Goal: Task Accomplishment & Management: Manage account settings

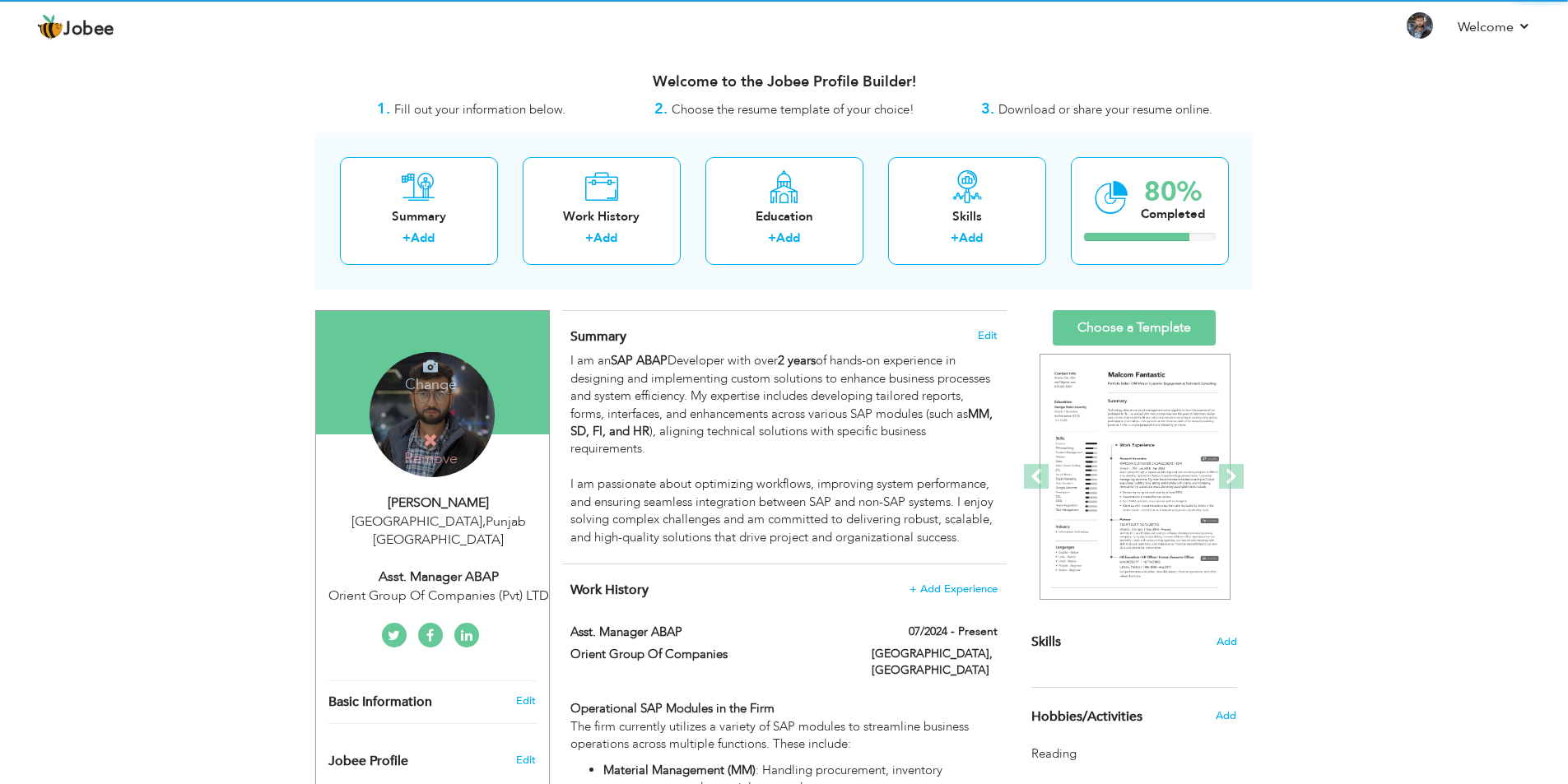
click at [455, 380] on h4 "Change" at bounding box center [431, 374] width 118 height 40
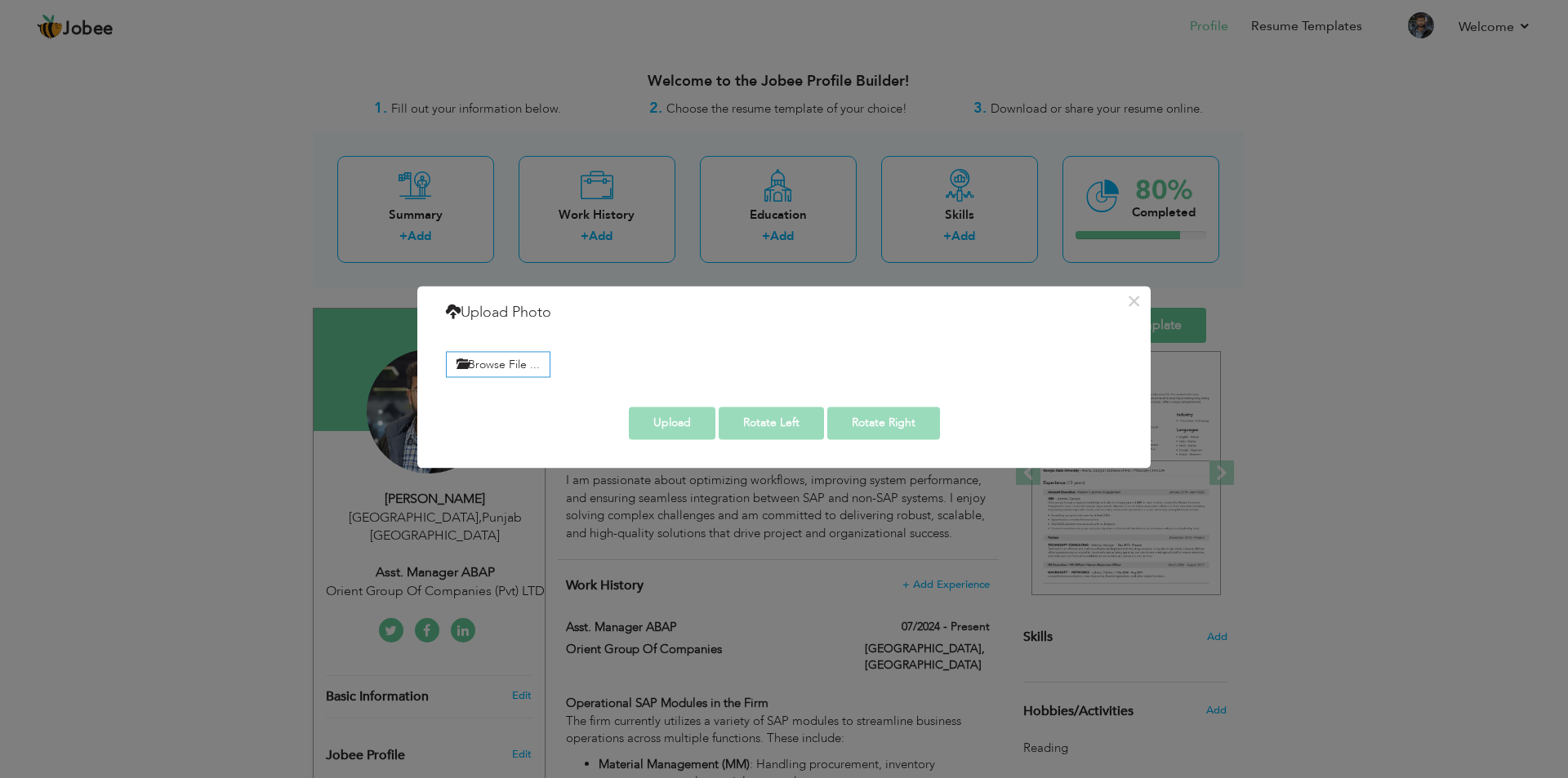
drag, startPoint x: 147, startPoint y: 367, endPoint x: 348, endPoint y: 494, distance: 237.8
click at [147, 368] on div "× Upload Photo Browse File ..." at bounding box center [784, 389] width 1568 height 778
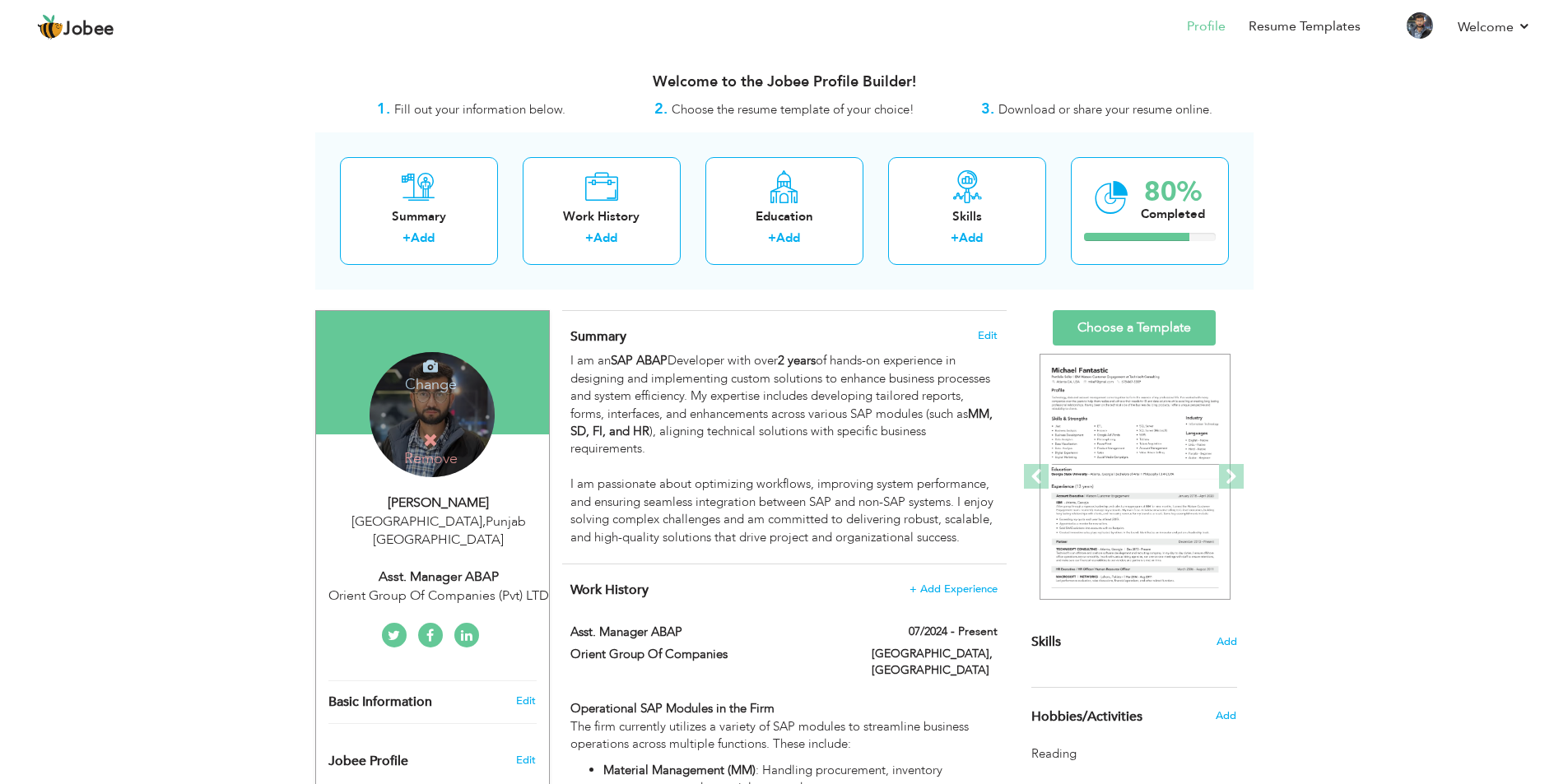
click at [399, 376] on h4 "Change" at bounding box center [431, 374] width 118 height 40
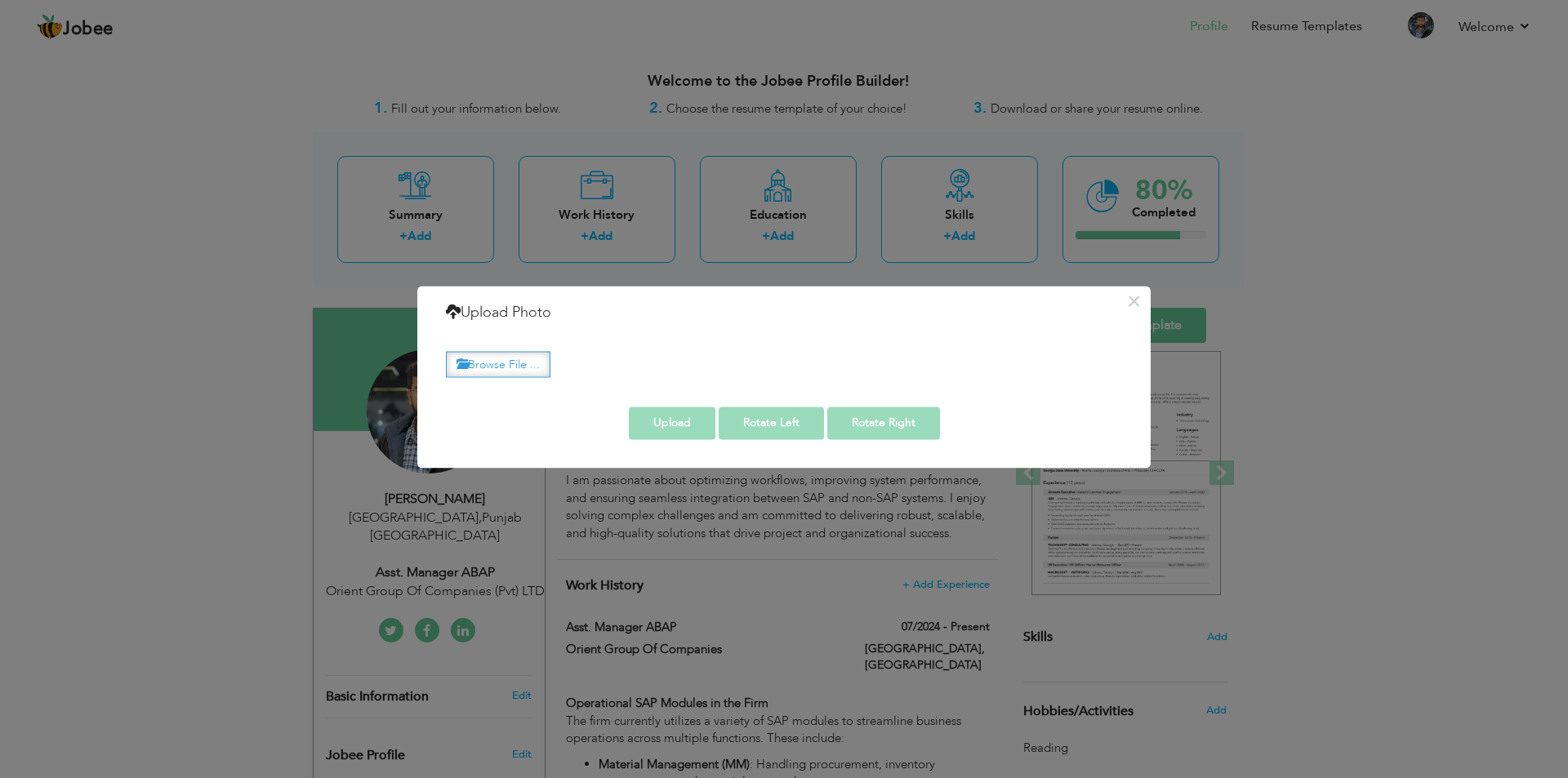
click at [501, 373] on label "Browse File ..." at bounding box center [497, 364] width 104 height 25
click at [0, 0] on input "Browse File ..." at bounding box center [0, 0] width 0 height 0
click at [1131, 302] on button "×" at bounding box center [1133, 301] width 26 height 26
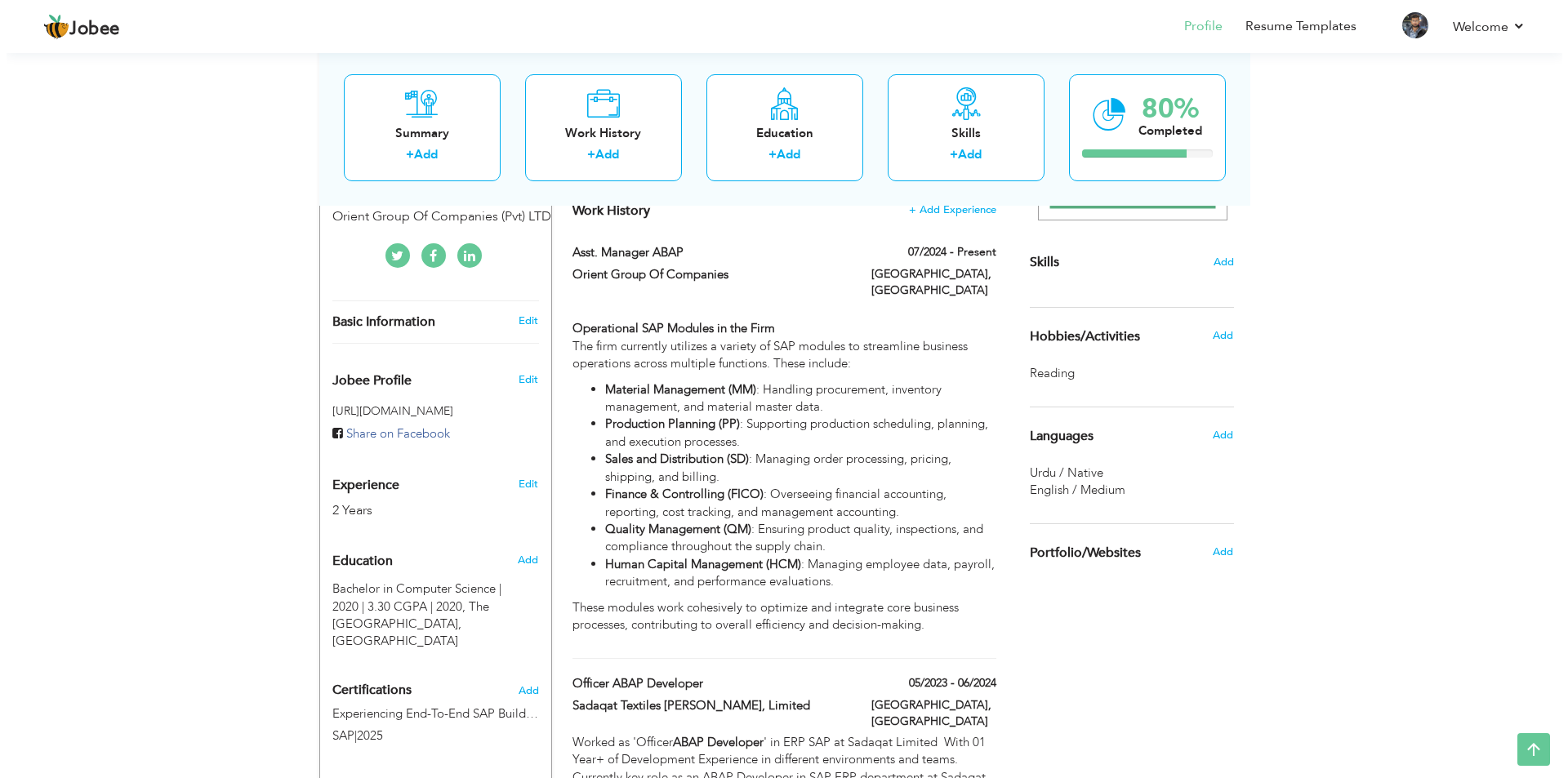
scroll to position [546, 0]
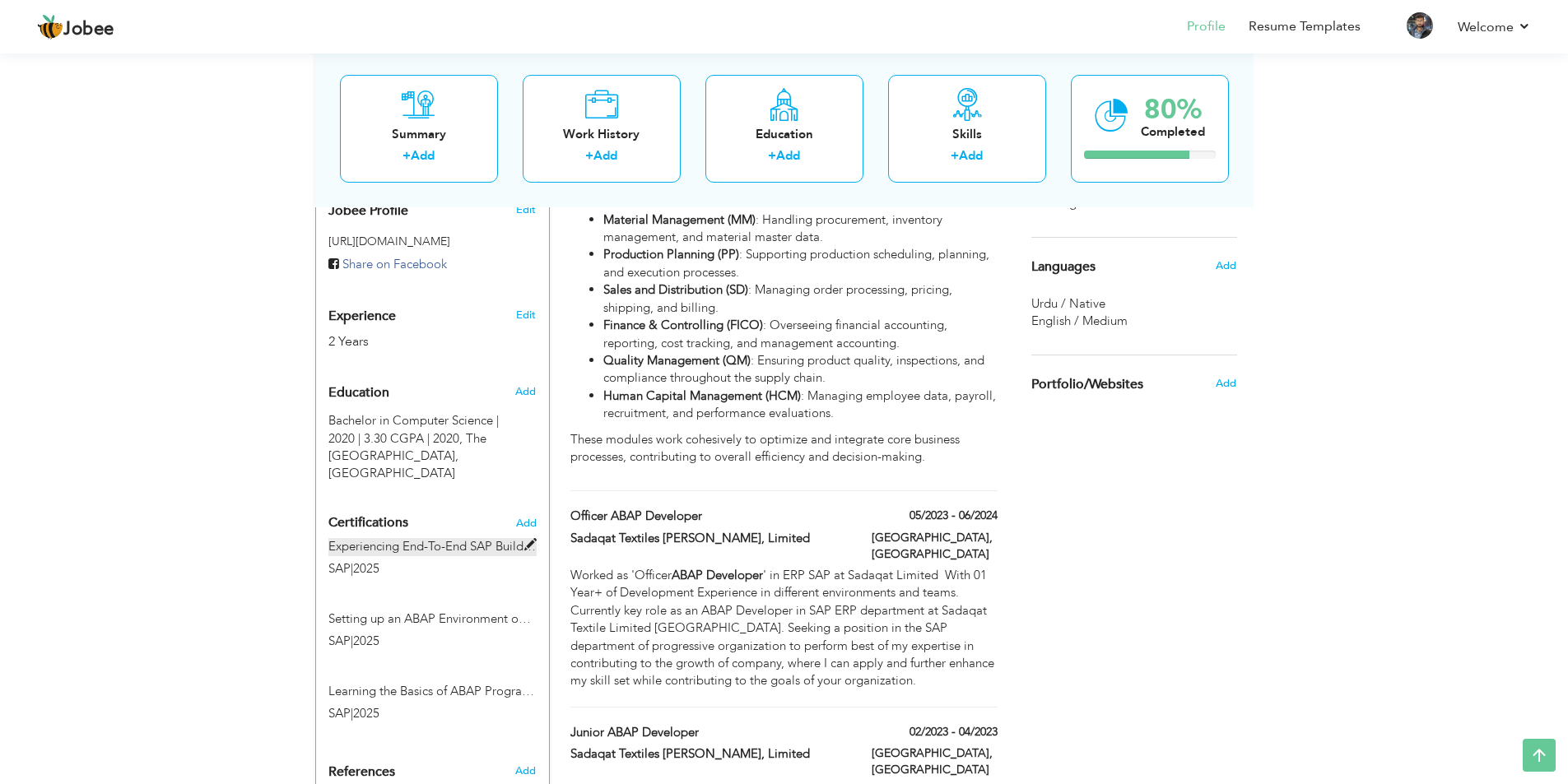
click at [527, 546] on span at bounding box center [530, 545] width 13 height 13
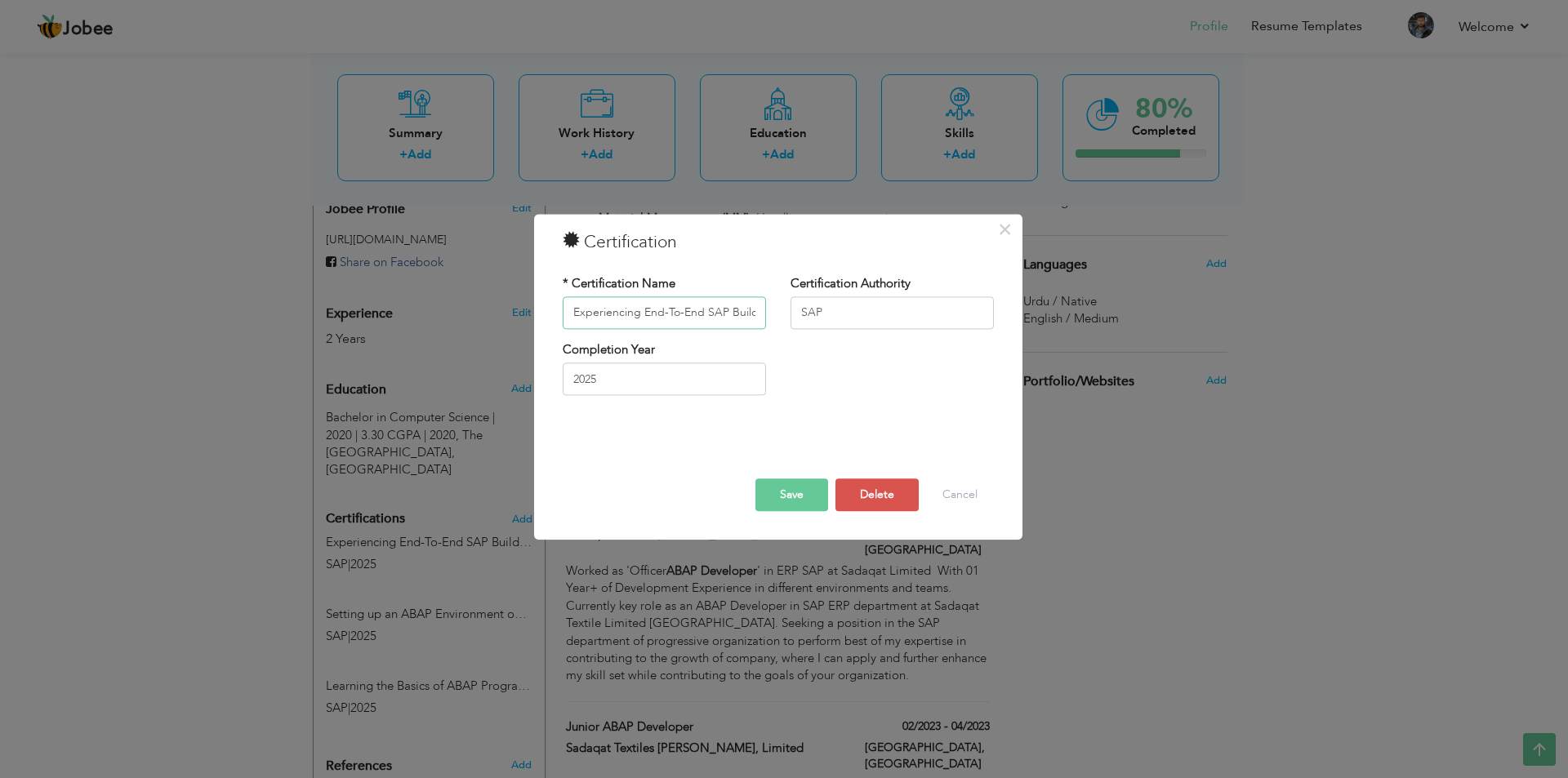
scroll to position [0, 128]
click at [875, 498] on button "Delete" at bounding box center [876, 495] width 83 height 33
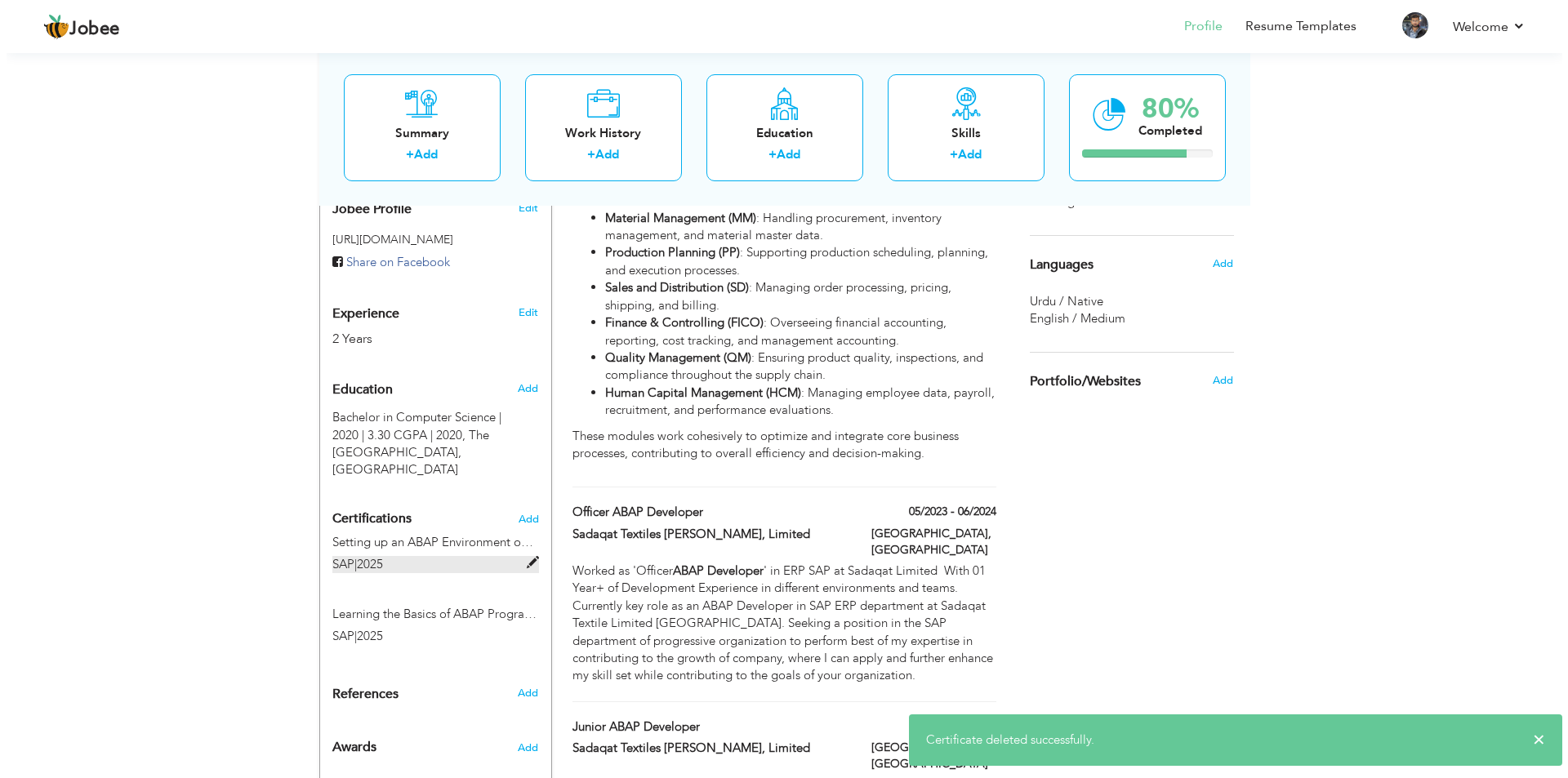
scroll to position [629, 0]
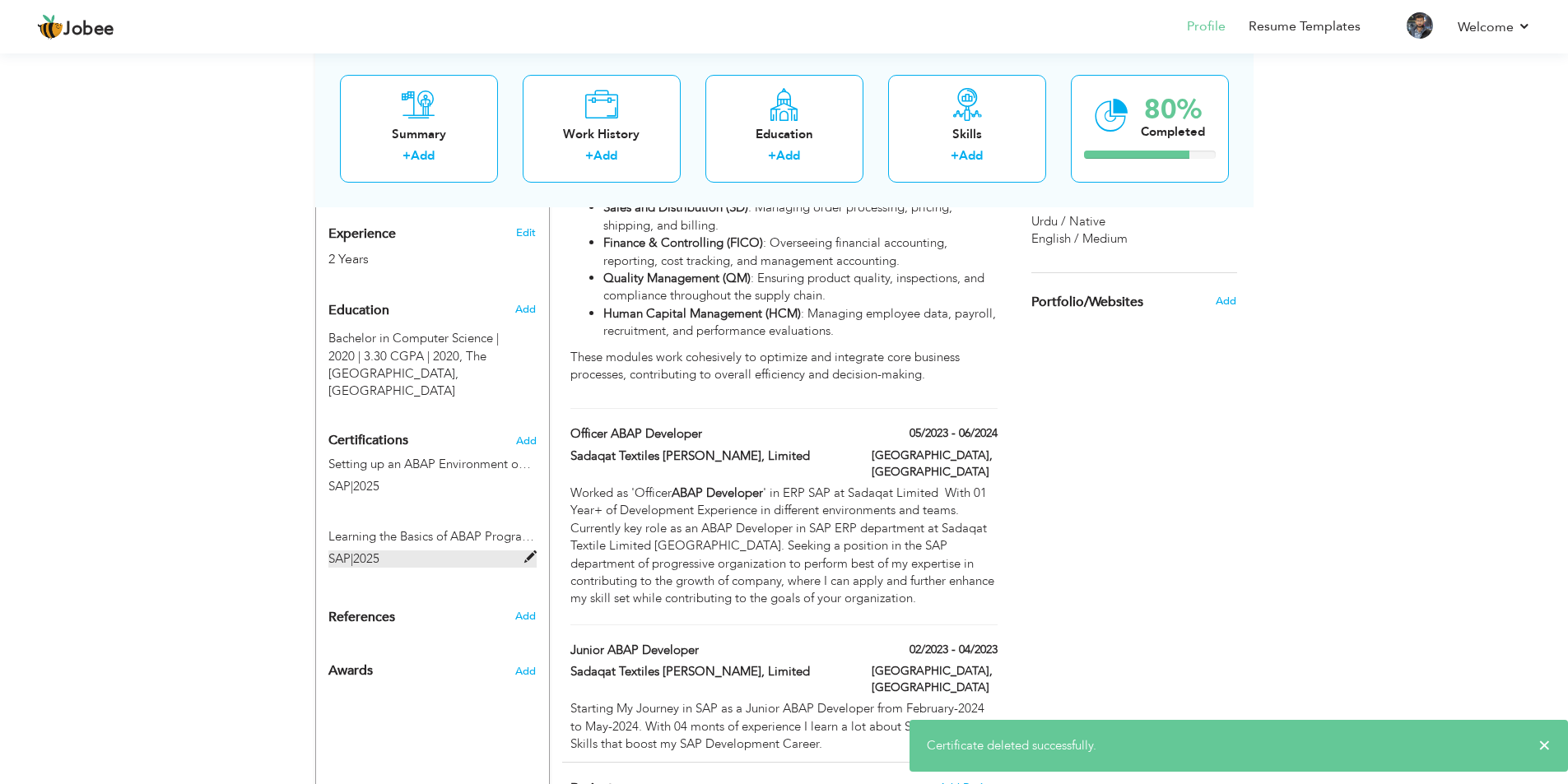
click at [529, 556] on span at bounding box center [530, 557] width 13 height 13
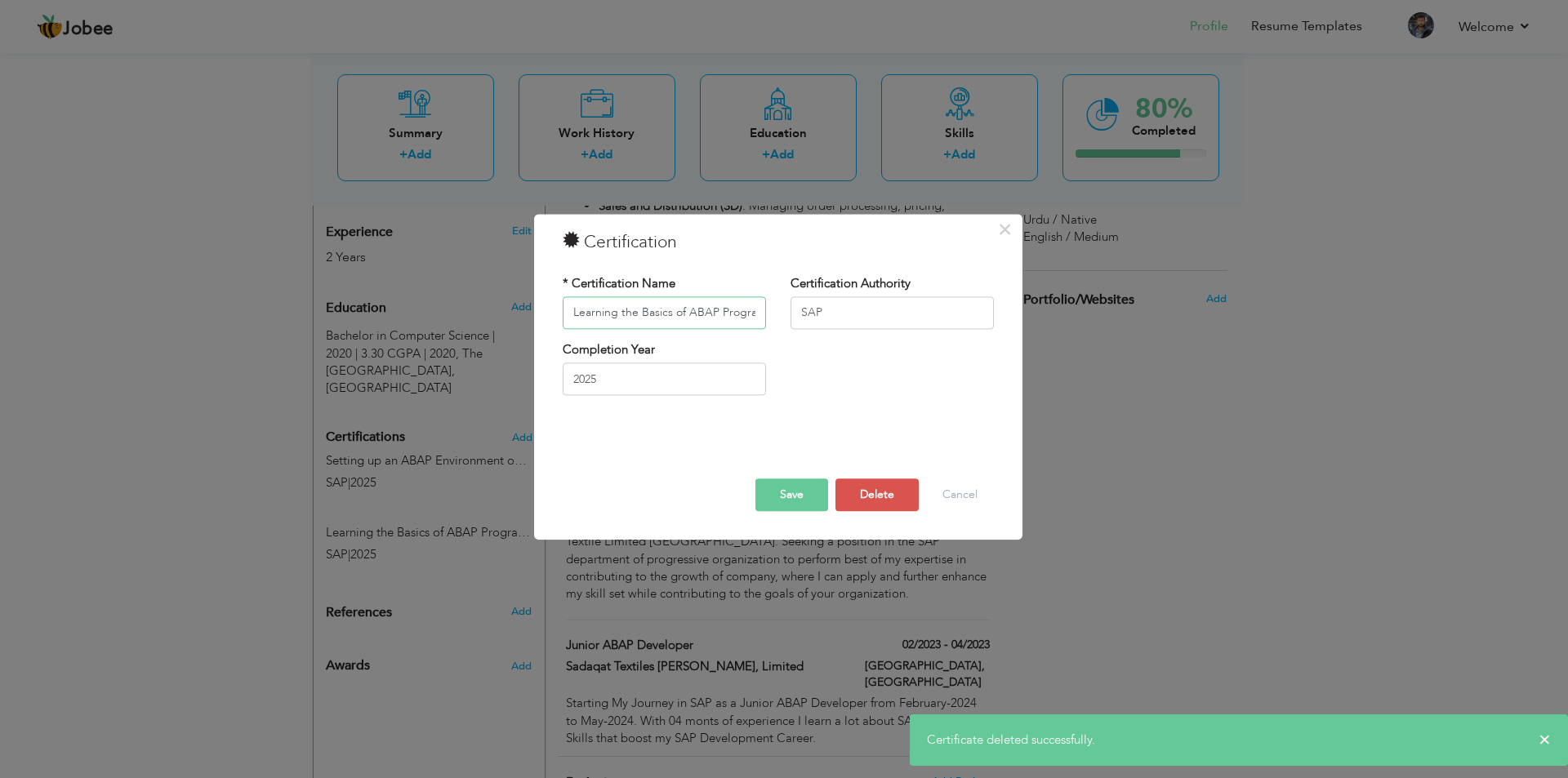
scroll to position [0, 225]
click at [884, 498] on button "Delete" at bounding box center [876, 495] width 83 height 33
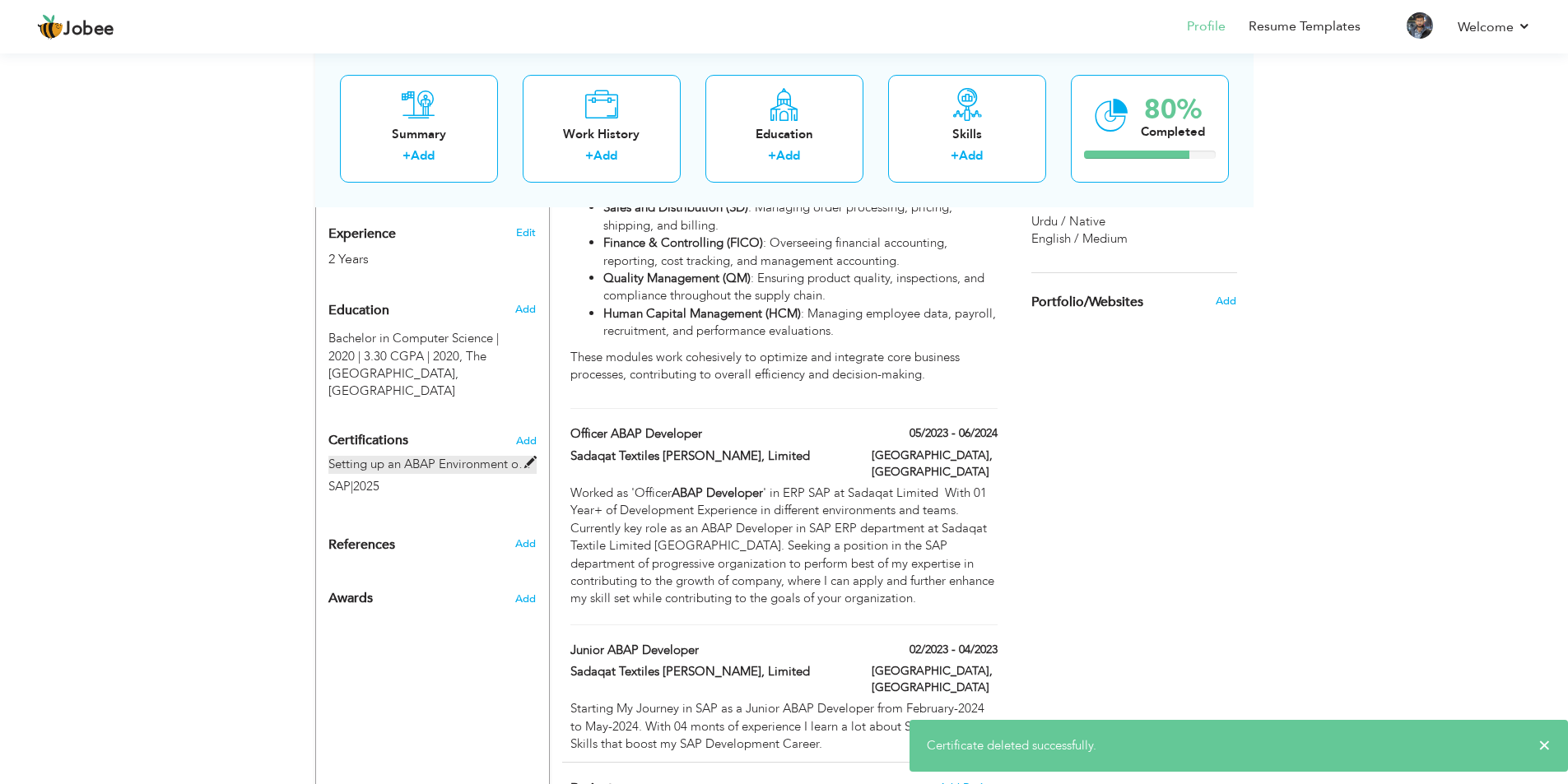
click at [527, 461] on span at bounding box center [530, 462] width 13 height 13
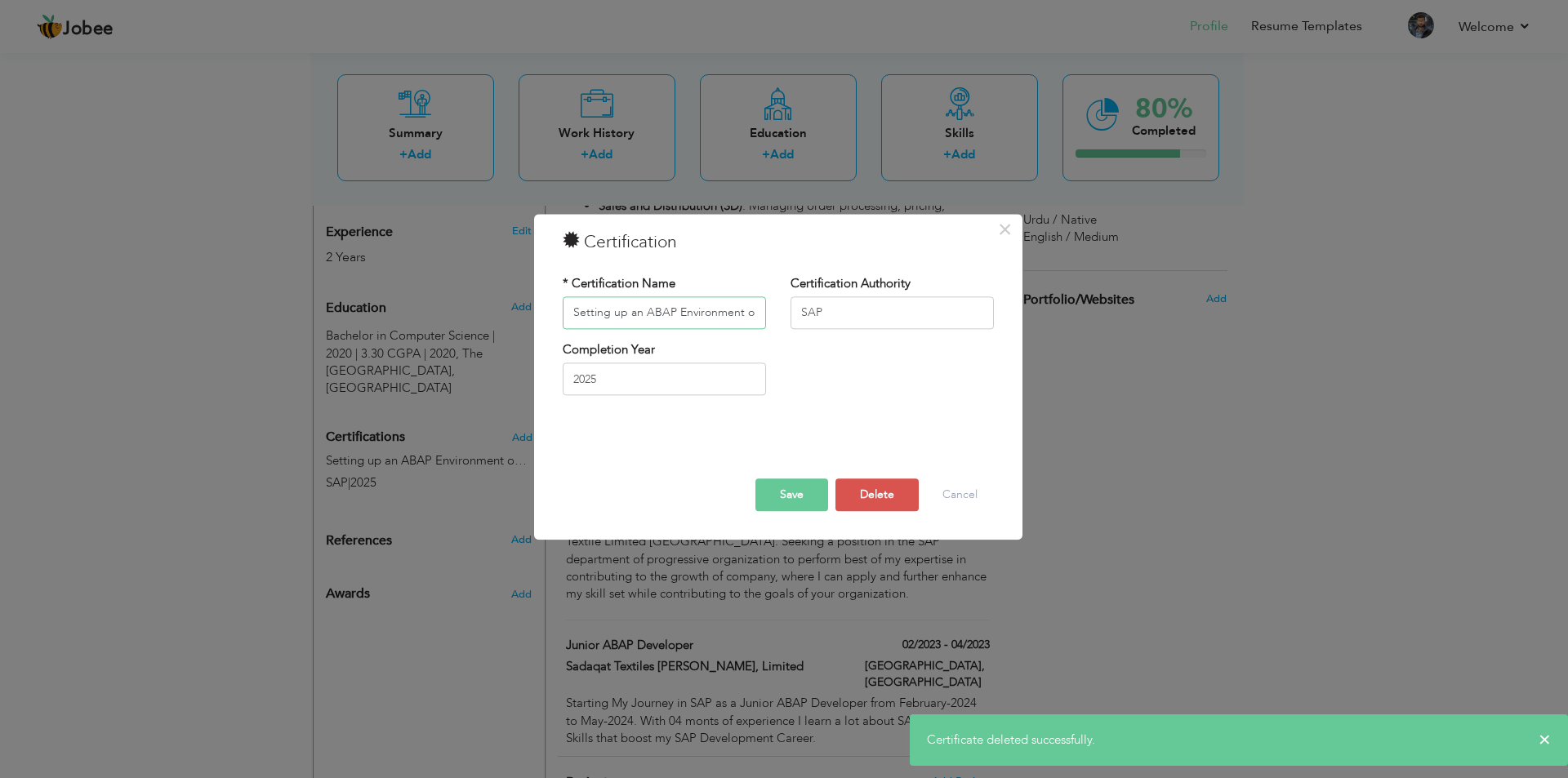
scroll to position [0, 177]
click at [859, 501] on button "Delete" at bounding box center [876, 495] width 83 height 33
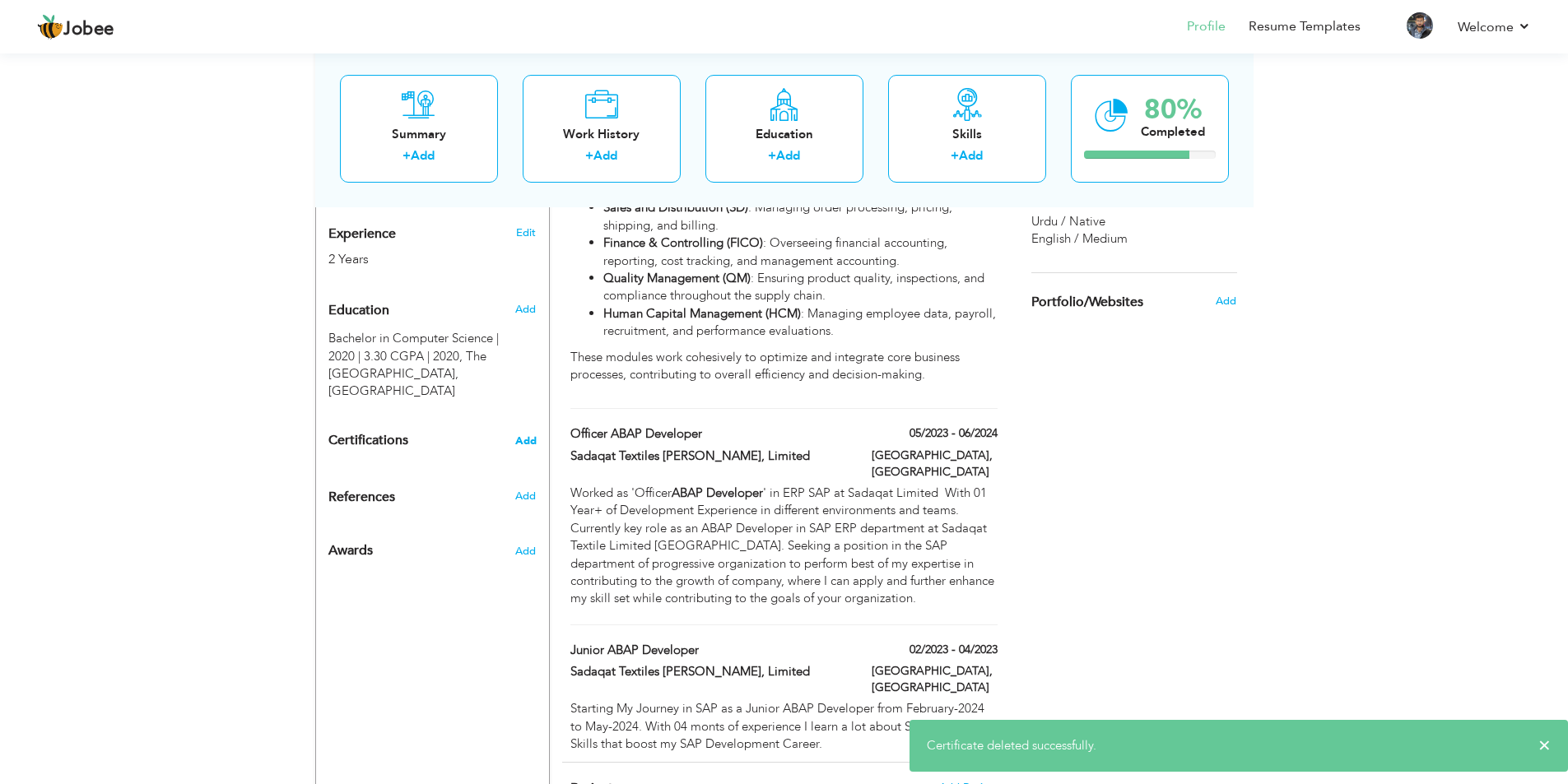
click at [531, 443] on span "Add" at bounding box center [526, 441] width 21 height 12
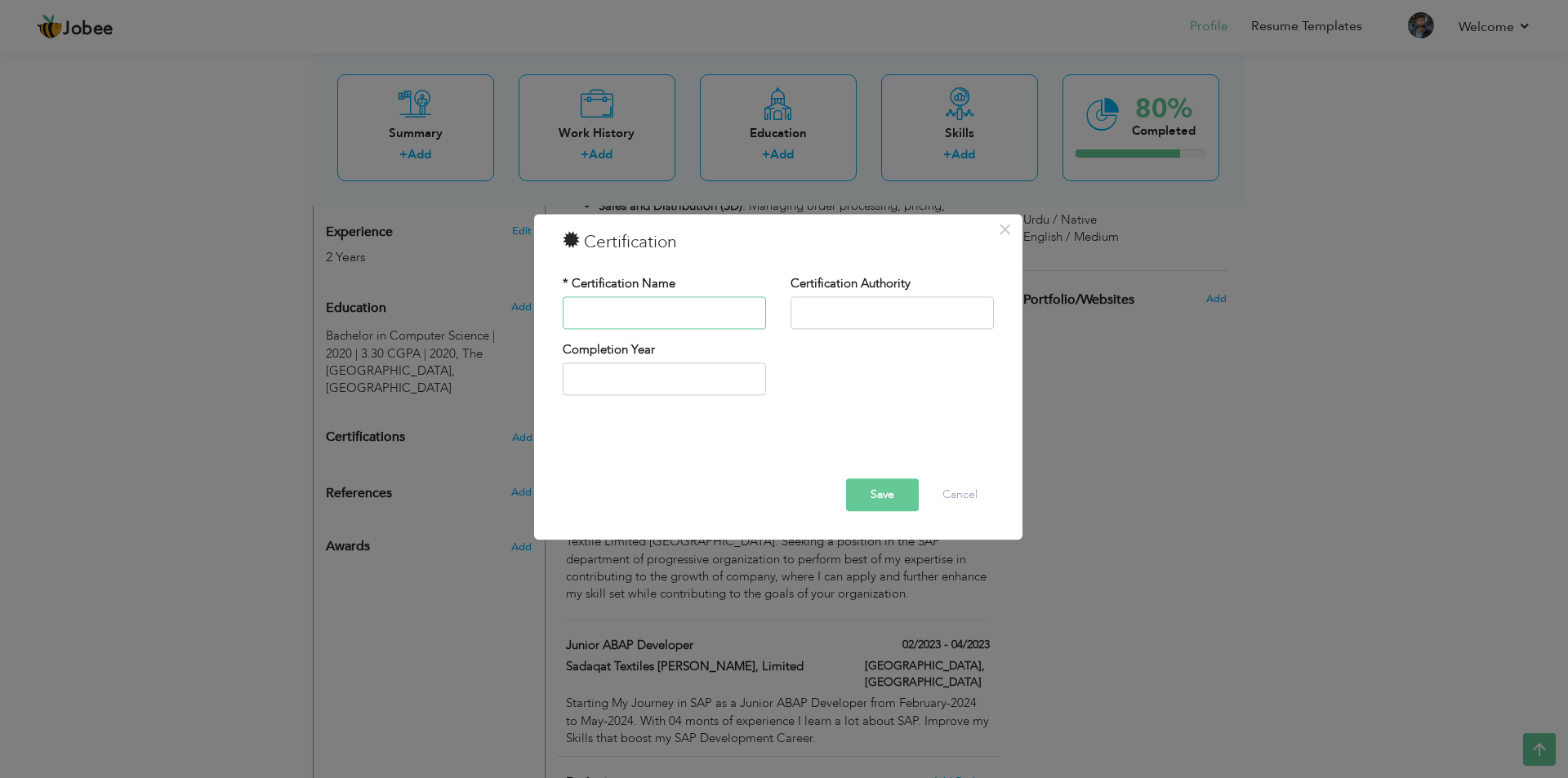
click at [640, 309] on input "text" at bounding box center [664, 312] width 203 height 33
paste input "SAP Certified Associate - SAP Fiori Application Developer"
type input "SAP Certified Associate - SAP Fiori Application Developer"
click at [845, 308] on input "text" at bounding box center [892, 312] width 203 height 33
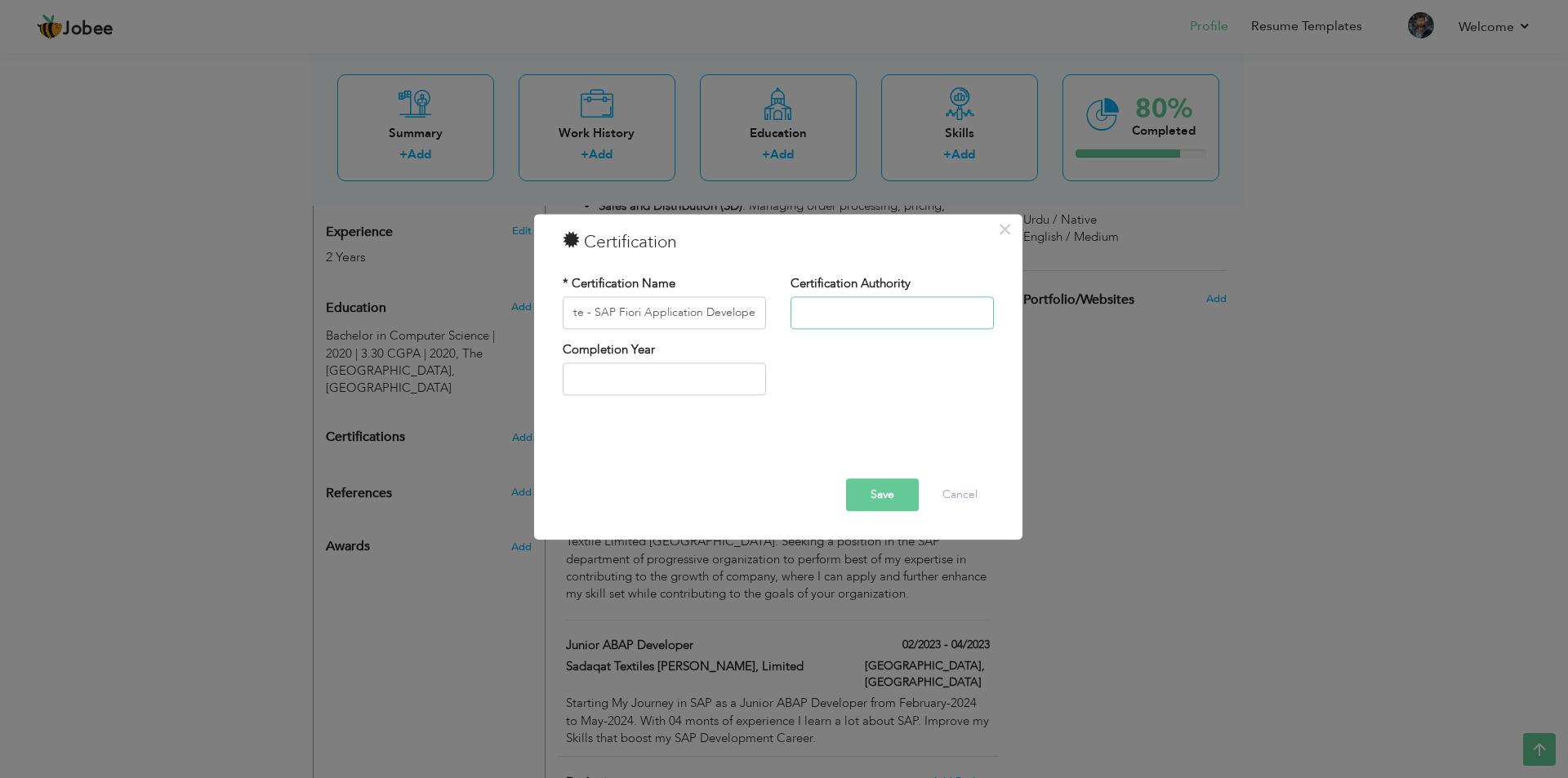
scroll to position [0, 0]
click at [838, 306] on input "text" at bounding box center [892, 312] width 203 height 33
paste input "SAP"
type input "SAP"
type input "2025"
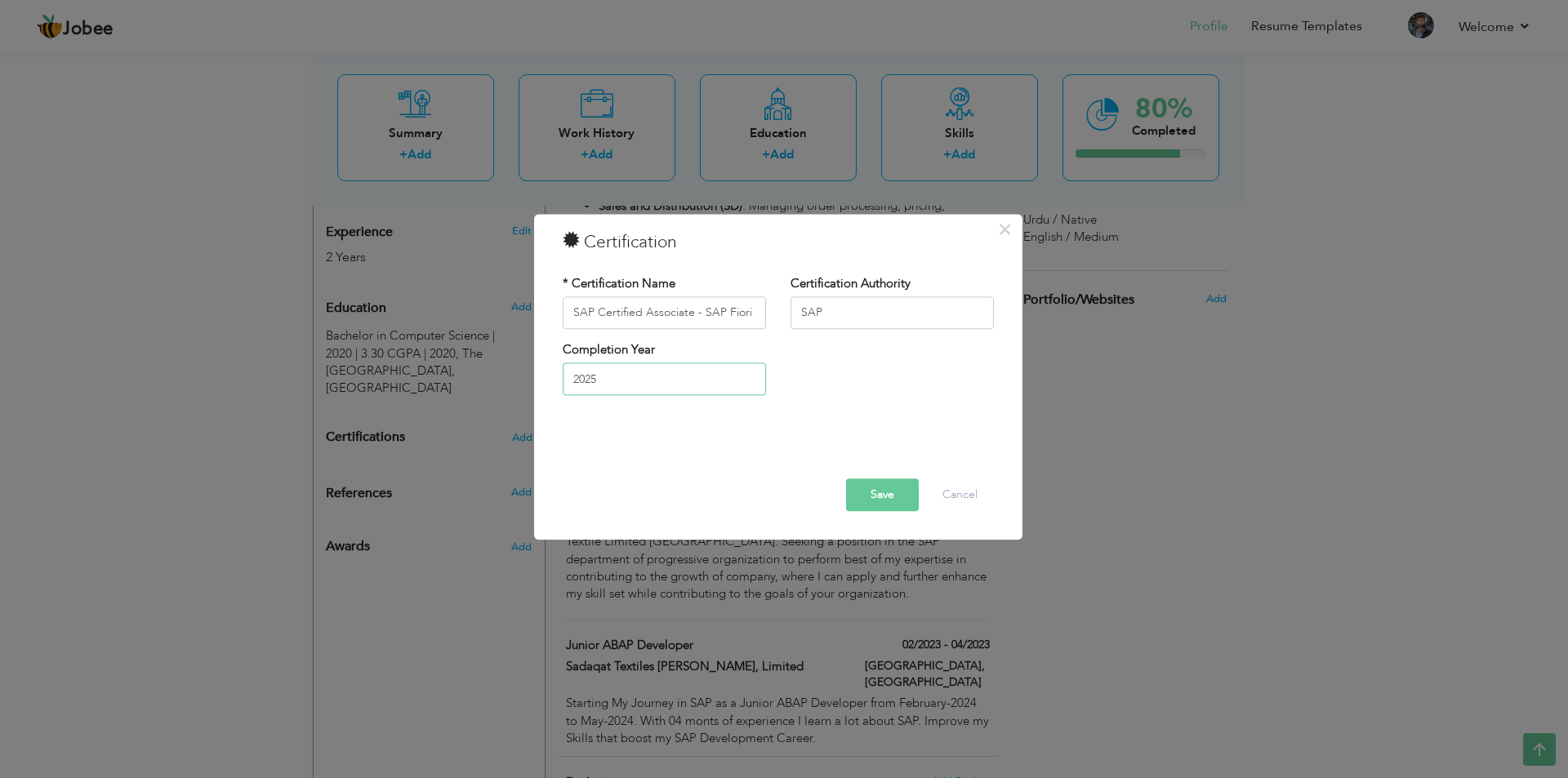
click at [631, 379] on input "2025" at bounding box center [664, 379] width 203 height 33
click at [641, 379] on input "2025" at bounding box center [664, 379] width 203 height 33
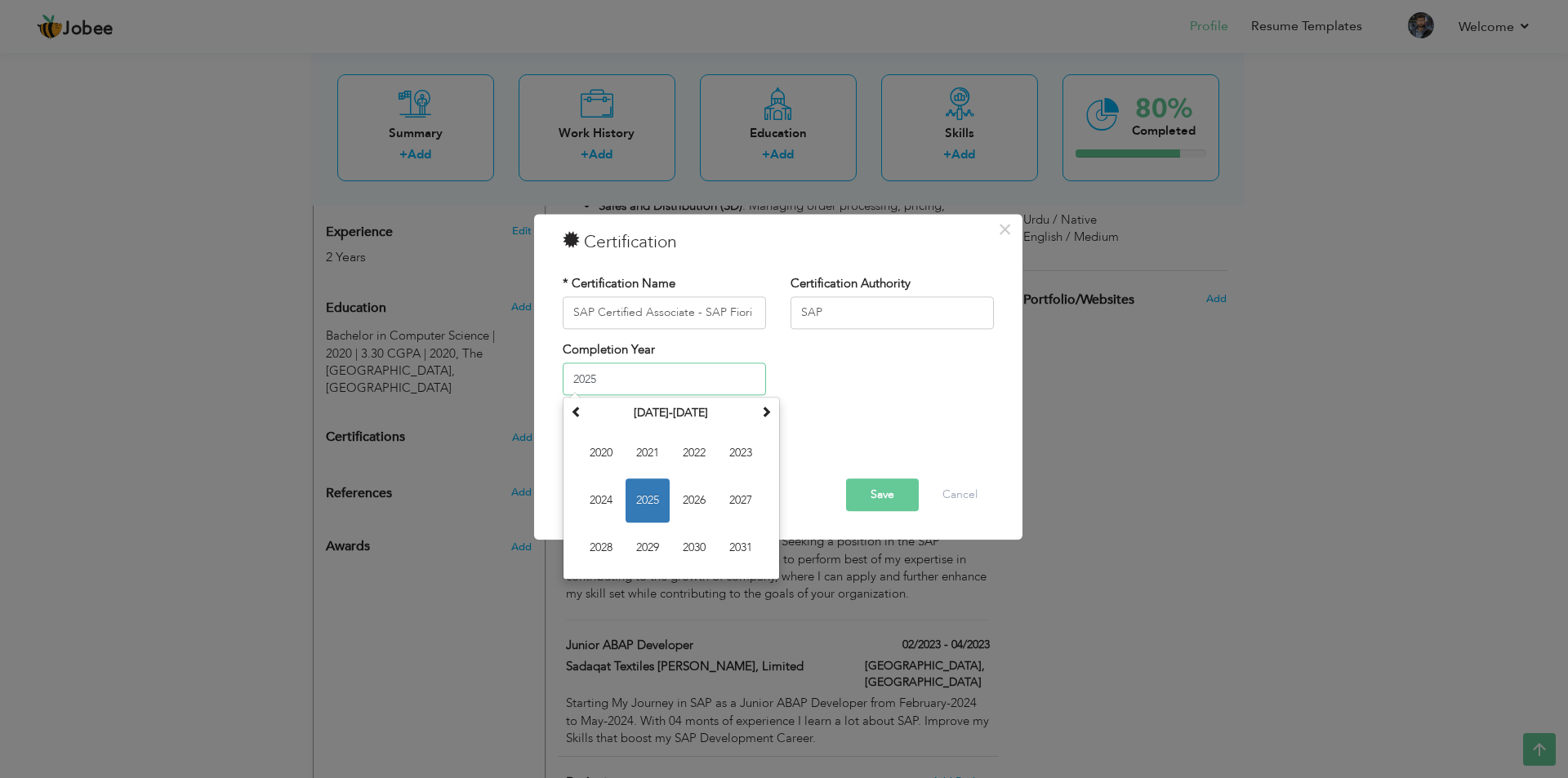
click at [656, 378] on input "2025" at bounding box center [664, 379] width 203 height 33
click at [844, 383] on div "Completion Year 2025 January 2025 Su Mo Tu We Th Fr Sa 29 30 31 1 2 3 4 5 6 7 8…" at bounding box center [779, 374] width 456 height 66
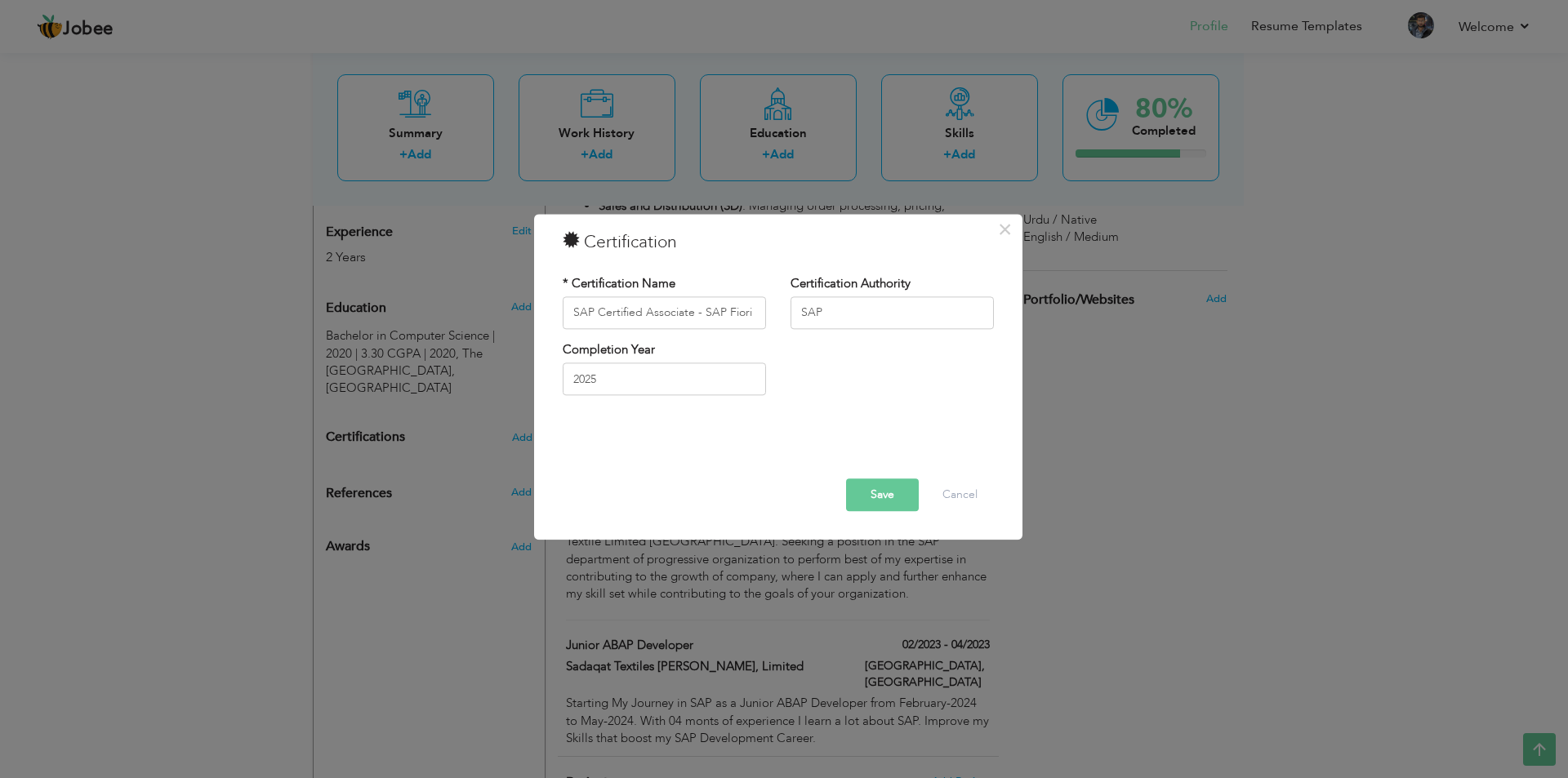
click at [874, 491] on button "Save" at bounding box center [882, 495] width 73 height 33
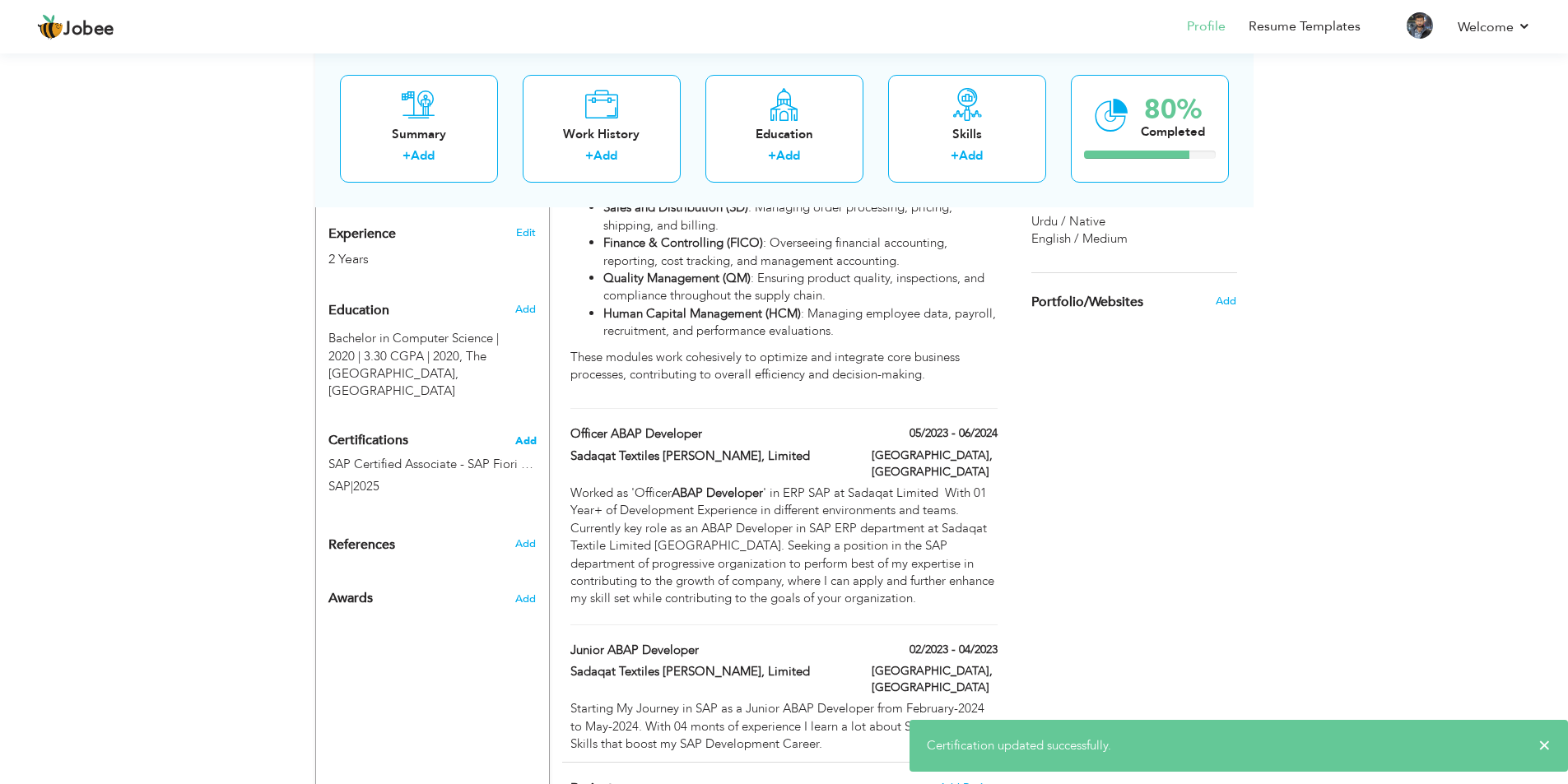
click at [530, 440] on span "Add" at bounding box center [526, 441] width 21 height 12
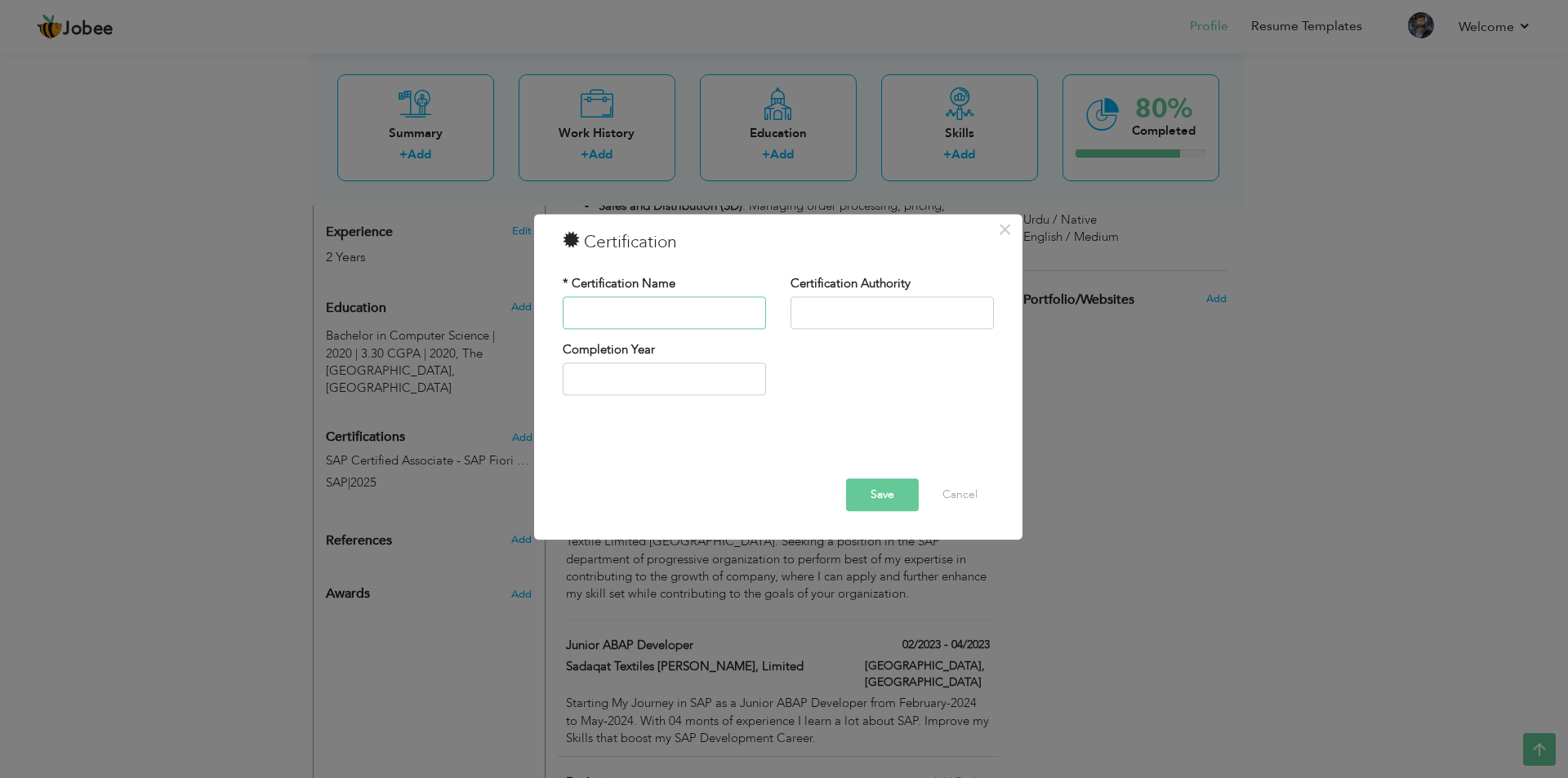
click at [614, 308] on input "text" at bounding box center [664, 312] width 203 height 33
paste input "SAP Certified Associate - Integration Developer"
type input "SAP Certified Associate - Integration Developer"
click at [877, 318] on input "text" at bounding box center [892, 312] width 203 height 33
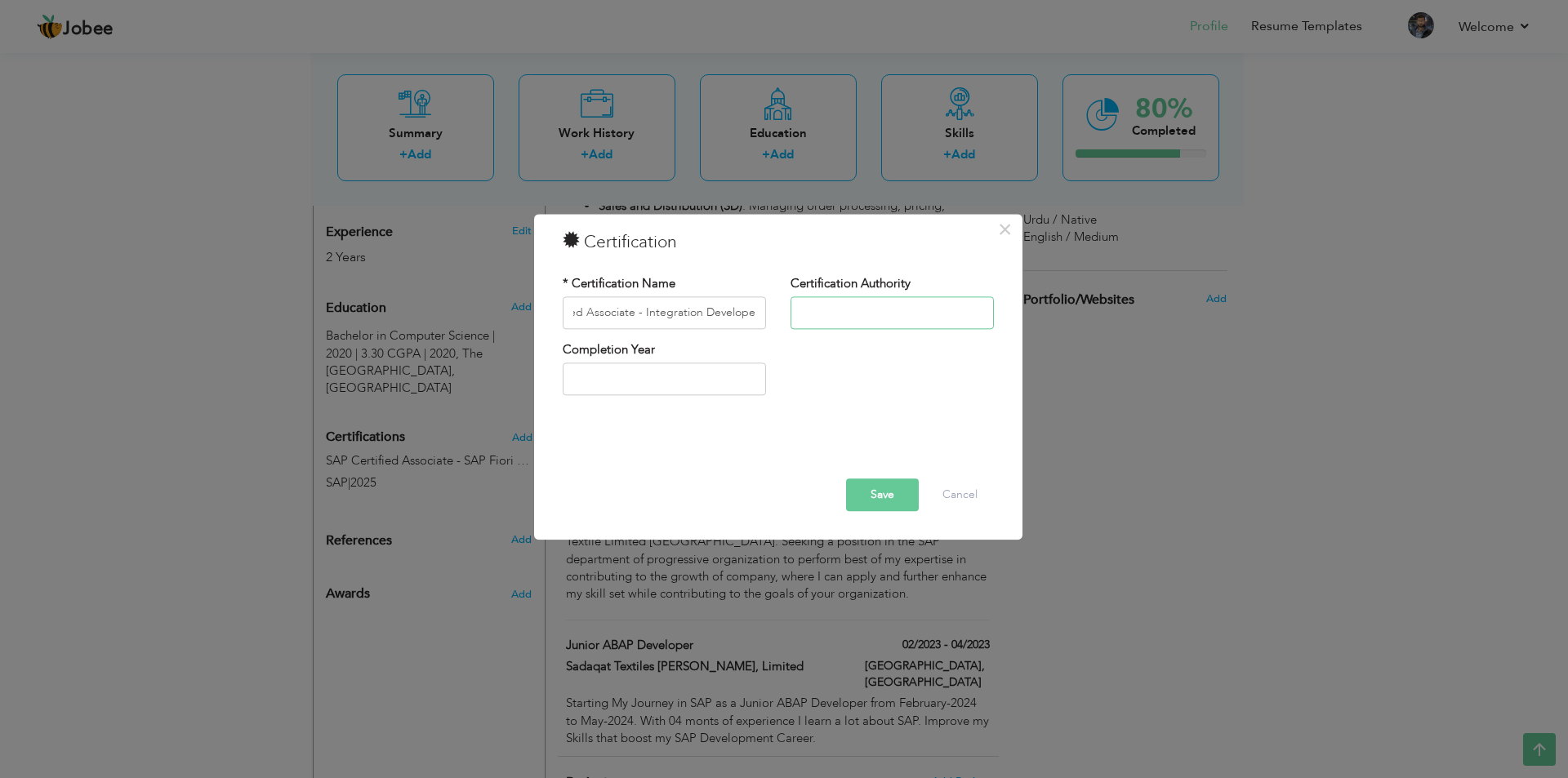
scroll to position [0, 0]
type input "SAP"
click at [700, 390] on input "text" at bounding box center [664, 379] width 203 height 33
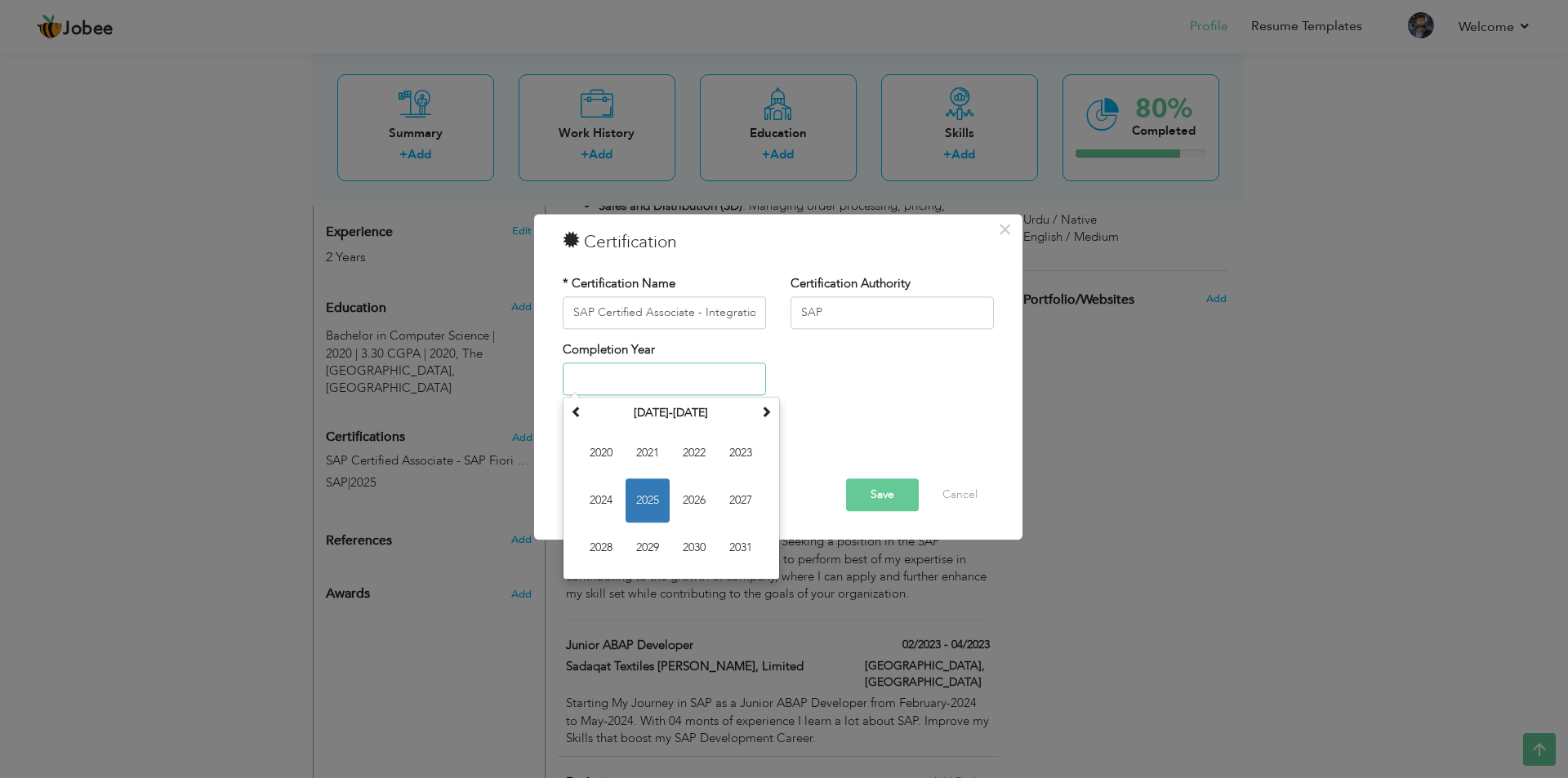
click at [647, 501] on span "2025" at bounding box center [648, 501] width 44 height 44
type input "2025"
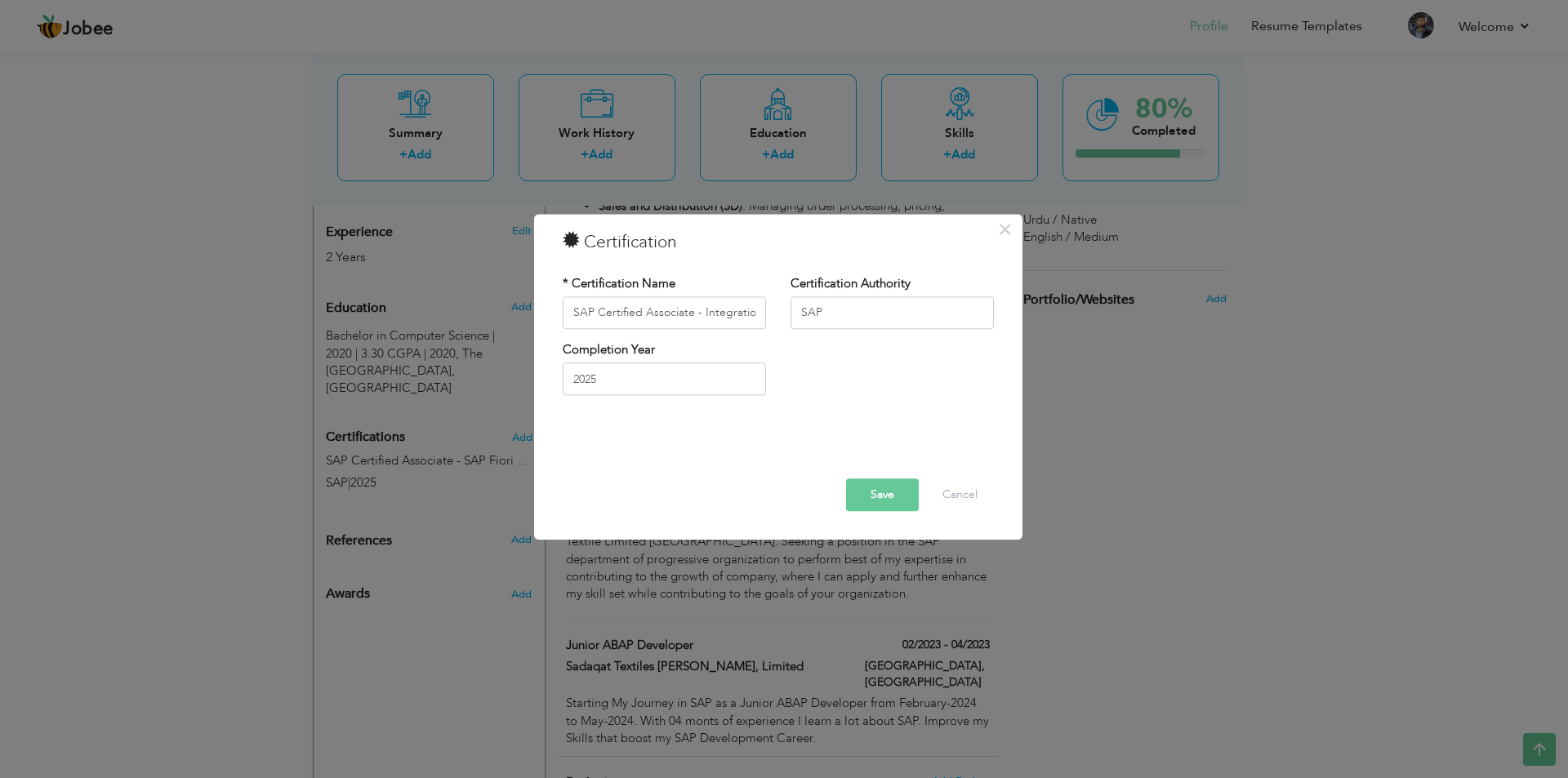
click at [879, 497] on button "Save" at bounding box center [882, 495] width 73 height 33
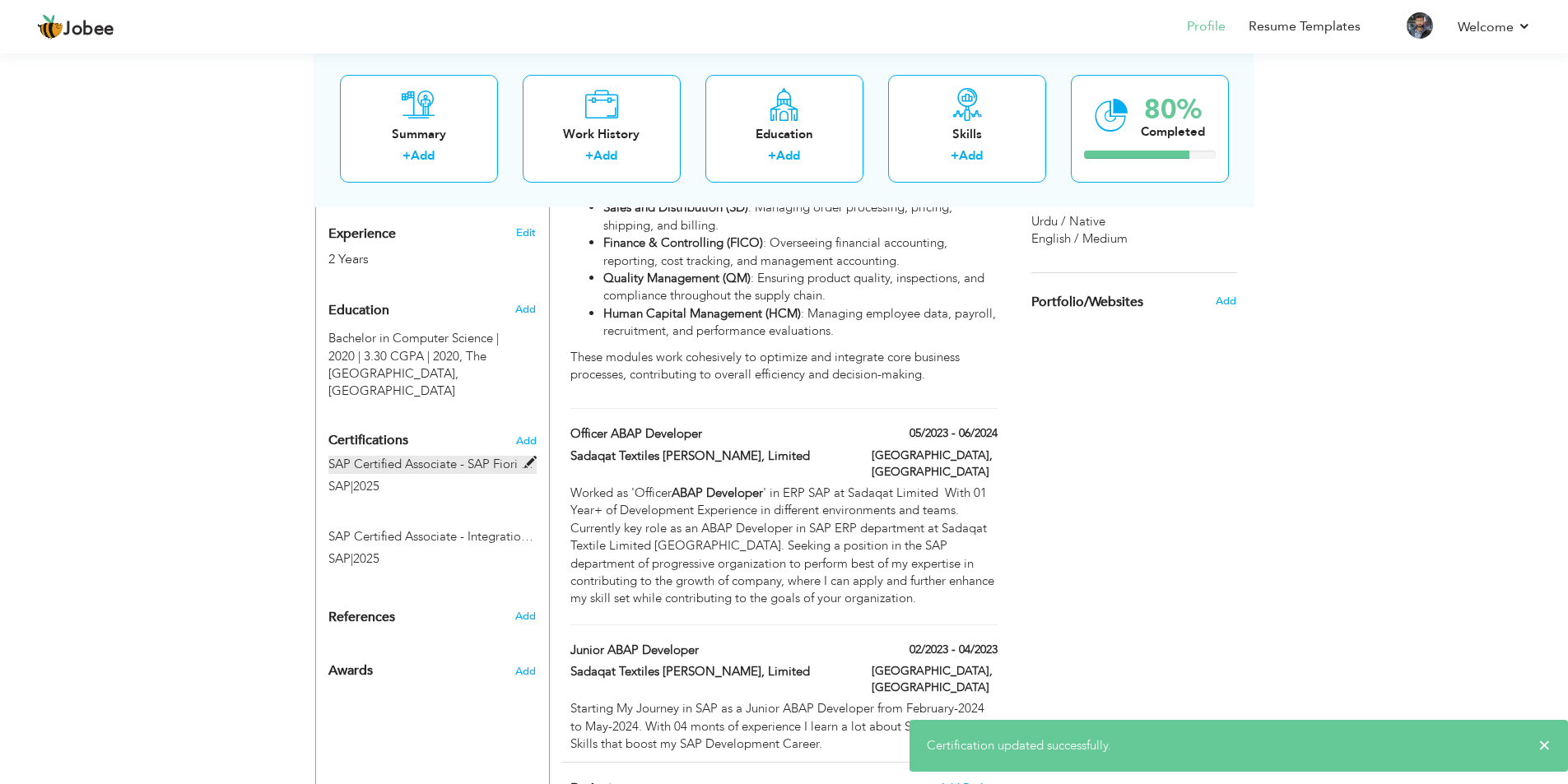
click at [526, 463] on span at bounding box center [530, 462] width 13 height 13
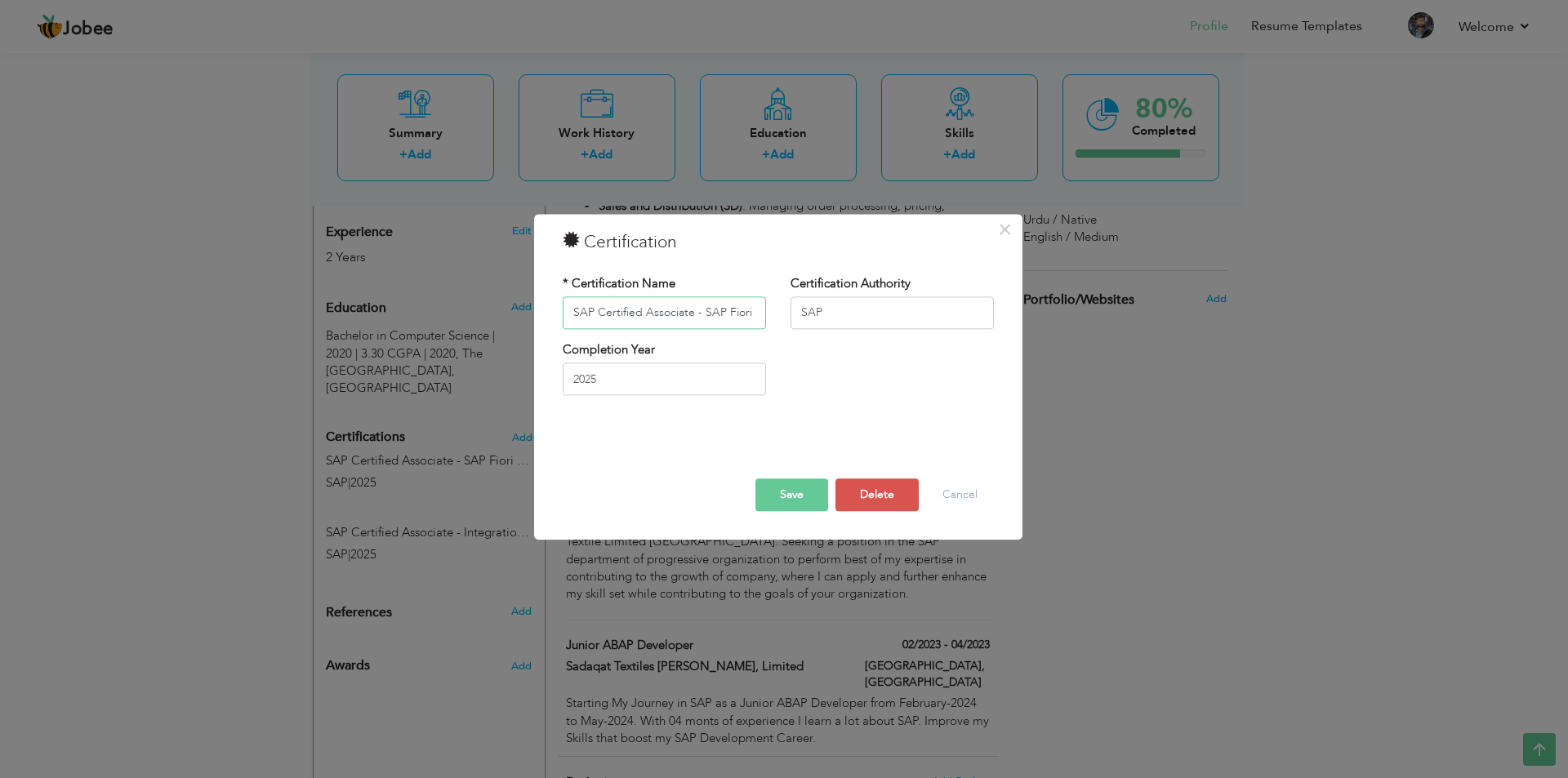
click at [652, 308] on input "SAP Certified Associate - SAP Fiori Application Developer" at bounding box center [664, 312] width 203 height 33
paste input "Back-End Developer - ABAP Cloud"
type input "SAP Certified Associate - Back-End Developer - ABAP Cloud"
click at [778, 501] on button "Save" at bounding box center [792, 495] width 73 height 33
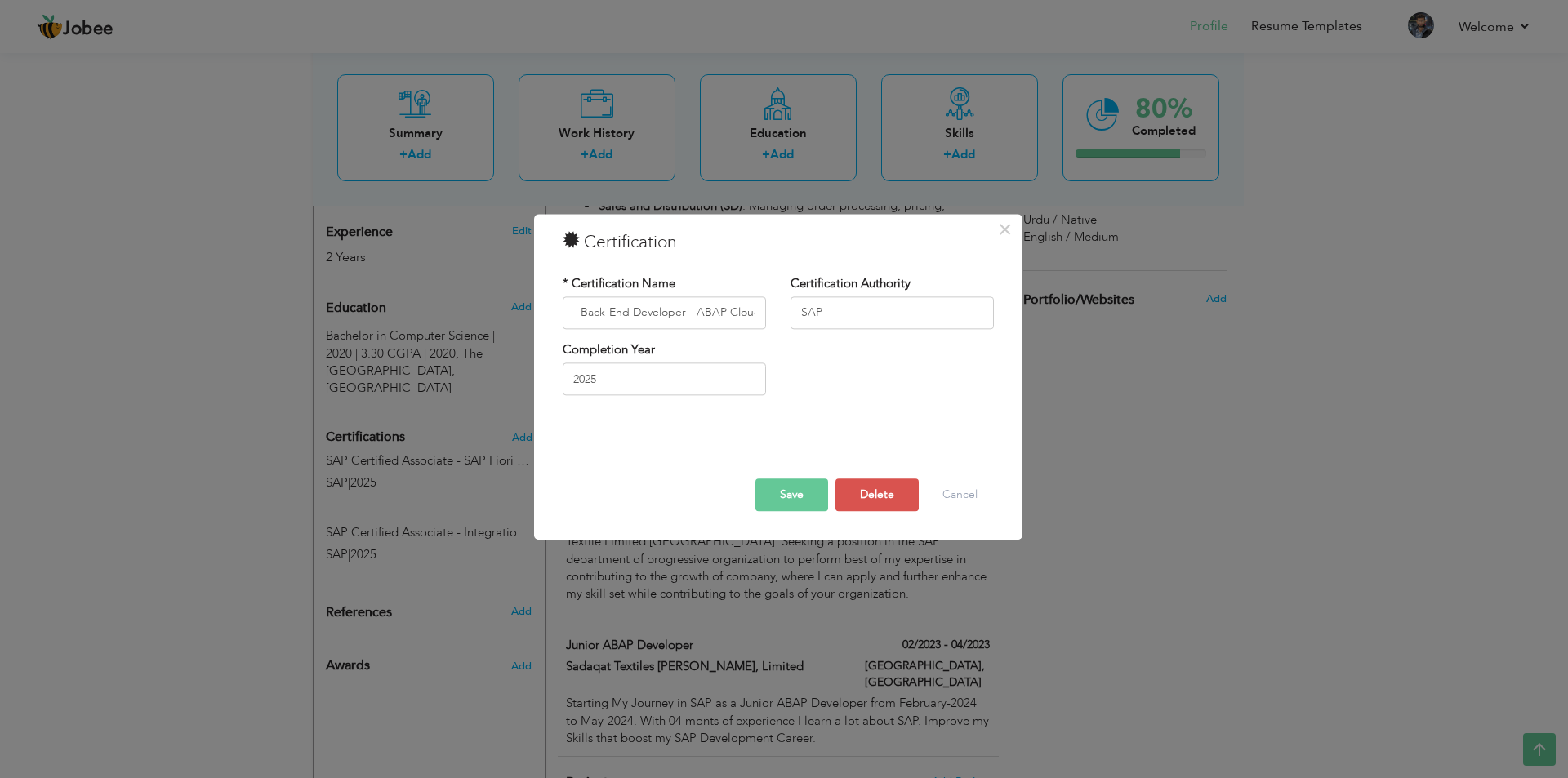
scroll to position [0, 0]
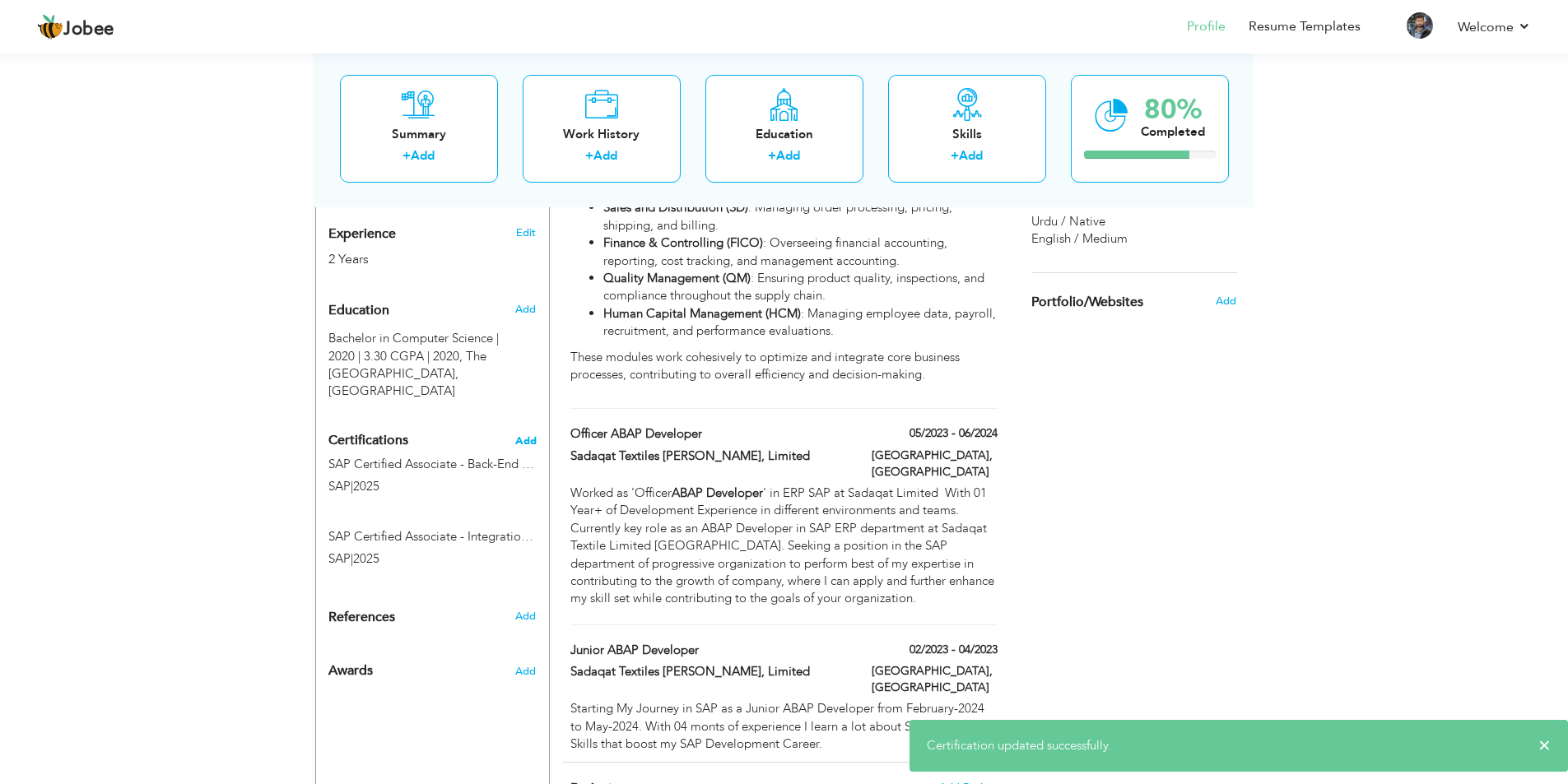
click at [533, 443] on span "Add" at bounding box center [526, 441] width 21 height 12
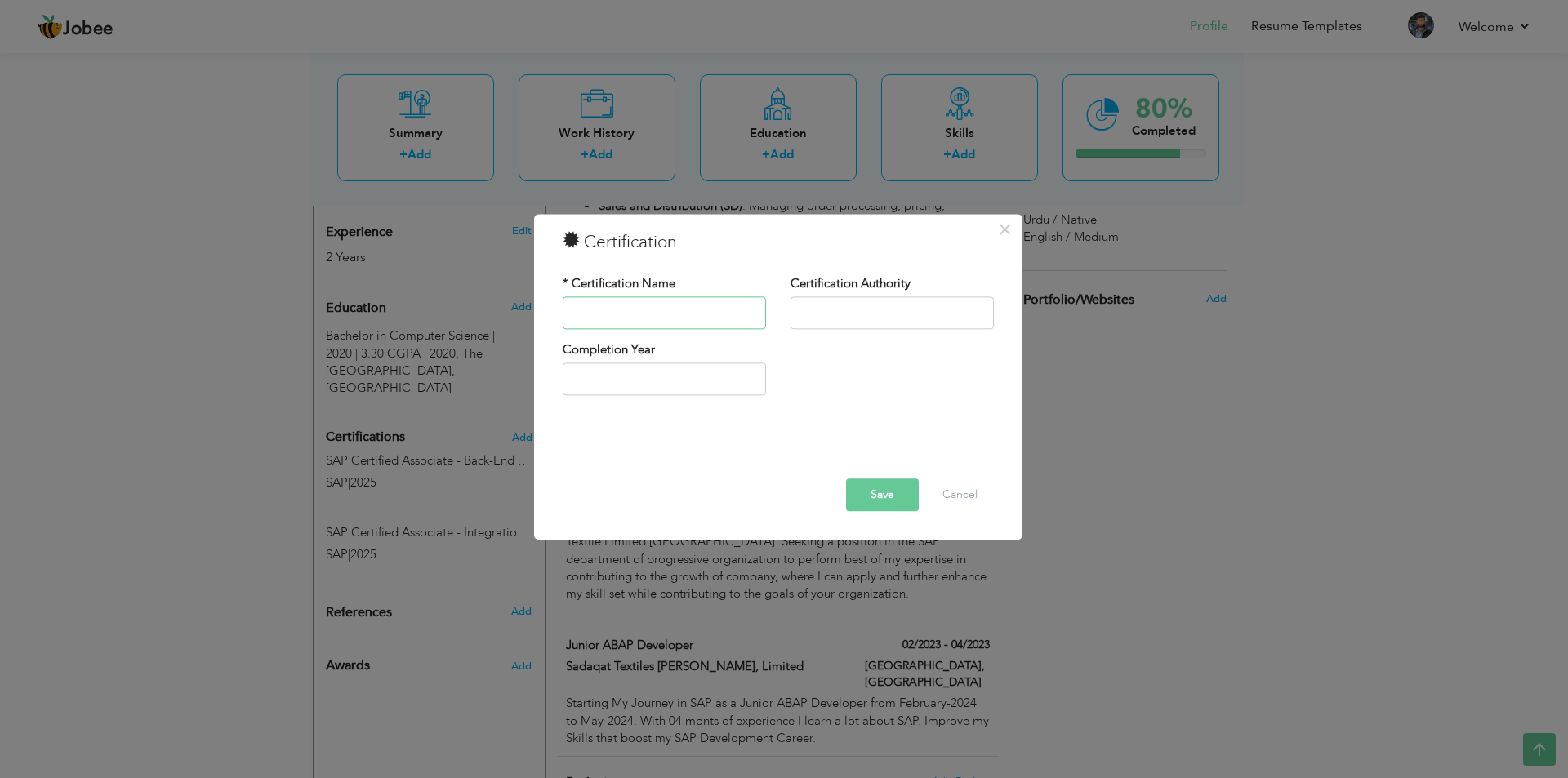
paste input "SAP Certified Associate - SAP Fiori Application Developer"
type input "SAP Certified Associate - SAP Fiori Application Developer"
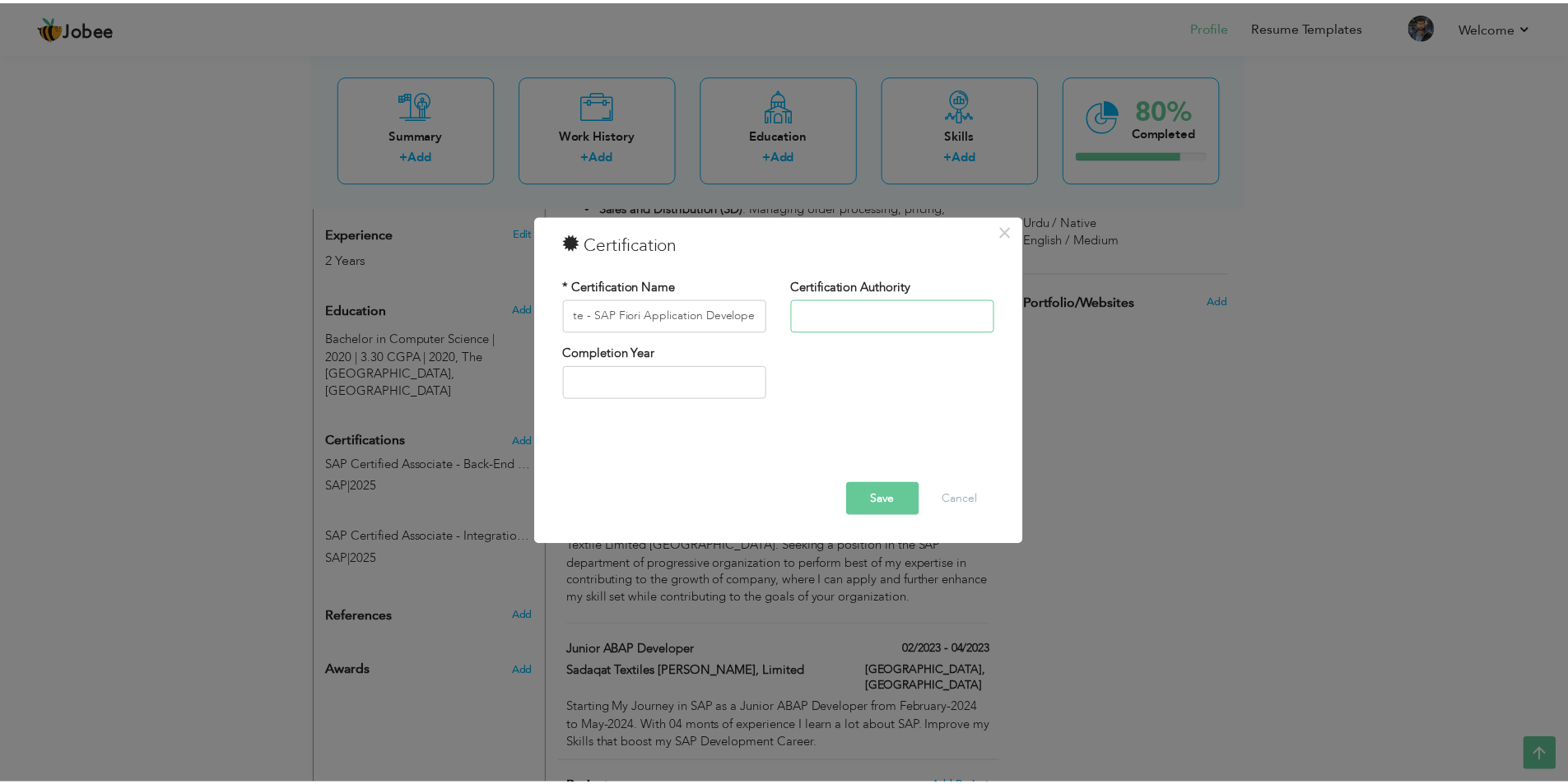
scroll to position [0, 0]
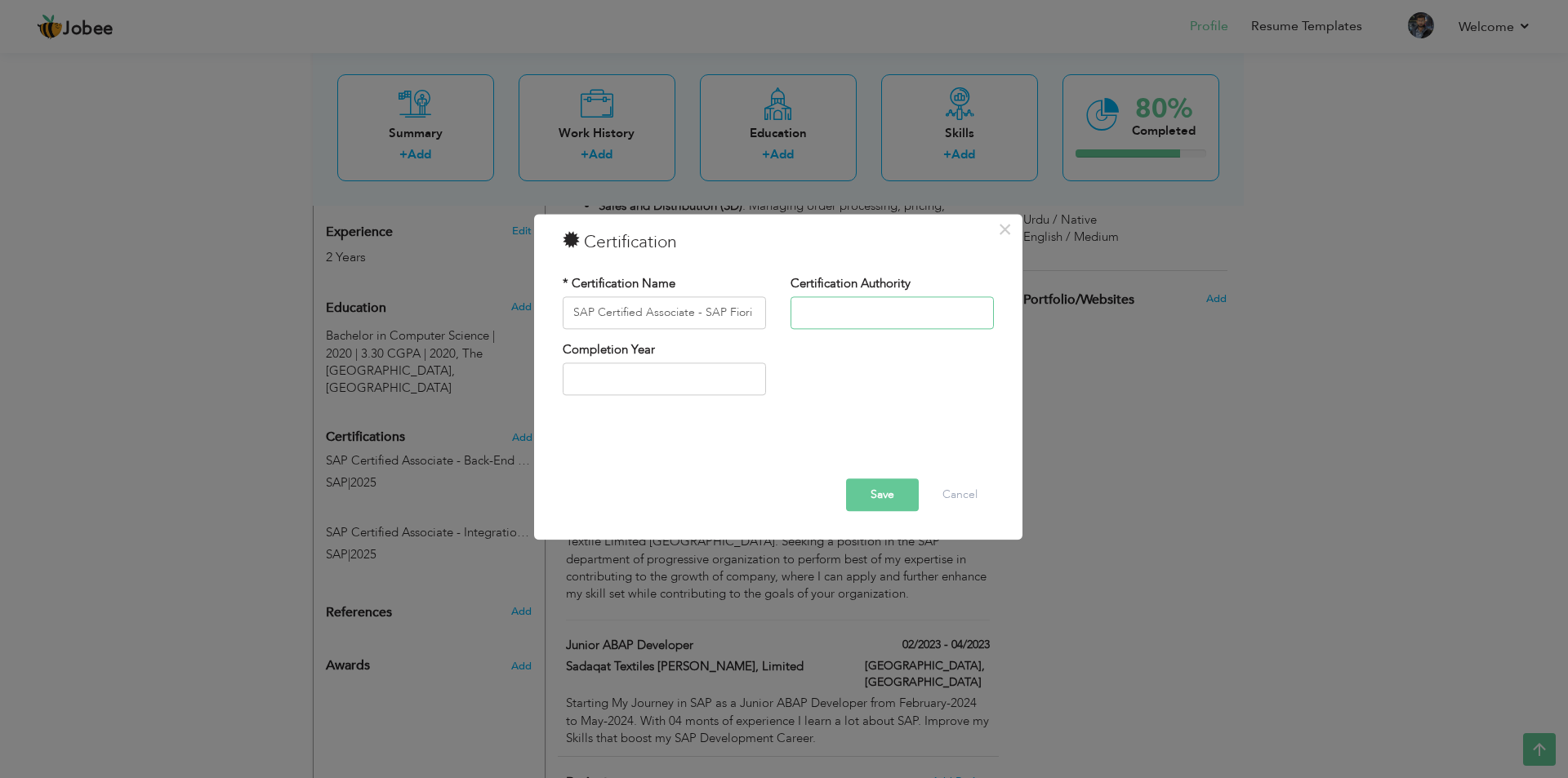
drag, startPoint x: 852, startPoint y: 308, endPoint x: 850, endPoint y: 318, distance: 10.2
click at [852, 308] on input "text" at bounding box center [892, 312] width 203 height 33
type input "SAP"
click at [628, 381] on input "text" at bounding box center [664, 379] width 203 height 33
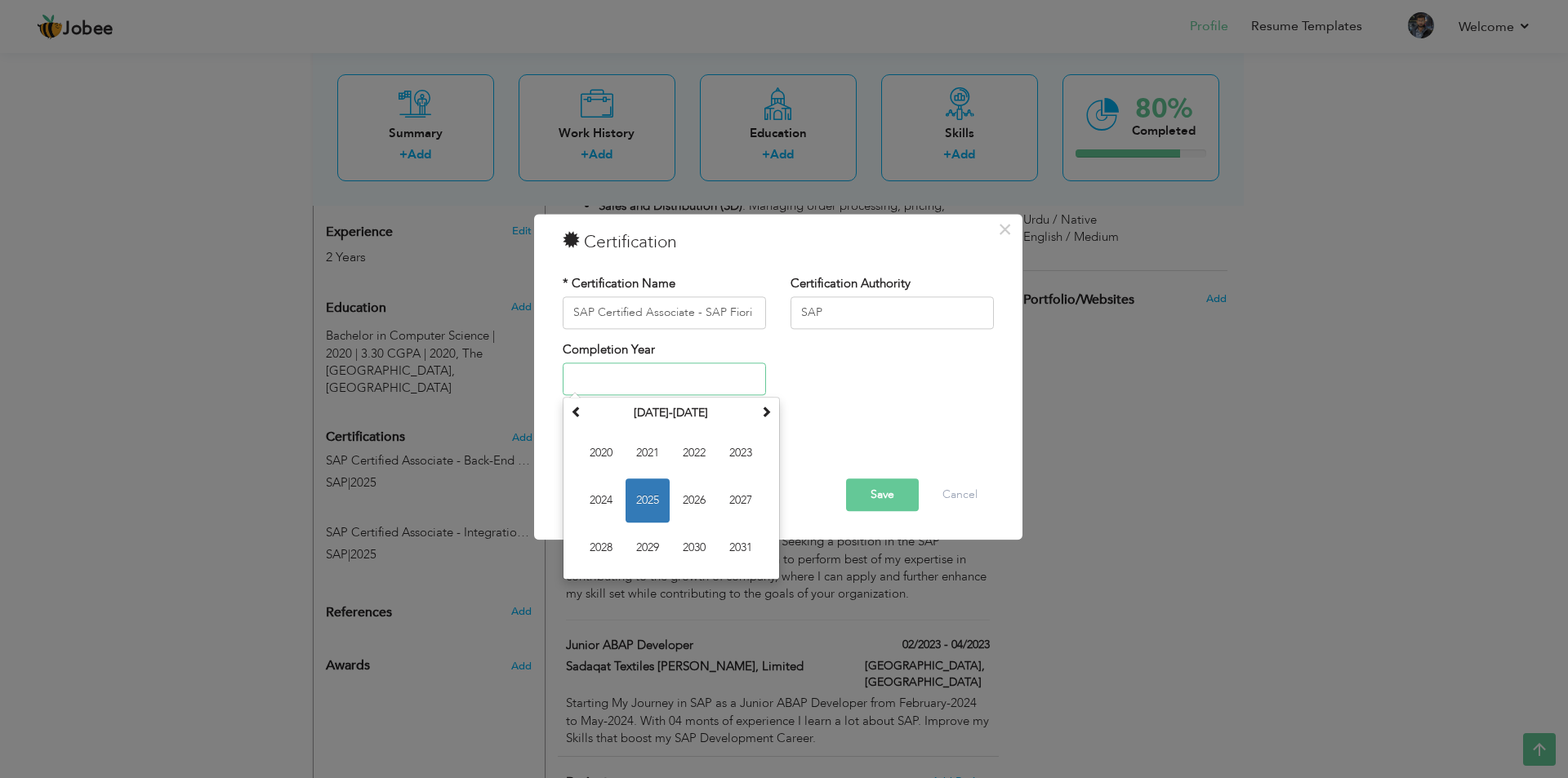
click at [641, 494] on span "2025" at bounding box center [648, 501] width 44 height 44
type input "2025"
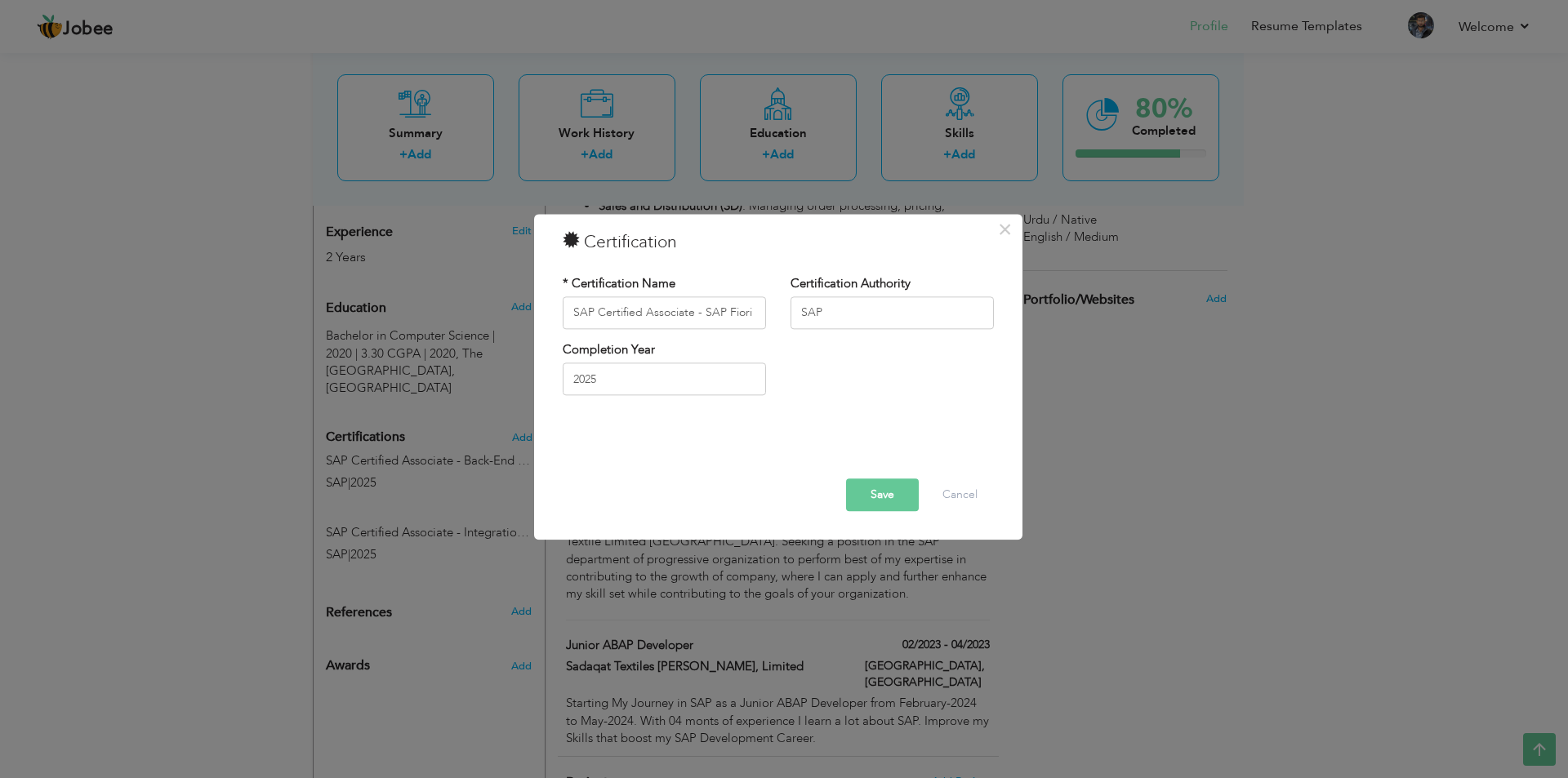
click at [899, 500] on button "Save" at bounding box center [882, 495] width 73 height 33
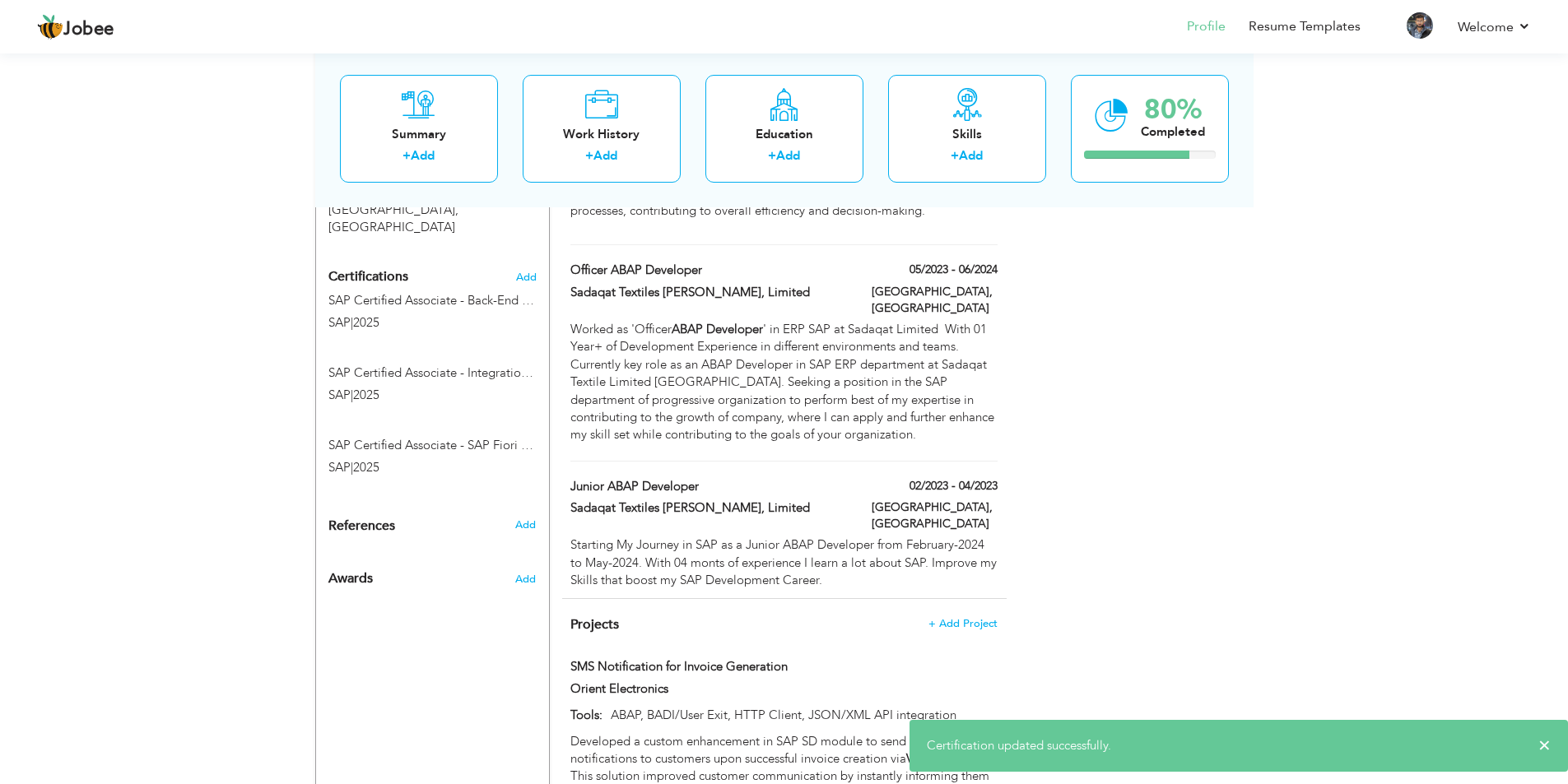
scroll to position [798, 0]
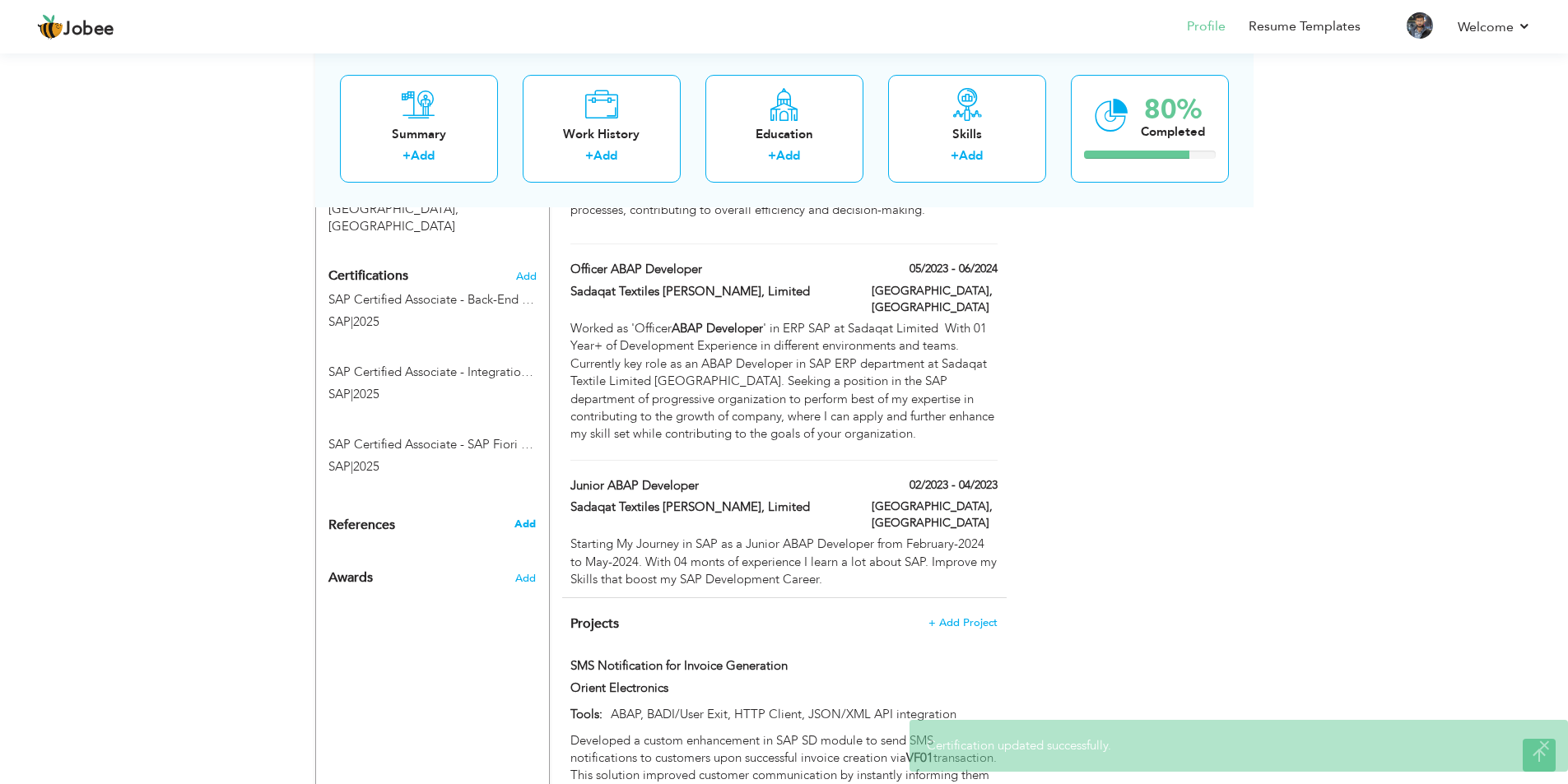
click at [525, 527] on span "Add" at bounding box center [525, 523] width 21 height 14
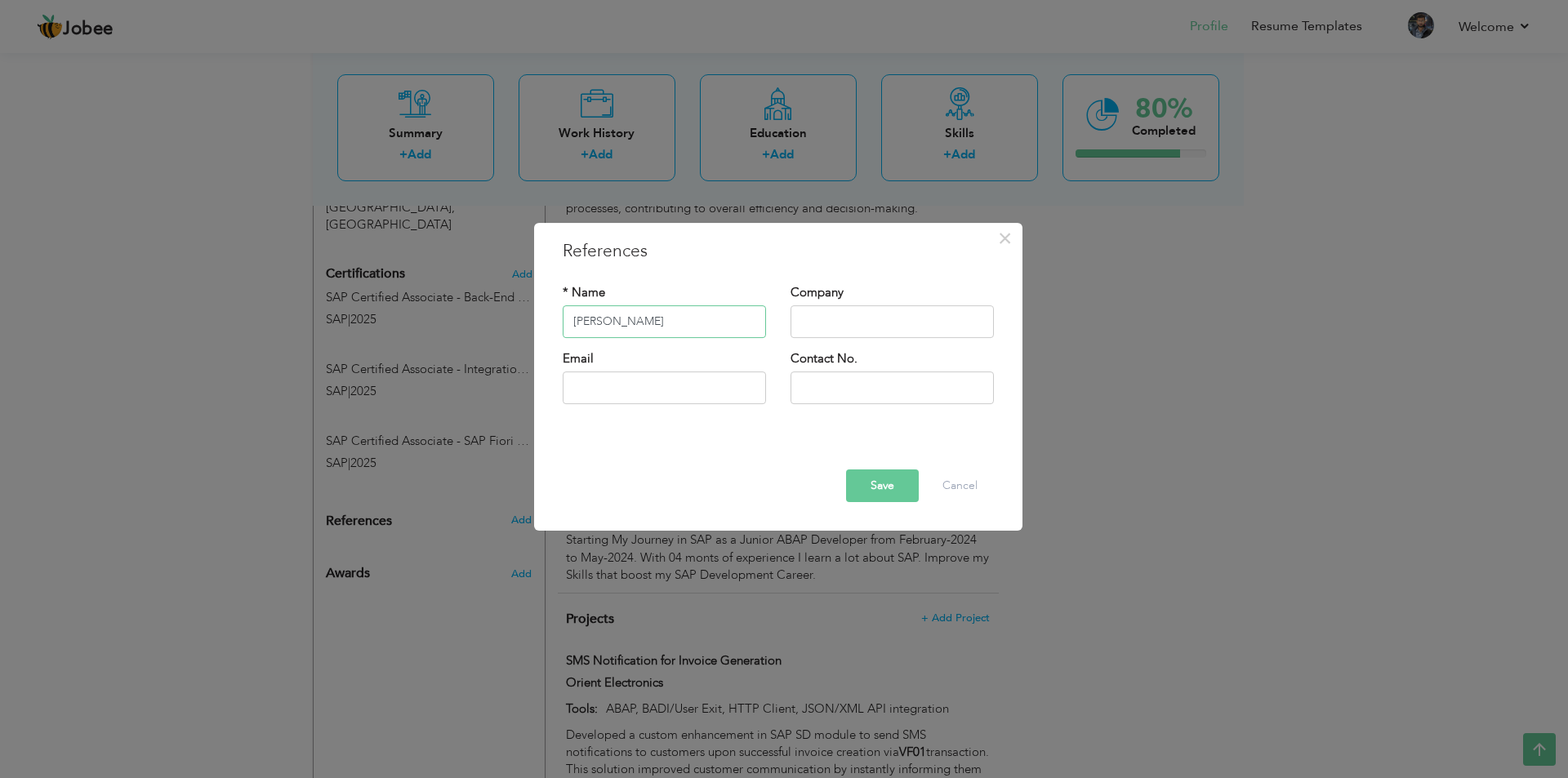
type input "Hamza Ali"
type input "Abacus"
click at [1005, 242] on span "×" at bounding box center [1005, 239] width 13 height 30
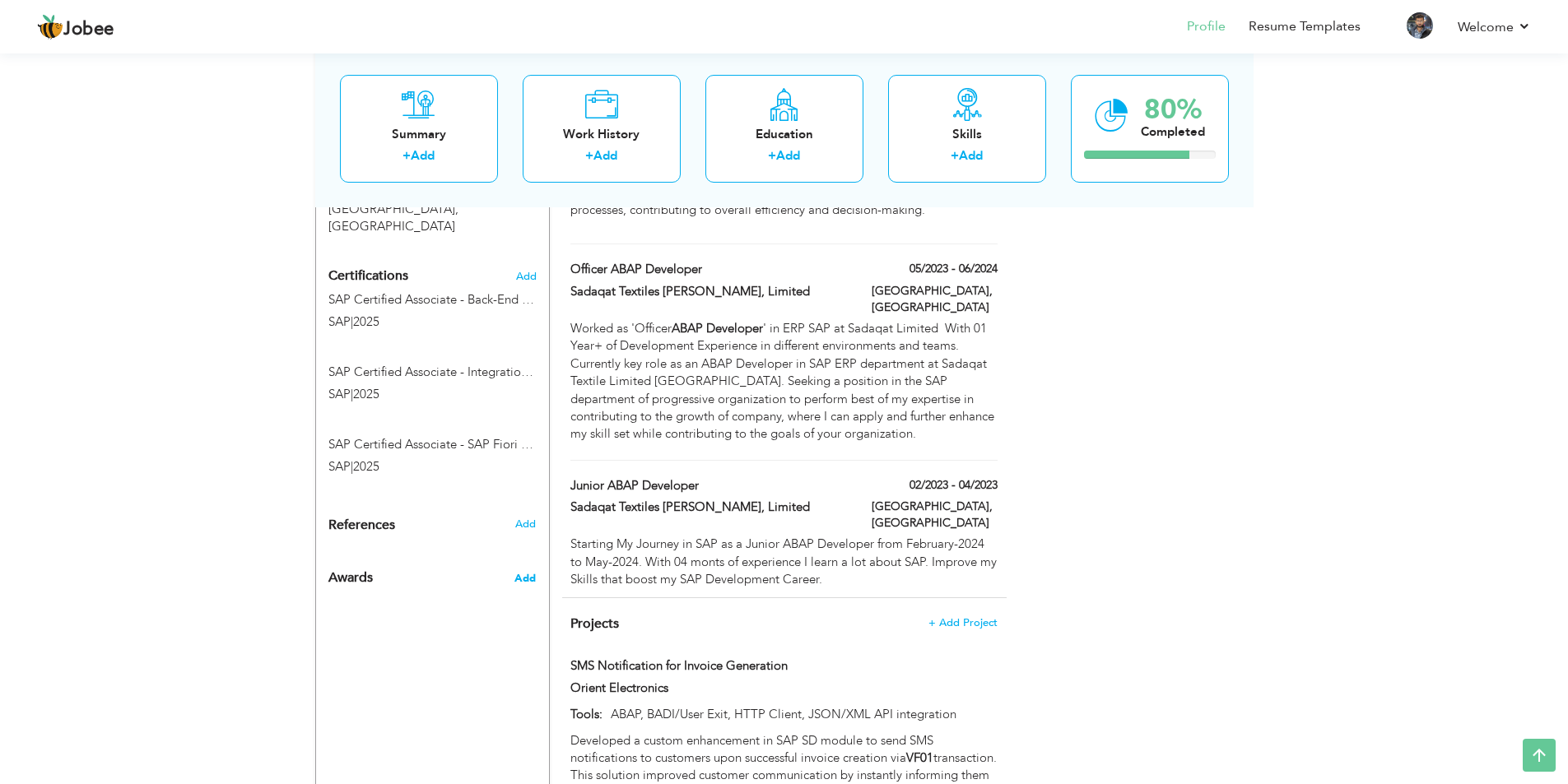
click at [524, 577] on span "Add" at bounding box center [525, 578] width 21 height 14
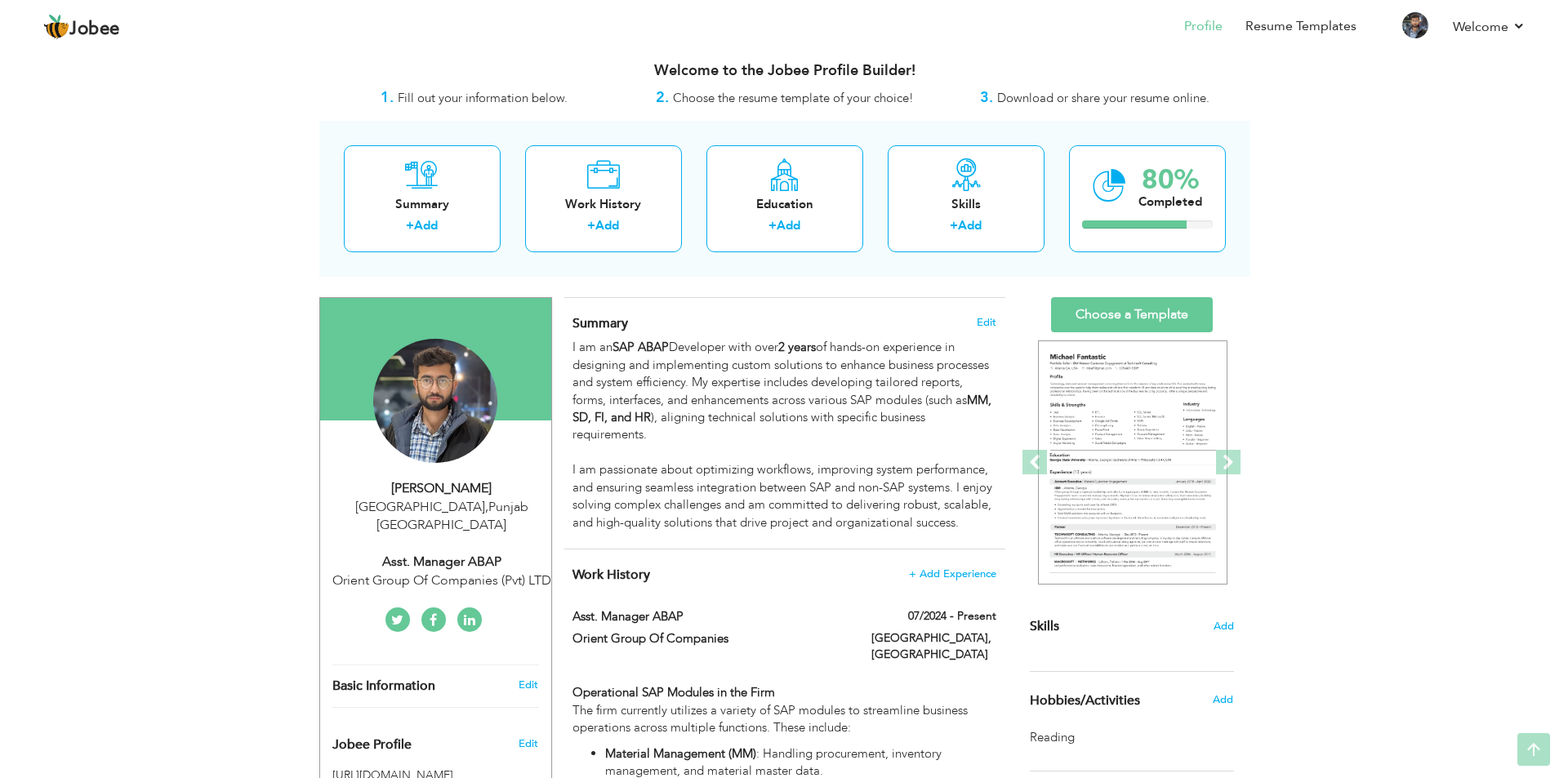
scroll to position [0, 0]
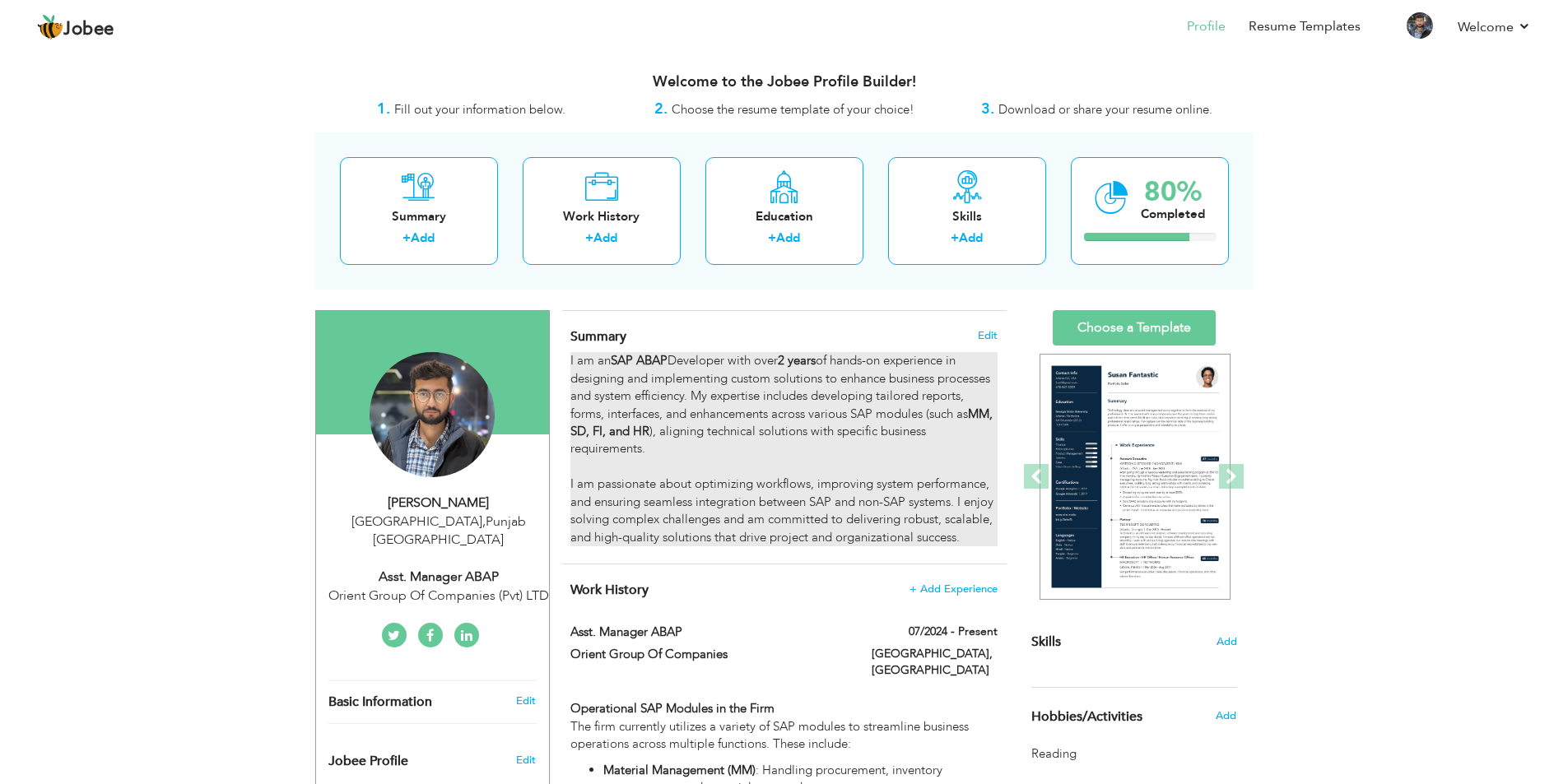
click at [686, 403] on div "I am an SAP ABAP Developer with over 2 years of hands-on experience in designin…" at bounding box center [784, 449] width 427 height 194
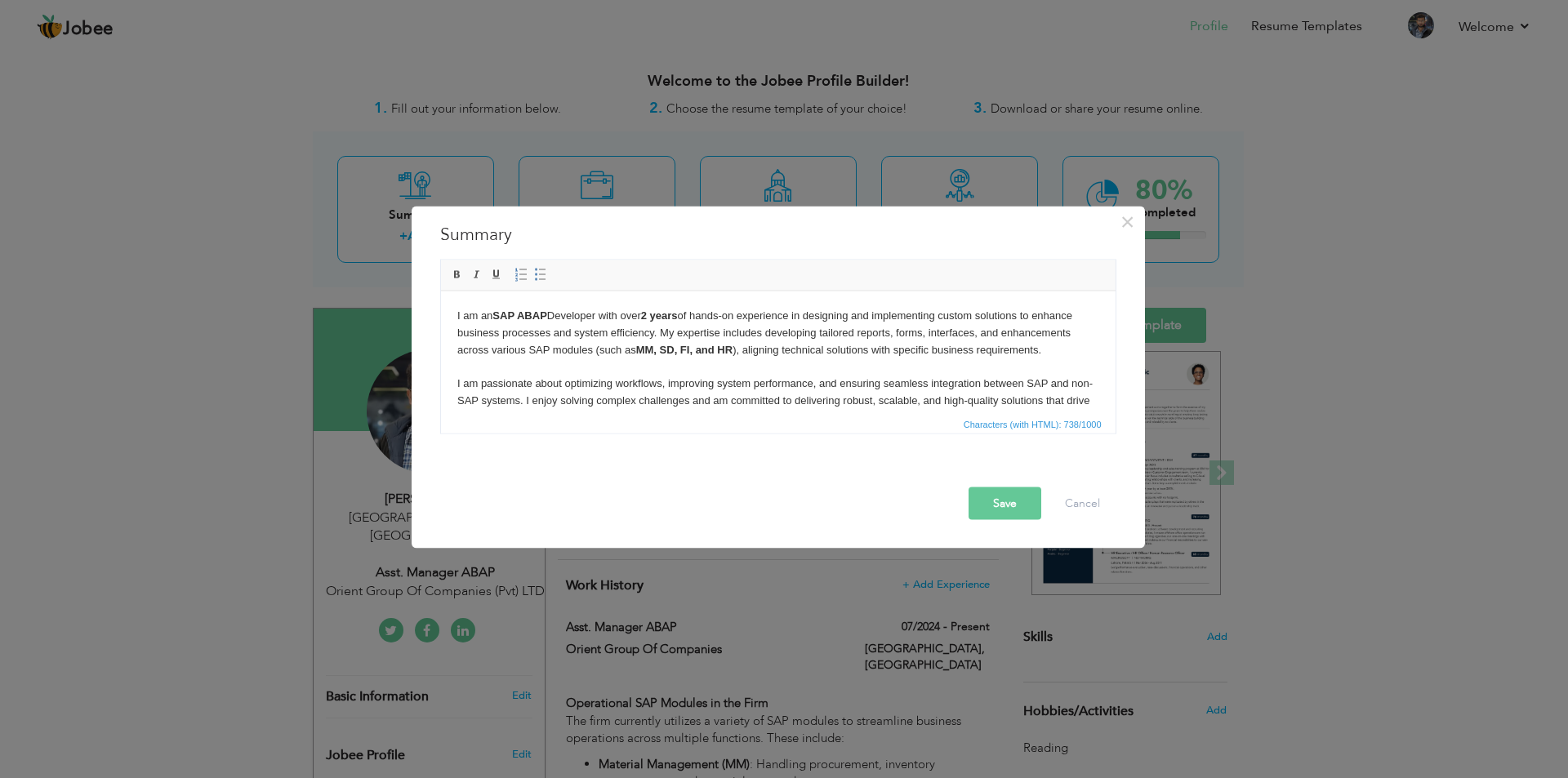
click at [586, 357] on body "I am an SAP ABAP Developer with over 2 years of hands-on experience in designin…" at bounding box center [778, 367] width 642 height 119
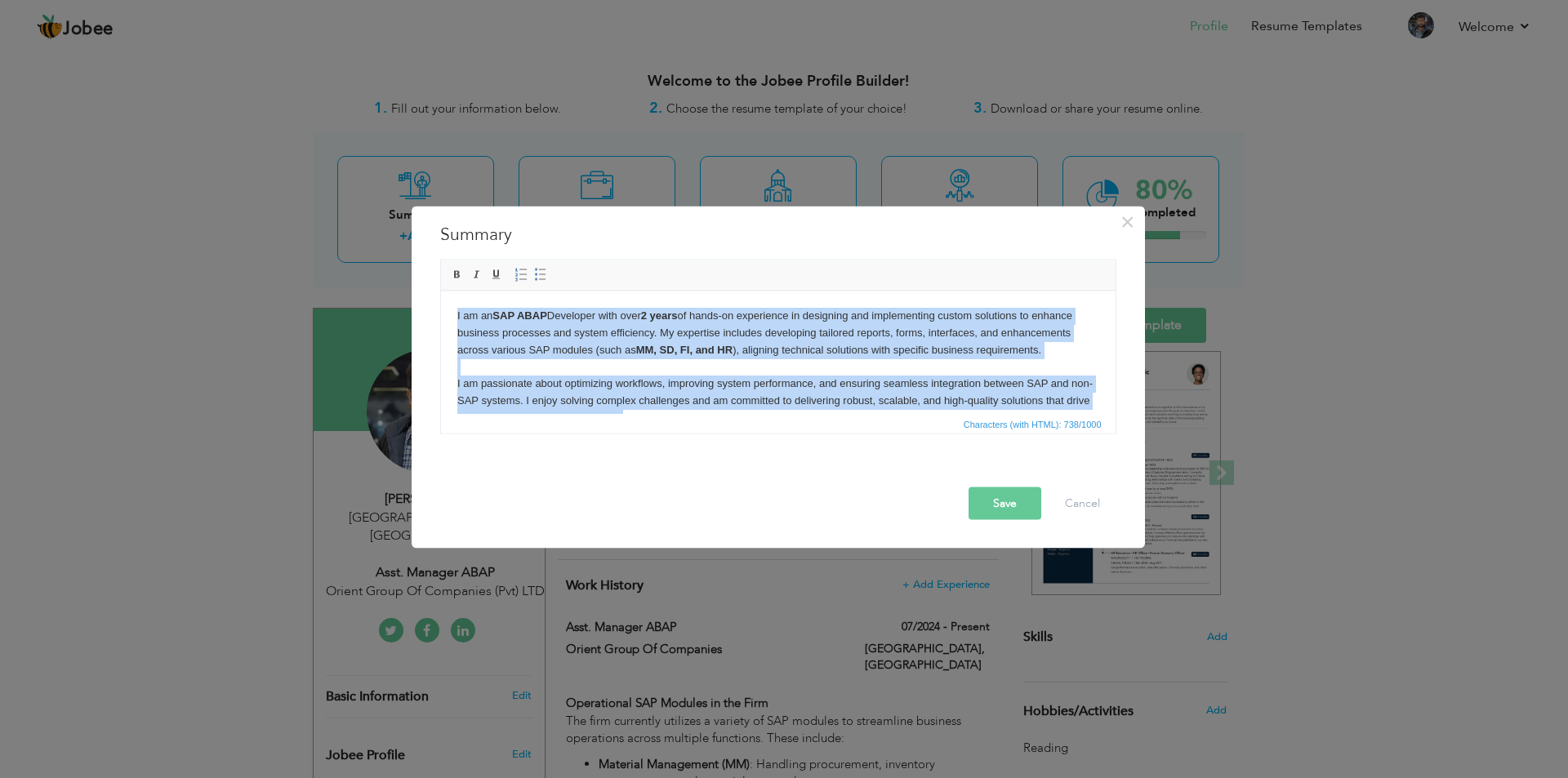
copy body "I am an SAP ABAP Developer with over 2 years of hands-on experience in designin…"
click at [599, 351] on body "I am an SAP ABAP Developer with over 2 years of hands-on experience in designin…" at bounding box center [778, 367] width 642 height 119
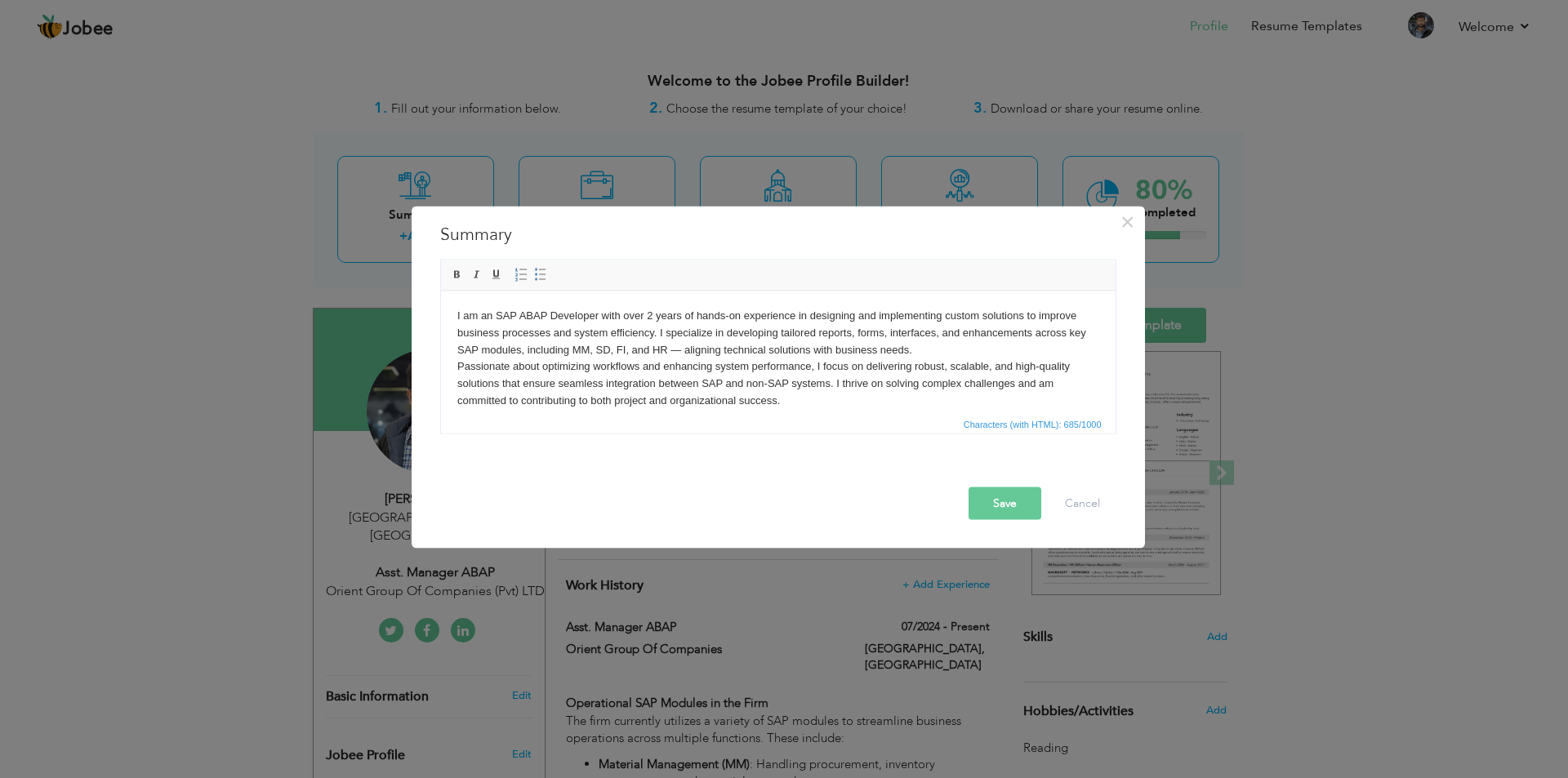
click at [949, 348] on body "I am an SAP ABAP Developer with over 2 years of hands-on experience in designin…" at bounding box center [778, 358] width 642 height 103
click at [1036, 423] on span "Characters (with HTML): 691/1000" at bounding box center [1032, 423] width 145 height 14
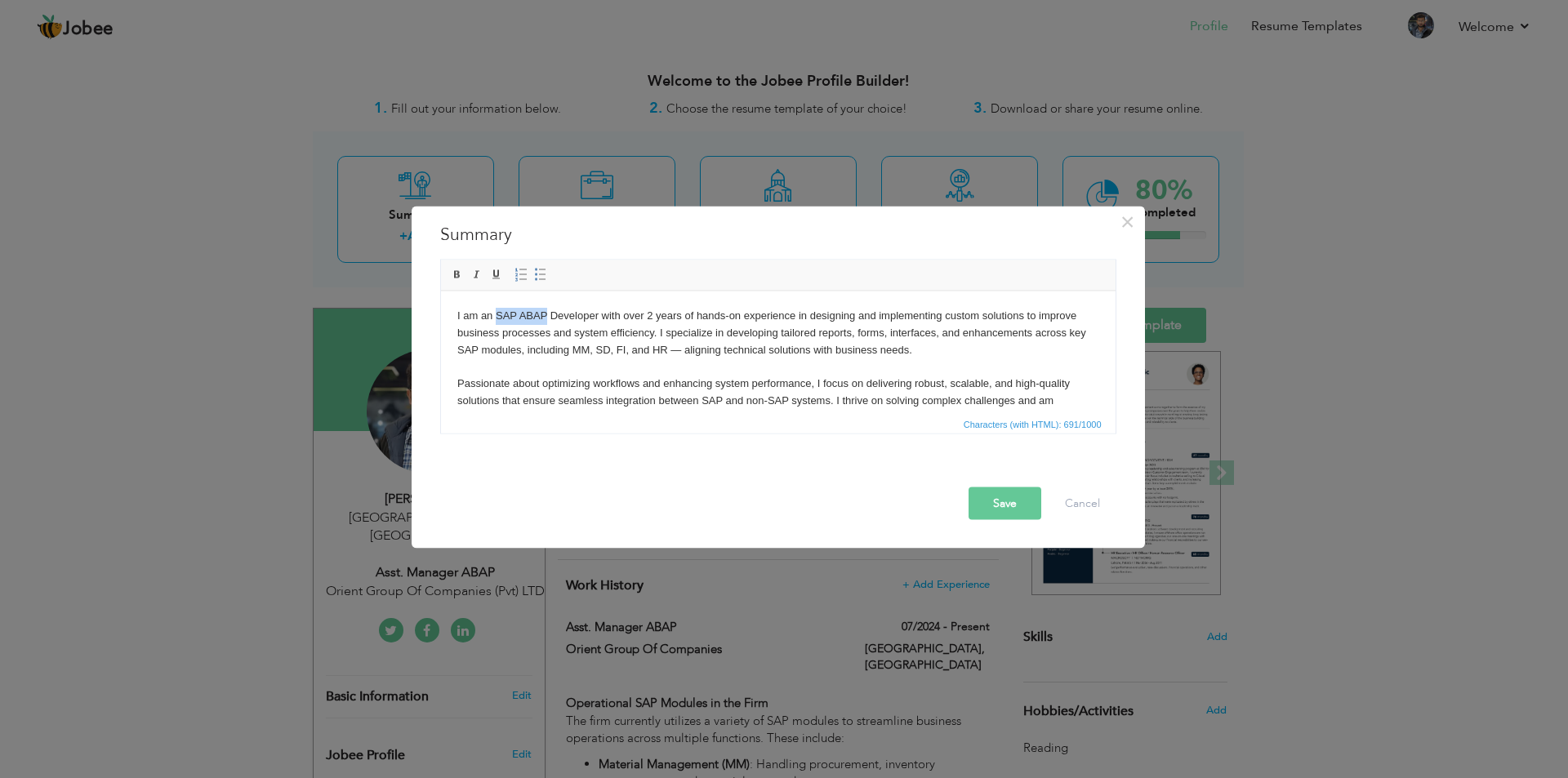
drag, startPoint x: 494, startPoint y: 312, endPoint x: 545, endPoint y: 315, distance: 51.1
click at [545, 315] on body "I am an SAP ABAP Developer with over 2 years of hands-on experience in designin…" at bounding box center [778, 367] width 642 height 119
click at [557, 336] on body "I am an SAP ABAP Developer with over 2 years of hands-on experience in designin…" at bounding box center [778, 367] width 642 height 119
drag, startPoint x: 519, startPoint y: 312, endPoint x: 601, endPoint y: 312, distance: 82.0
click at [601, 312] on body "I am an SAP ABAP Developer with over 2 years of hands-on experience in designin…" at bounding box center [778, 367] width 642 height 119
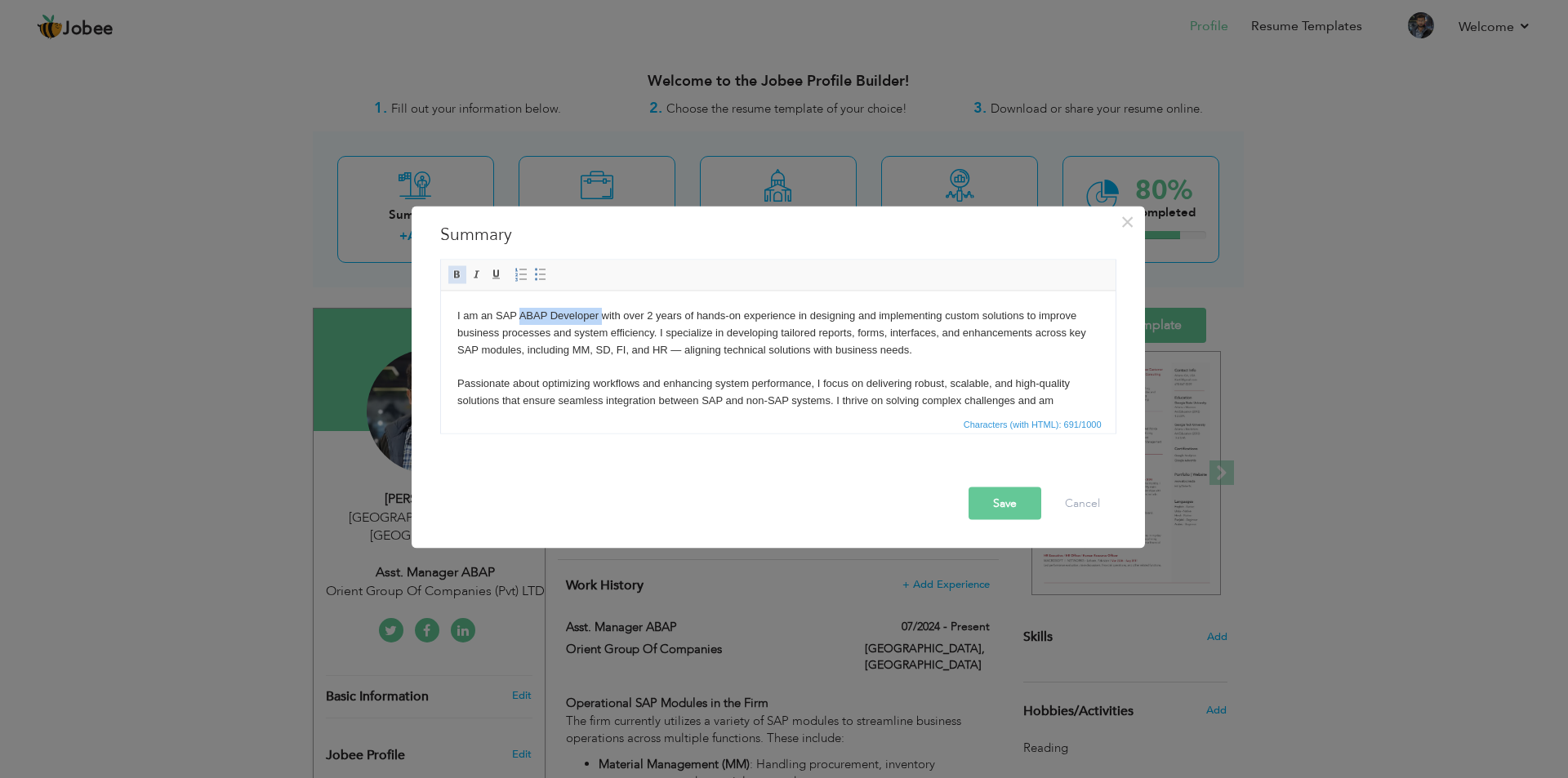
click at [457, 274] on span at bounding box center [458, 275] width 13 height 13
click at [647, 317] on body "I am an SAP ABAP Developer with over 2 years of hands-on experience in designin…" at bounding box center [778, 367] width 642 height 119
drag, startPoint x: 650, startPoint y: 314, endPoint x: 687, endPoint y: 313, distance: 37.0
click at [687, 313] on body "I am an SAP ABAP Developer with over 2 years of hands-on experience in designin…" at bounding box center [778, 367] width 642 height 119
click at [665, 317] on body "I am an SAP ABAP Developer with over 2 years of hands-on experience in designin…" at bounding box center [778, 367] width 642 height 119
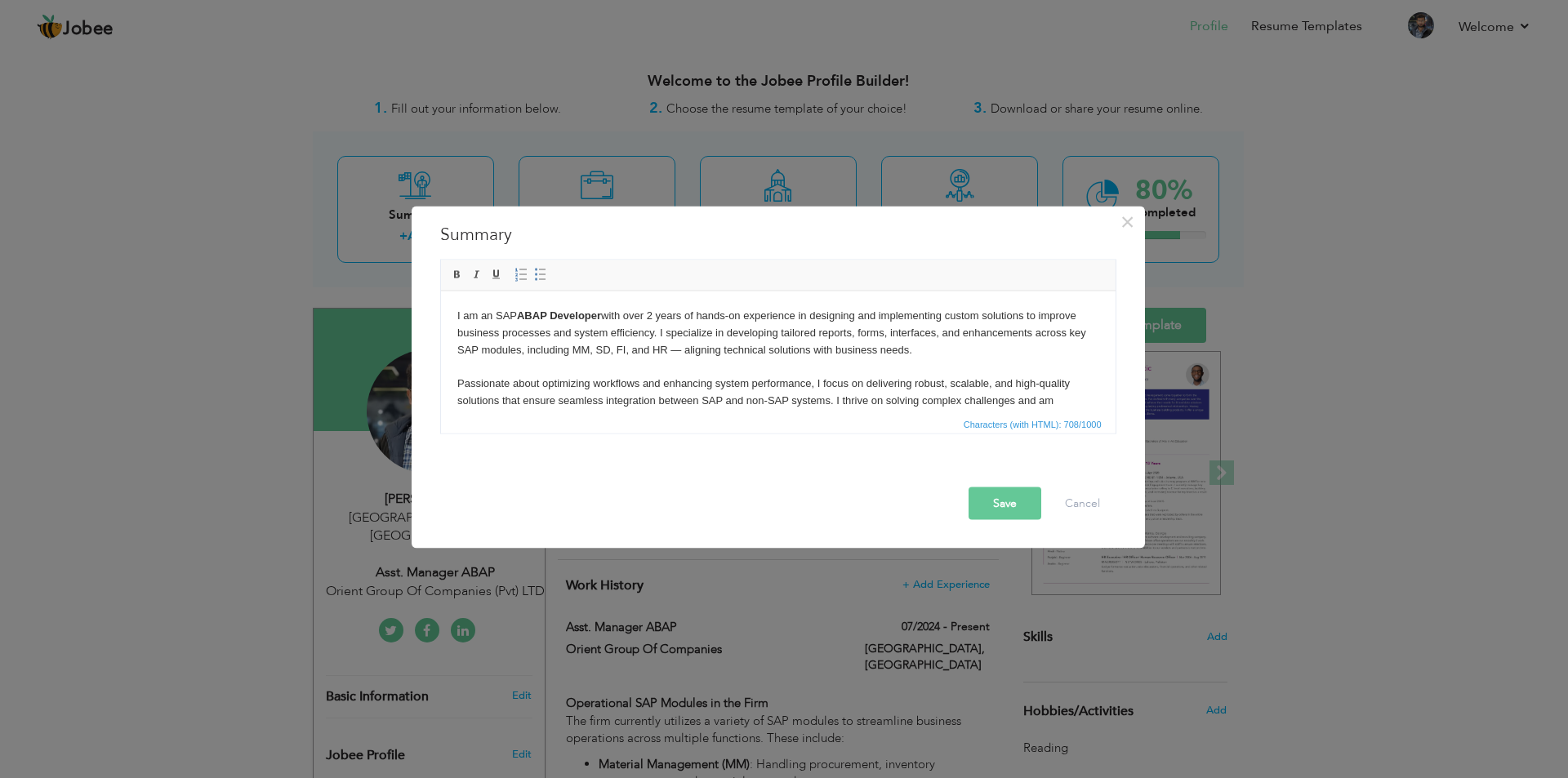
click at [644, 311] on body "I am an SAP ABAP Developer with over 2 years of hands-on experience in designin…" at bounding box center [778, 367] width 642 height 119
click at [651, 311] on body "I am an SAP ABAP Developer with over 2 years of hands-on experience in designin…" at bounding box center [778, 367] width 642 height 119
click at [651, 315] on body "I am an SAP ABAP Developer with over 2 years of hands-on experience in designin…" at bounding box center [778, 367] width 642 height 119
drag, startPoint x: 648, startPoint y: 311, endPoint x: 670, endPoint y: 316, distance: 22.6
click at [670, 316] on body "I am an SAP ABAP Developer with over 2 years of hands-on experience in designin…" at bounding box center [778, 367] width 642 height 119
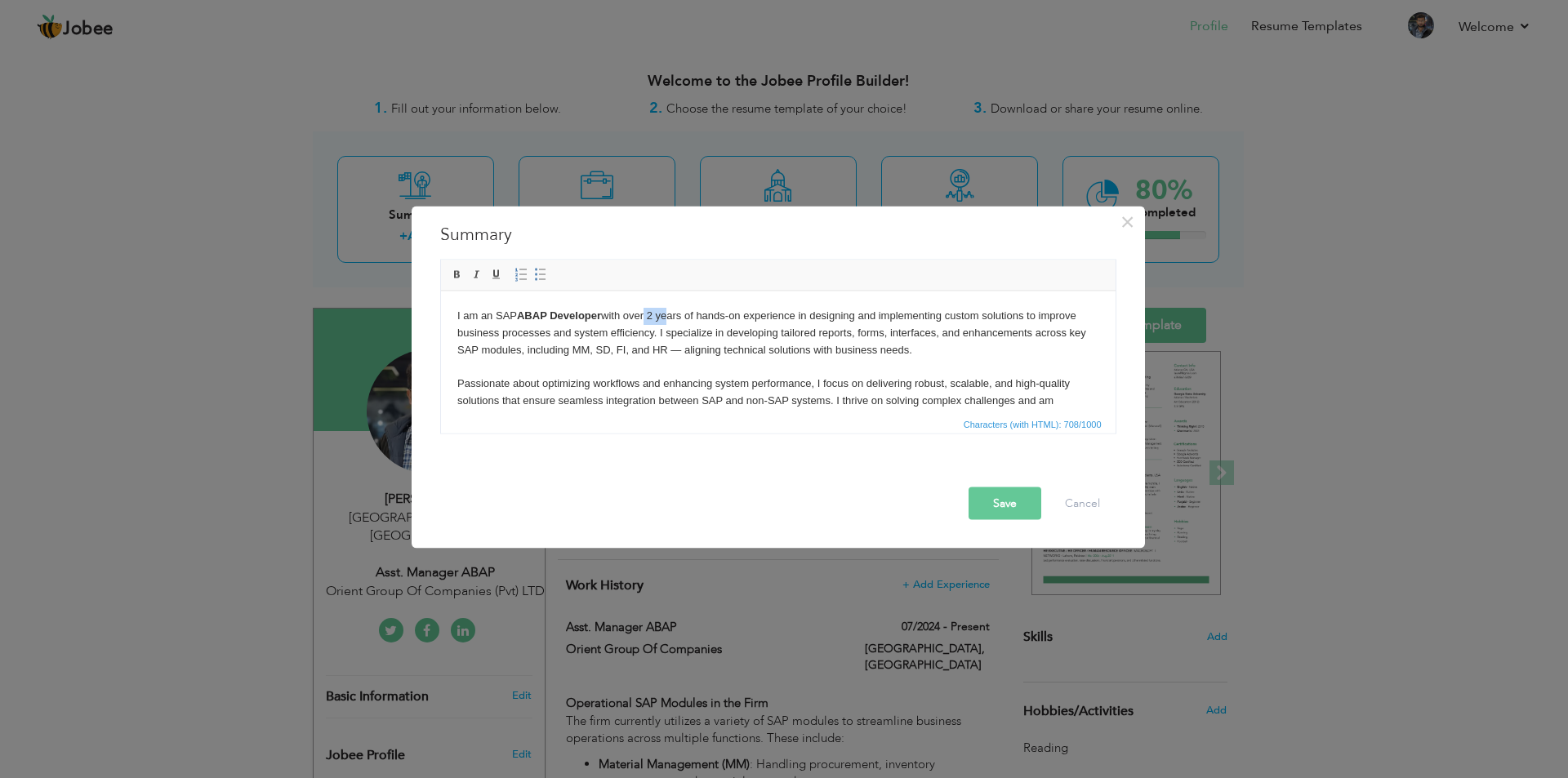
drag, startPoint x: 670, startPoint y: 316, endPoint x: 645, endPoint y: 317, distance: 25.0
click at [669, 317] on body "I am an SAP ABAP Developer with over 2 years of hands-on experience in designin…" at bounding box center [778, 367] width 642 height 119
click at [648, 315] on body "I am an SAP ABAP Developer with over 2 years of hands-on experience in designin…" at bounding box center [778, 367] width 642 height 119
click at [656, 315] on body "I am an SAP ABAP Developer with over 2 years of hands-on experience in designin…" at bounding box center [778, 367] width 642 height 119
drag, startPoint x: 652, startPoint y: 317, endPoint x: 695, endPoint y: 312, distance: 43.3
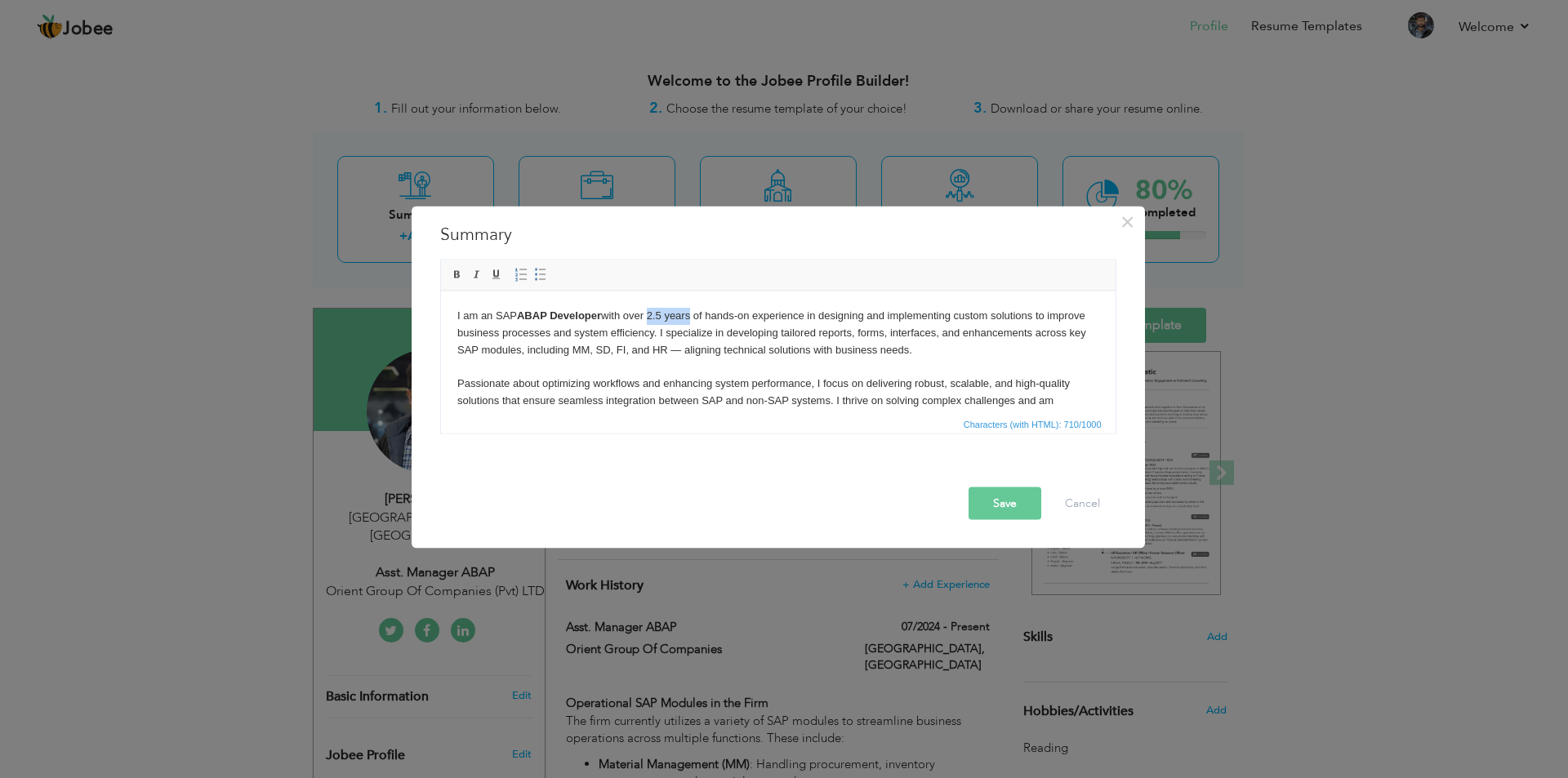
click at [695, 312] on body "I am an SAP ABAP Developer with over 2.5 years of hands-on experience in design…" at bounding box center [778, 367] width 642 height 119
click at [460, 273] on span at bounding box center [458, 275] width 13 height 13
click at [816, 357] on body "I am an SAP ABAP Developer with over 2.5 years of hands-on experience in design…" at bounding box center [778, 367] width 642 height 119
drag, startPoint x: 626, startPoint y: 351, endPoint x: 642, endPoint y: 348, distance: 16.3
click at [642, 348] on body "I am an SAP ABAP Developer with over 2.5 years of hands-on experience in design…" at bounding box center [778, 367] width 642 height 119
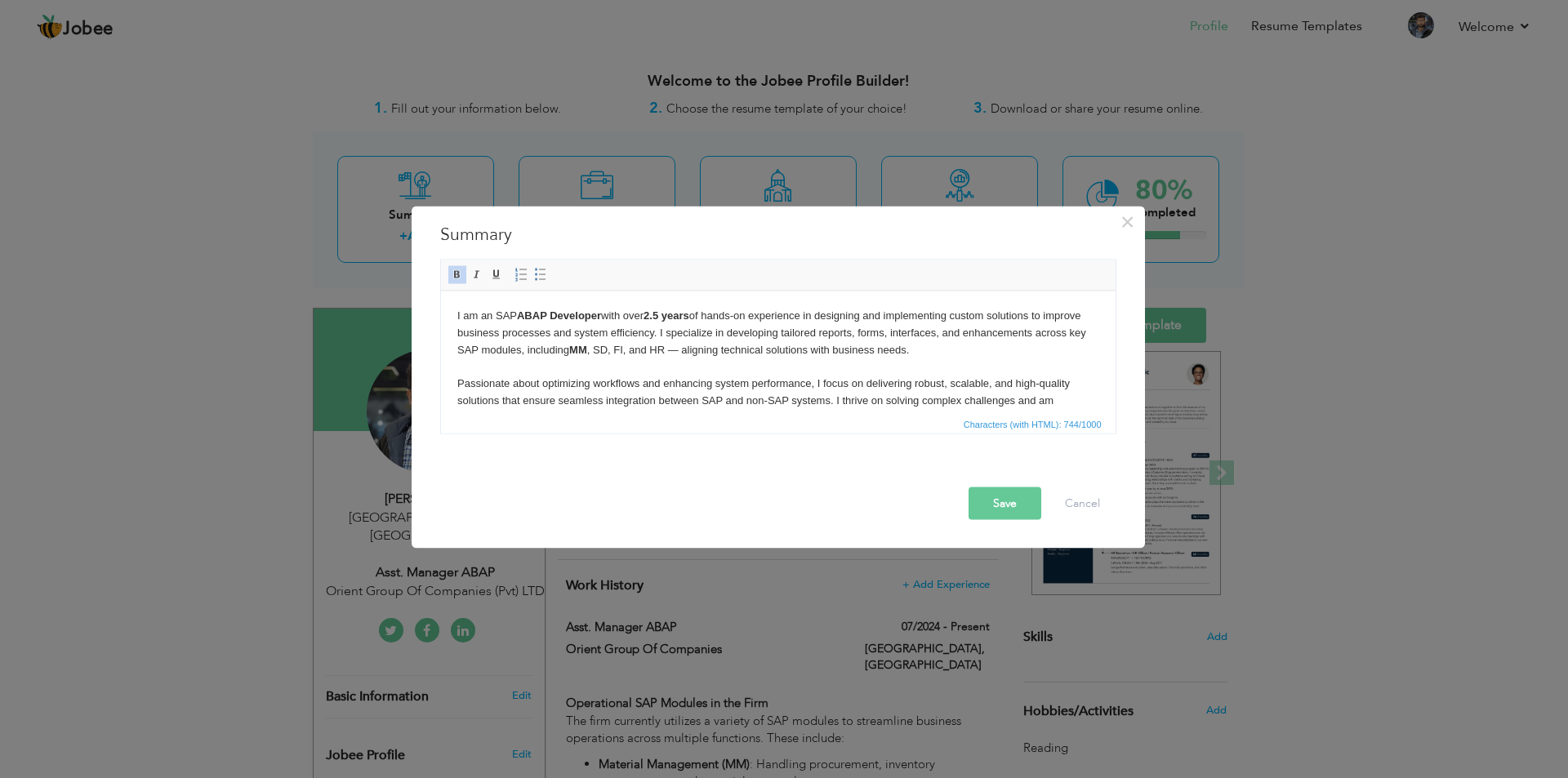
click at [684, 360] on body "I am an SAP ABAP Developer with over 2.5 years of hands-on experience in design…" at bounding box center [778, 367] width 642 height 119
drag, startPoint x: 650, startPoint y: 350, endPoint x: 665, endPoint y: 349, distance: 15.0
click at [665, 349] on body "I am an SAP ABAP Developer with over 2.5 years of hands-on experience in design…" at bounding box center [778, 367] width 642 height 119
click at [670, 354] on body "I am an SAP ABAP Developer with over 2.5 years of hands-on experience in design…" at bounding box center [778, 367] width 642 height 119
drag, startPoint x: 651, startPoint y: 346, endPoint x: 662, endPoint y: 349, distance: 11.4
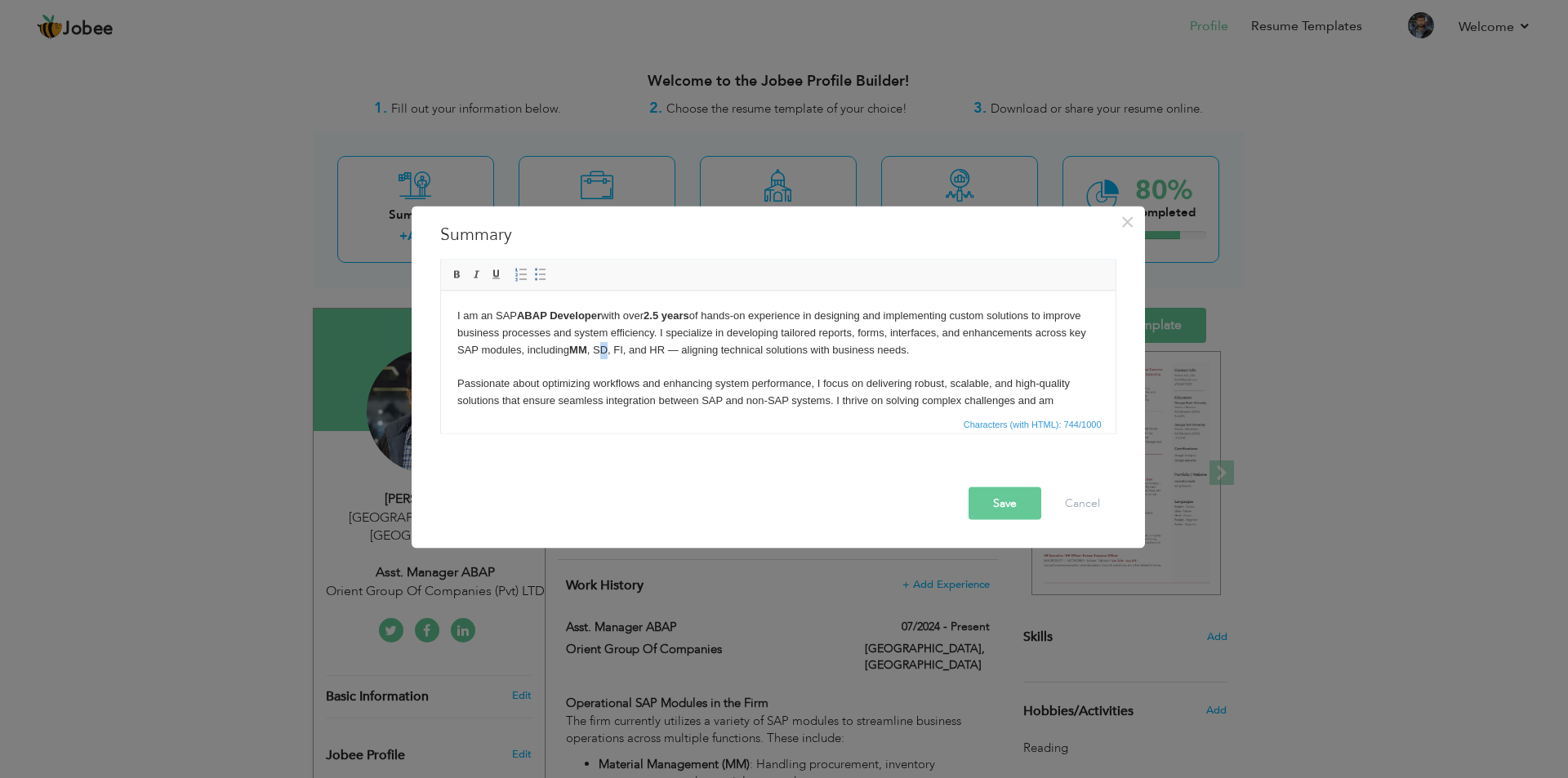
click at [662, 349] on body "I am an SAP ABAP Developer with over 2.5 years of hands-on experience in design…" at bounding box center [778, 367] width 642 height 119
click at [645, 352] on body "I am an SAP ABAP Developer with over 2.5 years of hands-on experience in design…" at bounding box center [778, 367] width 642 height 119
drag, startPoint x: 648, startPoint y: 347, endPoint x: 660, endPoint y: 349, distance: 12.2
click at [660, 349] on body "I am an SAP ABAP Developer with over 2.5 years of hands-on experience in design…" at bounding box center [778, 367] width 642 height 119
drag, startPoint x: 670, startPoint y: 347, endPoint x: 679, endPoint y: 350, distance: 9.5
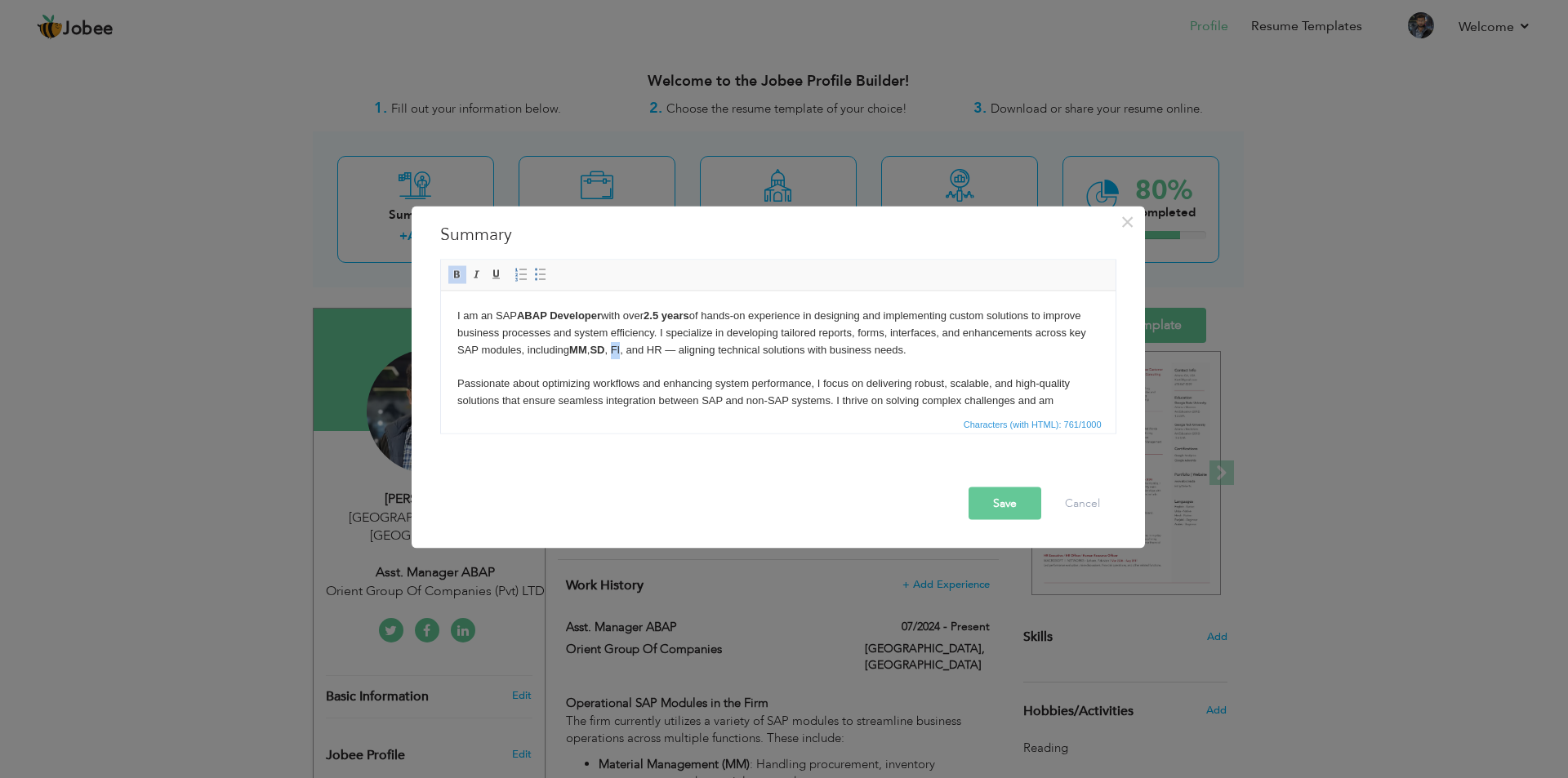
click at [679, 350] on body "I am an SAP ABAP Developer with over 2.5 years of hands-on experience in design…" at bounding box center [778, 367] width 642 height 119
drag, startPoint x: 707, startPoint y: 348, endPoint x: 720, endPoint y: 348, distance: 13.0
click at [720, 348] on body "I am an SAP ABAP Developer with over 2.5 years of hands-on experience in design…" at bounding box center [778, 367] width 642 height 119
click at [800, 377] on body "I am an SAP ABAP Developer with over 2.5 years of hands-on experience in design…" at bounding box center [778, 367] width 642 height 119
drag, startPoint x: 702, startPoint y: 351, endPoint x: 703, endPoint y: 358, distance: 7.1
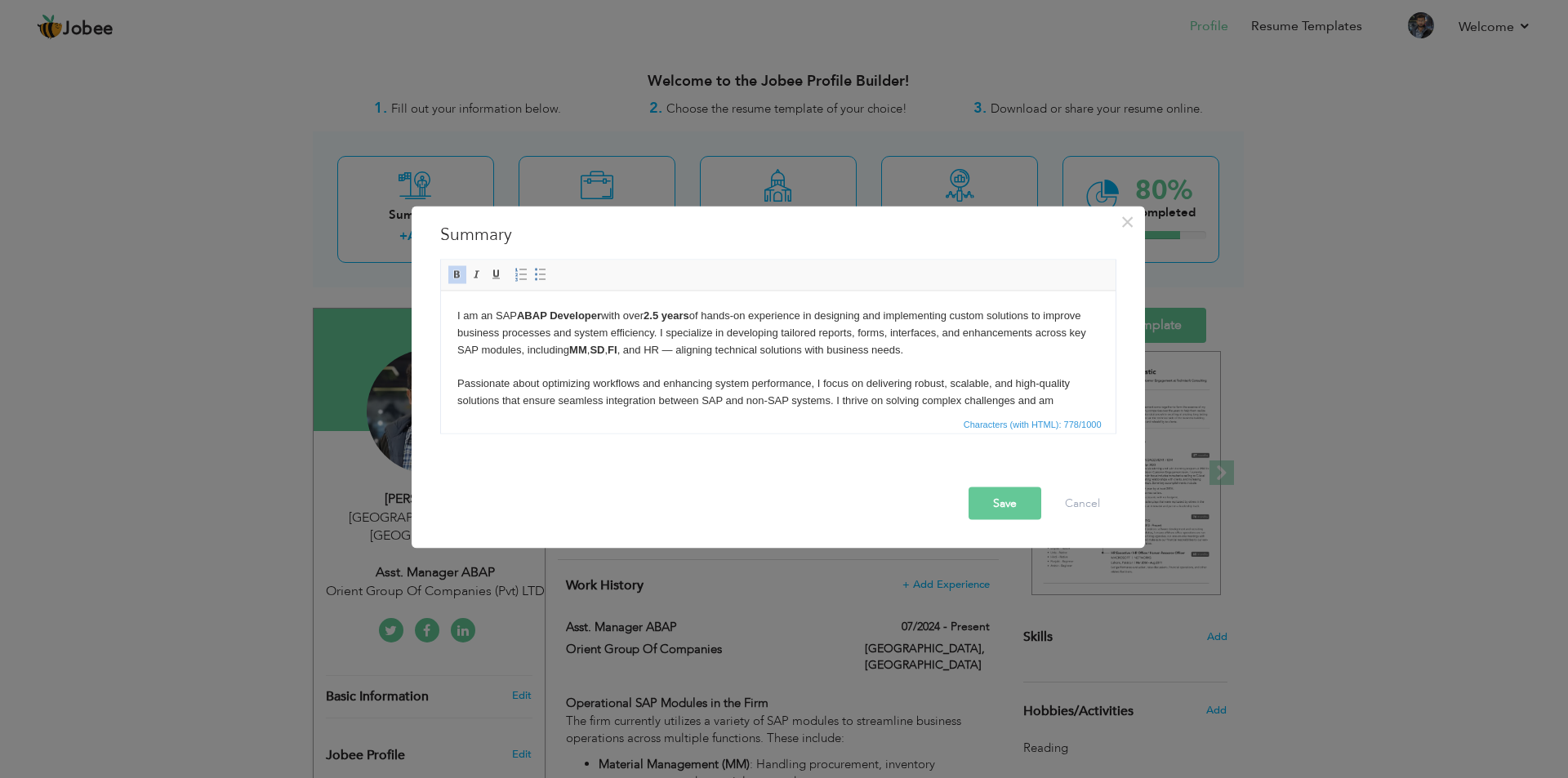
click at [701, 351] on body "I am an SAP ABAP Developer with over 2.5 years of hands-on experience in design…" at bounding box center [778, 367] width 642 height 119
drag, startPoint x: 706, startPoint y: 349, endPoint x: 720, endPoint y: 350, distance: 14.0
click at [720, 350] on body "I am an SAP ABAP Developer with over 2.5 years of hands-on experience in design…" at bounding box center [778, 367] width 642 height 119
click at [761, 357] on body "I am an SAP ABAP Developer with over 2.5 years of hands-on experience in design…" at bounding box center [778, 367] width 642 height 119
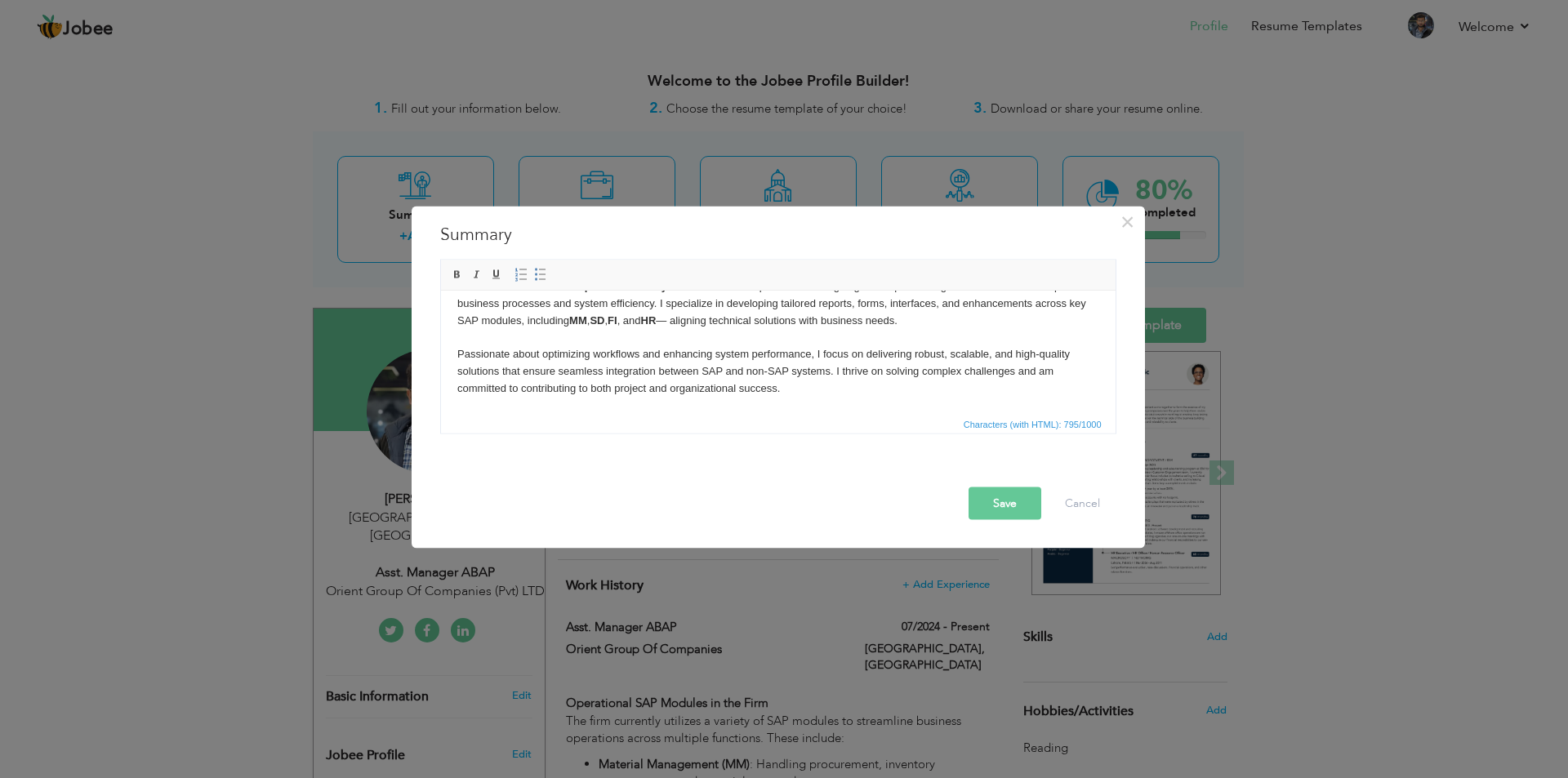
click at [1002, 506] on button "Save" at bounding box center [1005, 503] width 73 height 33
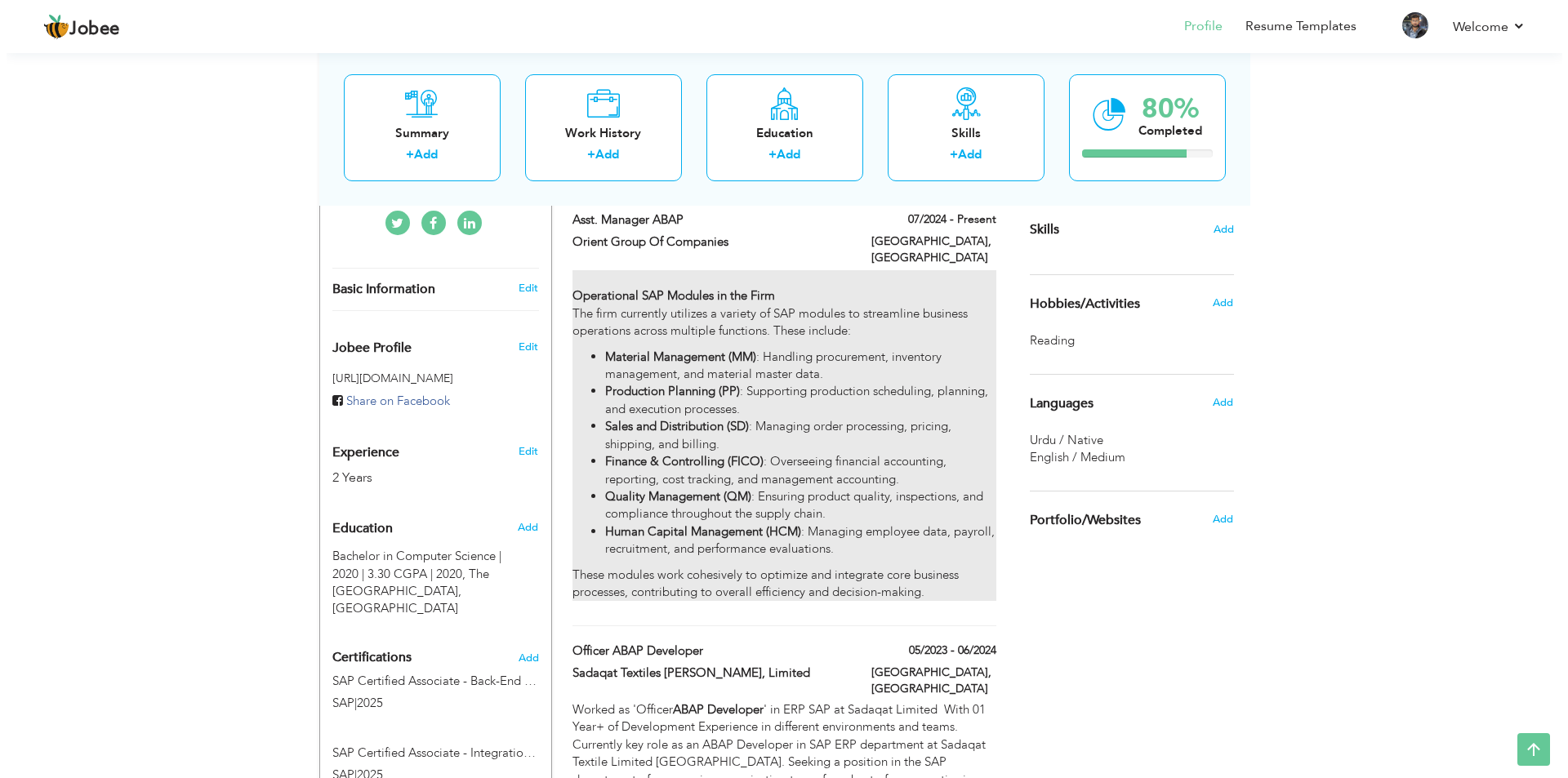
scroll to position [408, 0]
click at [673, 382] on strong "Production Planning (PP)" at bounding box center [666, 390] width 135 height 16
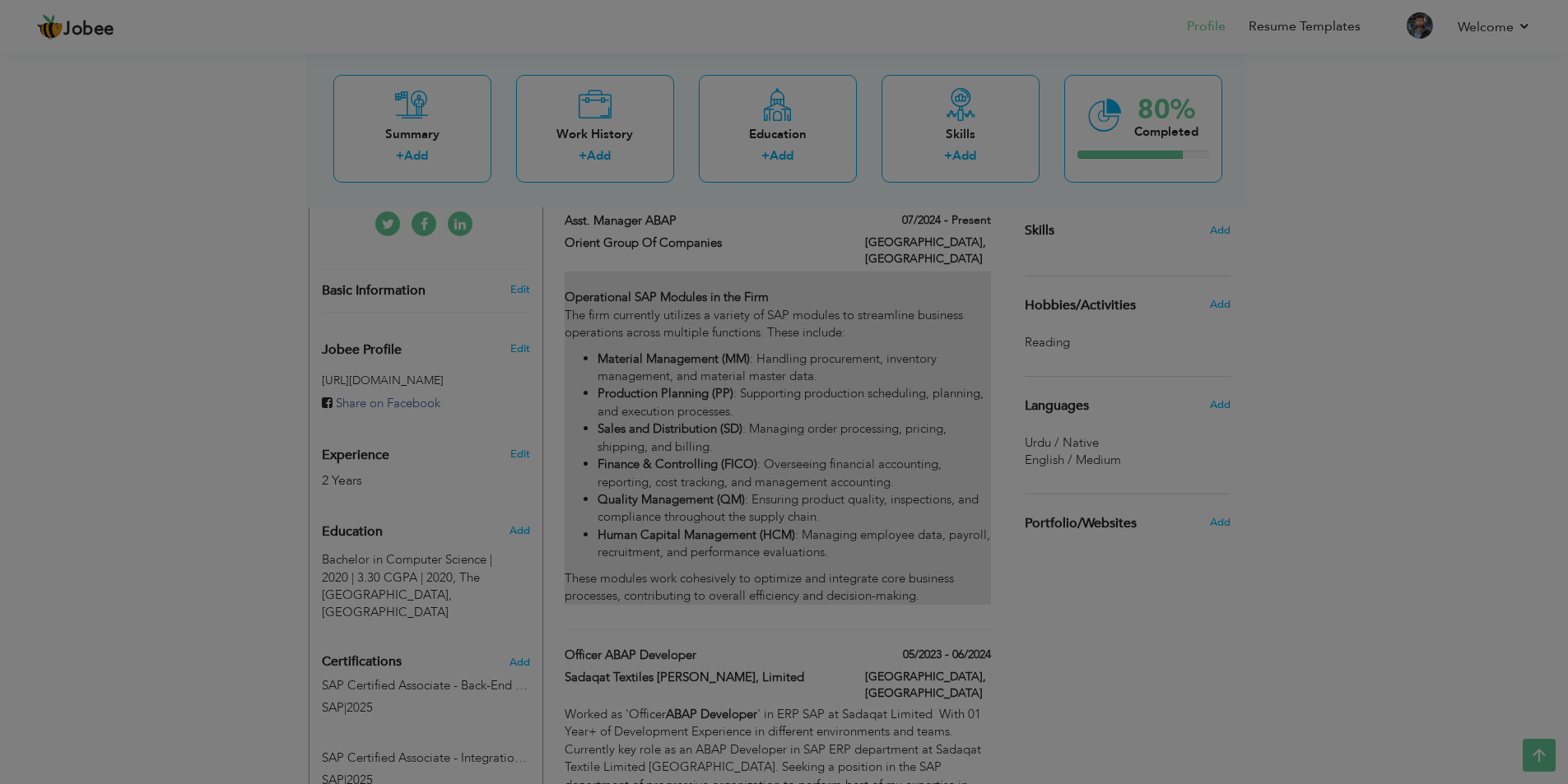
type input "Asst. Manager ABAP"
type input "Orient Group Of Companies"
type input "07/2024"
type input "[GEOGRAPHIC_DATA]"
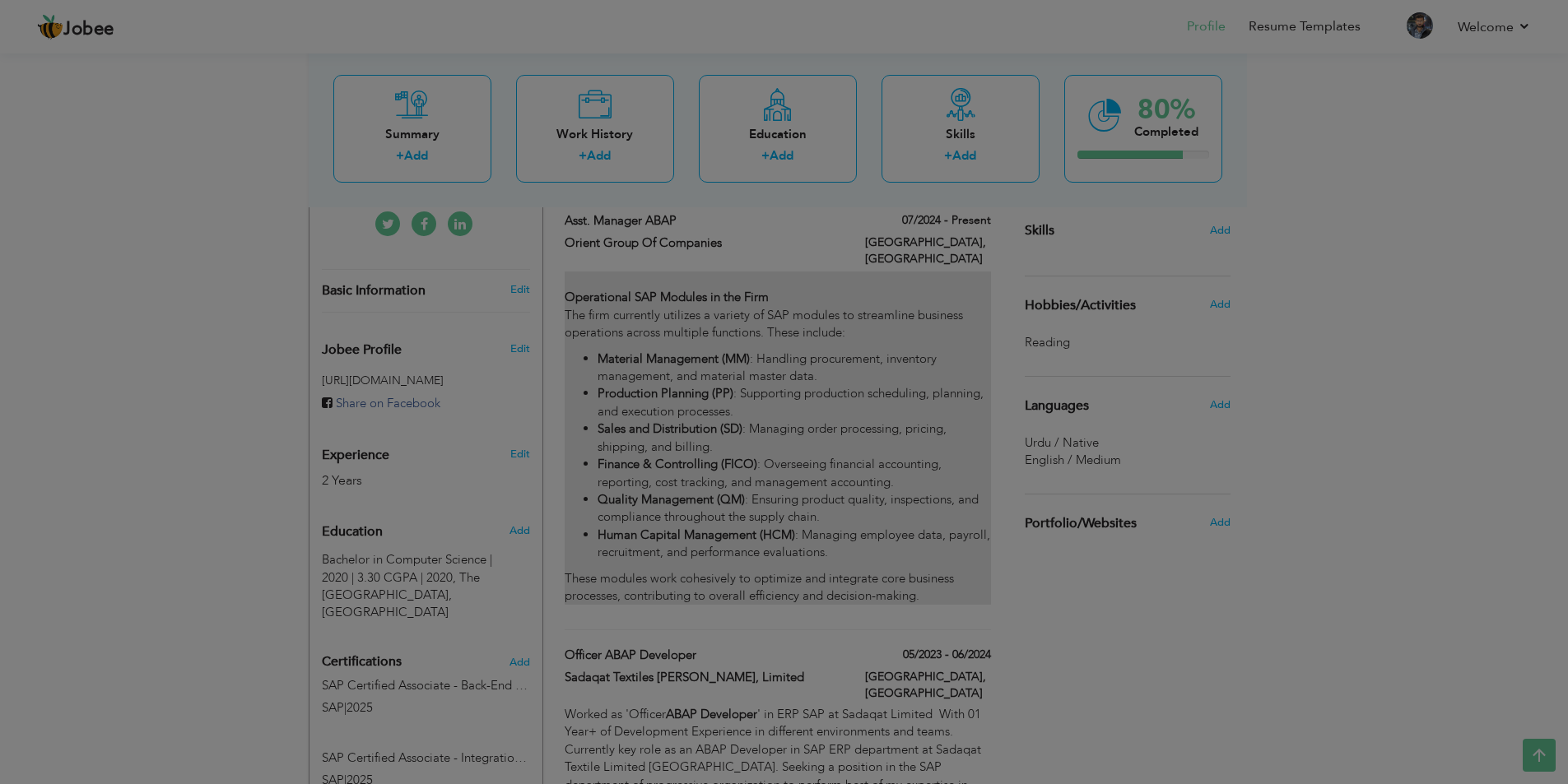
checkbox input "true"
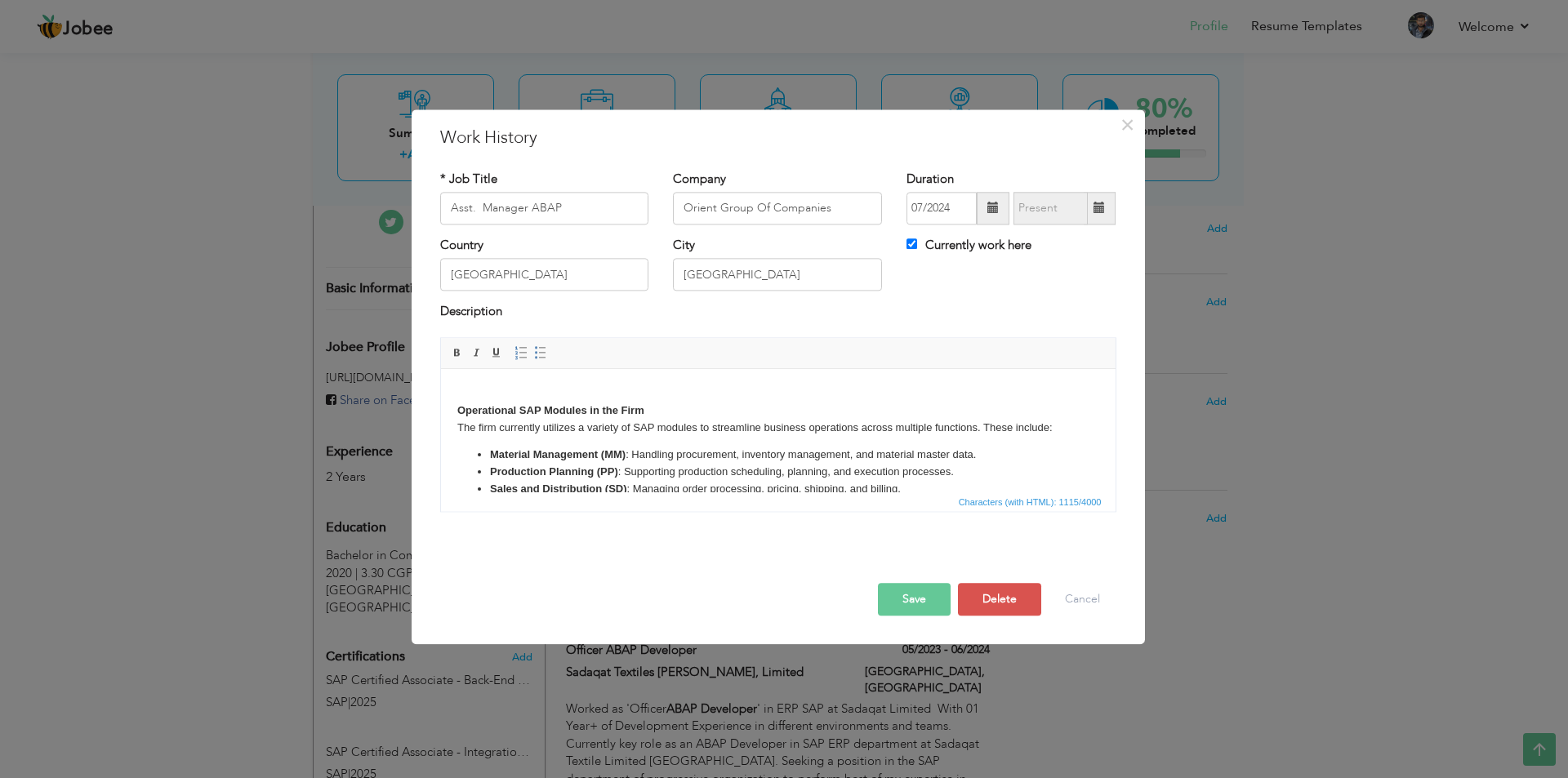
click at [219, 294] on div "× Work History * Job Title Asst. Manager ABAP Company Orient Group Of Companies…" at bounding box center [784, 389] width 1568 height 778
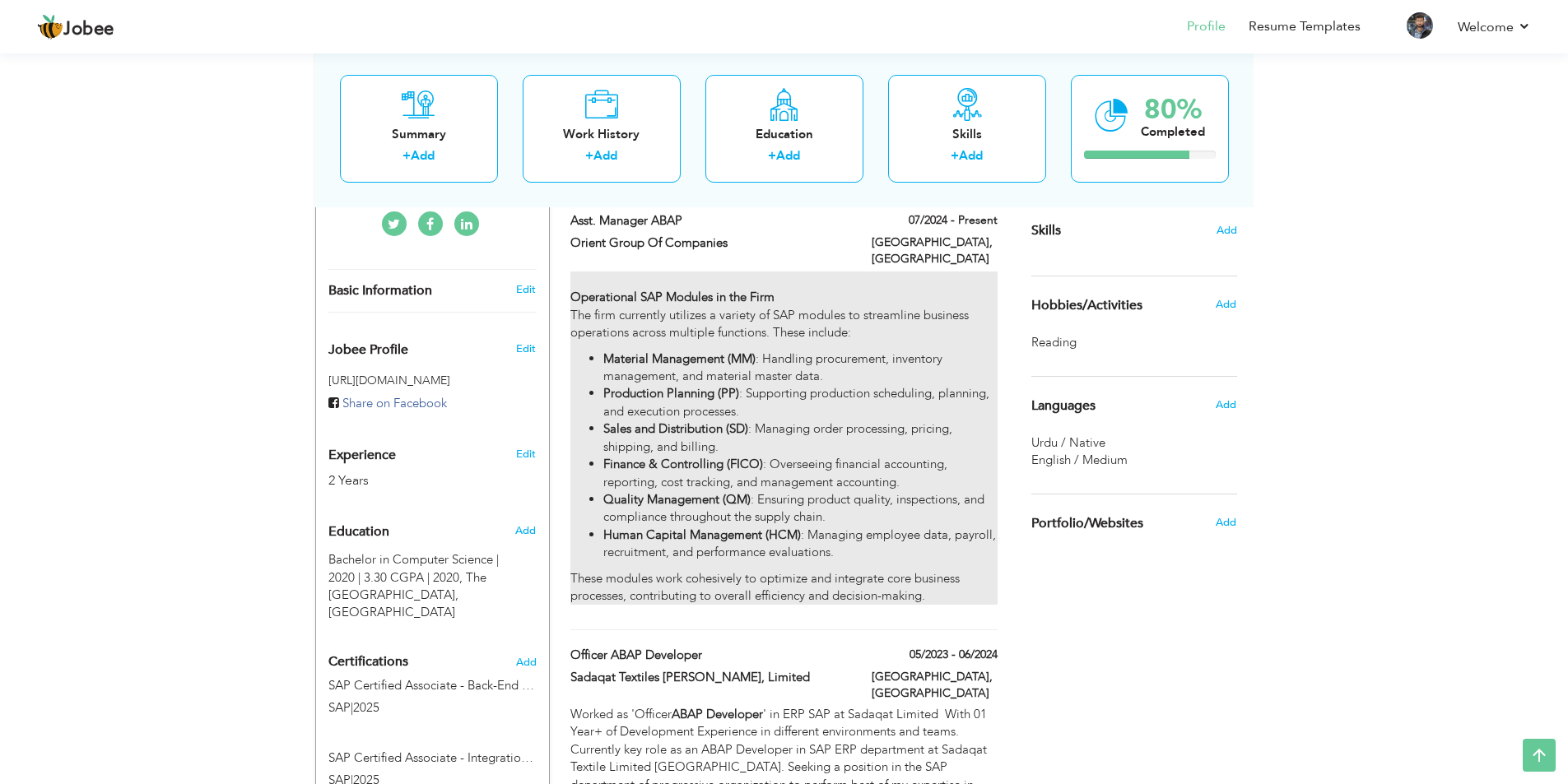
click at [754, 425] on li "Sales and Distribution (SD) : Managing order processing, pricing, shipping, and…" at bounding box center [799, 438] width 393 height 36
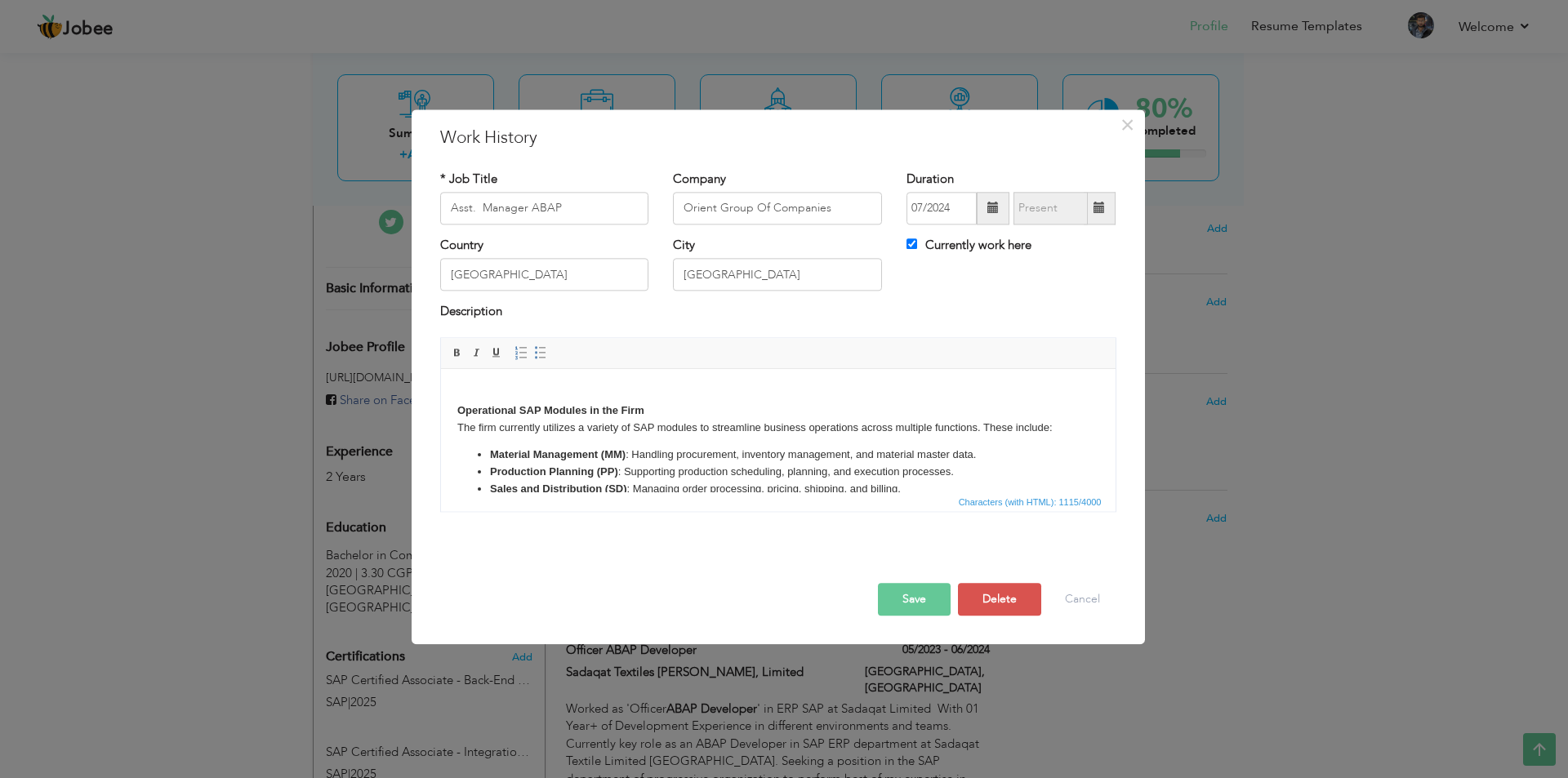
click at [623, 446] on body "Operational SAP Modules in the Firm The firm currently utilizes a variety of SA…" at bounding box center [778, 489] width 642 height 208
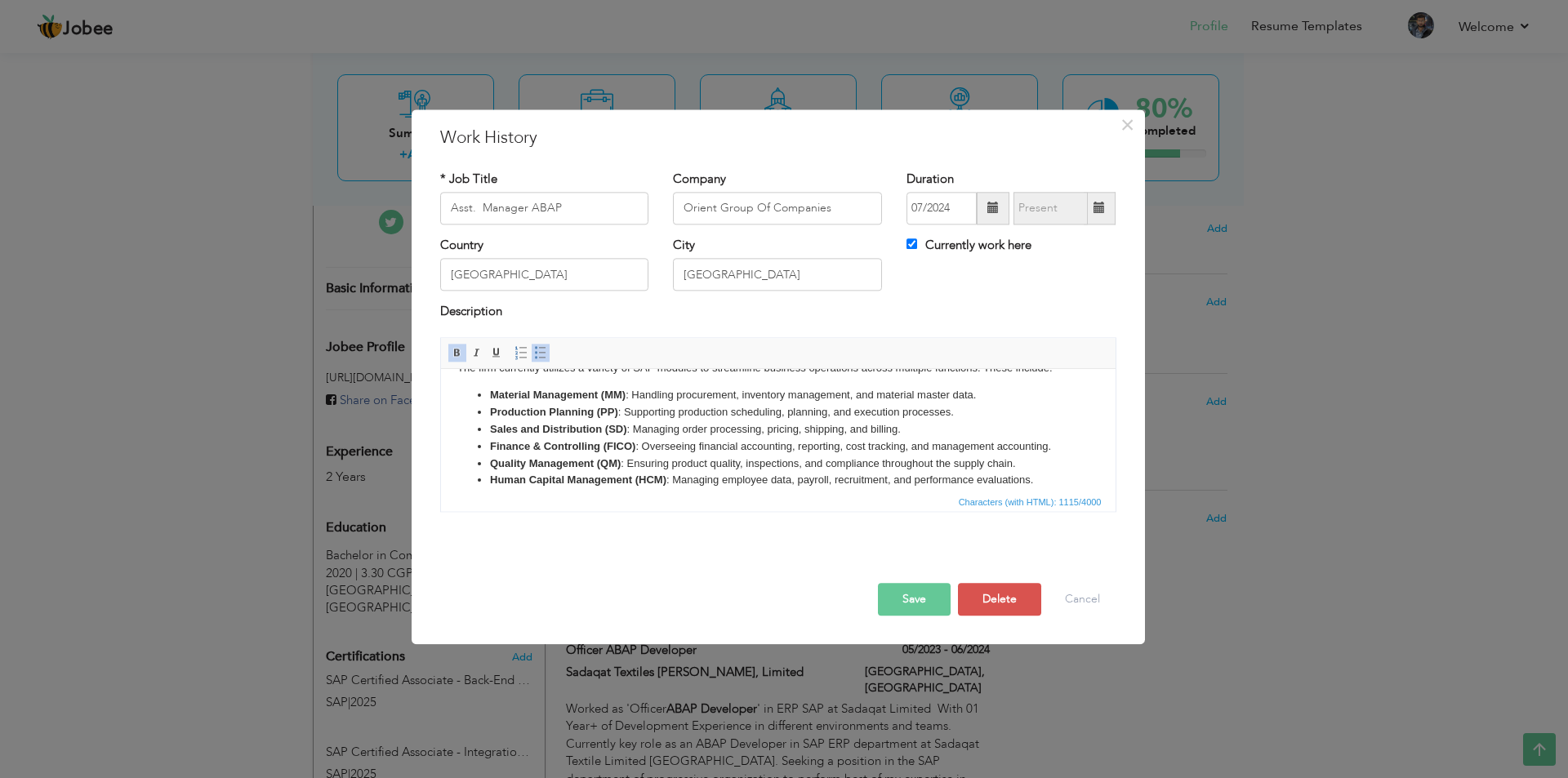
scroll to position [0, 0]
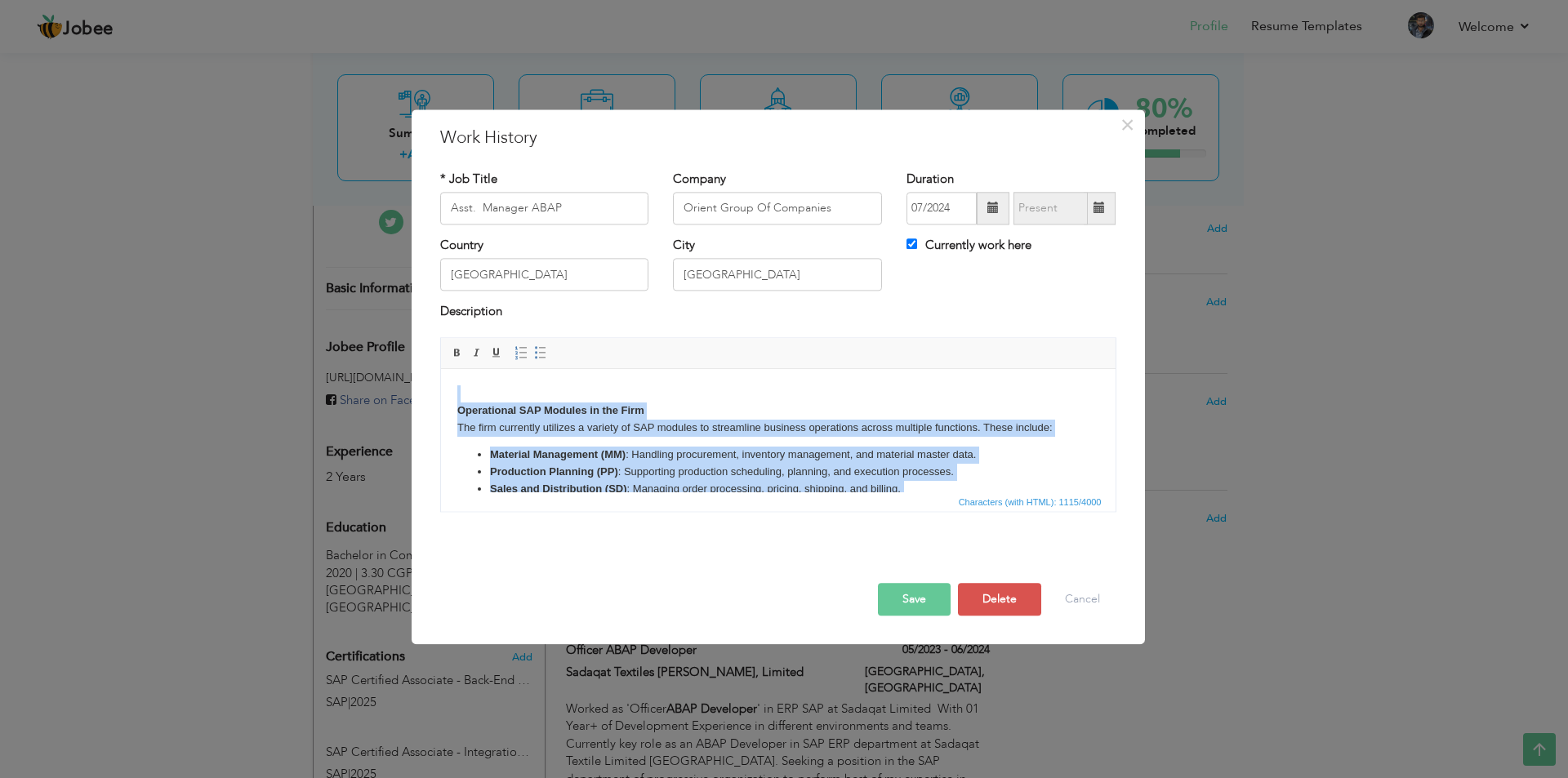
copy body "Operational SAP Modules in the Firm The firm currently utilizes a variety of SA…"
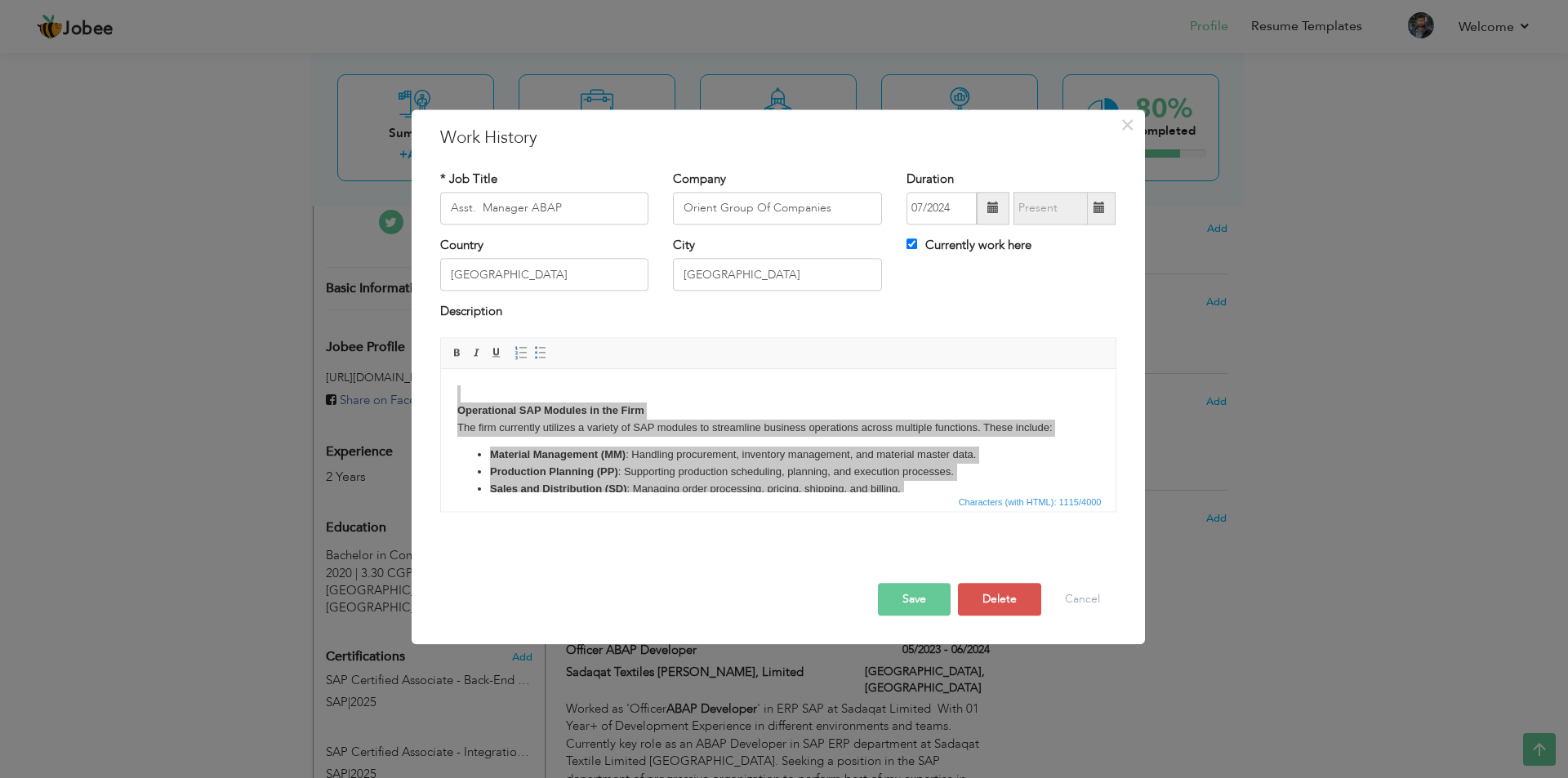
click at [224, 460] on div "× Work History * Job Title Asst. Manager ABAP Company Orient Group Of Companies…" at bounding box center [784, 389] width 1568 height 778
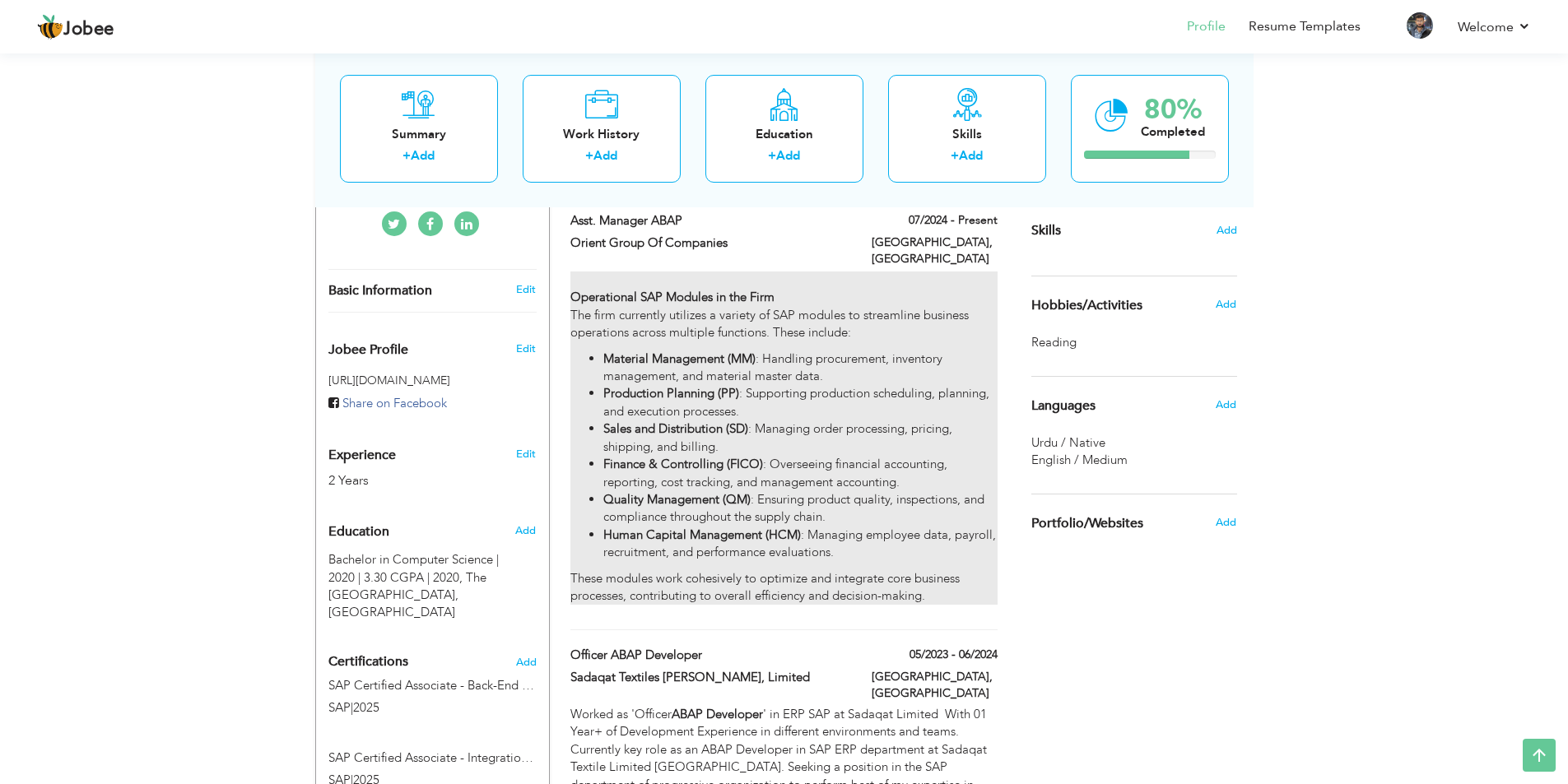
click at [707, 385] on strong "Production Planning (PP)" at bounding box center [671, 393] width 136 height 16
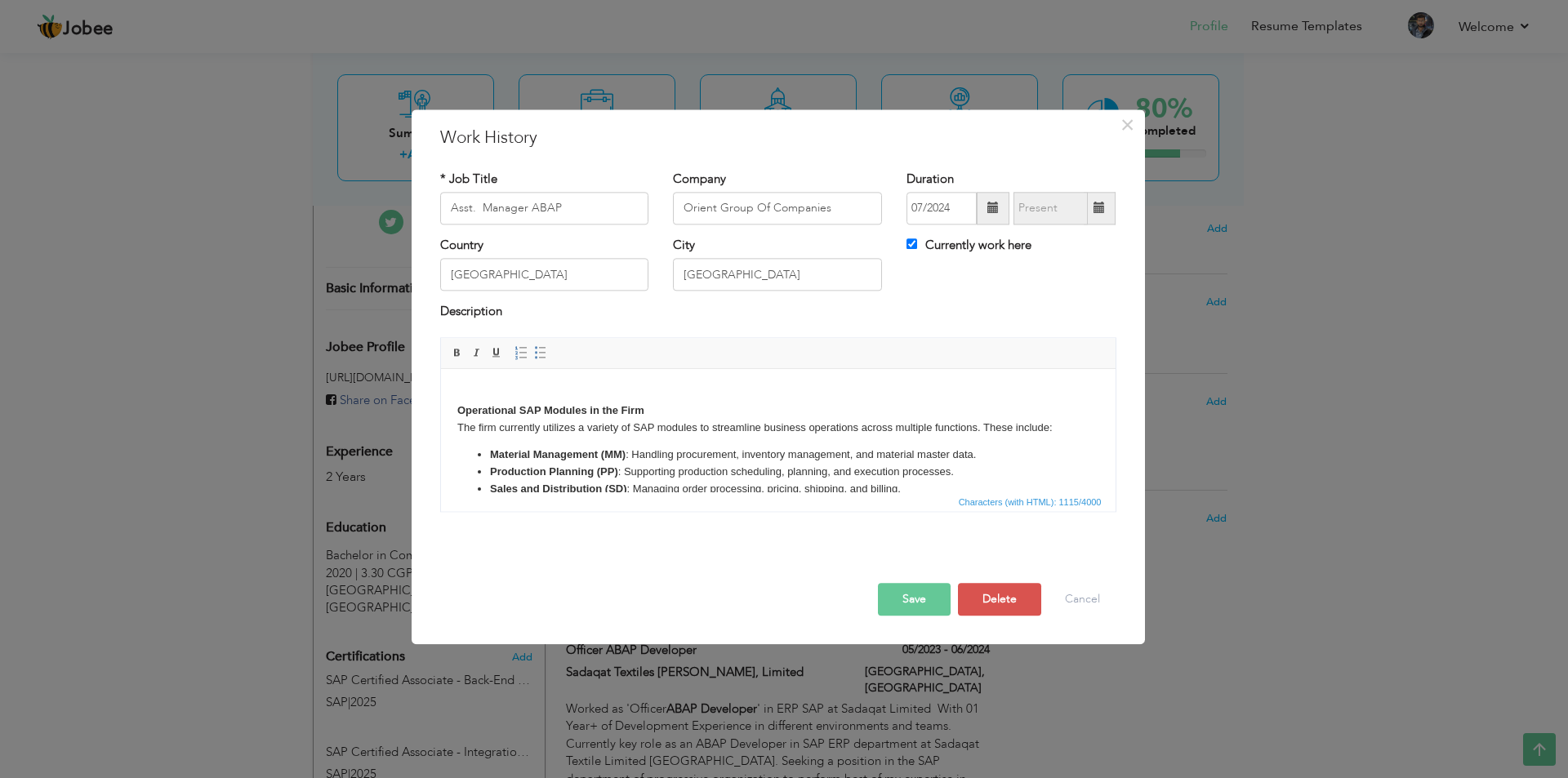
click at [655, 468] on li "Production Planning (PP) : Supporting production scheduling, planning, and exec…" at bounding box center [778, 472] width 577 height 17
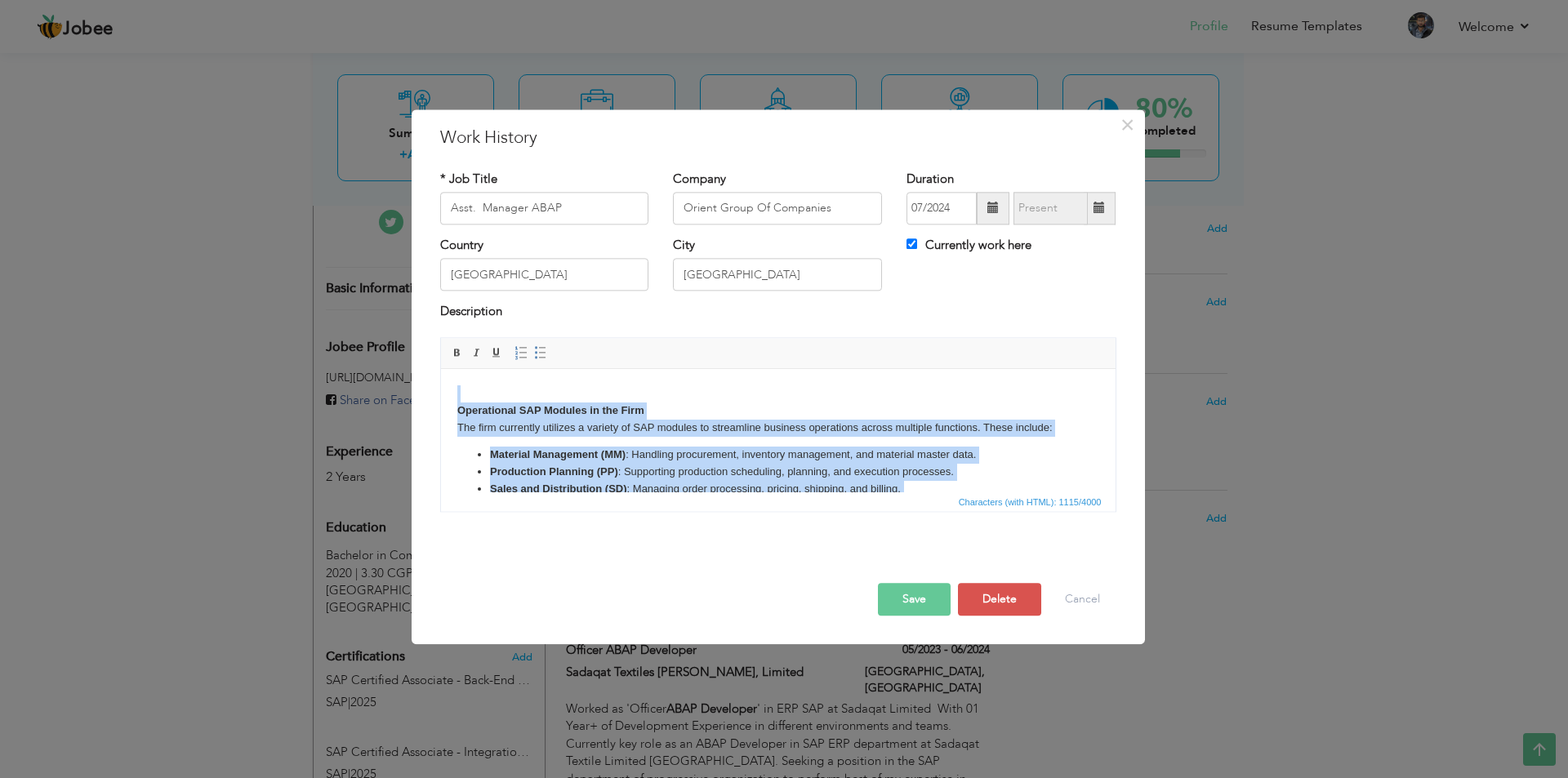
copy body "Operational SAP Modules in the Firm The firm currently utilizes a variety of SA…"
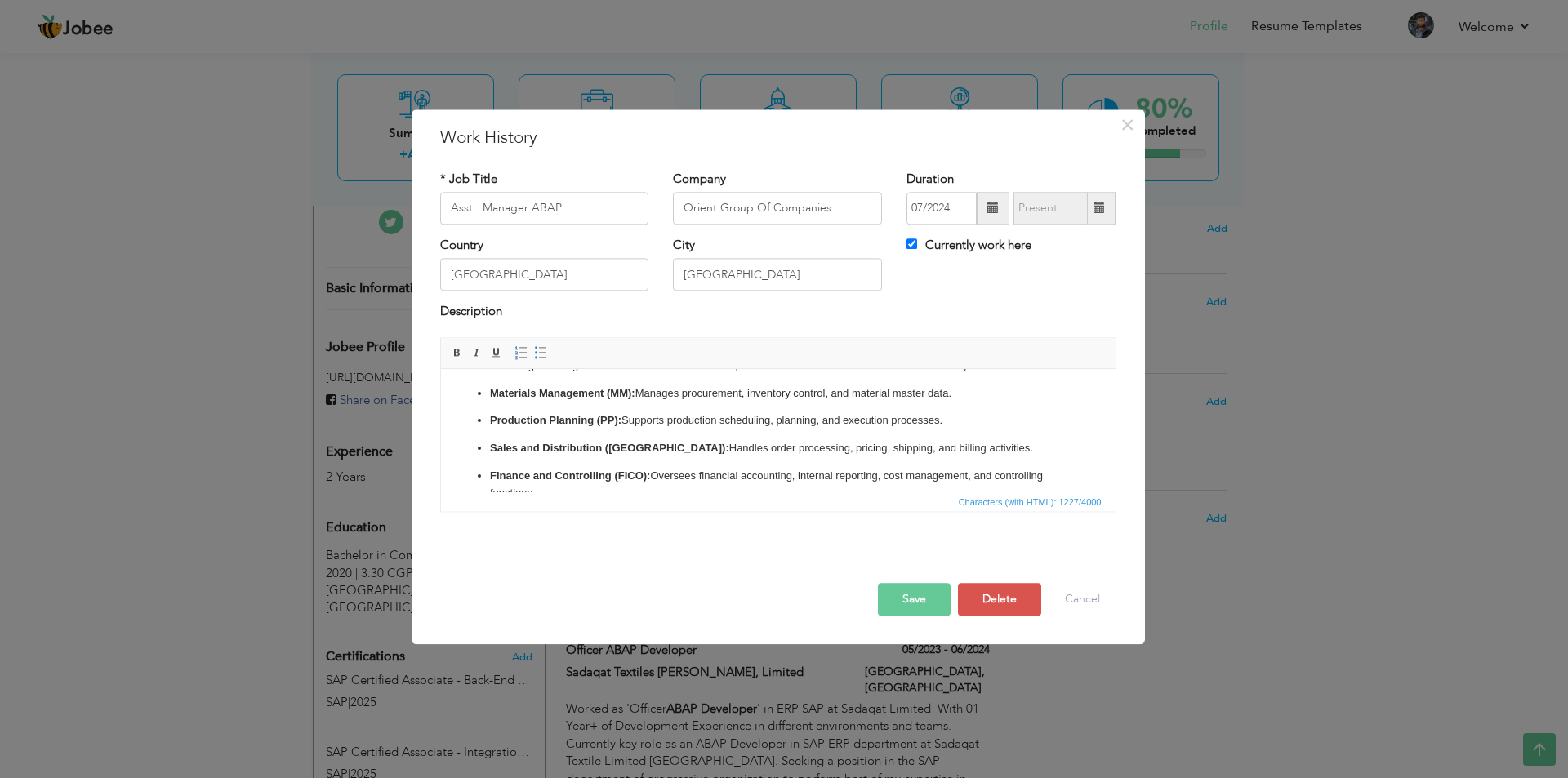
scroll to position [199, 0]
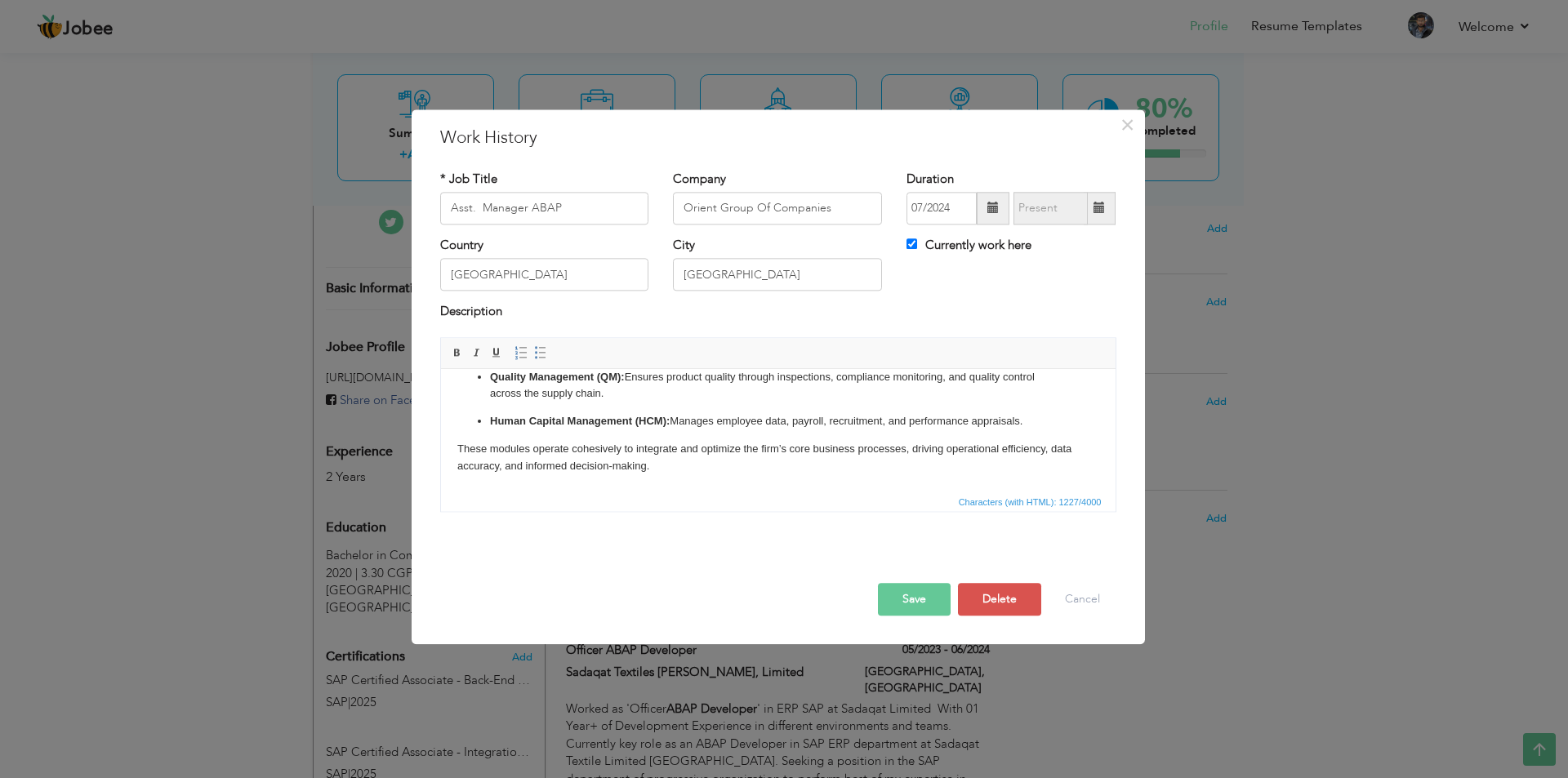
click at [899, 597] on button "Save" at bounding box center [914, 600] width 73 height 33
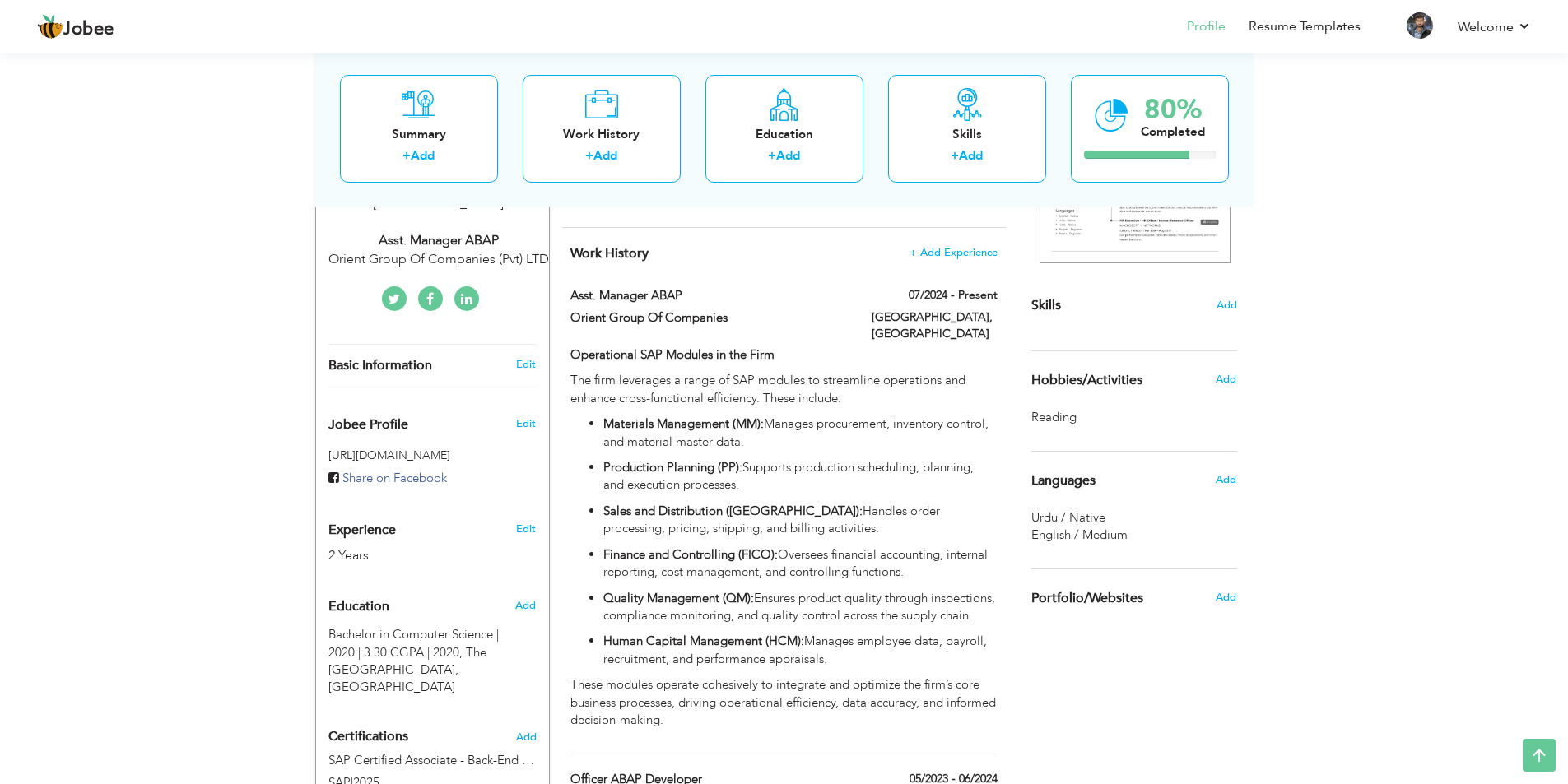
scroll to position [411, 0]
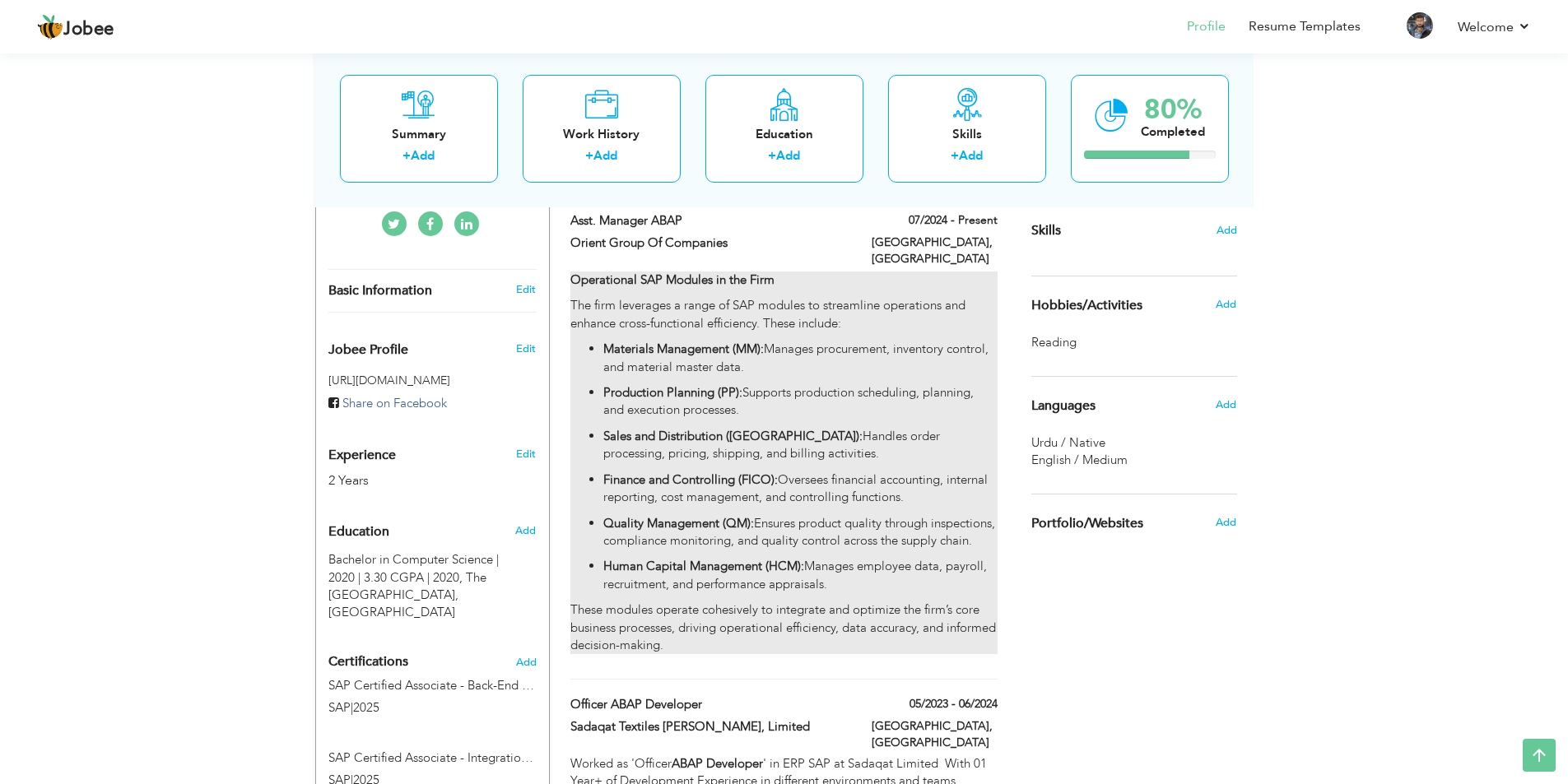
click at [666, 271] on strong "Operational SAP Modules in the Firm" at bounding box center [672, 279] width 204 height 16
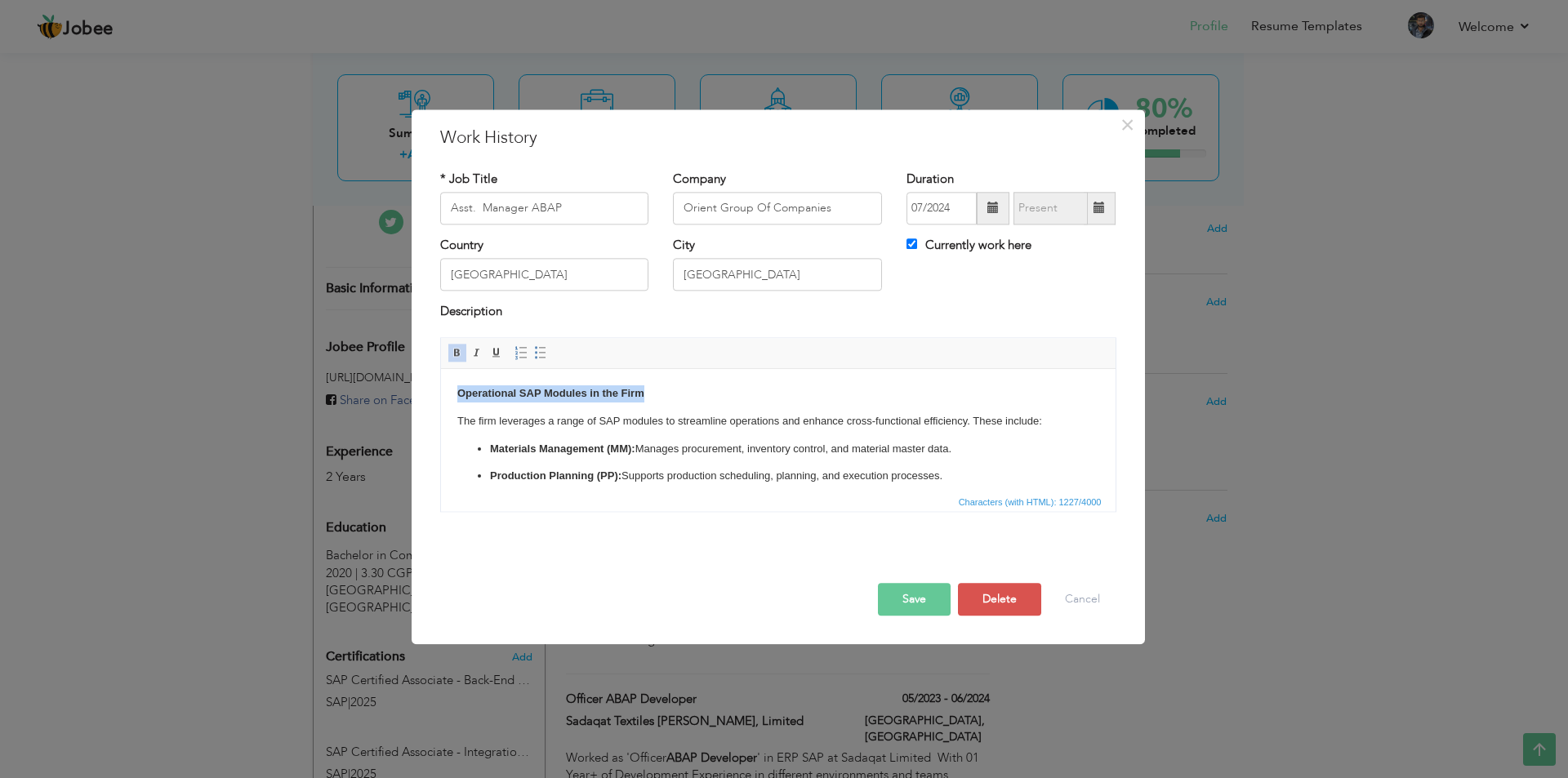
drag, startPoint x: 670, startPoint y: 394, endPoint x: 761, endPoint y: 755, distance: 372.3
click at [440, 391] on html "Operational SAP Modules in the Firm The firm leverages a range of SAP modules t…" at bounding box center [777, 530] width 674 height 322
click at [456, 350] on span at bounding box center [458, 353] width 13 height 13
click at [918, 598] on button "Save" at bounding box center [914, 600] width 73 height 33
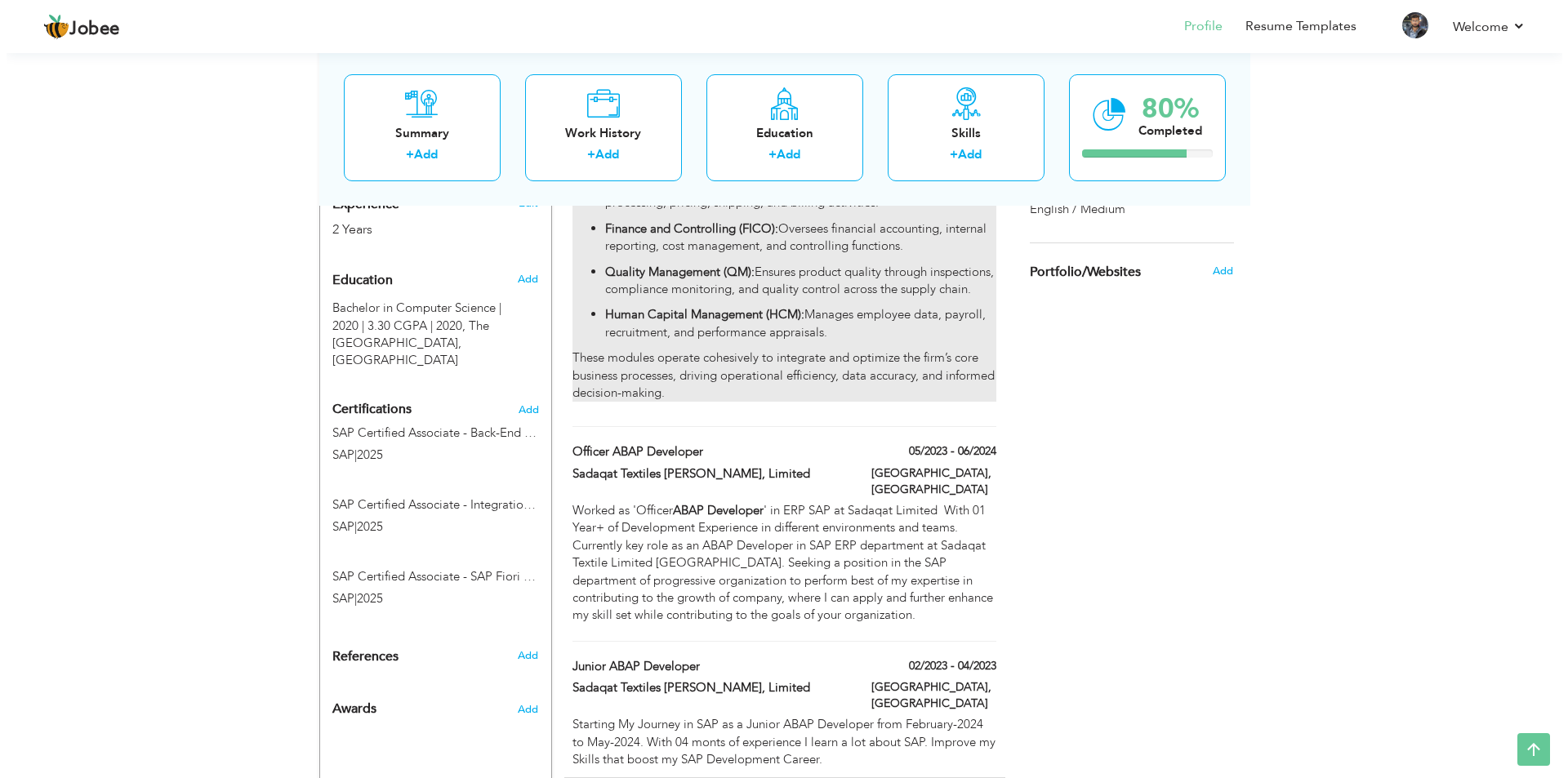
scroll to position [735, 0]
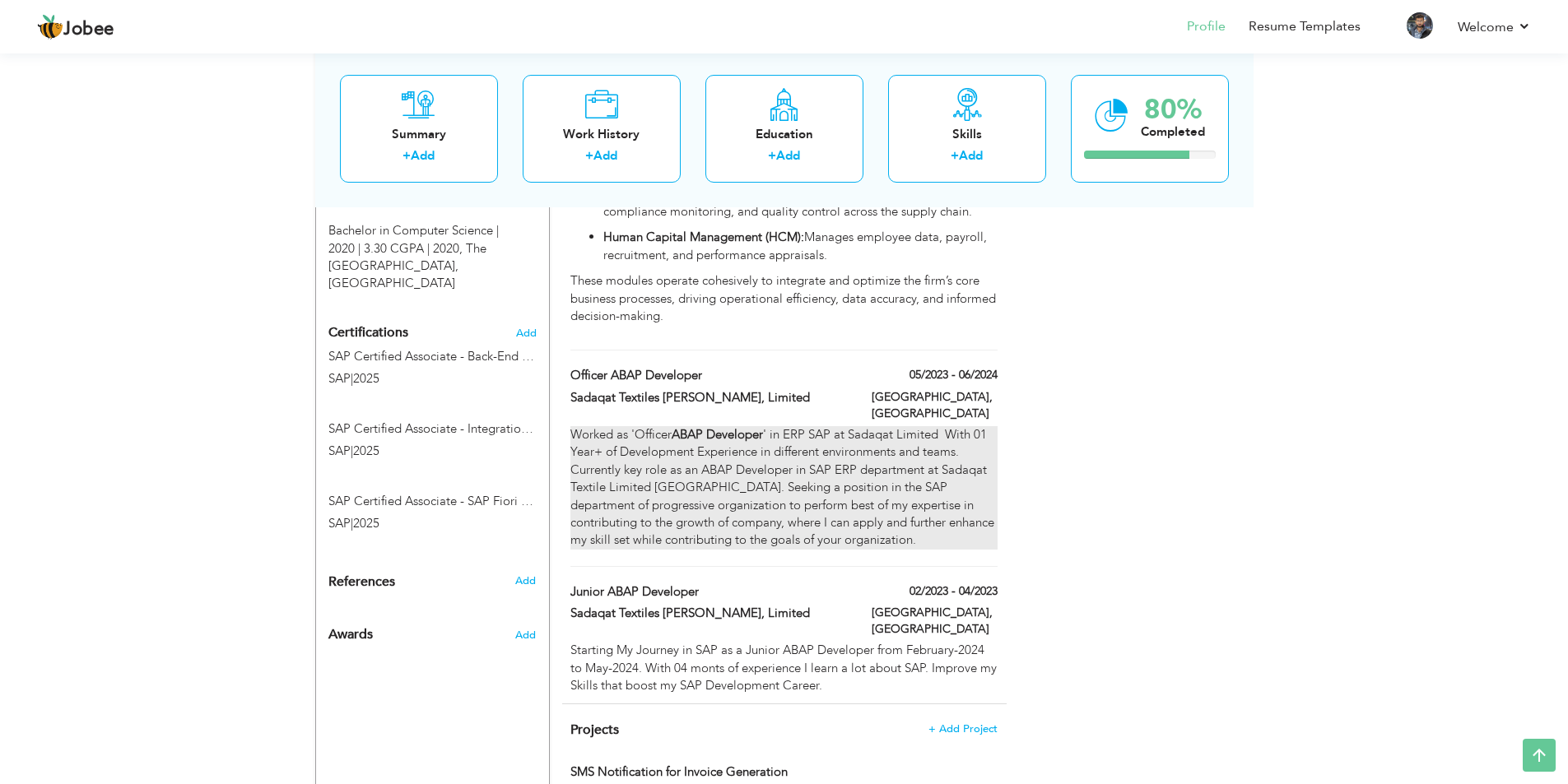
click at [743, 471] on div "Worked as 'Officer ABAP Developer ' in ERP SAP at Sadaqat Limited With 01 Year+…" at bounding box center [784, 489] width 427 height 124
type input "Officer ABAP Developer"
type input "Sadaqat Textiles [PERSON_NAME], Limited"
type input "05/2023"
type input "06/2024"
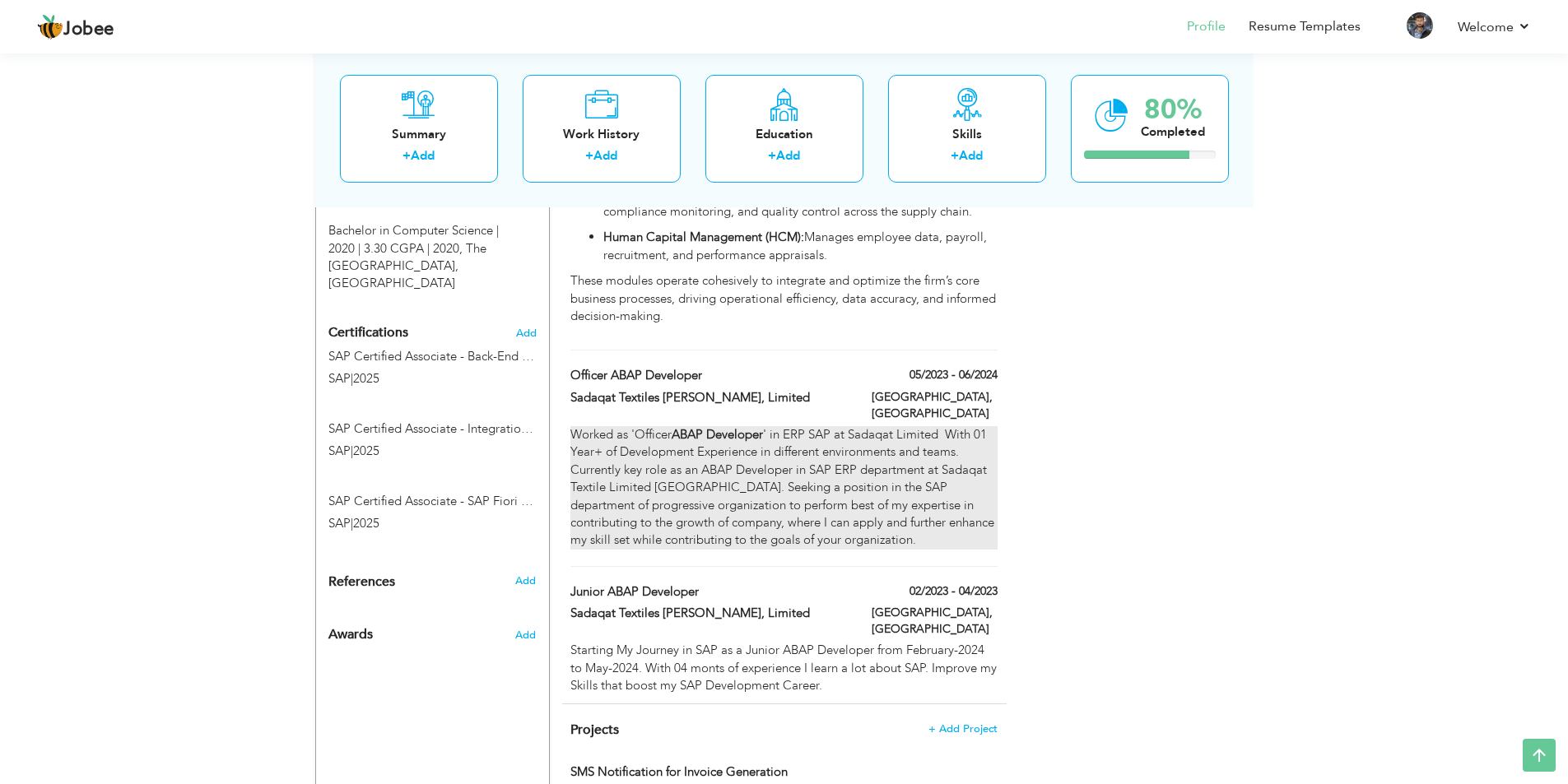
type input "[GEOGRAPHIC_DATA]"
checkbox input "false"
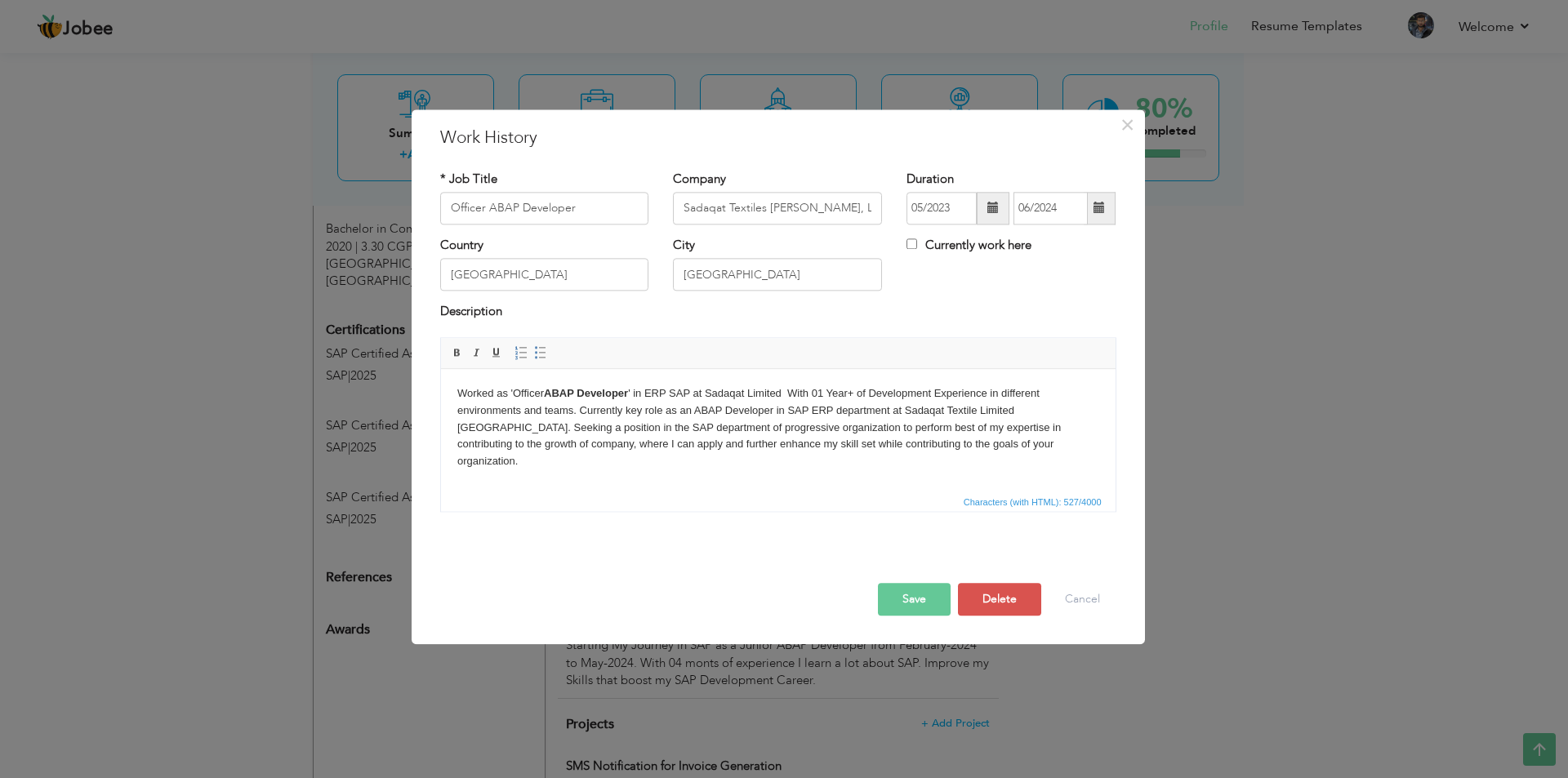
click at [668, 423] on body "Worked as 'Officer ABAP Developer ' in ERP SAP at Sadaqat Limited With 01 Year+…" at bounding box center [778, 427] width 642 height 85
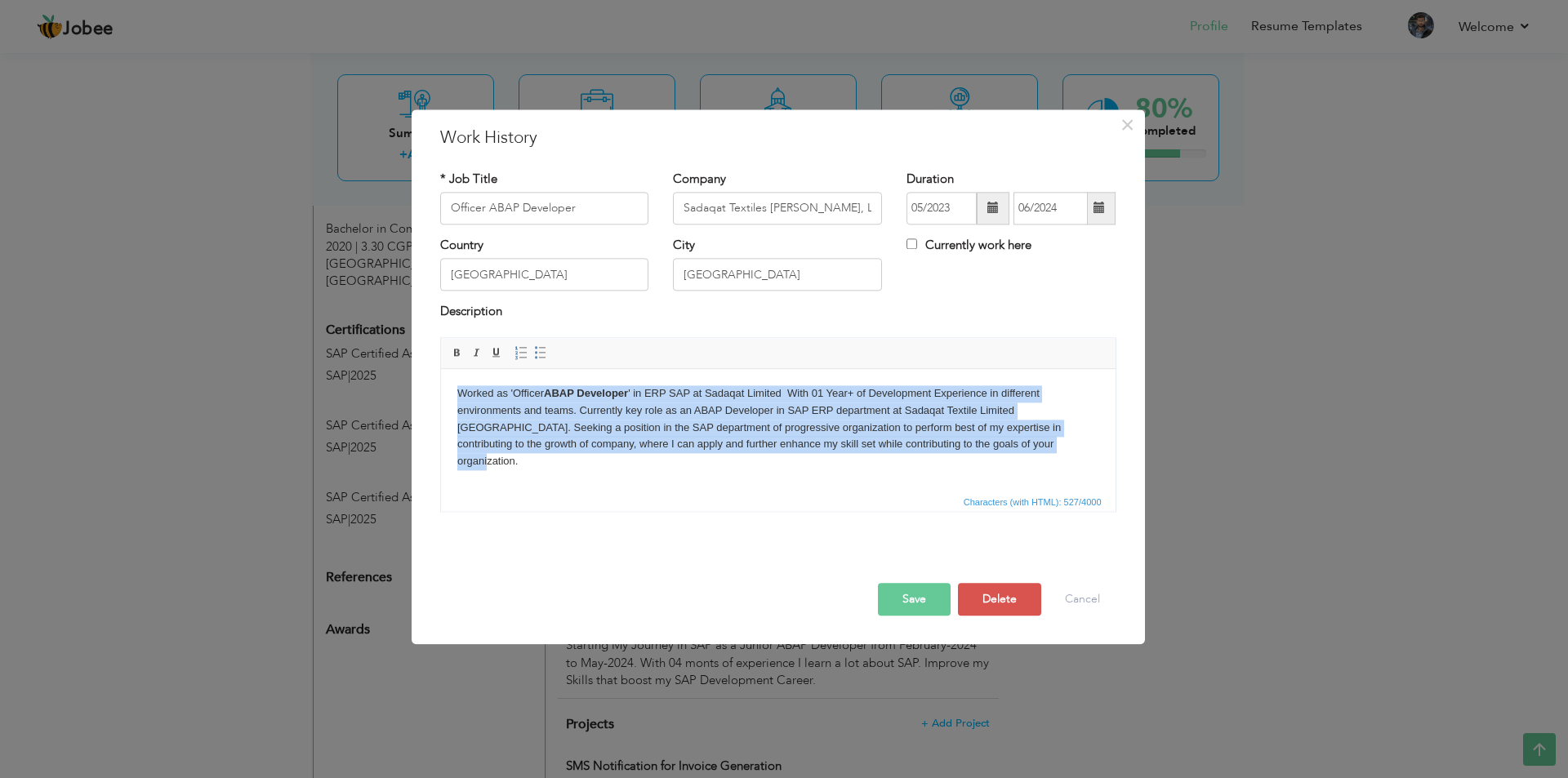
copy body "Worked as 'Officer ABAP Developer ' in ERP SAP at Sadaqat Limited With 01 Year+…"
click at [671, 454] on html "Worked as 'Officer ABAP Developer ' in ERP SAP at Sadaqat Limited With 01 Year+…" at bounding box center [777, 427] width 674 height 118
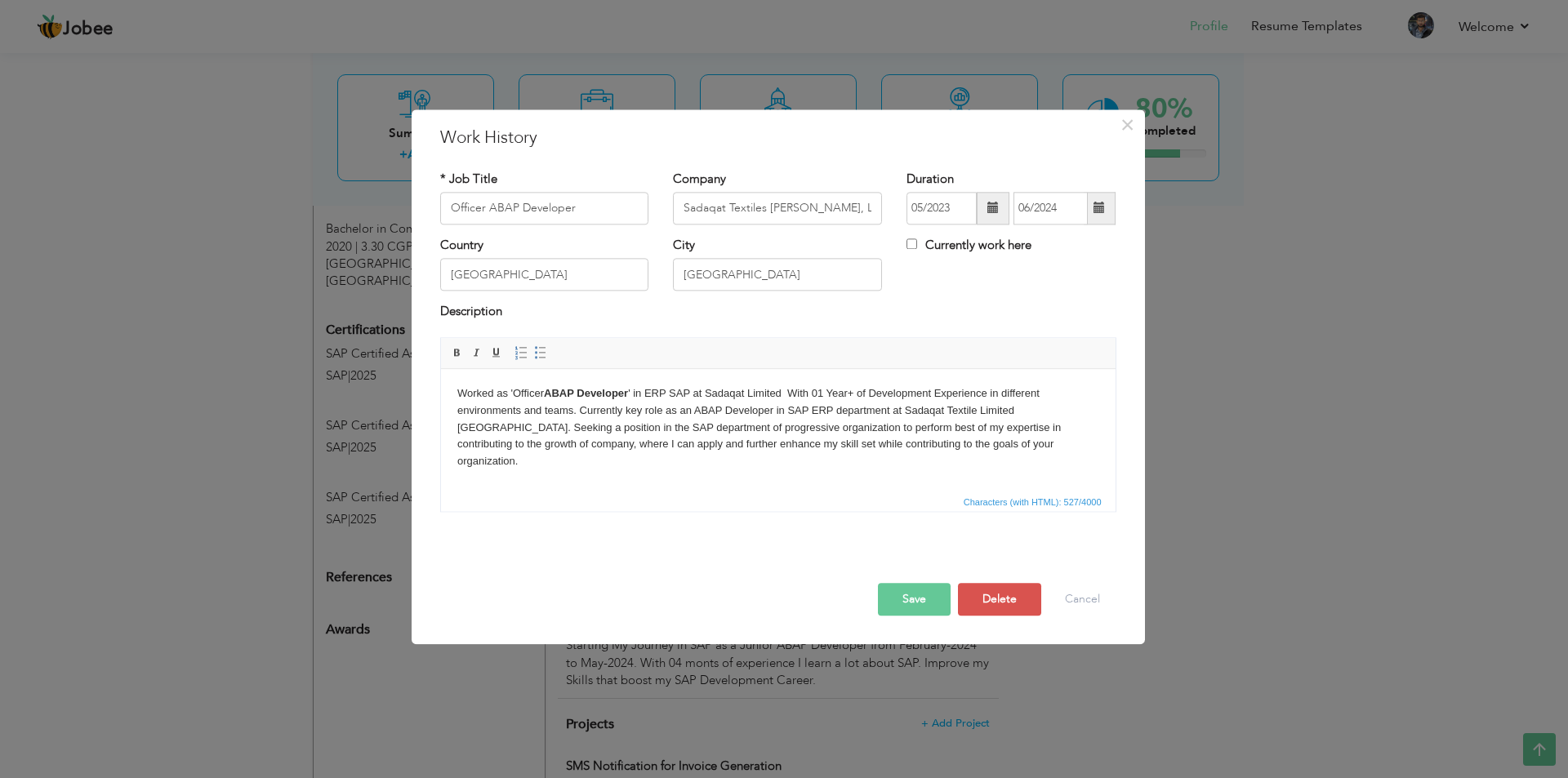
click at [650, 423] on body "Worked as 'Officer ABAP Developer ' in ERP SAP at Sadaqat Limited With 01 Year+…" at bounding box center [778, 427] width 642 height 85
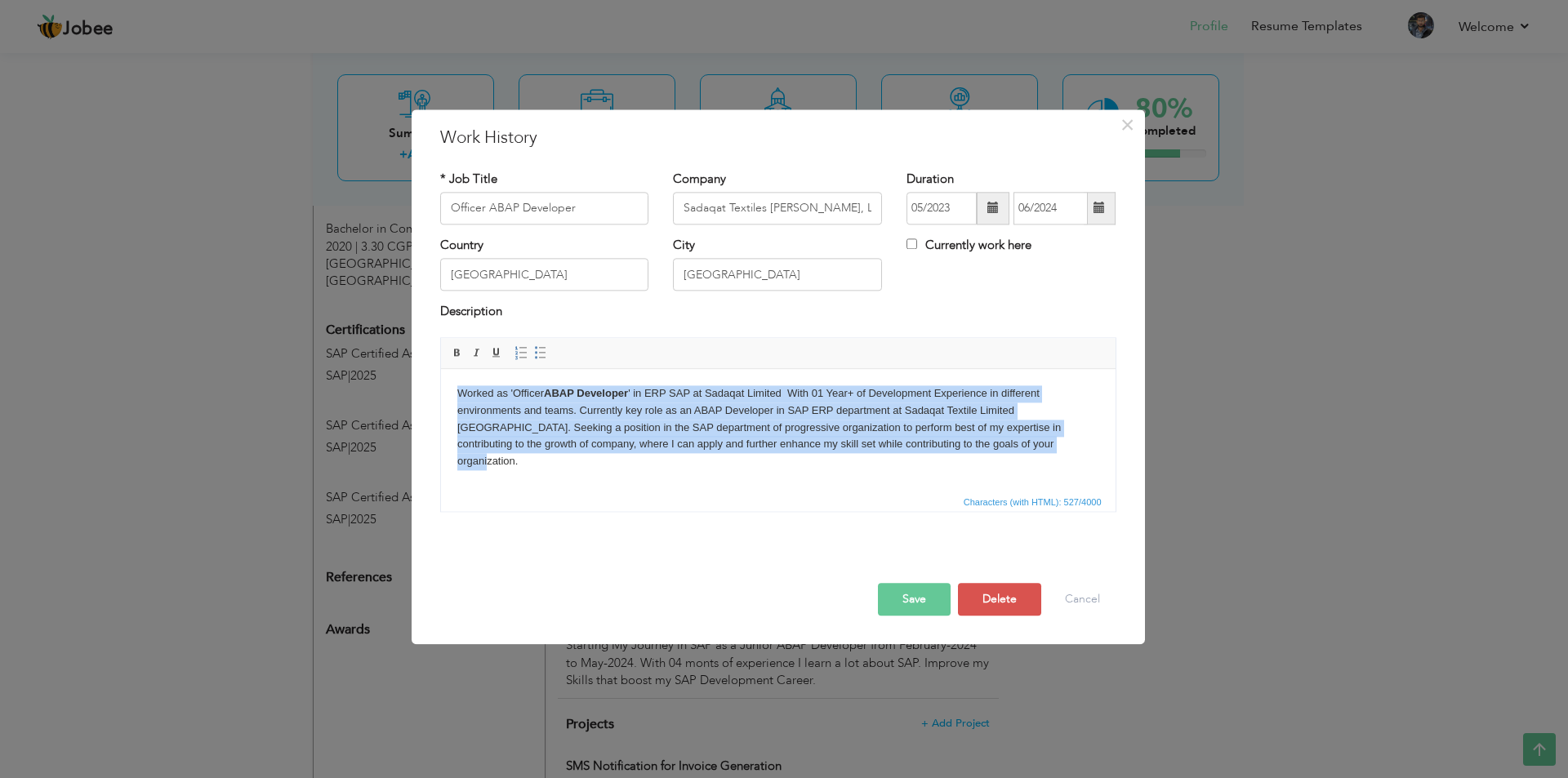
copy body "Worked as 'Officer ABAP Developer ' in ERP SAP at Sadaqat Limited With 01 Year+…"
click at [749, 479] on html "Worked as 'Officer ABAP Developer ' in ERP SAP at Sadaqat Limited With 01 Year+…" at bounding box center [777, 427] width 674 height 118
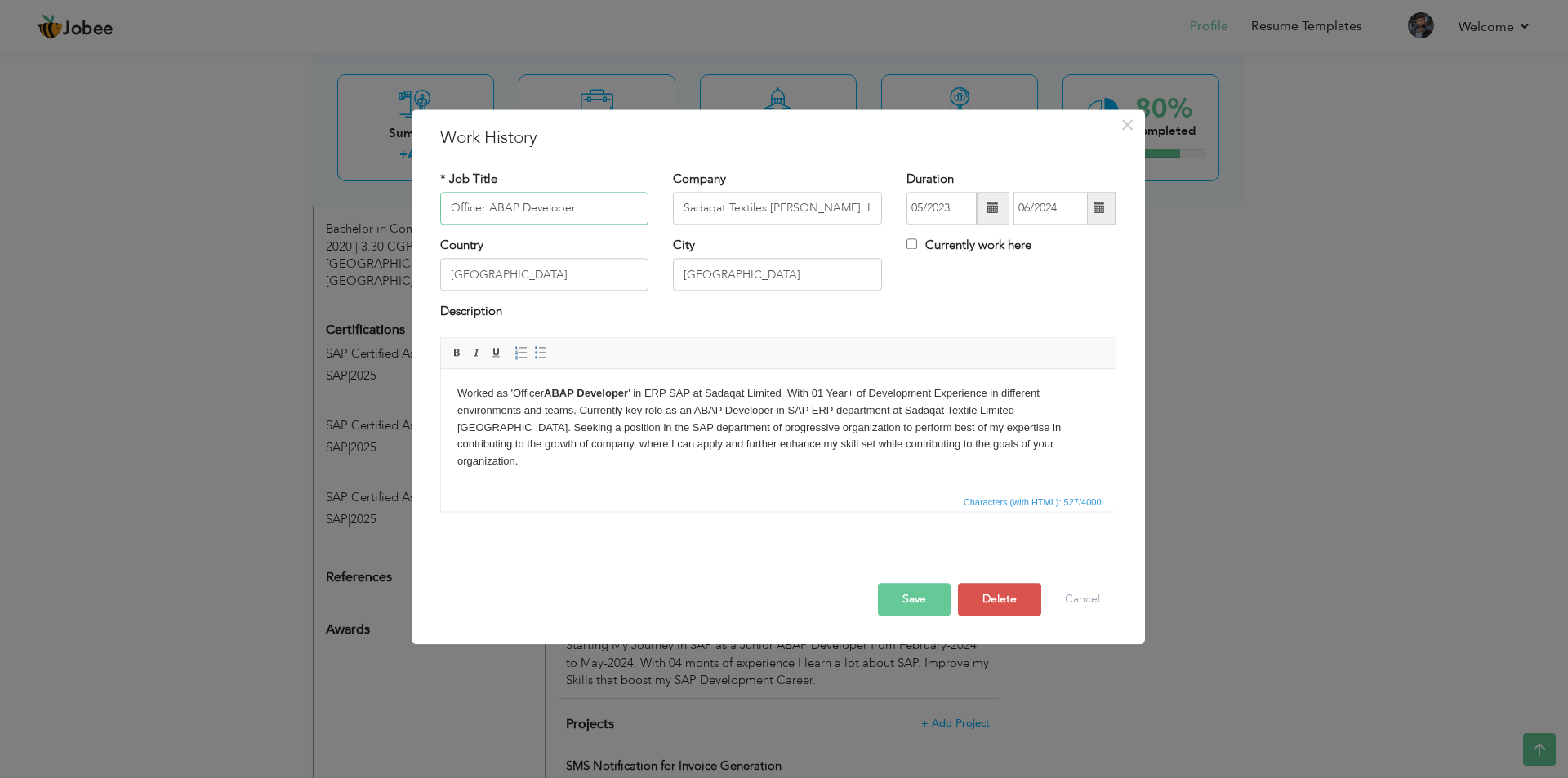
click at [574, 196] on input "Officer ABAP Developer" at bounding box center [544, 208] width 209 height 33
paste input "–"
click at [644, 429] on body "Worked as 'Officer ABAP Developer ' in ERP SAP at Sadaqat Limited With 01 Year+…" at bounding box center [778, 427] width 642 height 85
click at [749, 451] on body "Worked as 'Officer ABAP Developer ' in ERP SAP at Sadaqat Limited With 01 Year+…" at bounding box center [778, 427] width 642 height 85
click at [686, 444] on body "Worked as 'Officer ABAP Developer ' in ERP SAP at Sadaqat Limited With 01 Year+…" at bounding box center [778, 427] width 642 height 85
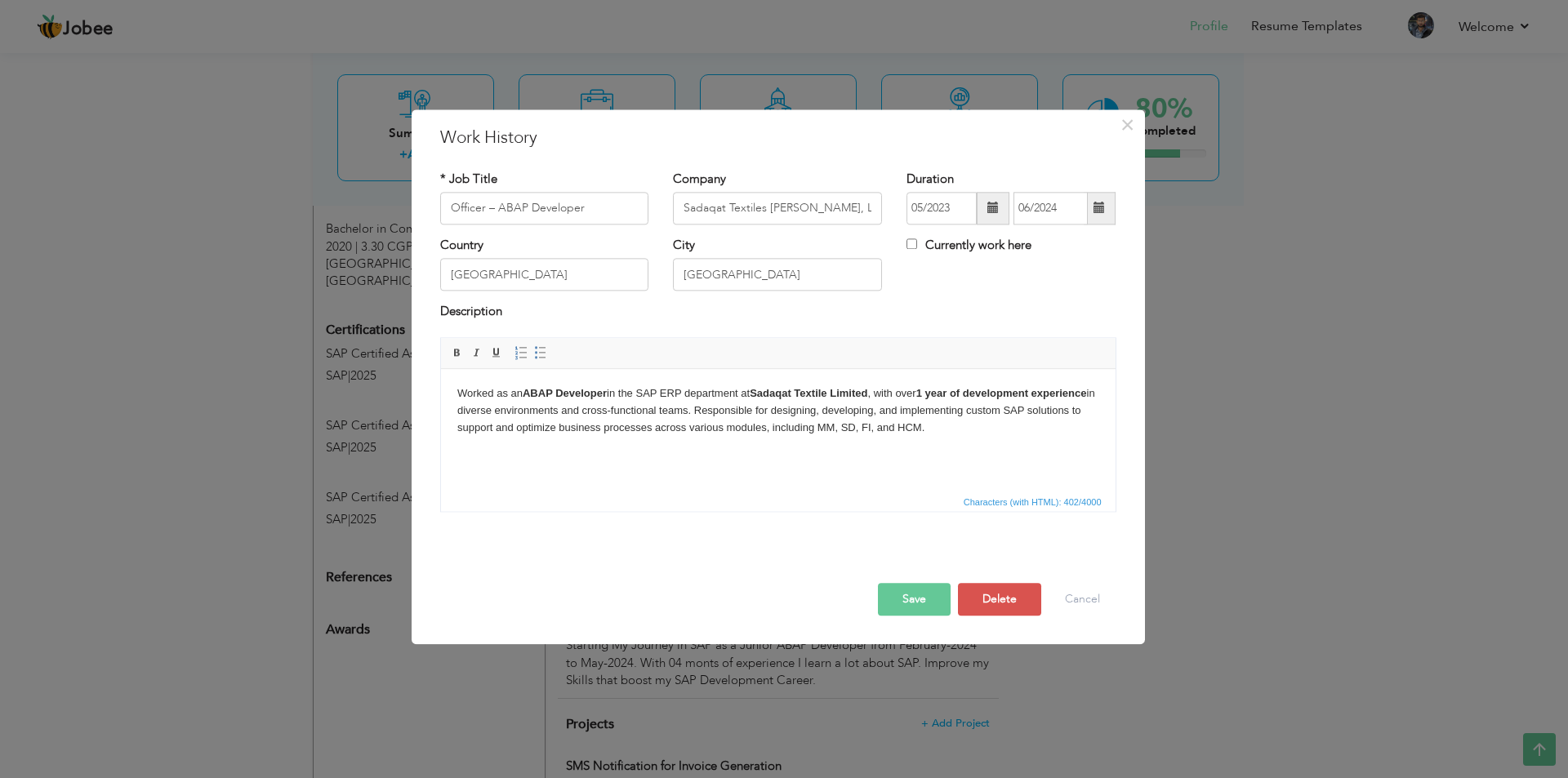
click at [595, 411] on body "Worked as an ABAP Developer in the SAP ERP department at Sadaqat Textile Limite…" at bounding box center [778, 410] width 642 height 51
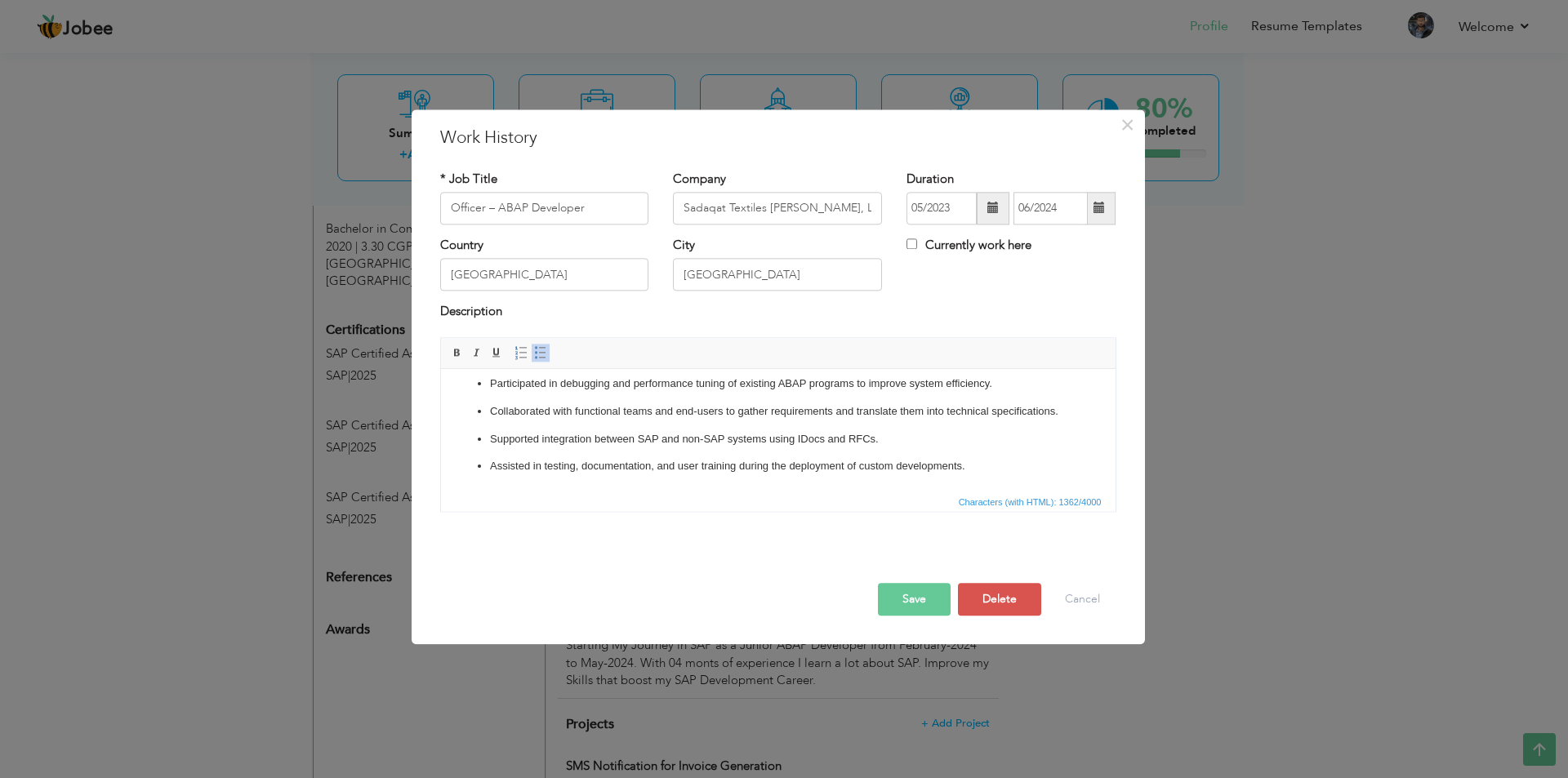
scroll to position [261, 0]
click at [909, 593] on button "Save" at bounding box center [914, 600] width 73 height 33
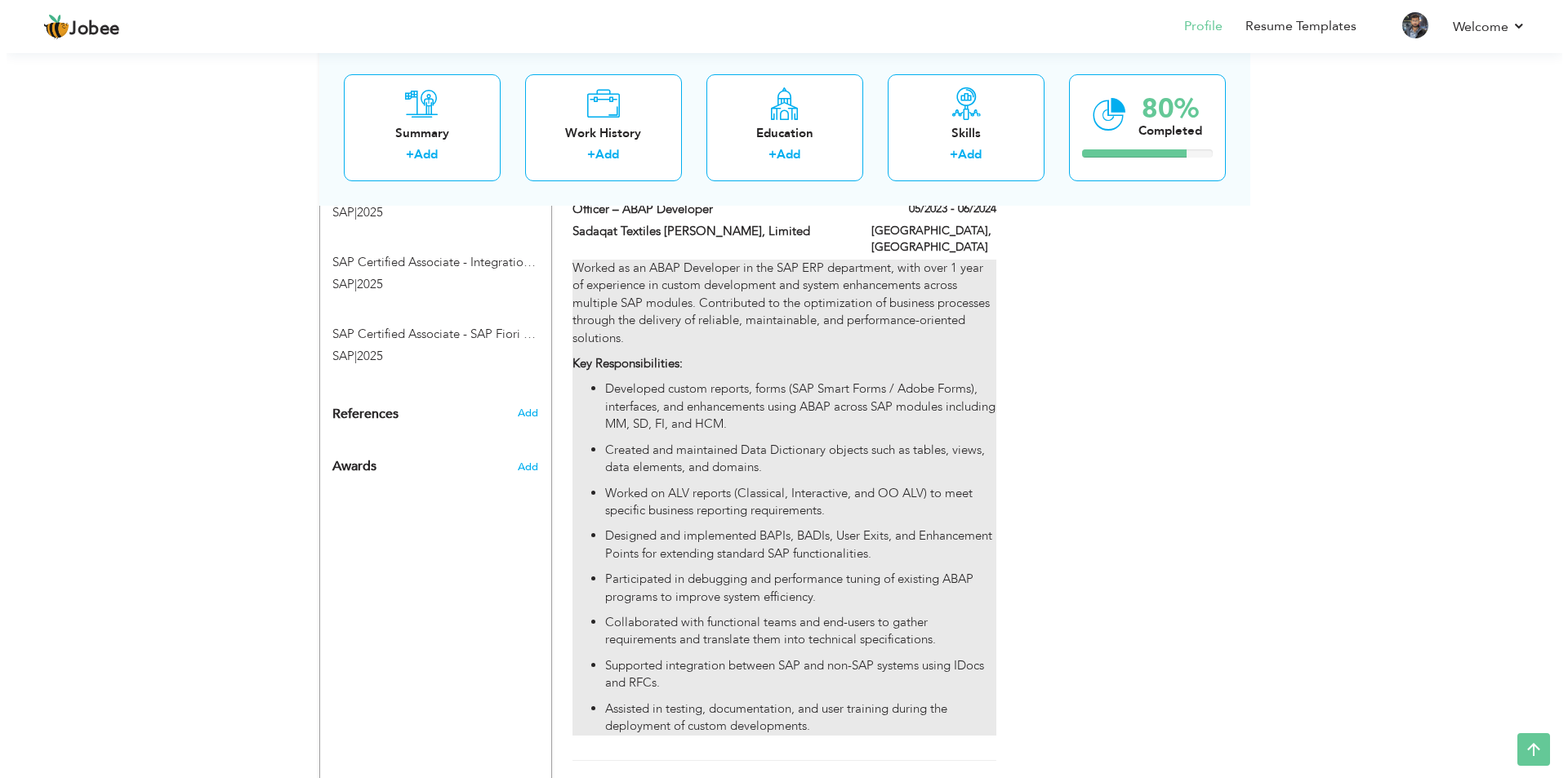
scroll to position [735, 0]
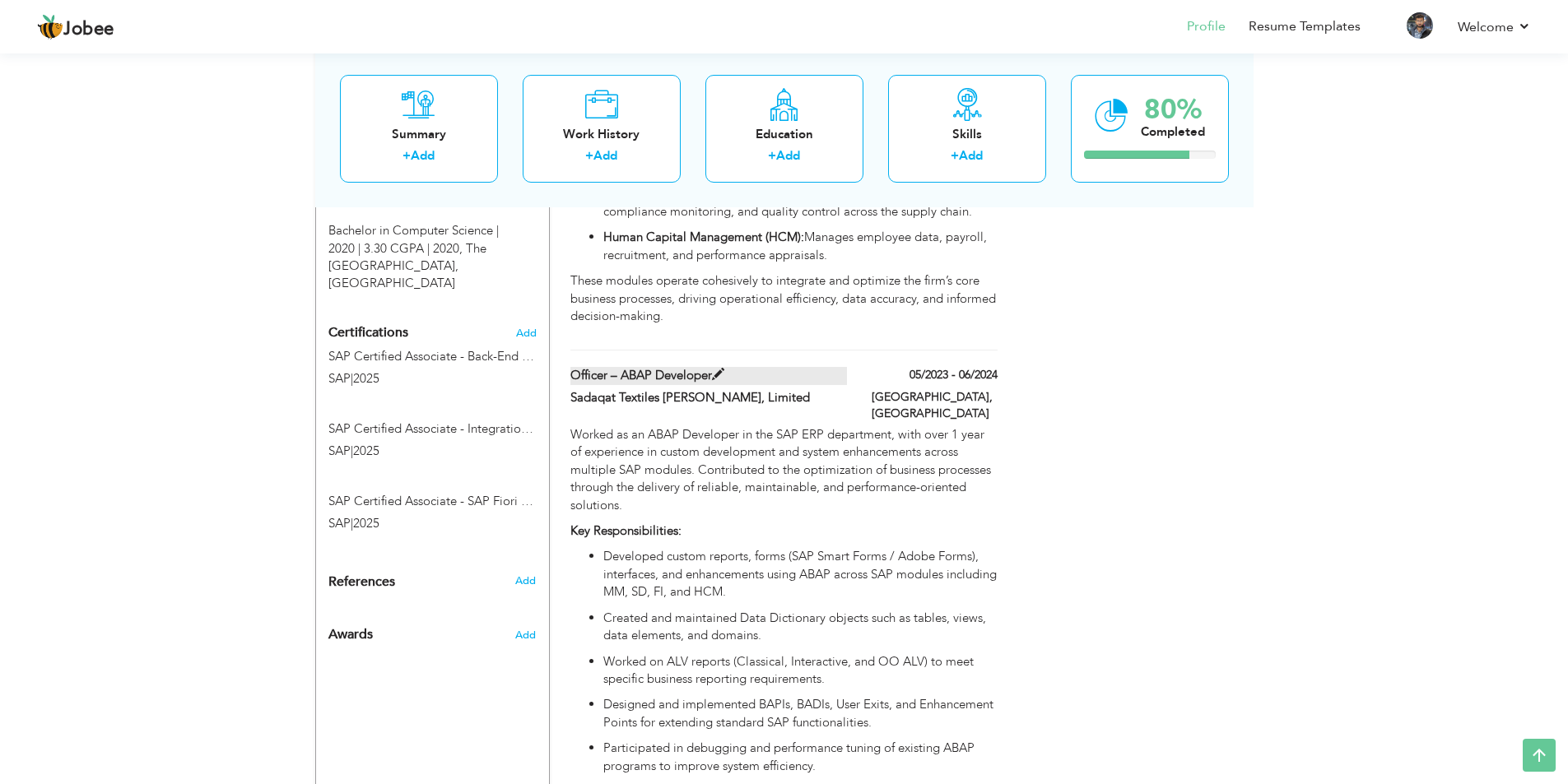
click at [607, 380] on label "Officer – ABAP Developer" at bounding box center [709, 376] width 276 height 17
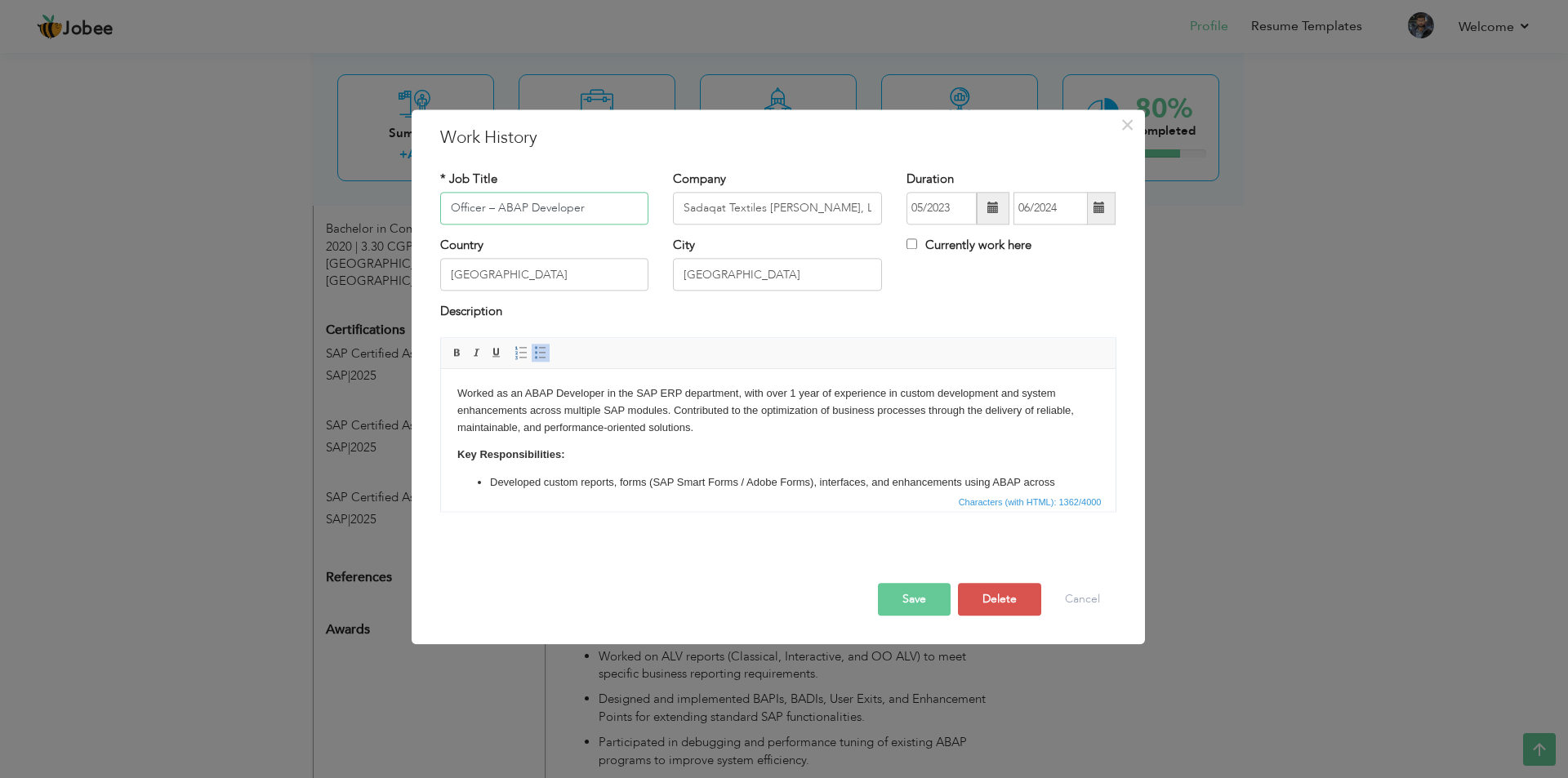
click at [541, 210] on input "Officer – ABAP Developer" at bounding box center [544, 208] width 209 height 33
paste input "Senior"
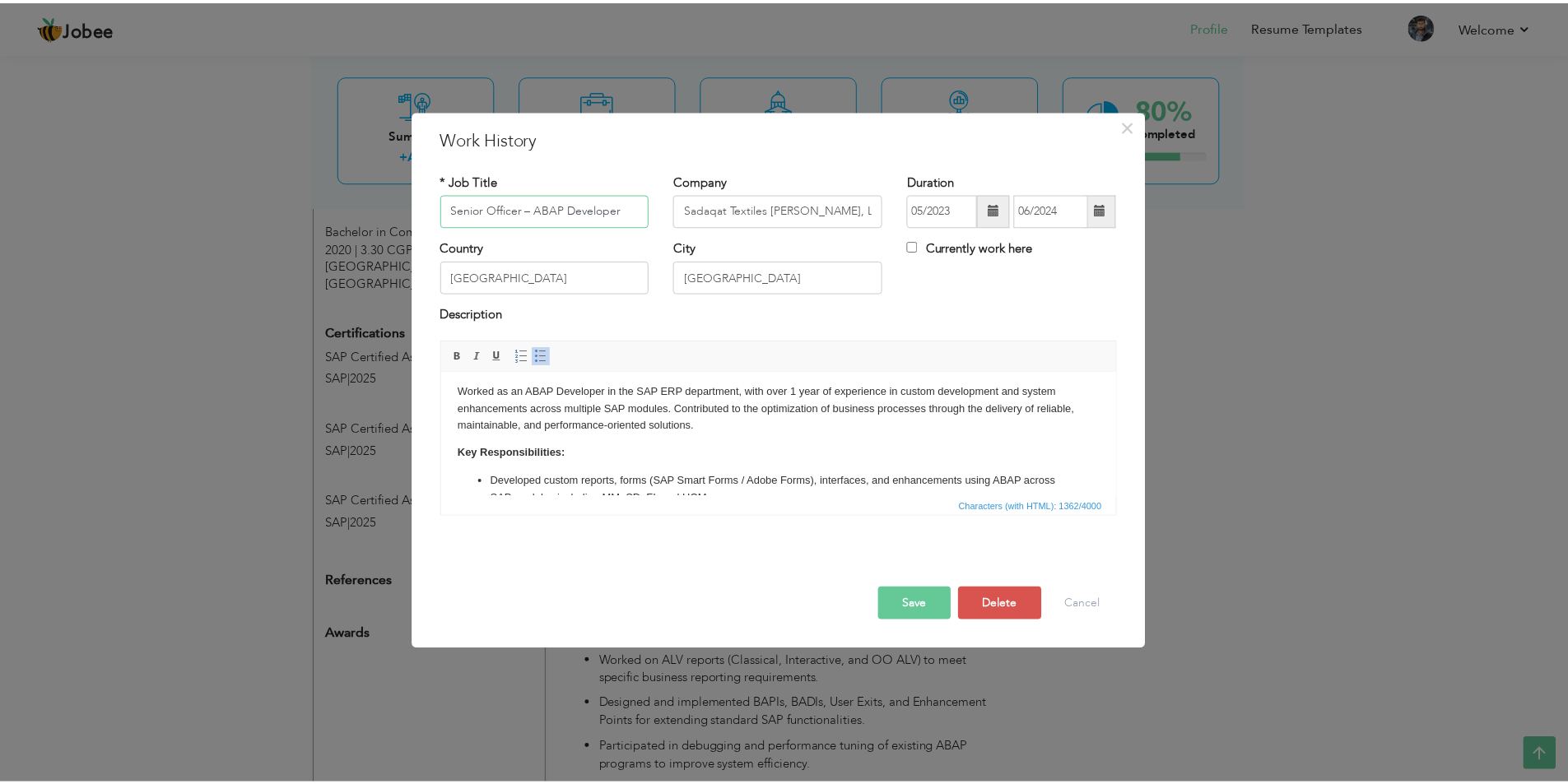
scroll to position [0, 0]
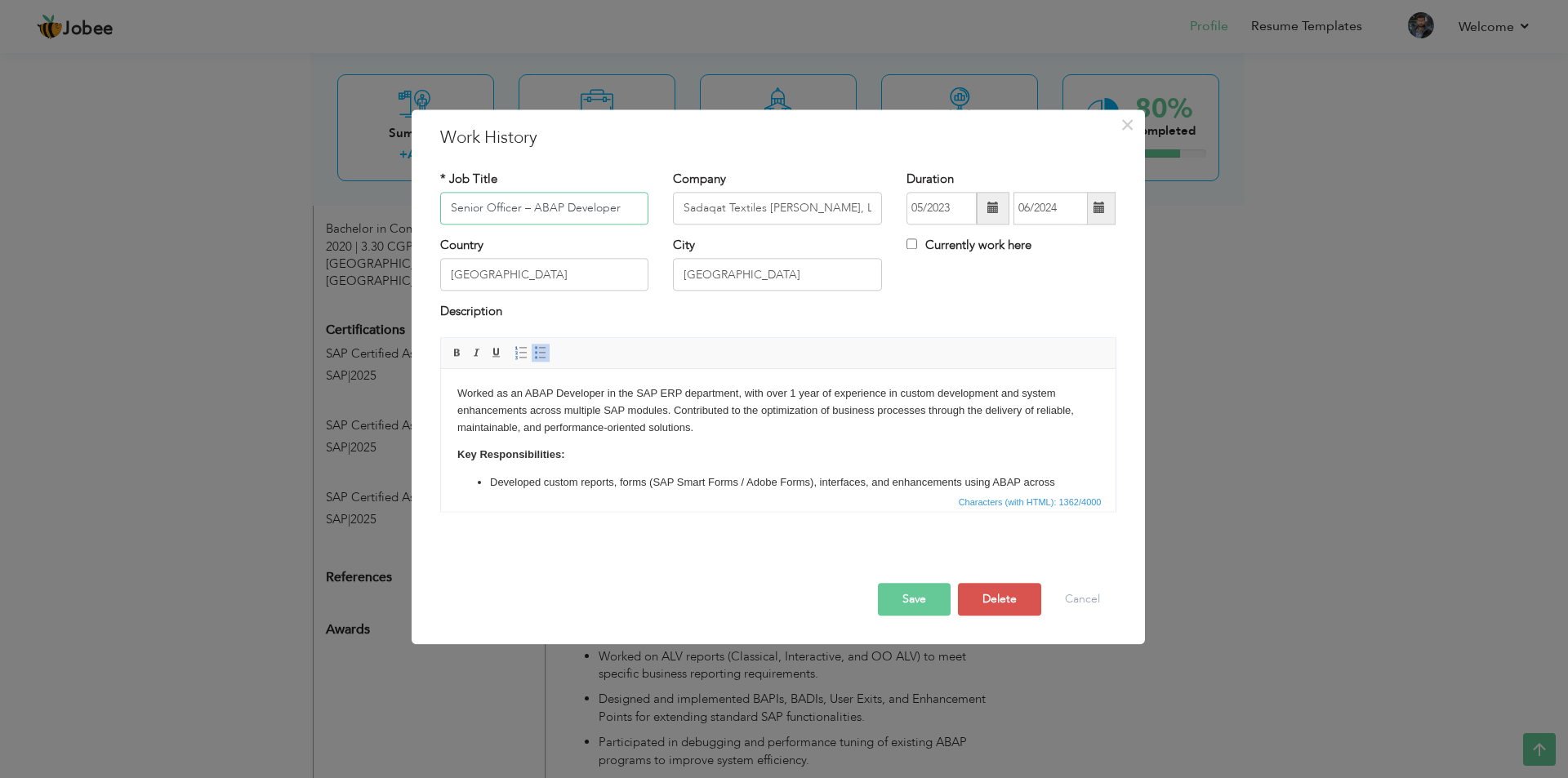
type input "Senior Officer – ABAP Developer"
drag, startPoint x: 522, startPoint y: 391, endPoint x: 603, endPoint y: 389, distance: 81.0
click at [603, 389] on p "Worked as an ABAP Developer in the SAP ERP department, with over 1 year of expe…" at bounding box center [778, 410] width 642 height 51
click at [688, 425] on p "Worked as an ABAP Developer in the SAP ERP department, with over 1 year of expe…" at bounding box center [778, 410] width 642 height 51
drag, startPoint x: 794, startPoint y: 393, endPoint x: 810, endPoint y: 395, distance: 16.1
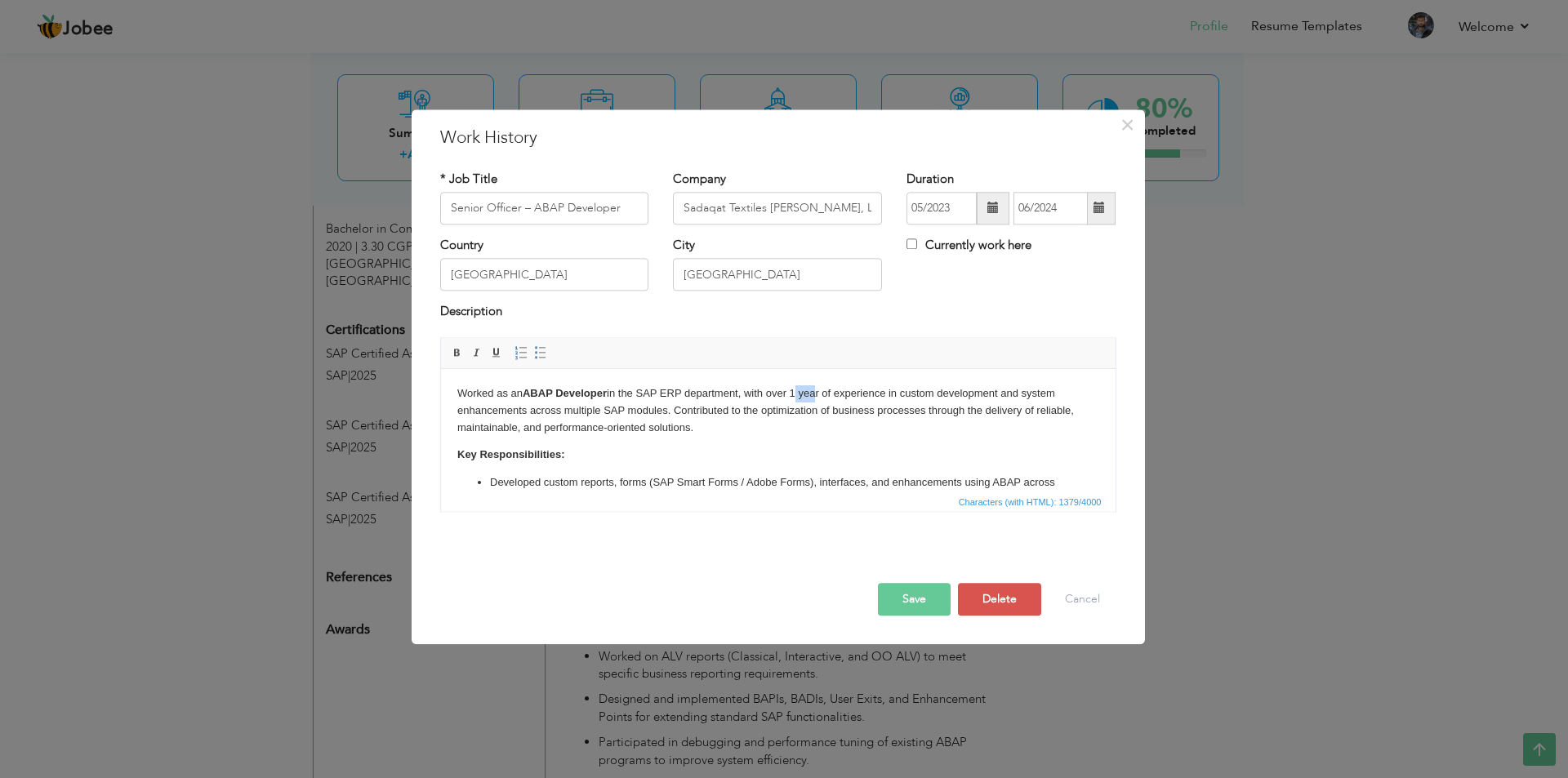
click at [810, 395] on p "Worked as an ABAP Developer in the SAP ERP department, with over 1 year of expe…" at bounding box center [778, 410] width 642 height 51
click at [824, 400] on p "Worked as an ABAP Developer in the SAP ERP department, with over 1 year of expe…" at bounding box center [778, 410] width 642 height 51
click at [907, 599] on button "Save" at bounding box center [914, 600] width 73 height 33
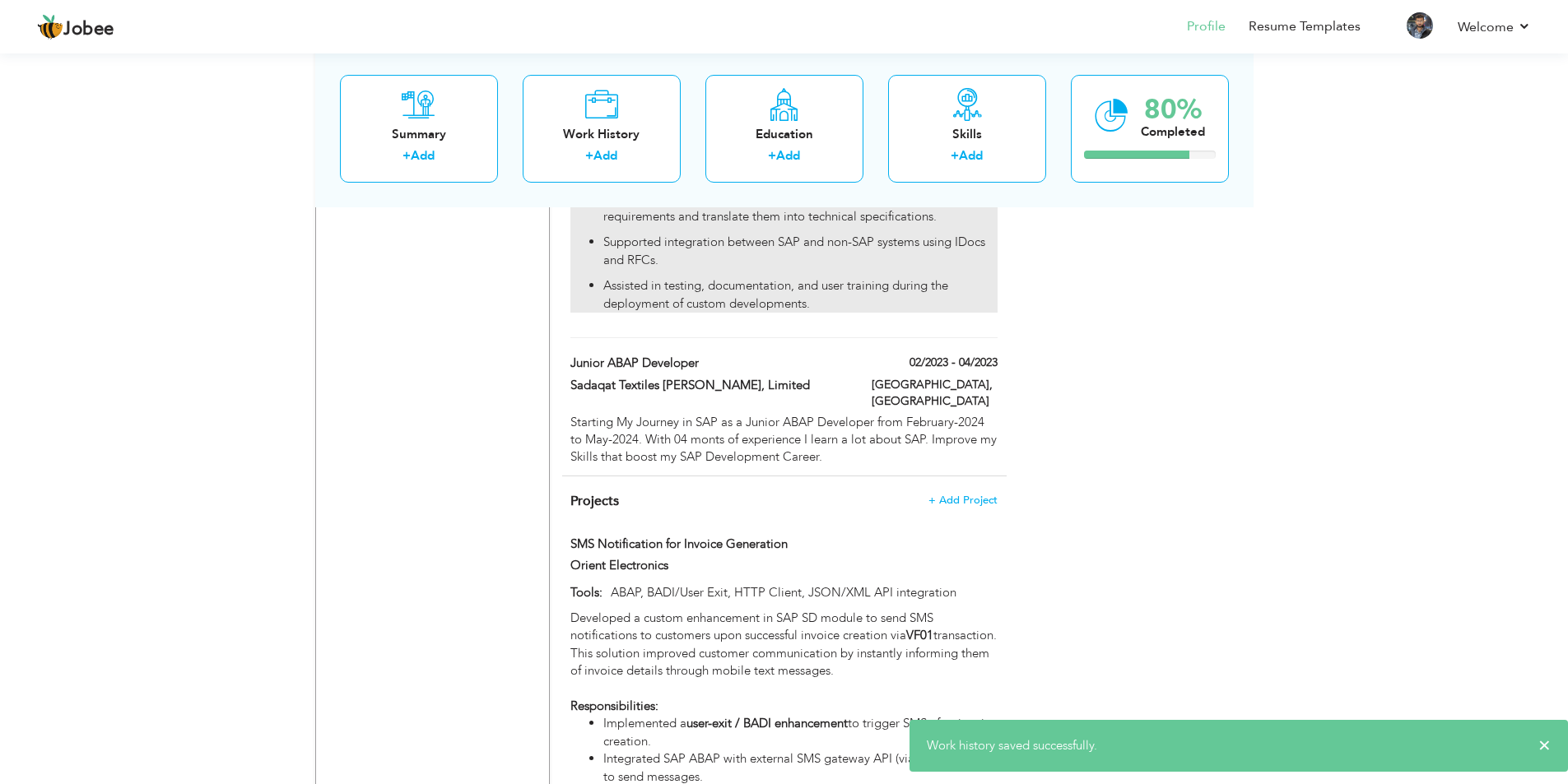
scroll to position [1317, 0]
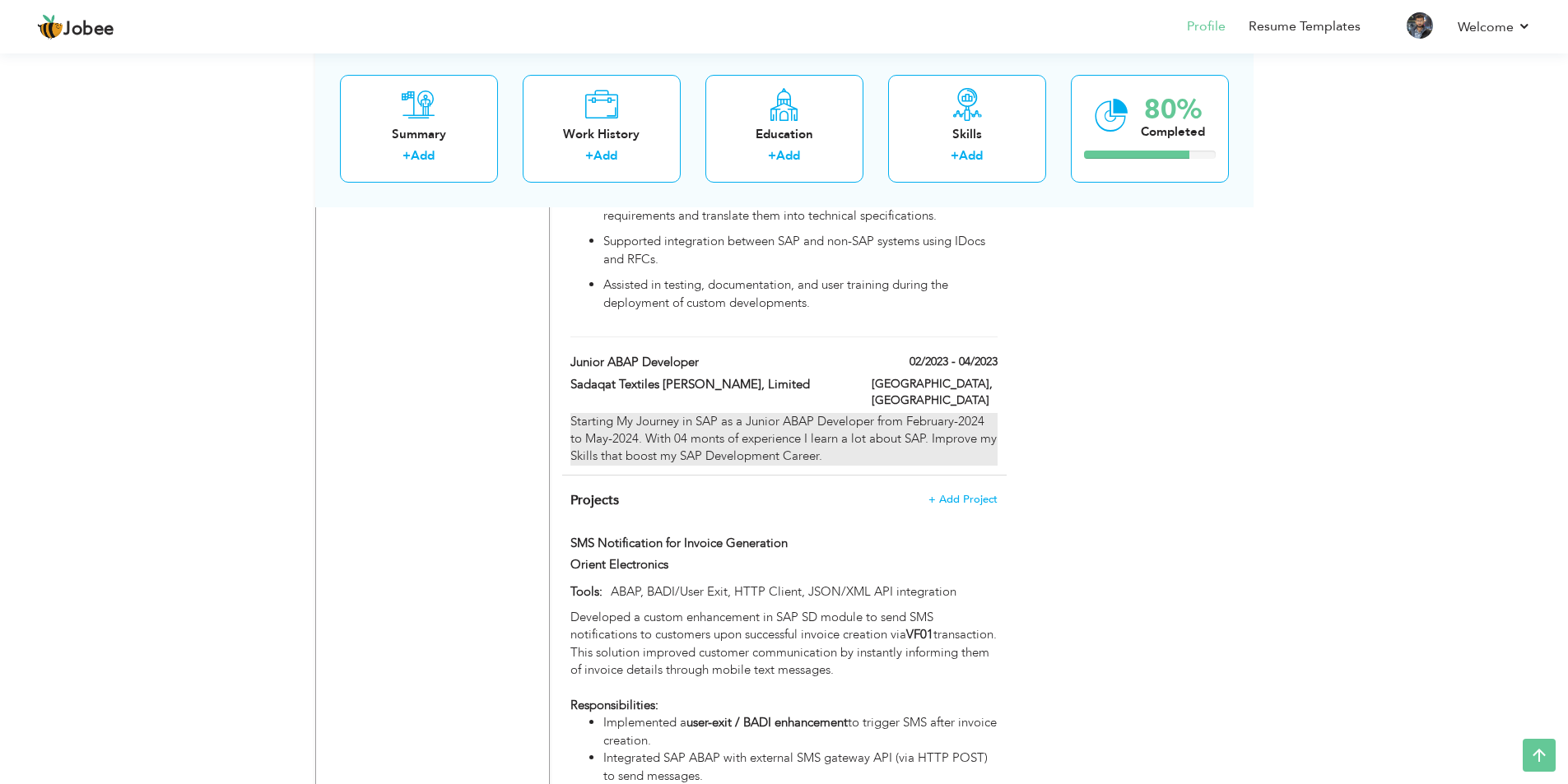
click at [678, 413] on div "Starting My Journey in SAP as a Junior ABAP Developer from February-2024 to May…" at bounding box center [784, 439] width 427 height 53
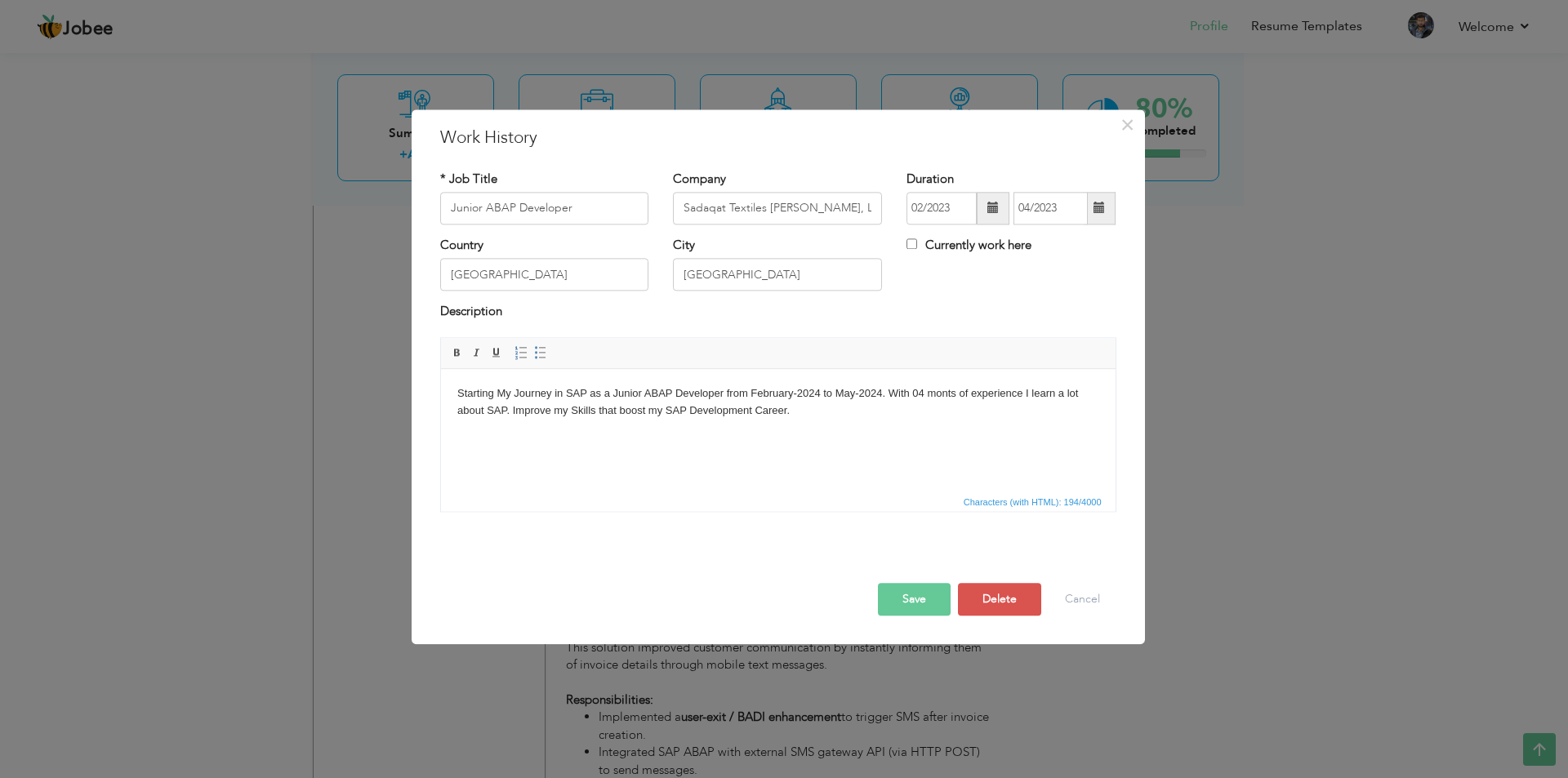
click at [1373, 495] on div "× Work History * Job Title Junior ABAP Developer Company Sadaqat Textiles Mills…" at bounding box center [784, 389] width 1568 height 778
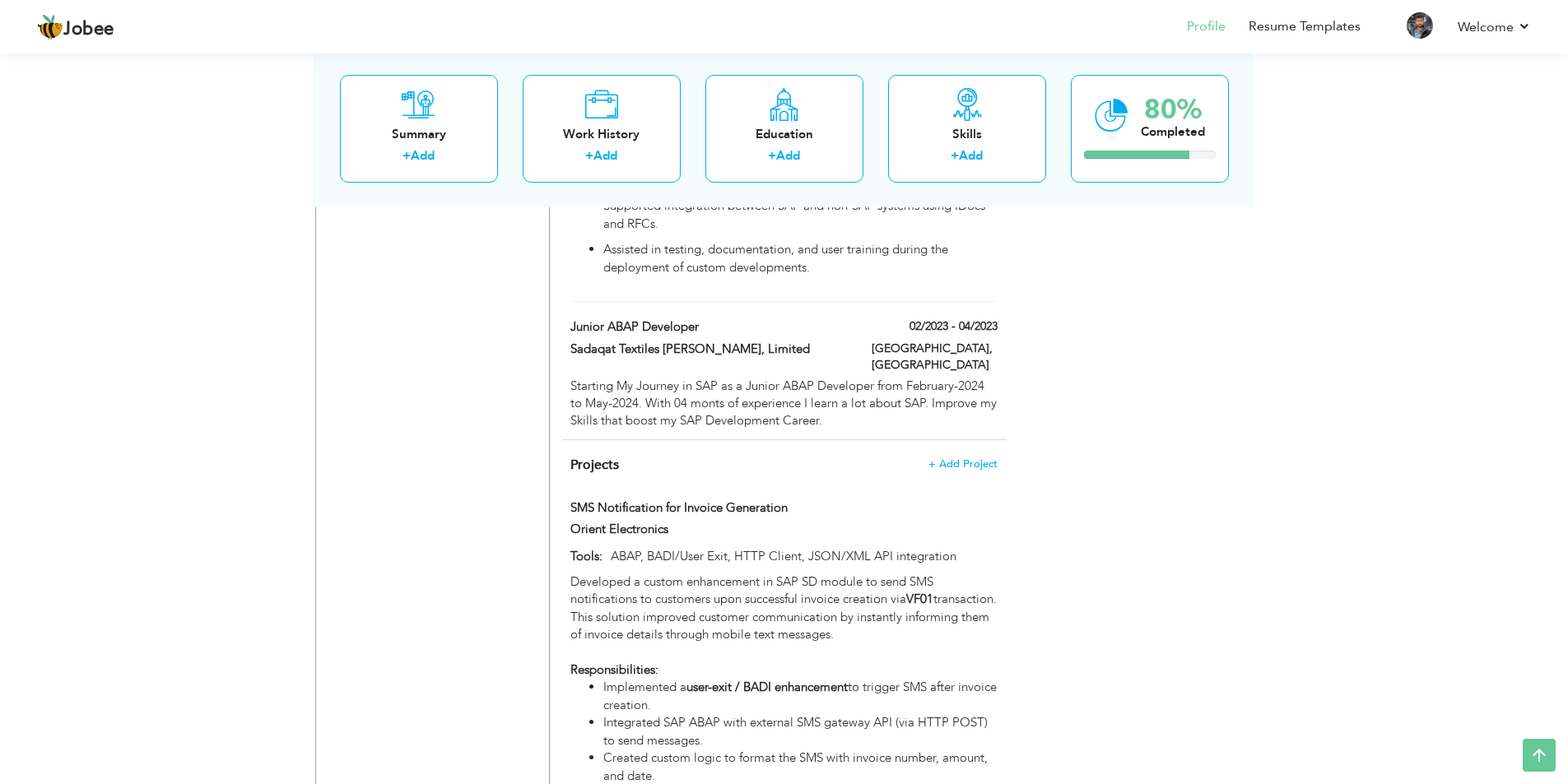
scroll to position [1235, 0]
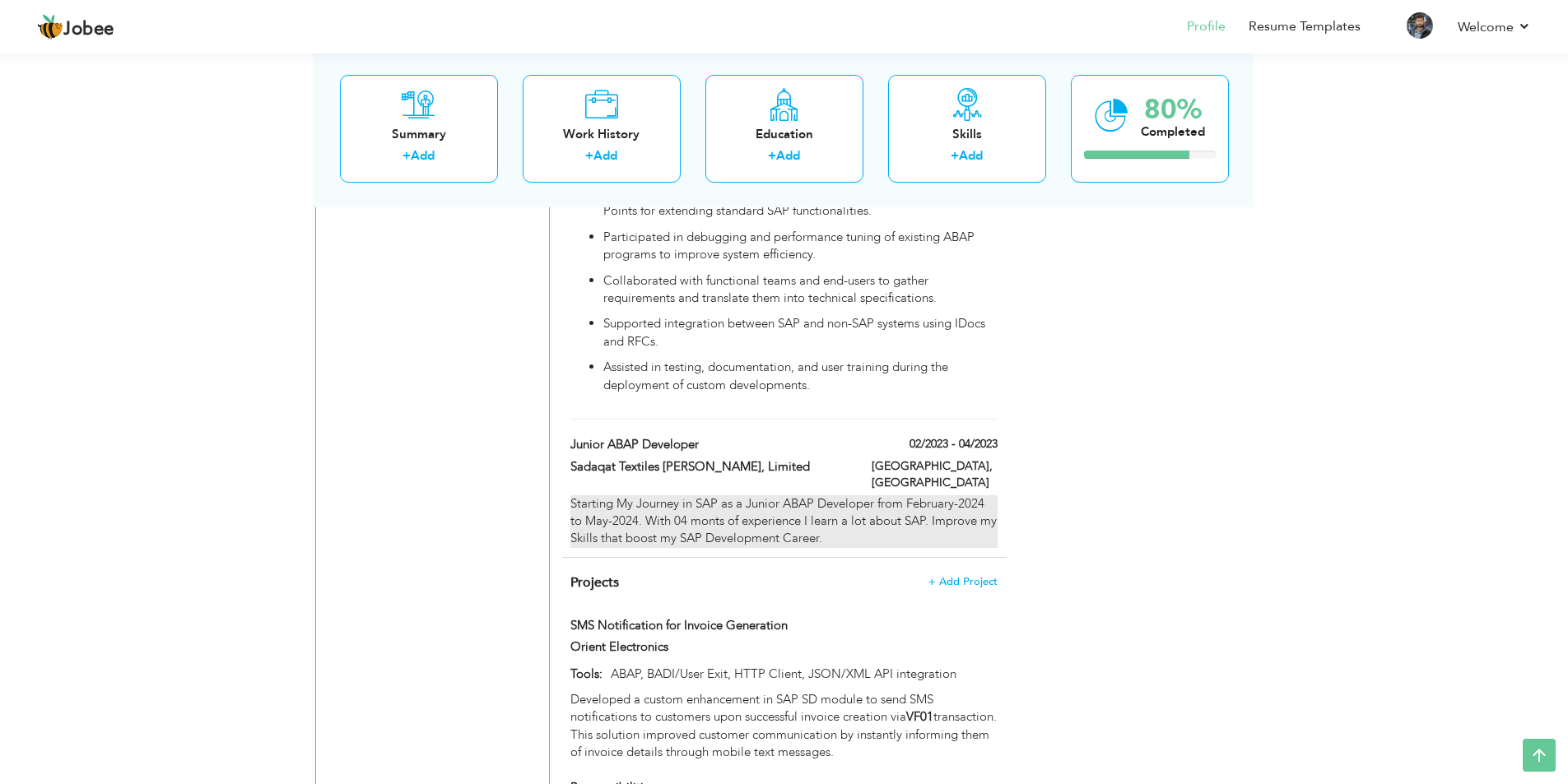
click at [691, 500] on div "Starting My Journey in SAP as a Junior ABAP Developer from February-2024 to May…" at bounding box center [784, 521] width 427 height 53
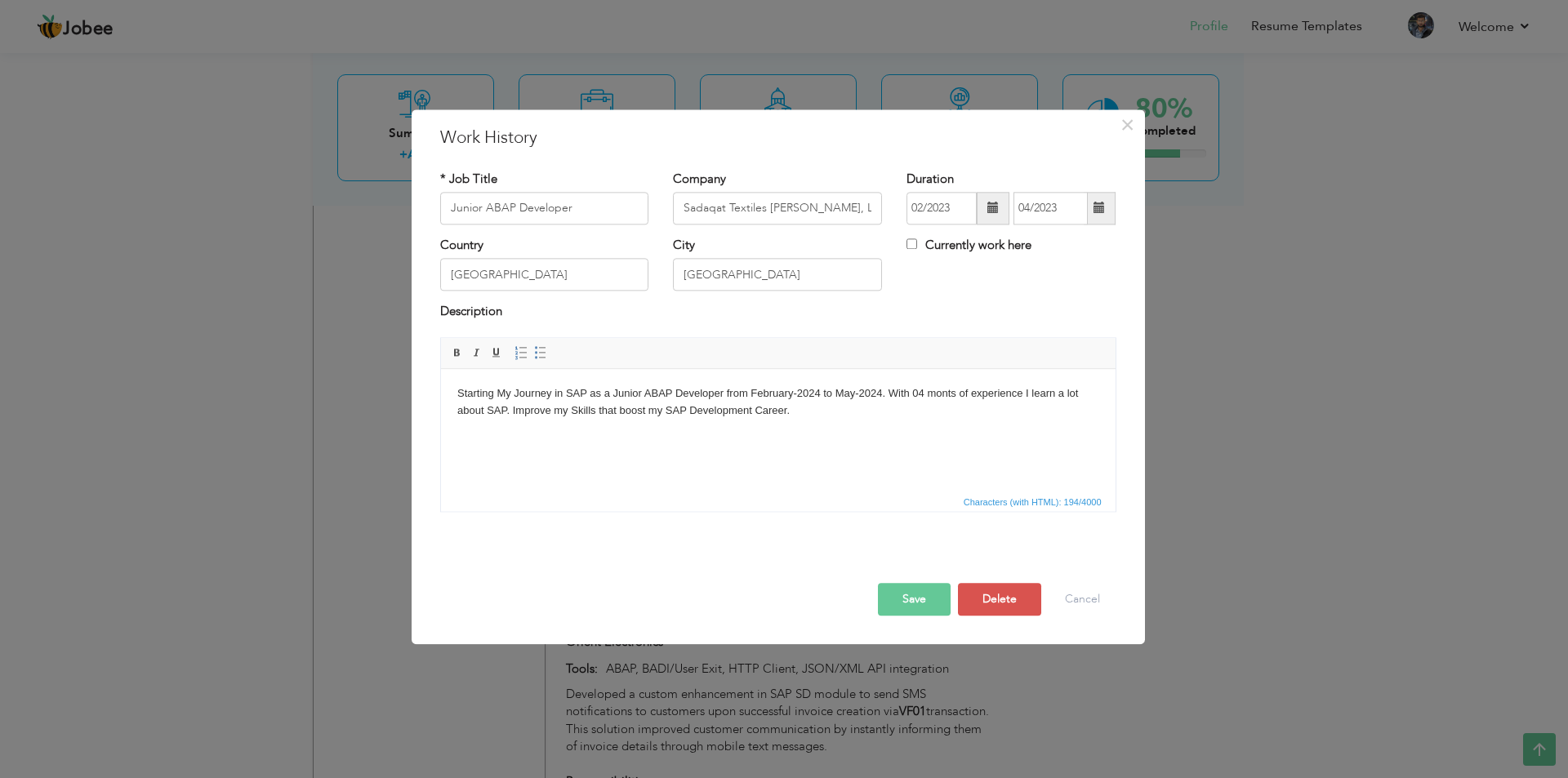
click at [594, 355] on span "Editor toolbars Basic Styles Bold Italic Underline Paragraph Insert/Remove Numb…" at bounding box center [778, 354] width 674 height 31
click at [616, 401] on body "Starting My Journey in SAP as a Junior ABAP Developer from February-2024 to May…" at bounding box center [778, 402] width 642 height 34
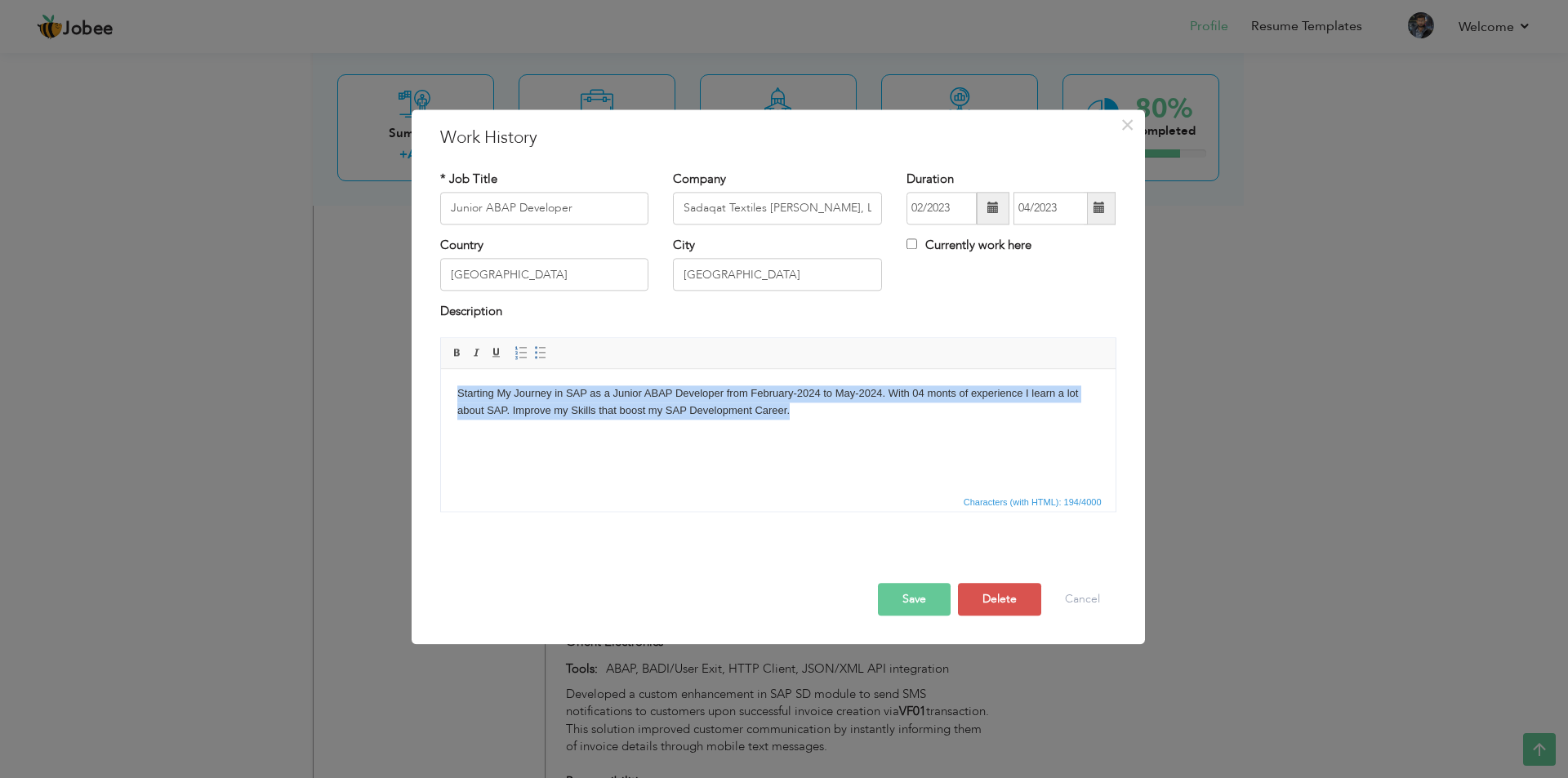
copy body "Starting My Journey in SAP as a Junior ABAP Developer from February-2024 to May…"
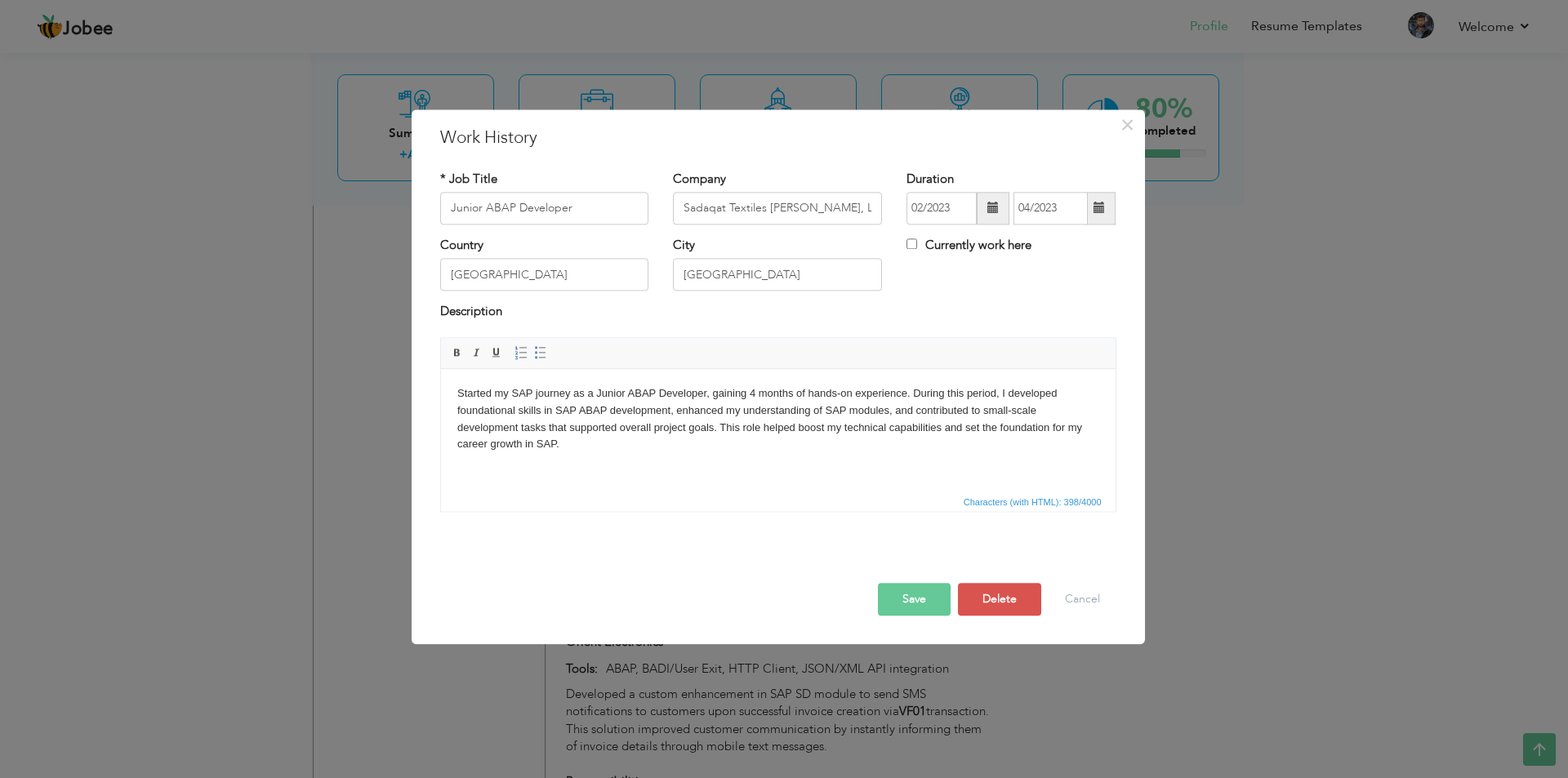
click at [921, 599] on button "Save" at bounding box center [914, 600] width 73 height 33
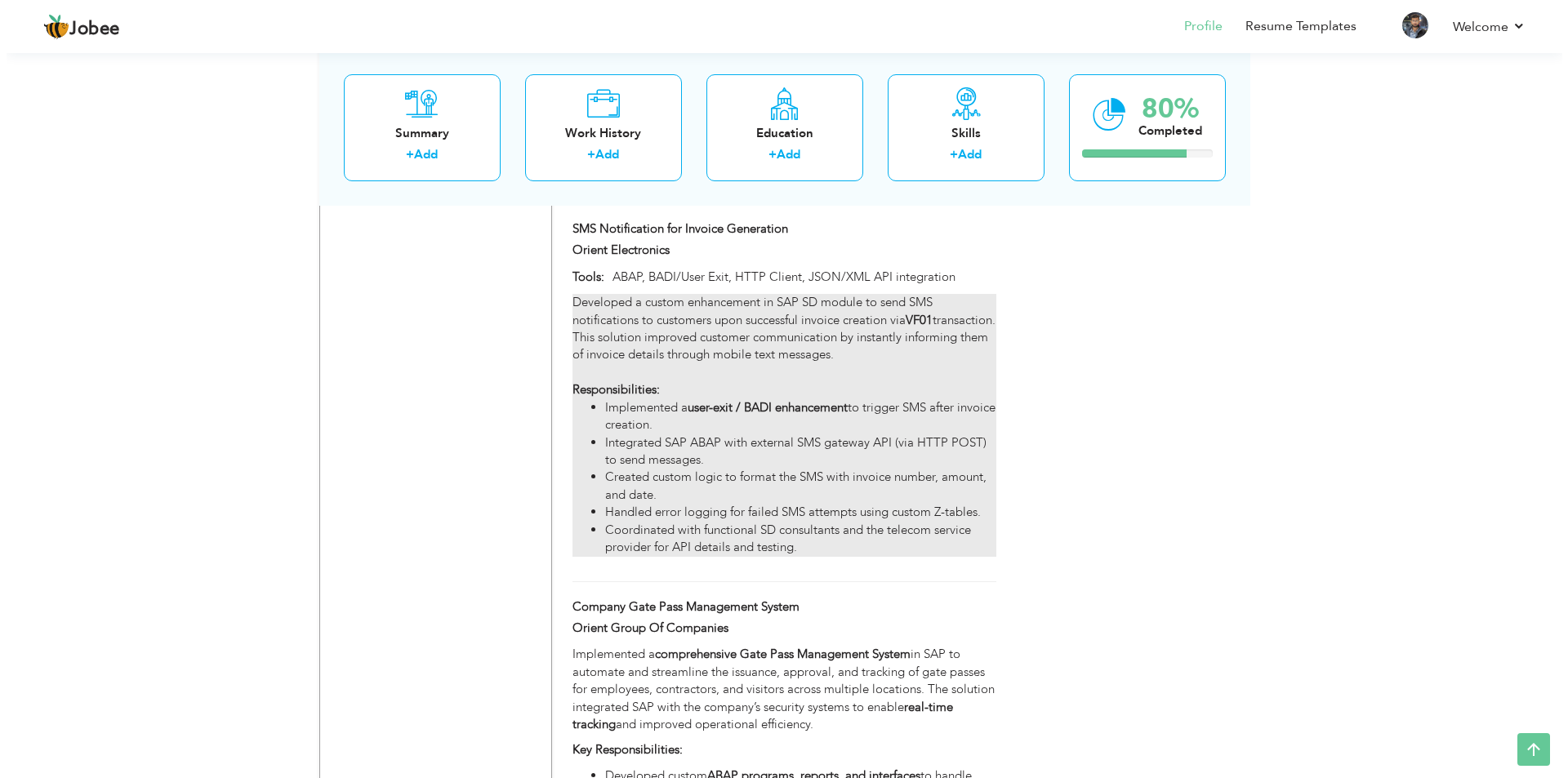
scroll to position [1552, 0]
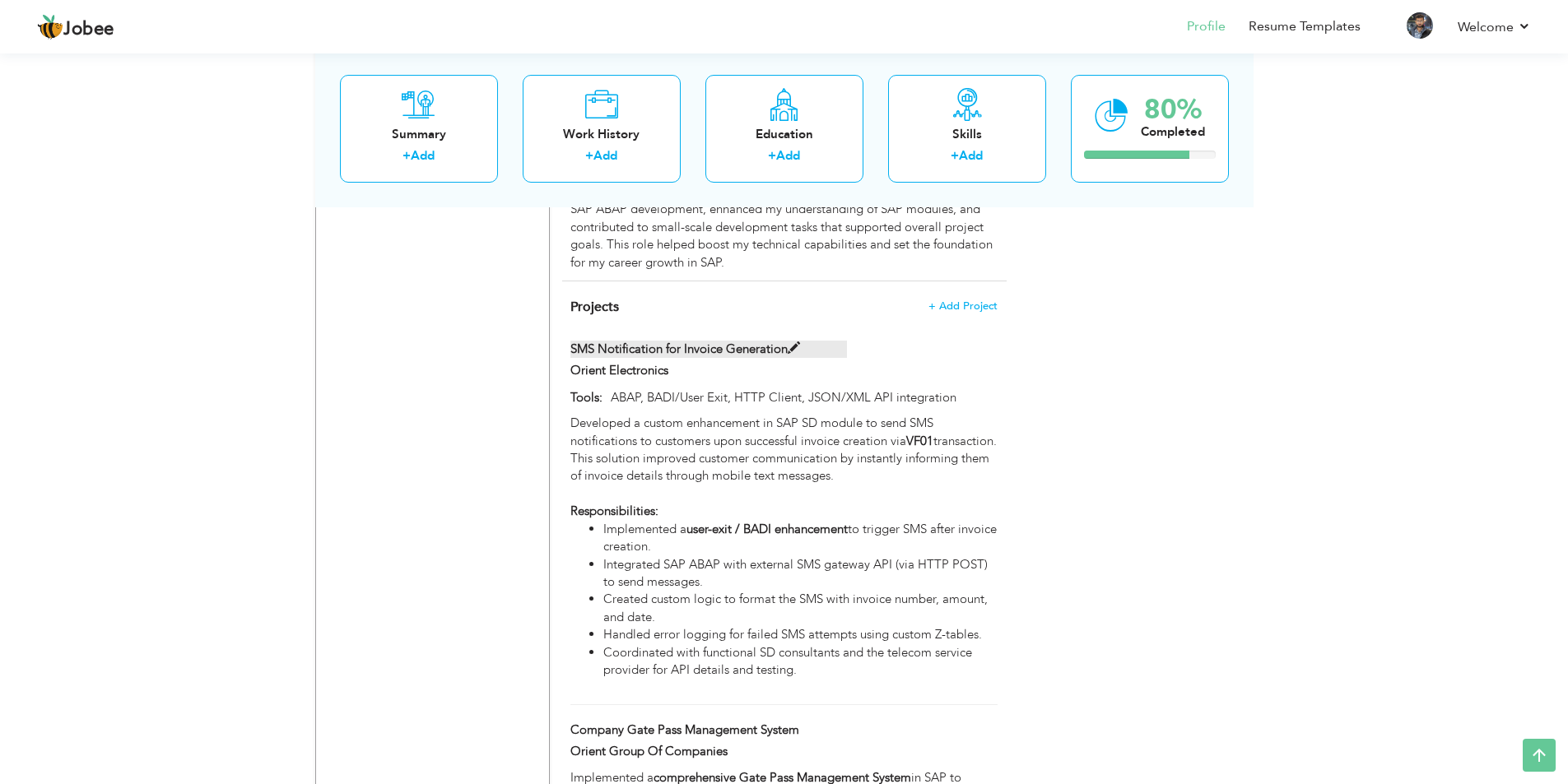
click at [678, 341] on label "SMS Notification for Invoice Generation" at bounding box center [709, 350] width 276 height 17
type input "SMS Notification for Invoice Generation"
type input "Orient Electronics"
type input "ABAP, BADI/User Exit, HTTP Client, JSON/XML API integration"
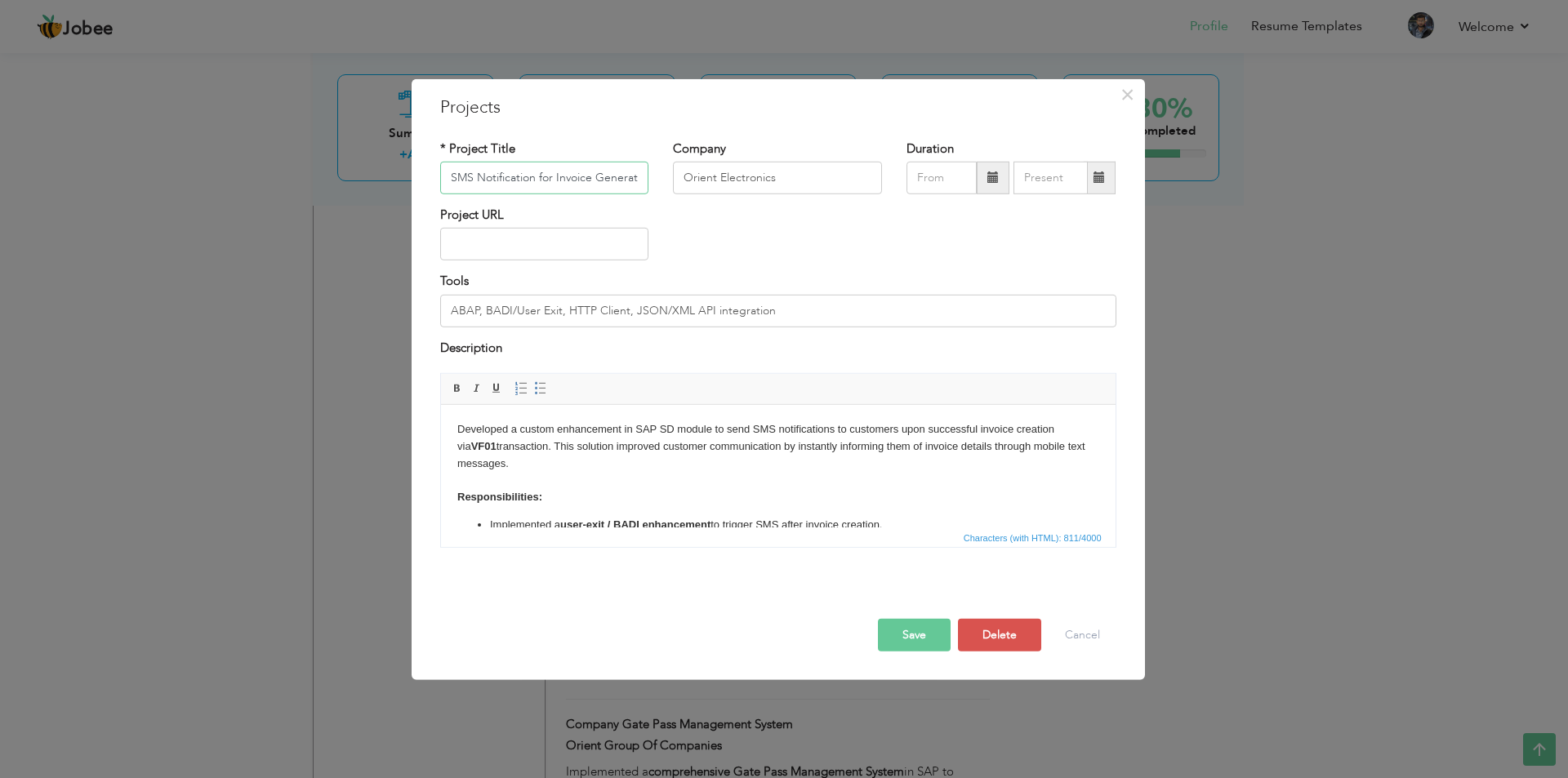
scroll to position [0, 13]
click at [494, 174] on input "SMS Notification for Invoice Generation" at bounding box center [544, 178] width 209 height 33
click at [639, 497] on body "Developed a custom enhancement in SAP SD module to send SMS notifications to cu…" at bounding box center [778, 512] width 642 height 180
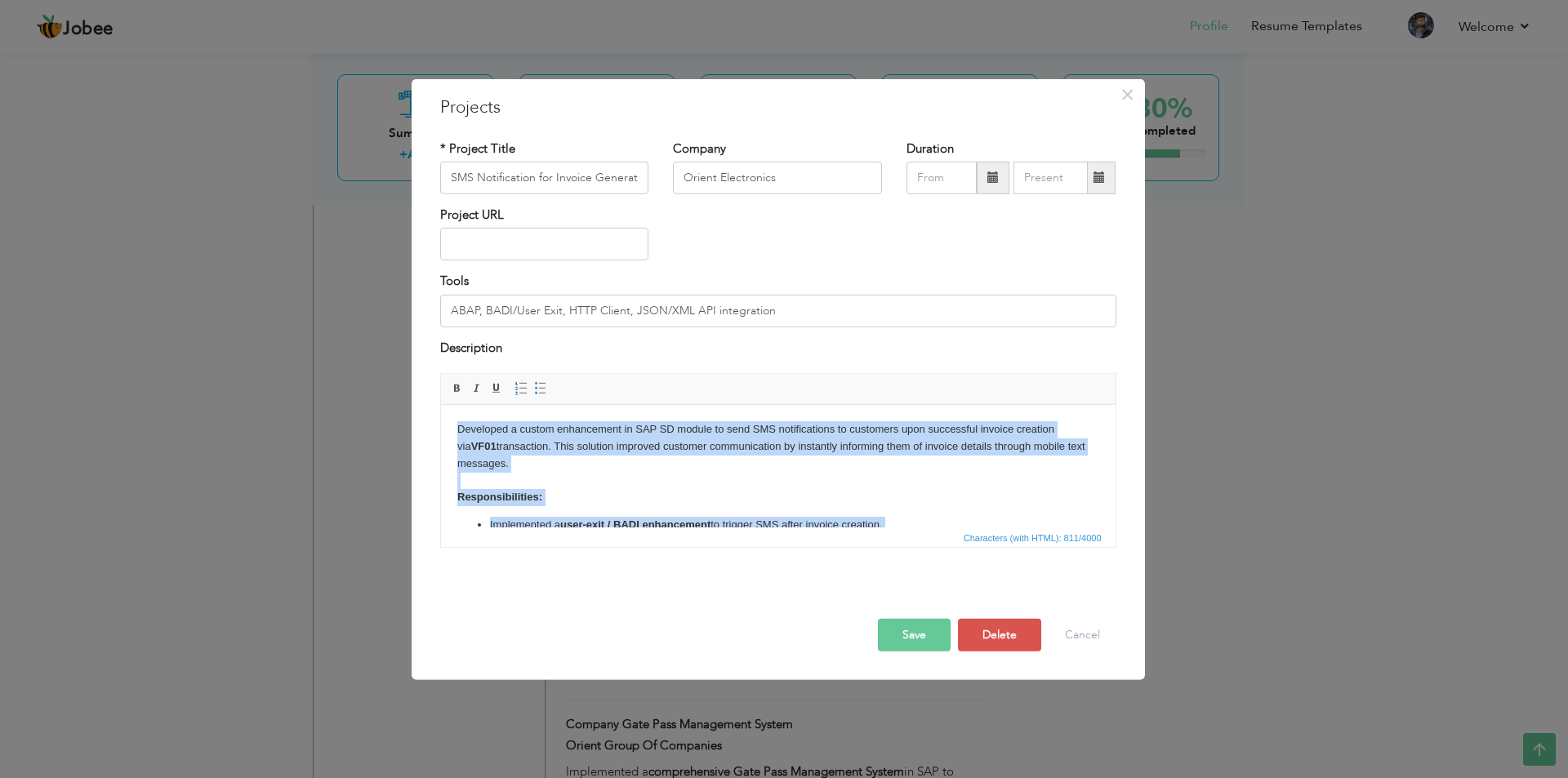
copy body "Developed a custom enhancement in SAP SD module to send SMS notifications to cu…"
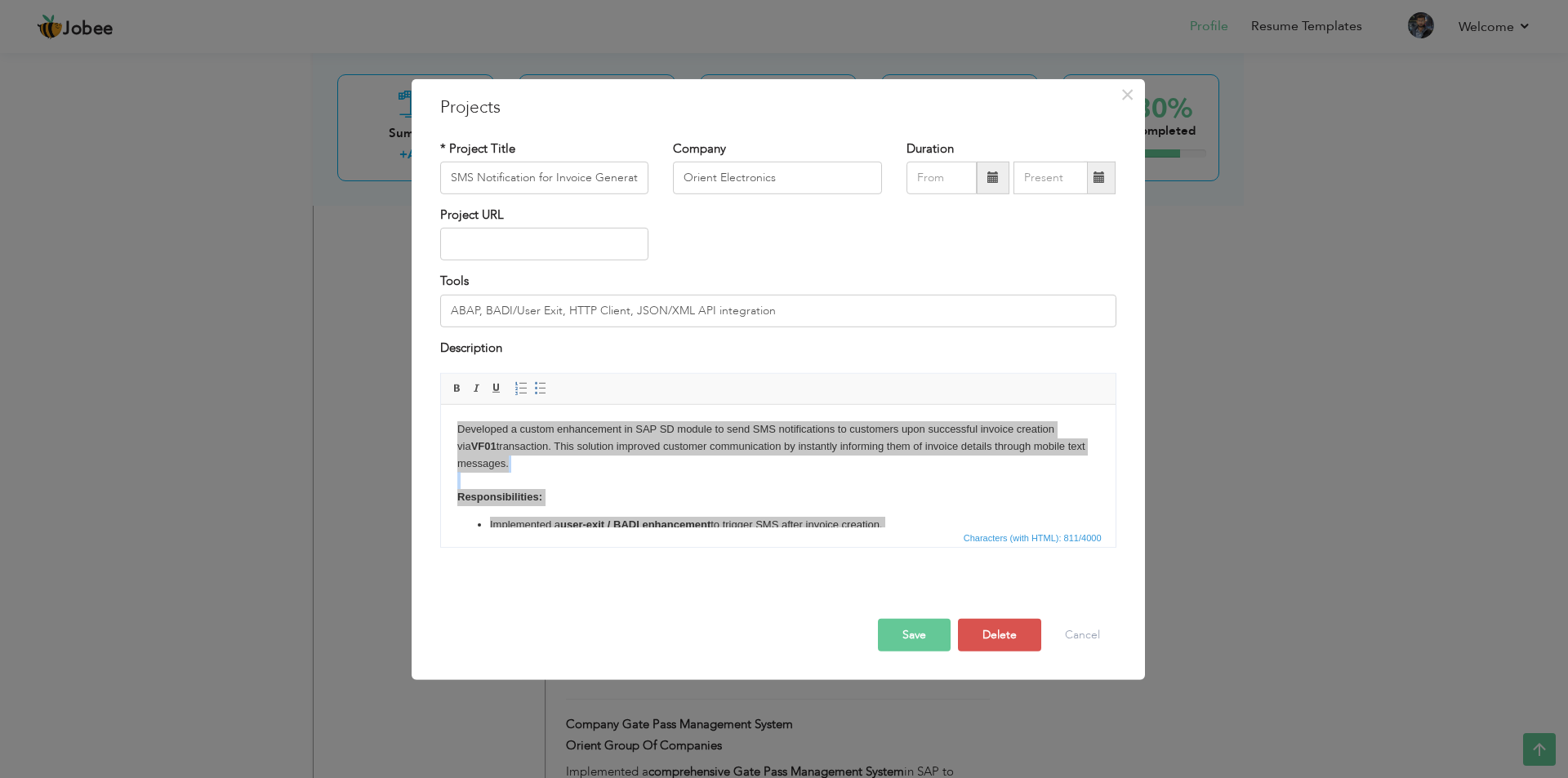
click at [488, 172] on input "SMS Notification for Invoice Generation" at bounding box center [544, 178] width 209 height 33
click at [595, 179] on input "SMS Notification for Invoice Generation" at bounding box center [544, 178] width 209 height 33
type input "SMS Notification for Invoice Generation"
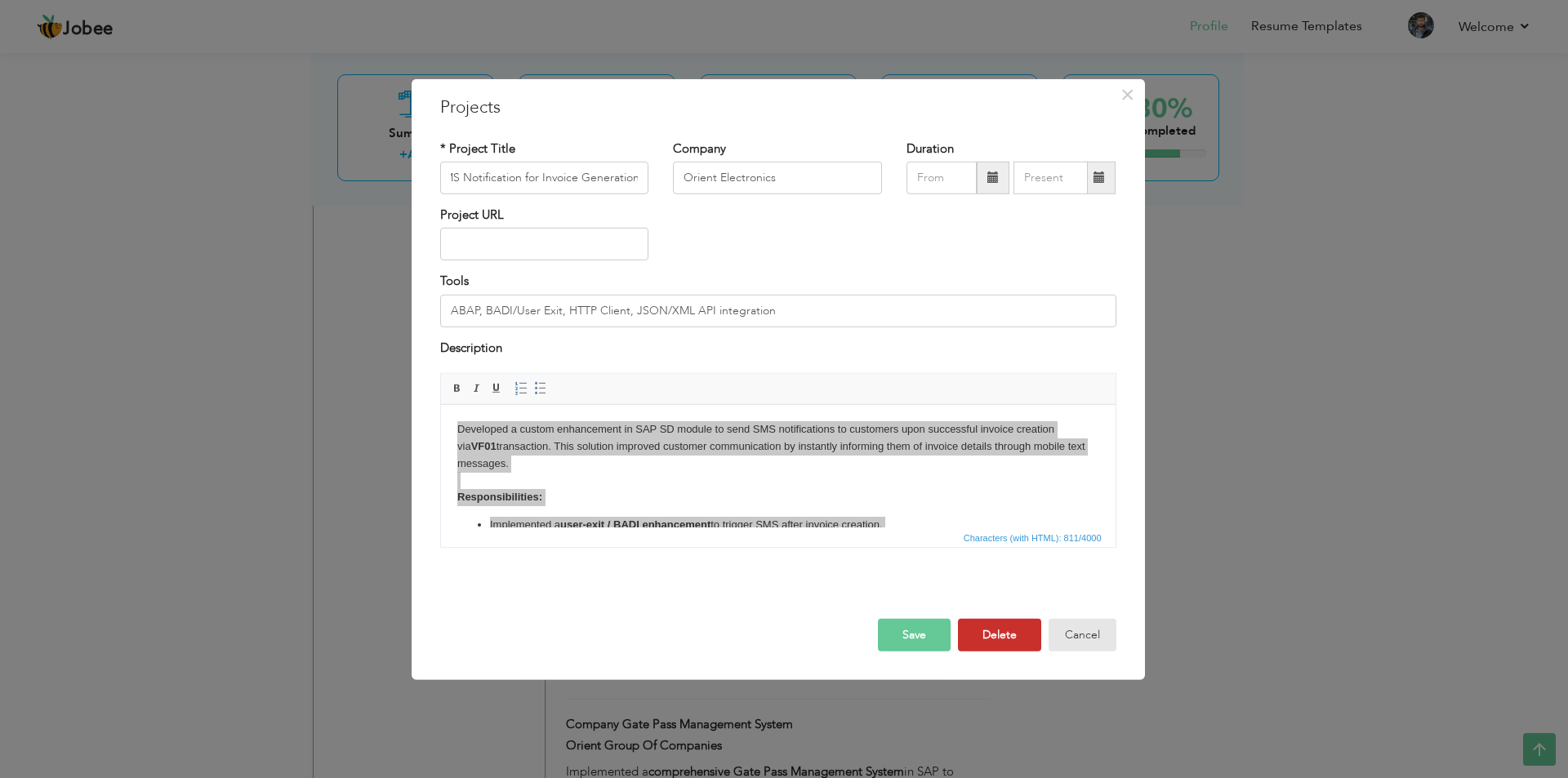
drag, startPoint x: 1073, startPoint y: 641, endPoint x: 998, endPoint y: 633, distance: 75.4
click at [1074, 641] on button "Cancel" at bounding box center [1082, 635] width 68 height 33
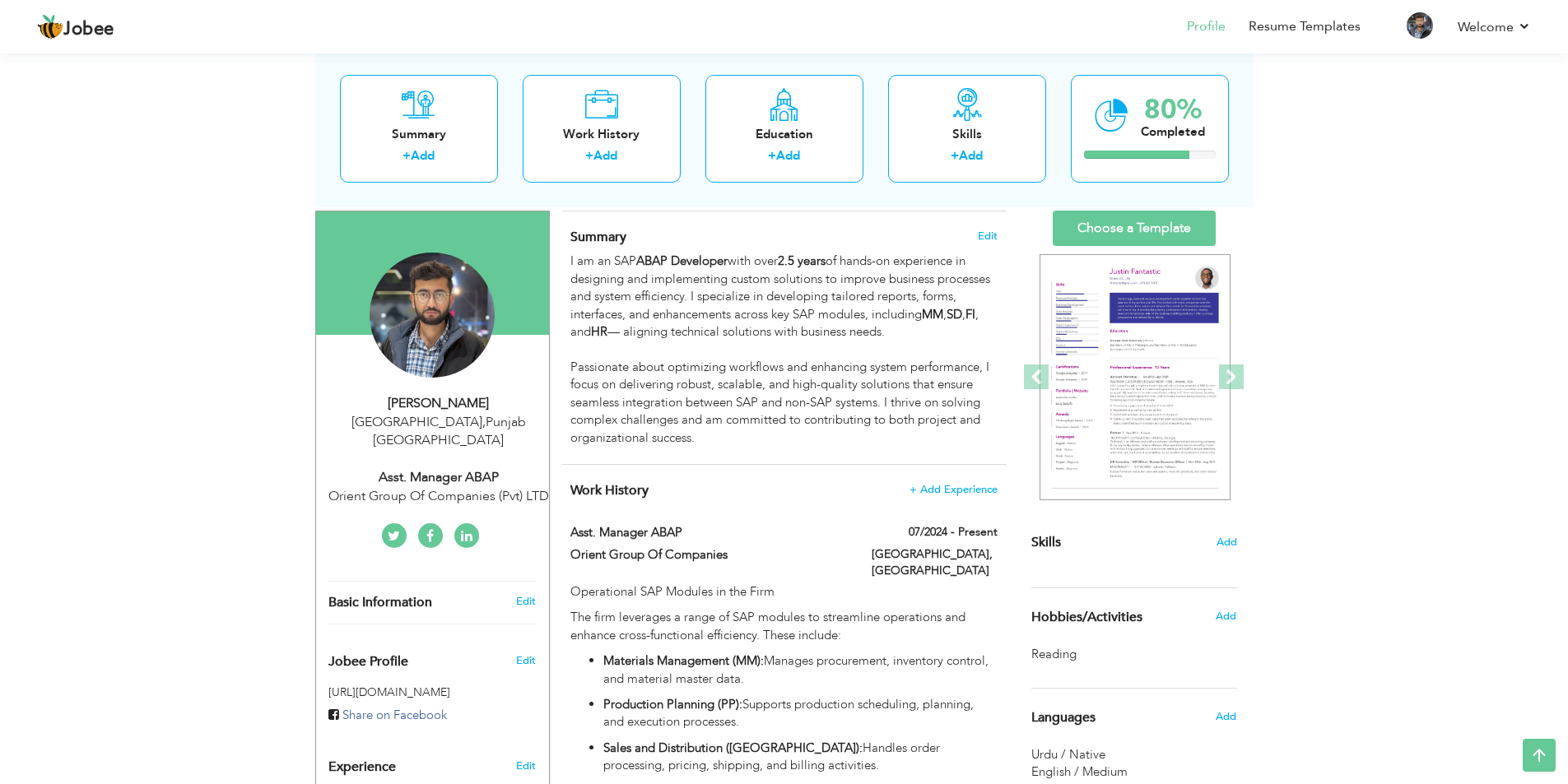
scroll to position [0, 0]
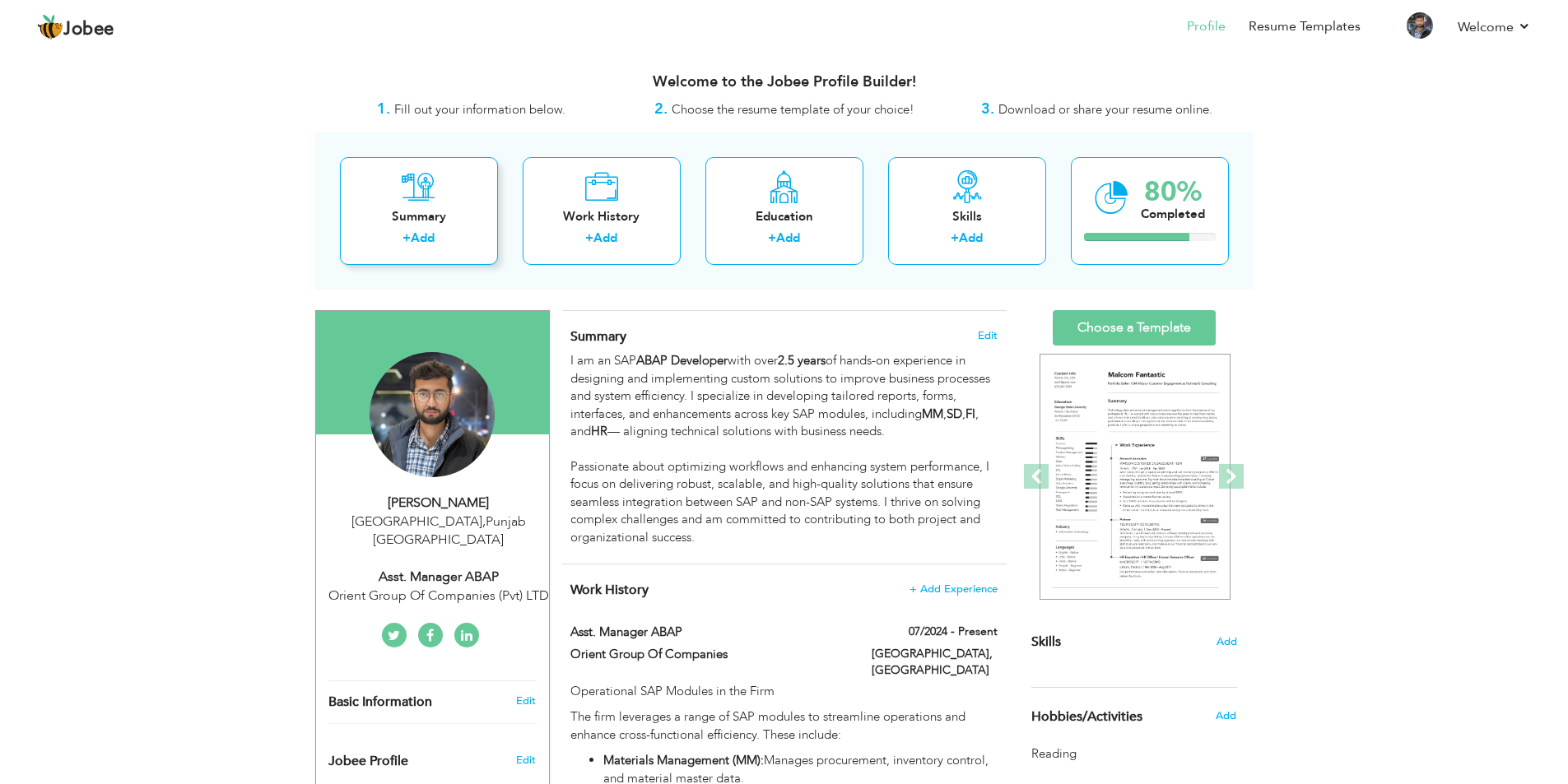
click at [442, 232] on div "+ Add" at bounding box center [419, 240] width 131 height 21
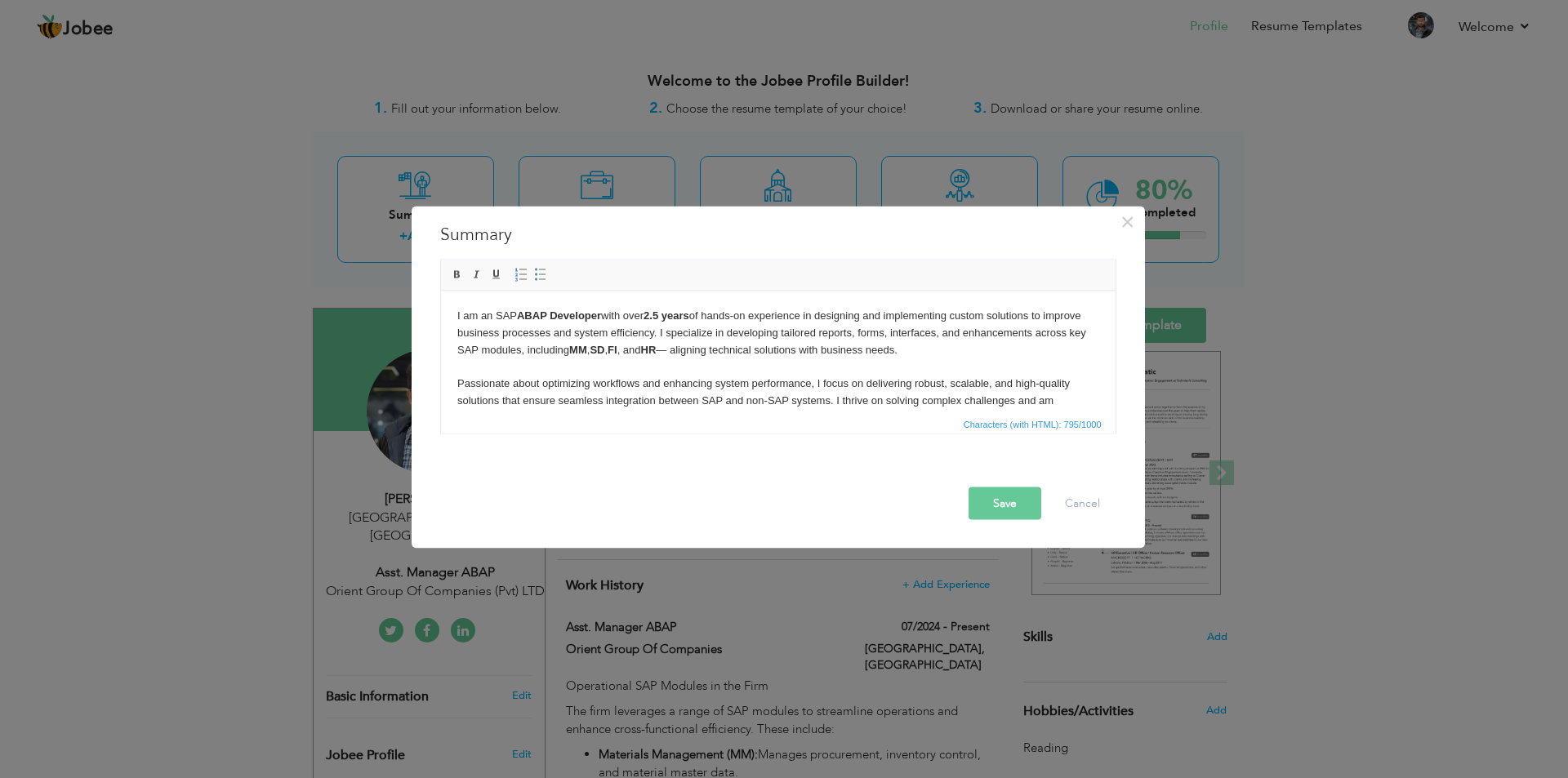
click at [276, 392] on div "× Summary I am an SAP ABAP Developer with over 2.5 years of hands-on experience…" at bounding box center [784, 389] width 1568 height 778
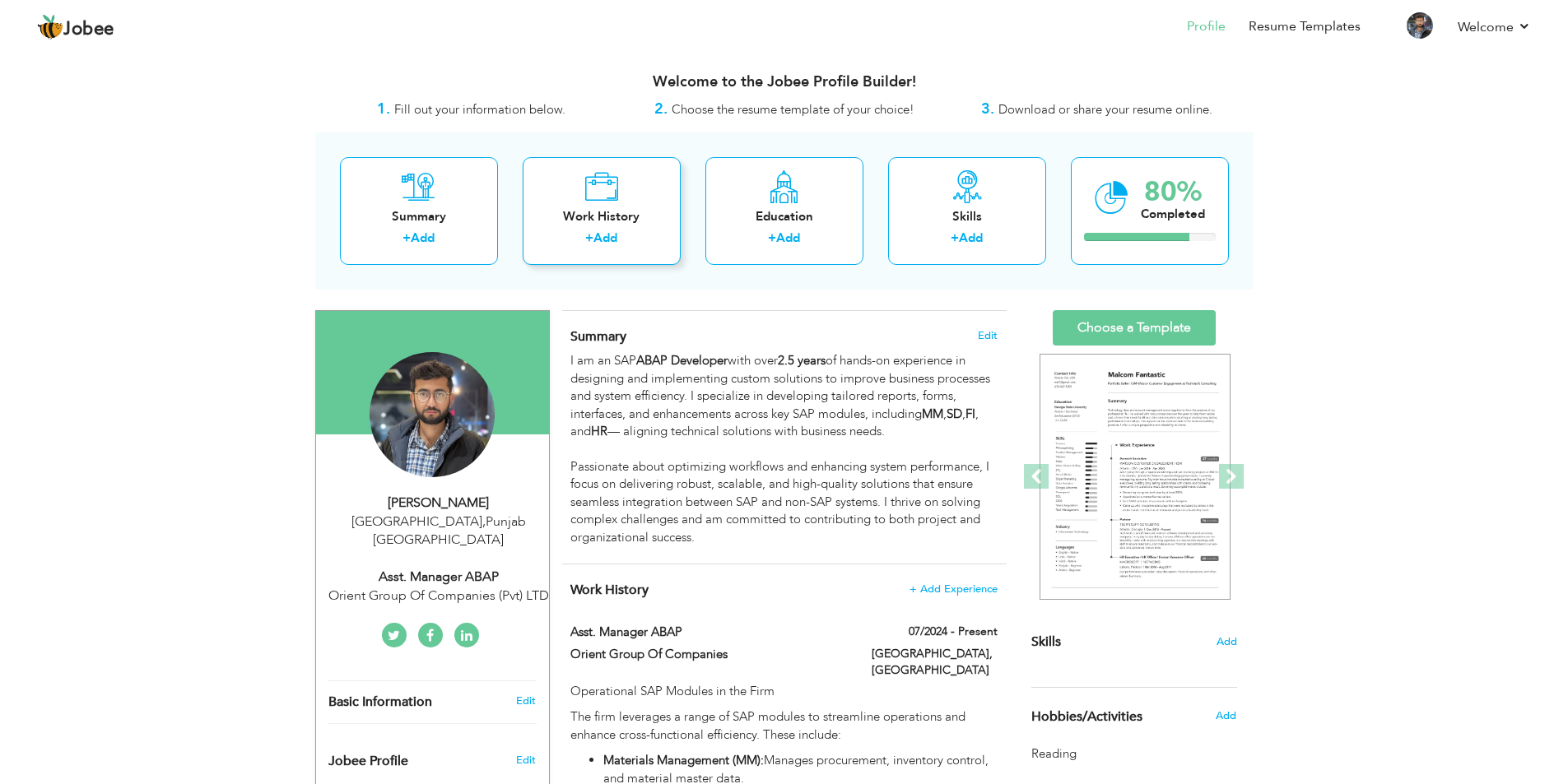
click at [577, 221] on div "Work History" at bounding box center [602, 217] width 131 height 17
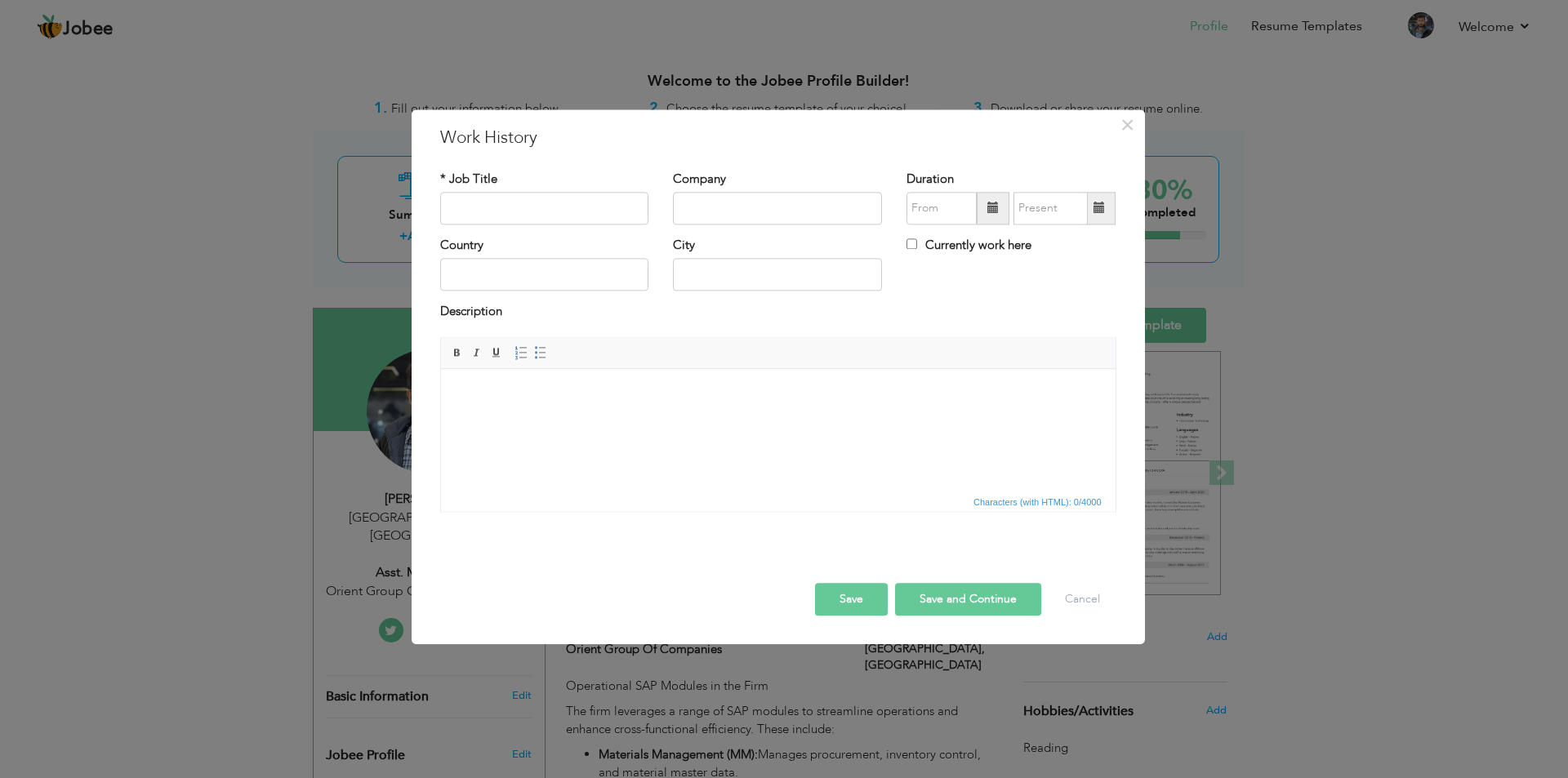
click at [117, 308] on div "× Work History * Job Title Company Duration Currently work here Country" at bounding box center [784, 389] width 1568 height 778
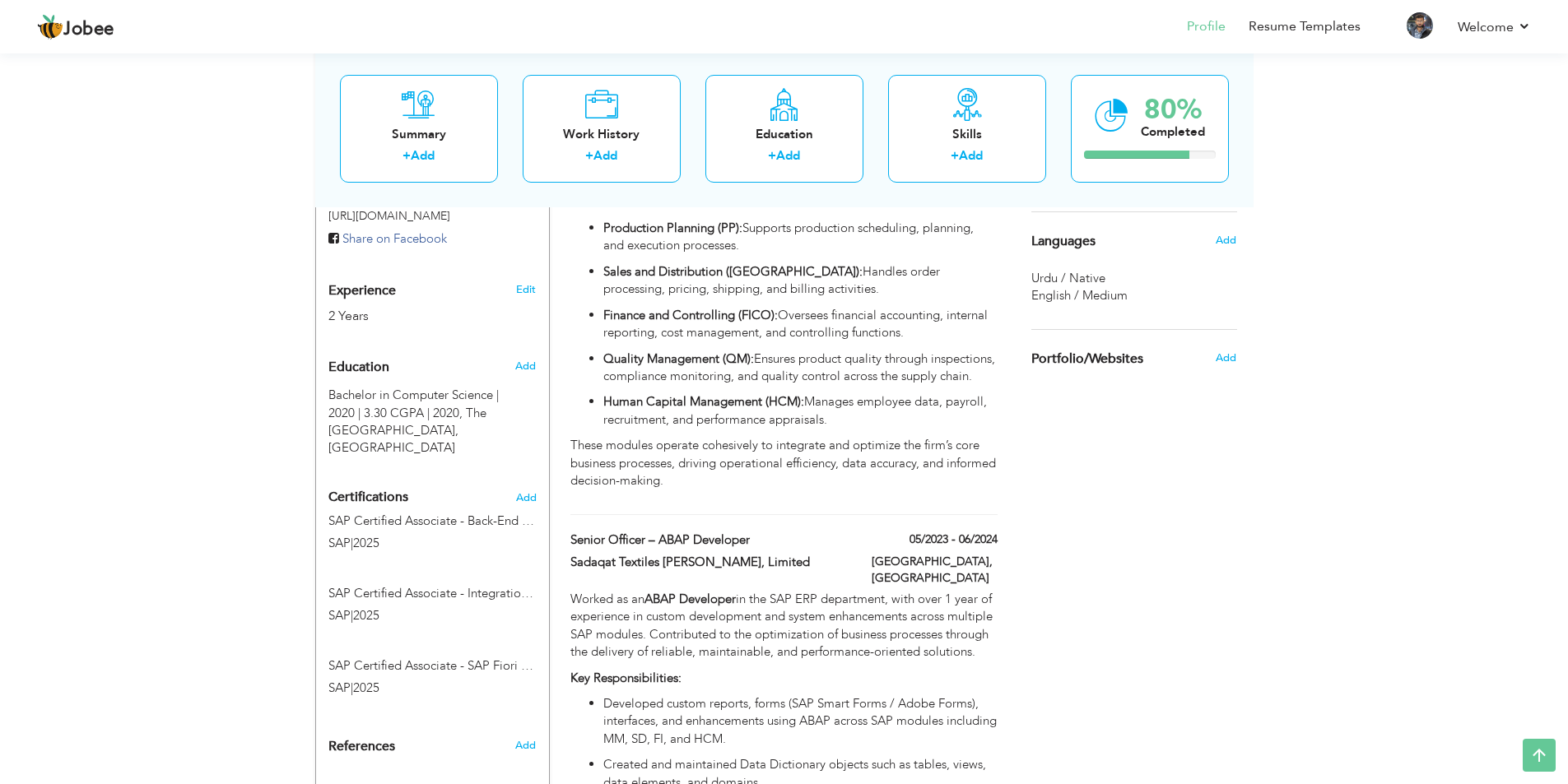
scroll to position [164, 0]
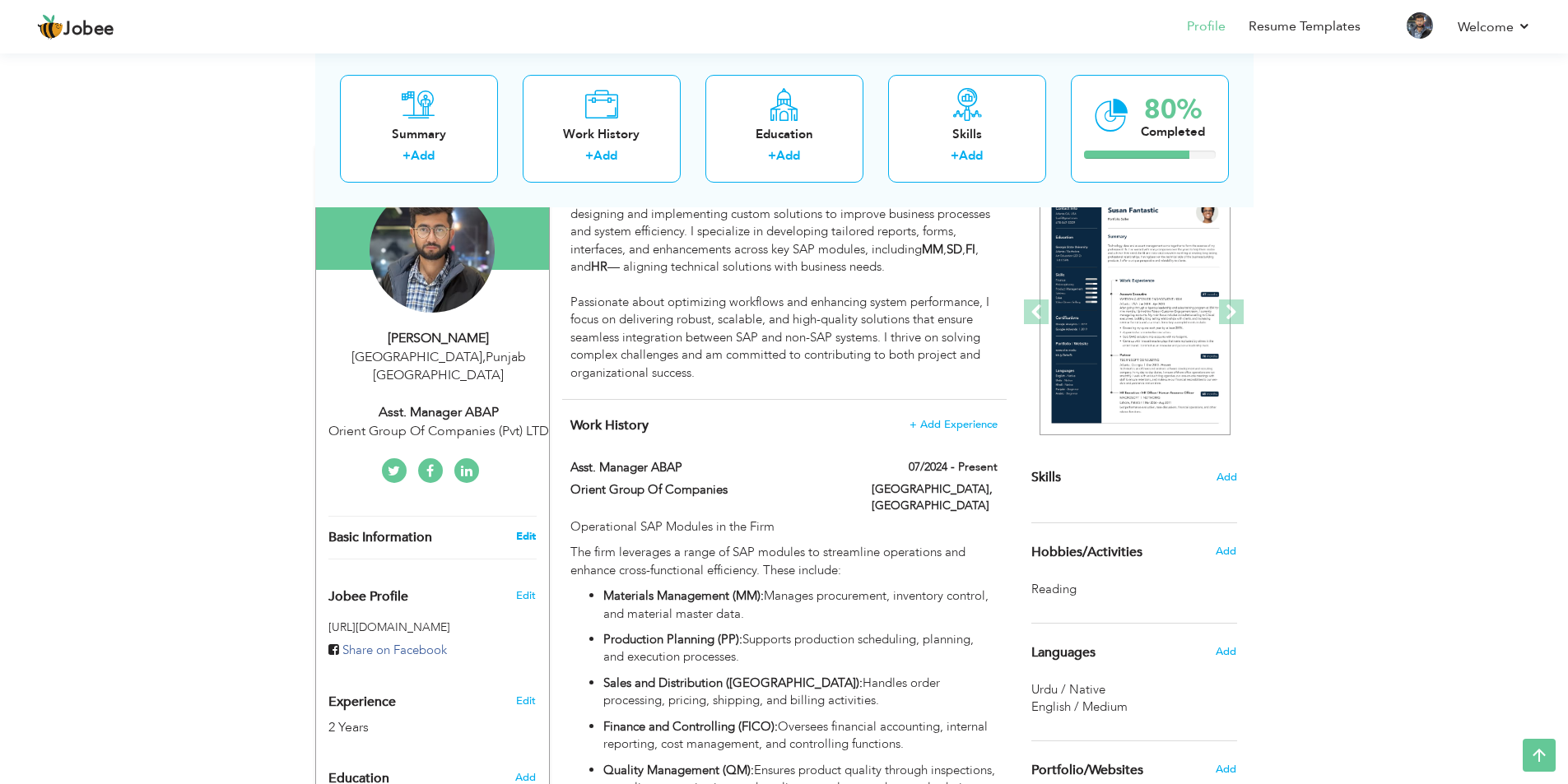
click at [521, 533] on link "Edit" at bounding box center [525, 536] width 19 height 14
type input "[DEMOGRAPHIC_DATA]"
type input "Ramzan"
type input "03054448275"
select select "number:166"
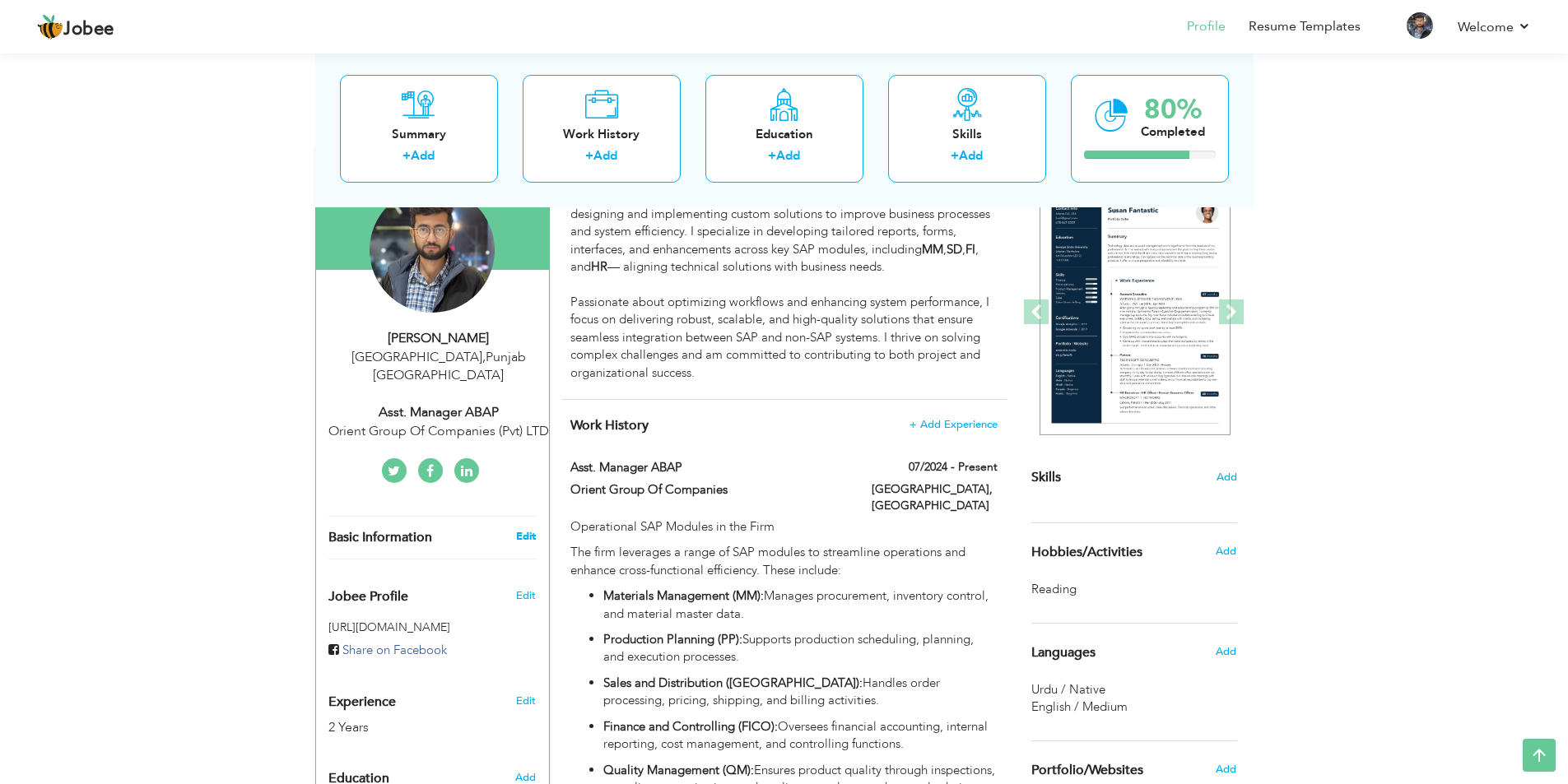
type input "[GEOGRAPHIC_DATA]"
select select "number:4"
type input "Orient Group Of Companies (Pvt) LTD"
type input "Asst. Manager ABAP"
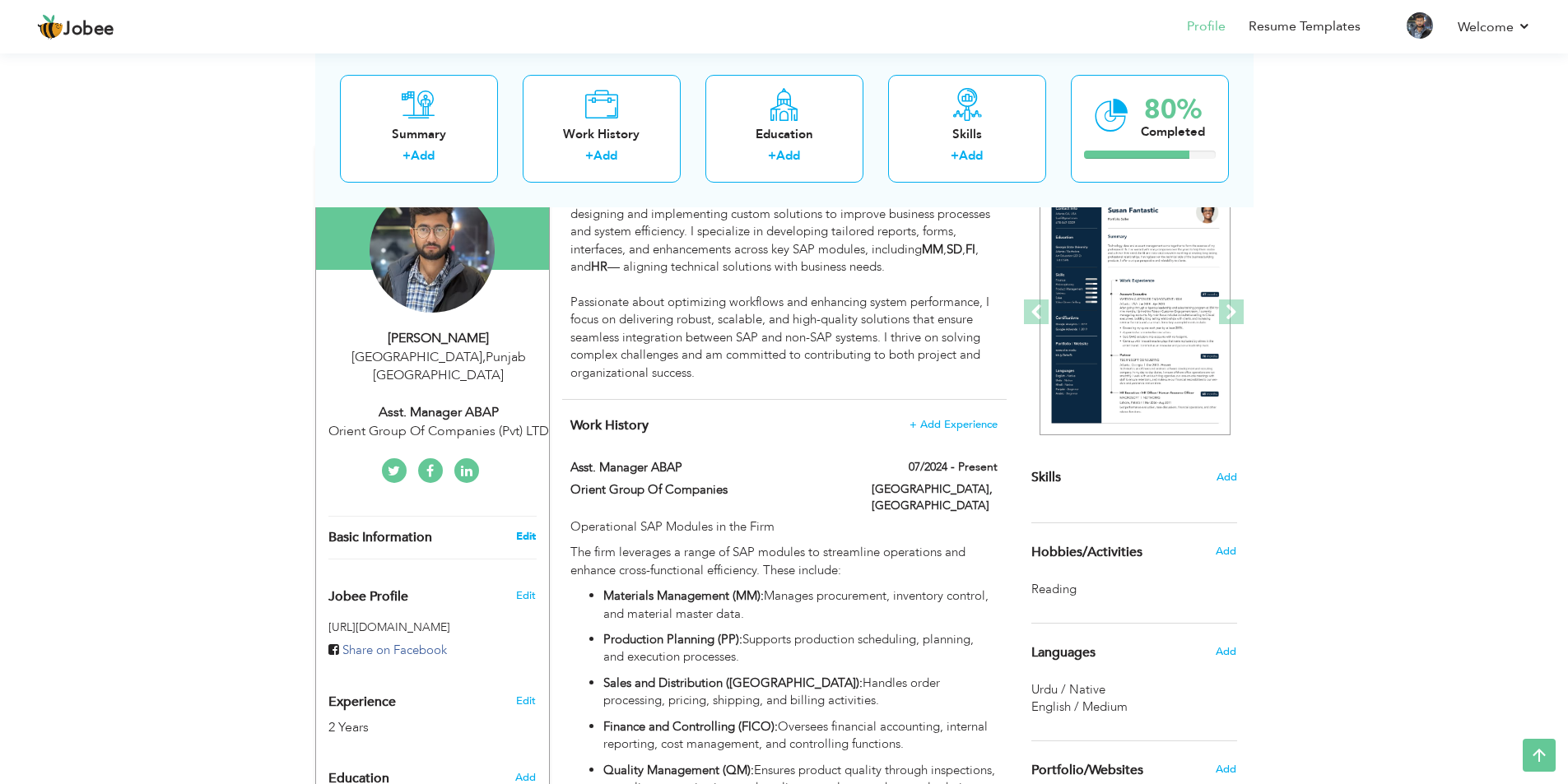
type input "https://www.linkedin.com/in/muhammad-ramzan-957631155/"
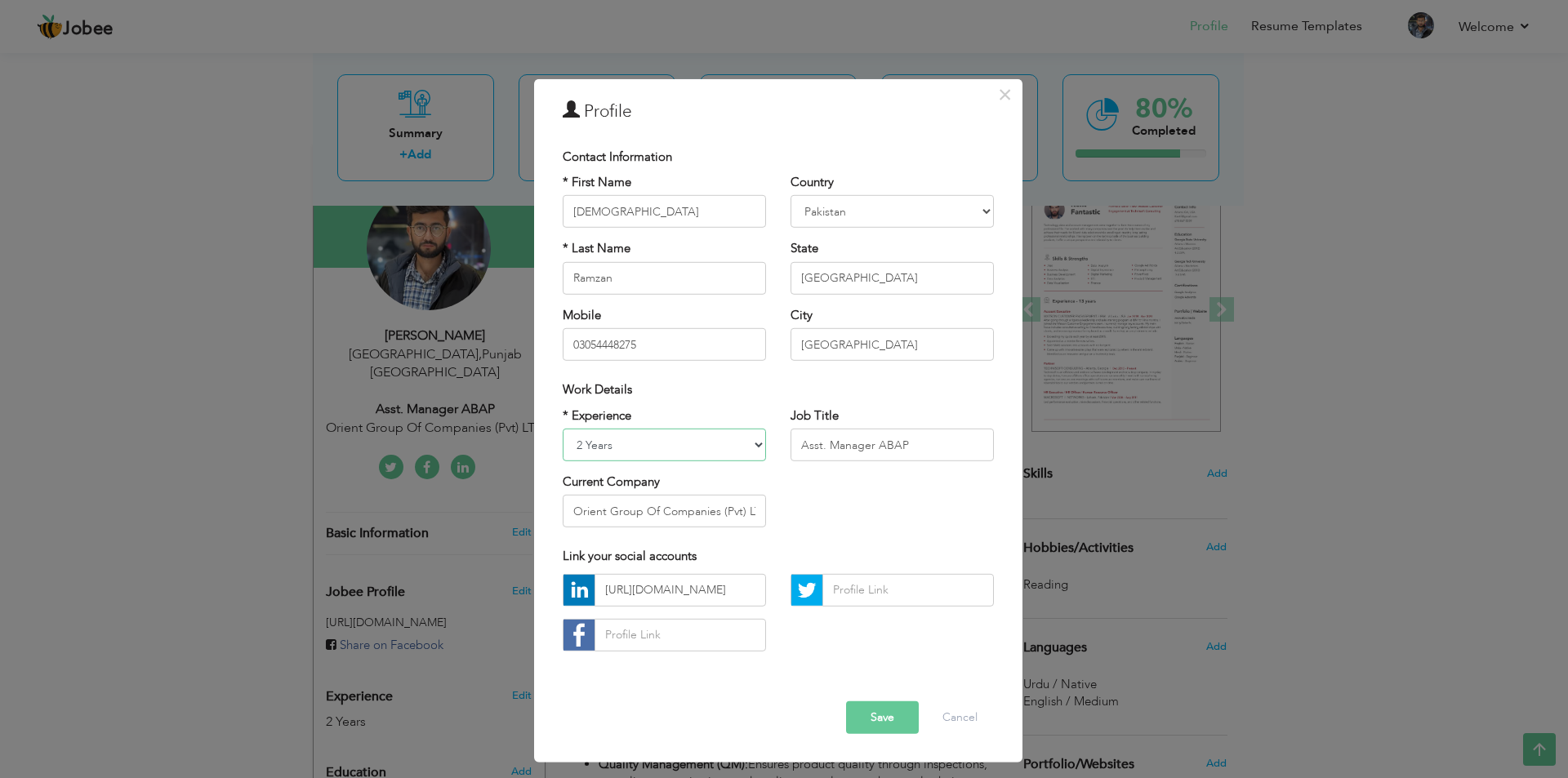
click at [716, 454] on select "Entry Level Less than 1 Year 1 Year 2 Years 3 Years 4 Years 5 Years 6 Years 7 Y…" at bounding box center [664, 446] width 203 height 33
click at [718, 453] on select "Entry Level Less than 1 Year 1 Year 2 Years 3 Years 4 Years 5 Years 6 Years 7 Y…" at bounding box center [664, 446] width 203 height 33
click at [717, 439] on select "Entry Level Less than 1 Year 1 Year 2 Years 3 Years 4 Years 5 Years 6 Years 7 Y…" at bounding box center [664, 446] width 203 height 33
select select "number:5"
click at [562, 429] on select "Entry Level Less than 1 Year 1 Year 2 Years 3 Years 4 Years 5 Years 6 Years 7 Y…" at bounding box center [664, 446] width 203 height 33
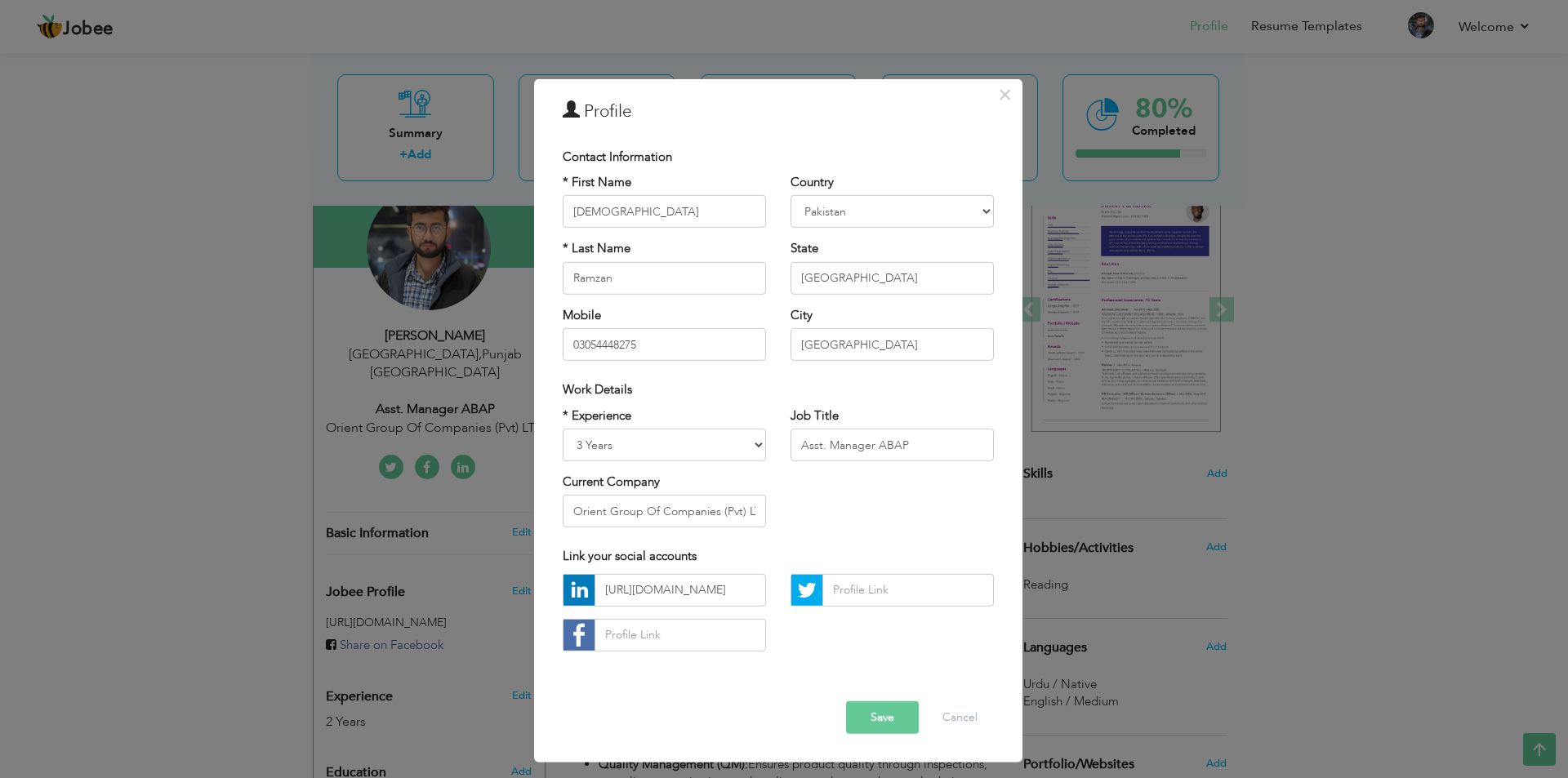
click at [883, 726] on button "Save" at bounding box center [882, 718] width 73 height 33
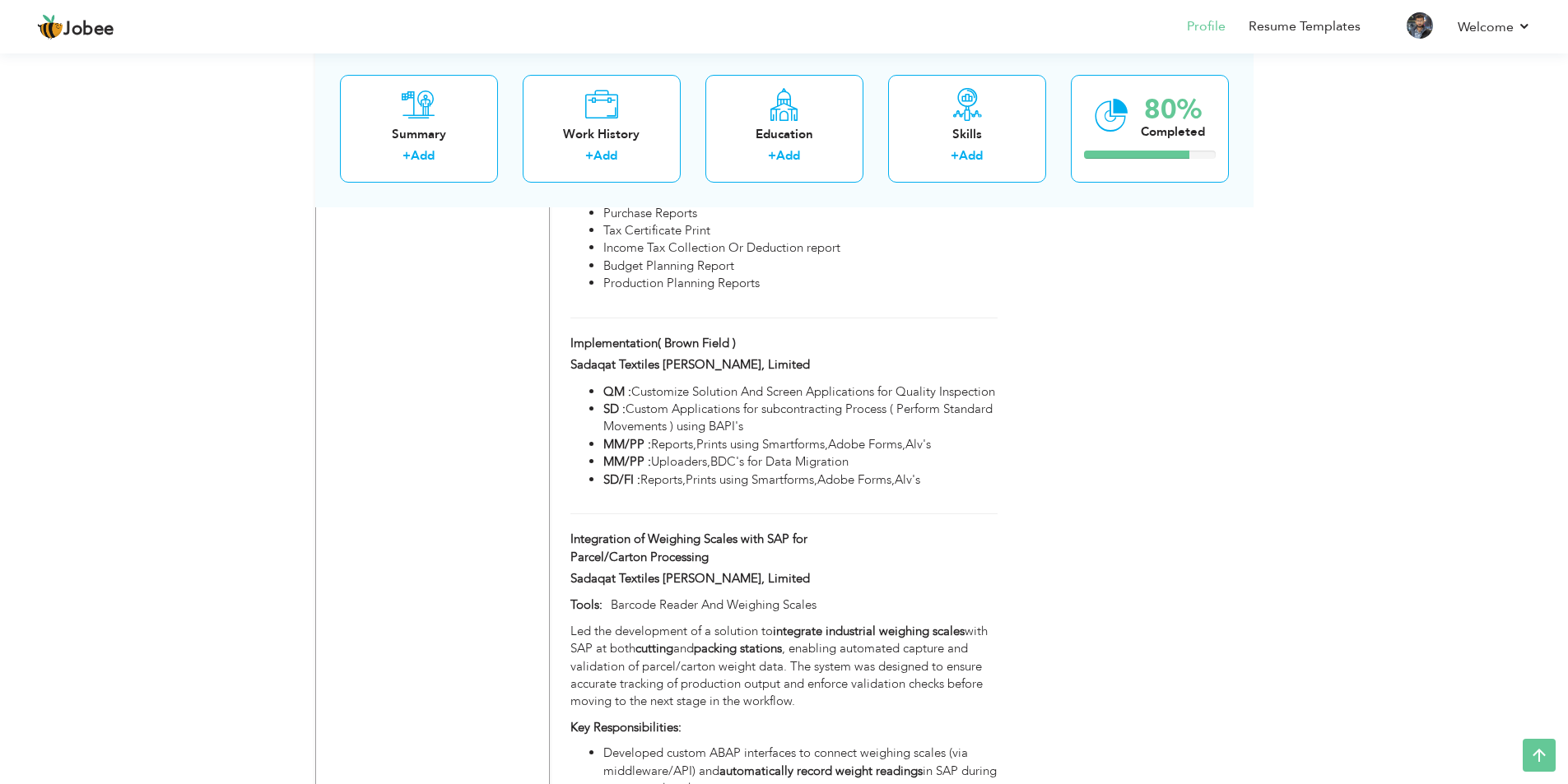
scroll to position [3127, 0]
click at [990, 115] on div "Skills + Add" at bounding box center [967, 128] width 158 height 108
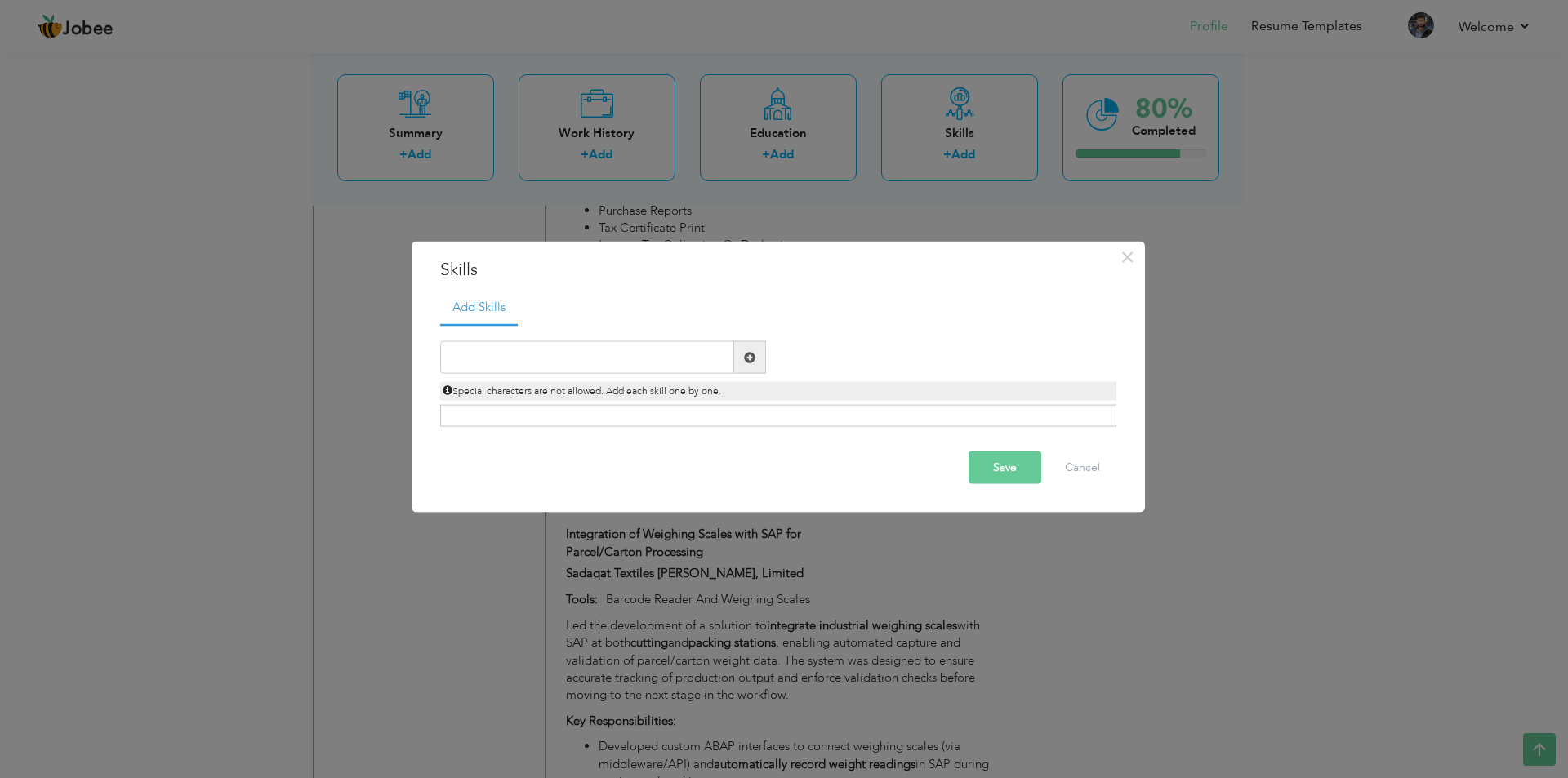
click at [1555, 537] on div "× Skills Add Skills Duplicate entry Already Exist Save Cancel" at bounding box center [784, 389] width 1568 height 778
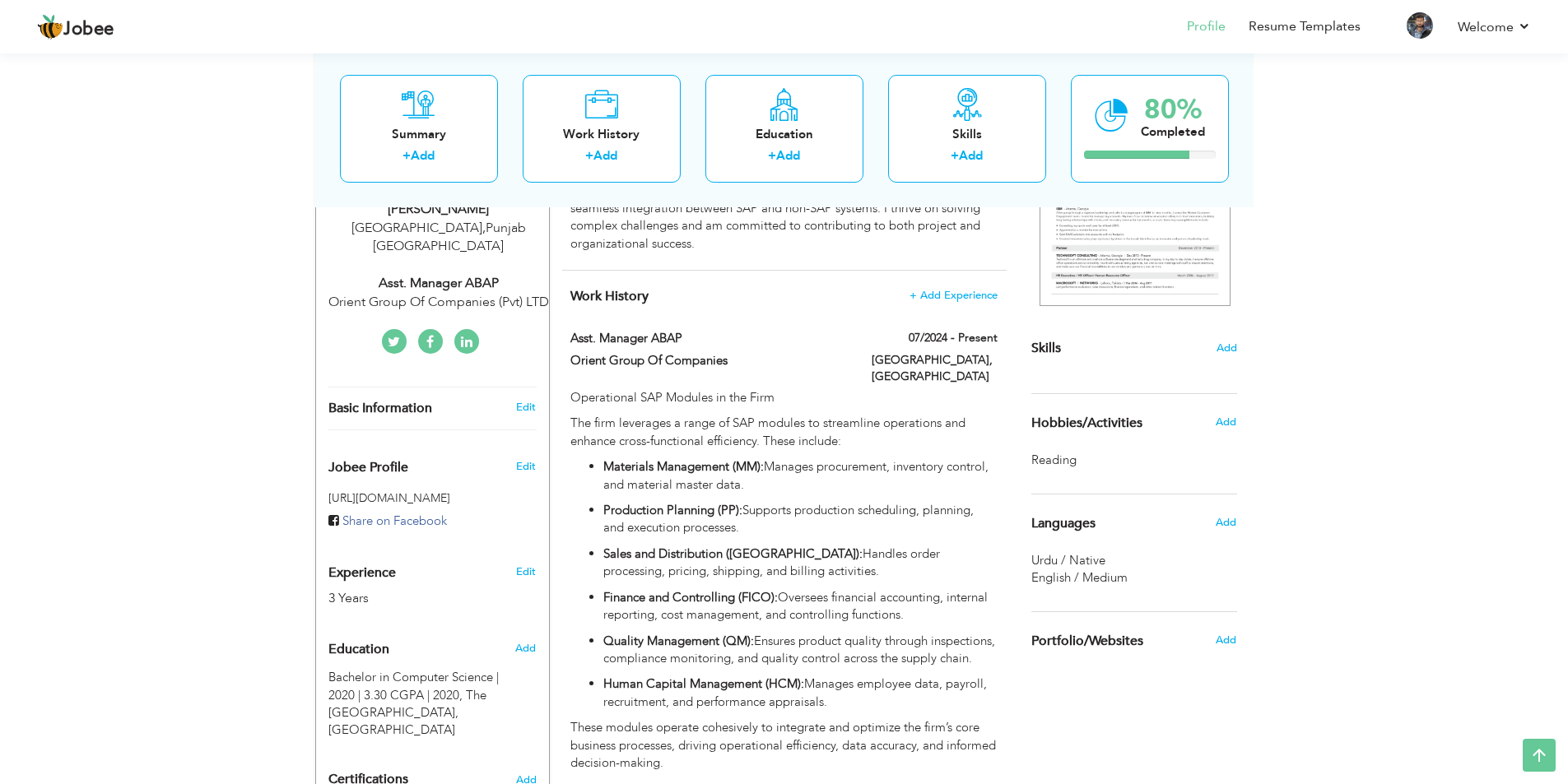
scroll to position [211, 0]
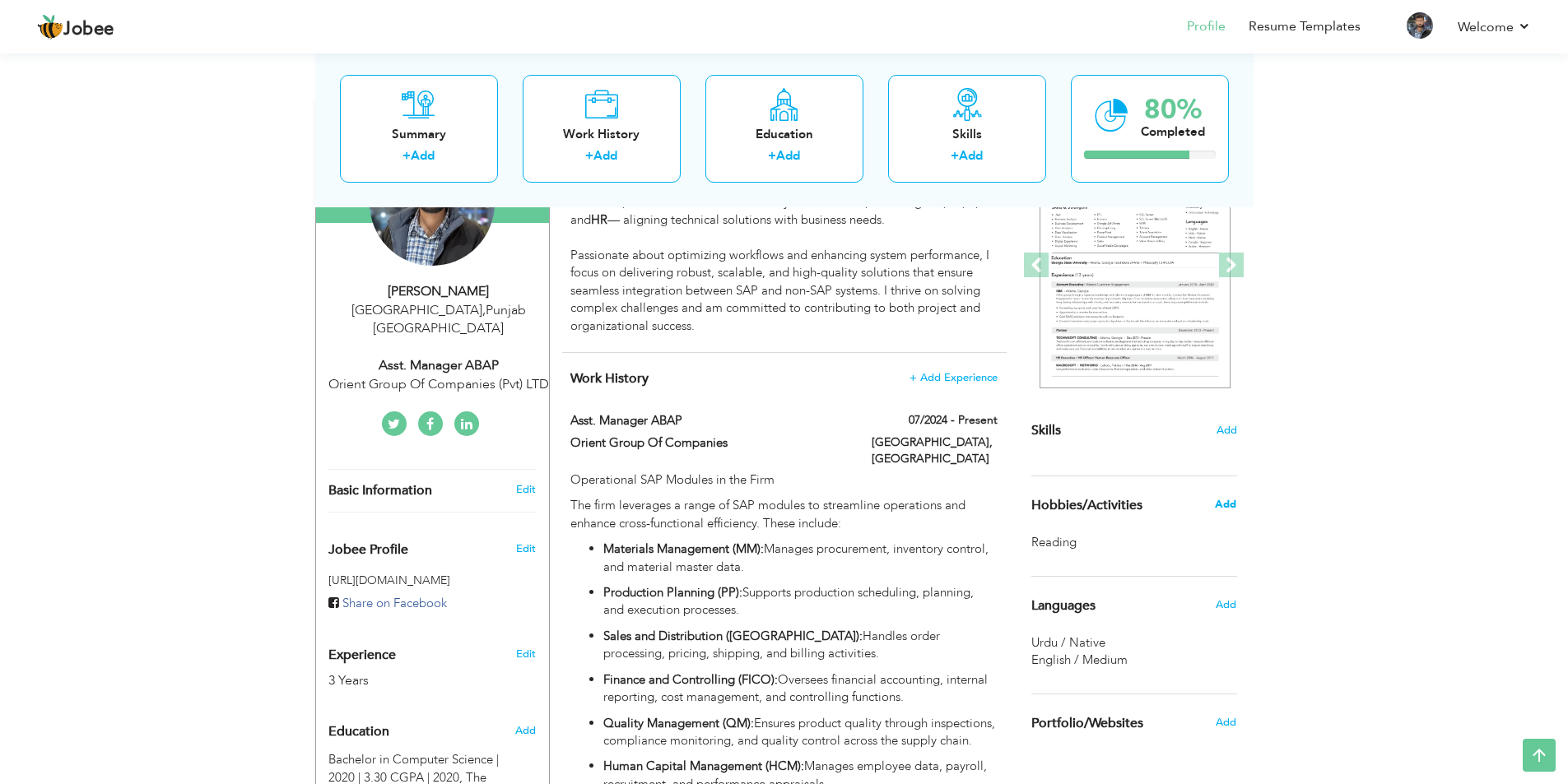
click at [1230, 498] on span "Add" at bounding box center [1225, 504] width 21 height 14
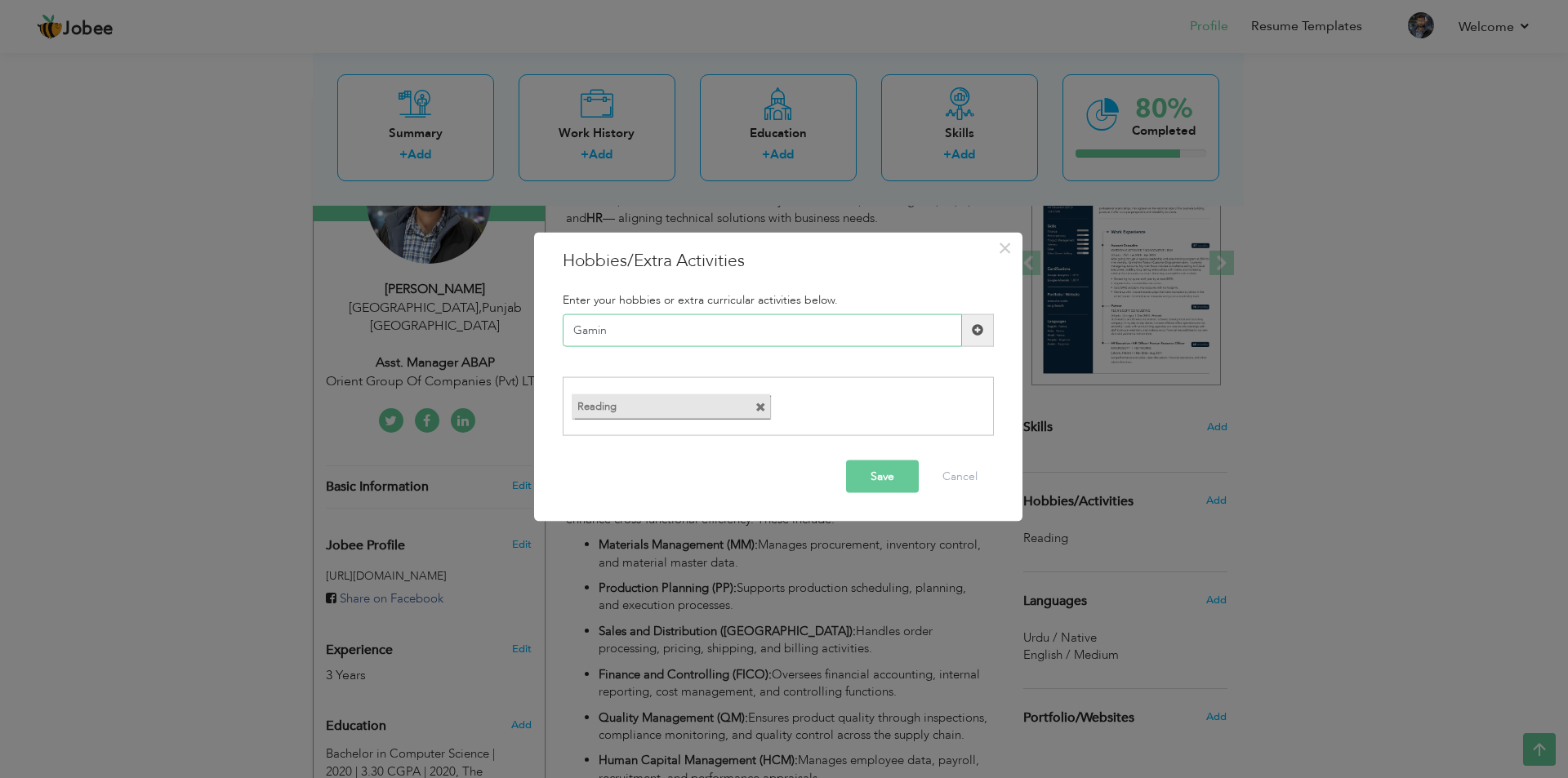
type input "Gaming"
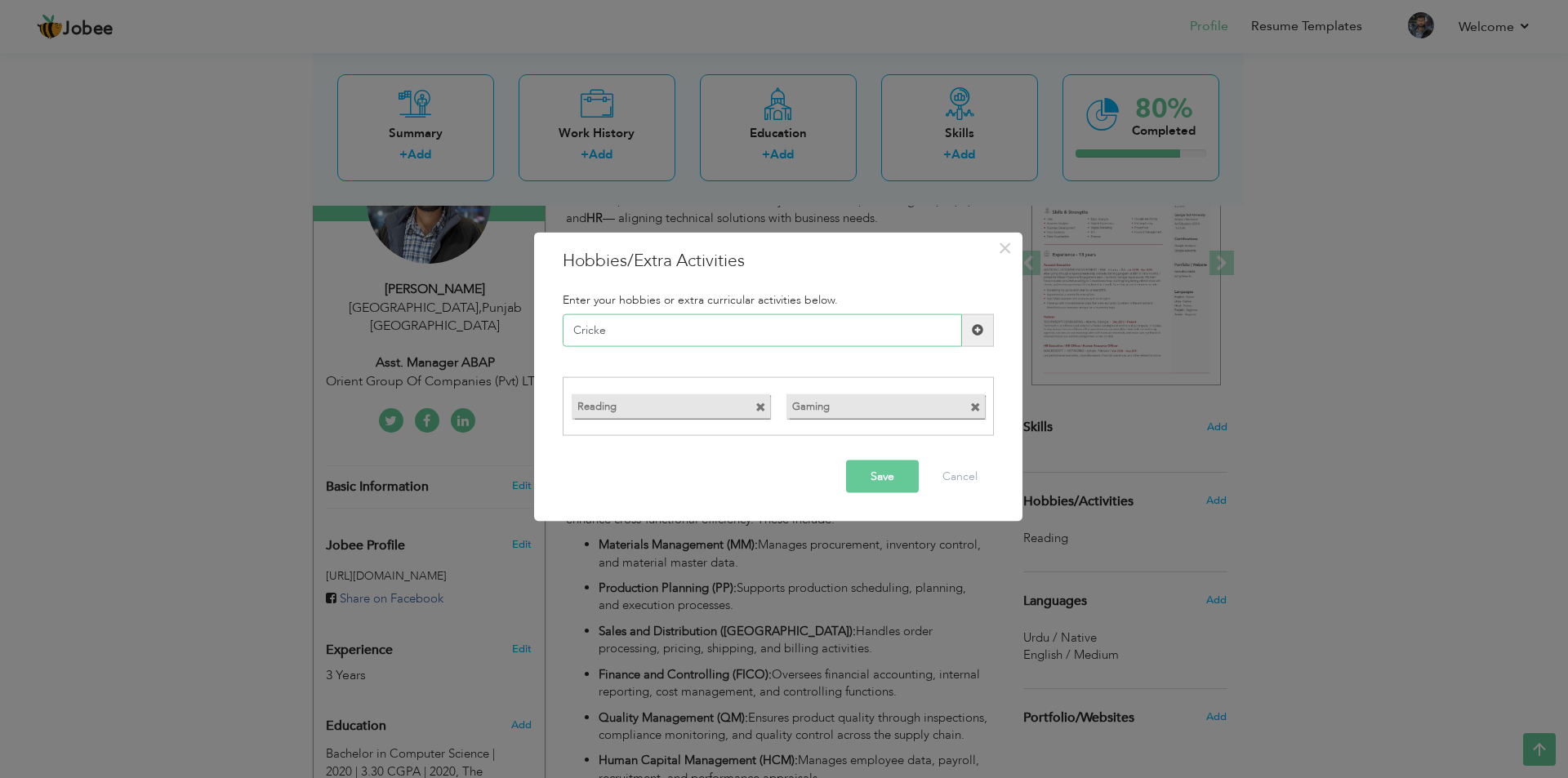
type input "Cricket"
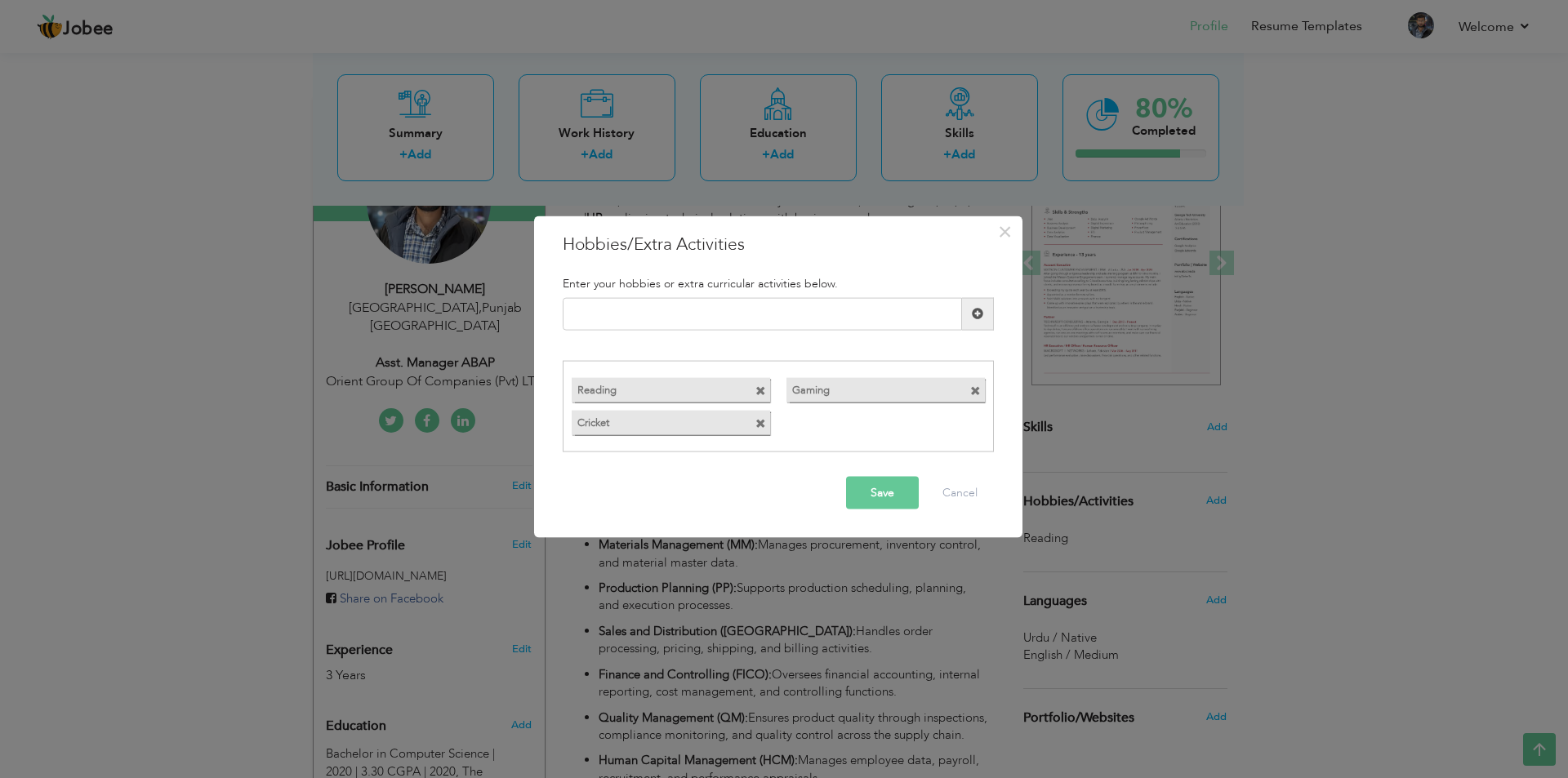
click at [883, 493] on button "Save" at bounding box center [882, 493] width 73 height 33
click at [1003, 227] on span "×" at bounding box center [1005, 231] width 13 height 30
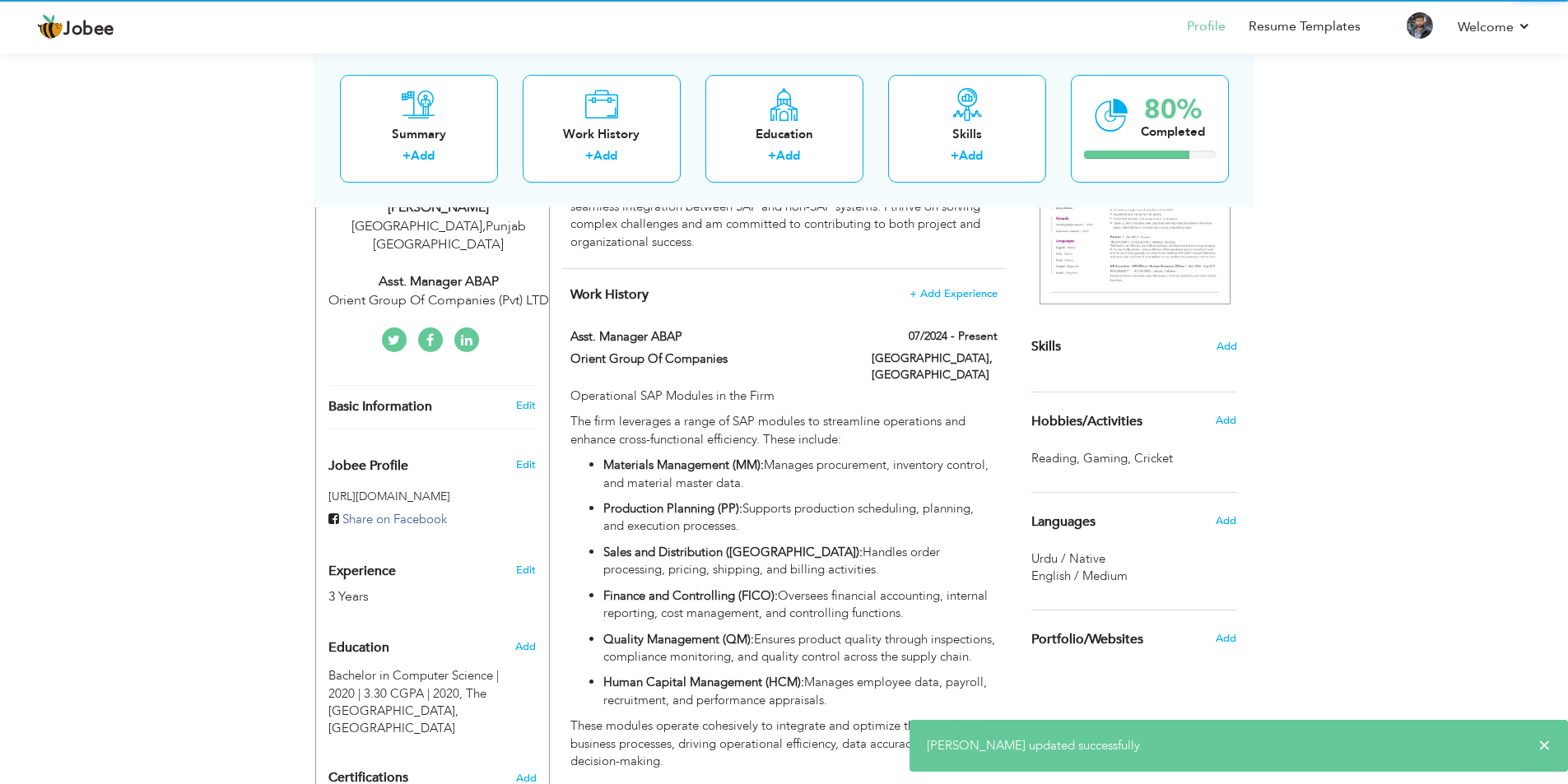
scroll to position [377, 0]
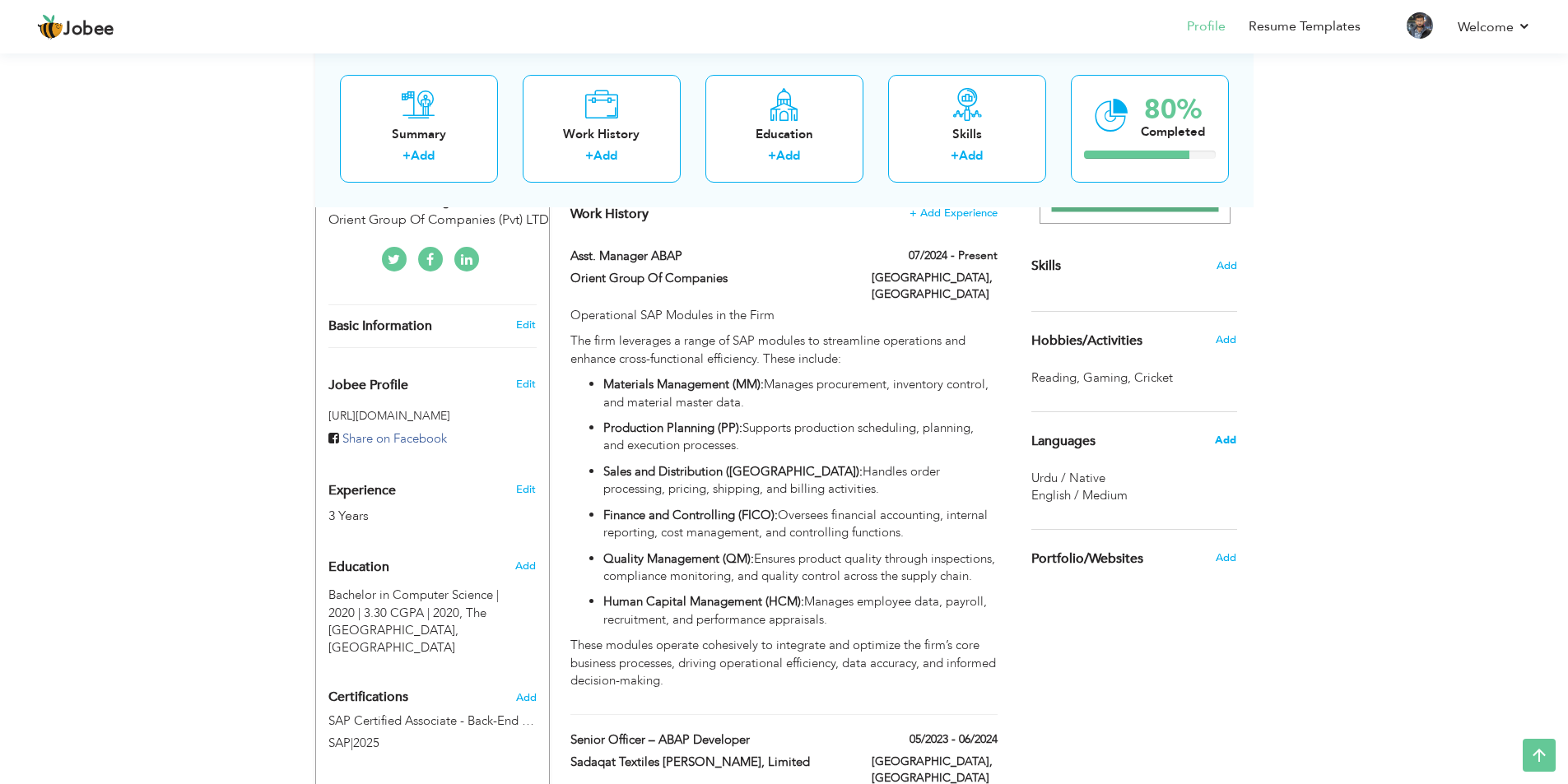
click at [1231, 438] on span "Add" at bounding box center [1225, 439] width 21 height 14
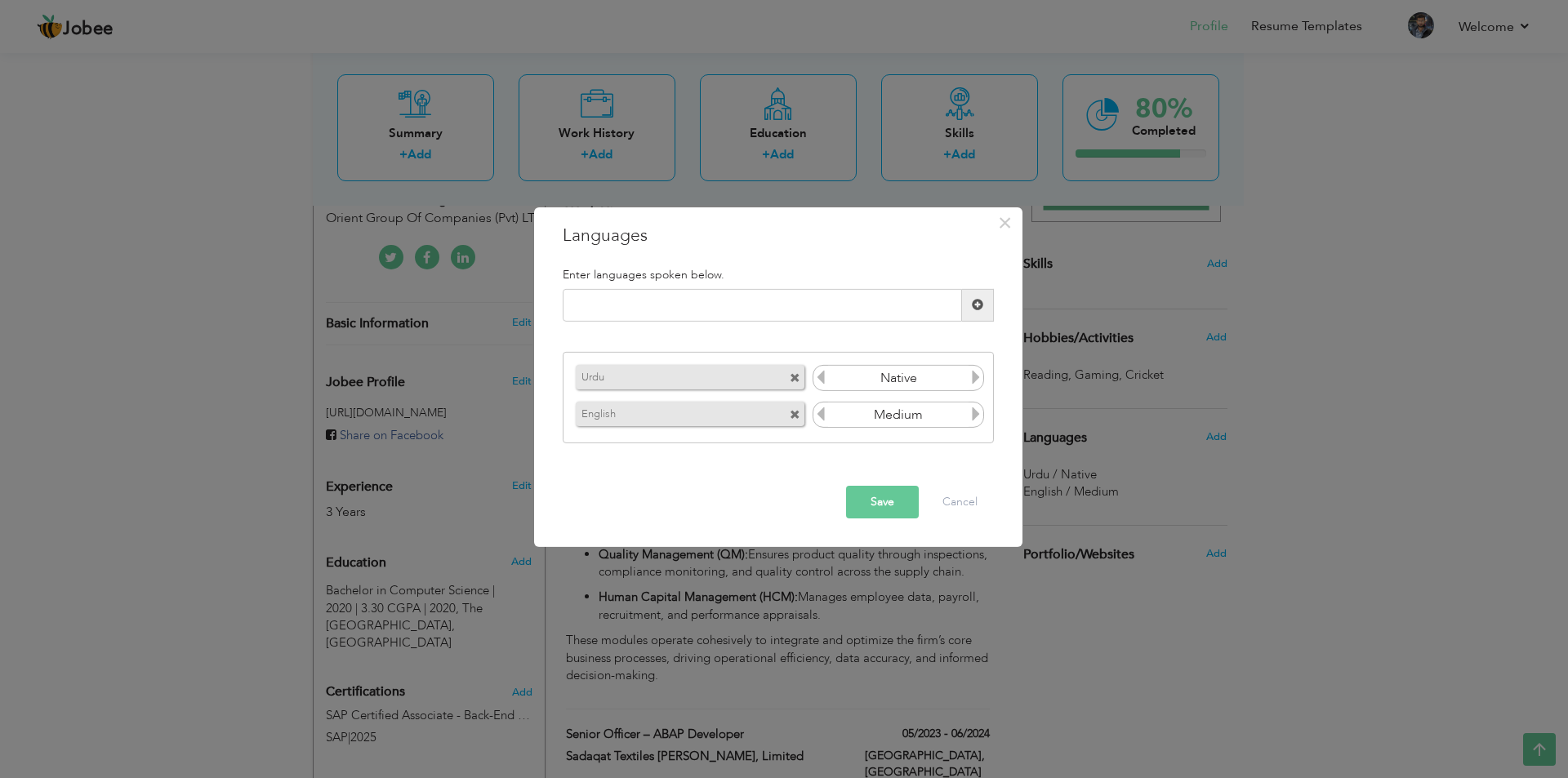
click at [819, 413] on icon at bounding box center [820, 414] width 14 height 14
click at [971, 414] on icon at bounding box center [975, 414] width 14 height 14
click at [970, 413] on icon at bounding box center [975, 414] width 14 height 14
click at [822, 410] on icon at bounding box center [820, 414] width 14 height 14
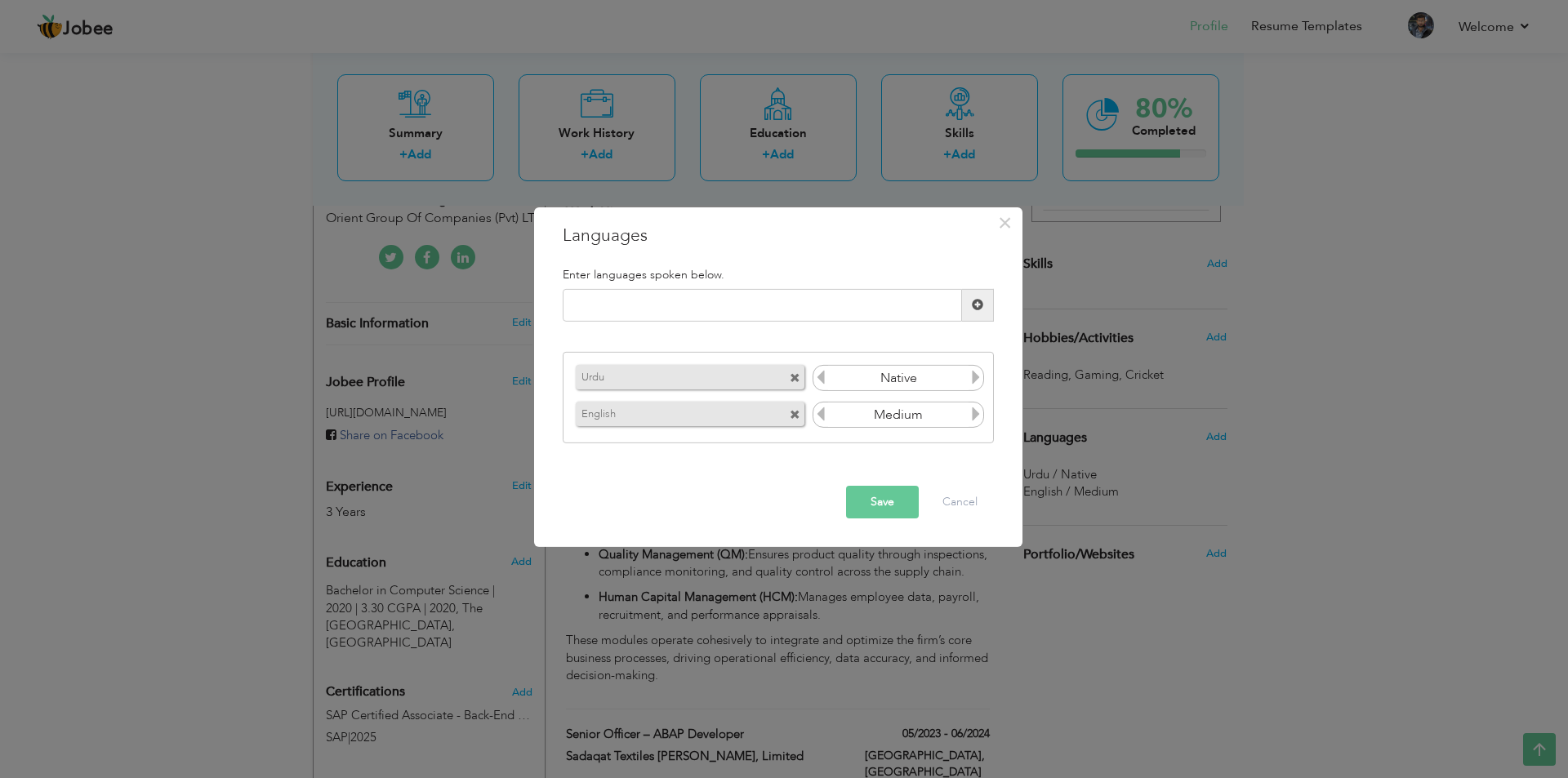
drag, startPoint x: 876, startPoint y: 511, endPoint x: 860, endPoint y: 573, distance: 64.0
click at [877, 510] on button "Save" at bounding box center [882, 502] width 73 height 33
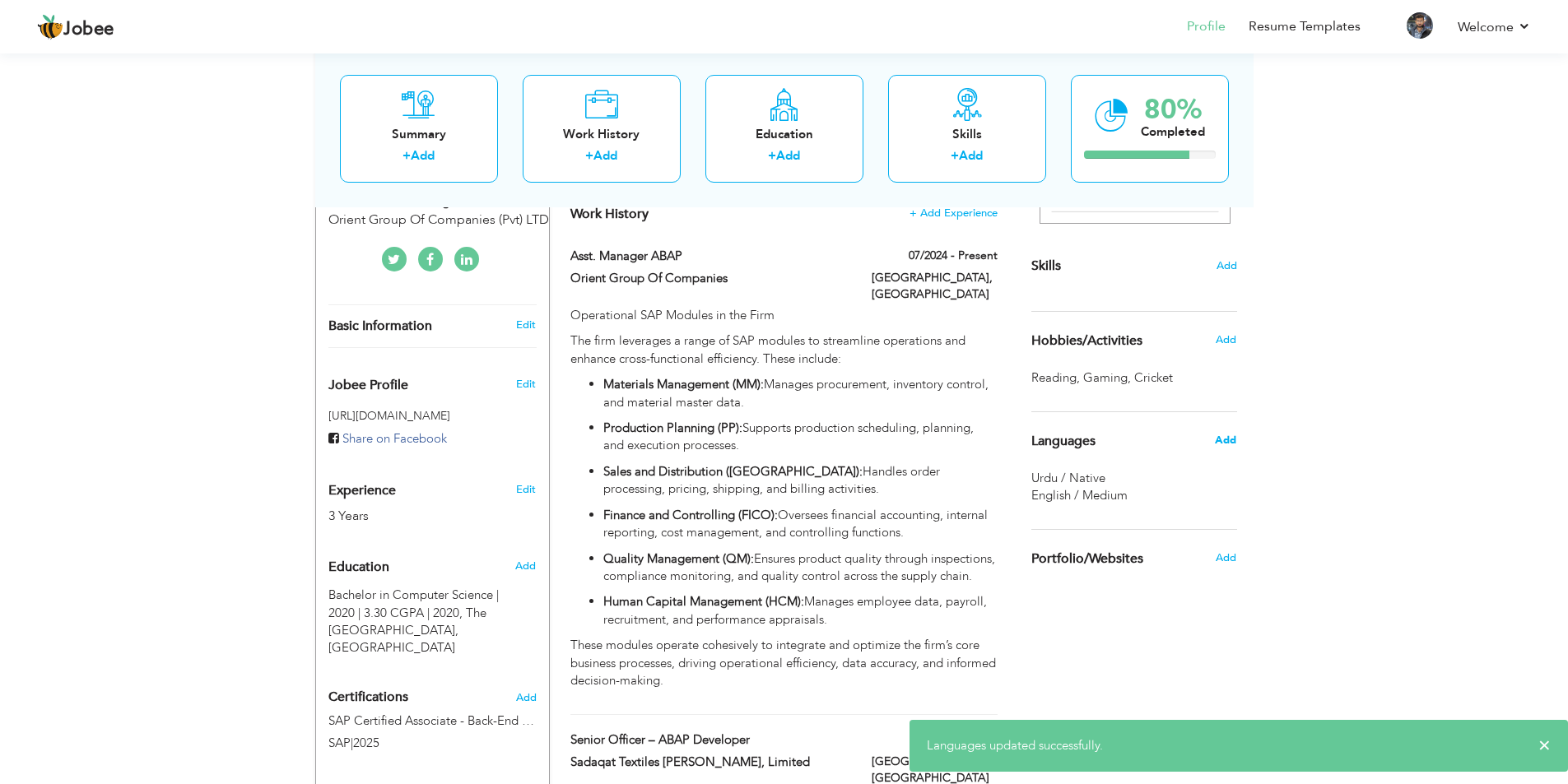
click at [1218, 442] on span "Add" at bounding box center [1225, 439] width 21 height 14
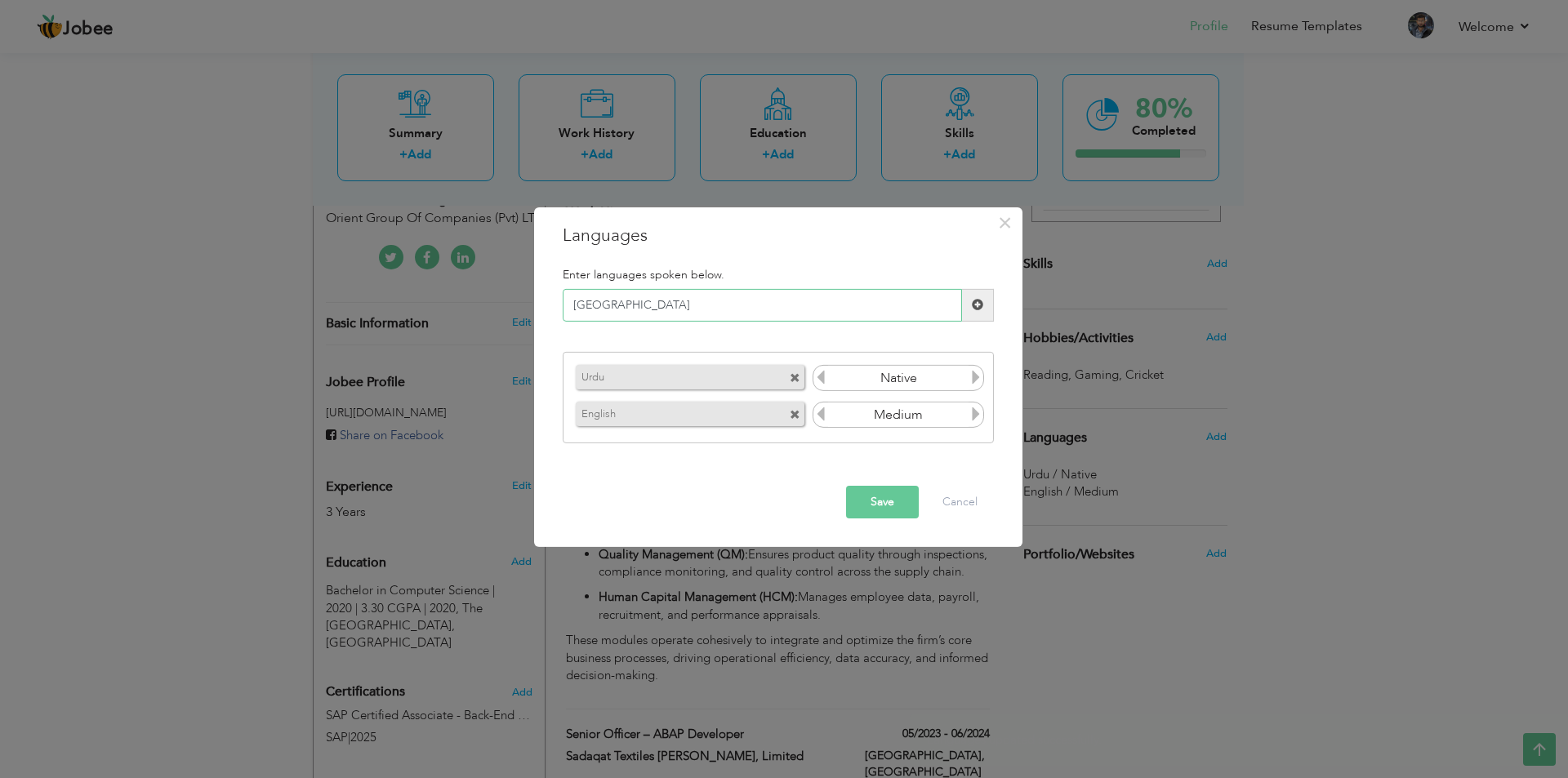
type input "Punjabi"
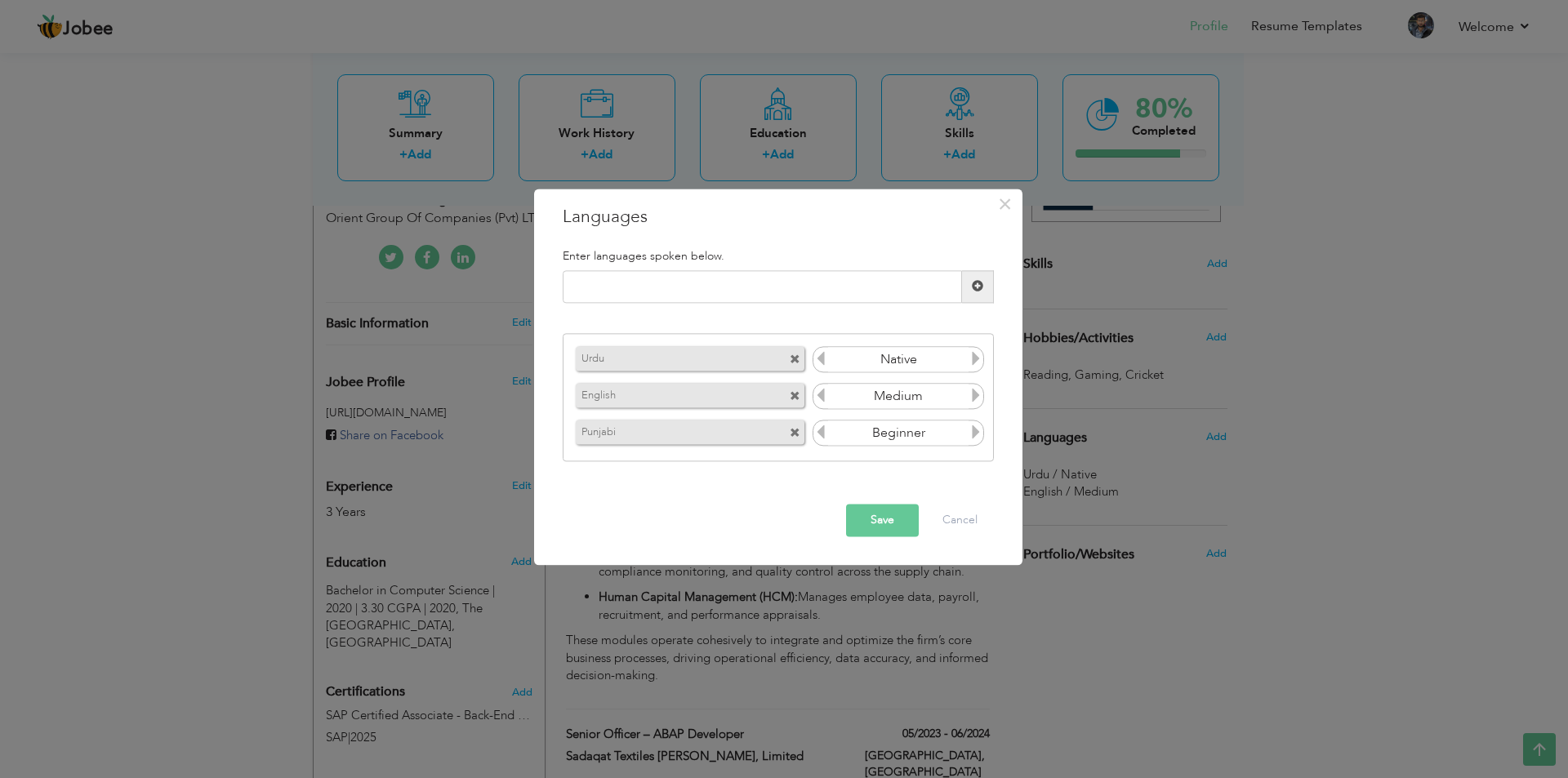
click at [883, 524] on button "Save" at bounding box center [882, 520] width 73 height 33
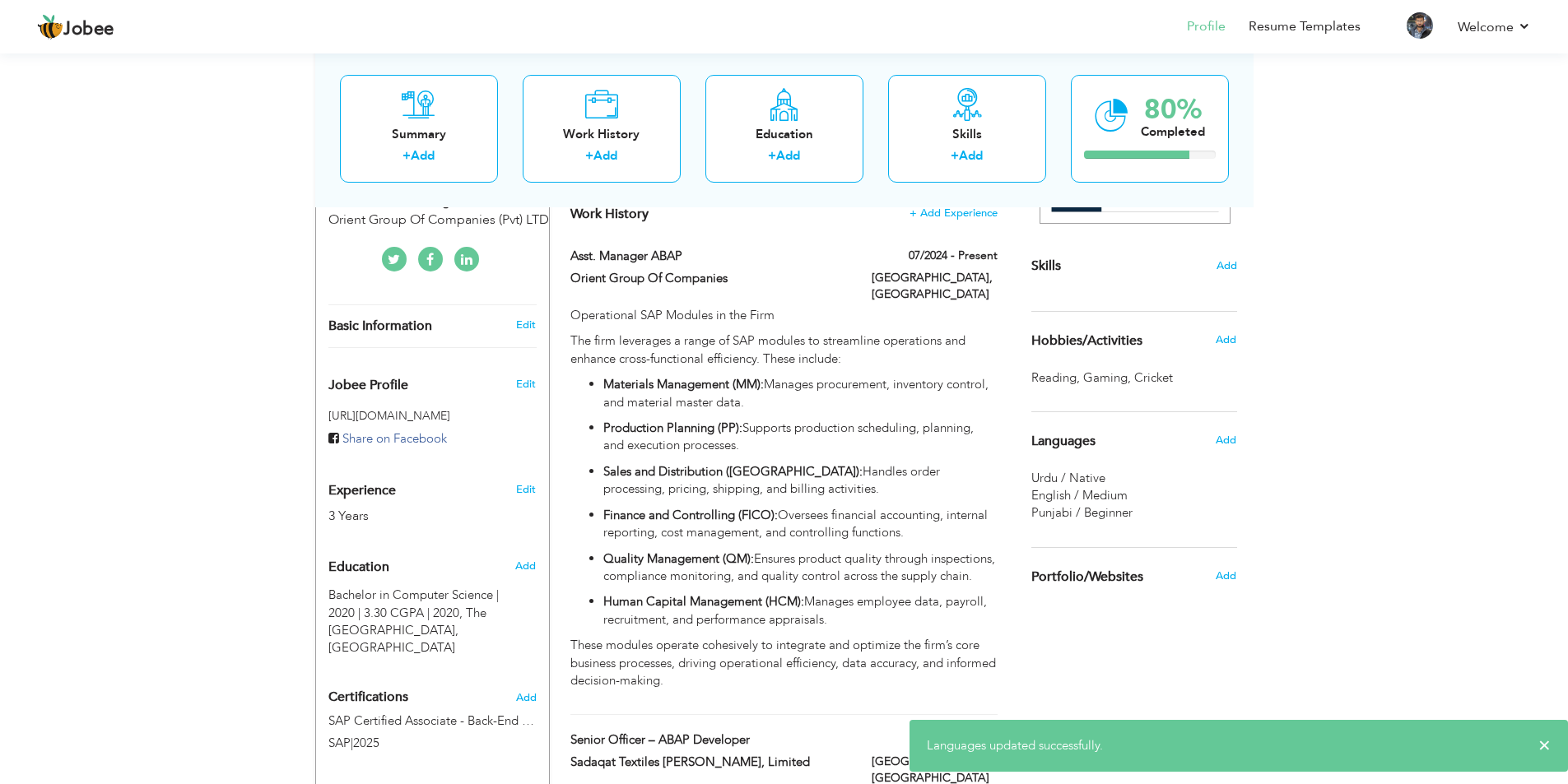
click at [1144, 479] on div "Urdu / Native" at bounding box center [1134, 479] width 206 height 17
click at [1190, 449] on div "Languages" at bounding box center [1114, 441] width 192 height 33
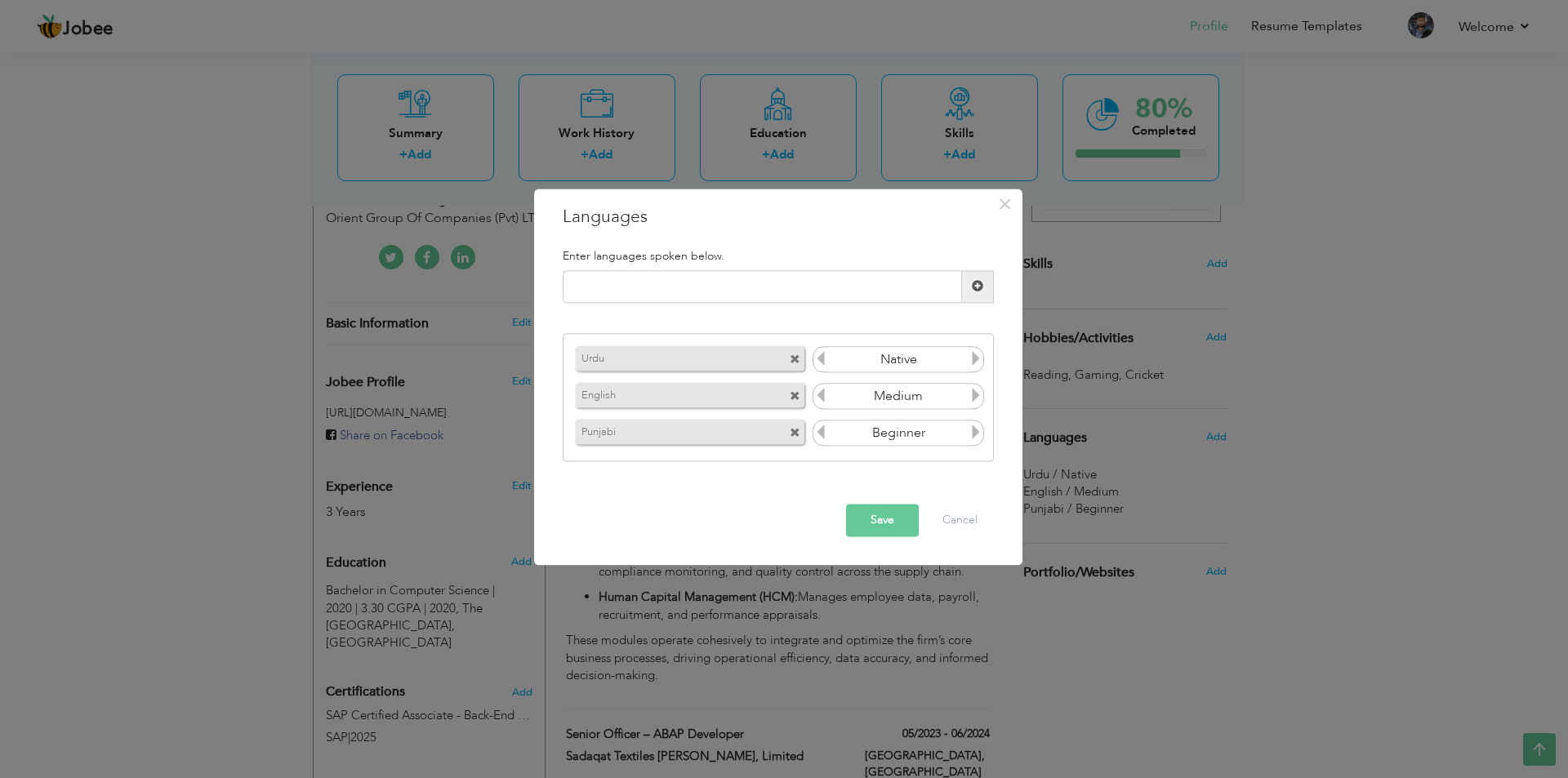
click at [974, 431] on icon at bounding box center [975, 432] width 14 height 14
click at [852, 519] on button "Save" at bounding box center [882, 520] width 73 height 33
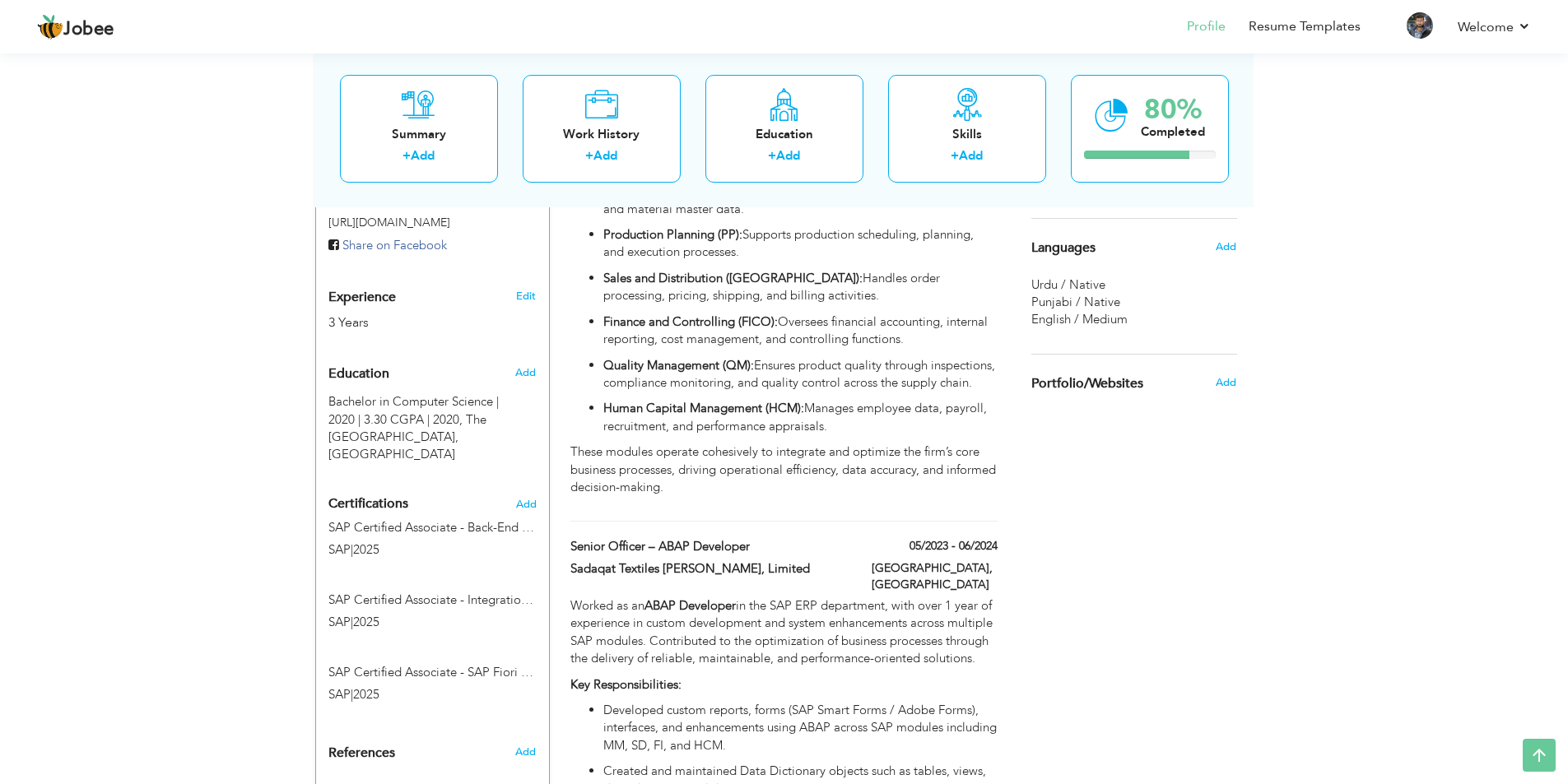
scroll to position [576, 0]
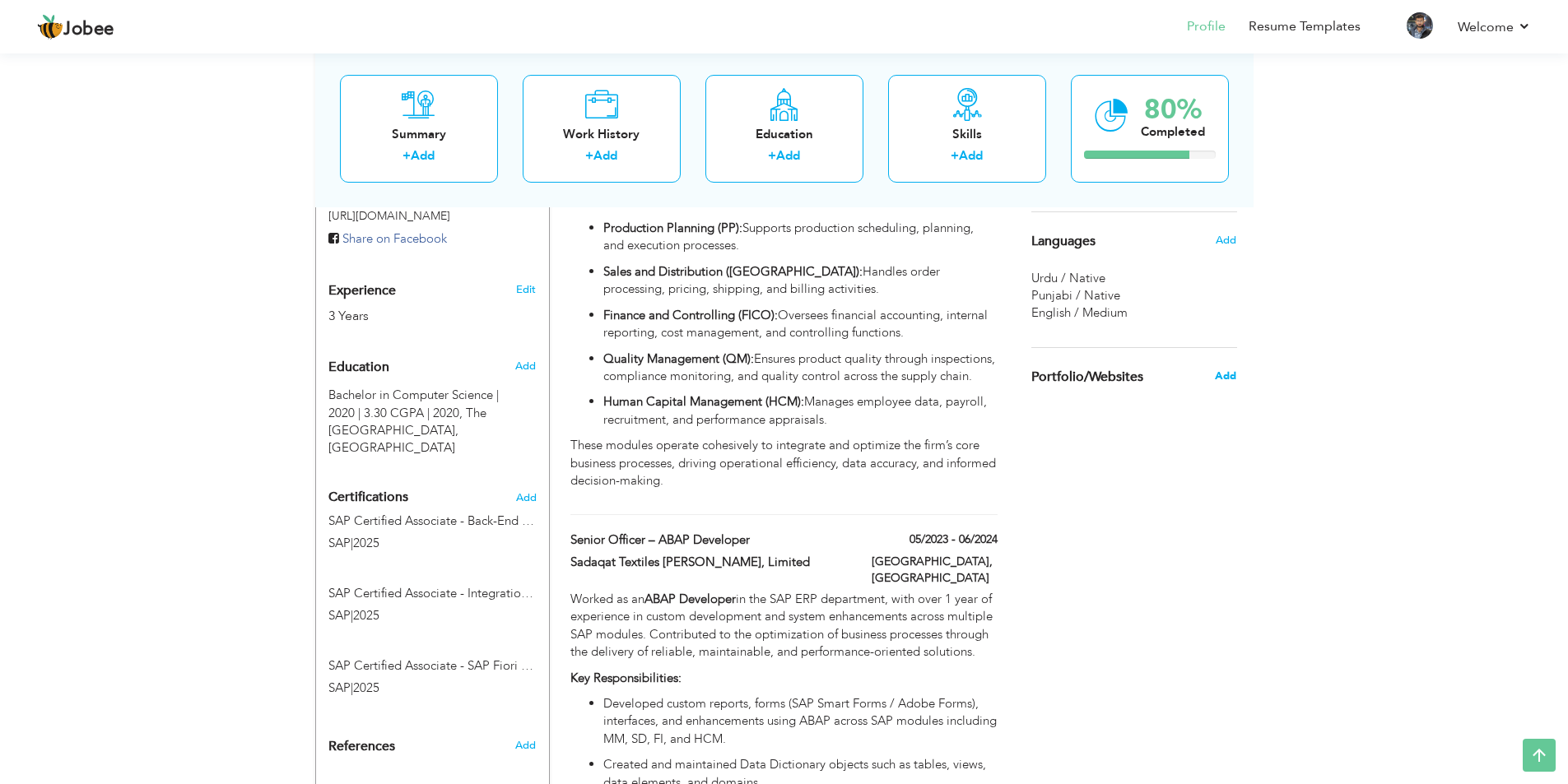
click at [1229, 371] on span "Add" at bounding box center [1225, 376] width 21 height 14
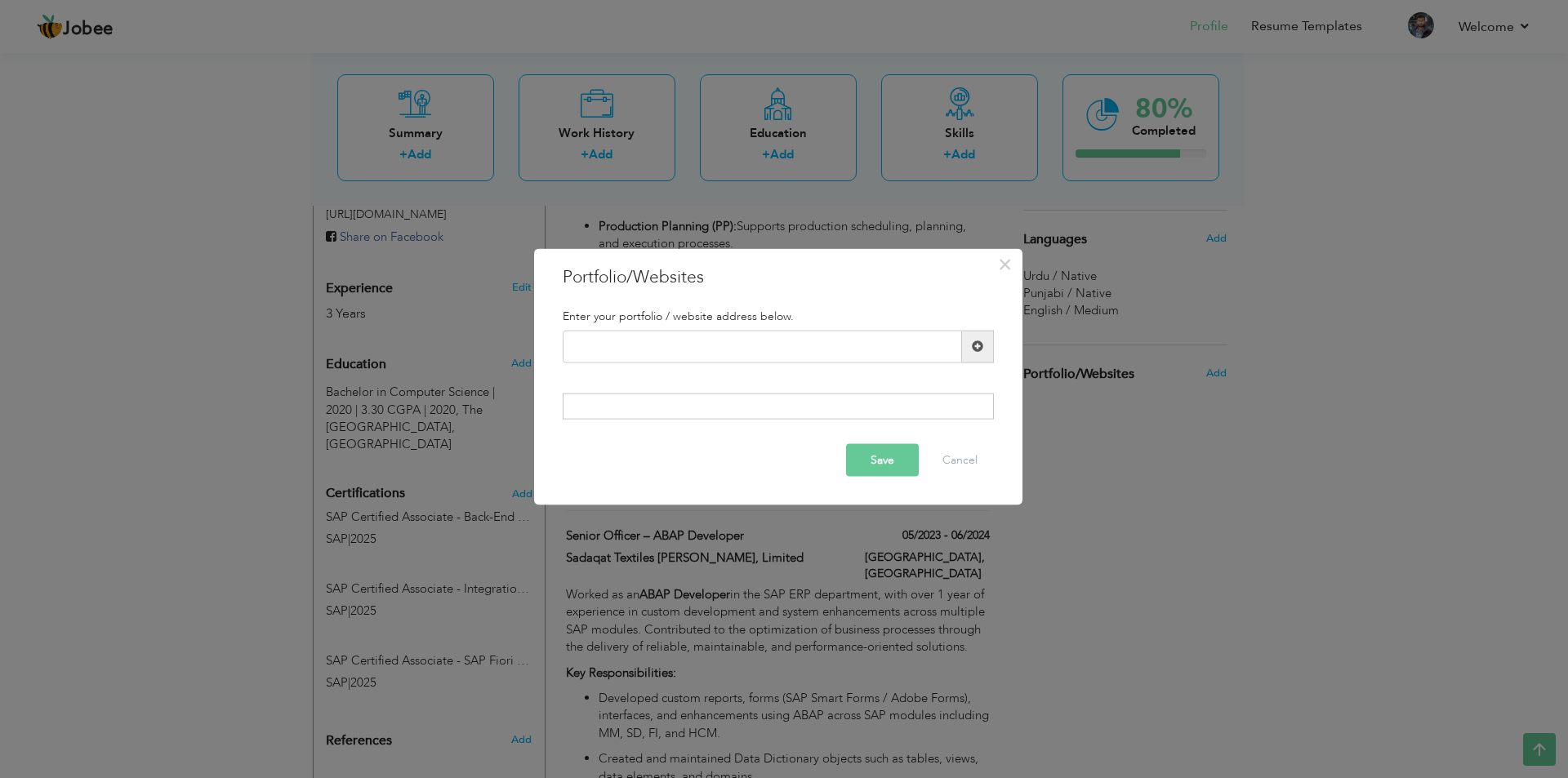
click at [680, 409] on div at bounding box center [778, 406] width 431 height 26
click at [676, 396] on div at bounding box center [778, 406] width 431 height 26
drag, startPoint x: 676, startPoint y: 343, endPoint x: 636, endPoint y: 340, distance: 40.1
click at [676, 343] on input "text" at bounding box center [761, 346] width 399 height 33
click at [63, 315] on div "× Portfolio/Websites Enter your portfolio / website address below." at bounding box center [784, 389] width 1568 height 778
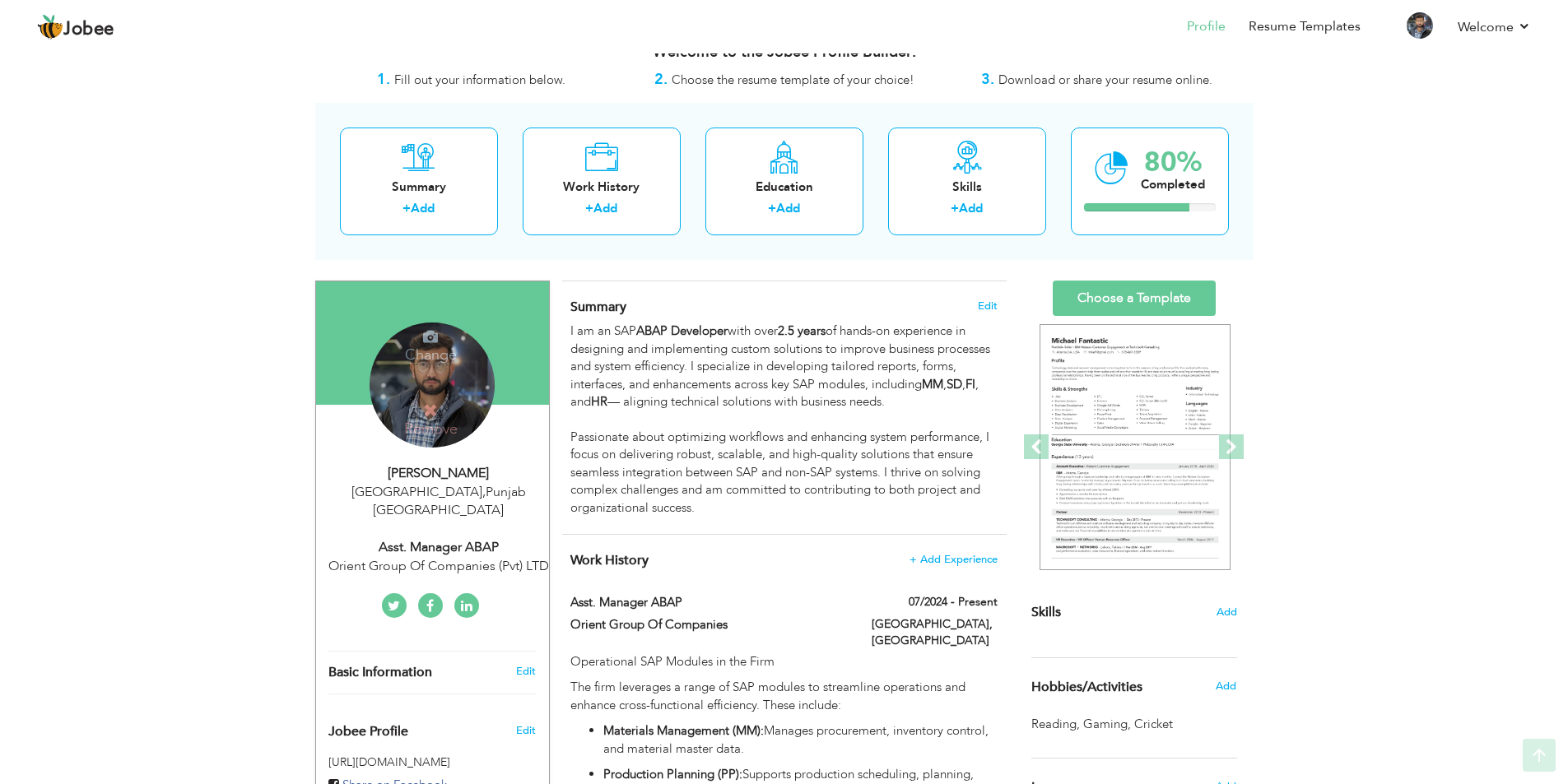
scroll to position [0, 0]
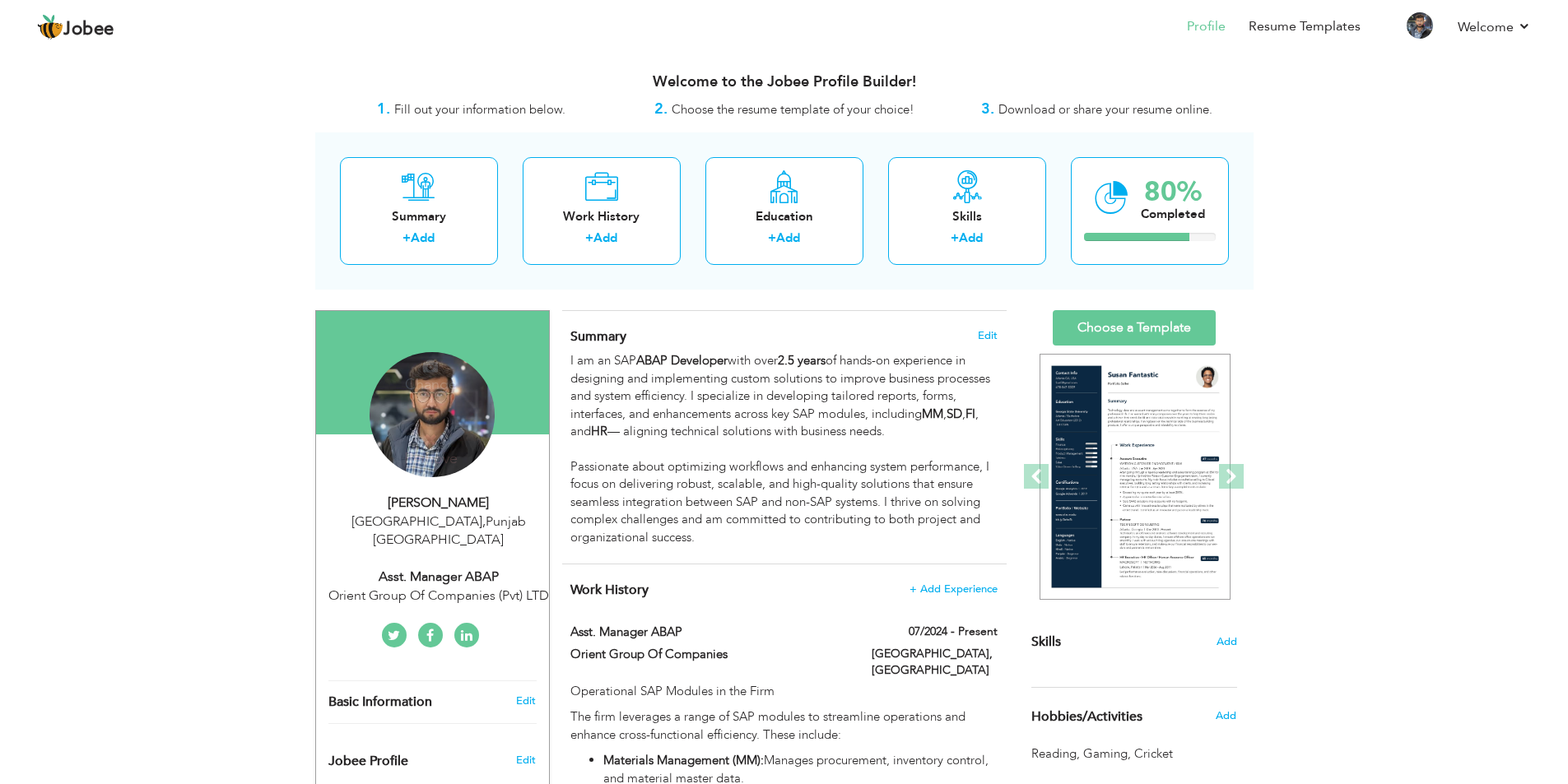
click at [429, 447] on icon at bounding box center [430, 439] width 14 height 14
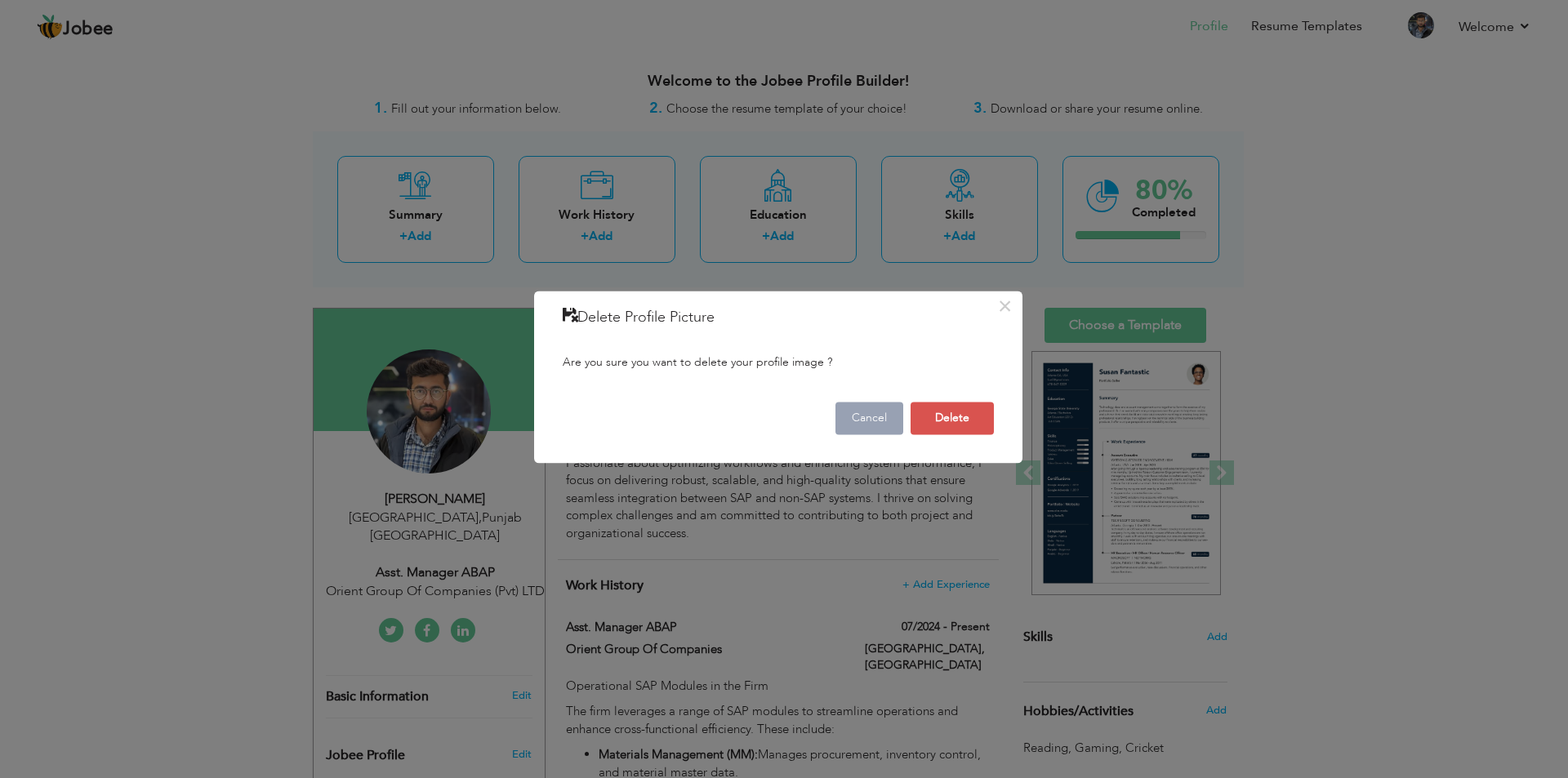
click at [877, 413] on button "Cancel" at bounding box center [869, 418] width 68 height 33
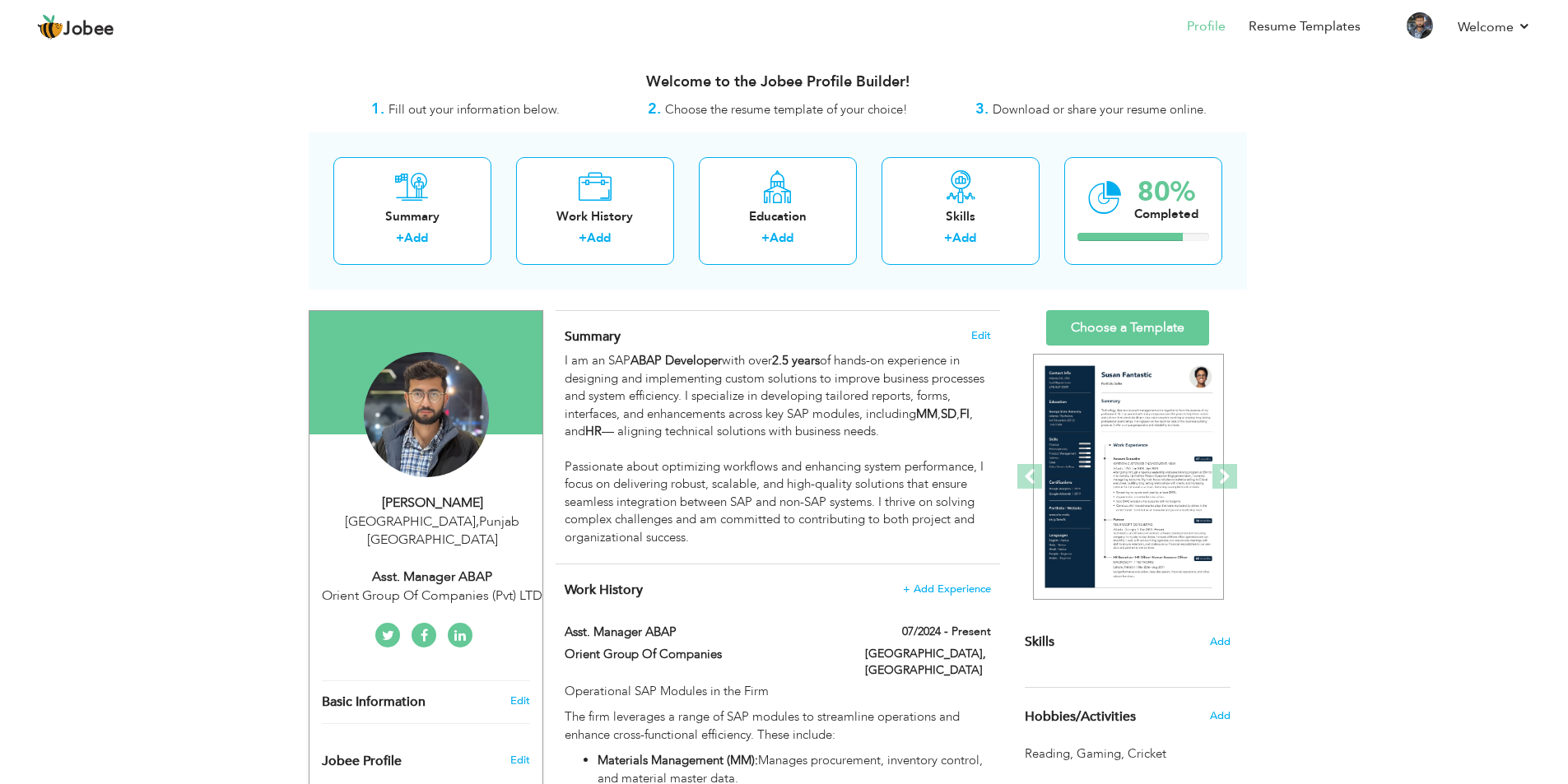
click at [0, 0] on div "Change Remove" at bounding box center [0, 0] width 0 height 0
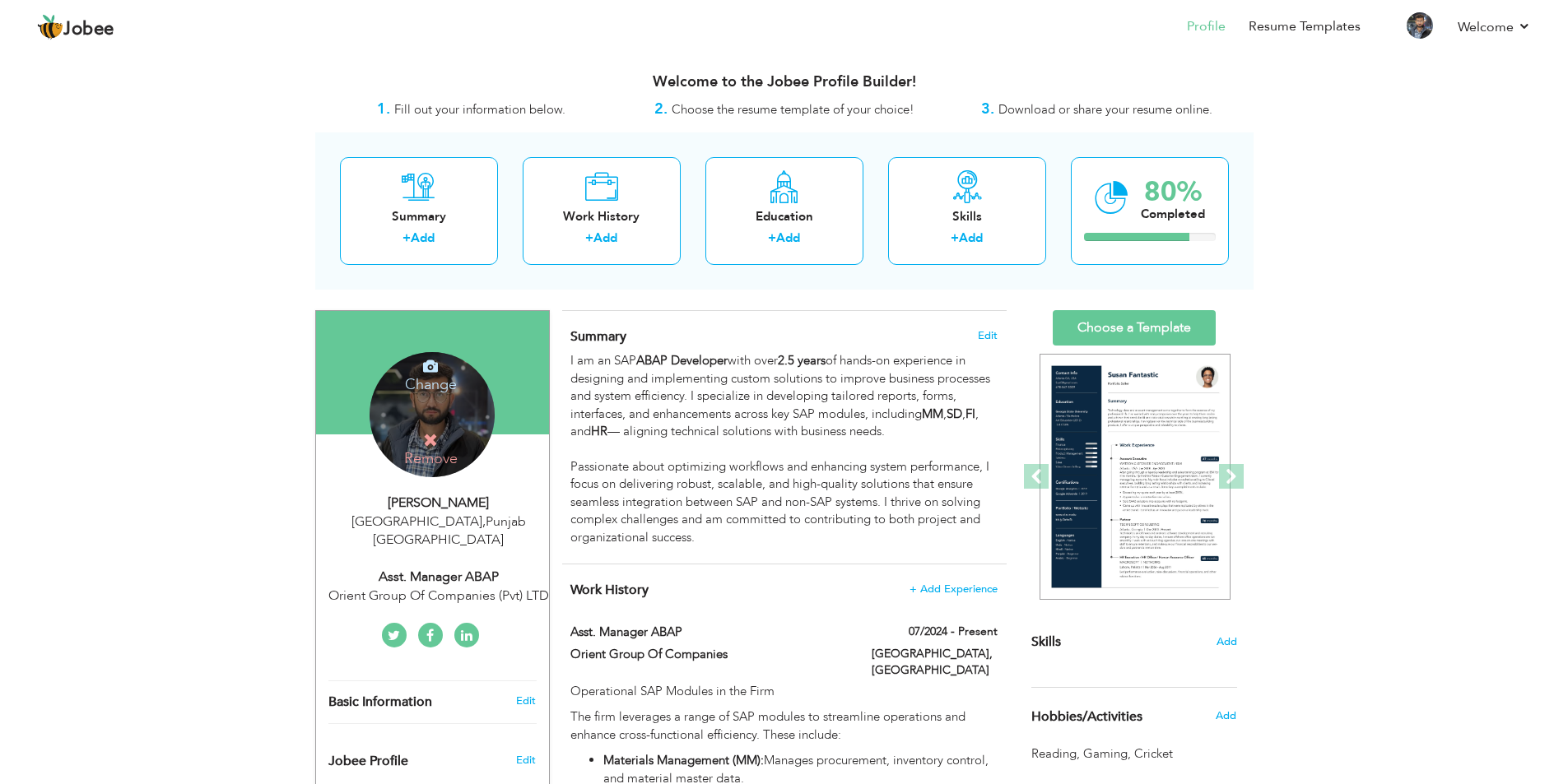
click at [421, 388] on h4 "Change" at bounding box center [431, 374] width 118 height 40
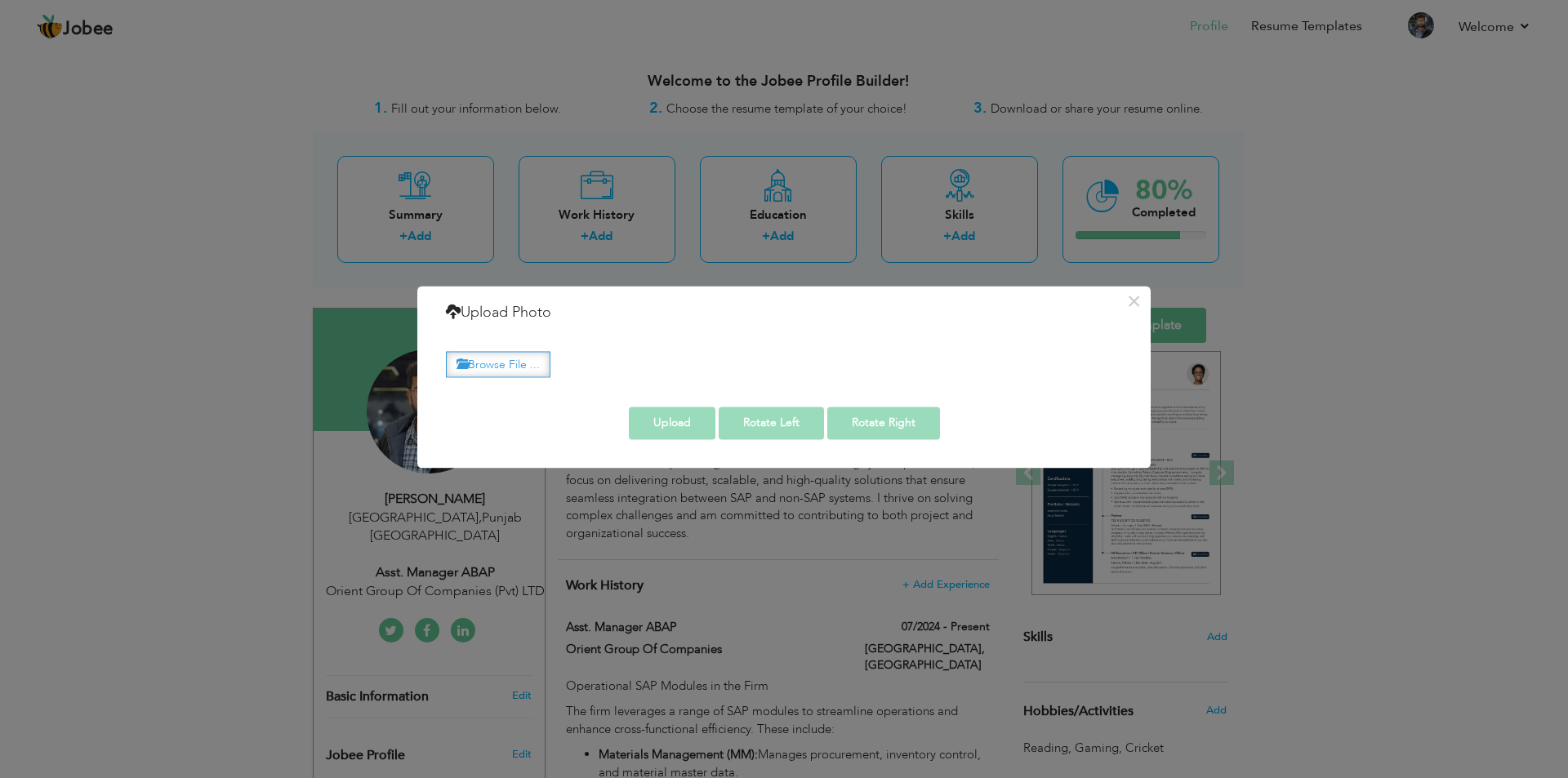
click at [523, 358] on label "Browse File ..." at bounding box center [497, 364] width 104 height 25
click at [0, 0] on input "Browse File ..." at bounding box center [0, 0] width 0 height 0
click at [1143, 302] on button "×" at bounding box center [1133, 301] width 26 height 26
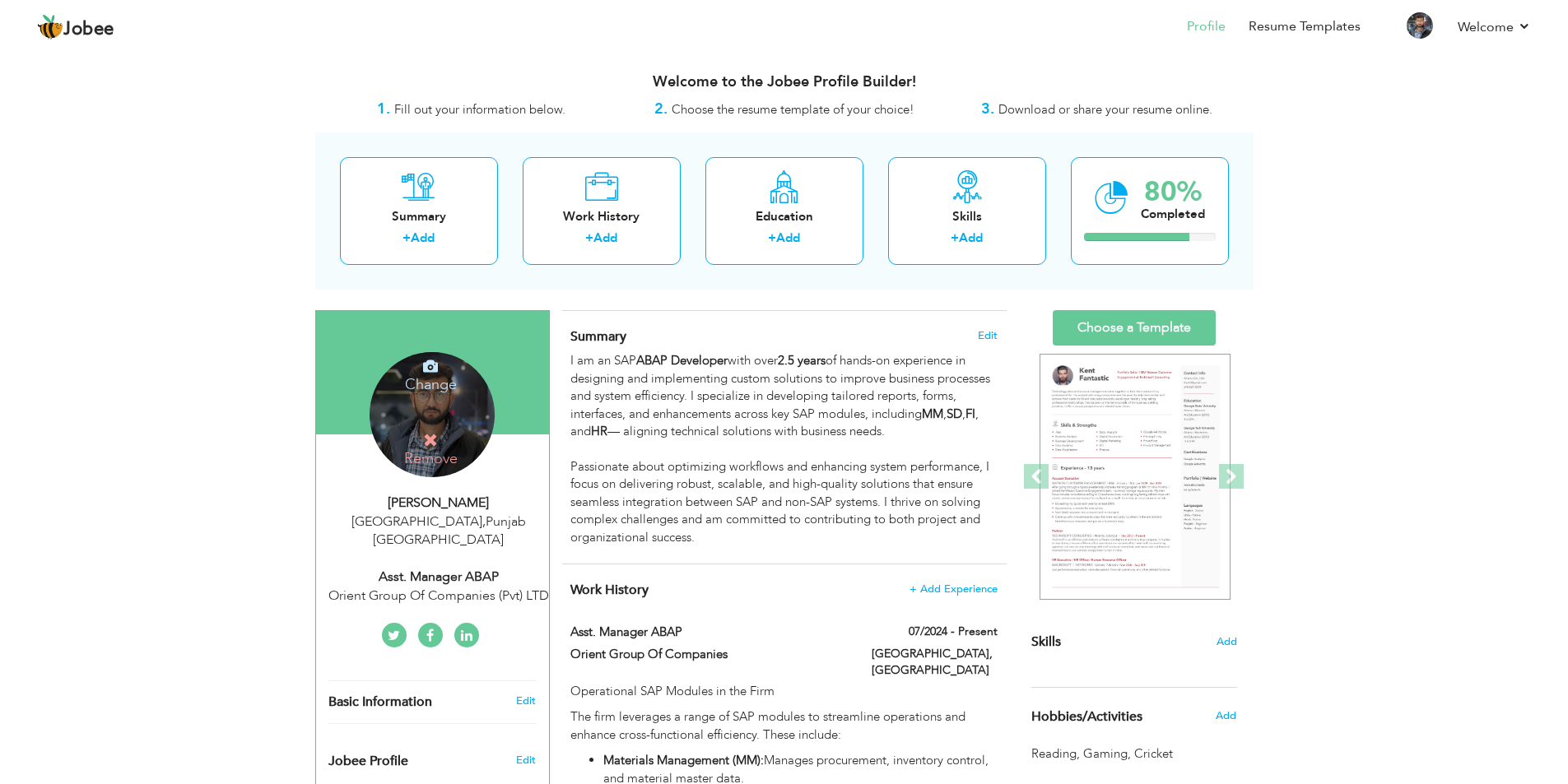
click at [439, 455] on h4 "Remove" at bounding box center [431, 450] width 118 height 36
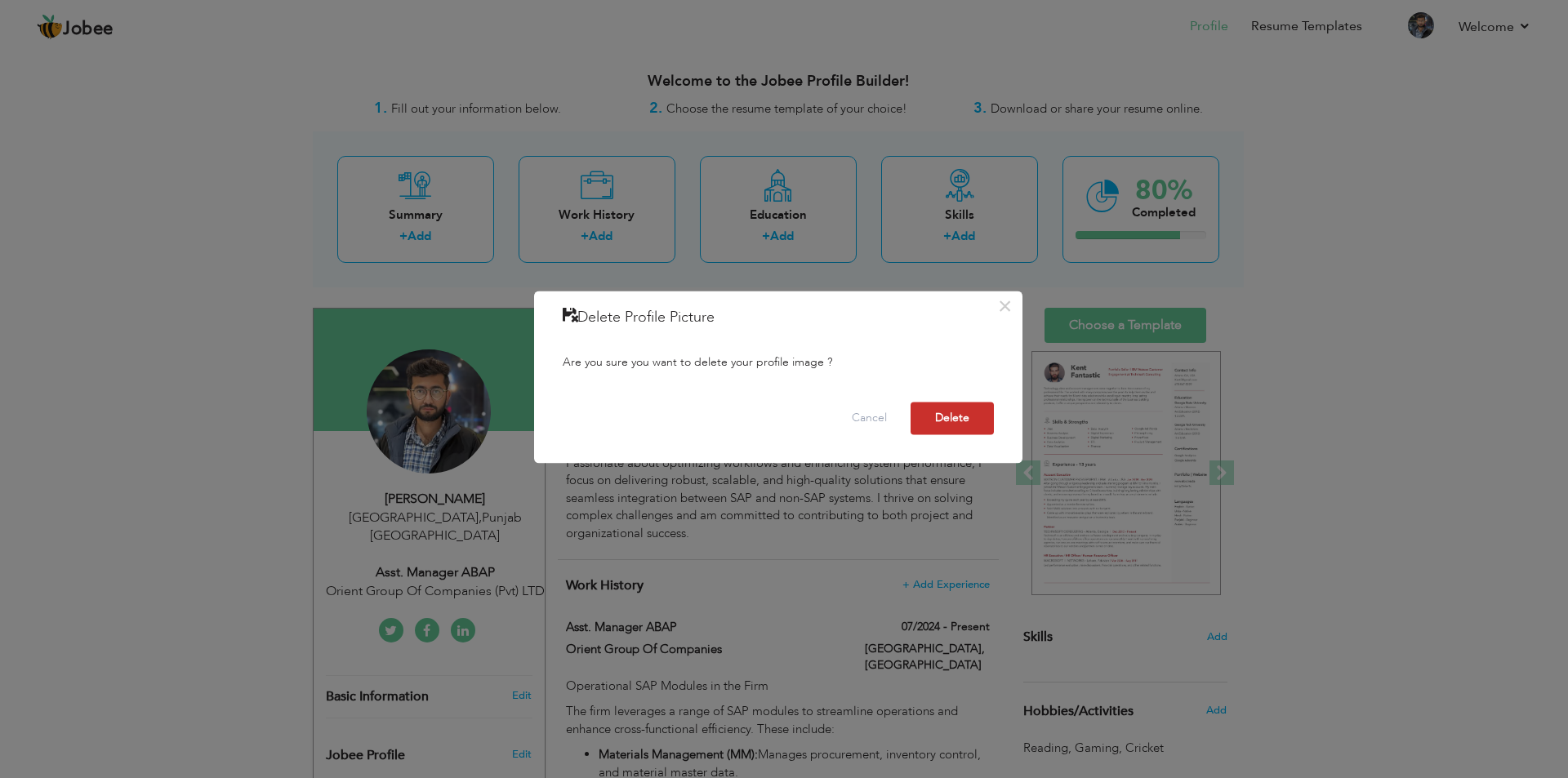
click at [940, 423] on button "Delete" at bounding box center [951, 418] width 83 height 33
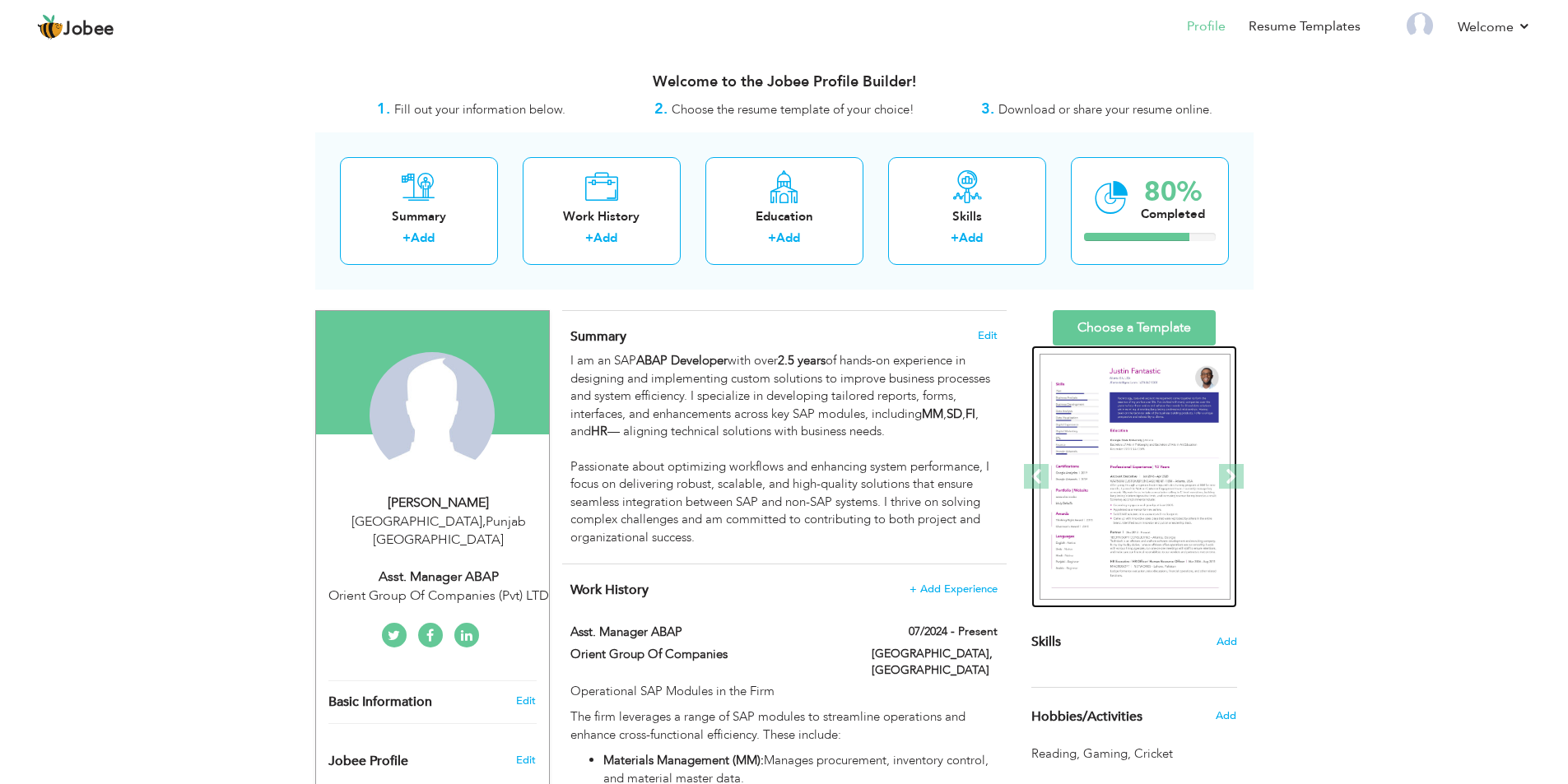
click at [1143, 460] on img at bounding box center [1135, 478] width 191 height 247
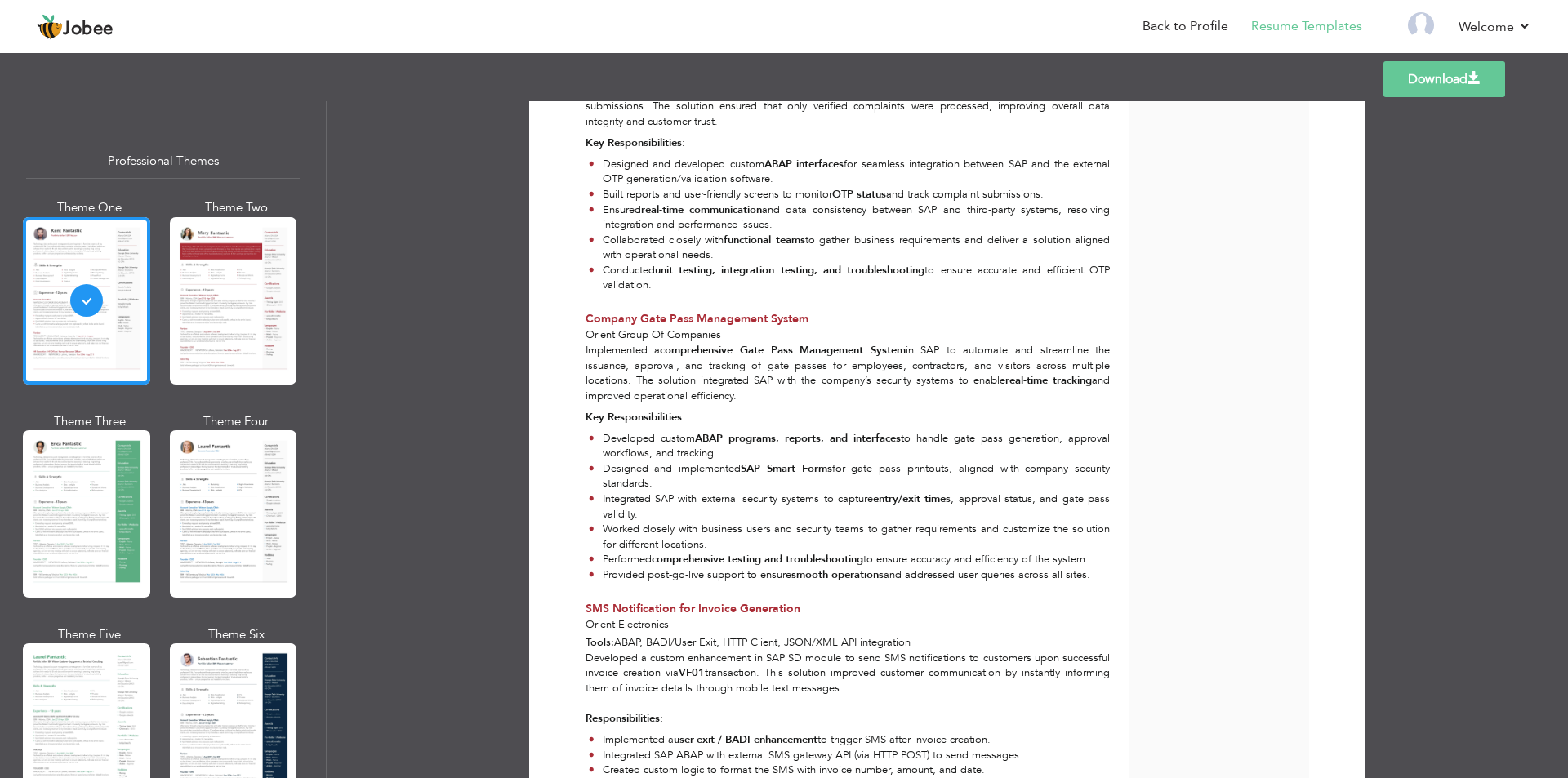
scroll to position [1960, 0]
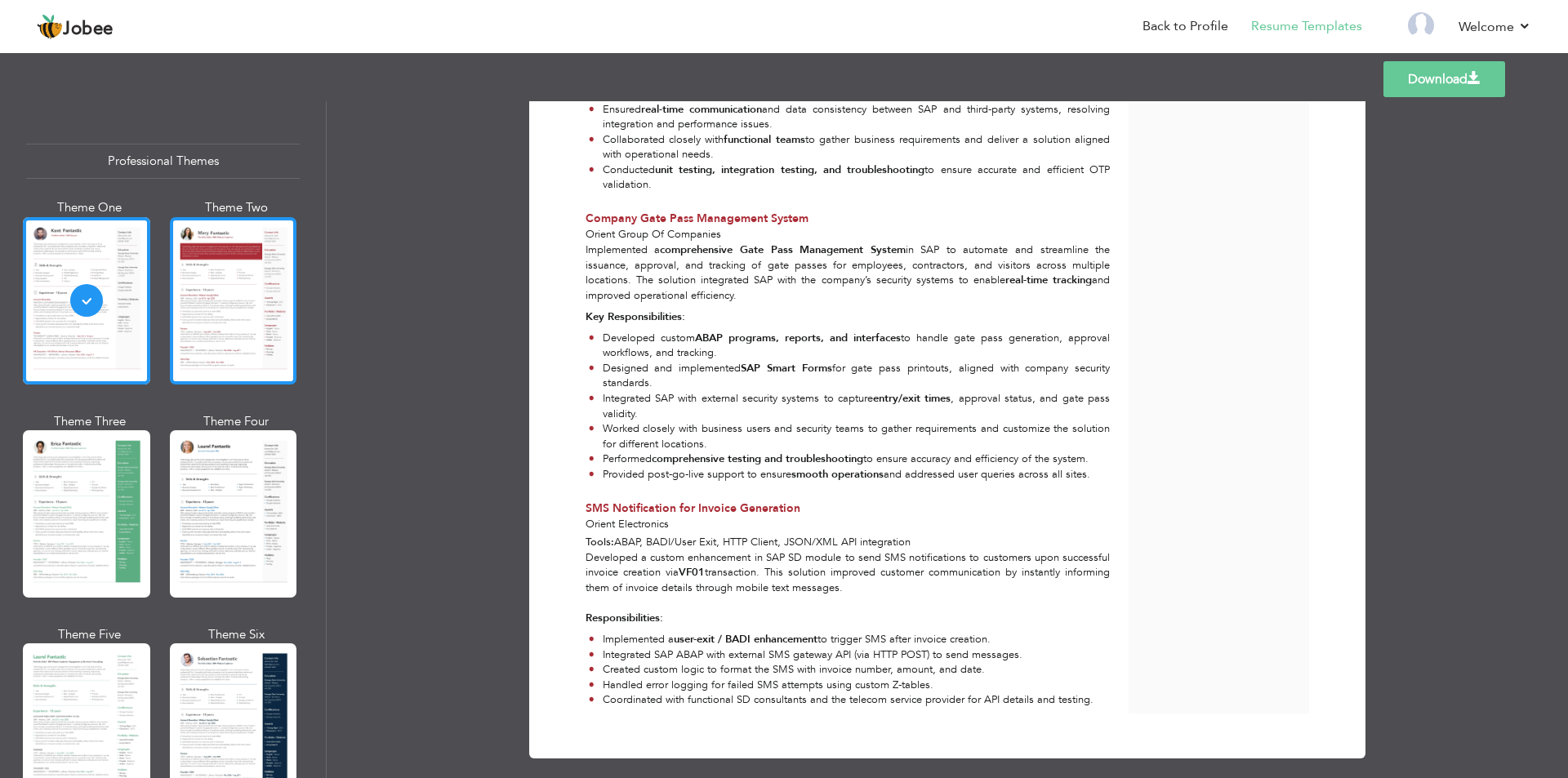
click at [217, 336] on div at bounding box center [233, 301] width 127 height 168
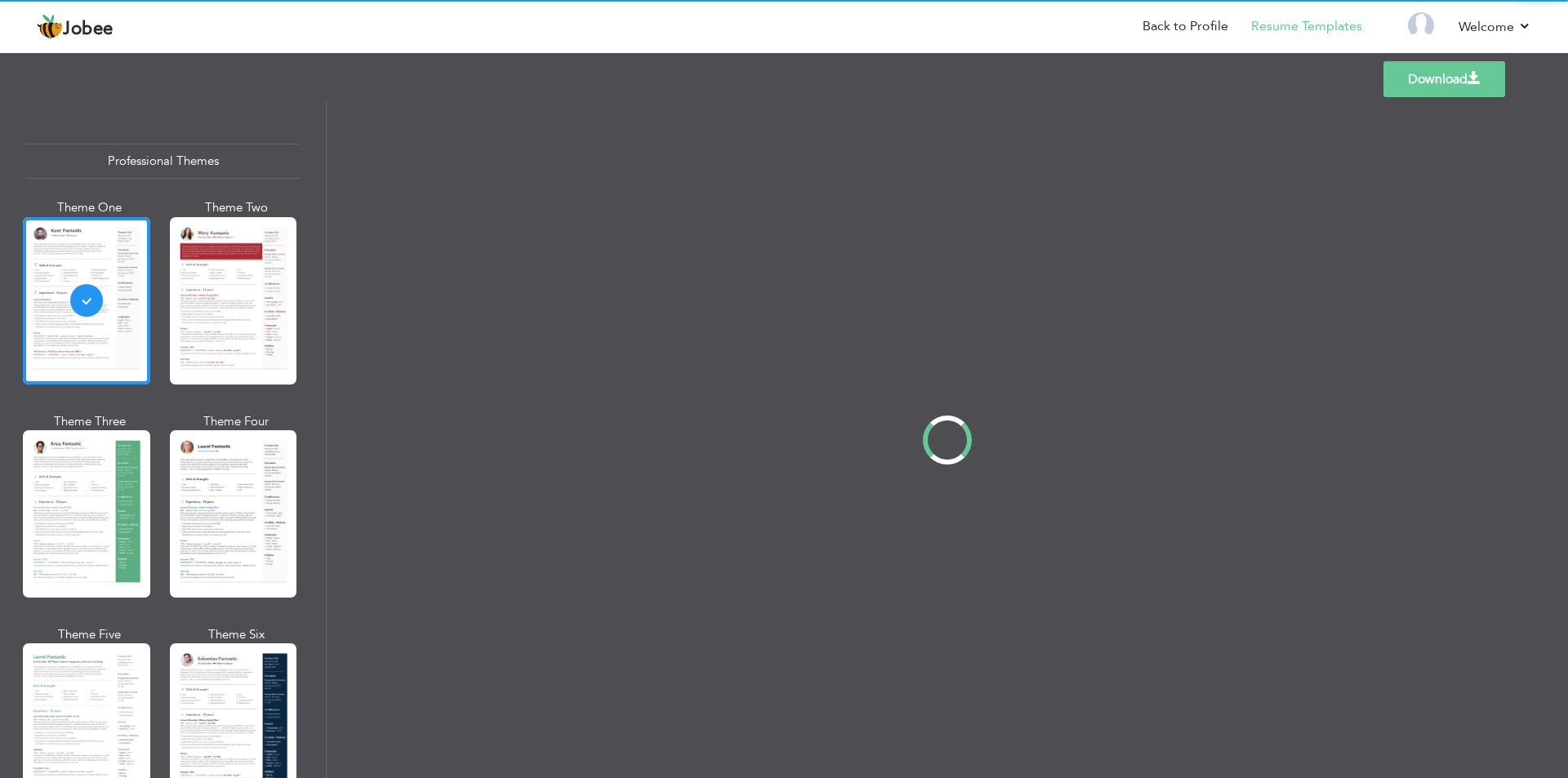
scroll to position [0, 0]
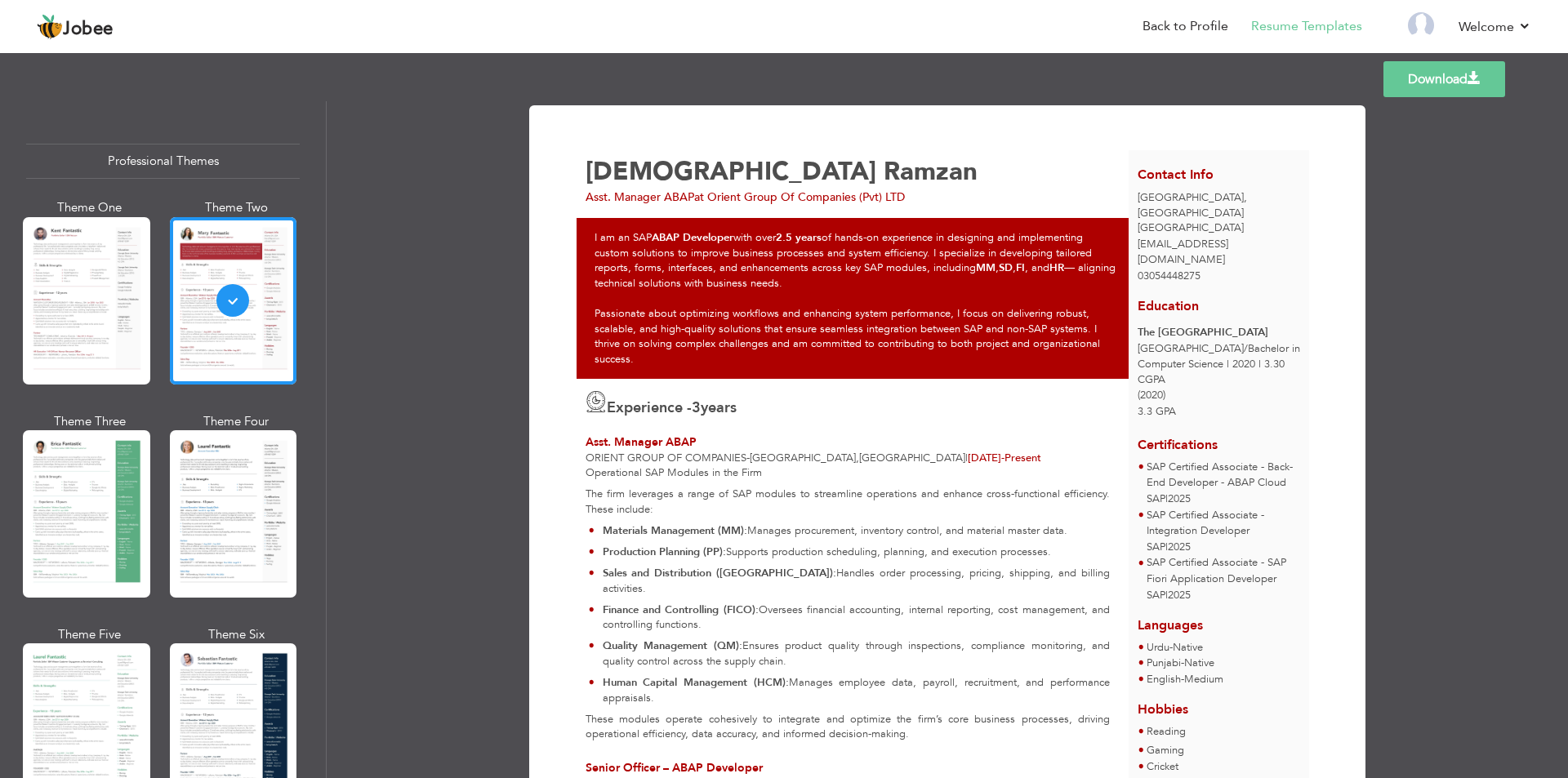
click at [238, 527] on div at bounding box center [233, 514] width 127 height 168
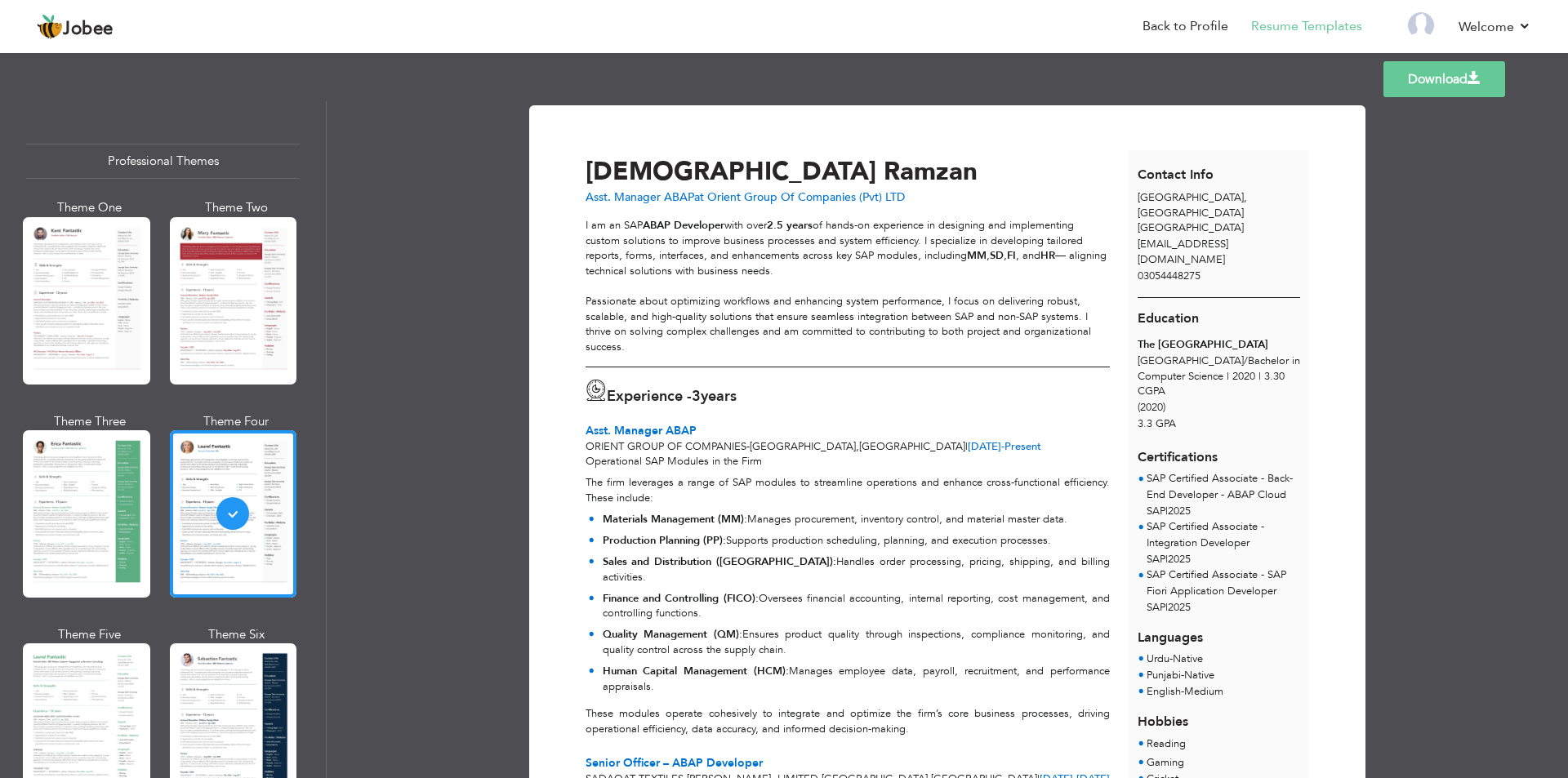
scroll to position [81, 0]
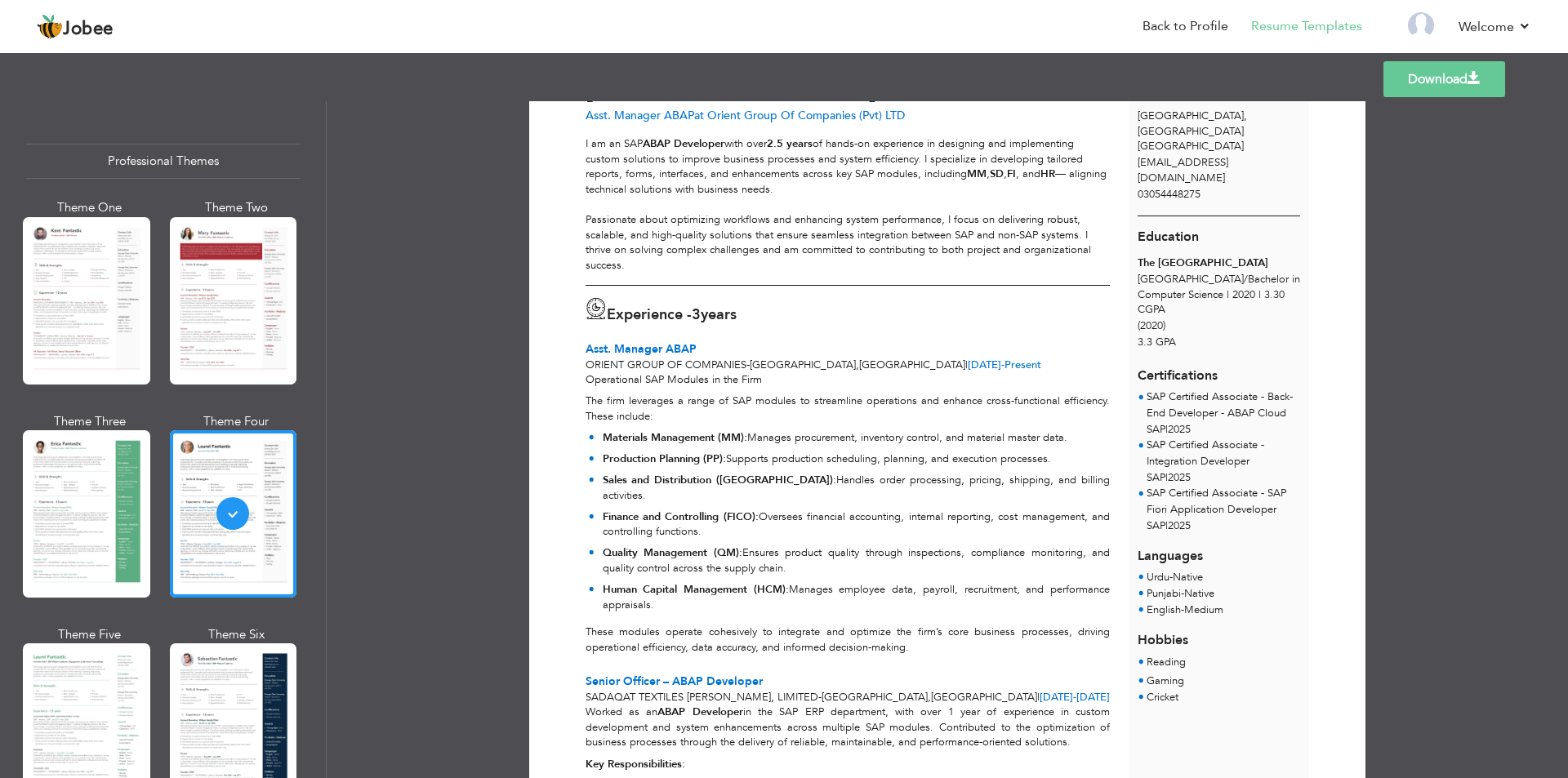
click at [966, 326] on div "Experience - 3 years" at bounding box center [847, 313] width 524 height 31
click at [230, 164] on div "Professional Themes" at bounding box center [163, 161] width 274 height 35
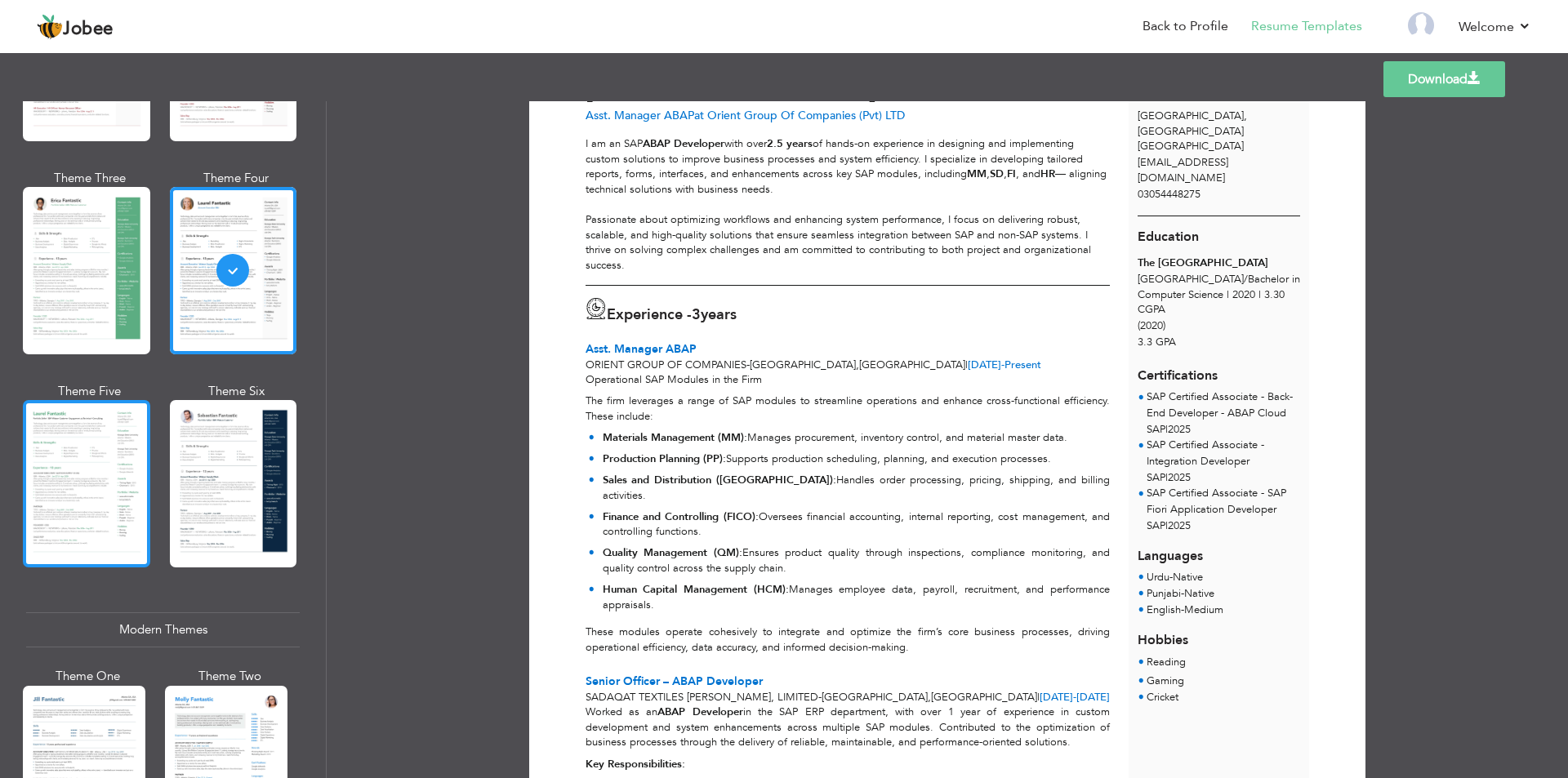
scroll to position [245, 0]
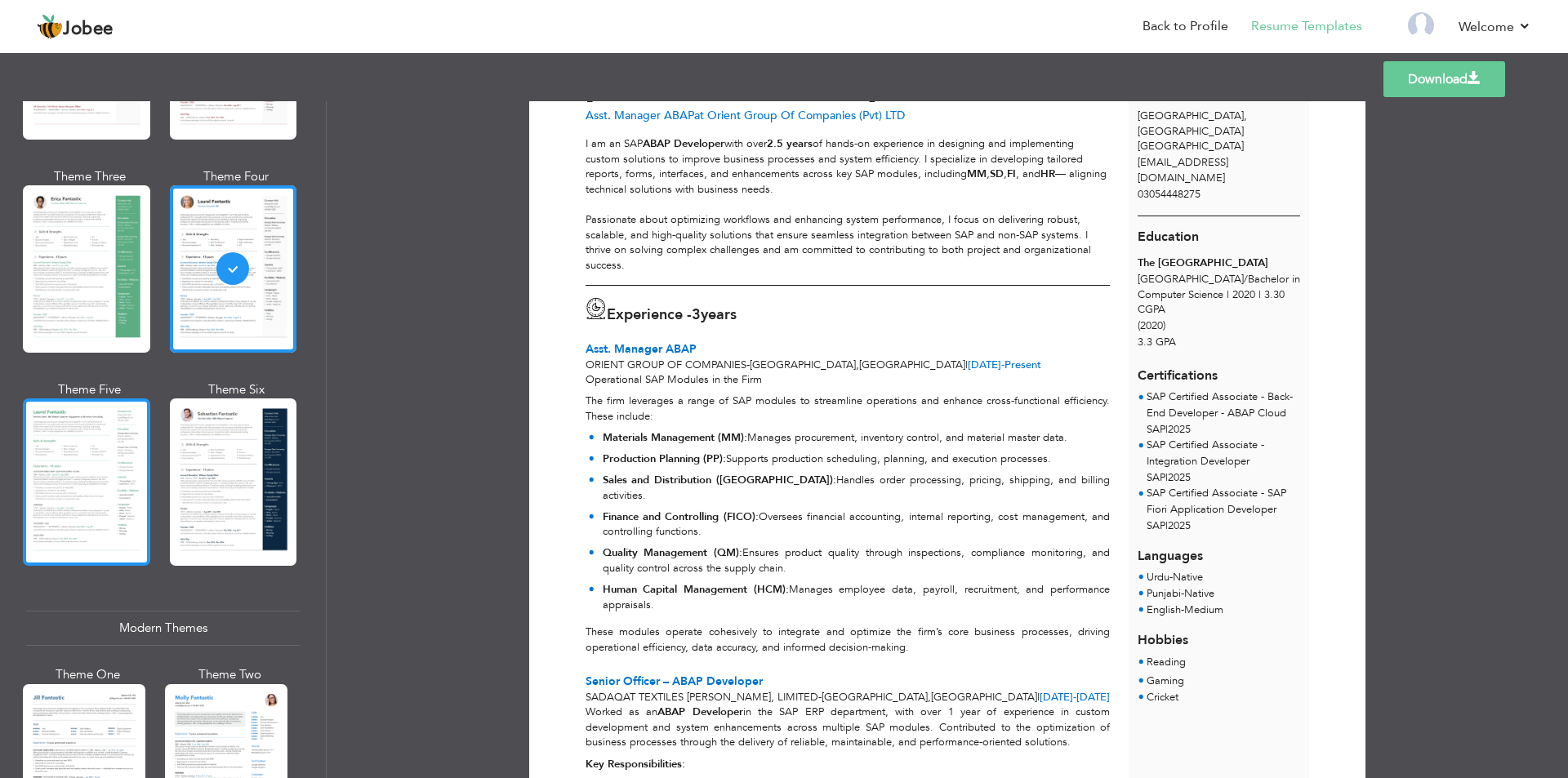
click at [122, 491] on div at bounding box center [86, 482] width 127 height 168
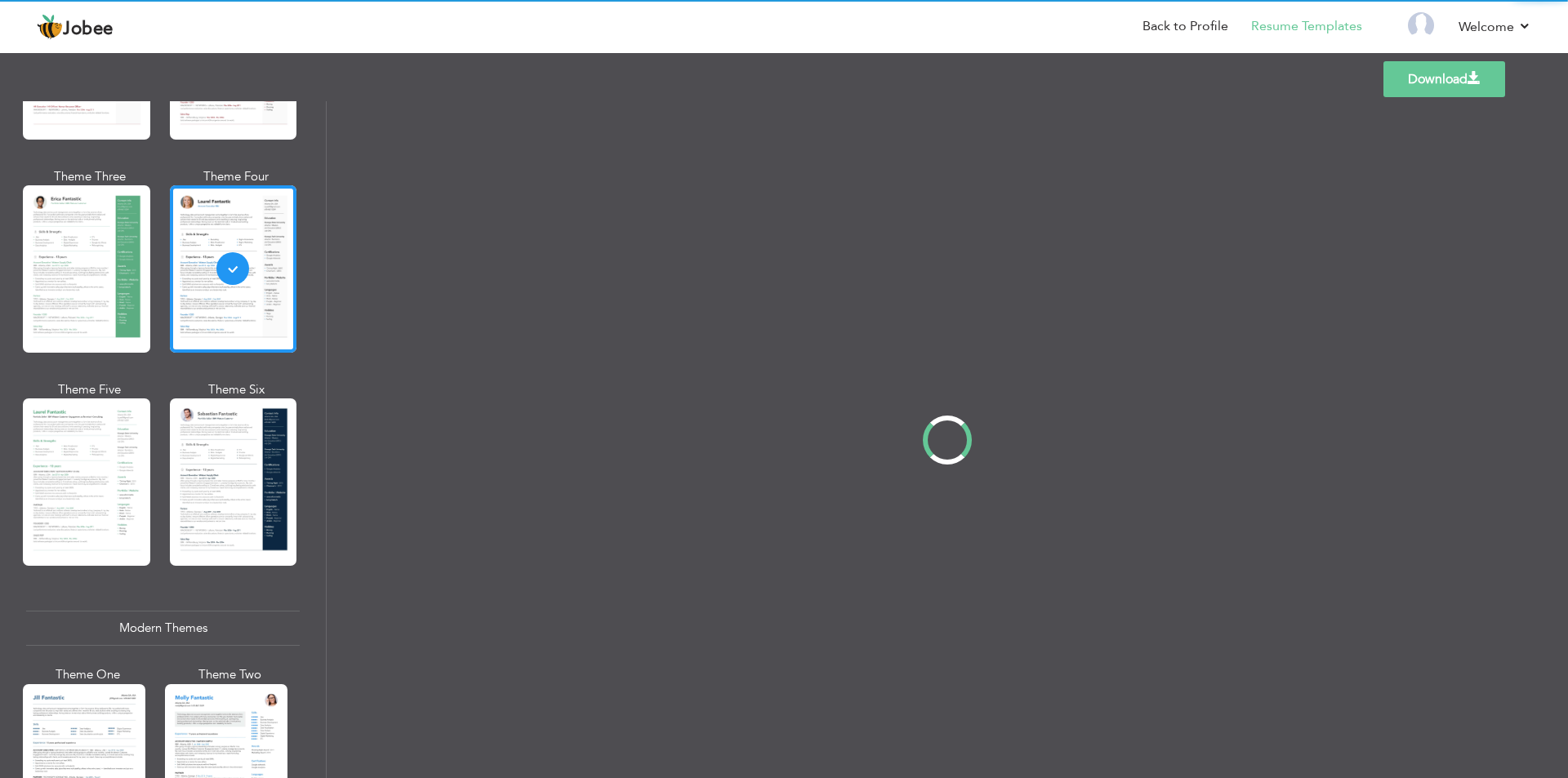
scroll to position [0, 0]
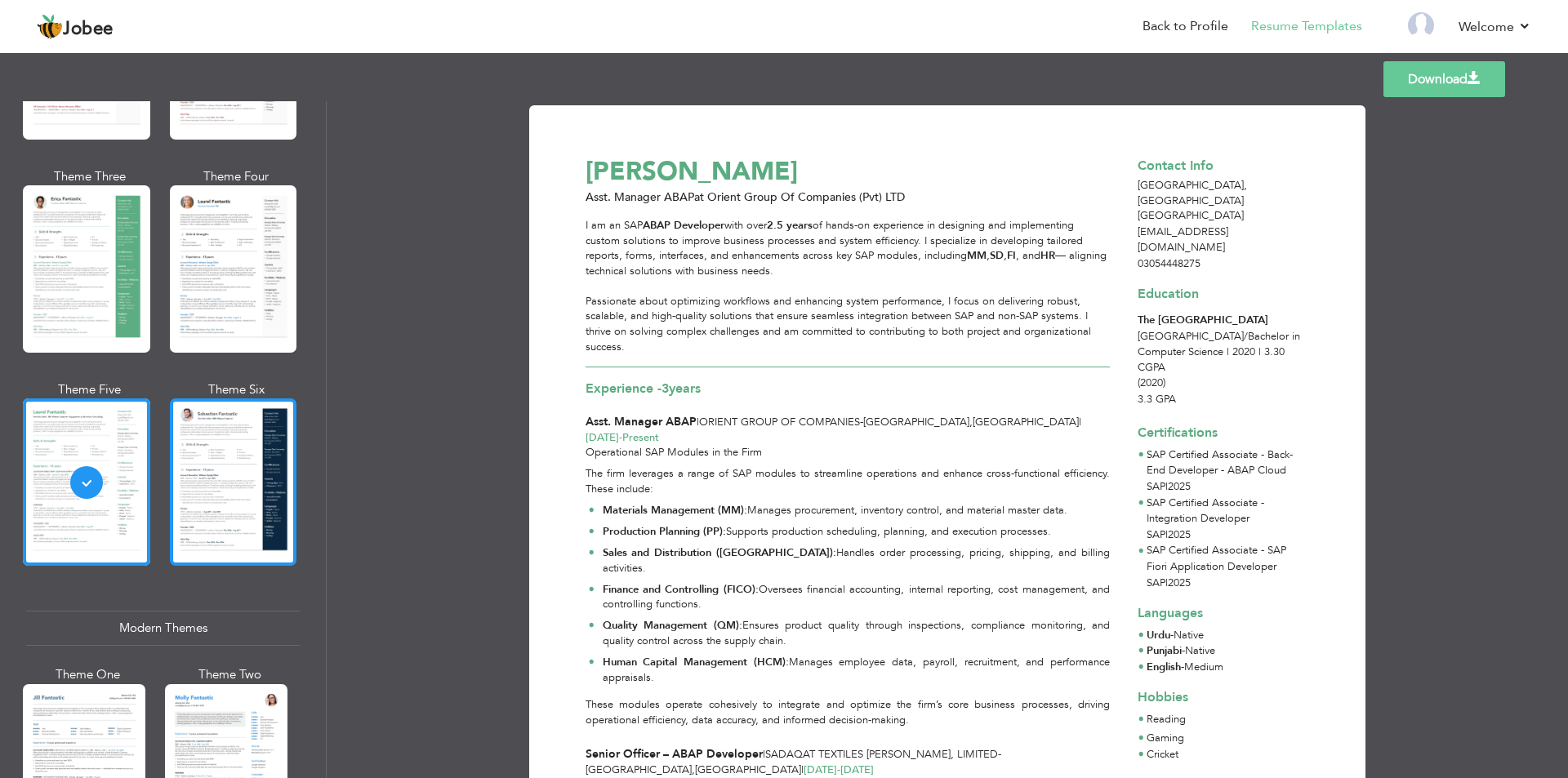
click at [196, 518] on div at bounding box center [233, 482] width 127 height 168
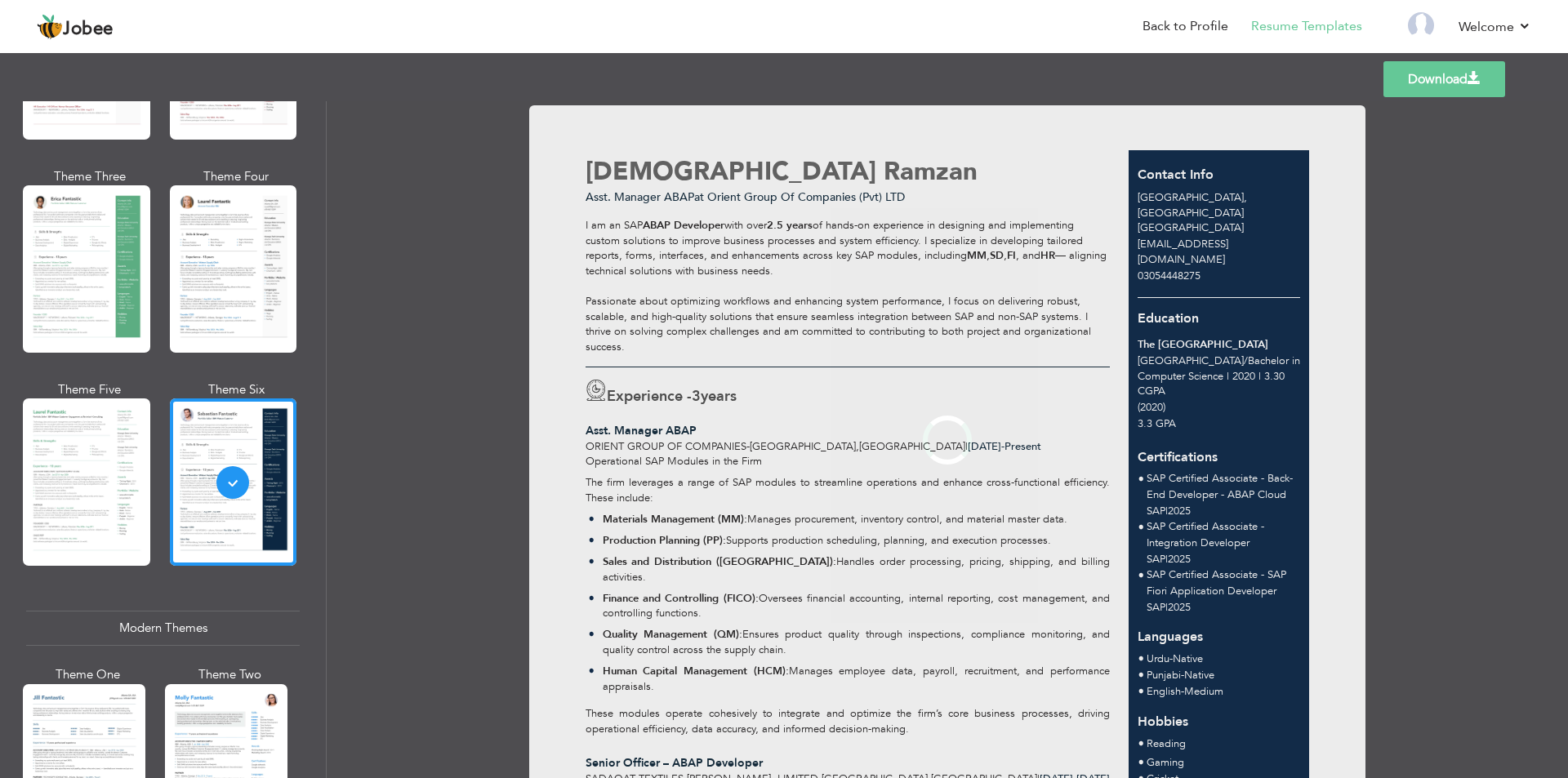
click at [102, 713] on div at bounding box center [84, 765] width 123 height 162
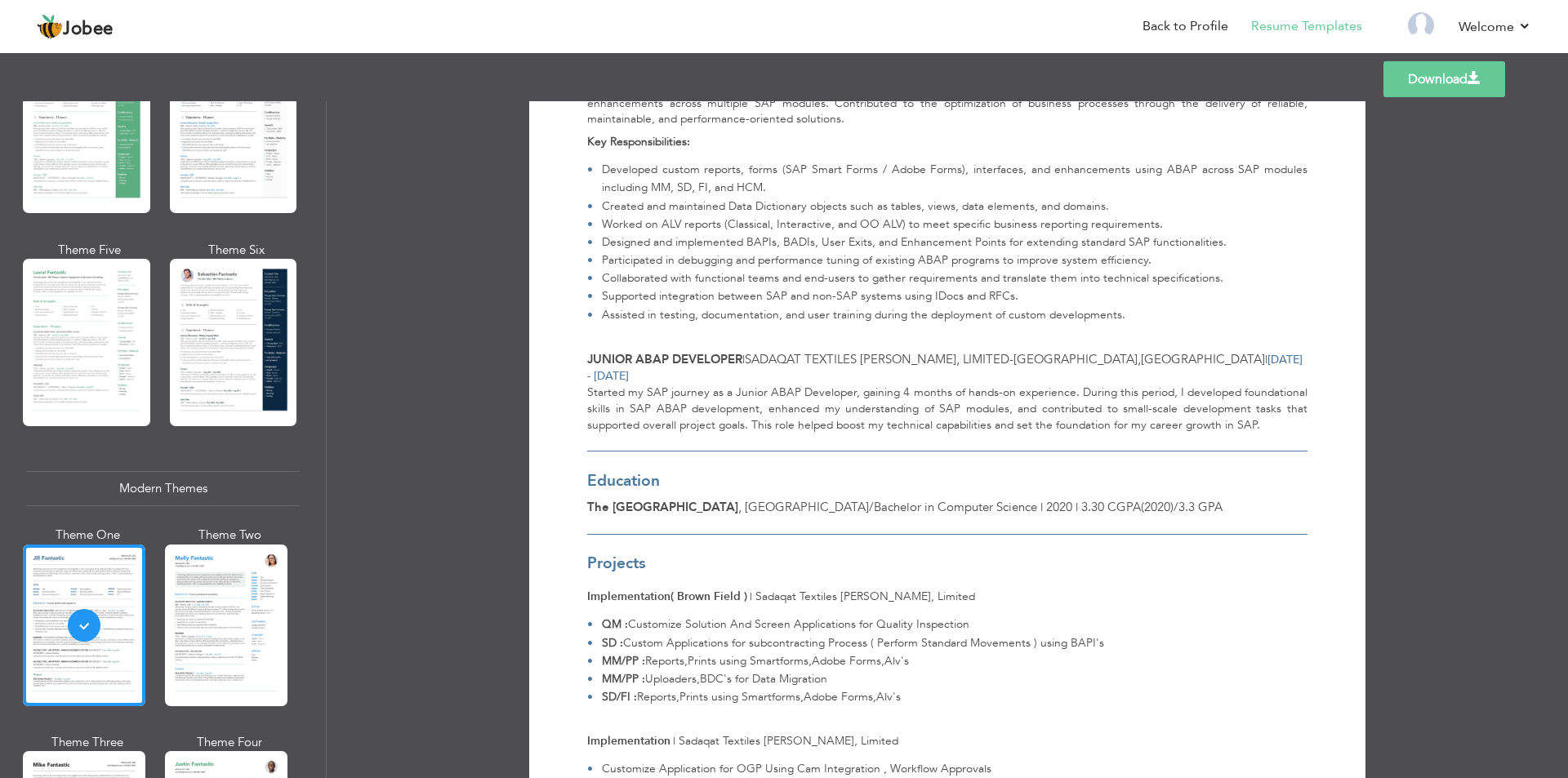
scroll to position [653, 0]
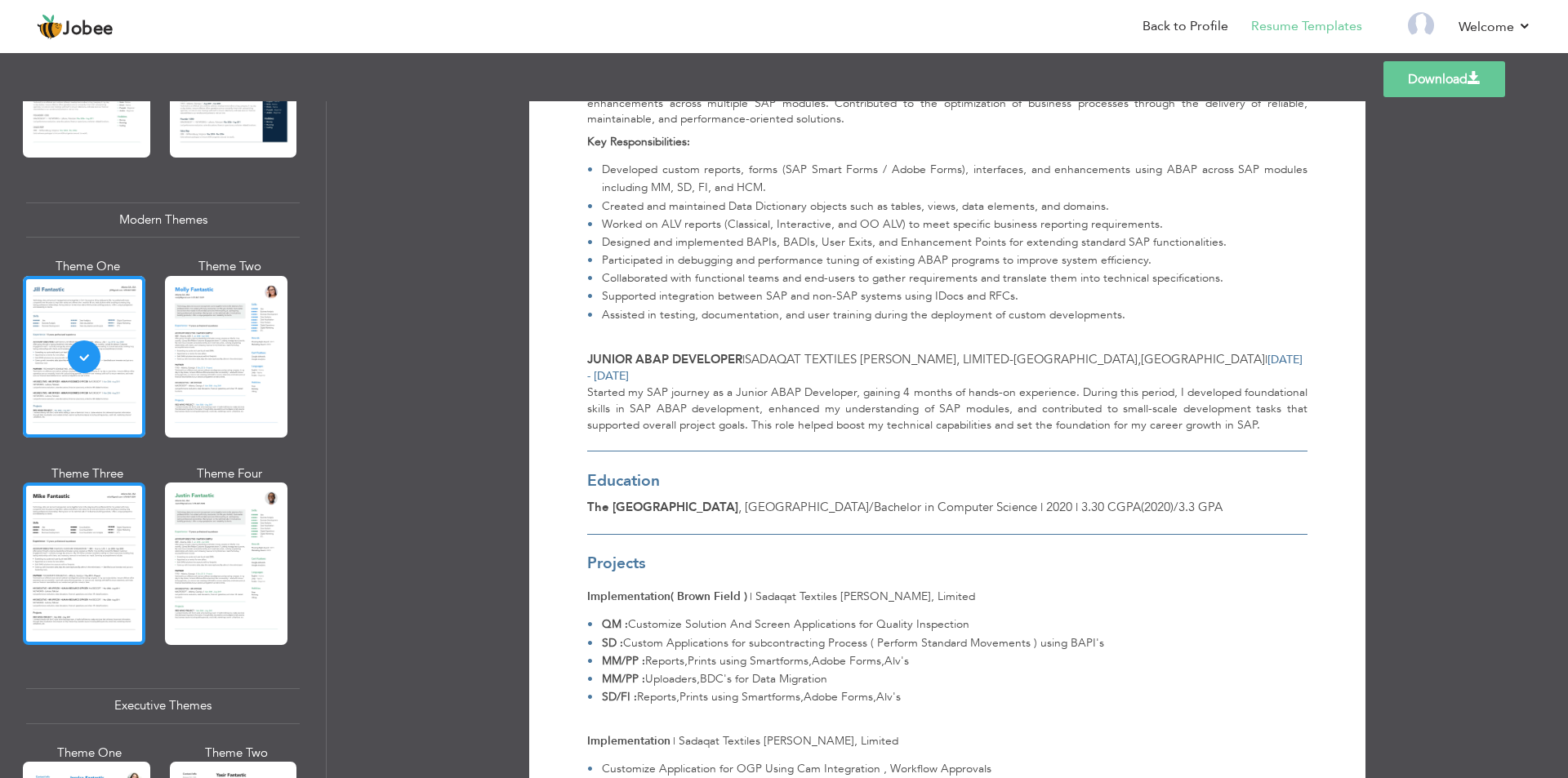
click at [102, 560] on div at bounding box center [84, 563] width 123 height 162
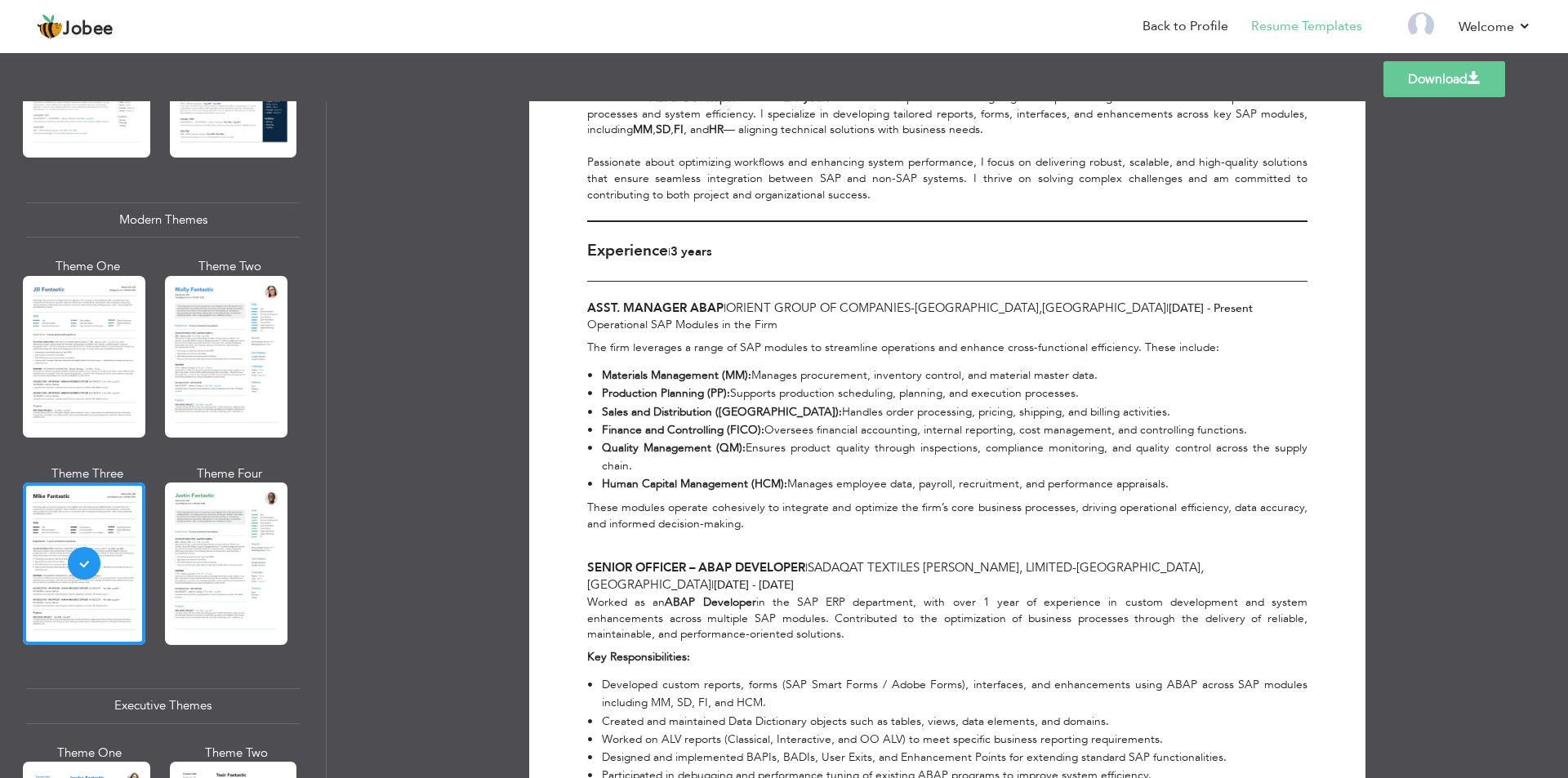
scroll to position [0, 0]
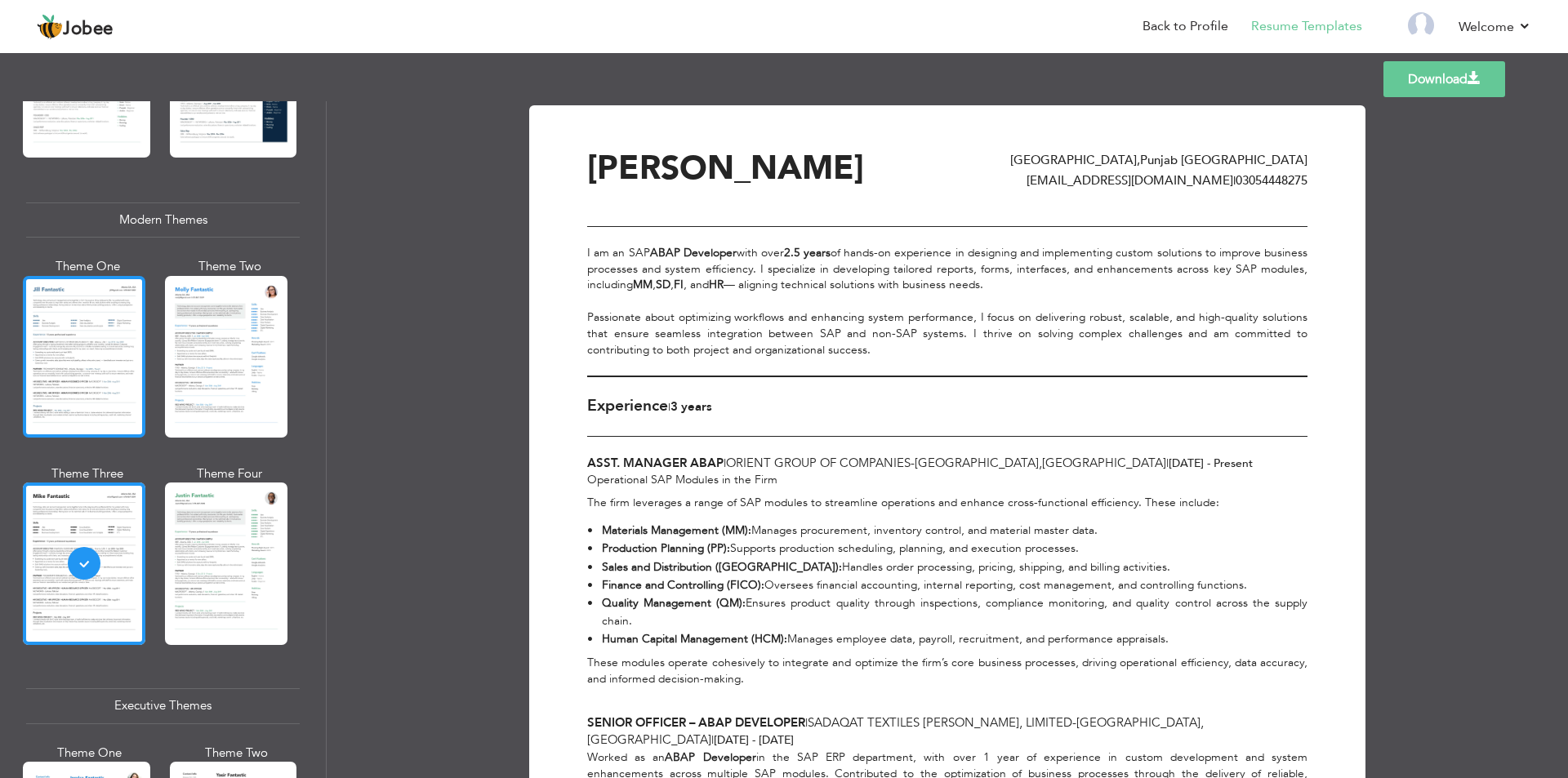
click at [88, 407] on div at bounding box center [84, 356] width 123 height 162
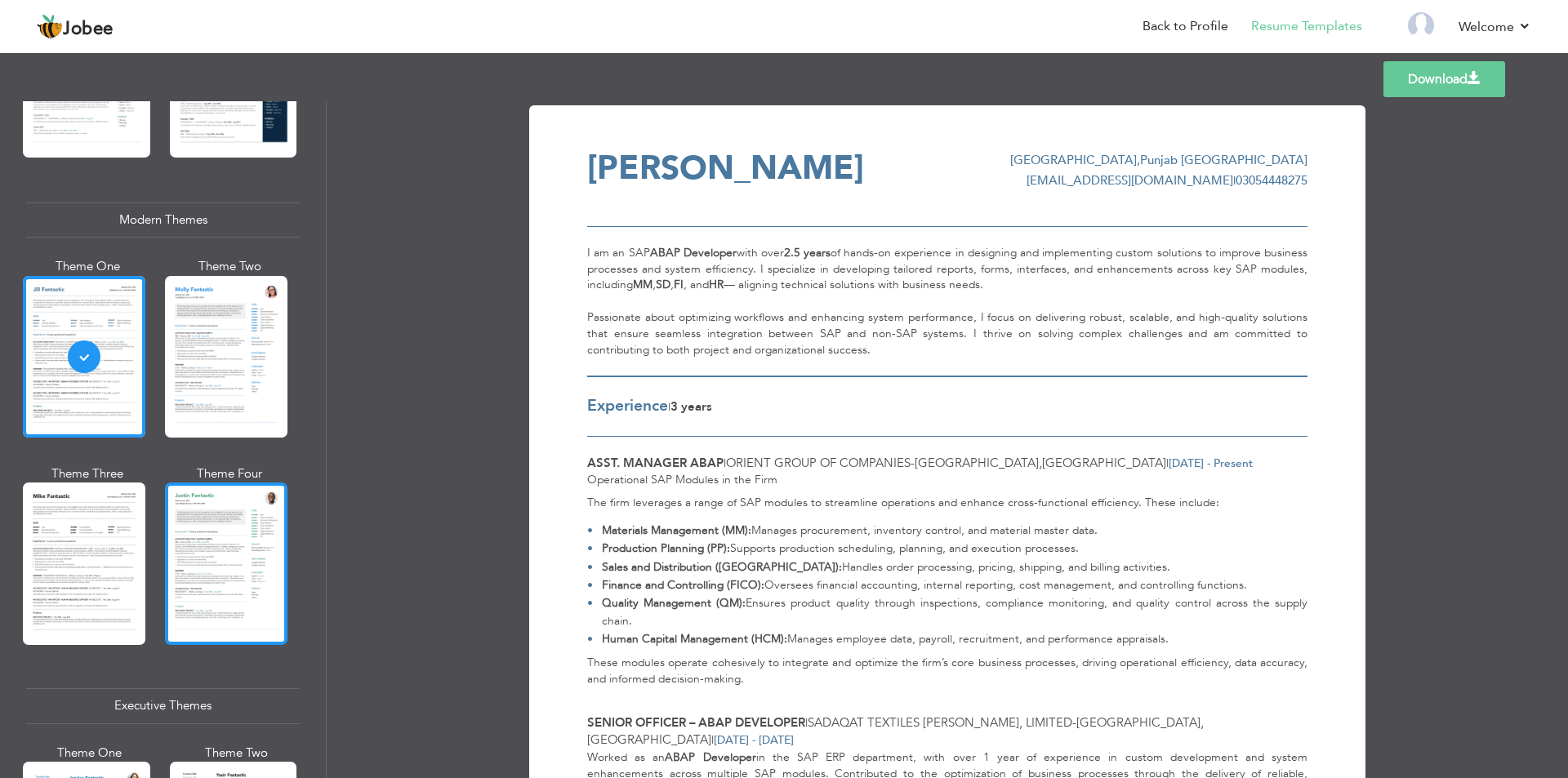
click at [193, 532] on div at bounding box center [226, 563] width 123 height 162
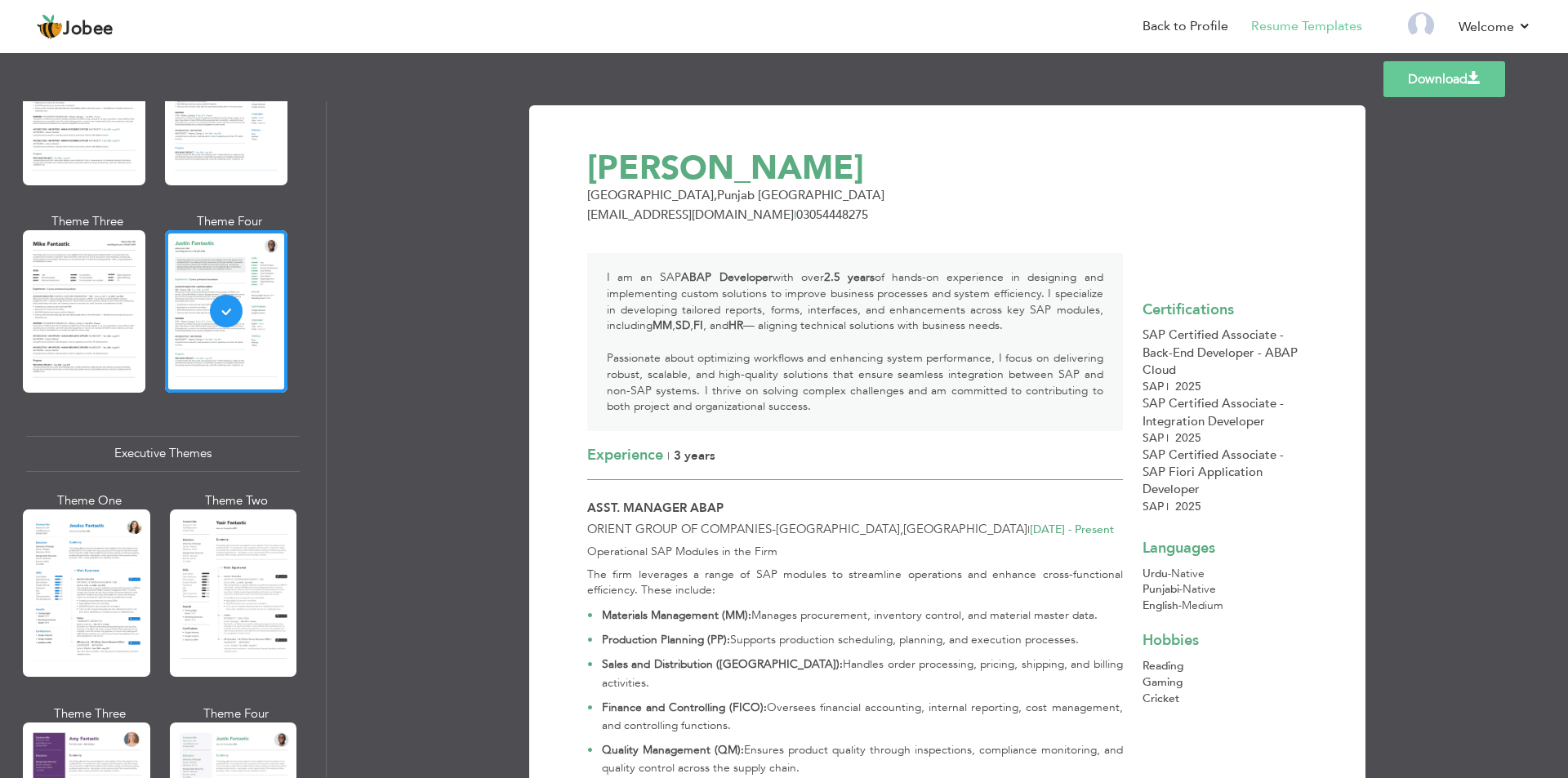
scroll to position [1062, 0]
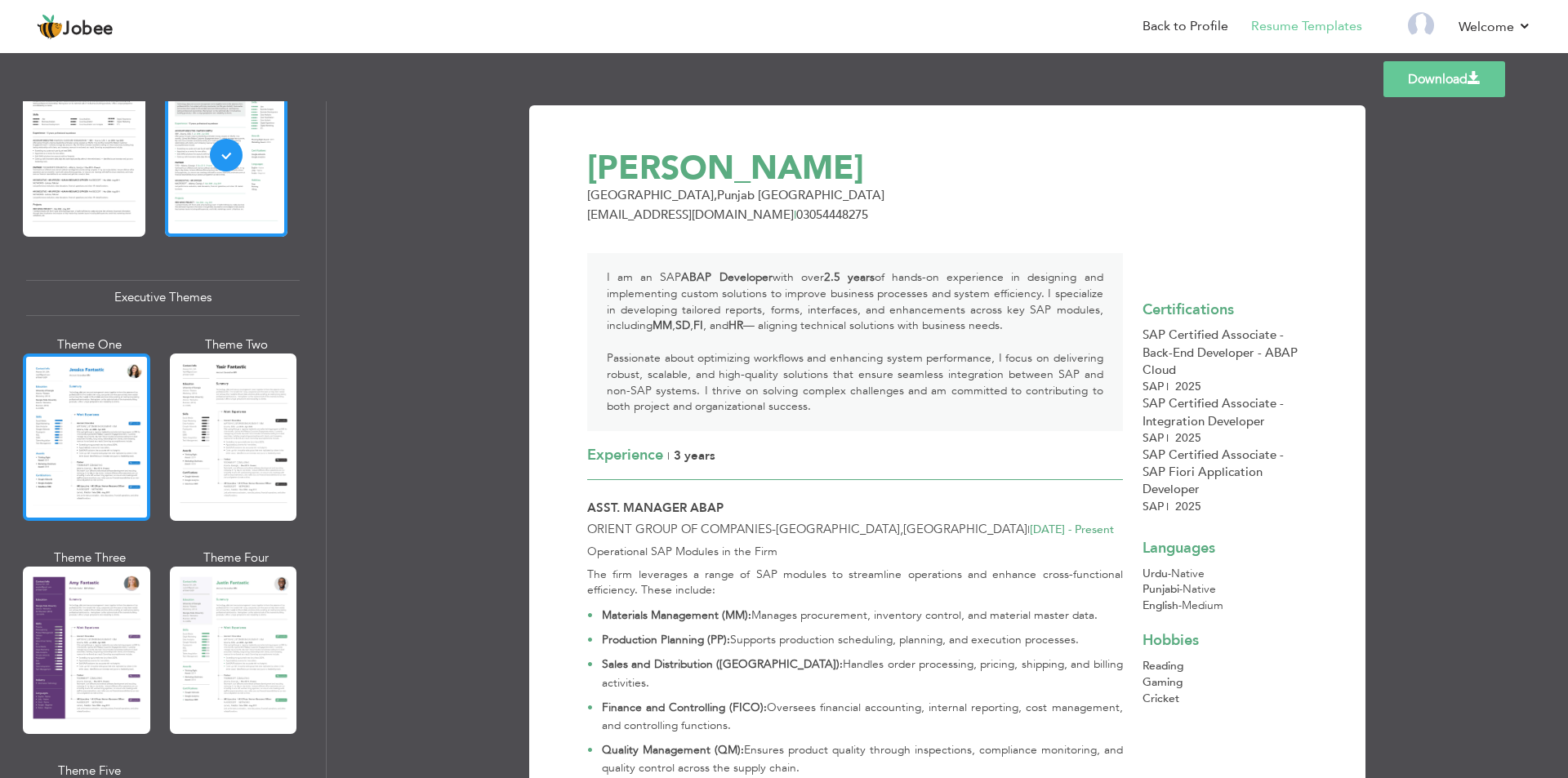
click at [136, 428] on div at bounding box center [86, 437] width 127 height 168
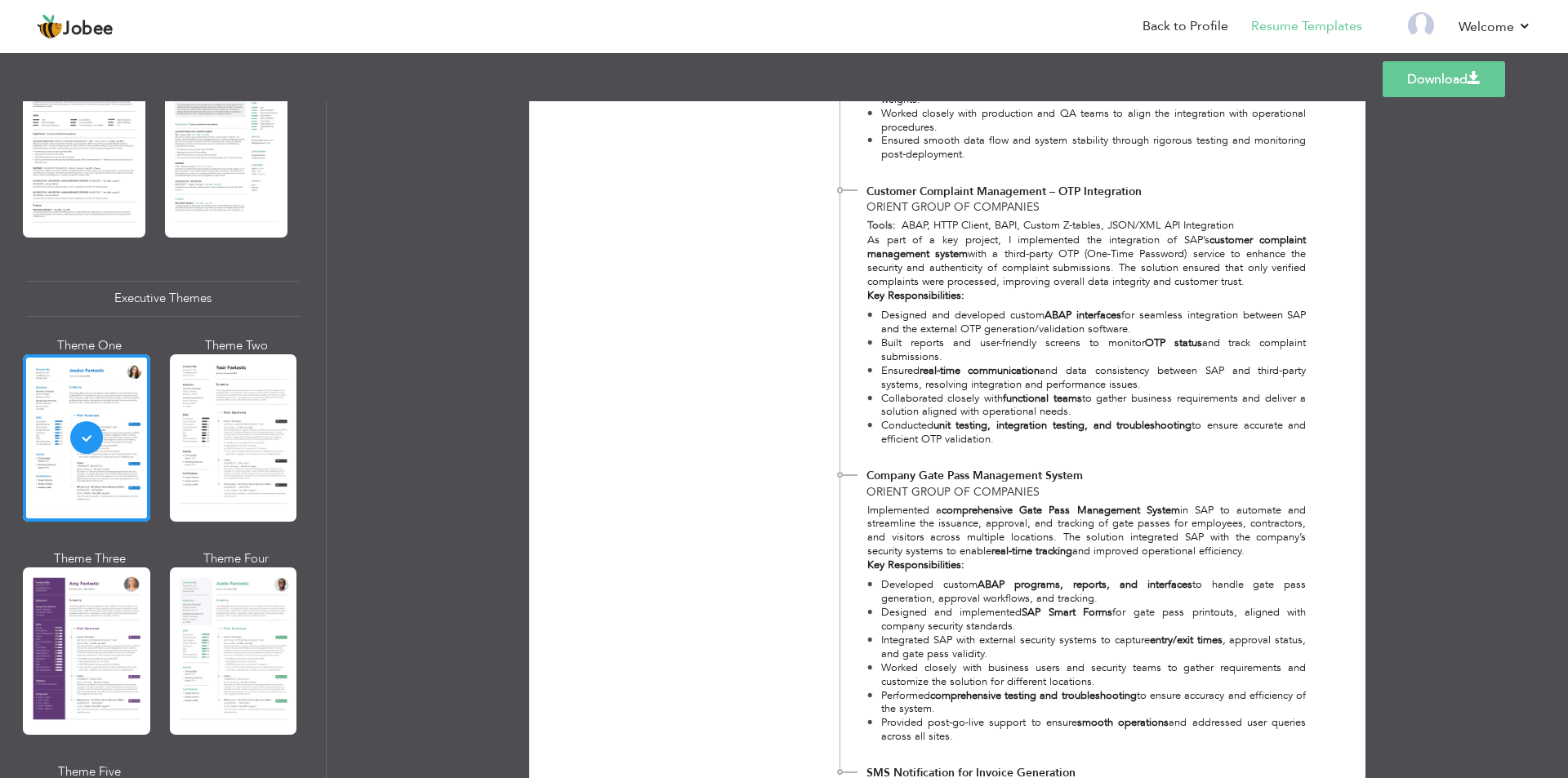
scroll to position [1796, 0]
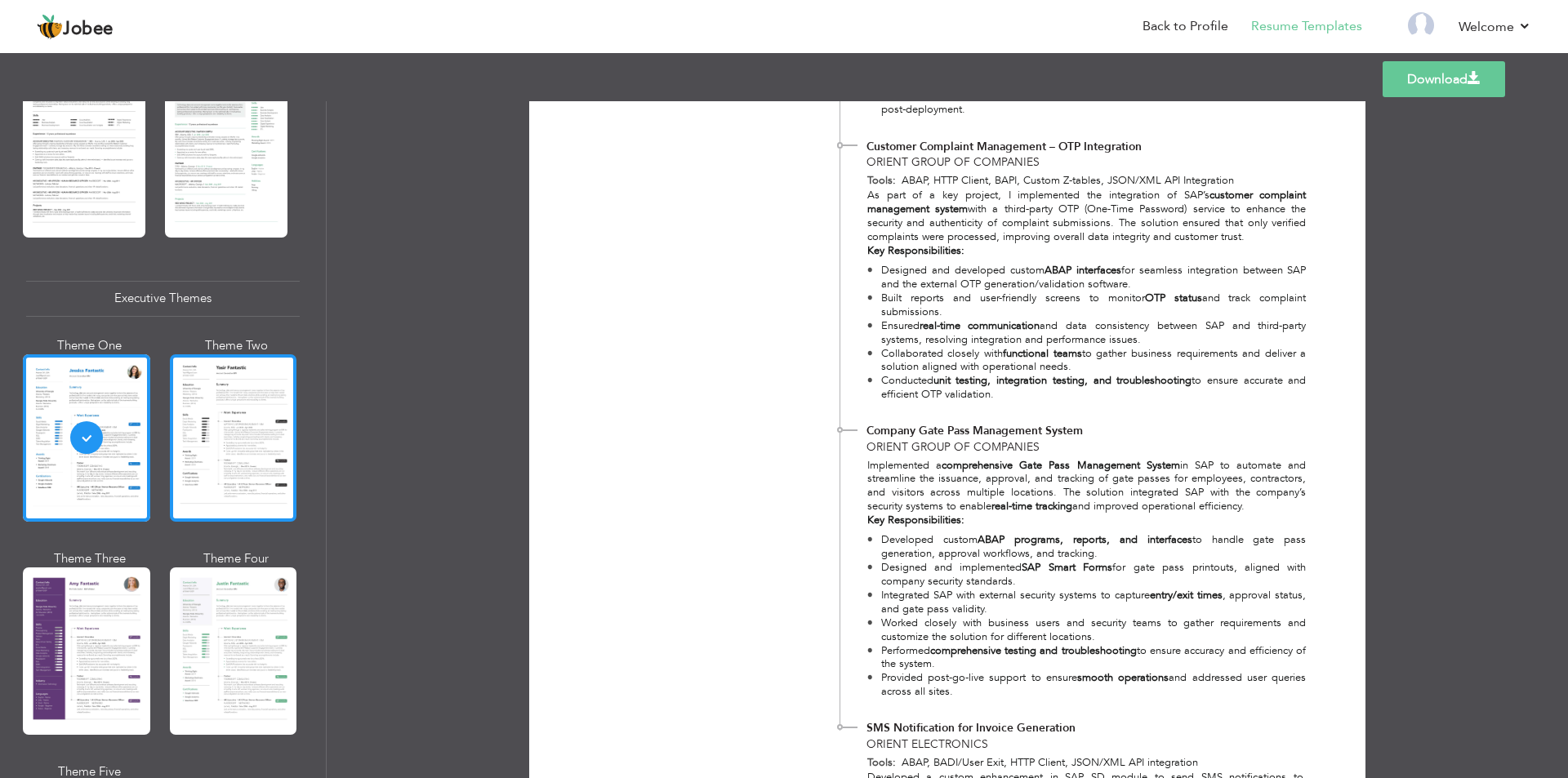
click at [226, 465] on div at bounding box center [233, 438] width 127 height 168
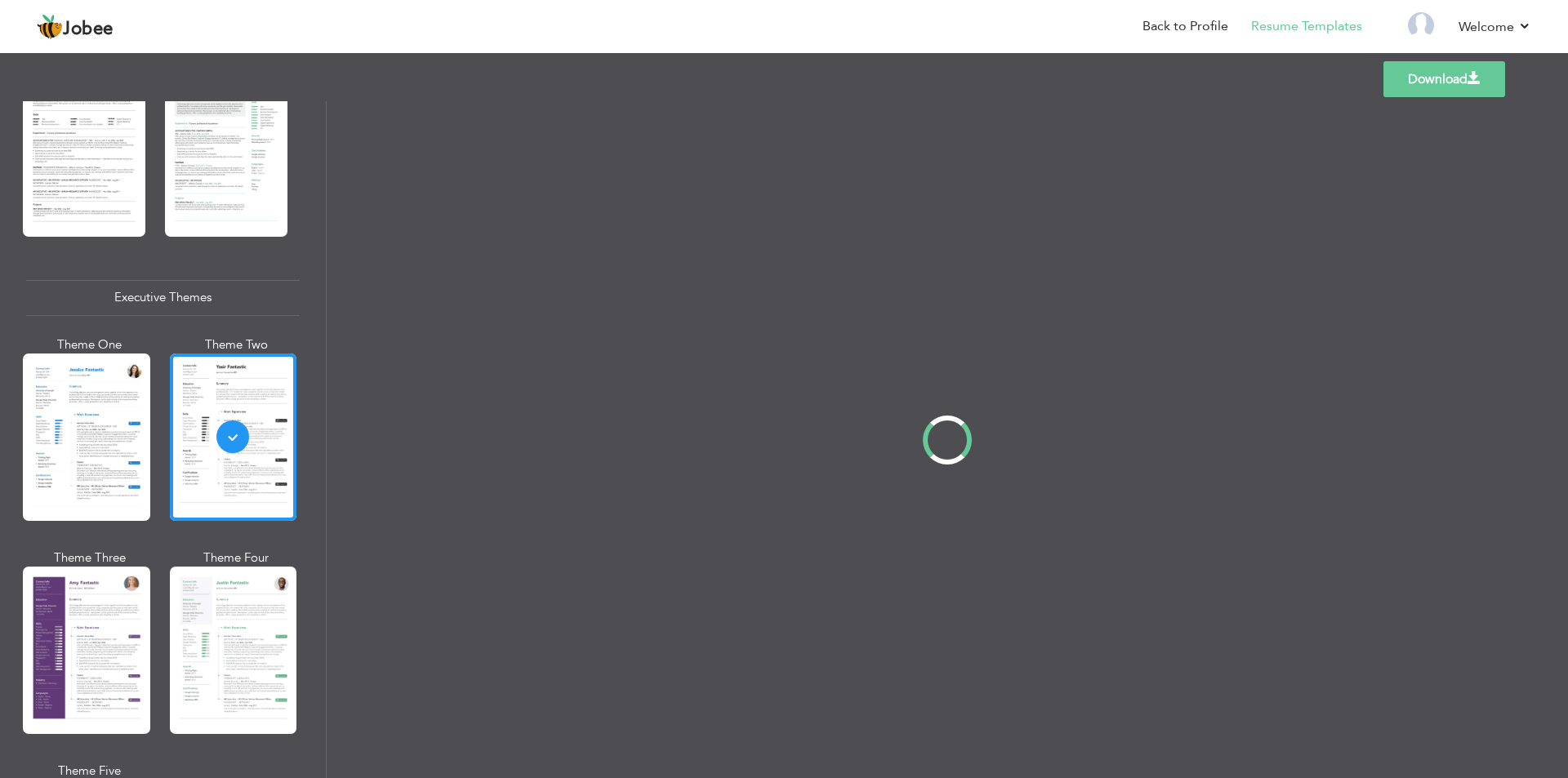
scroll to position [0, 0]
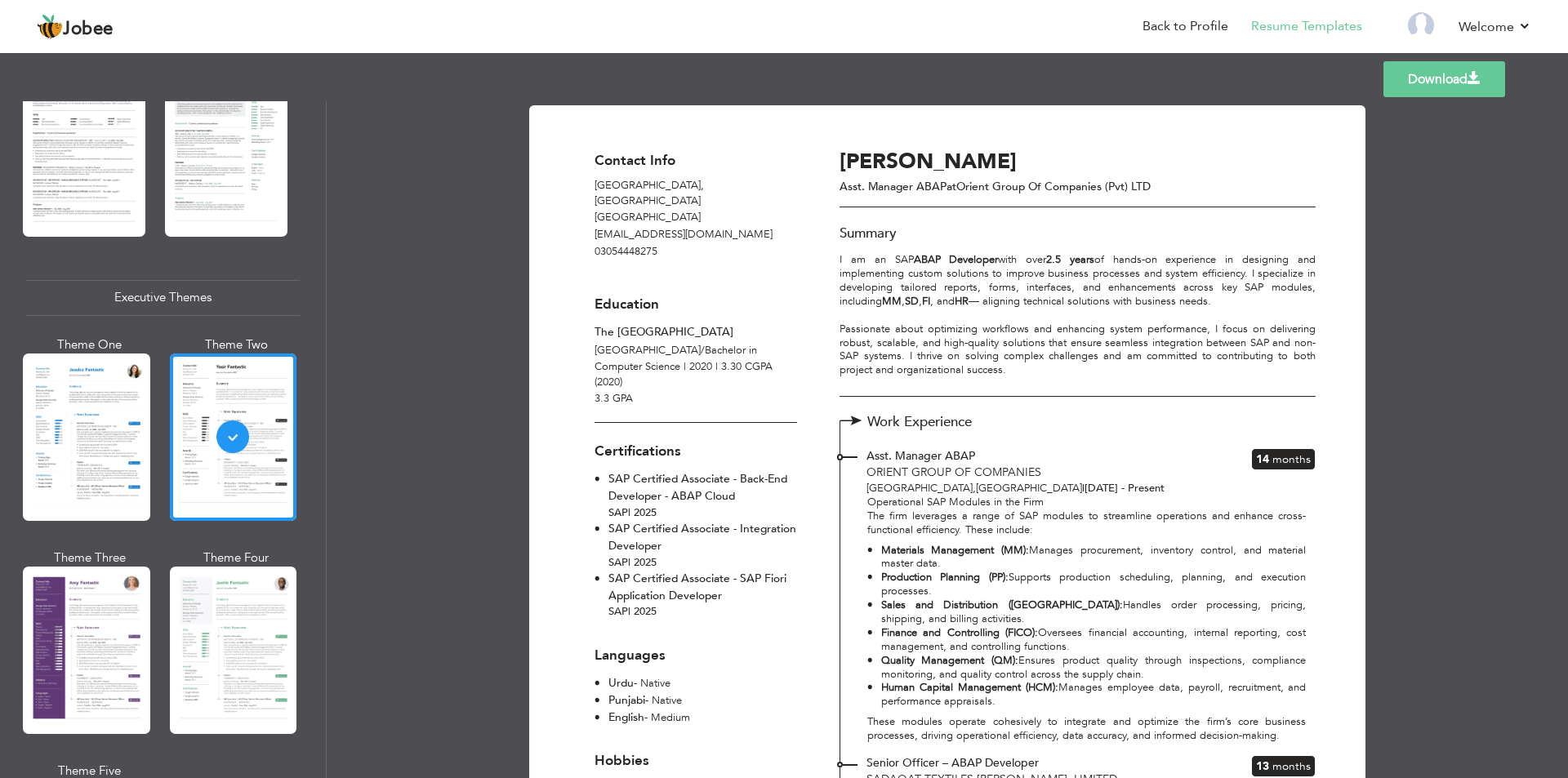
click at [227, 618] on div at bounding box center [233, 651] width 127 height 168
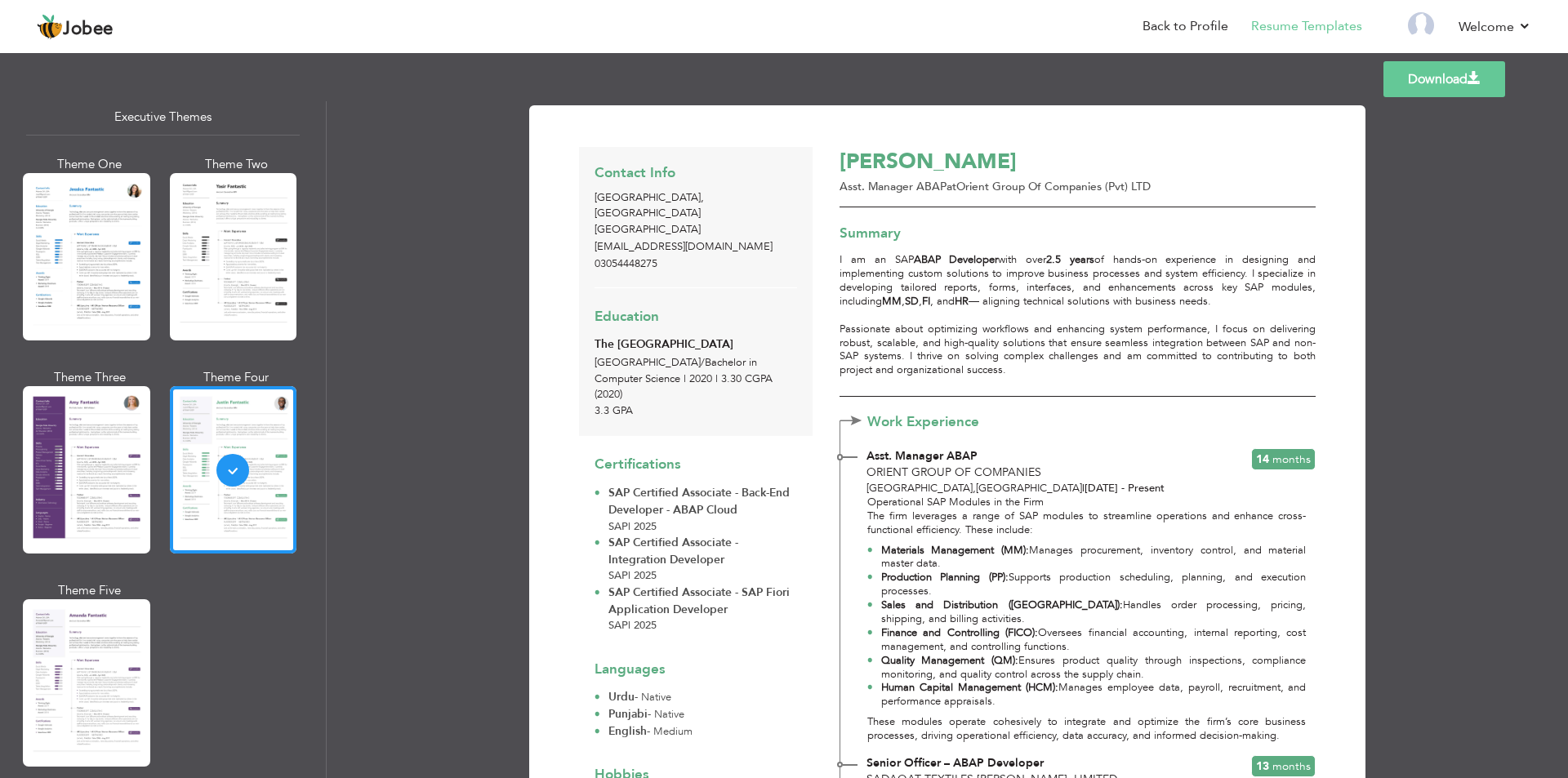
scroll to position [1470, 0]
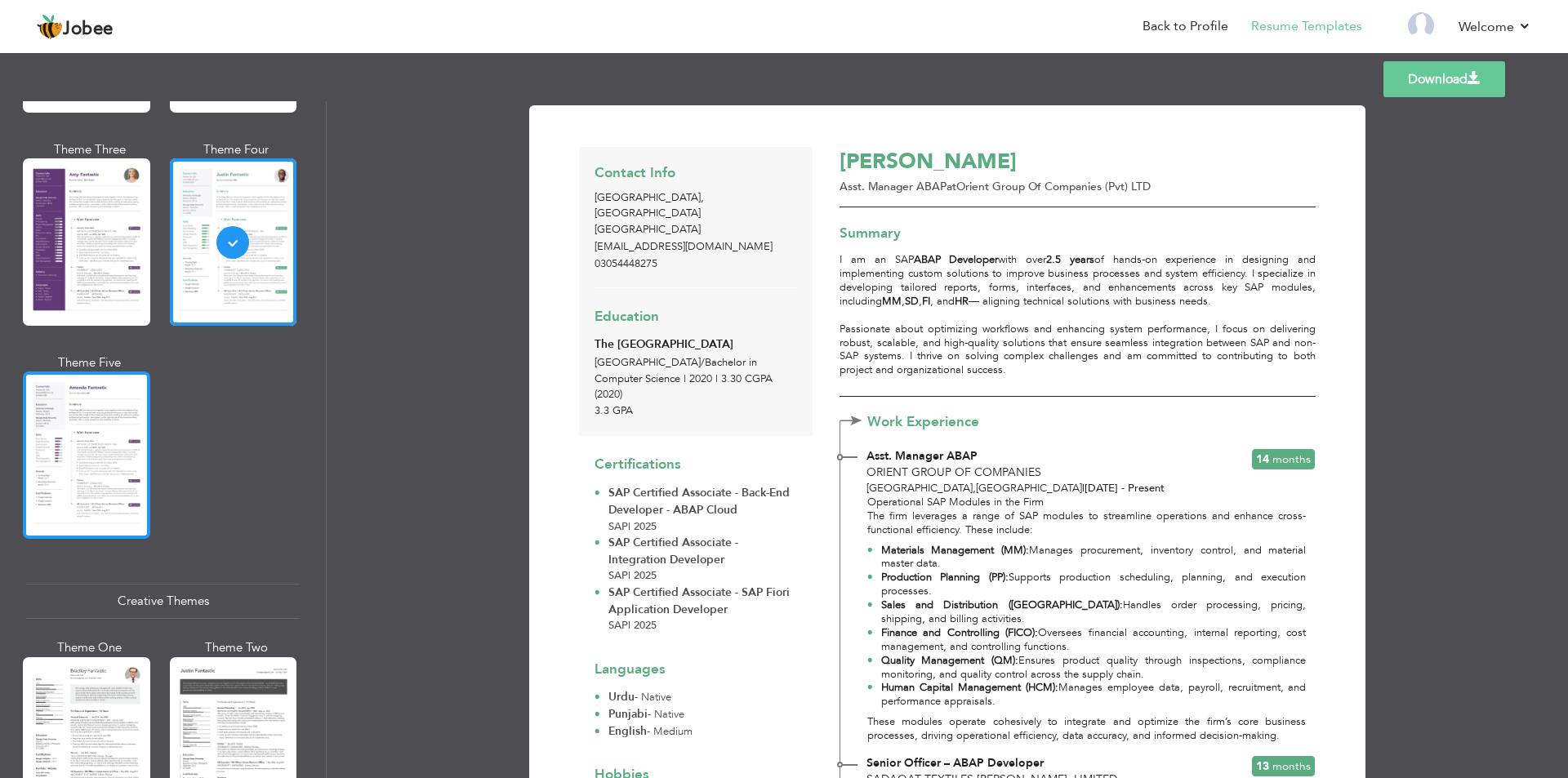
click at [102, 492] on div at bounding box center [86, 455] width 127 height 168
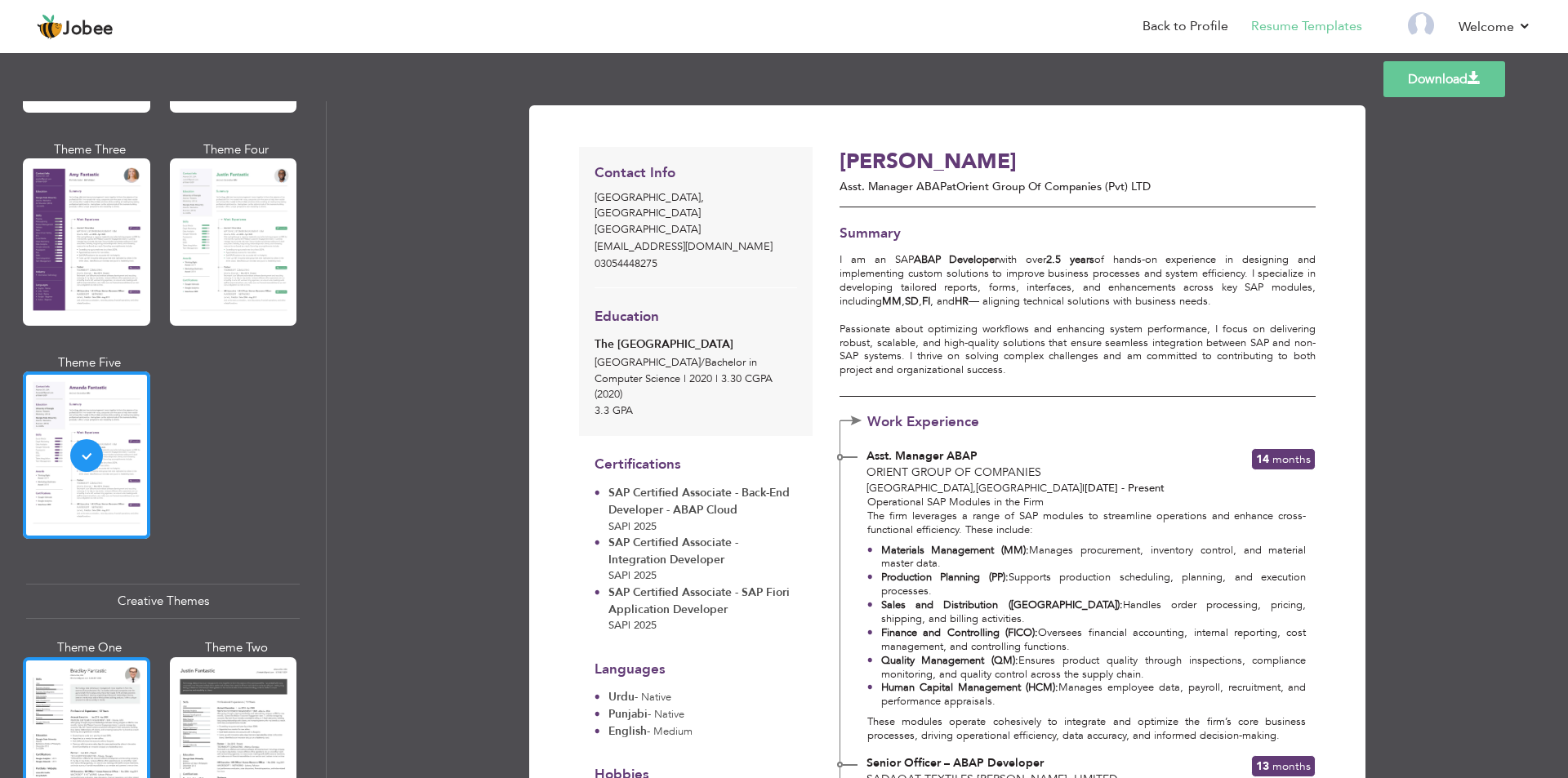
click at [95, 677] on div at bounding box center [86, 741] width 127 height 168
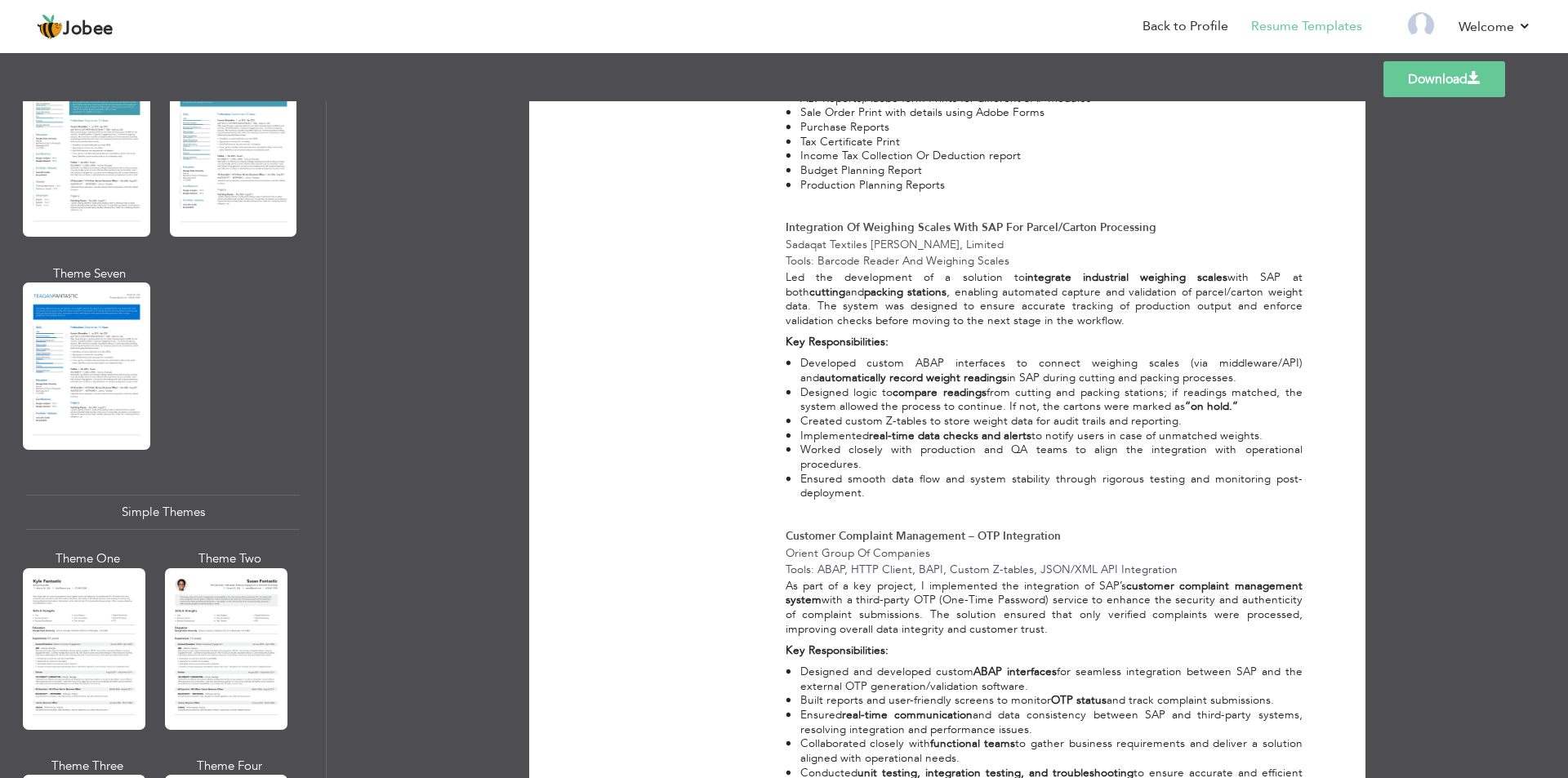
scroll to position [2614, 0]
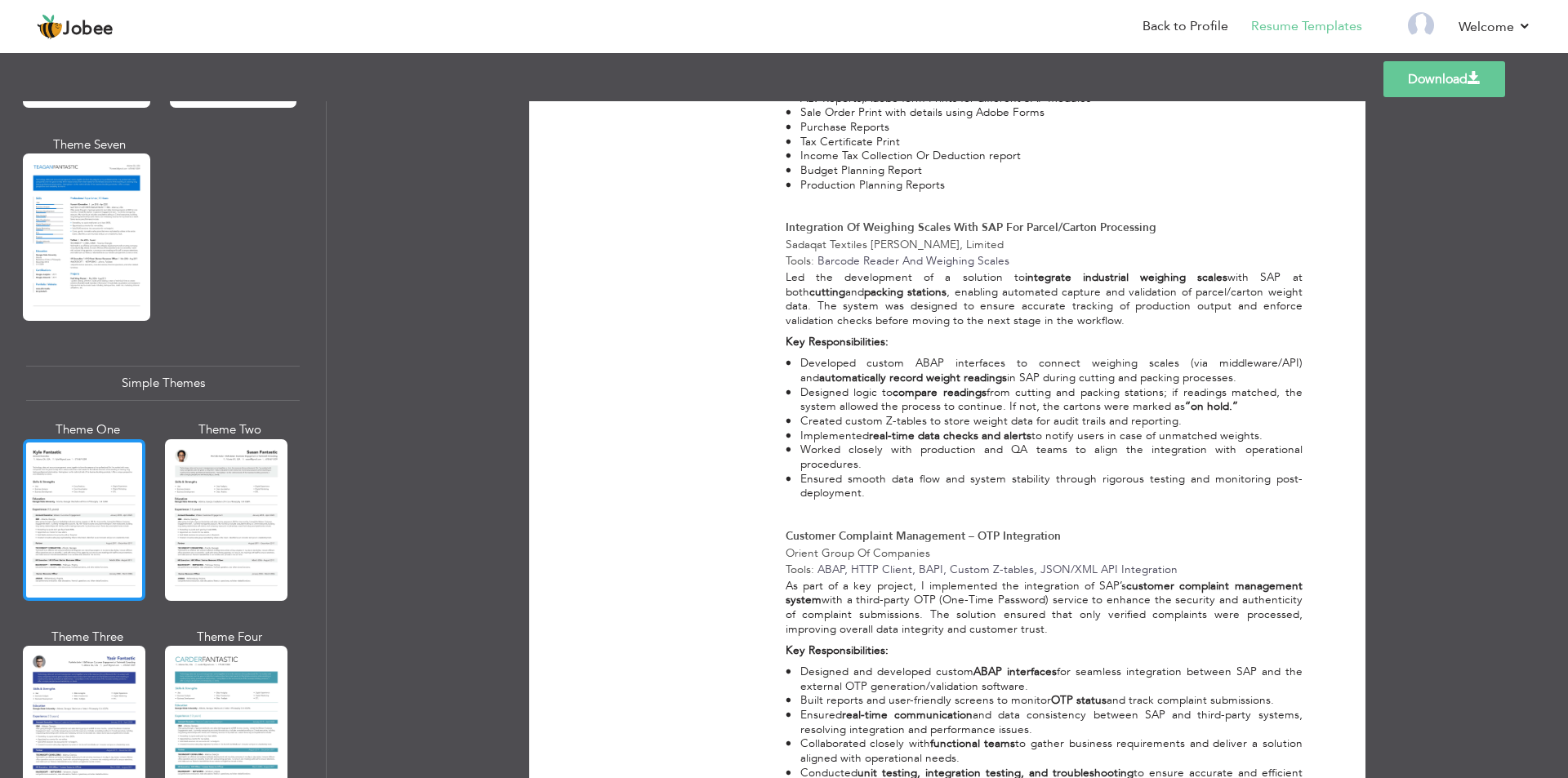
click at [109, 519] on div at bounding box center [84, 520] width 123 height 162
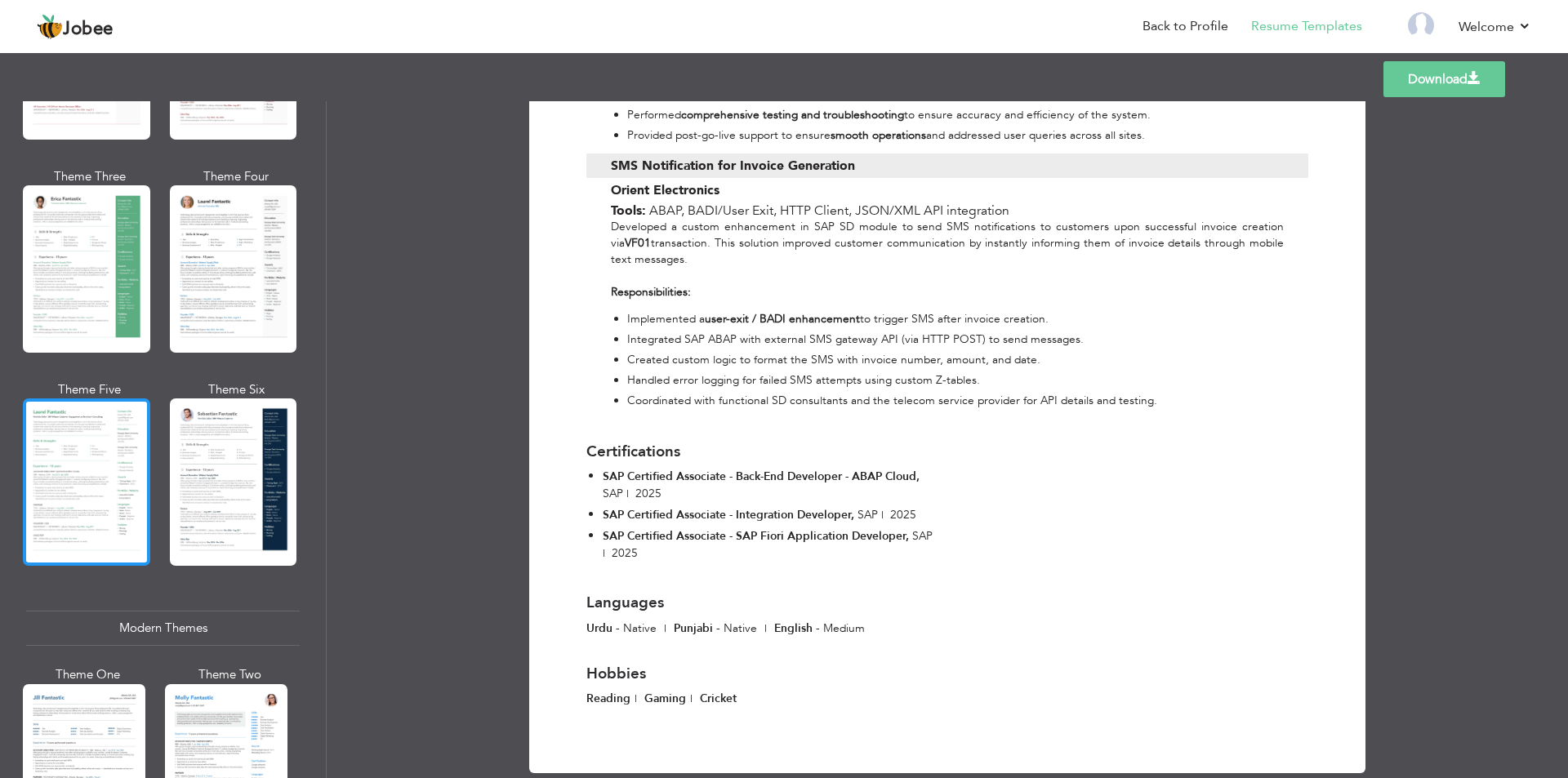
scroll to position [0, 0]
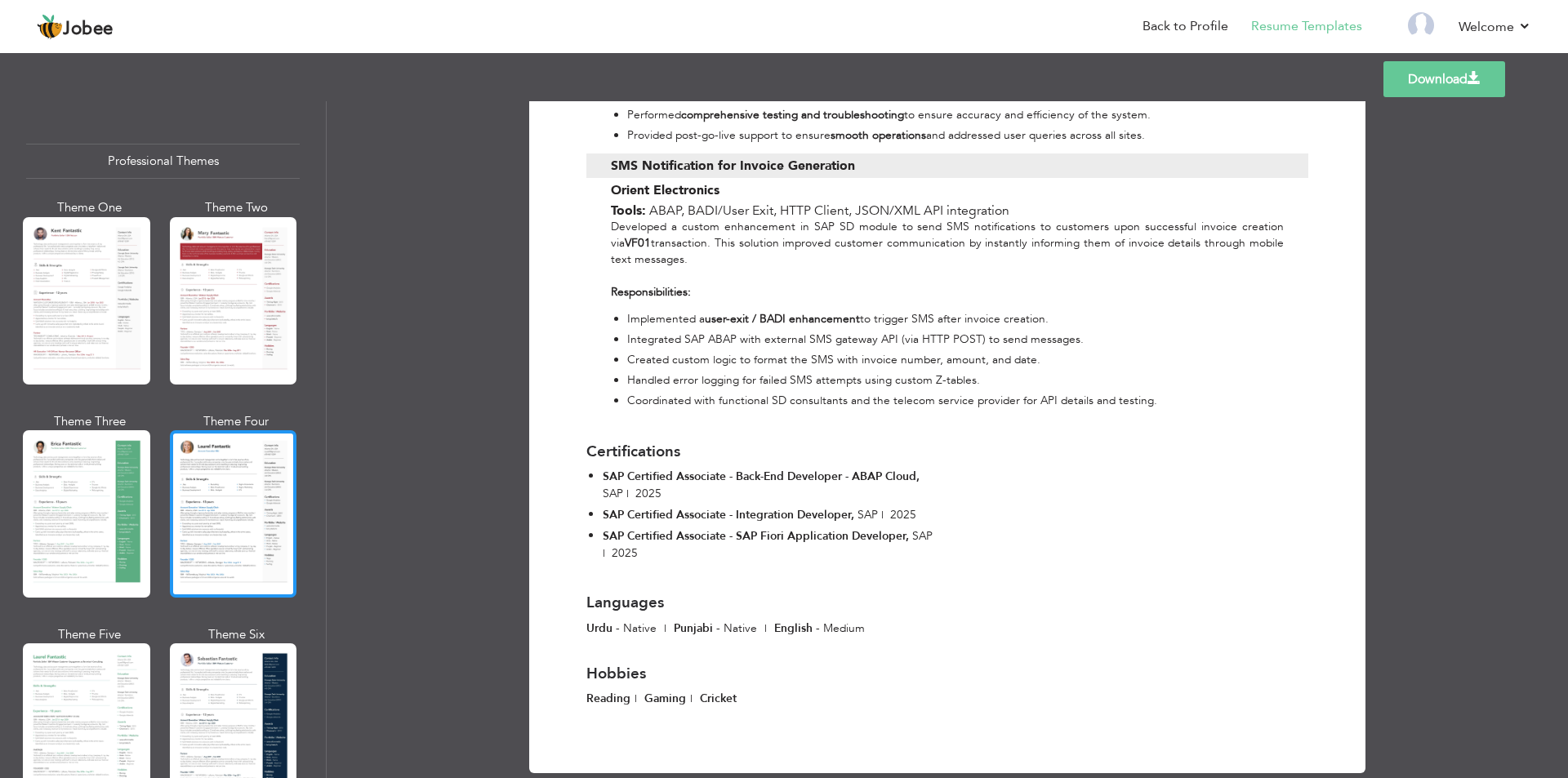
click at [199, 495] on div at bounding box center [233, 514] width 127 height 168
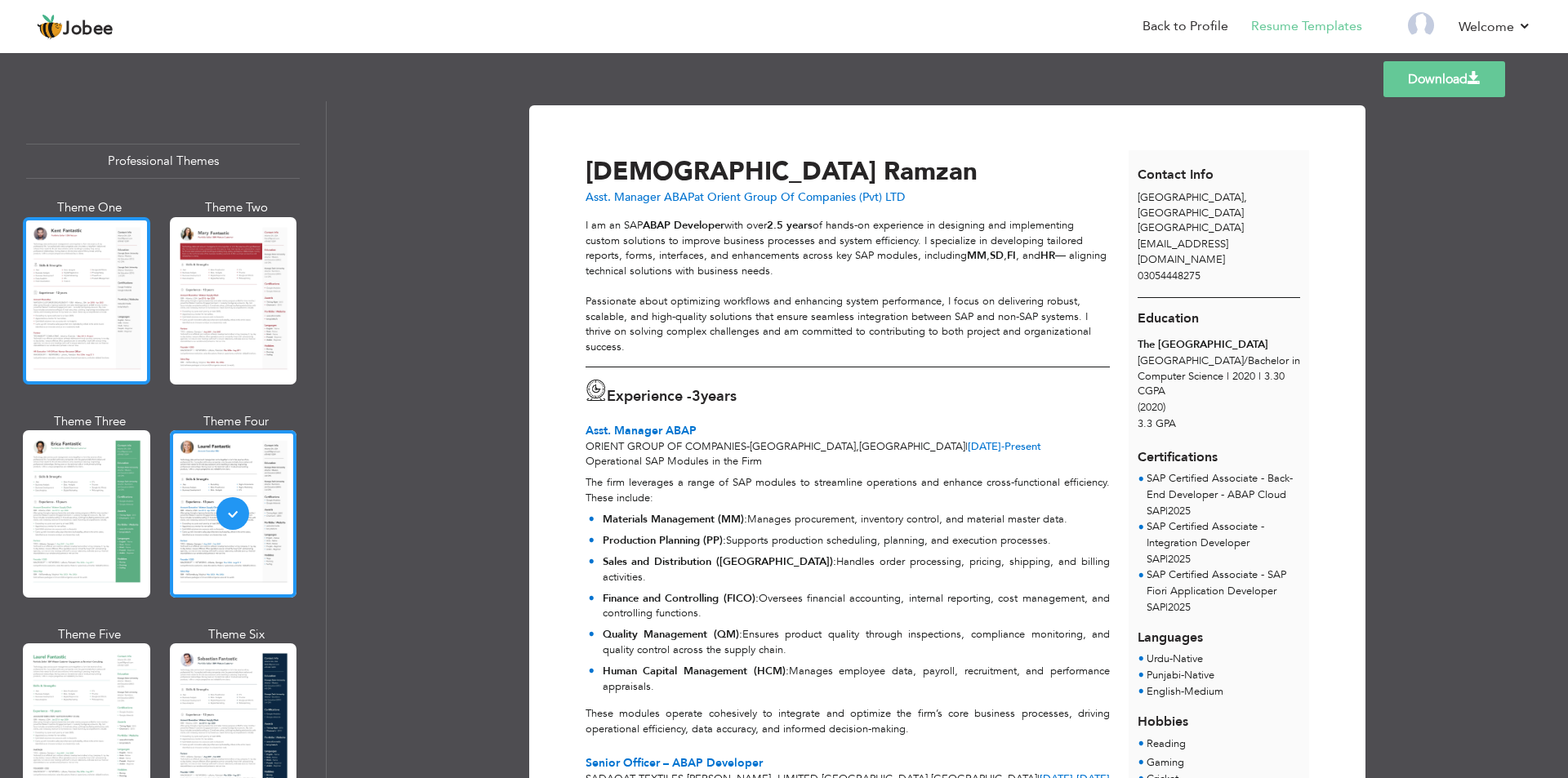
click at [142, 302] on div at bounding box center [86, 301] width 127 height 168
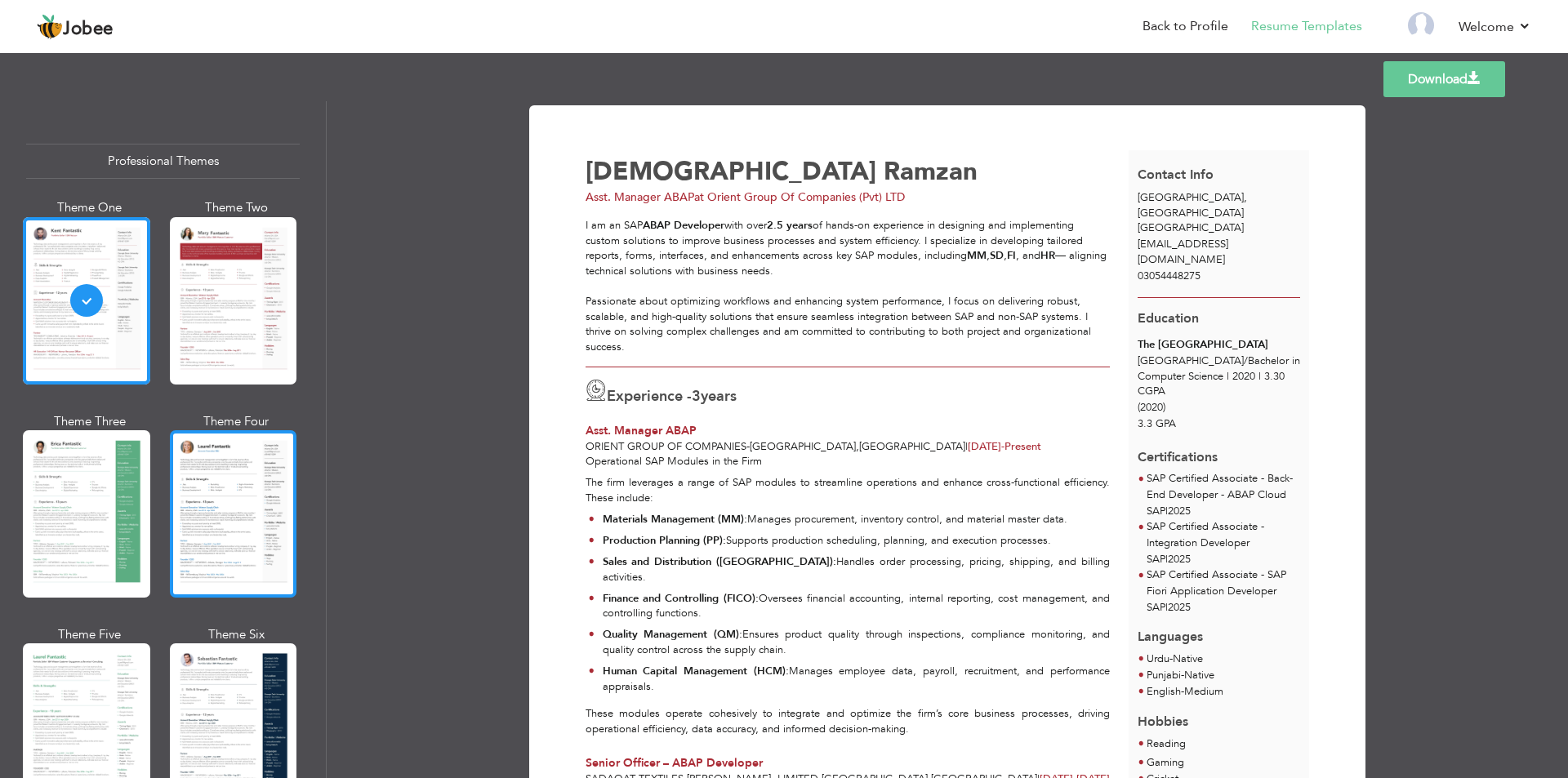
click at [227, 525] on div at bounding box center [233, 514] width 127 height 168
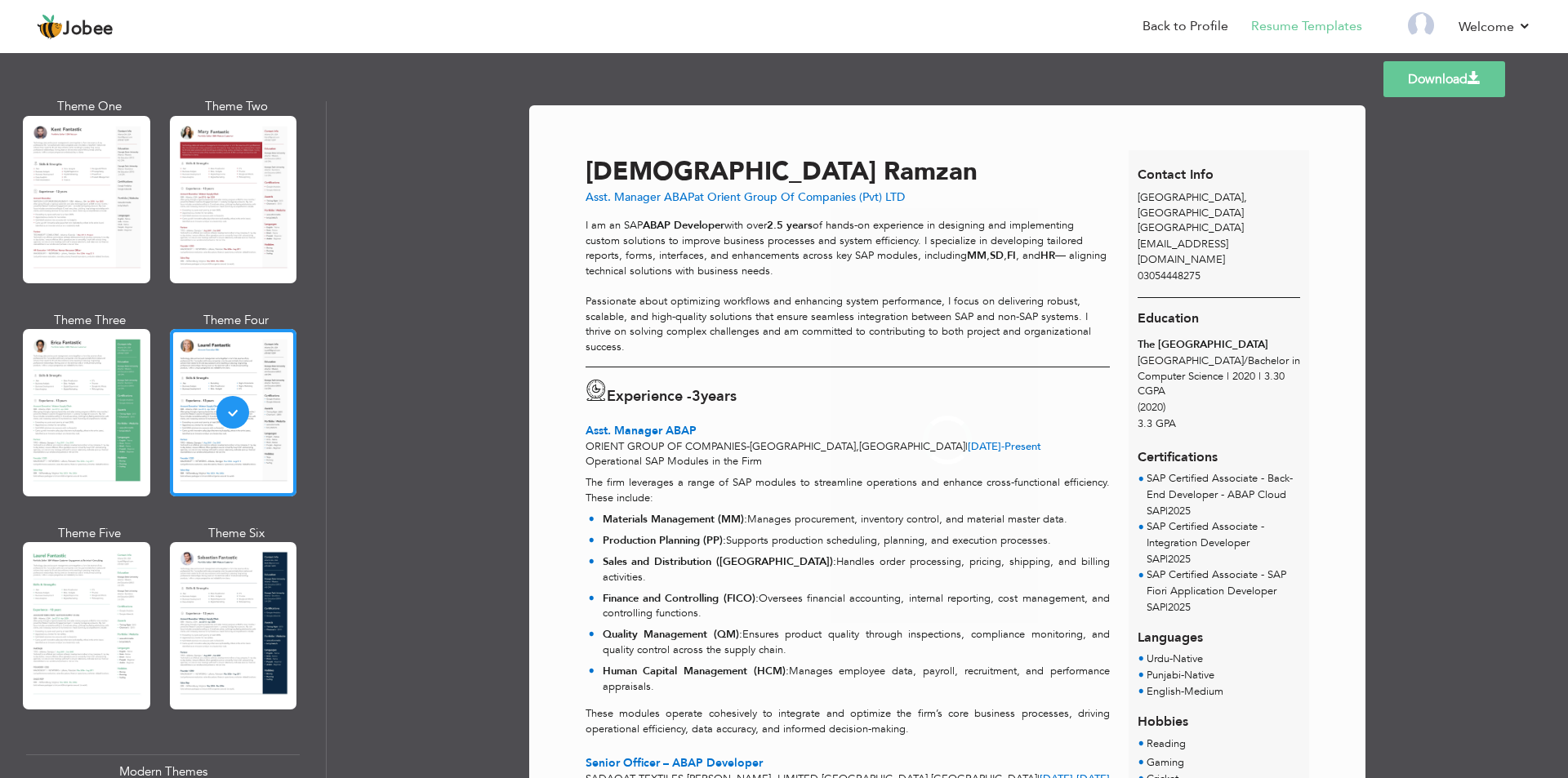
scroll to position [245, 0]
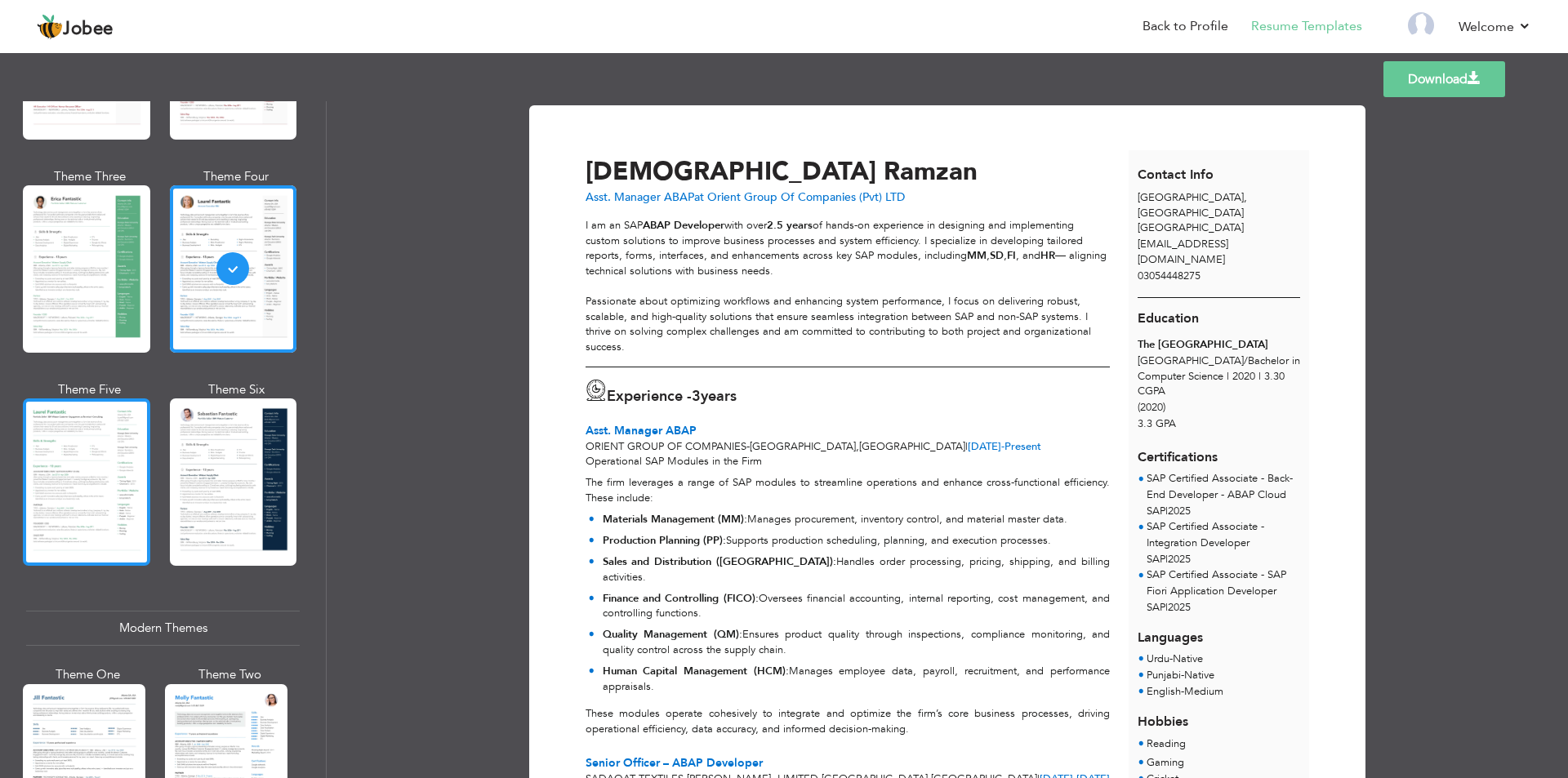
click at [91, 540] on div at bounding box center [86, 482] width 127 height 168
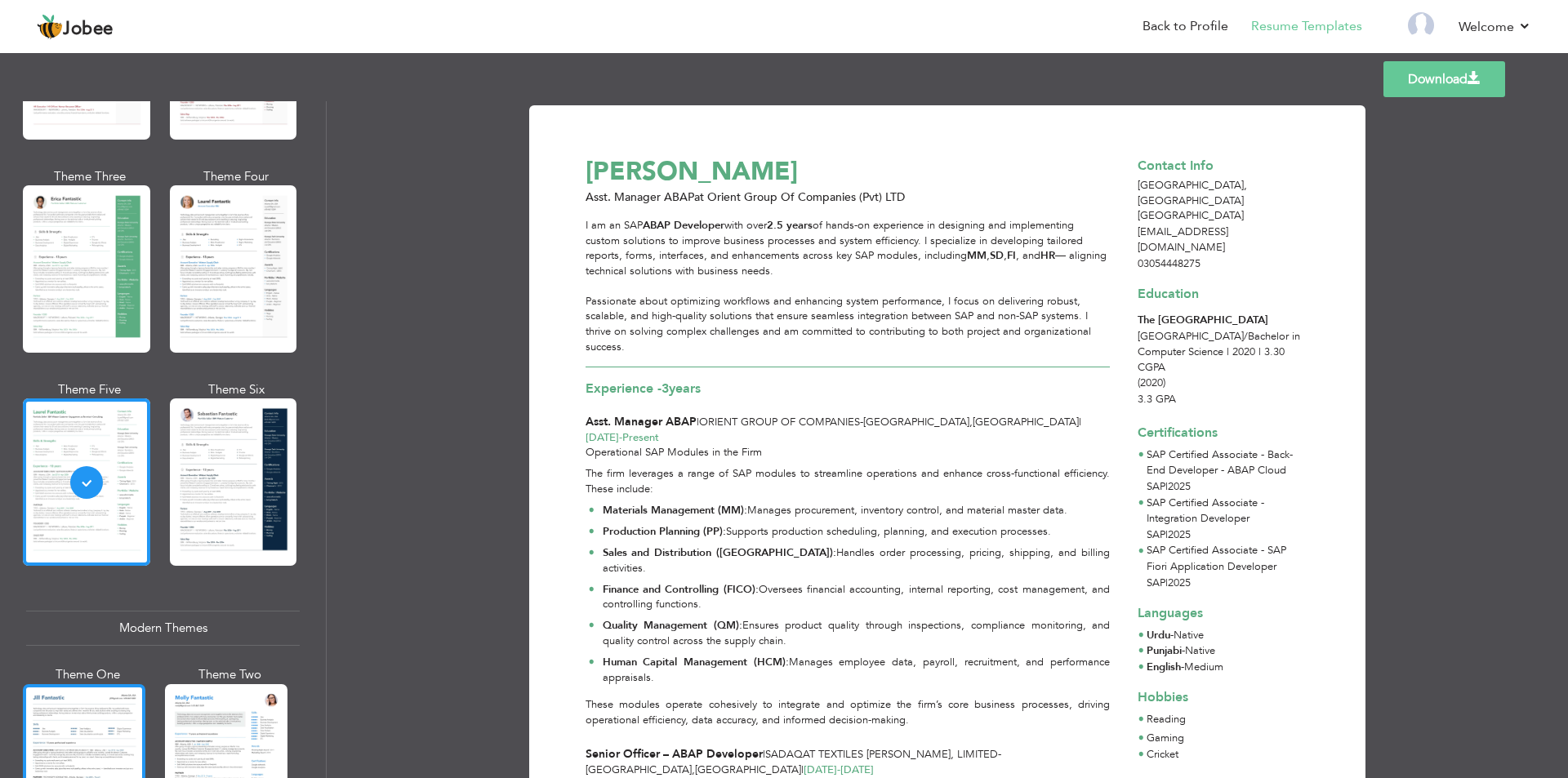
click at [63, 727] on div at bounding box center [84, 765] width 123 height 162
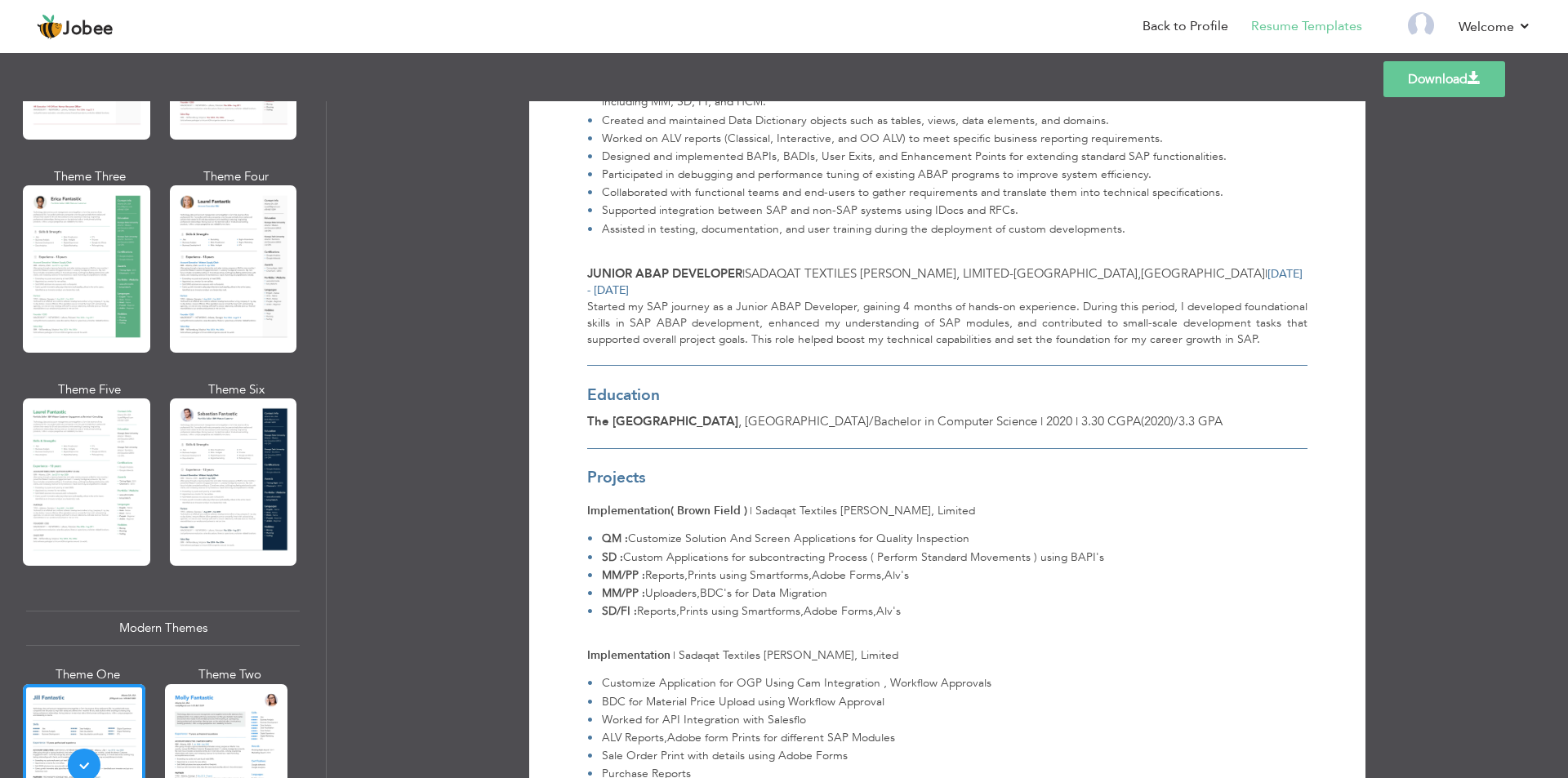
scroll to position [1388, 0]
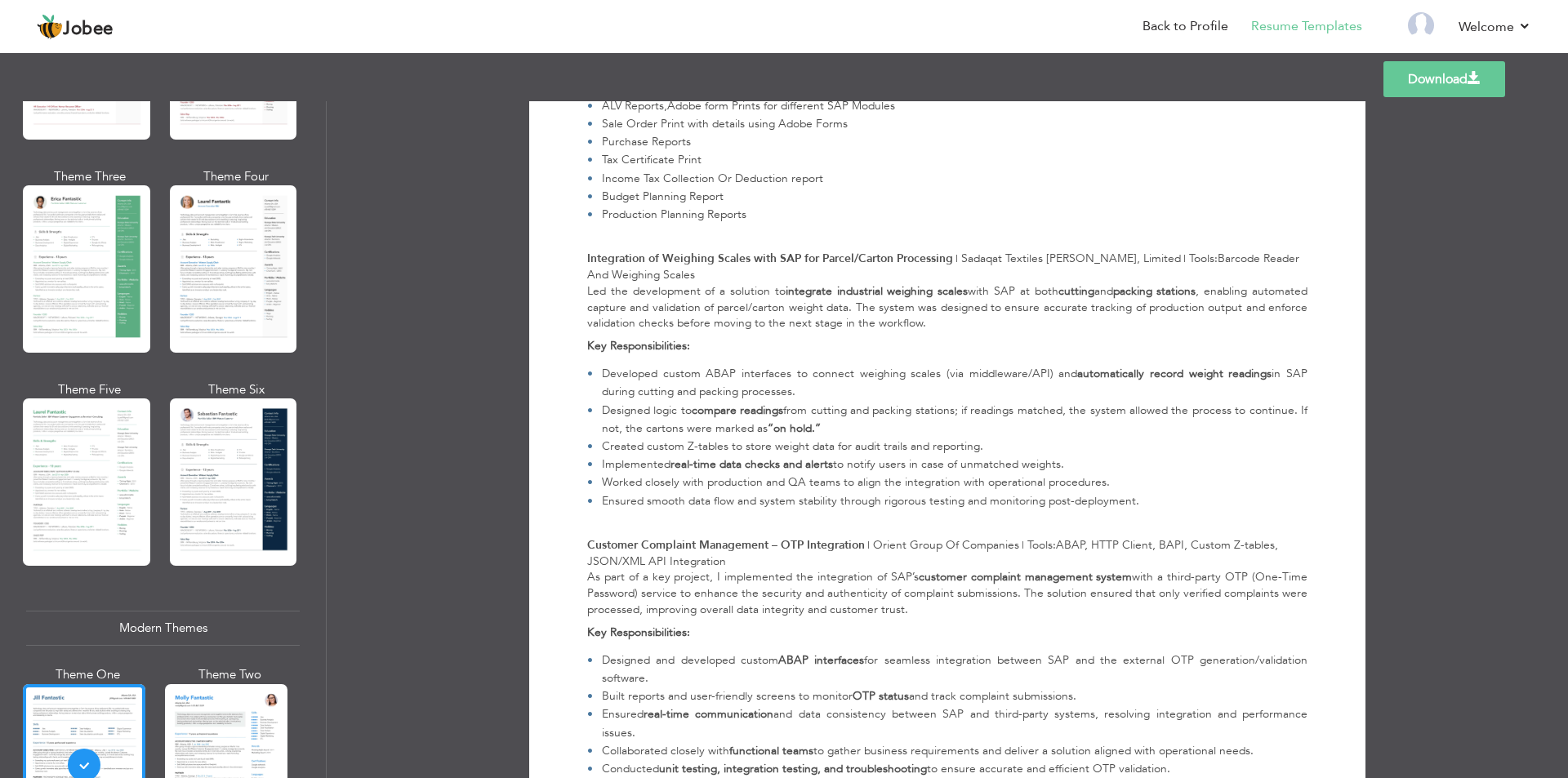
click at [1465, 80] on link "Download" at bounding box center [1443, 80] width 122 height 36
click at [87, 460] on div at bounding box center [86, 482] width 127 height 168
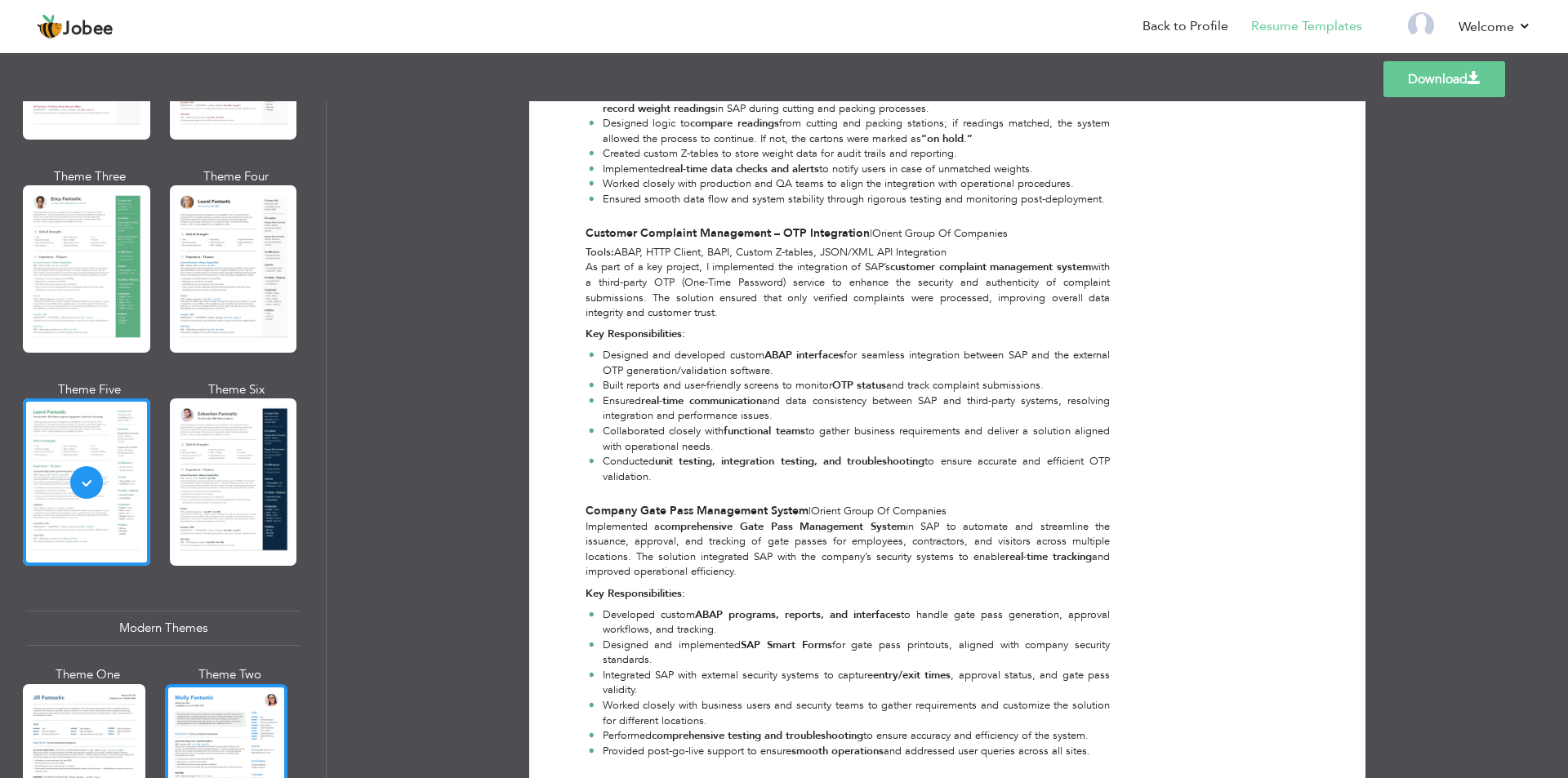
scroll to position [1827, 0]
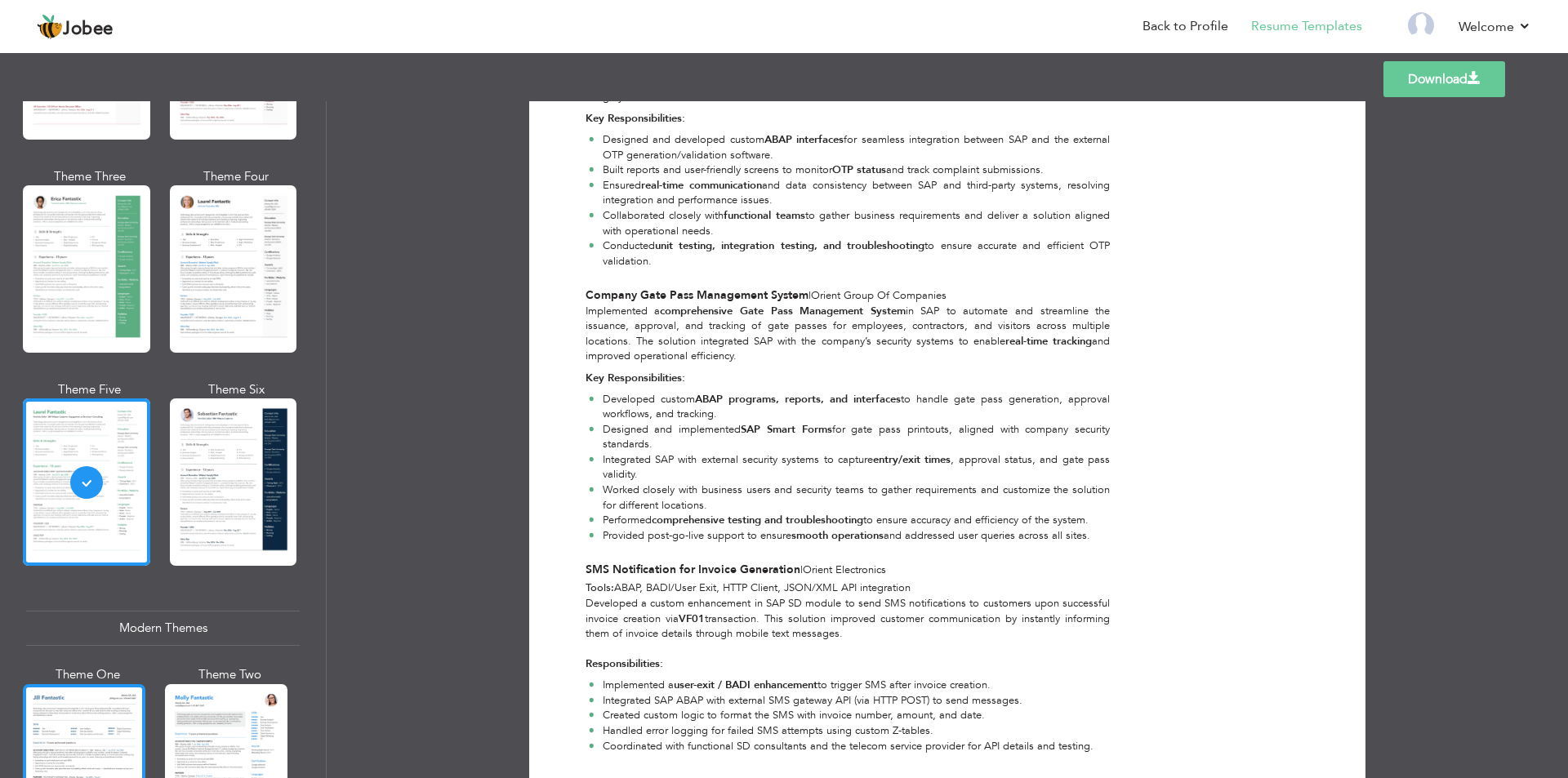
click at [91, 724] on div at bounding box center [84, 765] width 123 height 162
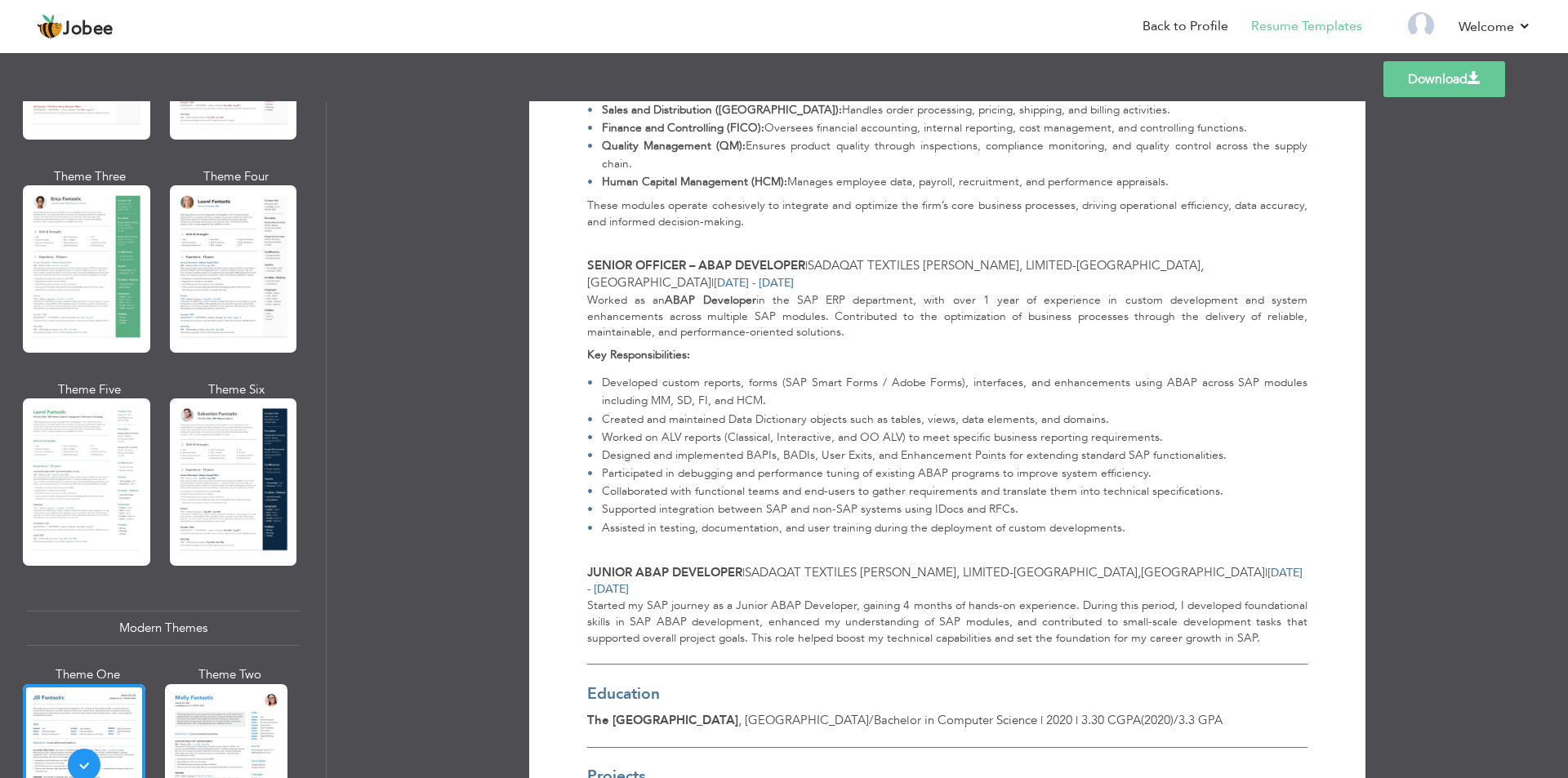
scroll to position [572, 0]
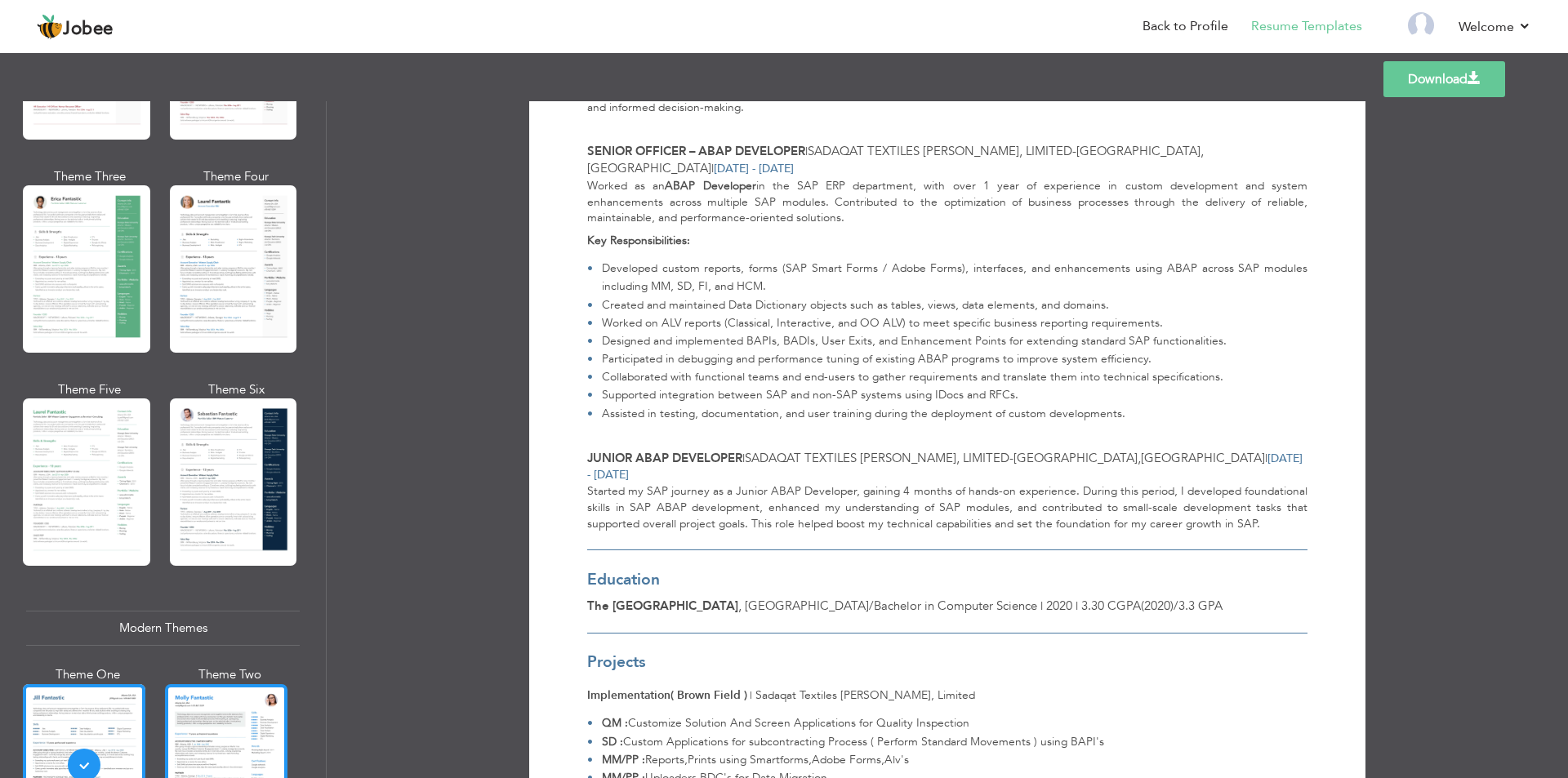
click at [206, 691] on div at bounding box center [226, 765] width 123 height 162
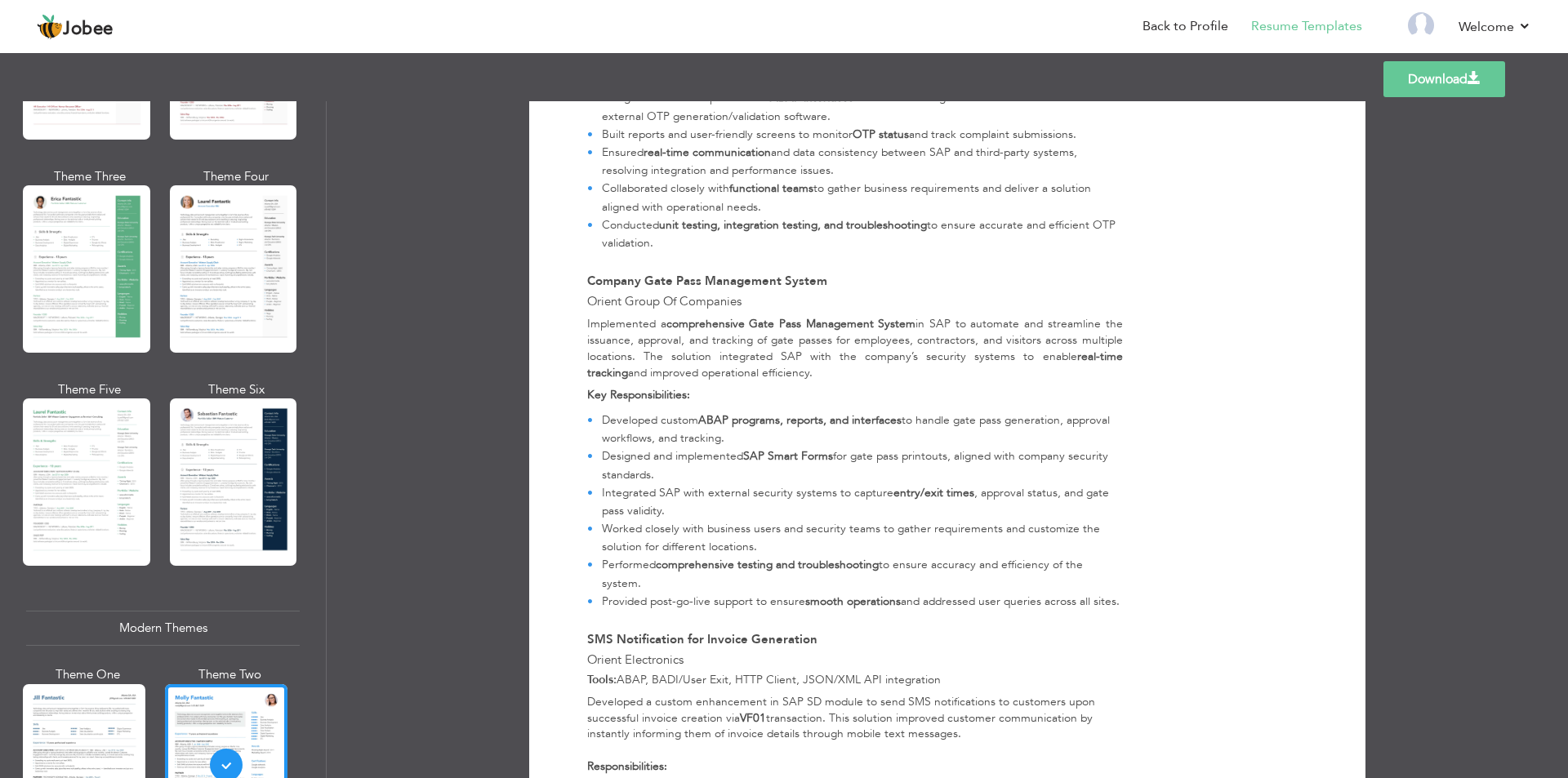
scroll to position [2551, 0]
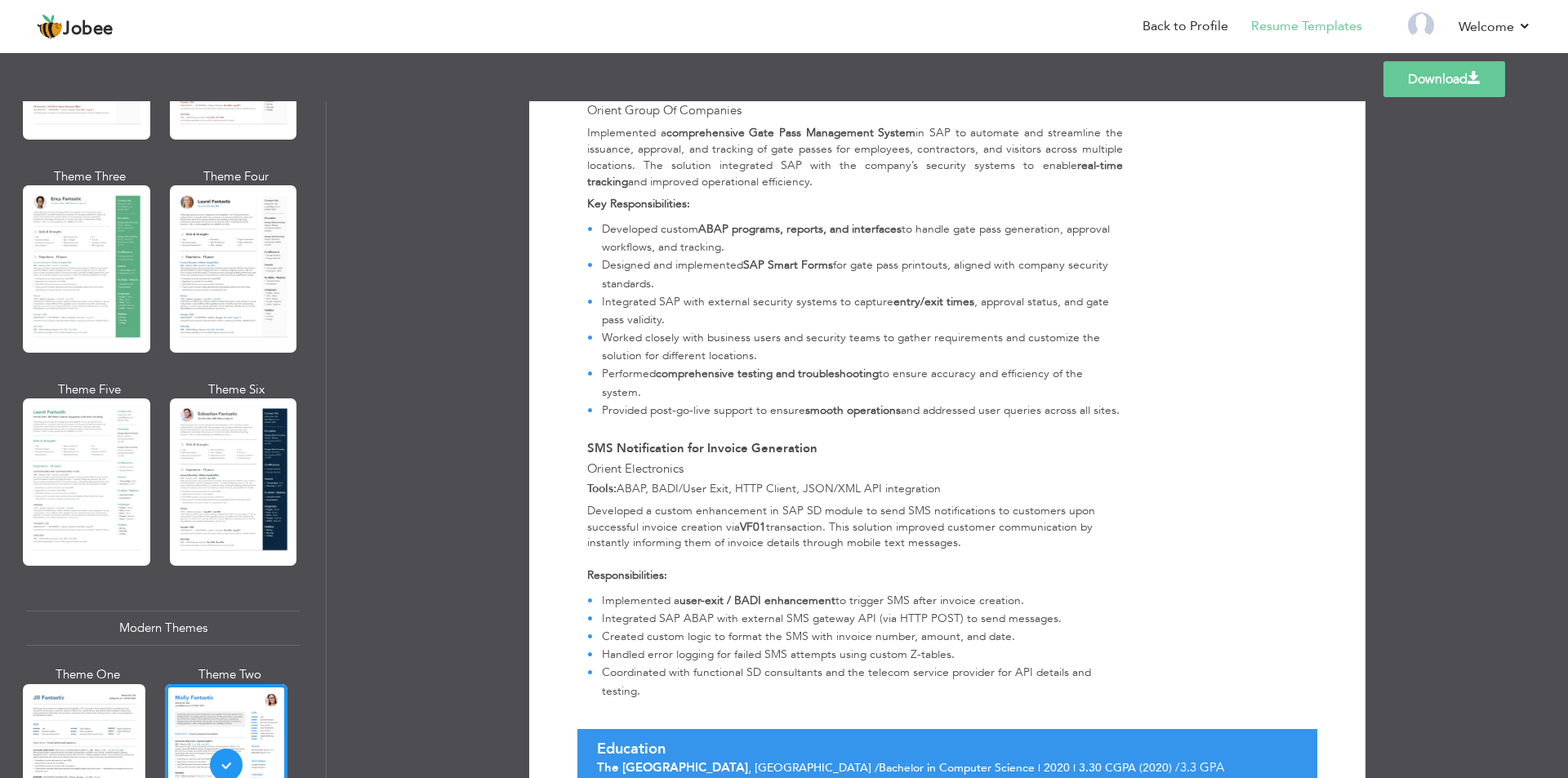
drag, startPoint x: 258, startPoint y: 254, endPoint x: 269, endPoint y: 342, distance: 88.7
click at [257, 254] on div at bounding box center [233, 269] width 127 height 168
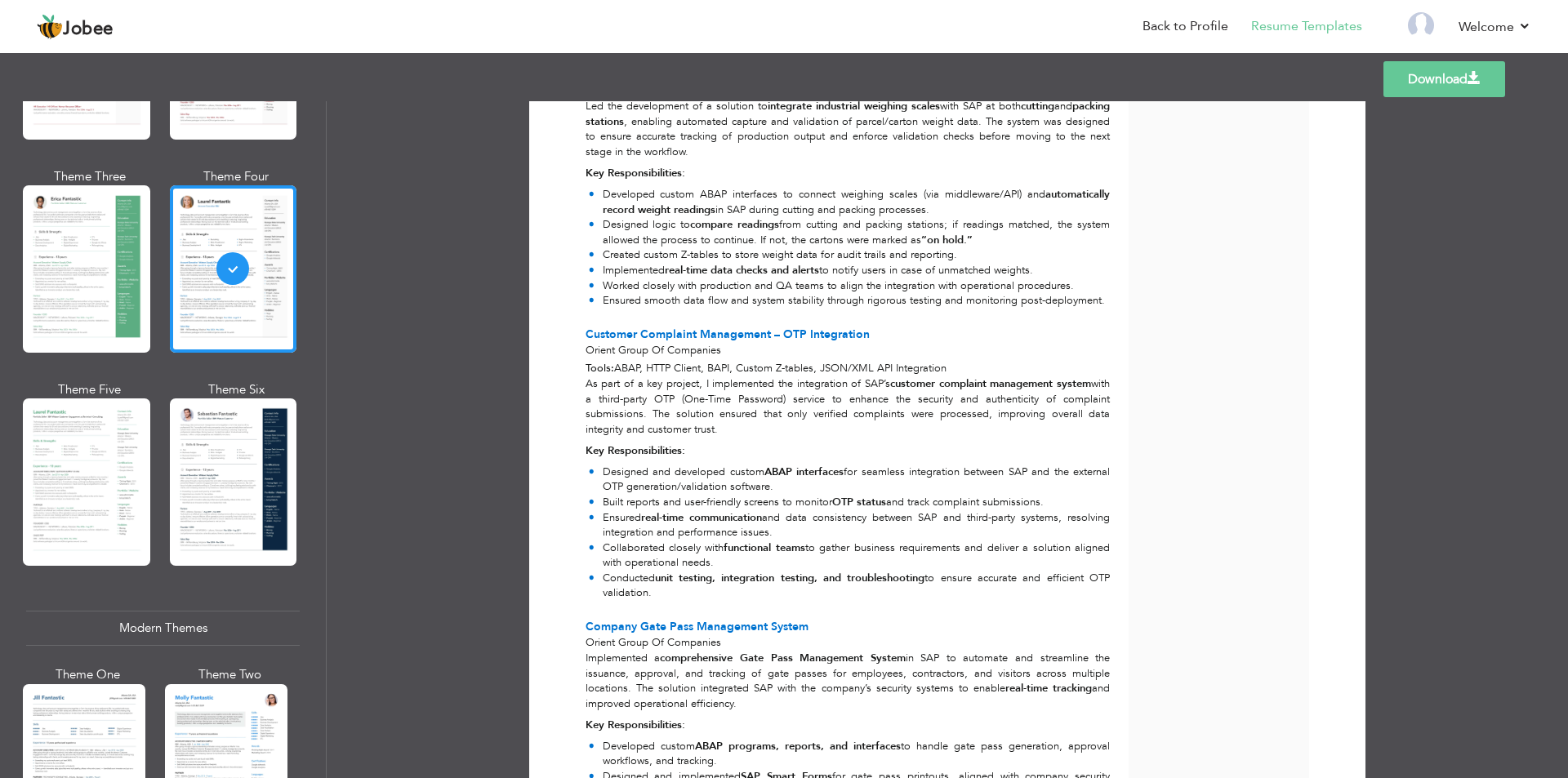
scroll to position [1960, 0]
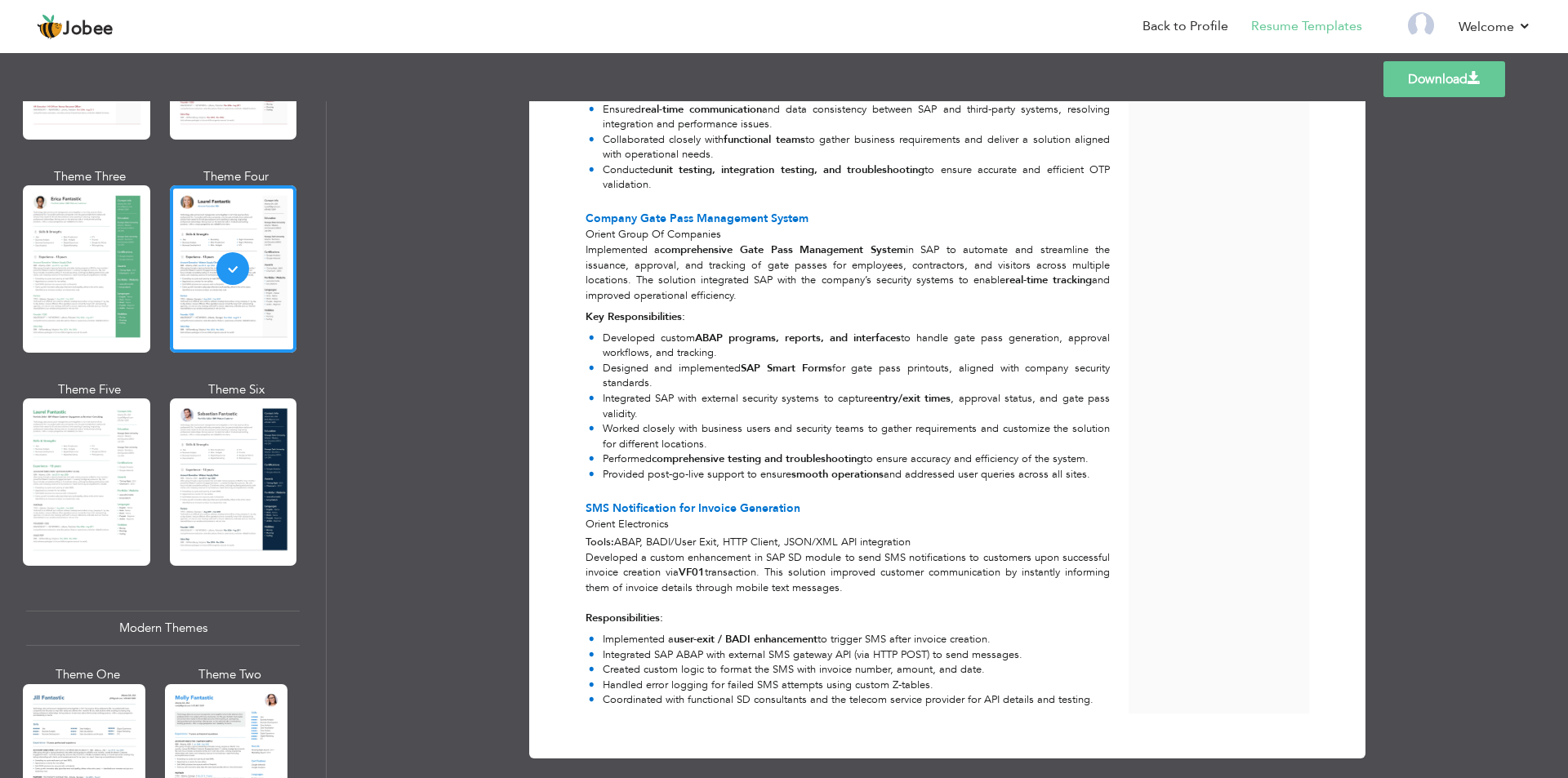
click at [1434, 76] on link "Download" at bounding box center [1443, 80] width 122 height 36
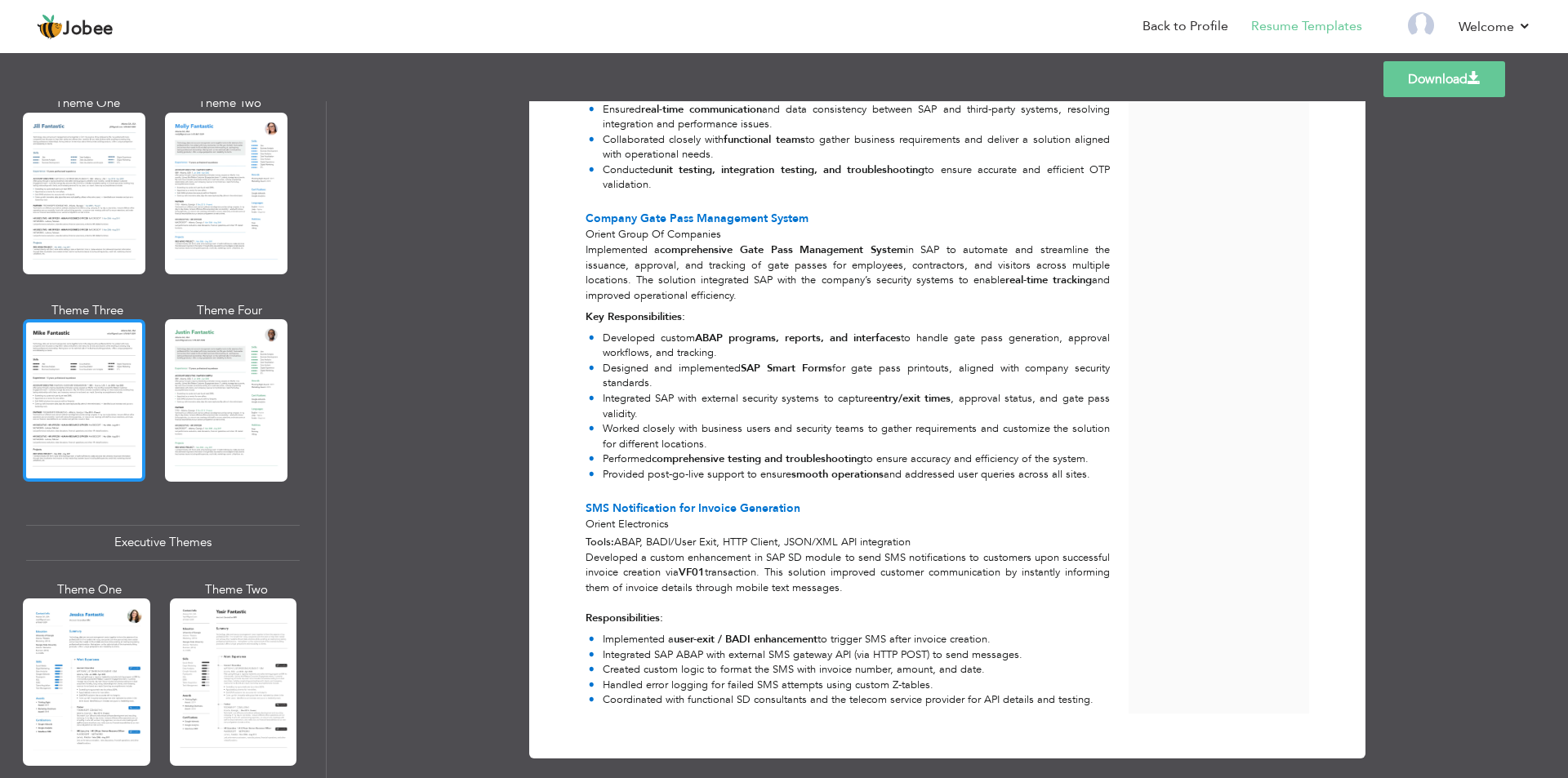
click at [79, 369] on div at bounding box center [84, 400] width 123 height 162
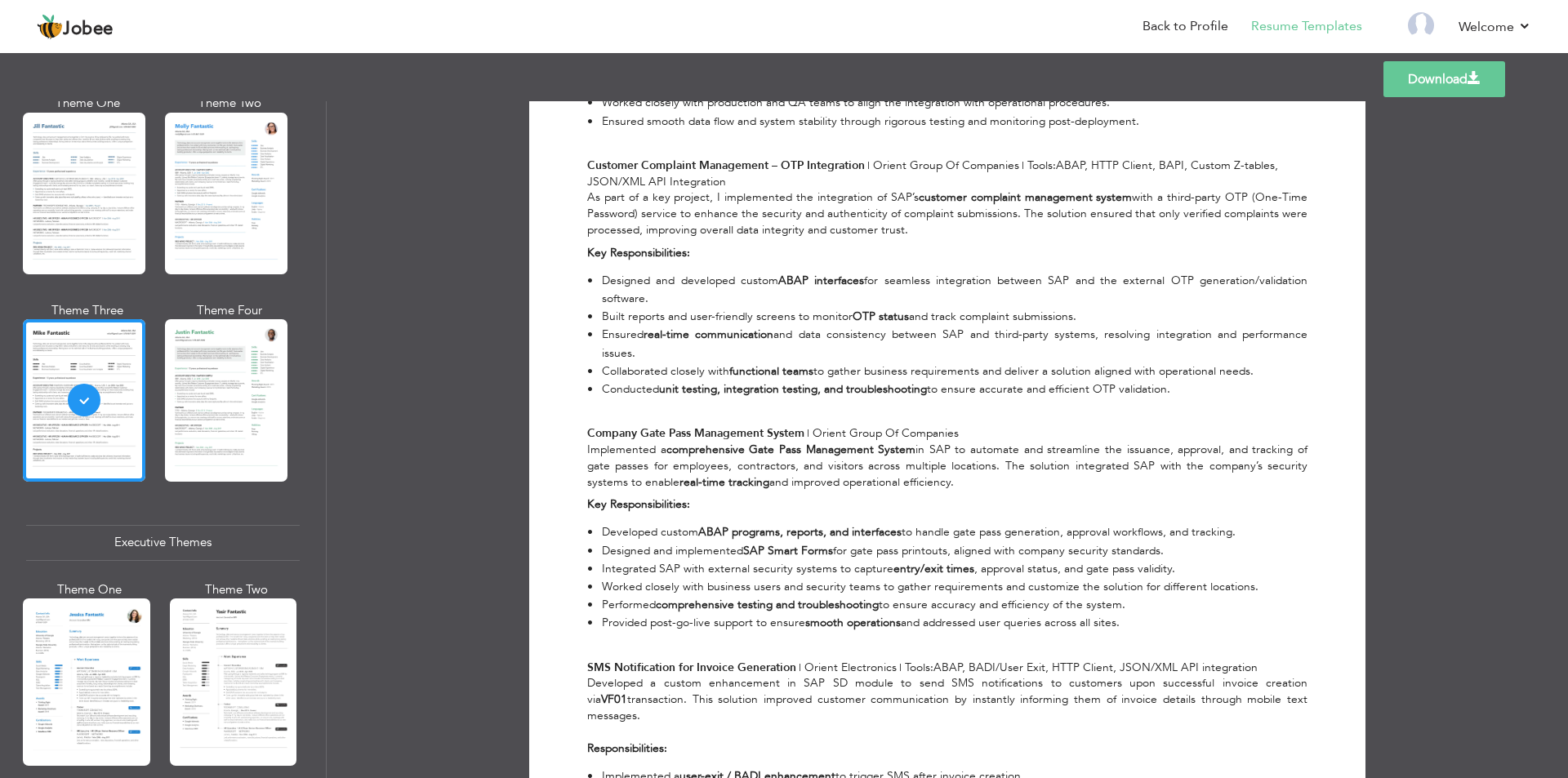
scroll to position [2206, 0]
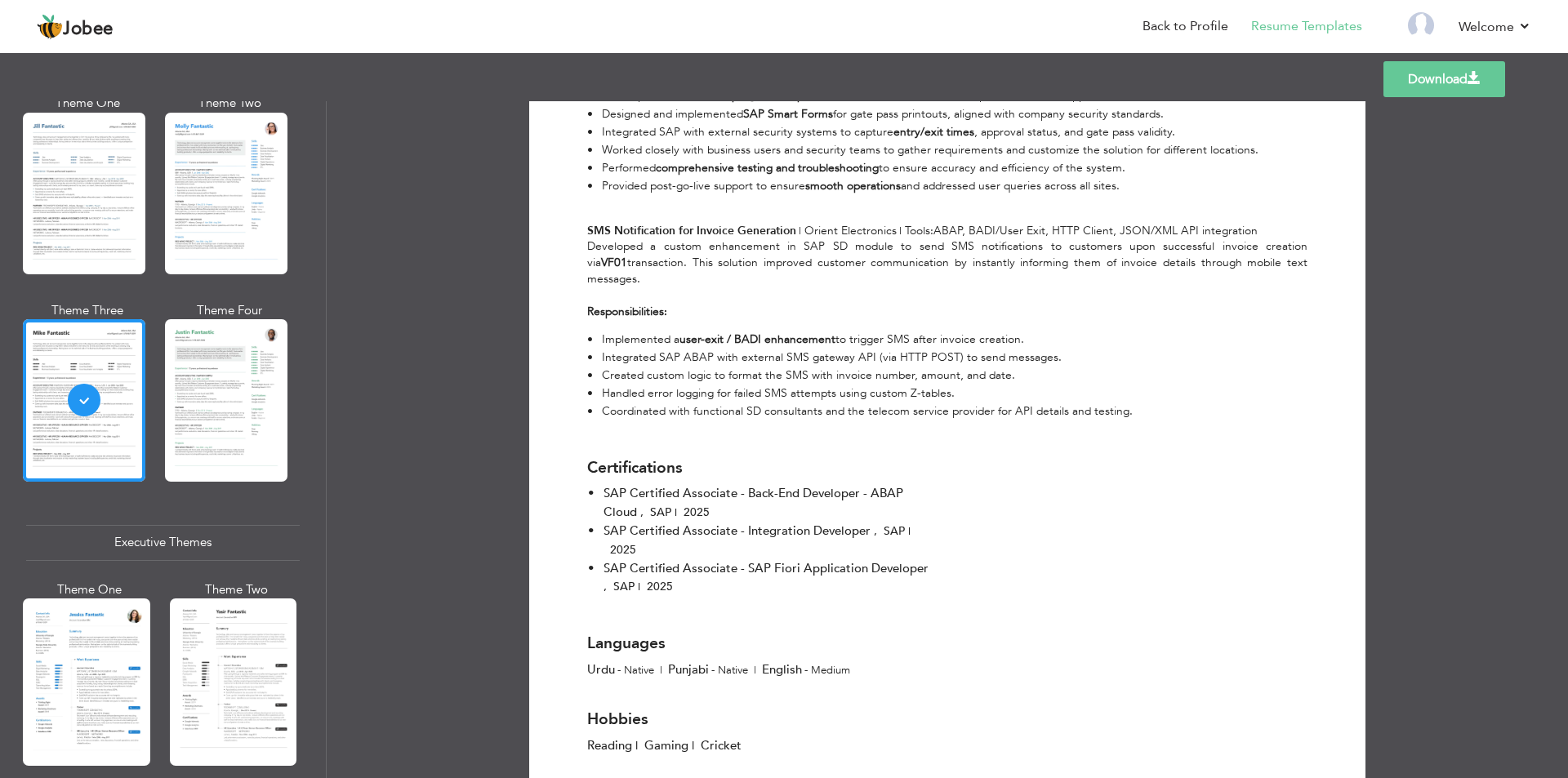
click at [1443, 82] on link "Download" at bounding box center [1443, 80] width 122 height 36
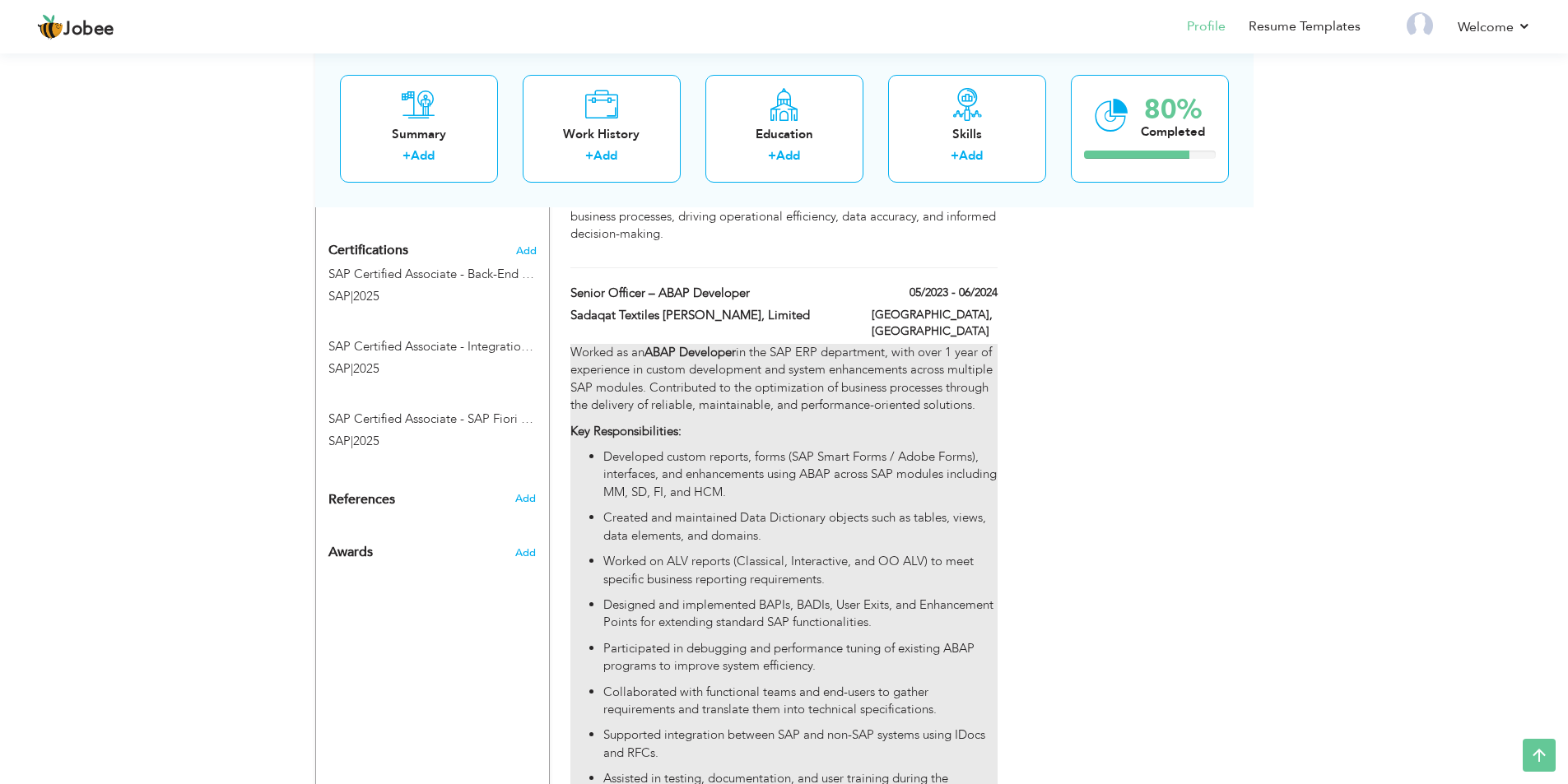
click at [685, 374] on p "Worked as an ABAP Developer in the SAP ERP department, with over 1 year of expe…" at bounding box center [784, 378] width 427 height 70
type input "Senior Officer – ABAP Developer"
type input "Sadaqat Textiles [PERSON_NAME], Limited"
type input "05/2023"
type input "06/2024"
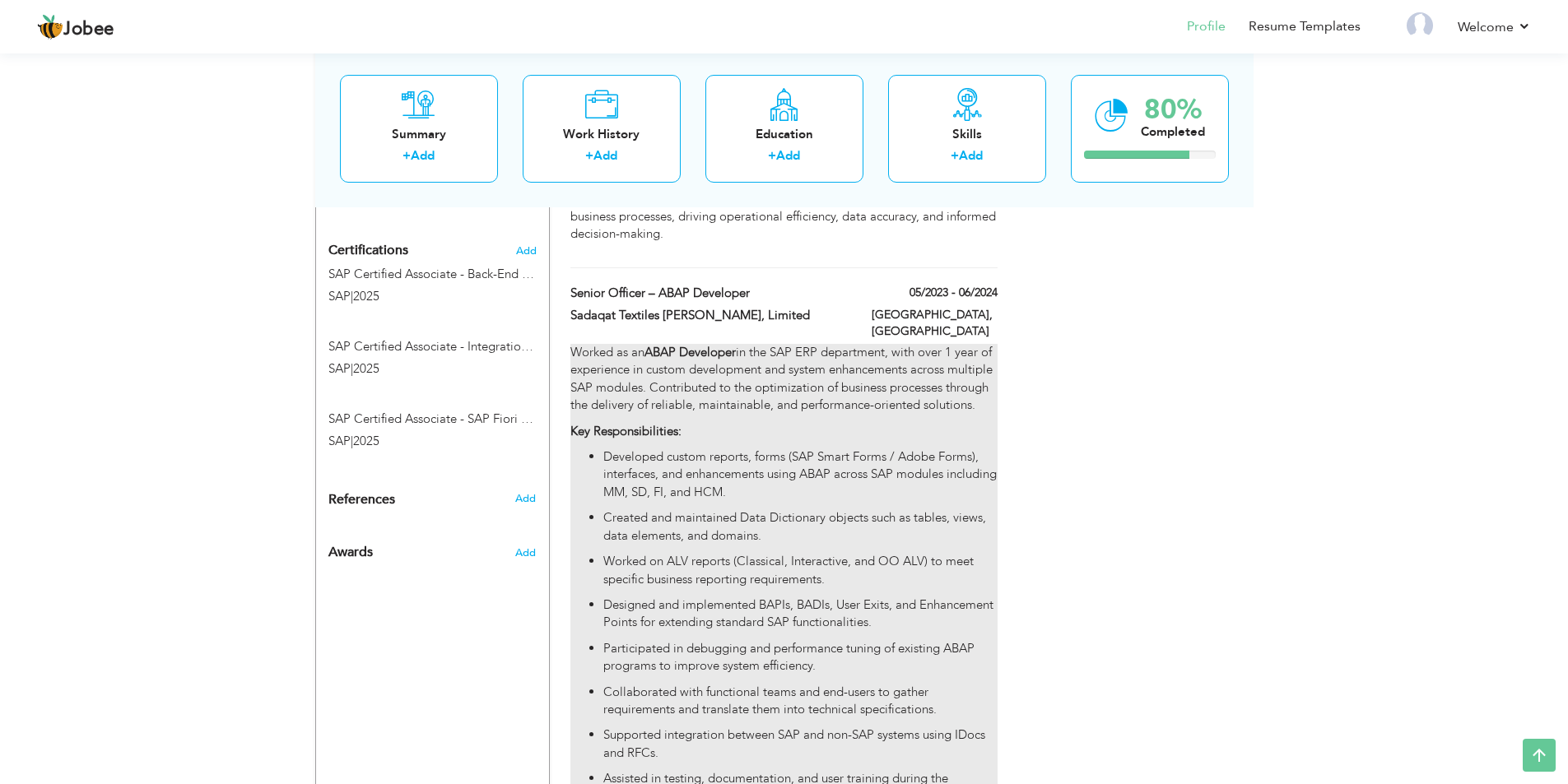
type input "[GEOGRAPHIC_DATA]"
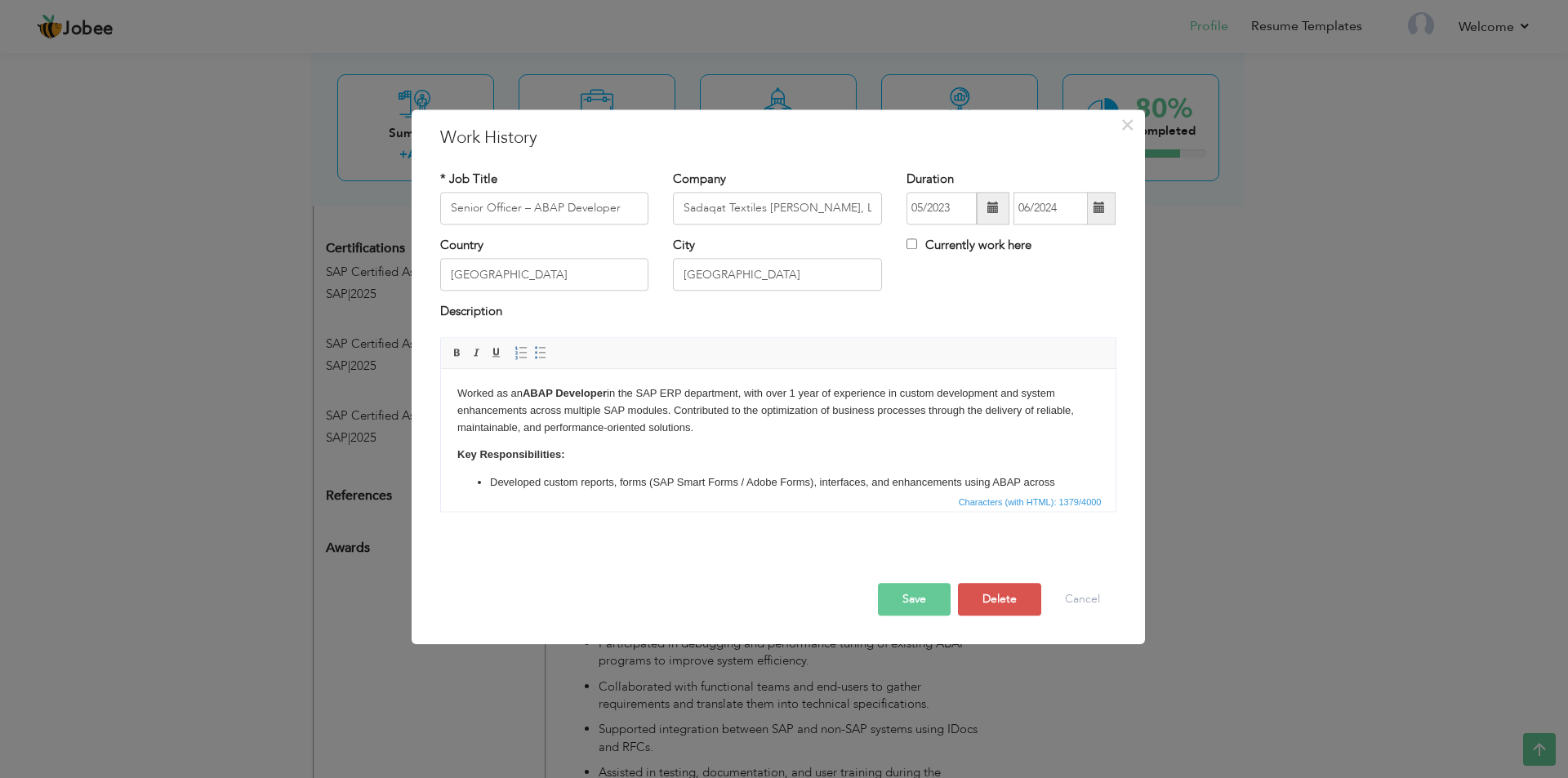
drag, startPoint x: 460, startPoint y: 394, endPoint x: 953, endPoint y: 890, distance: 699.3
click at [460, 394] on p "Worked as an ABAP Developer in the SAP ERP department, with over 1 year of expe…" at bounding box center [778, 410] width 642 height 51
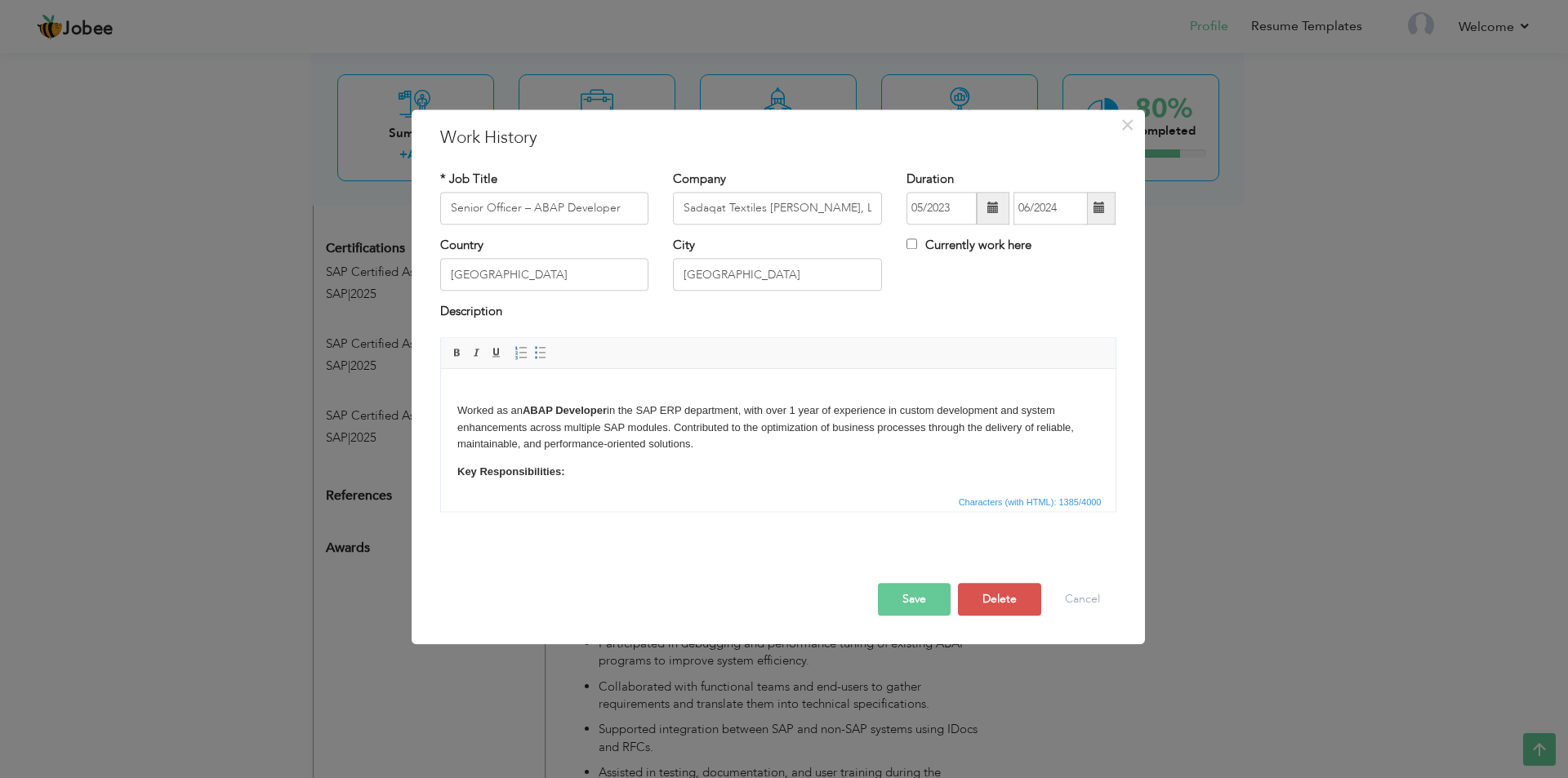
click at [897, 599] on button "Save" at bounding box center [914, 600] width 73 height 33
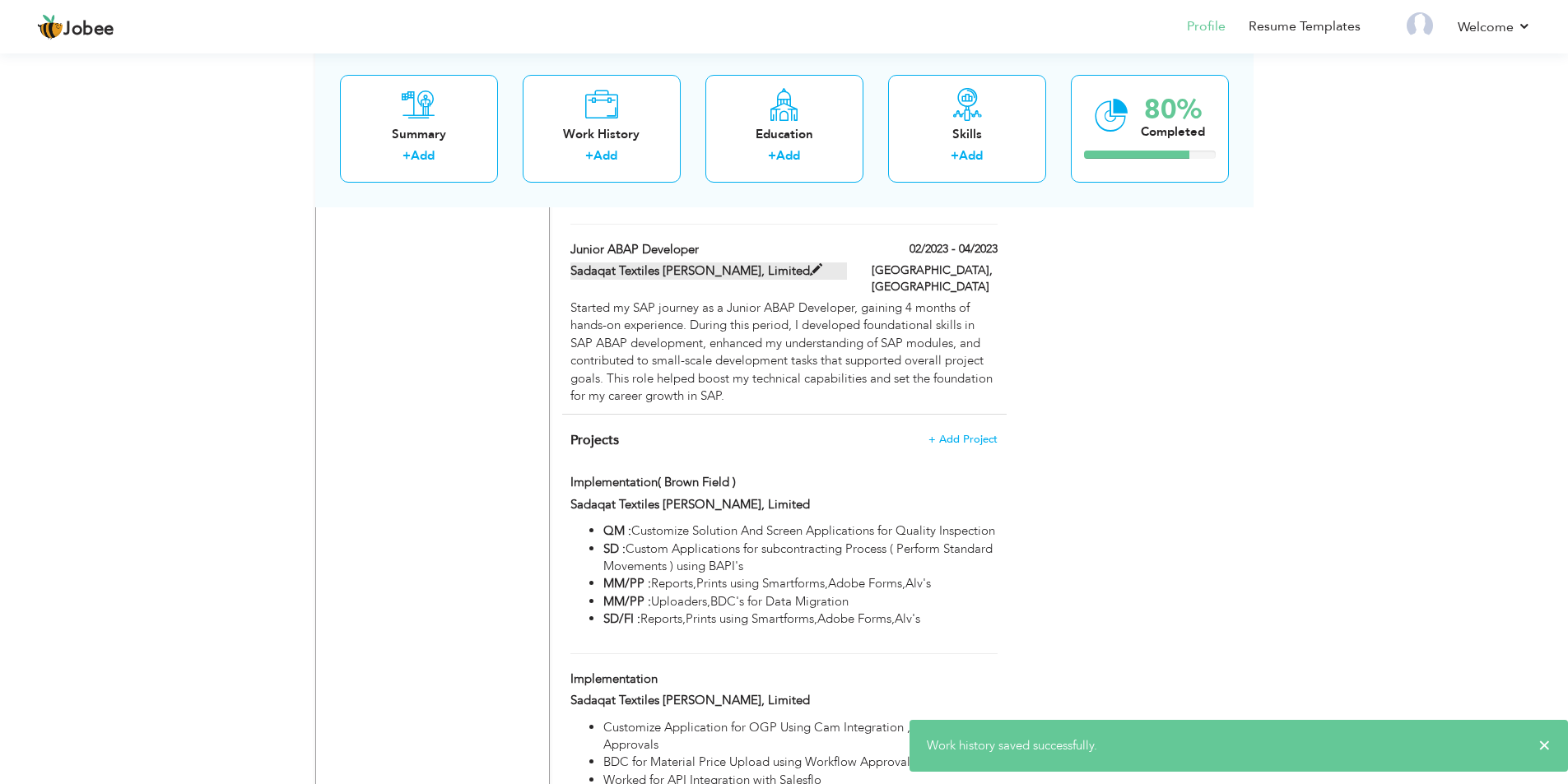
scroll to position [1481, 0]
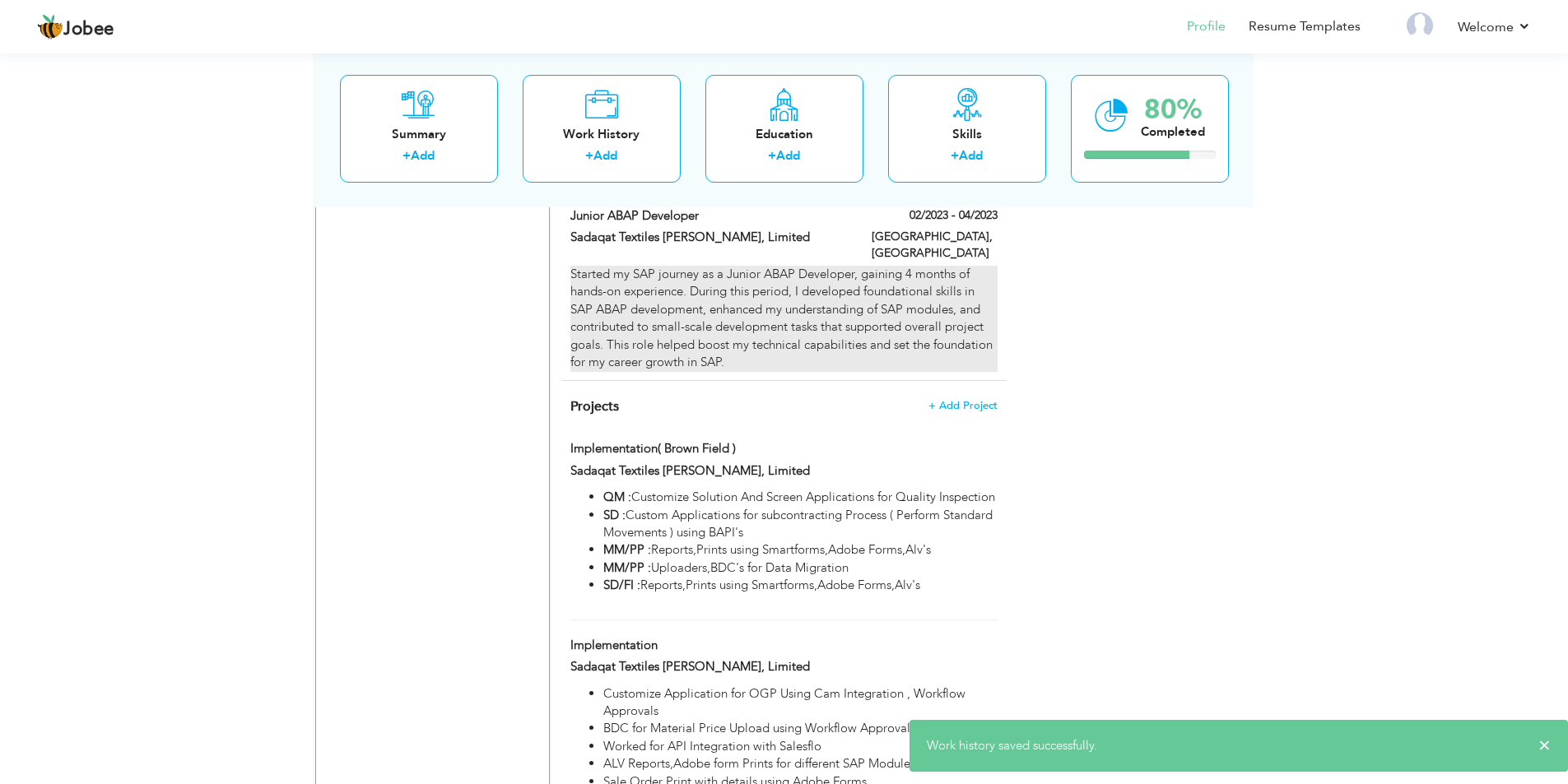
click at [610, 278] on div "Started my SAP journey as a Junior ABAP Developer, gaining 4 months of hands-on…" at bounding box center [784, 319] width 427 height 106
type input "Junior ABAP Developer"
type input "02/2023"
type input "04/2023"
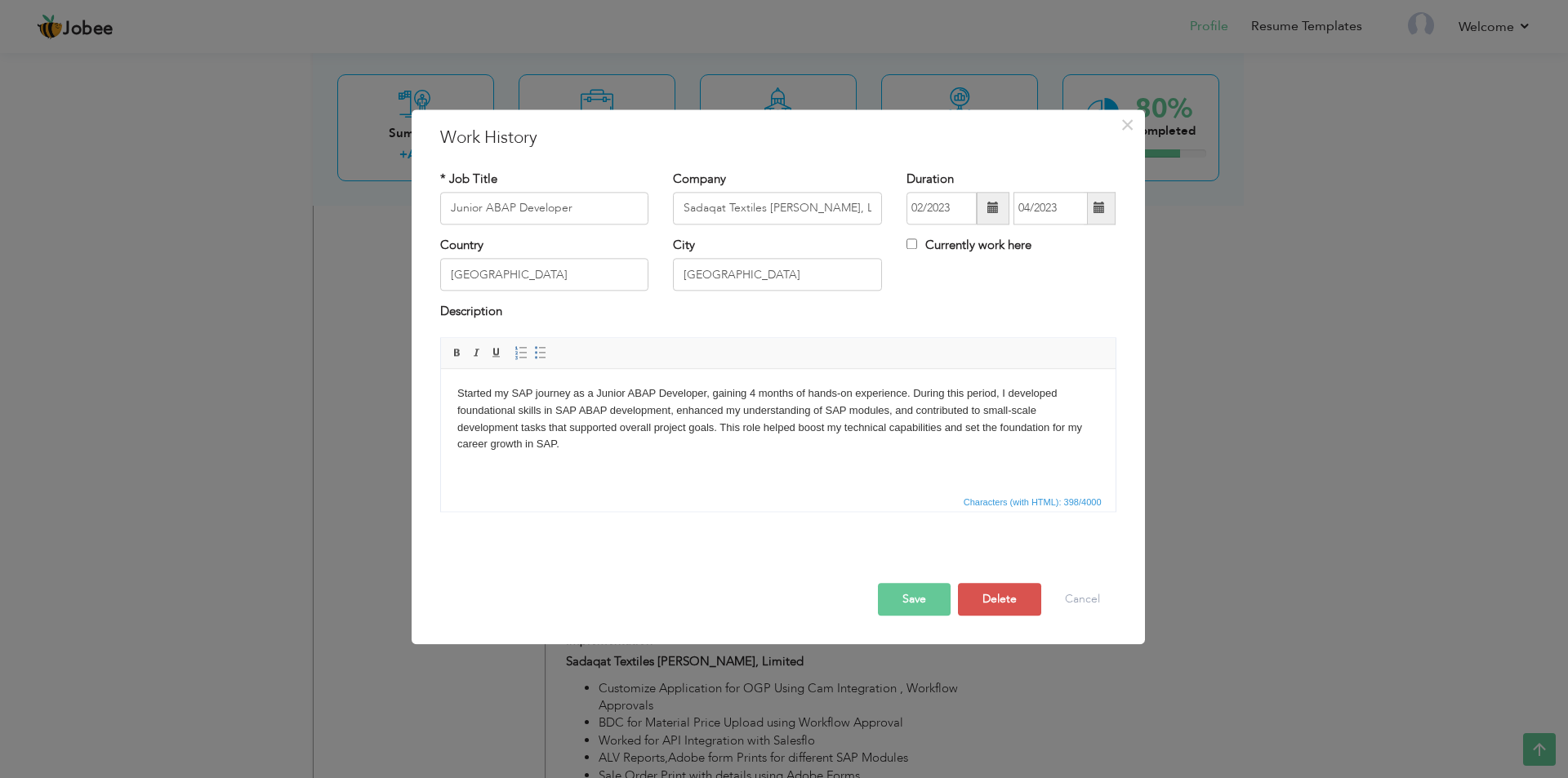
click at [462, 392] on body "Started my SAP journey as a Junior ABAP Developer, gaining 4 months of hands-on…" at bounding box center [778, 419] width 642 height 68
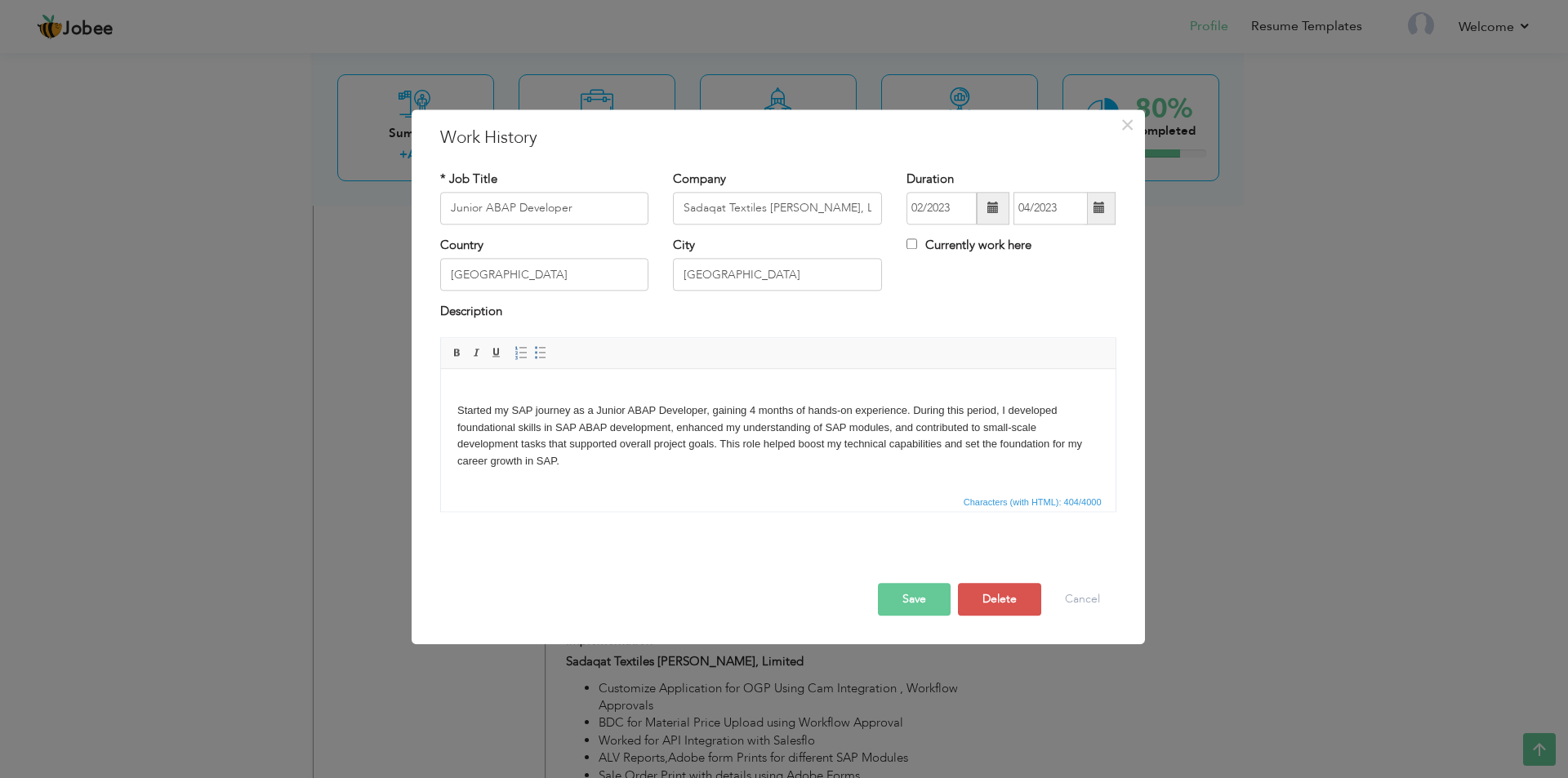
click at [911, 589] on button "Save" at bounding box center [914, 600] width 73 height 33
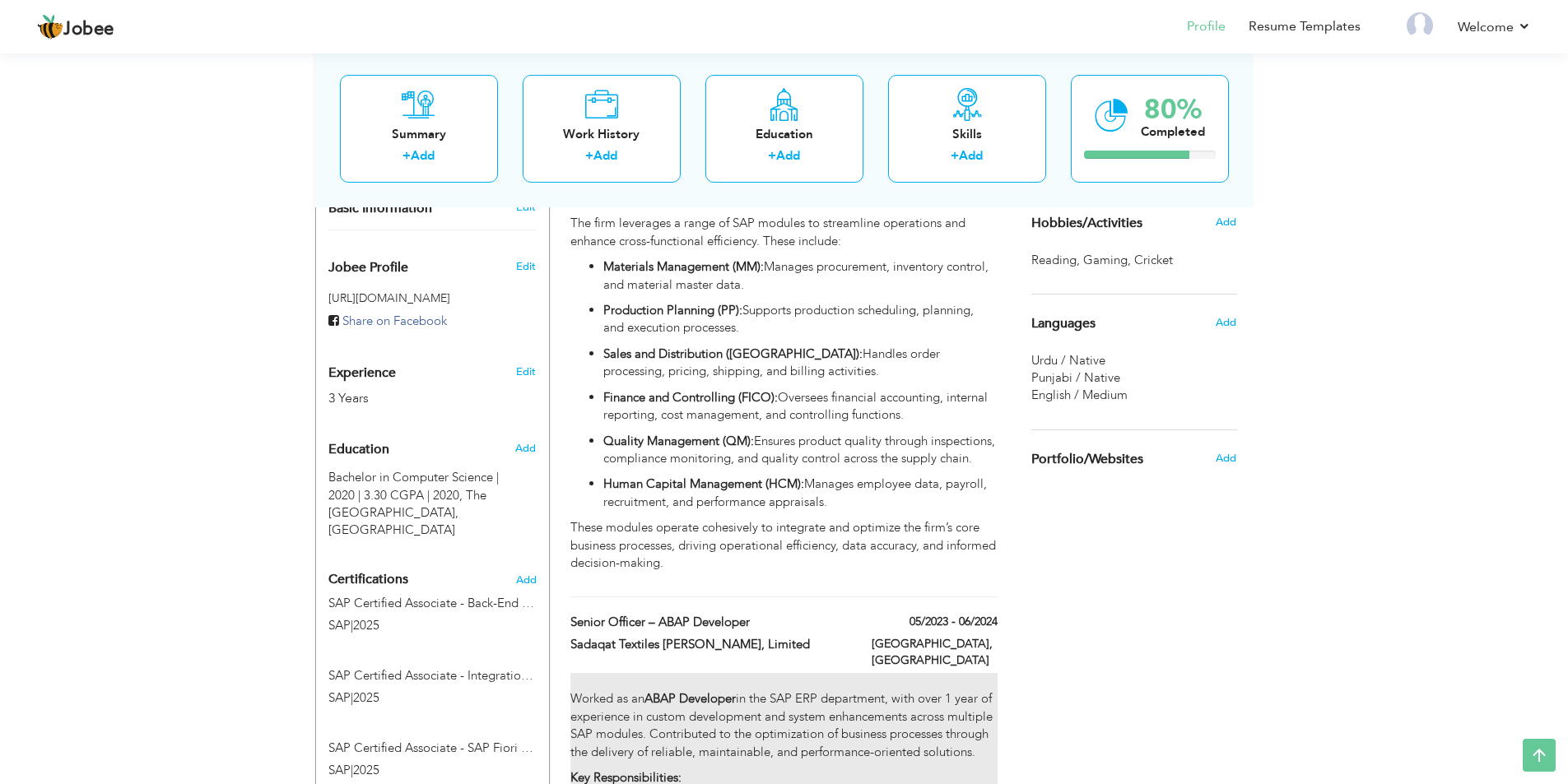
scroll to position [247, 0]
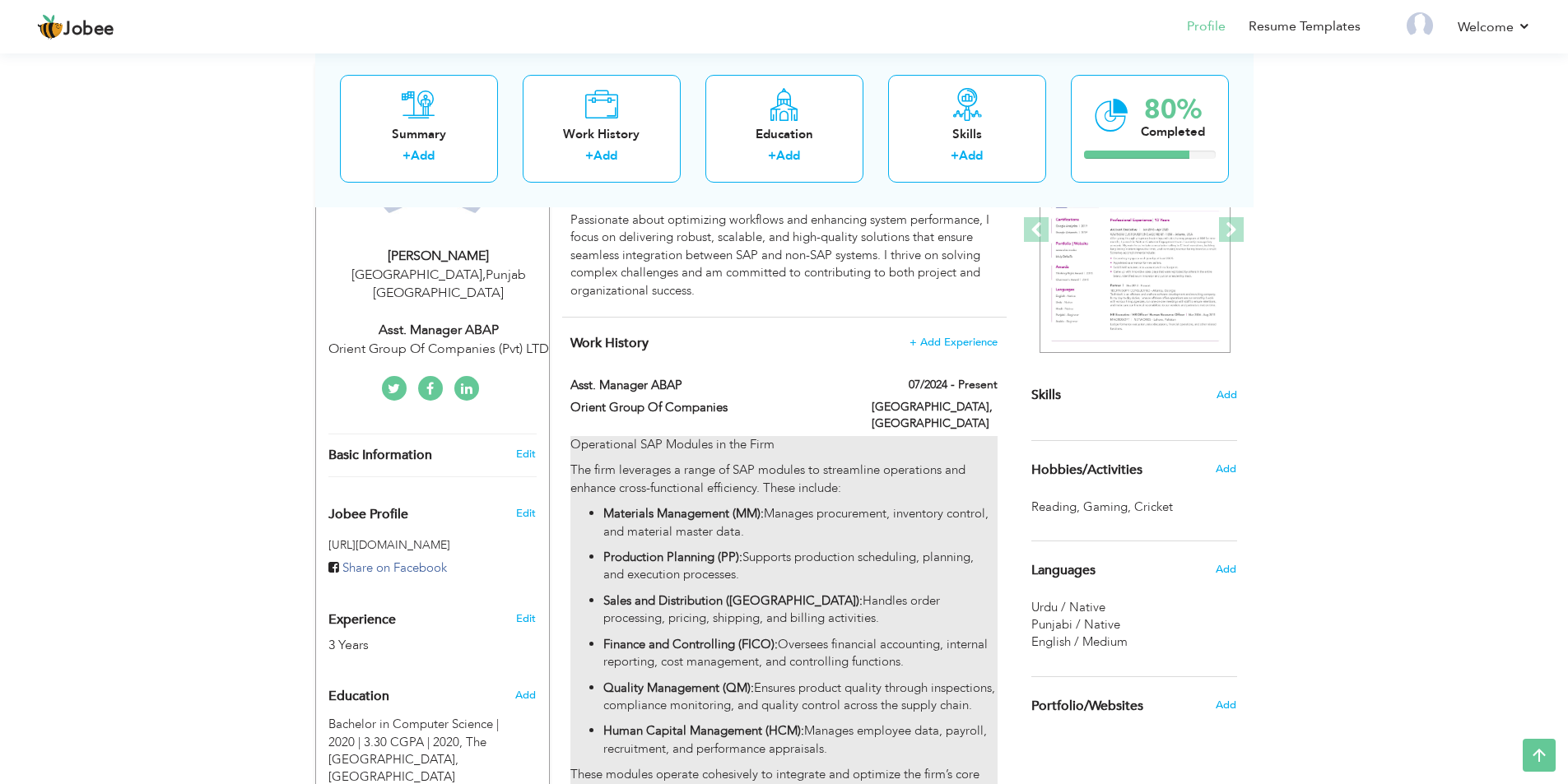
click at [670, 436] on p "Operational SAP Modules in the Firm" at bounding box center [784, 445] width 427 height 17
type input "Asst. Manager ABAP"
type input "Orient Group Of Companies"
type input "07/2024"
type input "[GEOGRAPHIC_DATA]"
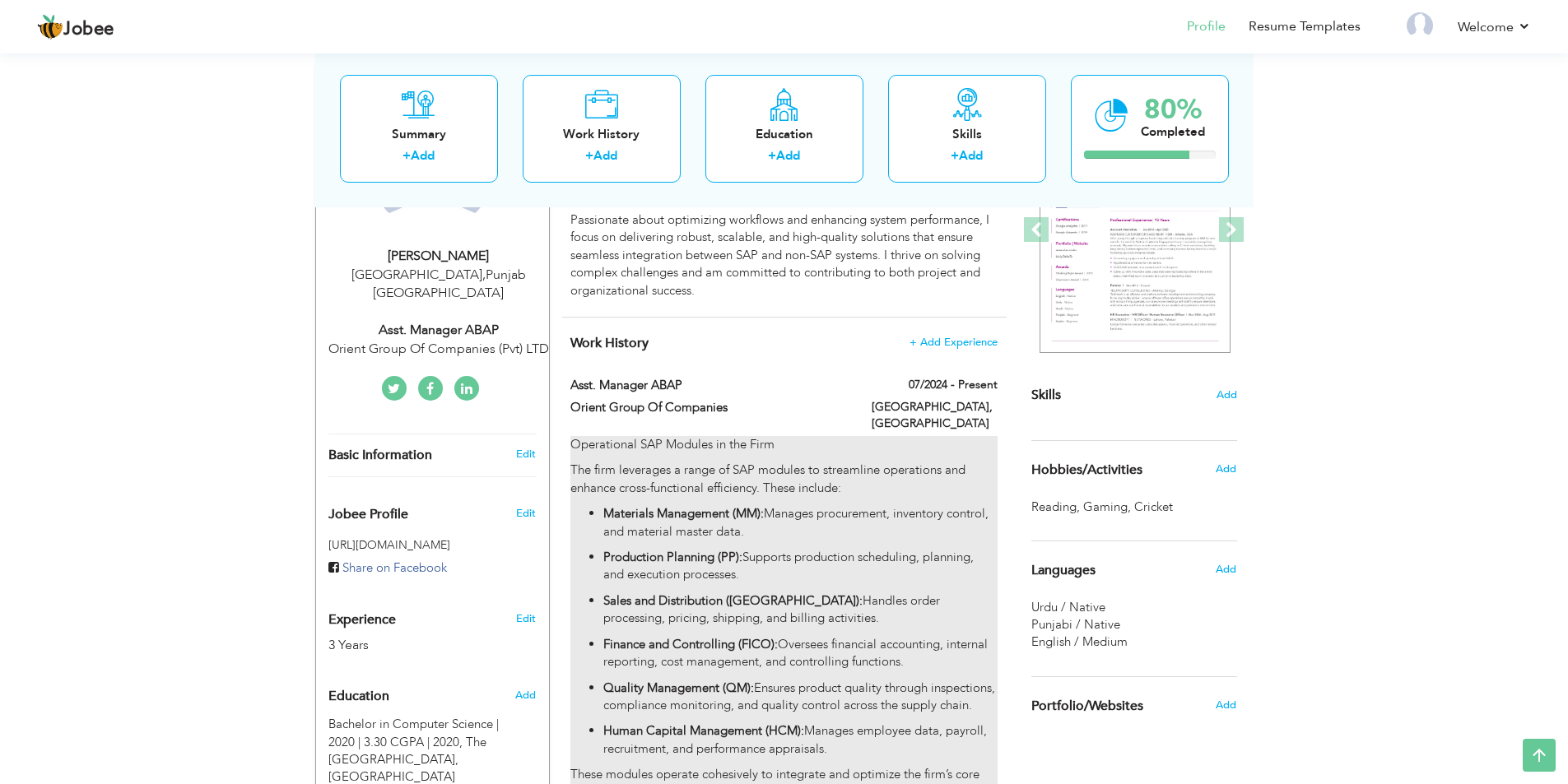
checkbox input "true"
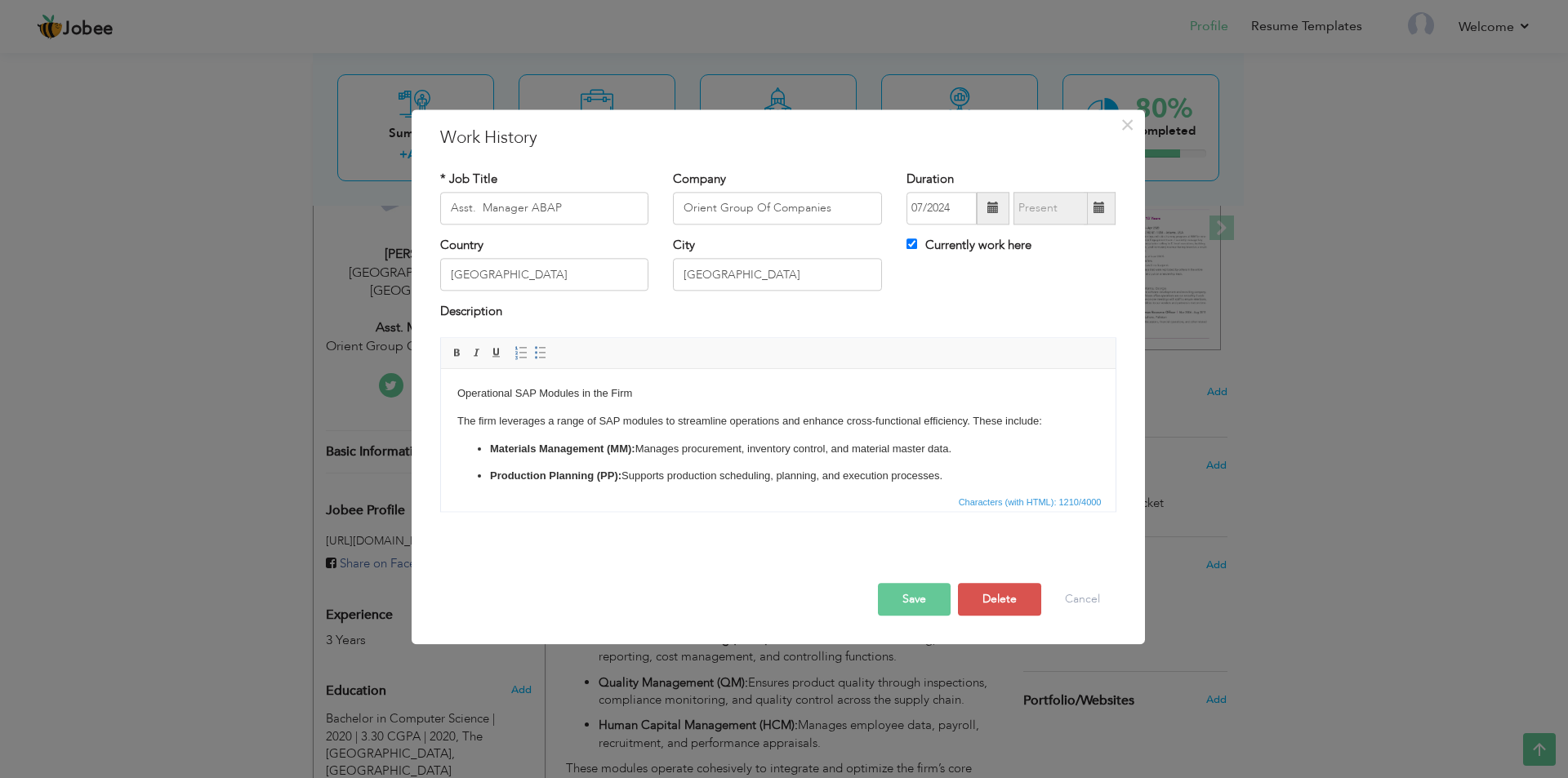
click at [458, 393] on p "Operational SAP Modules in the Firm" at bounding box center [778, 394] width 642 height 17
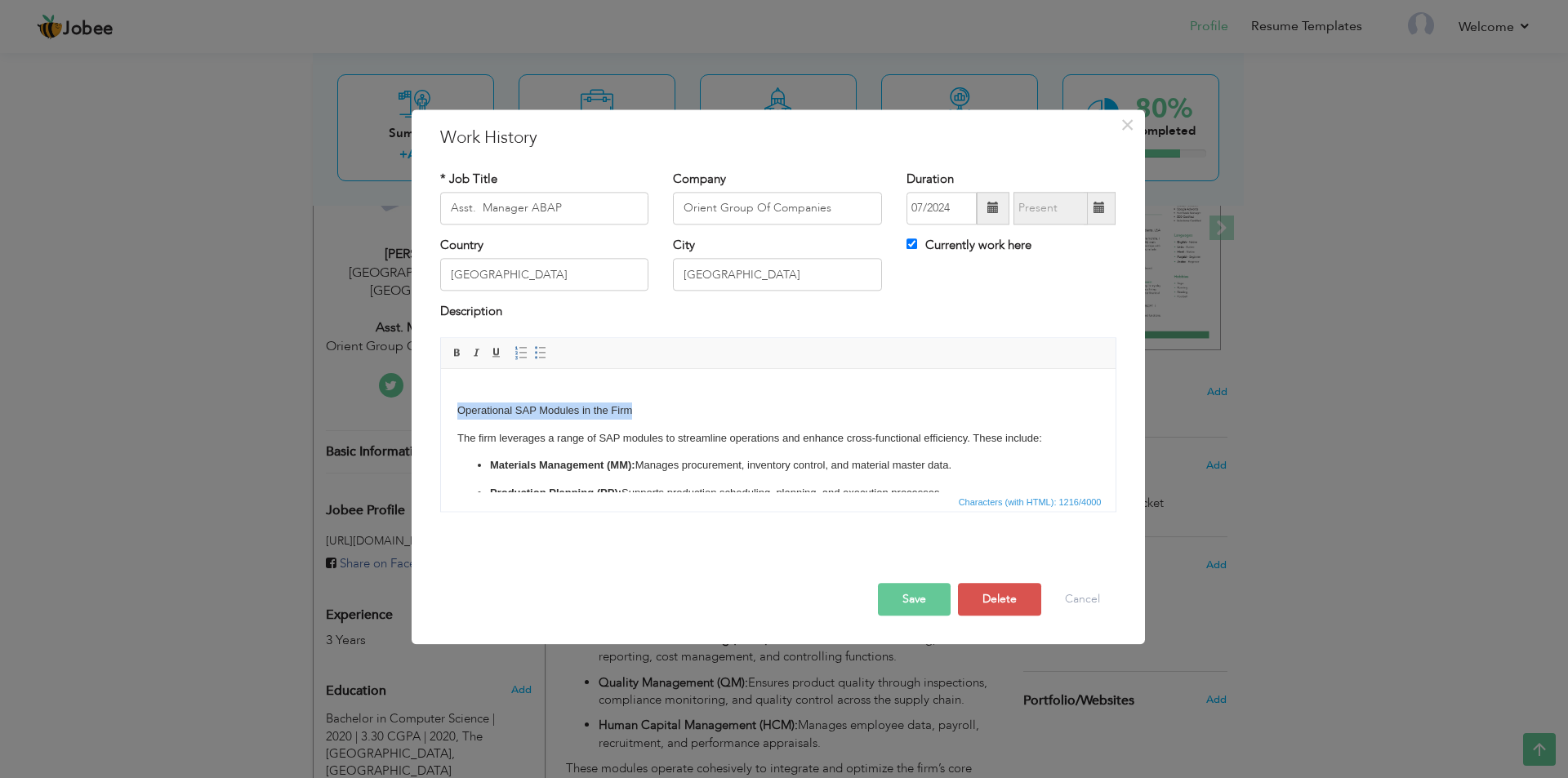
drag, startPoint x: 633, startPoint y: 410, endPoint x: 949, endPoint y: 703, distance: 430.9
click at [440, 410] on html "​​​​​​​ Operational SAP Modules in the Firm The firm leverages a range of SAP m…" at bounding box center [777, 538] width 674 height 338
click at [454, 355] on span at bounding box center [458, 353] width 13 height 13
click at [887, 597] on button "Save" at bounding box center [914, 600] width 73 height 33
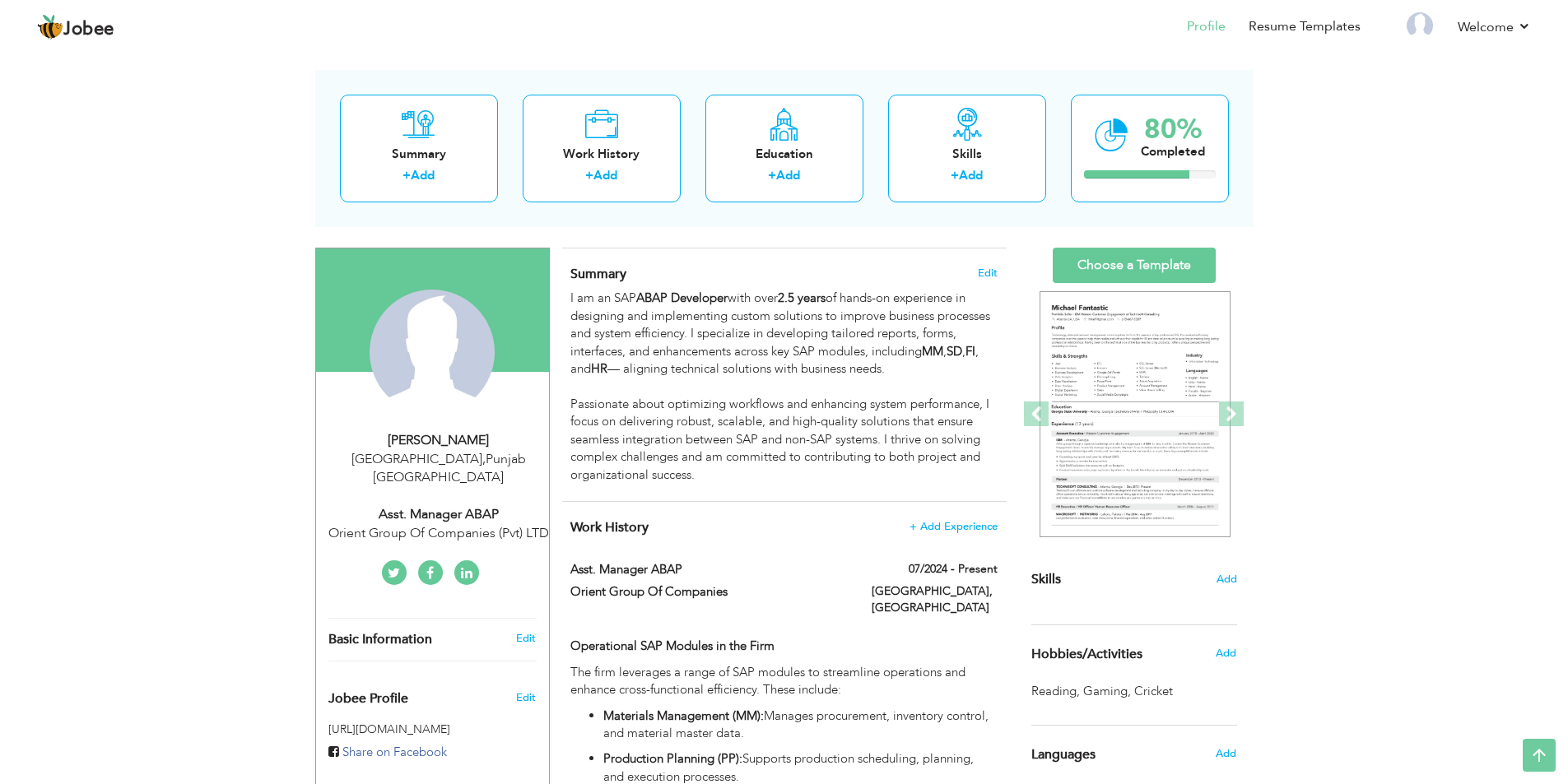
scroll to position [0, 0]
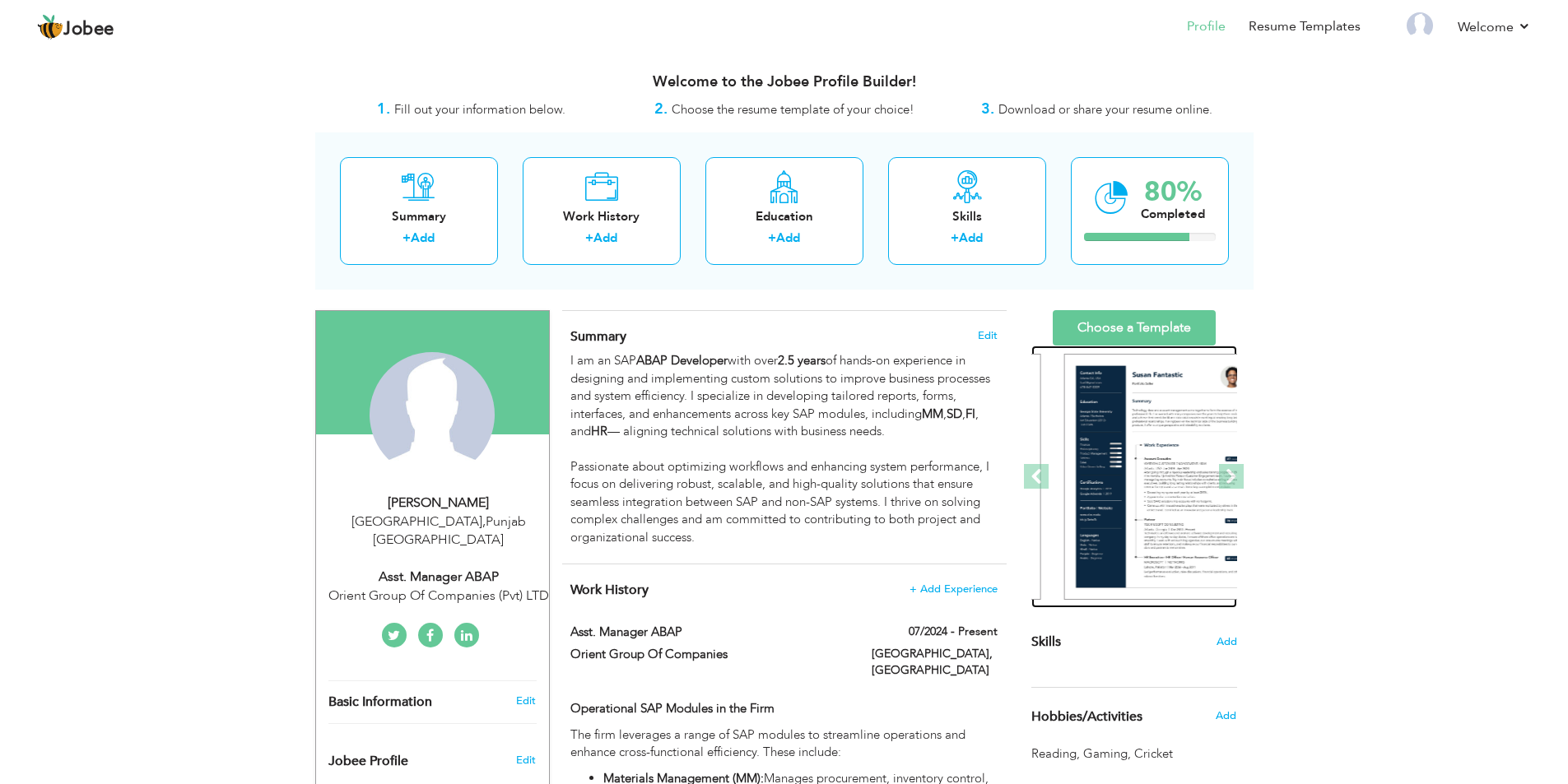
click at [1059, 454] on div at bounding box center [1158, 477] width 206 height 264
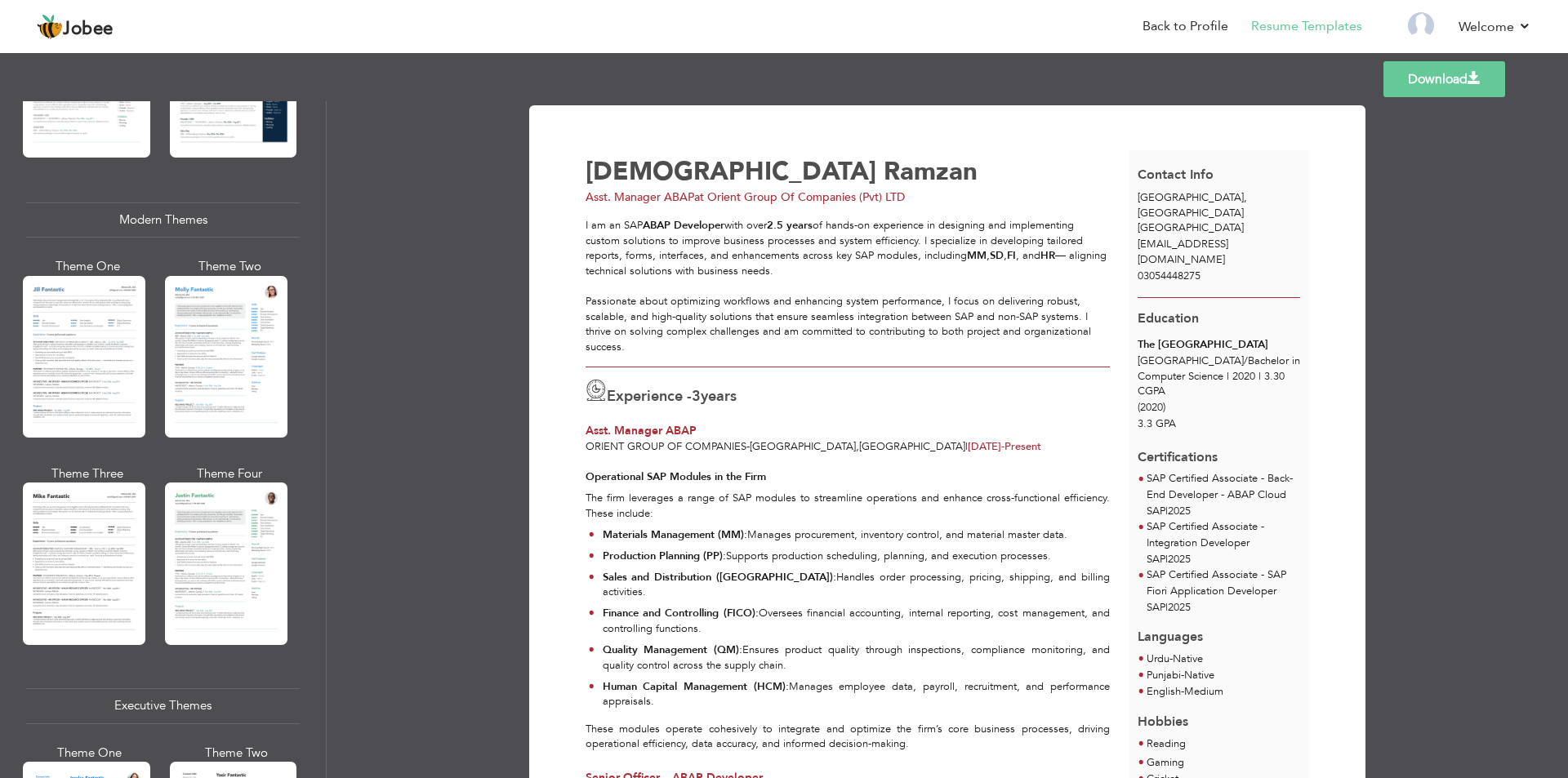
scroll to position [735, 0]
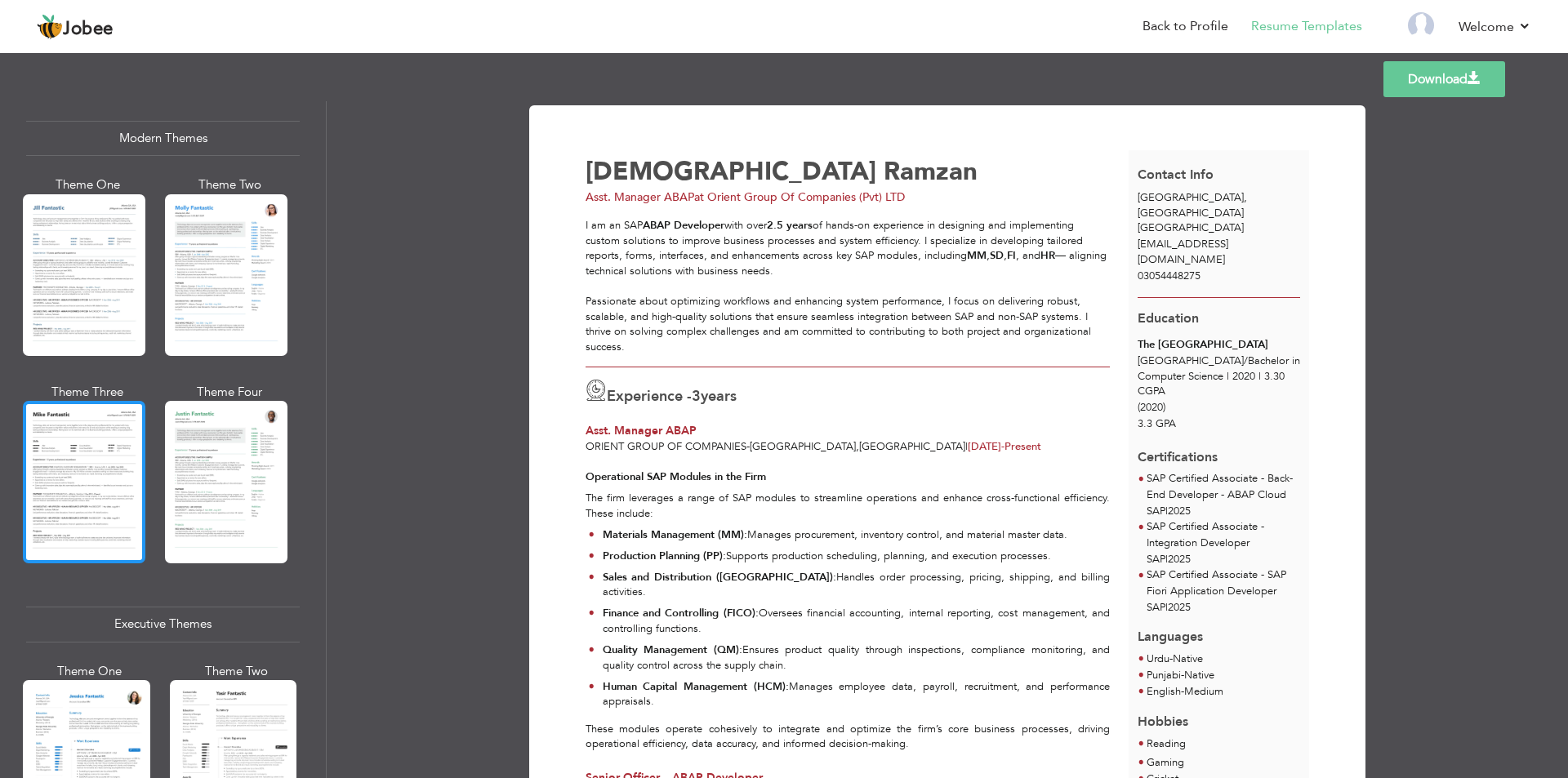
click at [99, 461] on div at bounding box center [84, 482] width 123 height 162
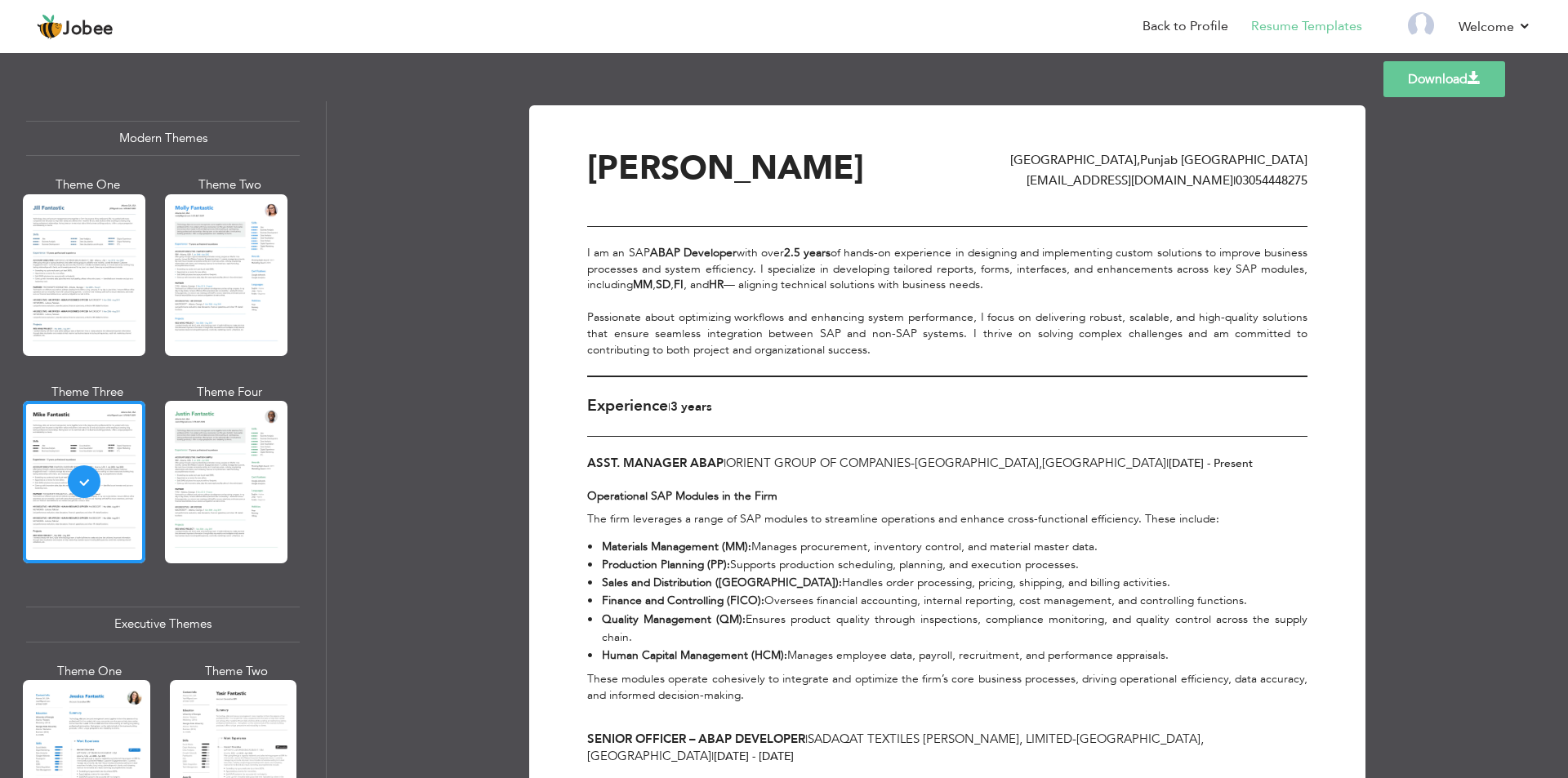
click at [1443, 81] on link "Download" at bounding box center [1443, 80] width 122 height 36
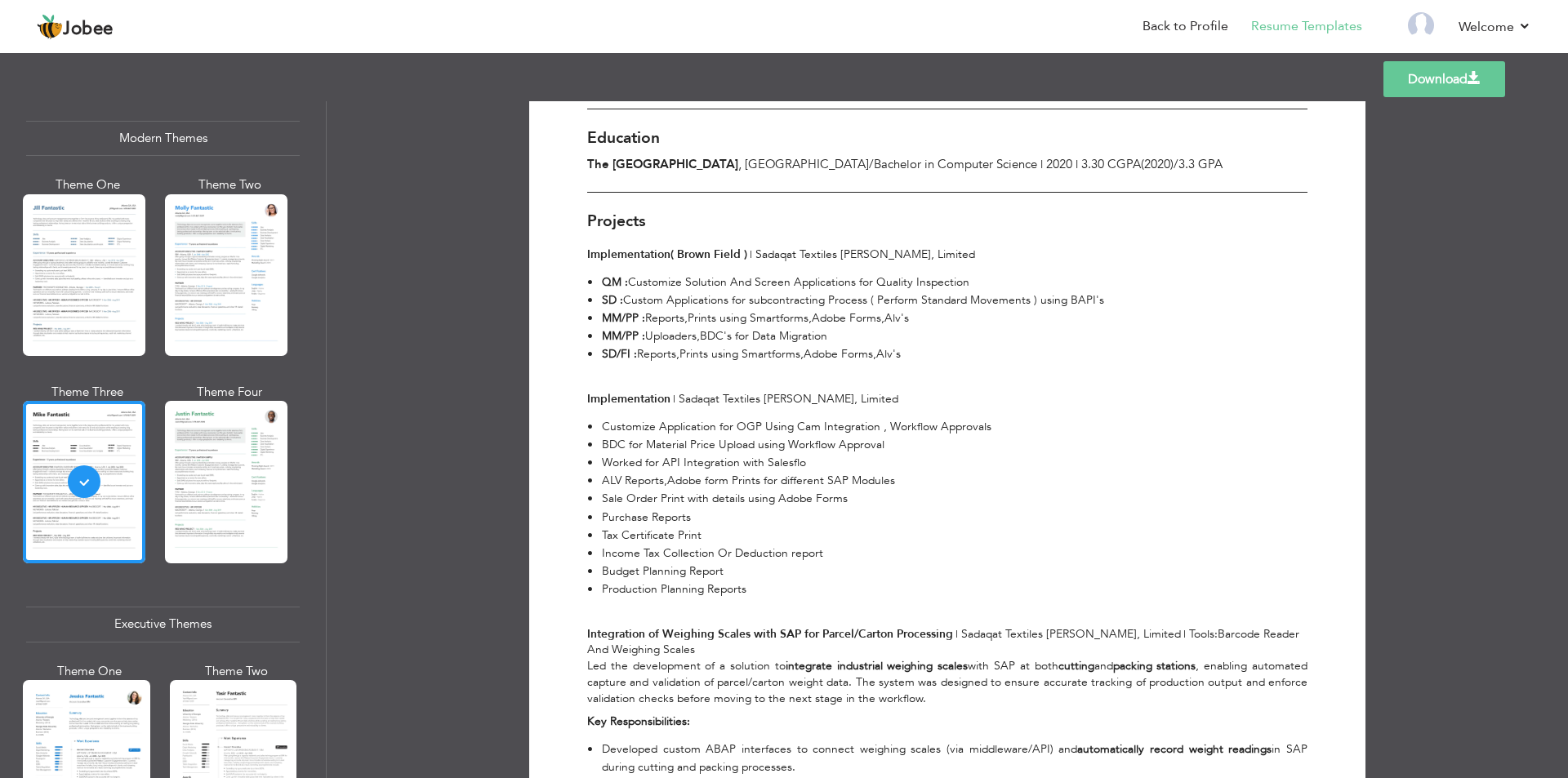
scroll to position [1225, 0]
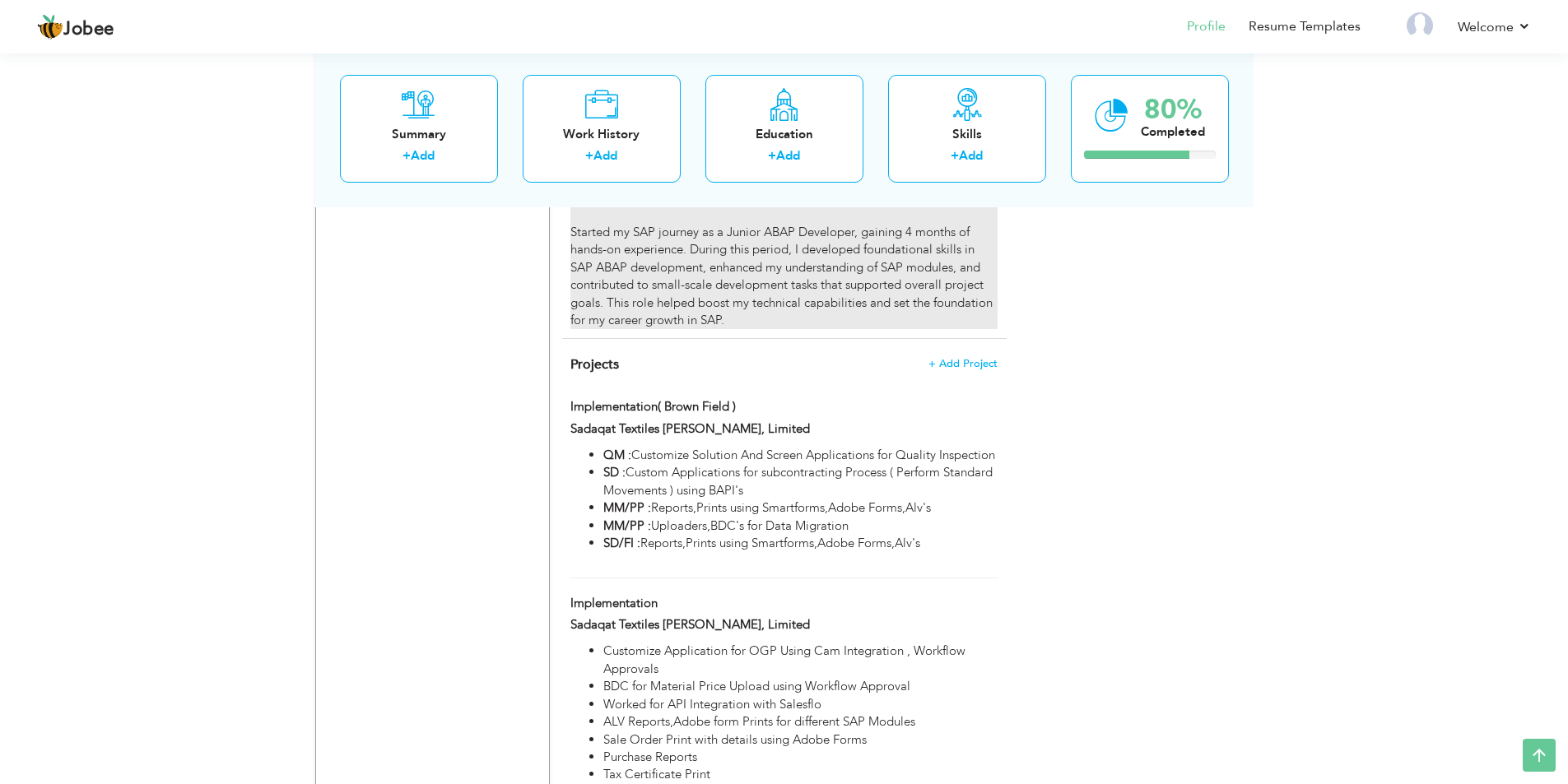
scroll to position [1564, 0]
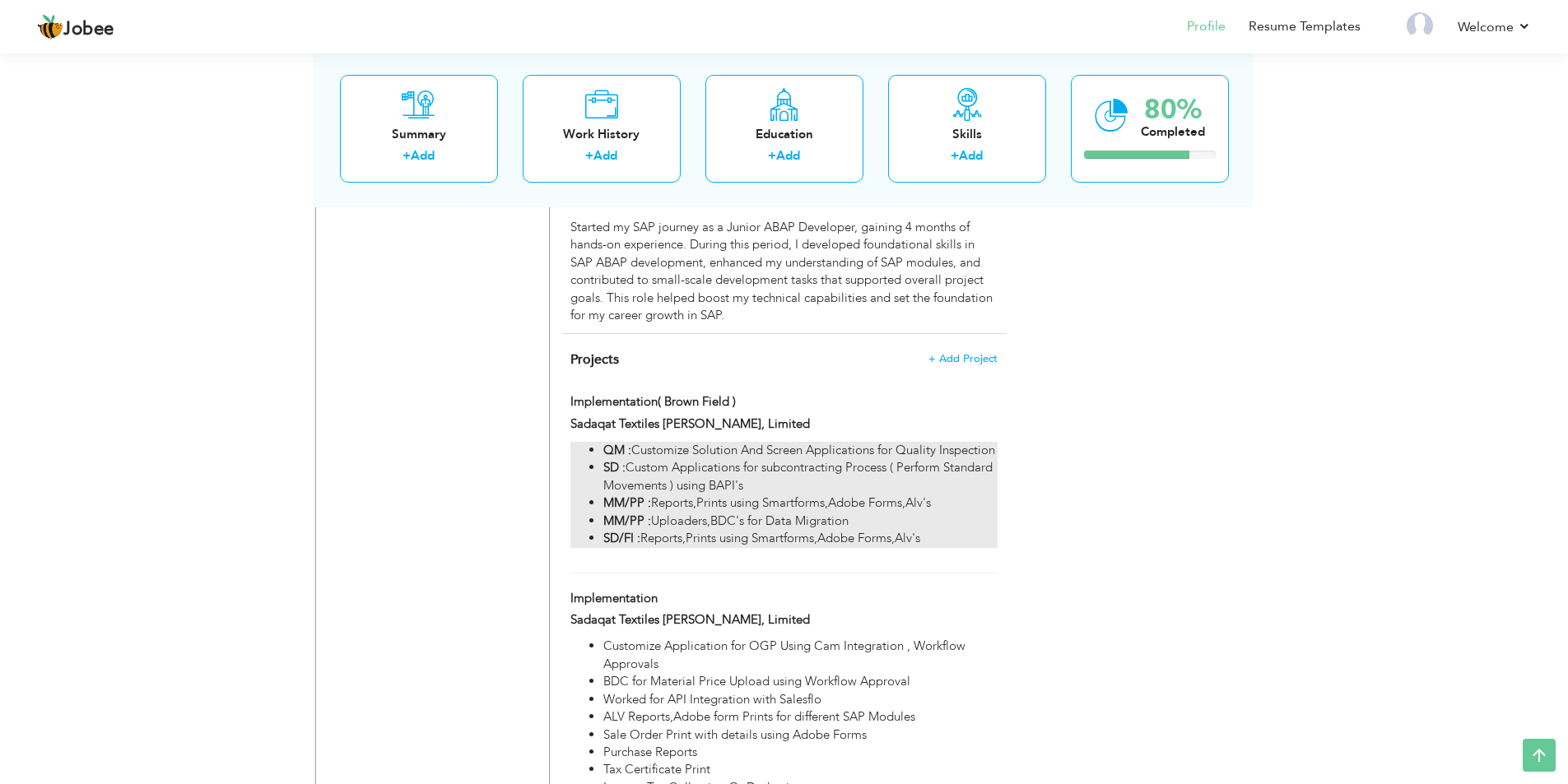
click at [620, 460] on li "QM : Customize Solution And Screen Applications for Quality Inspection" at bounding box center [799, 451] width 393 height 17
type input "Implementation( Brown Field )"
type input "Sadaqat Textiles [PERSON_NAME], Limited"
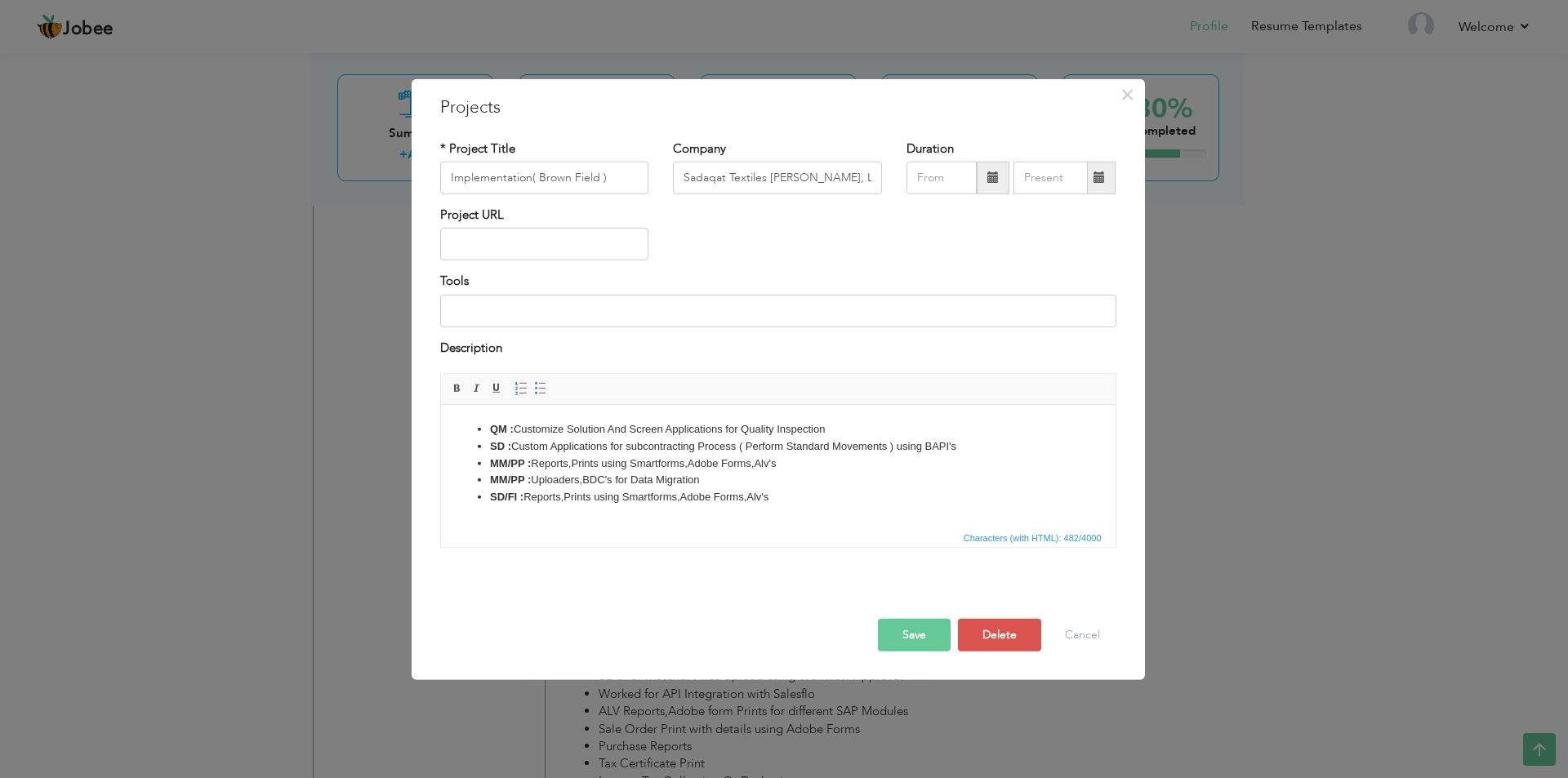
drag, startPoint x: 475, startPoint y: 421, endPoint x: 517, endPoint y: 512, distance: 100.2
click at [473, 422] on ul "QM : Customize Solution And Screen Applications for Quality Inspection SD : Cus…" at bounding box center [778, 464] width 642 height 85
click at [1071, 629] on button "Cancel" at bounding box center [1082, 635] width 68 height 33
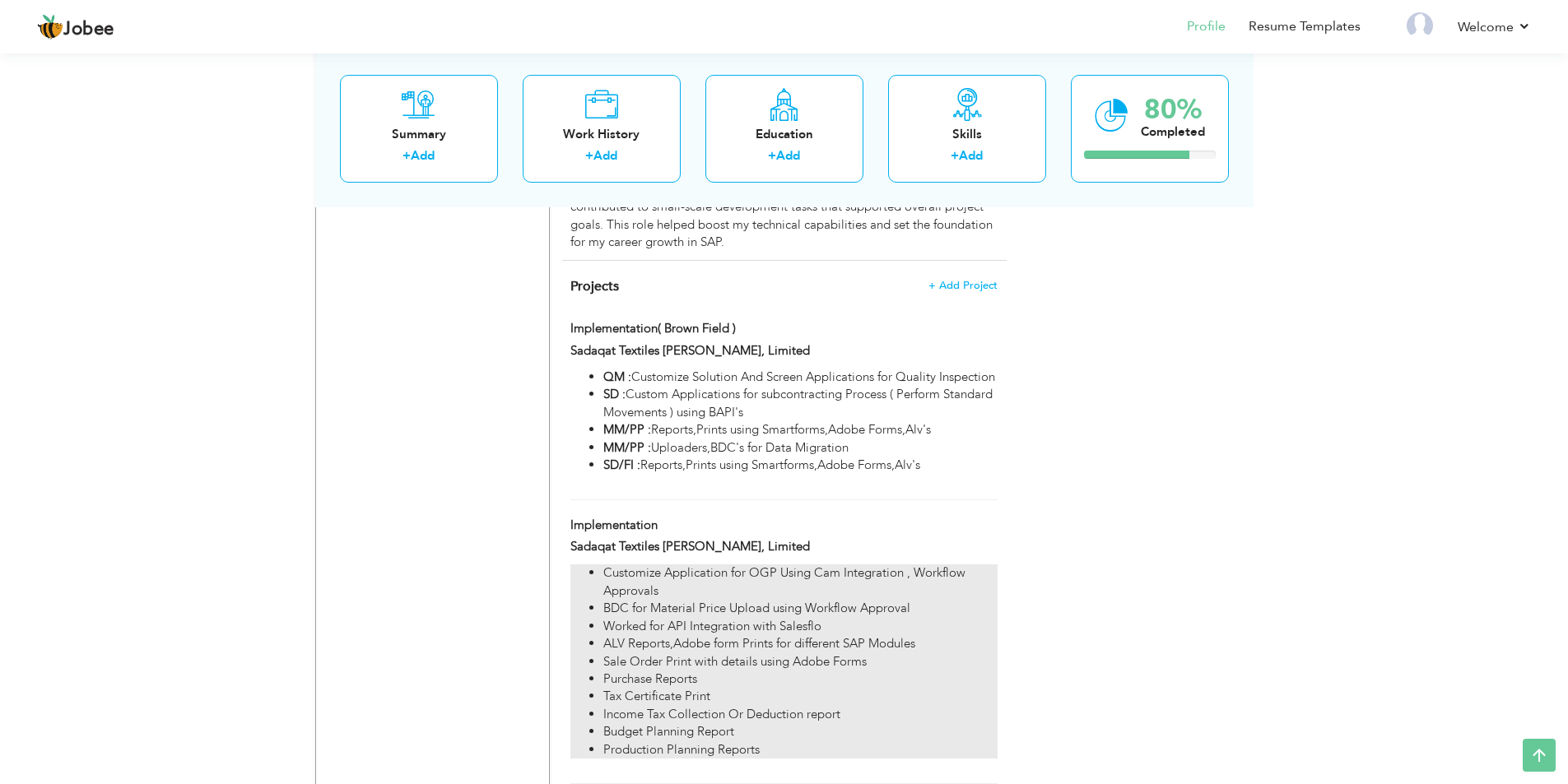
scroll to position [1728, 0]
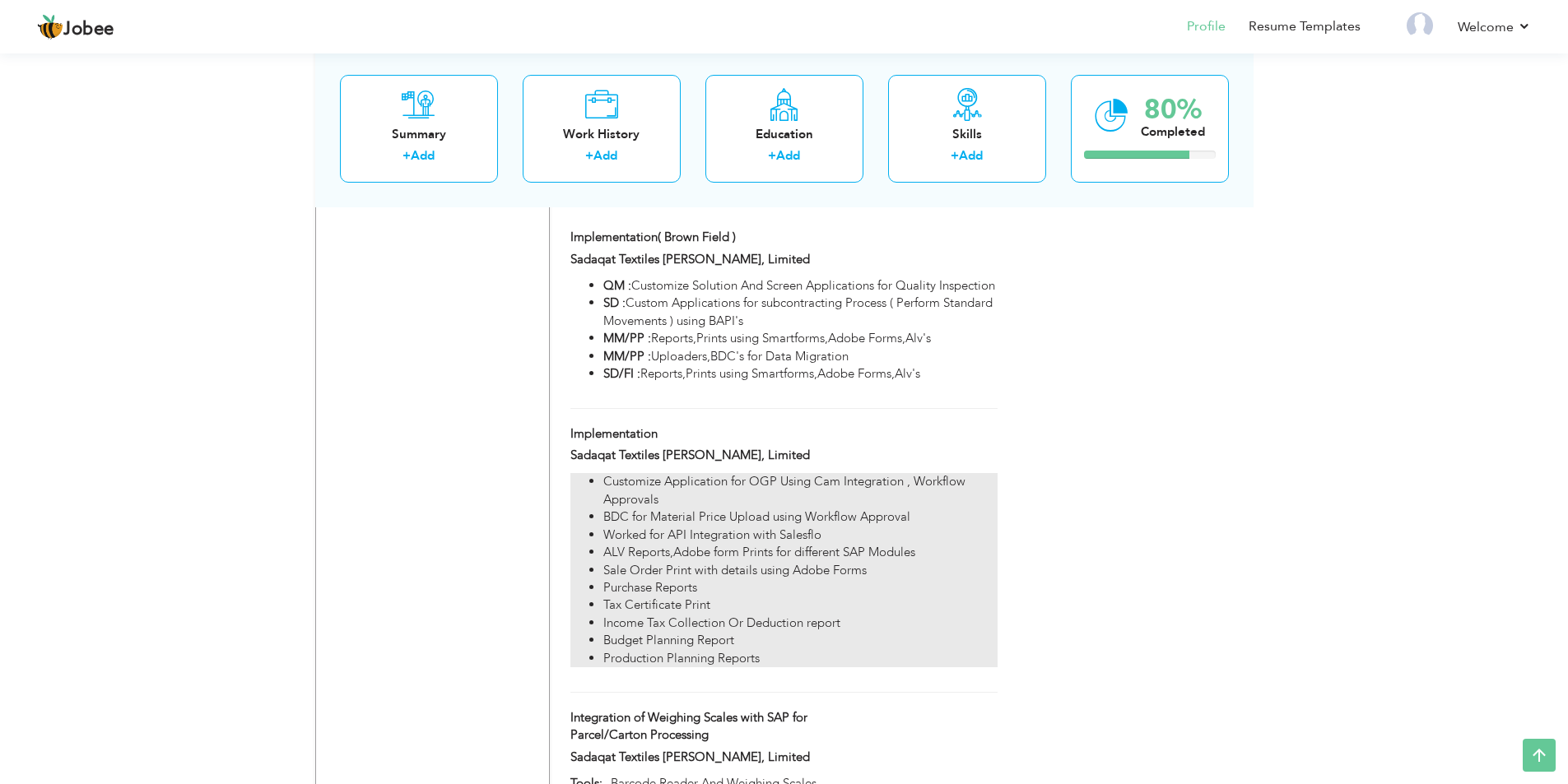
click at [615, 509] on li "Customize Application for OGP Using Cam Integration , Workflow Approvals" at bounding box center [799, 490] width 393 height 36
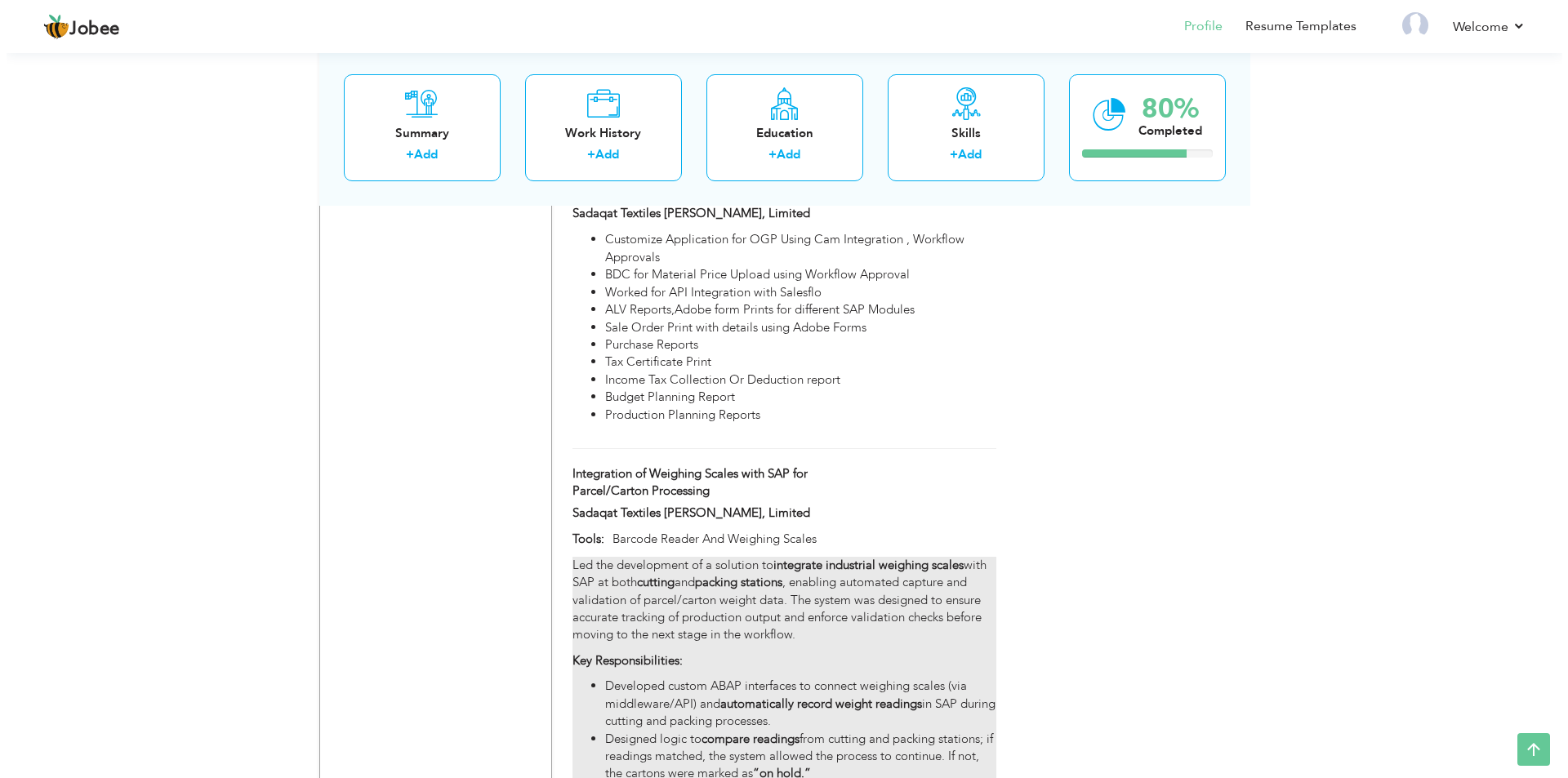
scroll to position [1960, 0]
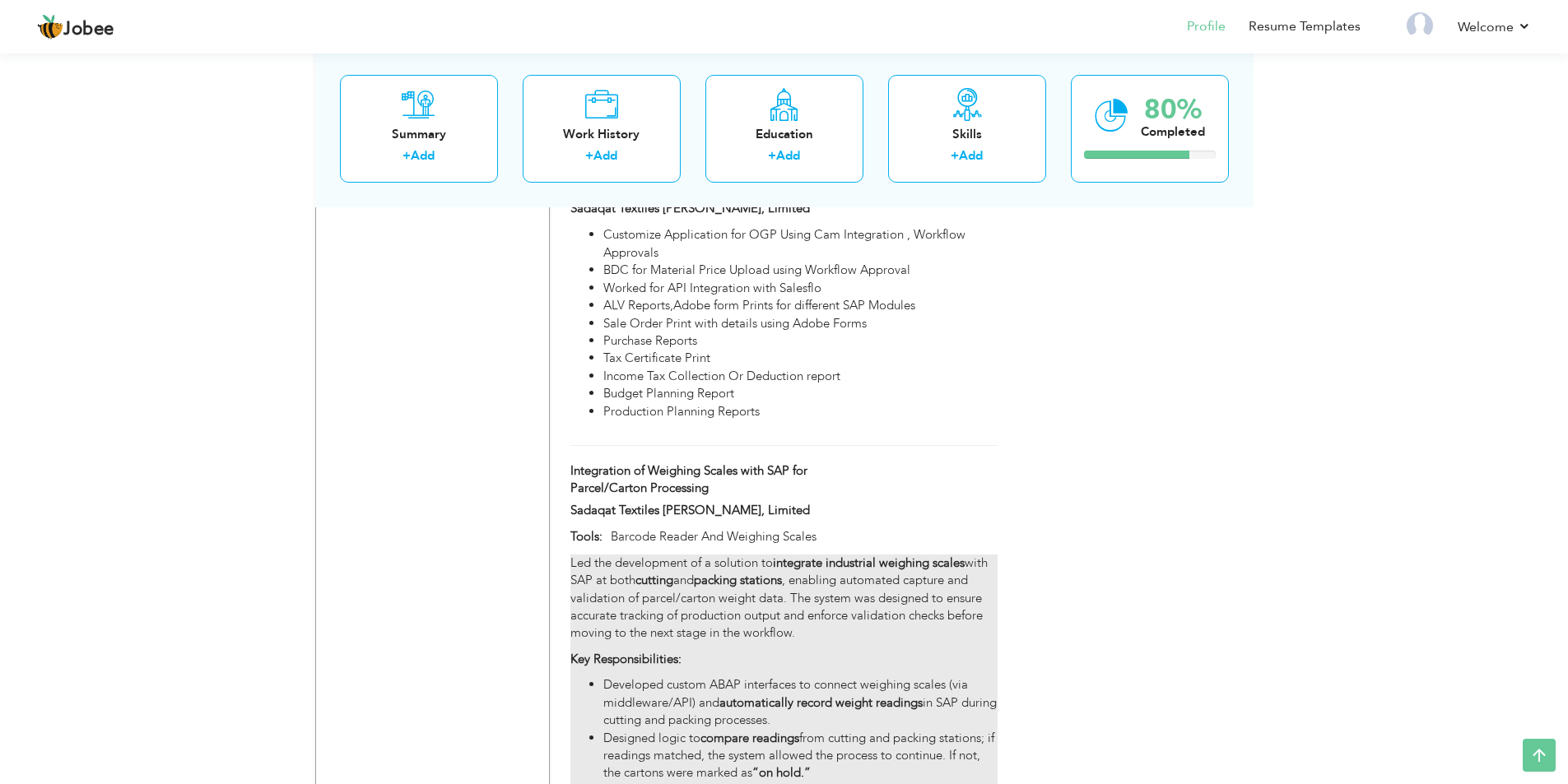
click at [611, 575] on p "Led the development of a solution to integrate industrial weighing scales with …" at bounding box center [784, 599] width 427 height 88
type input "Integration of Weighing Scales with SAP for Parcel/Carton Processing"
type input "Barcode Reader And Weighing Scales"
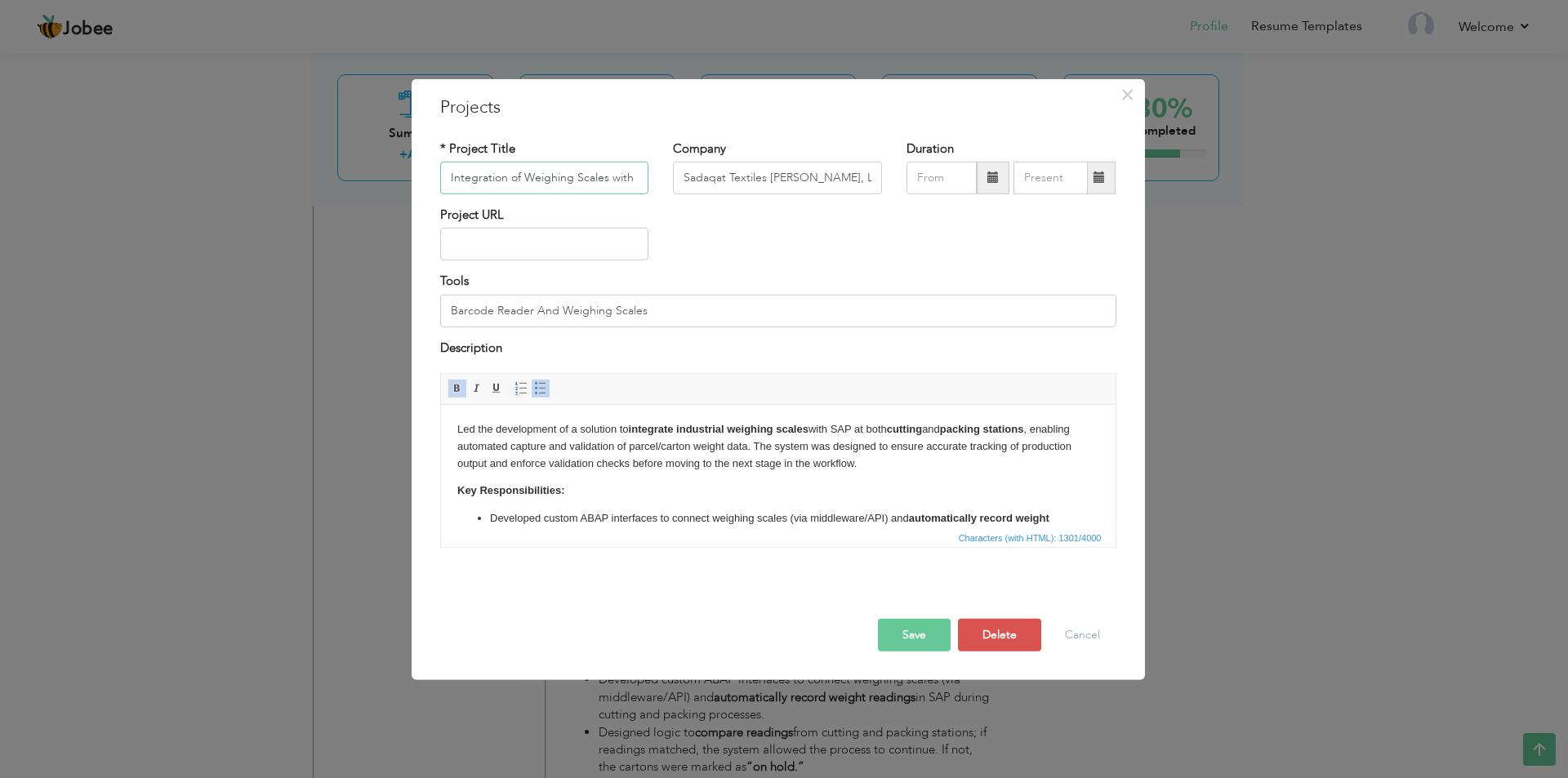
scroll to position [0, 163]
click at [457, 428] on p "Led the development of a solution to integrate industrial weighing scales with …" at bounding box center [778, 446] width 642 height 51
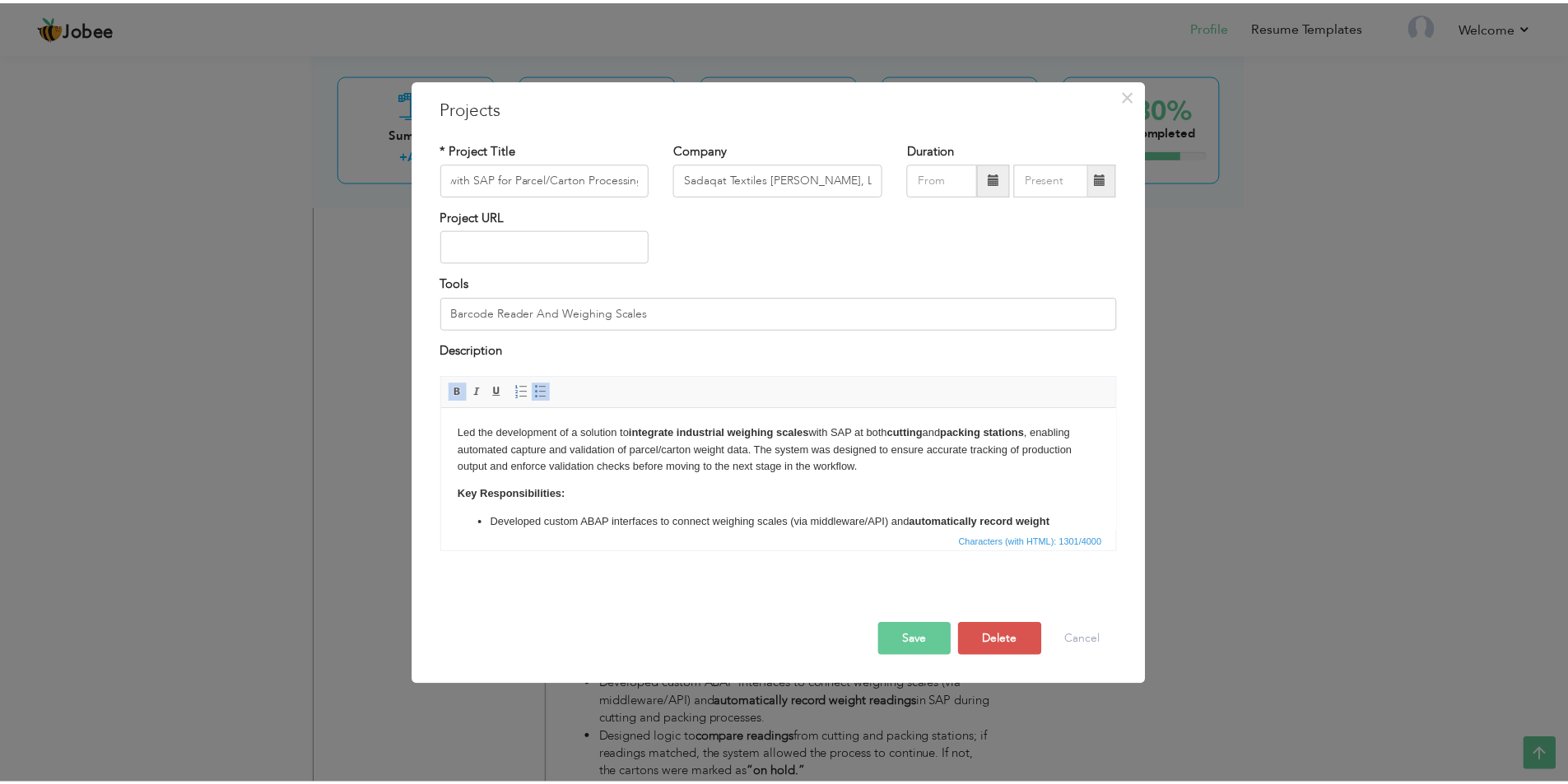
scroll to position [0, 0]
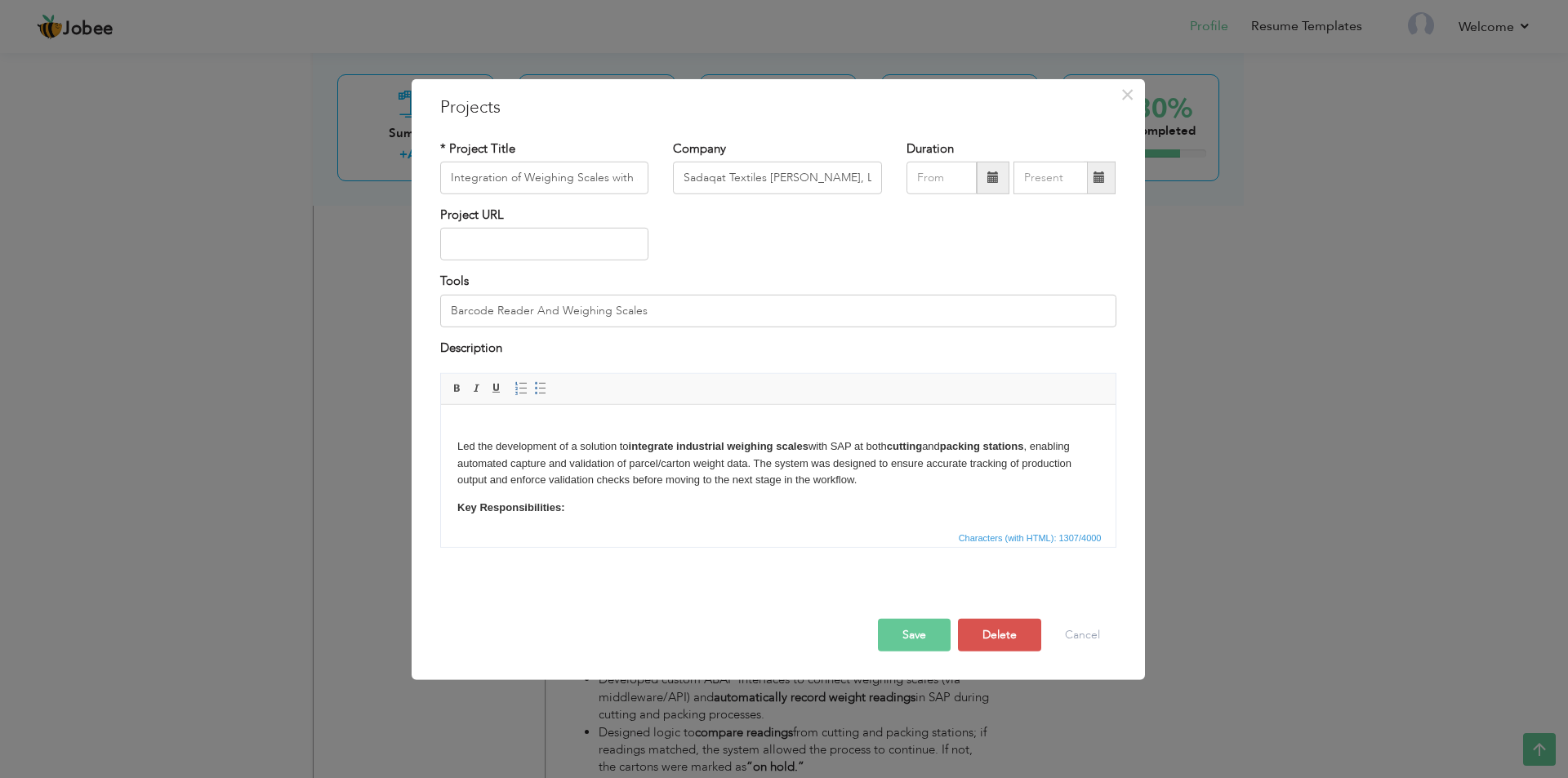
click at [927, 638] on button "Save" at bounding box center [914, 635] width 73 height 33
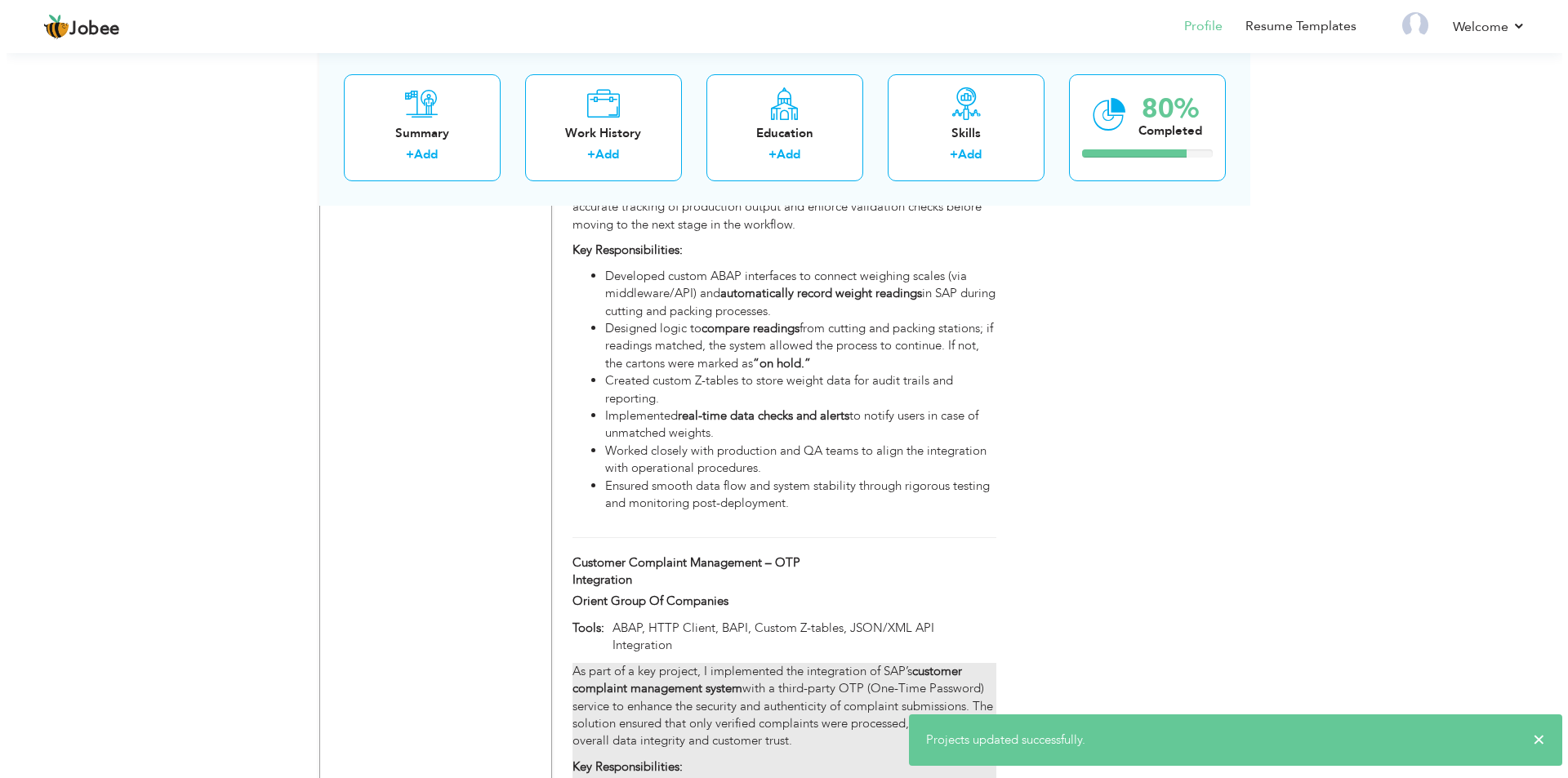
scroll to position [2614, 0]
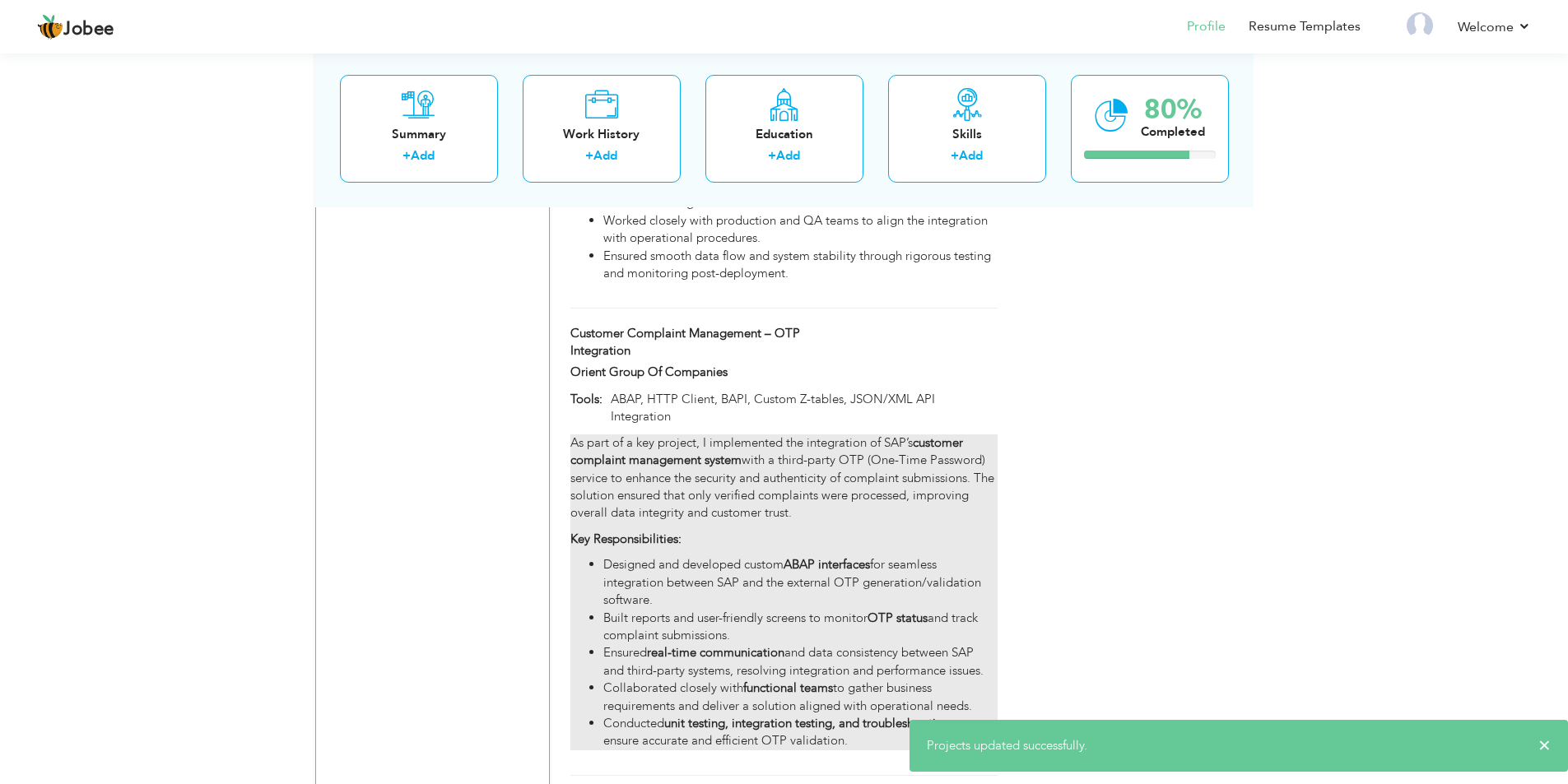
click at [612, 469] on p "As part of a key project, I implemented the integration of SAP’s customer compl…" at bounding box center [784, 478] width 427 height 88
type input "Customer Complaint Management – OTP Integration"
type input "Orient Group Of Companies"
type input "ABAP, HTTP Client, BAPI, Custom Z-tables, JSON/XML API Integration"
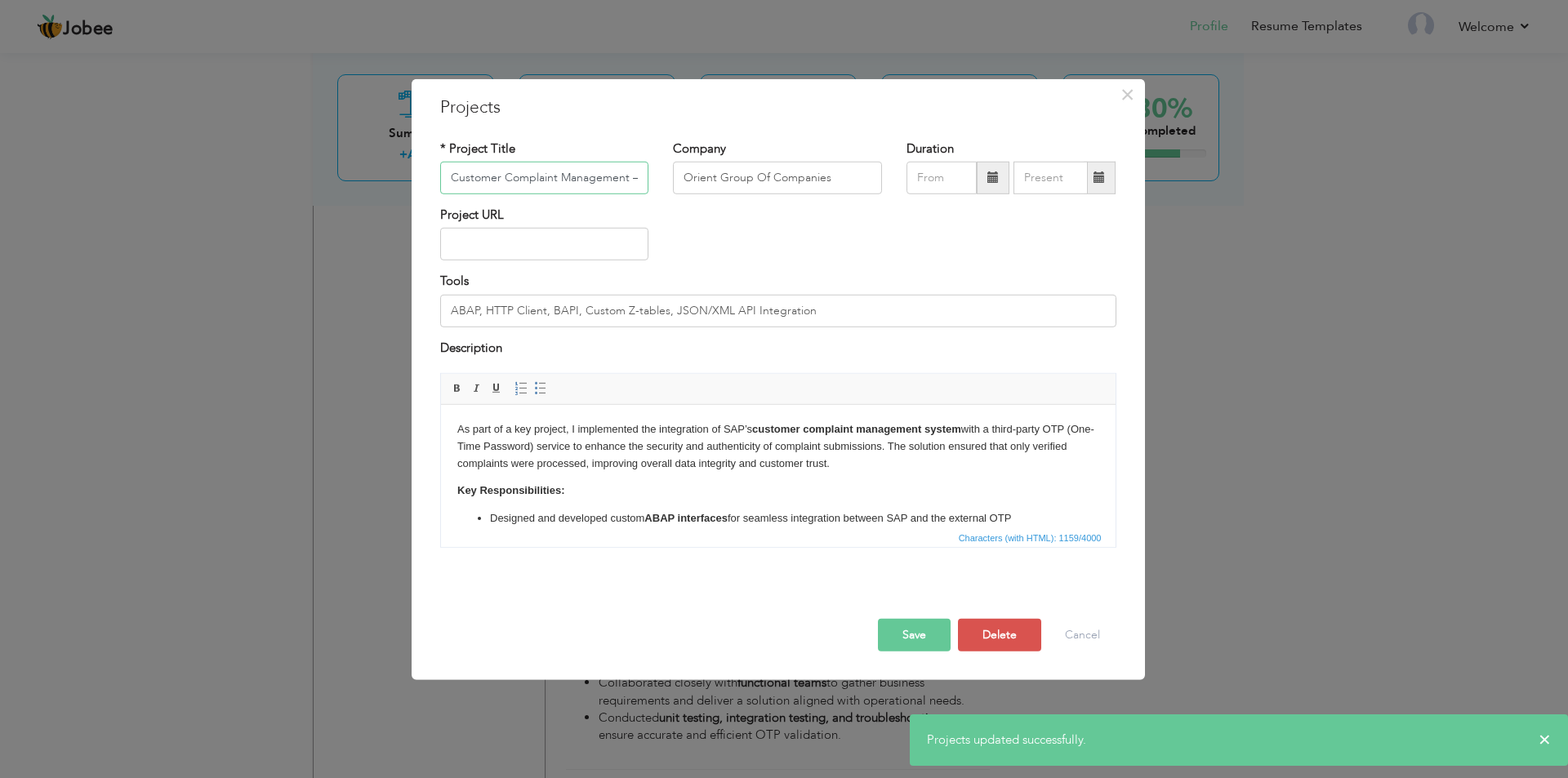
scroll to position [0, 82]
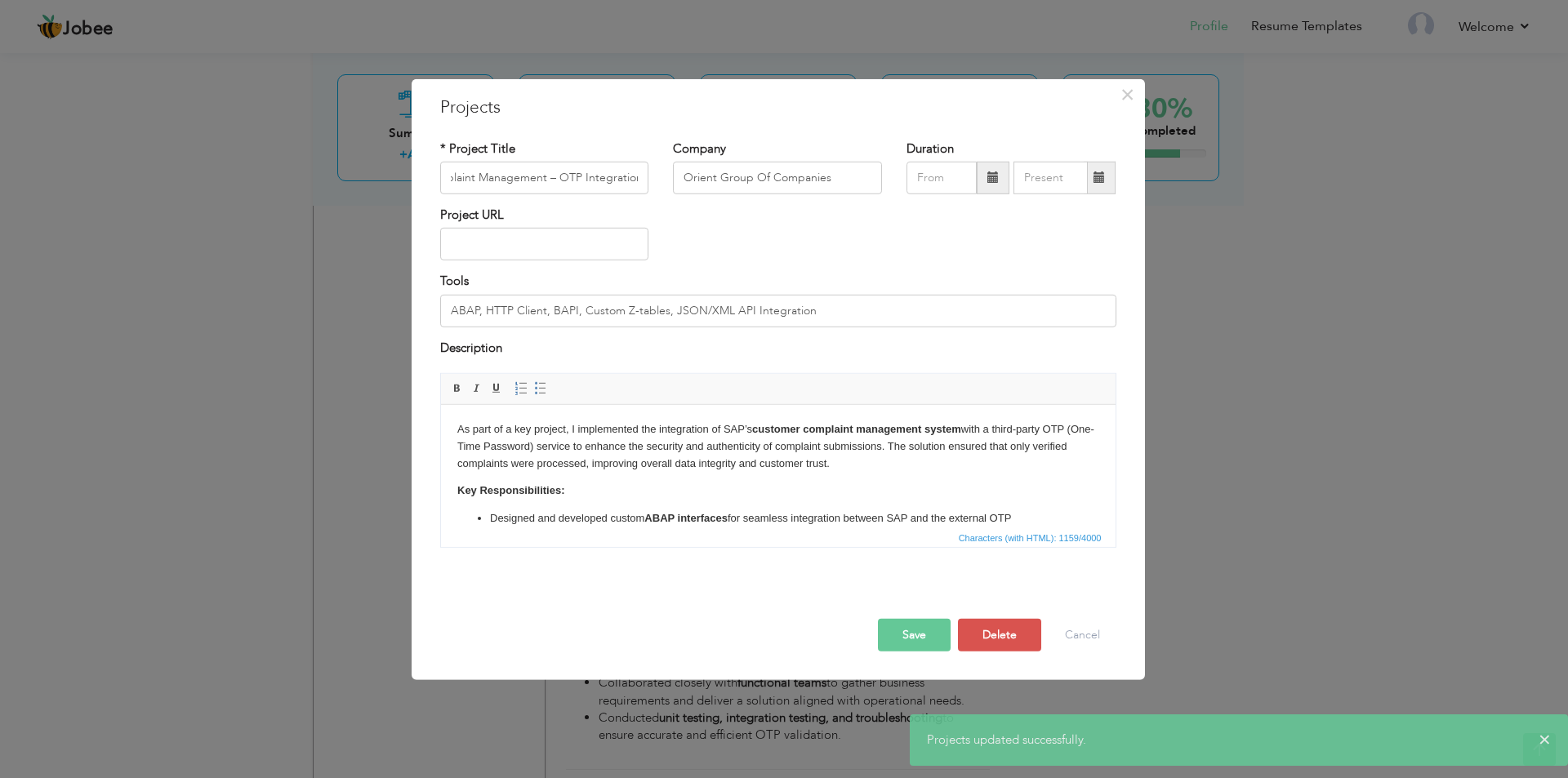
click at [451, 425] on html "As part of a key project, I implemented the integration of SAP’s customer compl…" at bounding box center [777, 534] width 674 height 258
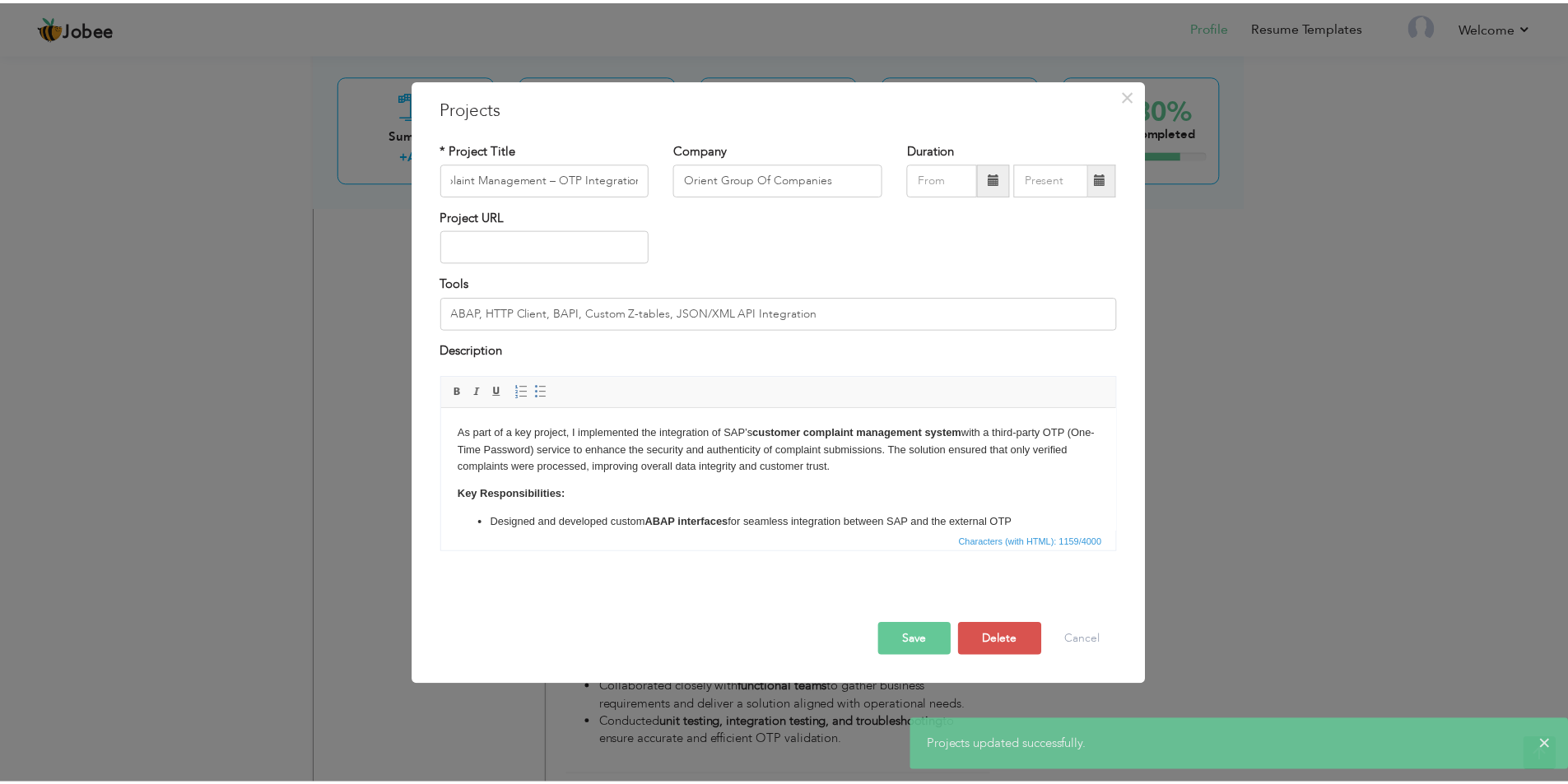
scroll to position [0, 0]
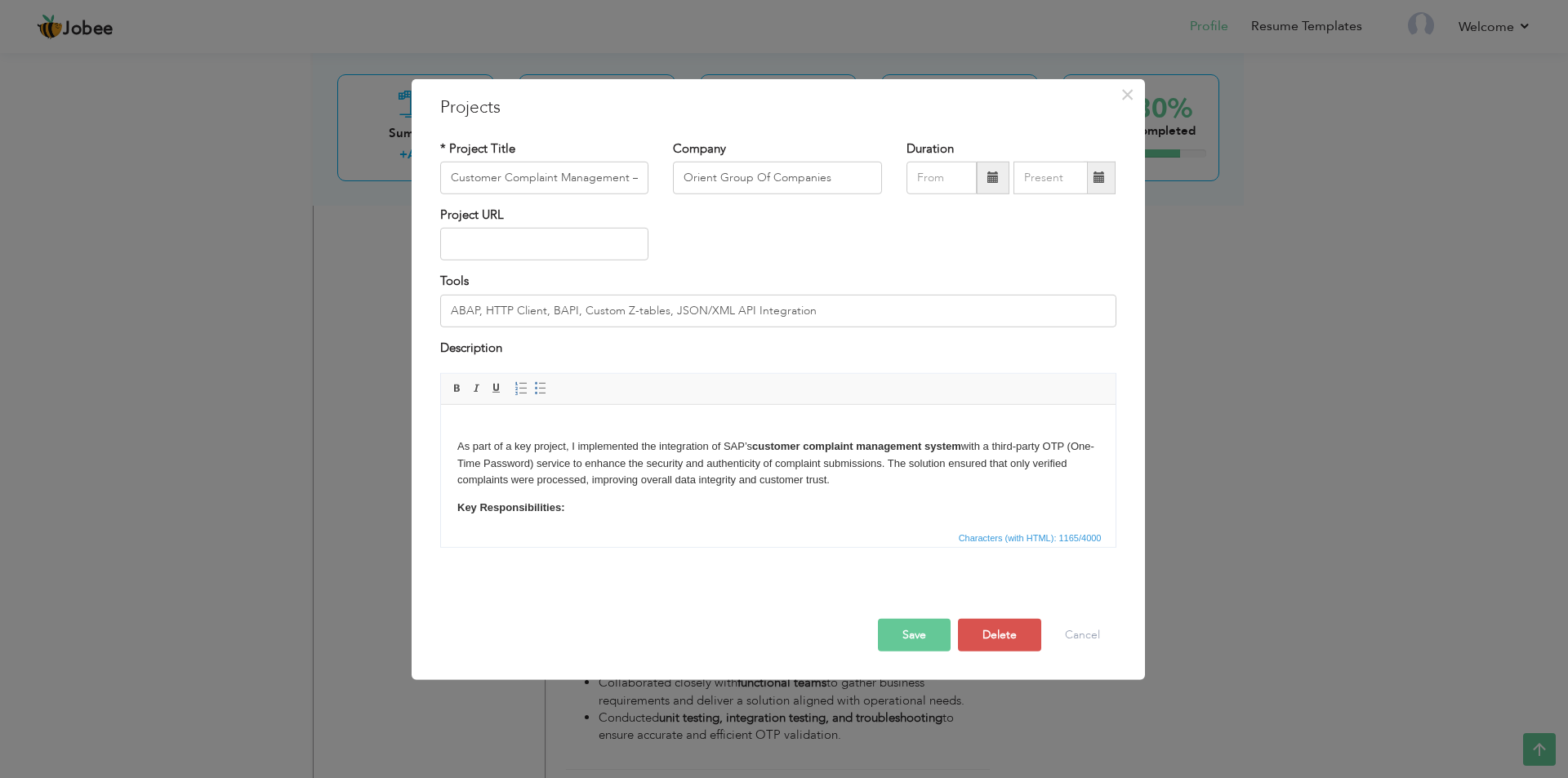
click at [891, 617] on div at bounding box center [778, 602] width 700 height 34
click at [889, 630] on button "Save" at bounding box center [914, 635] width 73 height 33
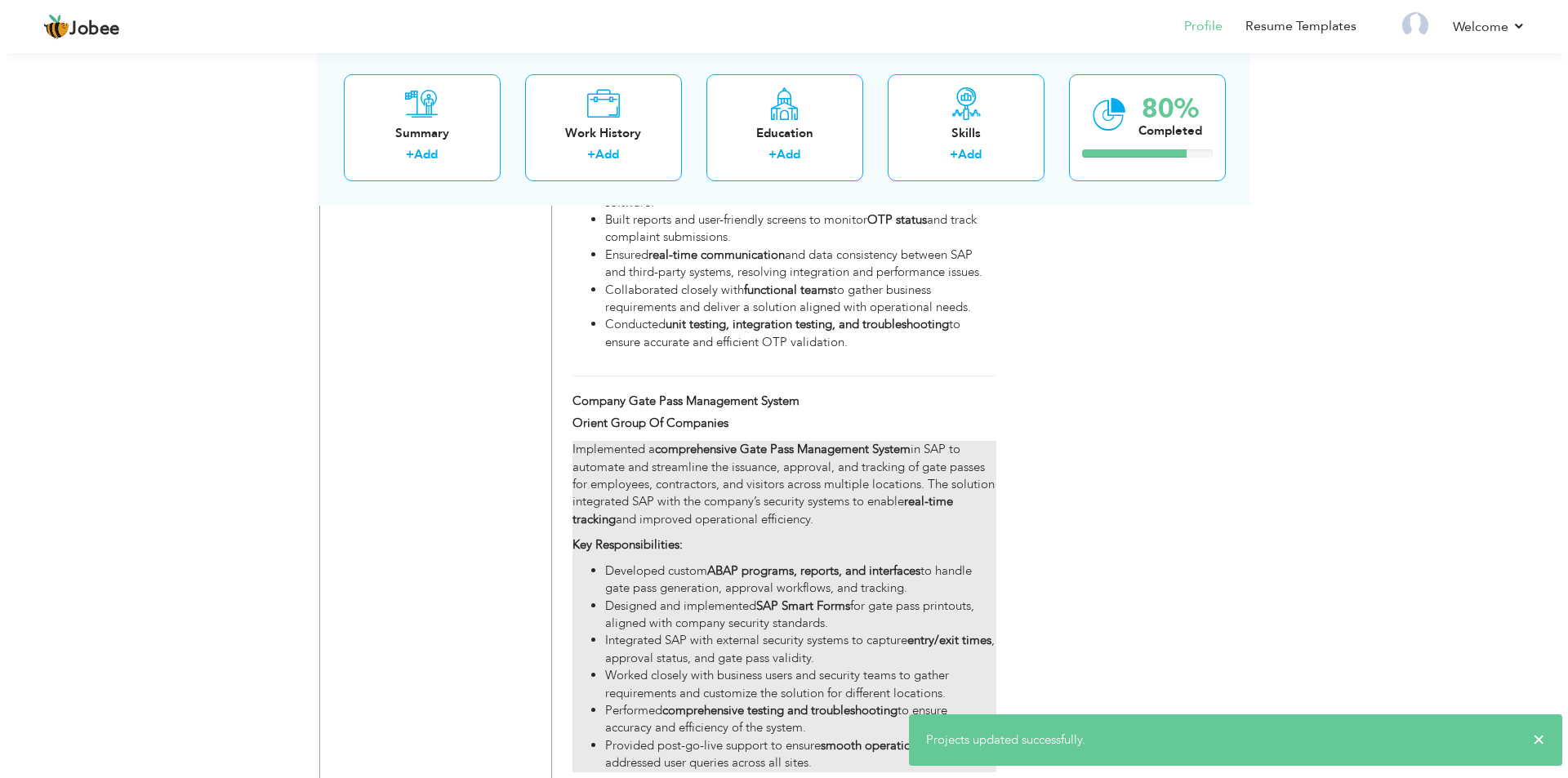
scroll to position [3103, 0]
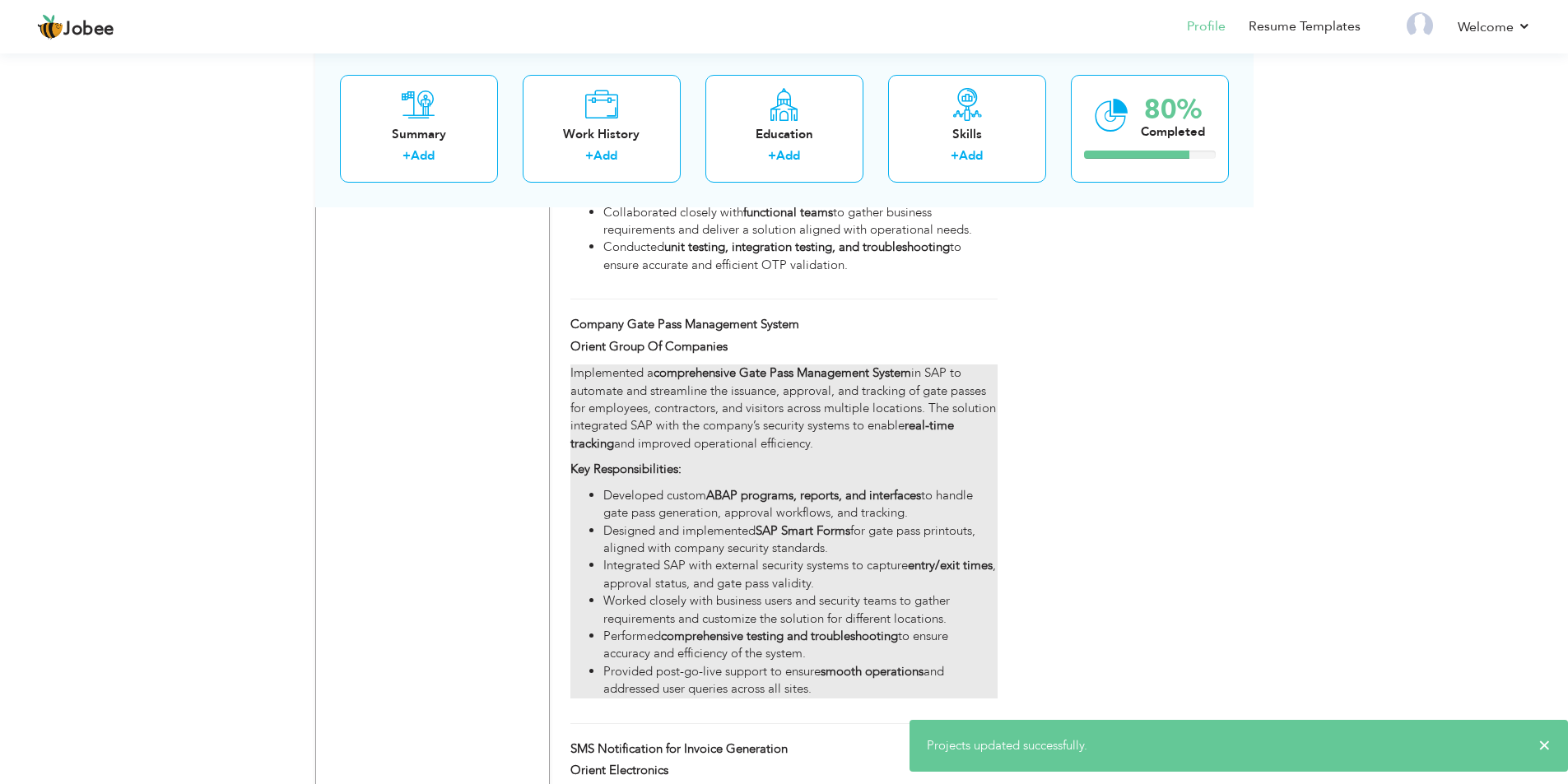
click at [630, 409] on p "Implemented a comprehensive Gate Pass Management System in SAP to automate and …" at bounding box center [784, 408] width 427 height 88
type input "Company Gate Pass Management System"
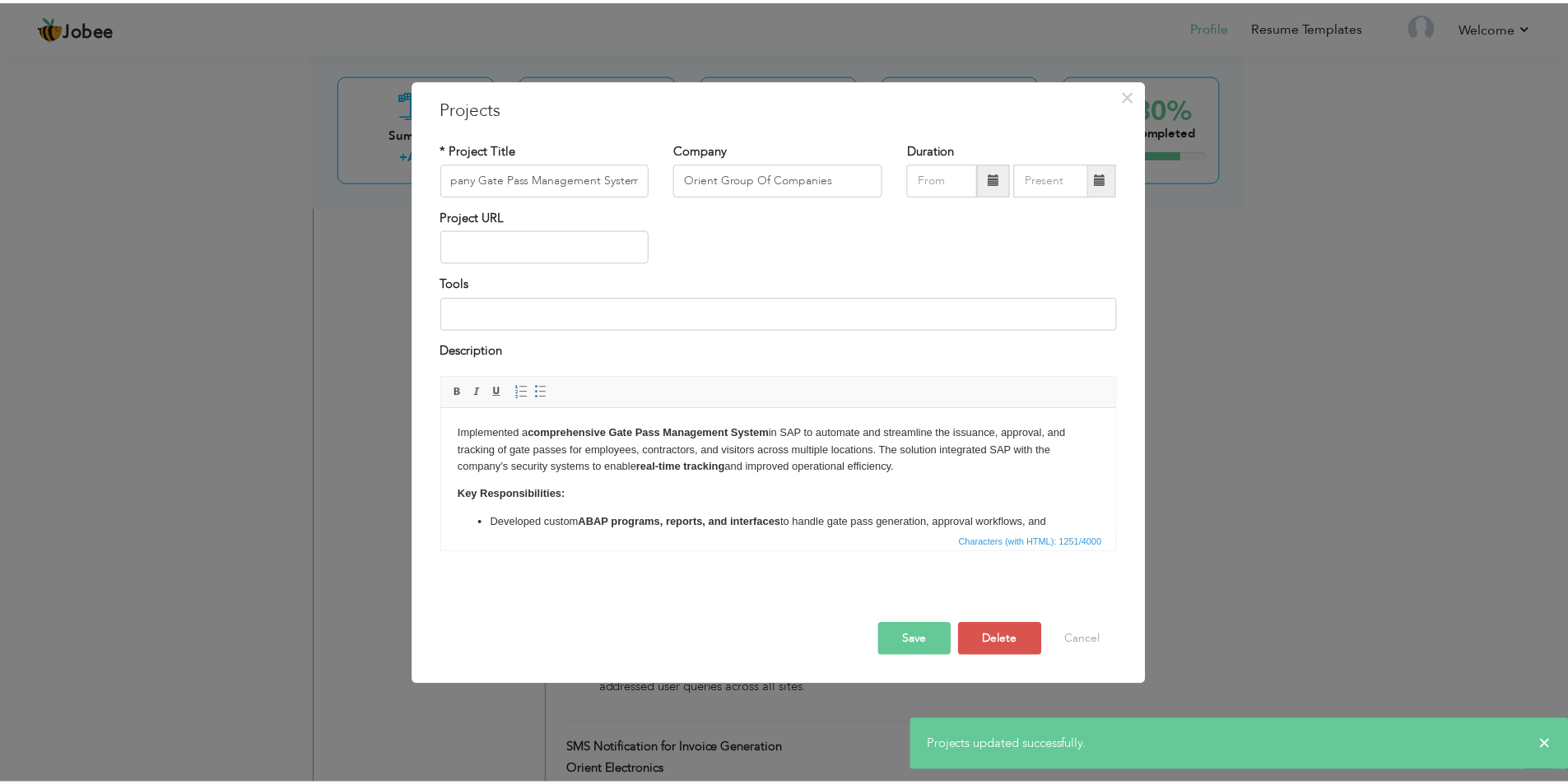
scroll to position [0, 0]
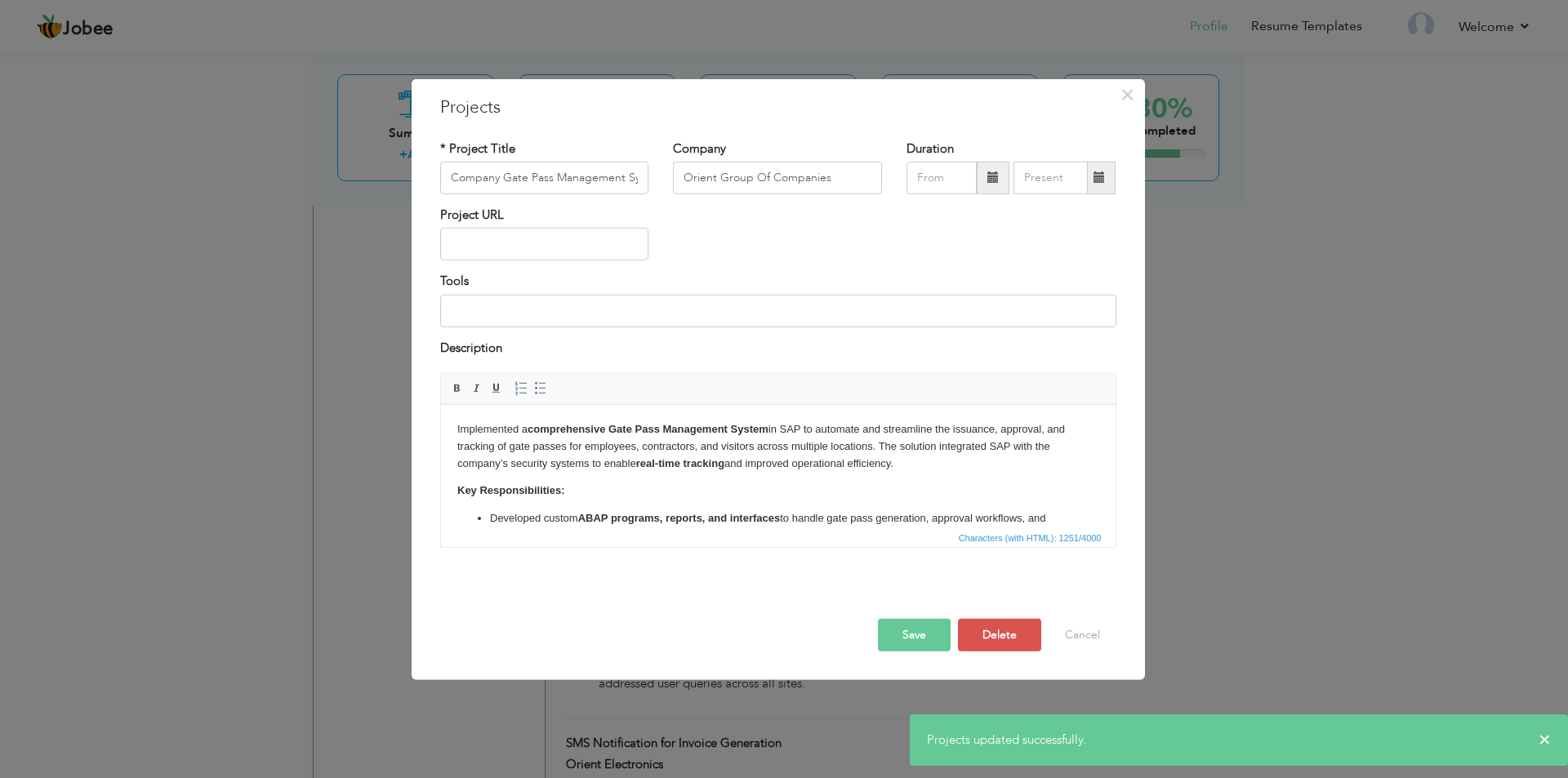
click at [451, 426] on html "Implemented a comprehensive Gate Pass Management System in SAP to automate and …" at bounding box center [777, 534] width 674 height 258
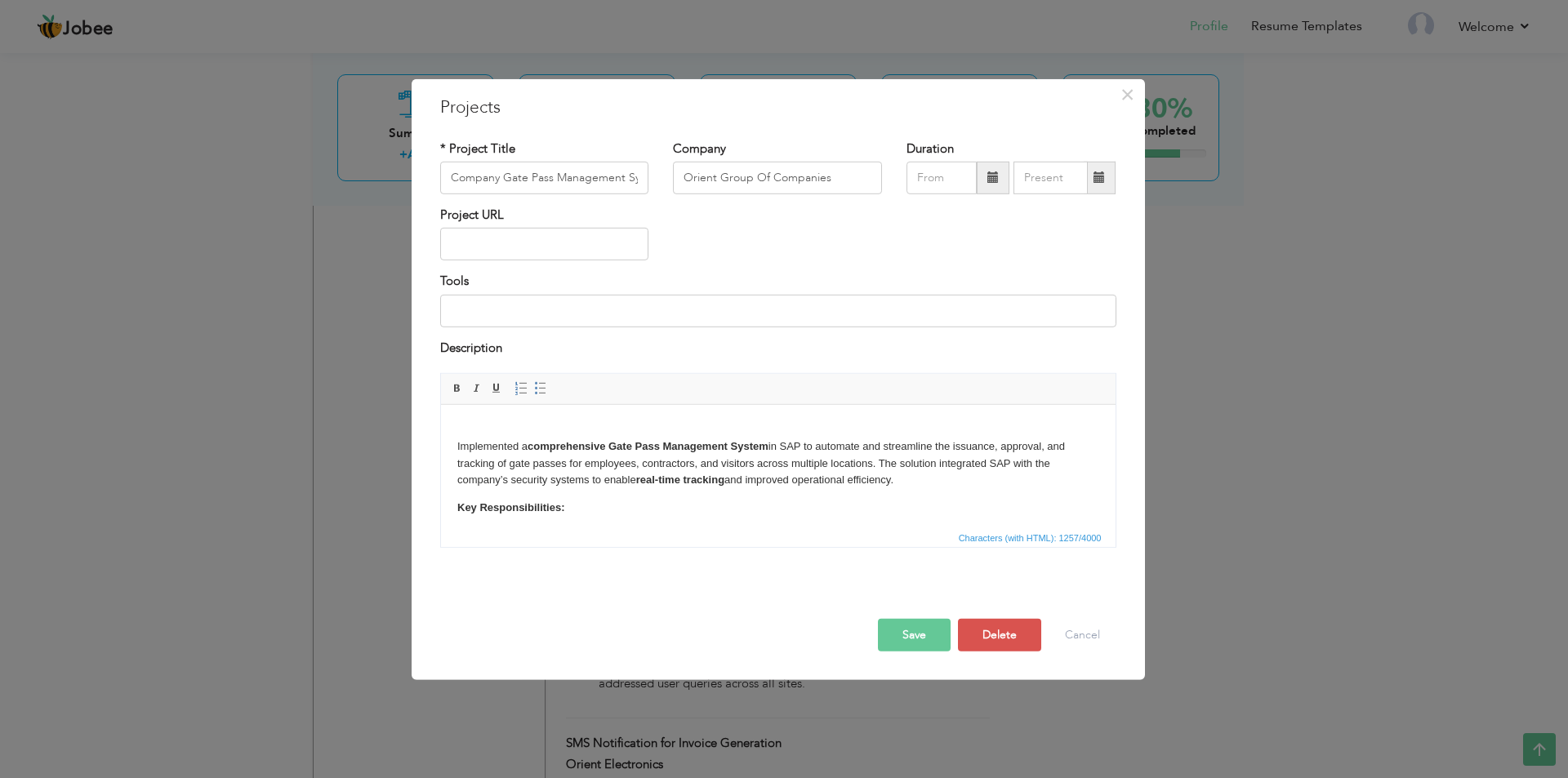
drag, startPoint x: 916, startPoint y: 629, endPoint x: 900, endPoint y: 628, distance: 16.0
click at [915, 629] on button "Save" at bounding box center [914, 635] width 73 height 33
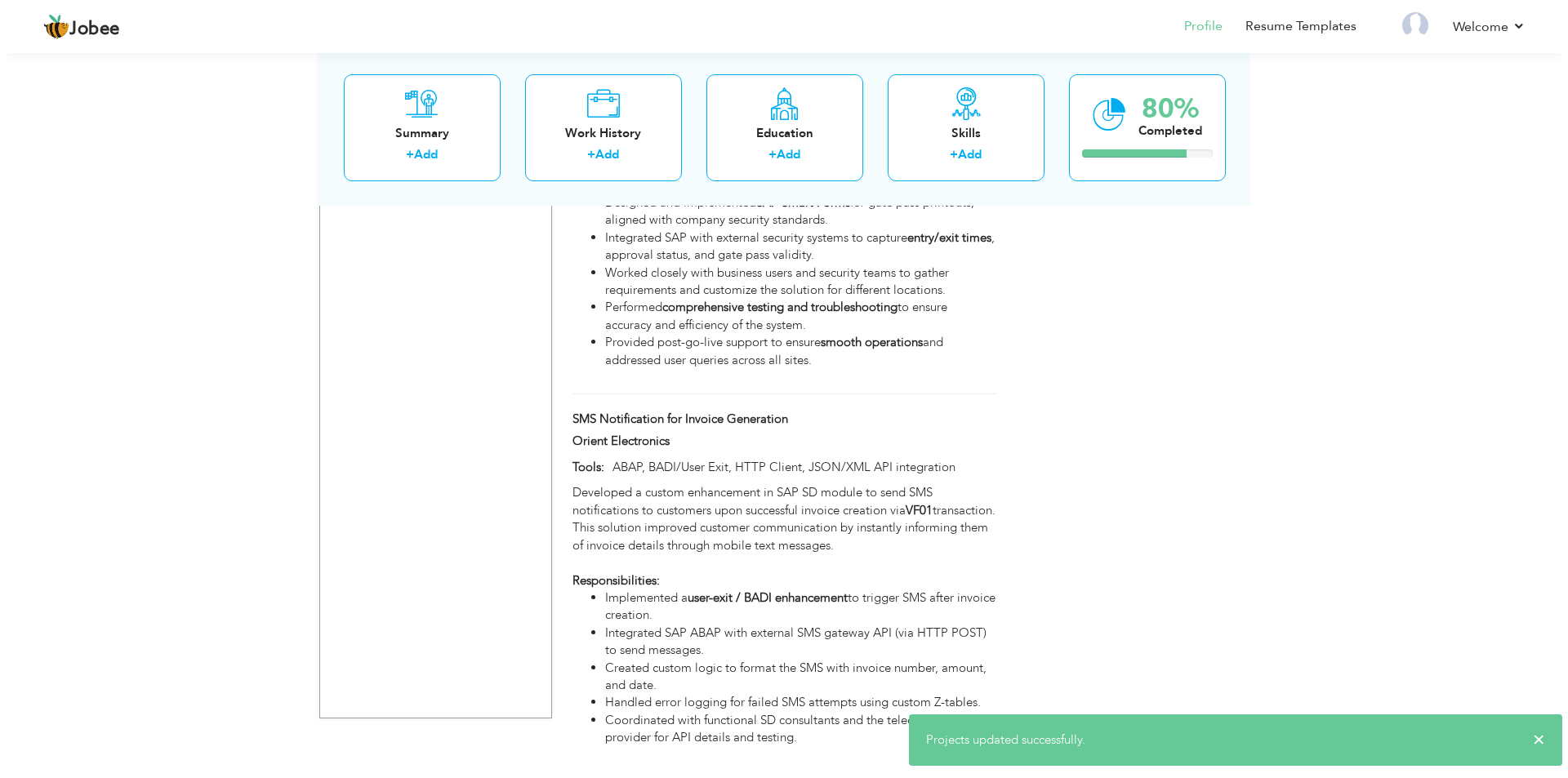
scroll to position [3458, 0]
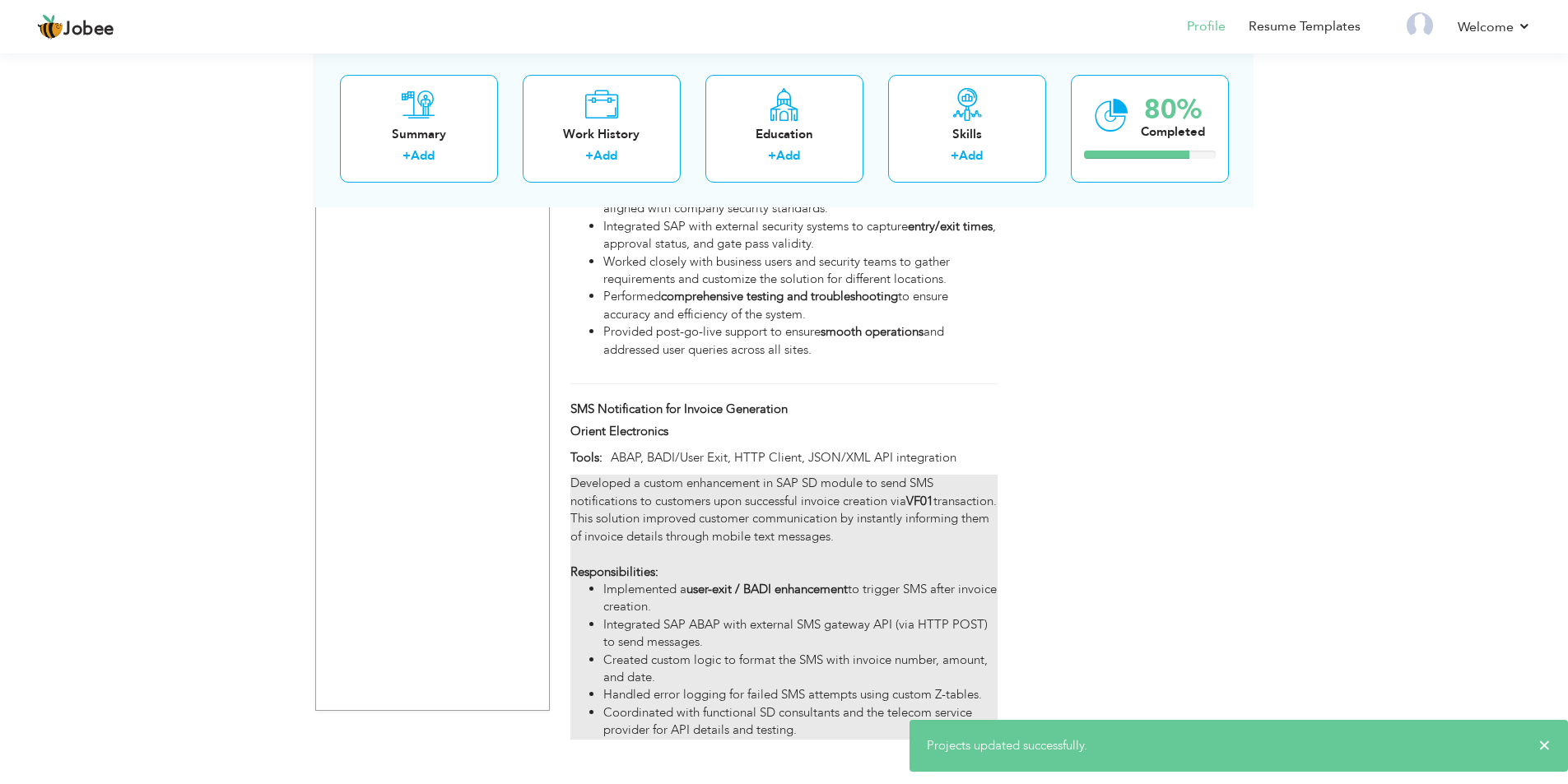
click at [614, 478] on div "Developed a custom enhancement in SAP SD module to send SMS notifications to cu…" at bounding box center [784, 607] width 427 height 265
type input "SMS Notification for Invoice Generation"
type input "Orient Electronics"
type input "ABAP, BADI/User Exit, HTTP Client, JSON/XML API integration"
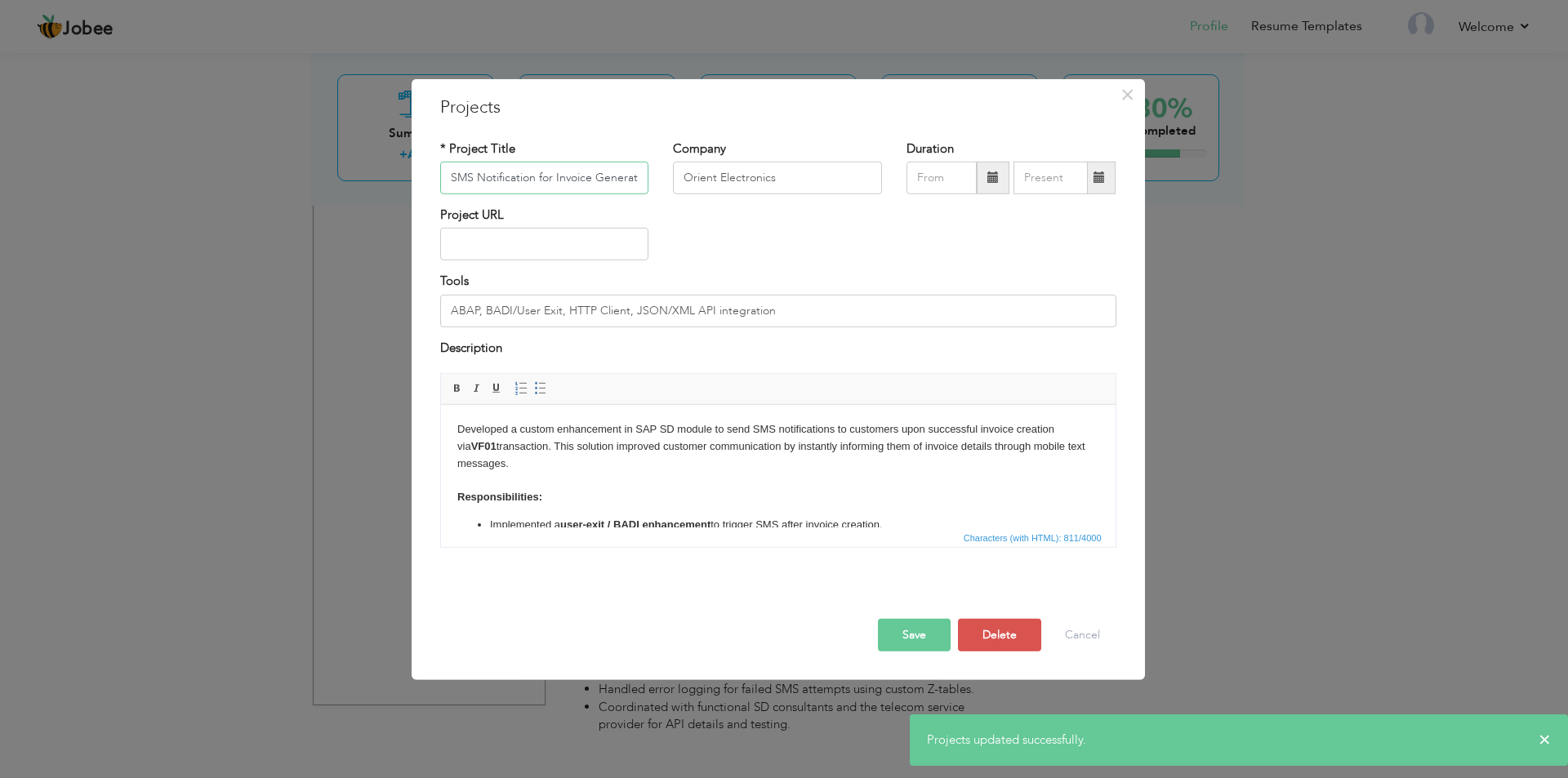
scroll to position [0, 13]
click at [454, 430] on html "Developed a custom enhancement in SAP SD module to send SMS notifications to cu…" at bounding box center [777, 512] width 674 height 213
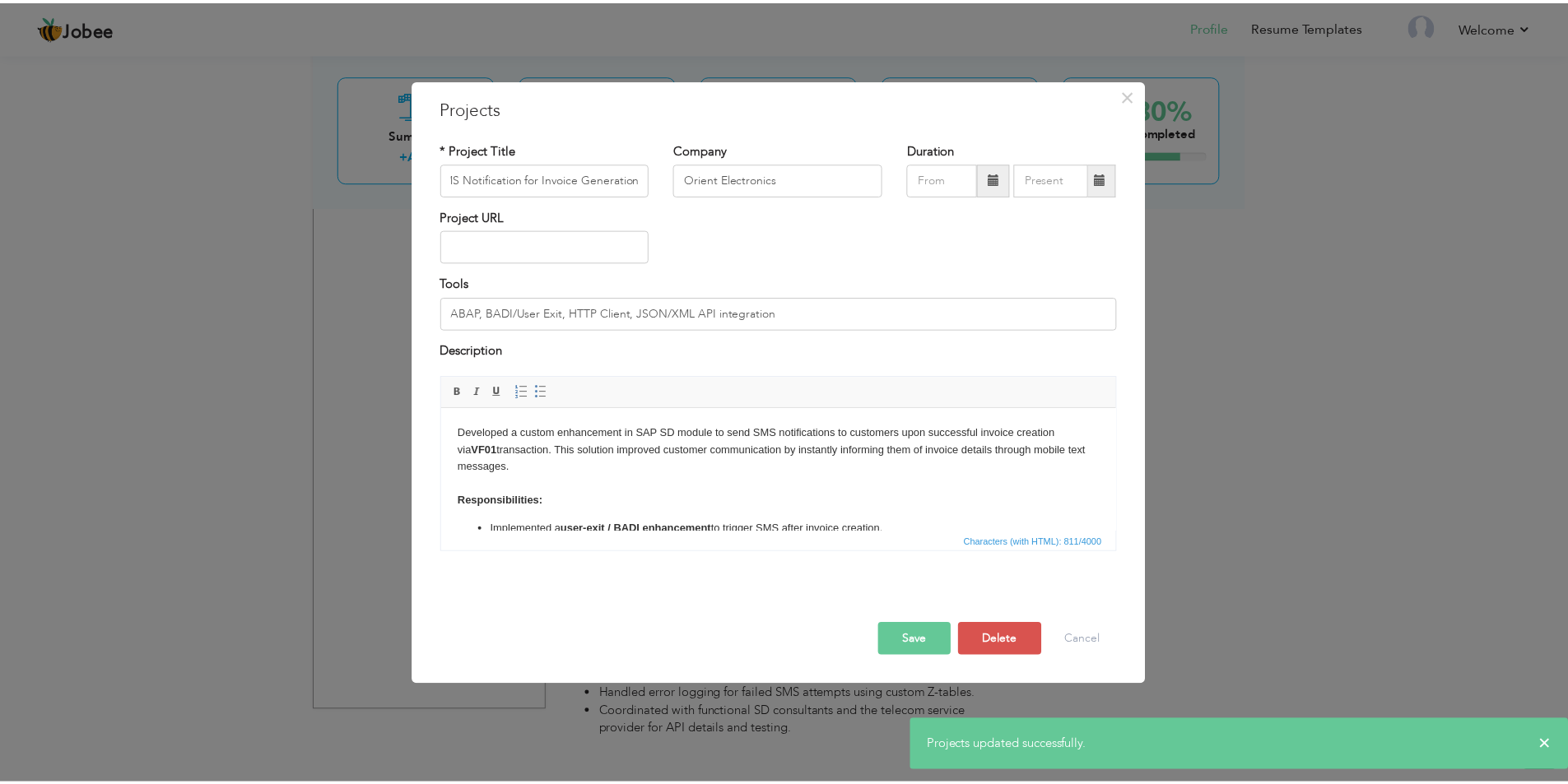
scroll to position [0, 0]
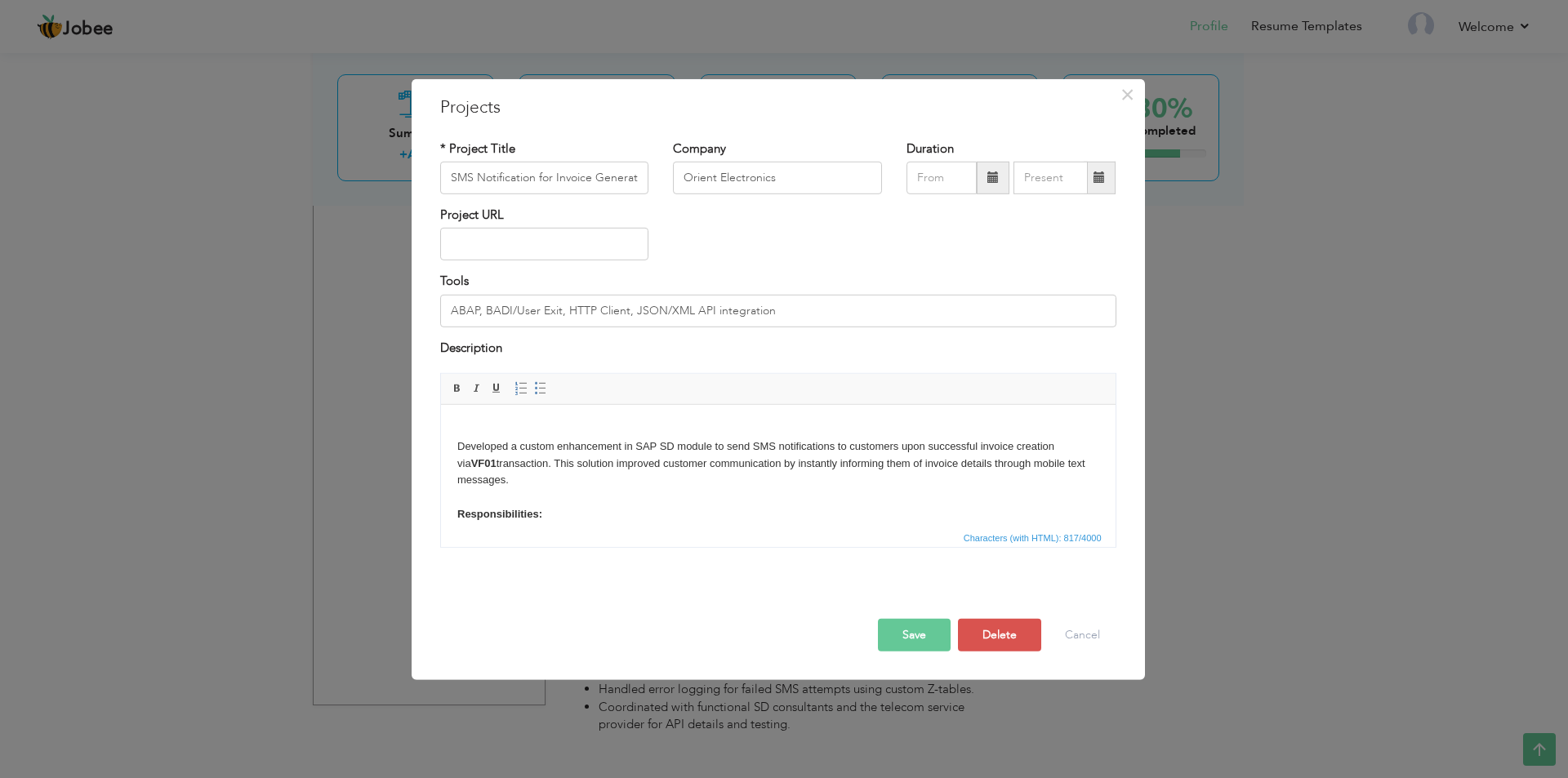
click at [913, 629] on button "Save" at bounding box center [914, 635] width 73 height 33
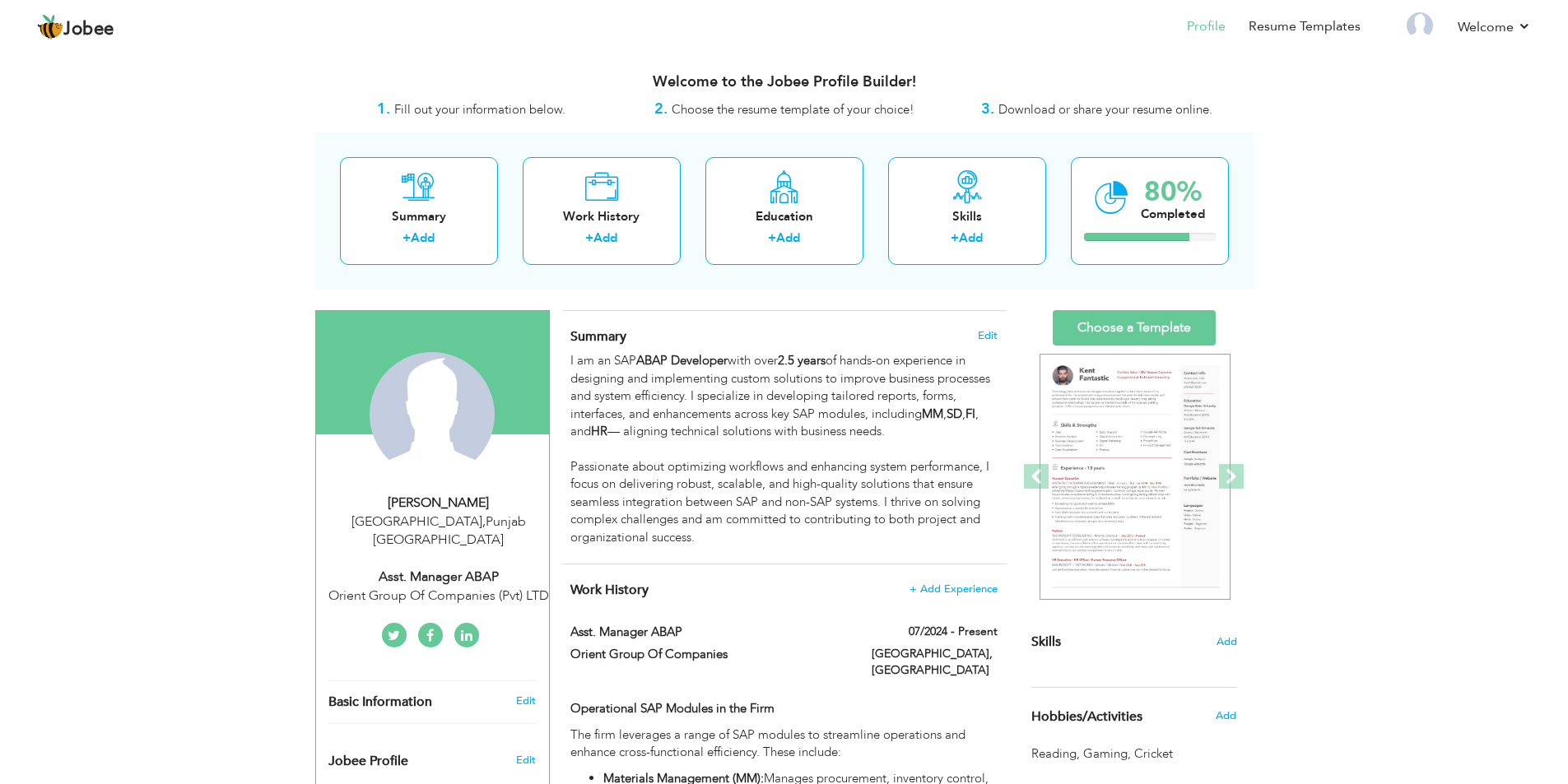
click at [1107, 322] on link "Choose a Template" at bounding box center [1134, 327] width 163 height 36
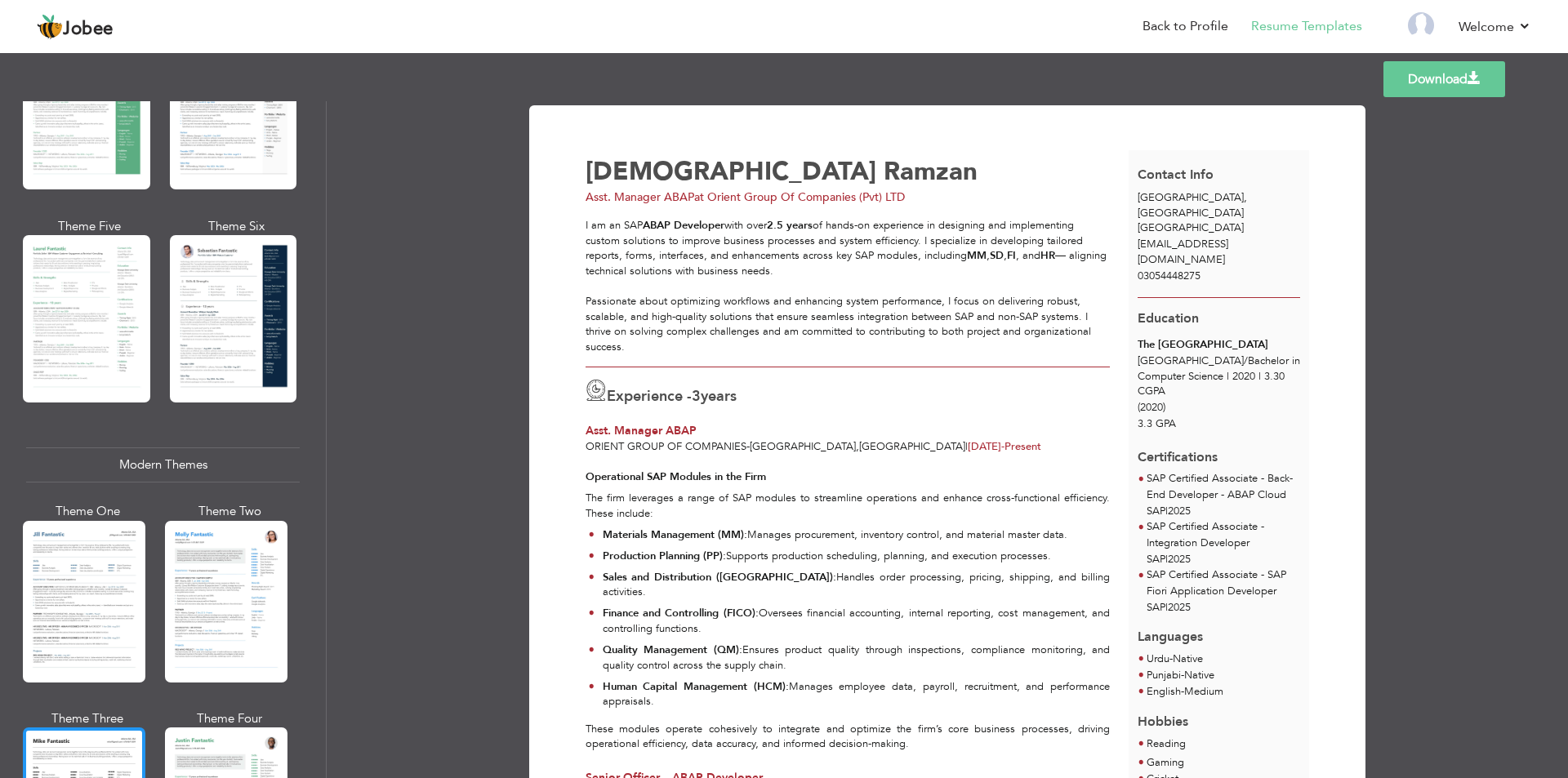
scroll to position [816, 0]
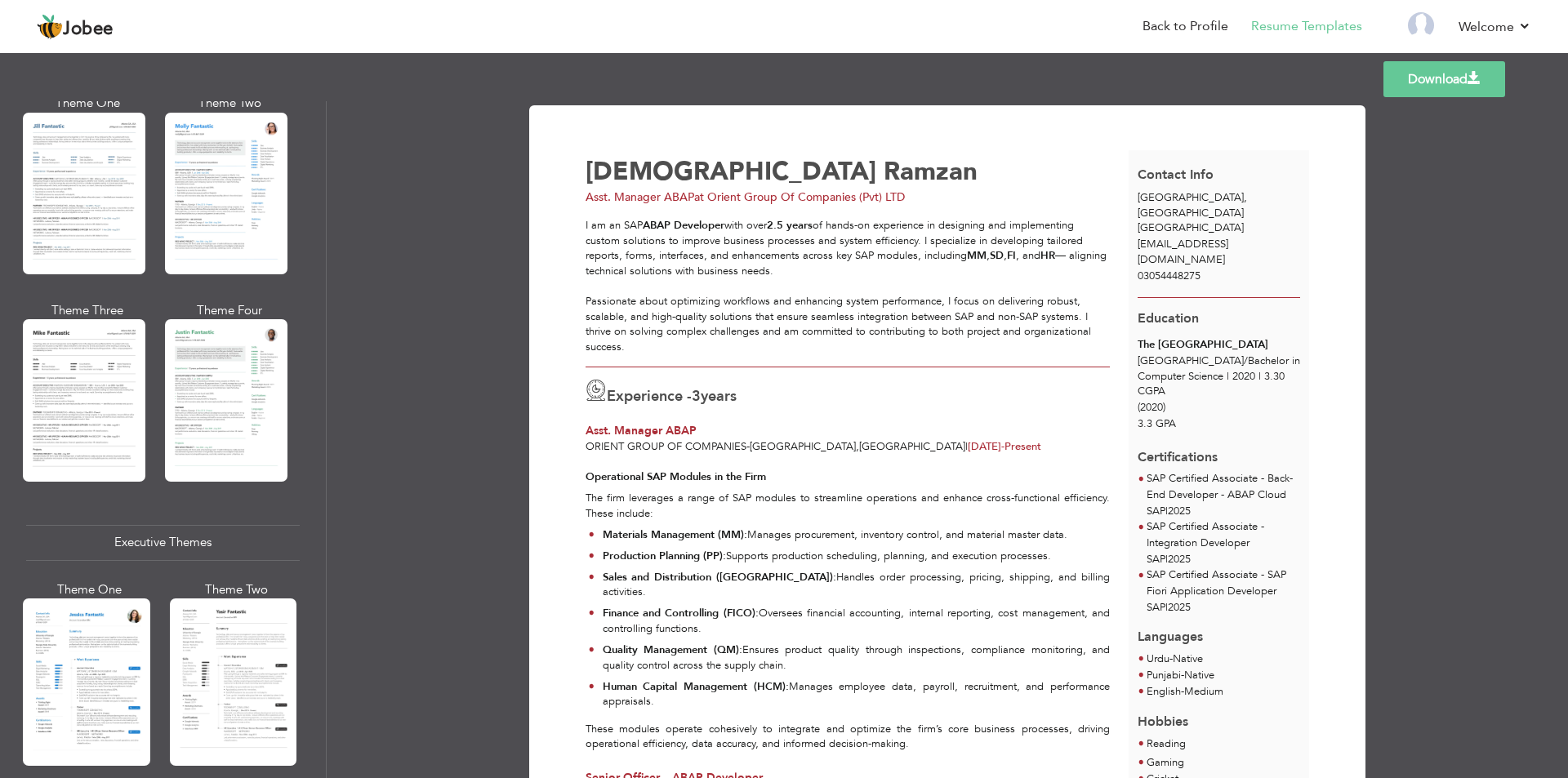
drag, startPoint x: 77, startPoint y: 412, endPoint x: 157, endPoint y: 402, distance: 80.6
click at [77, 411] on div at bounding box center [84, 400] width 123 height 162
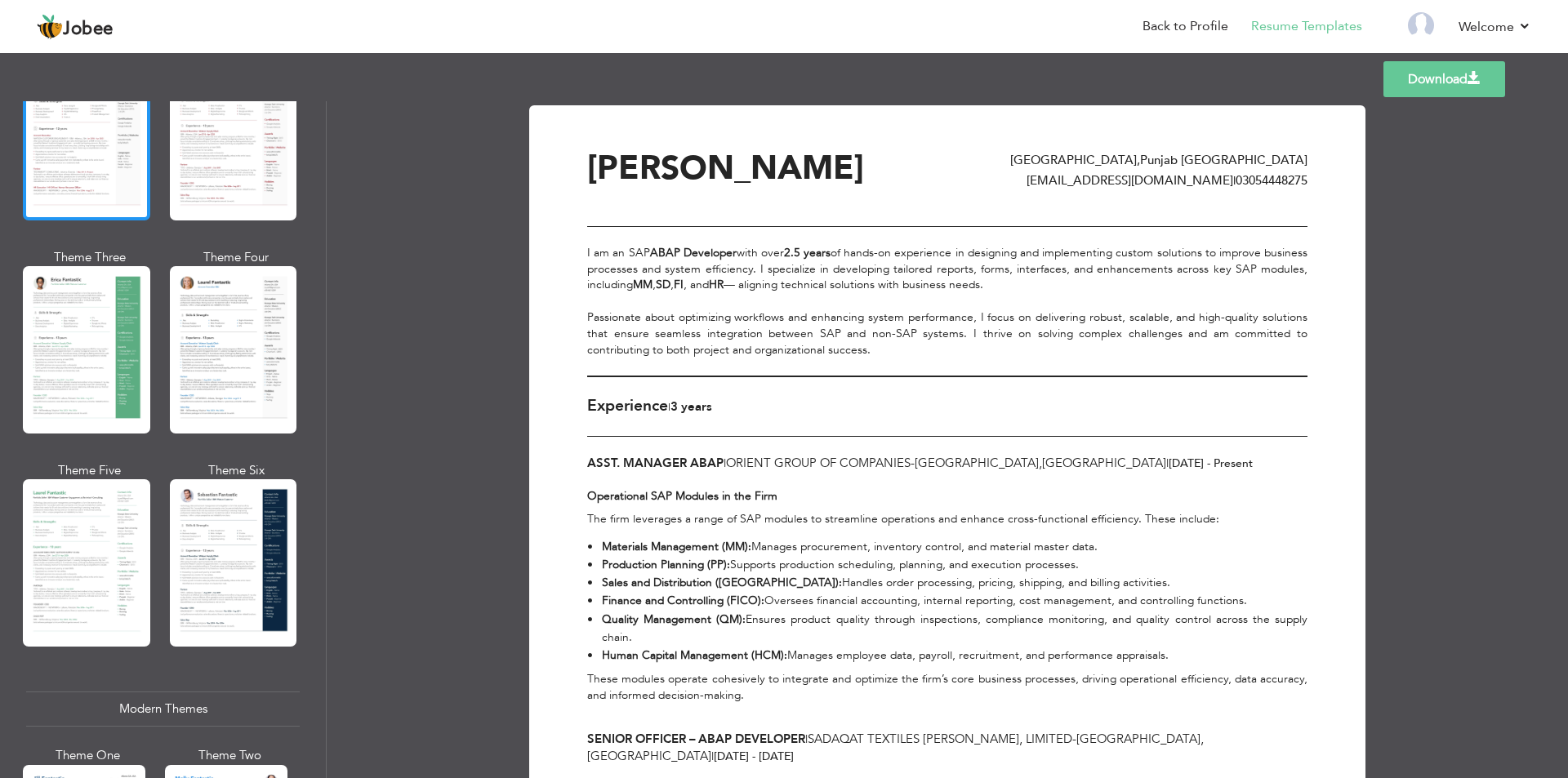
scroll to position [0, 0]
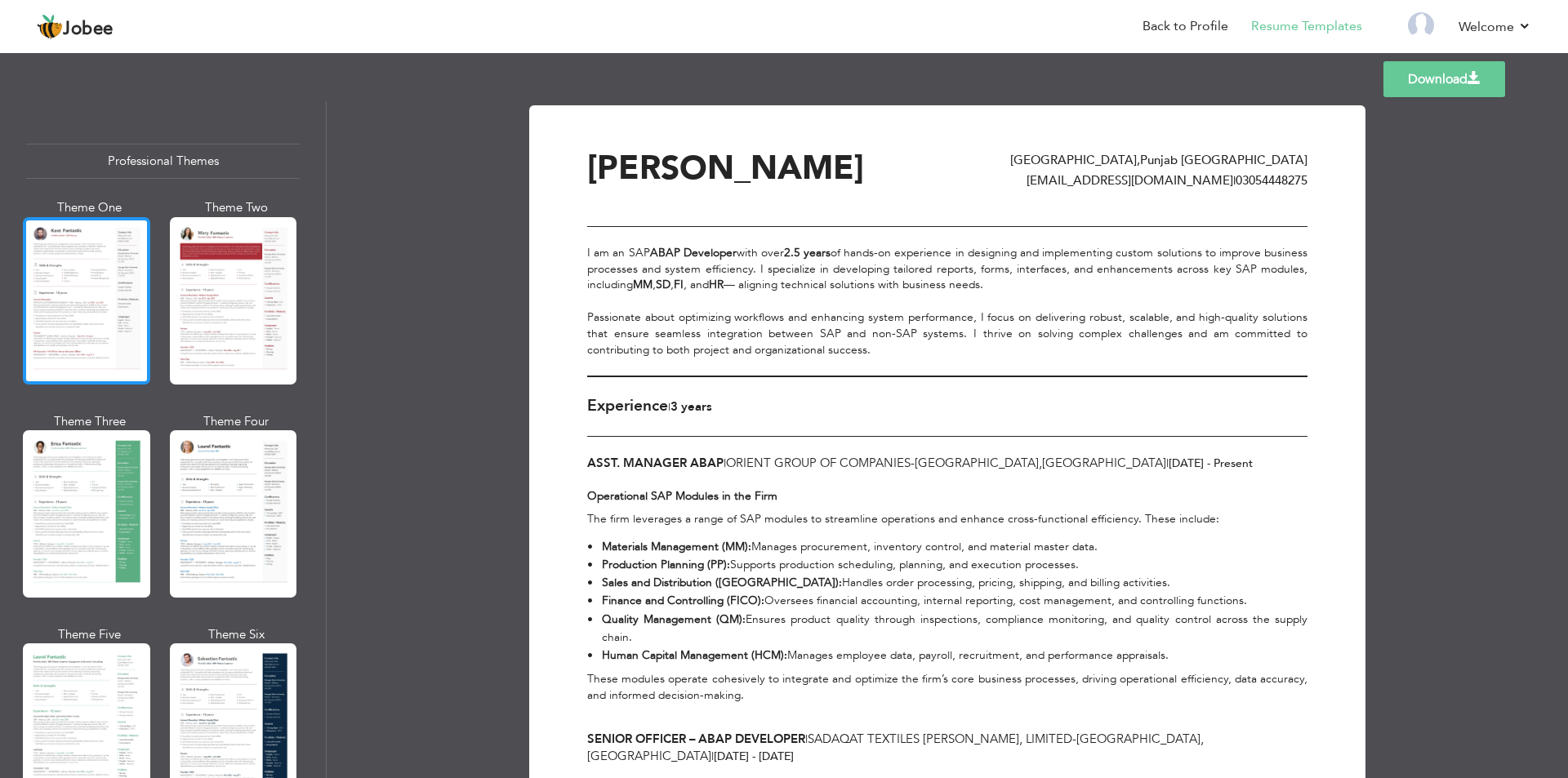
click at [65, 265] on div at bounding box center [86, 301] width 127 height 168
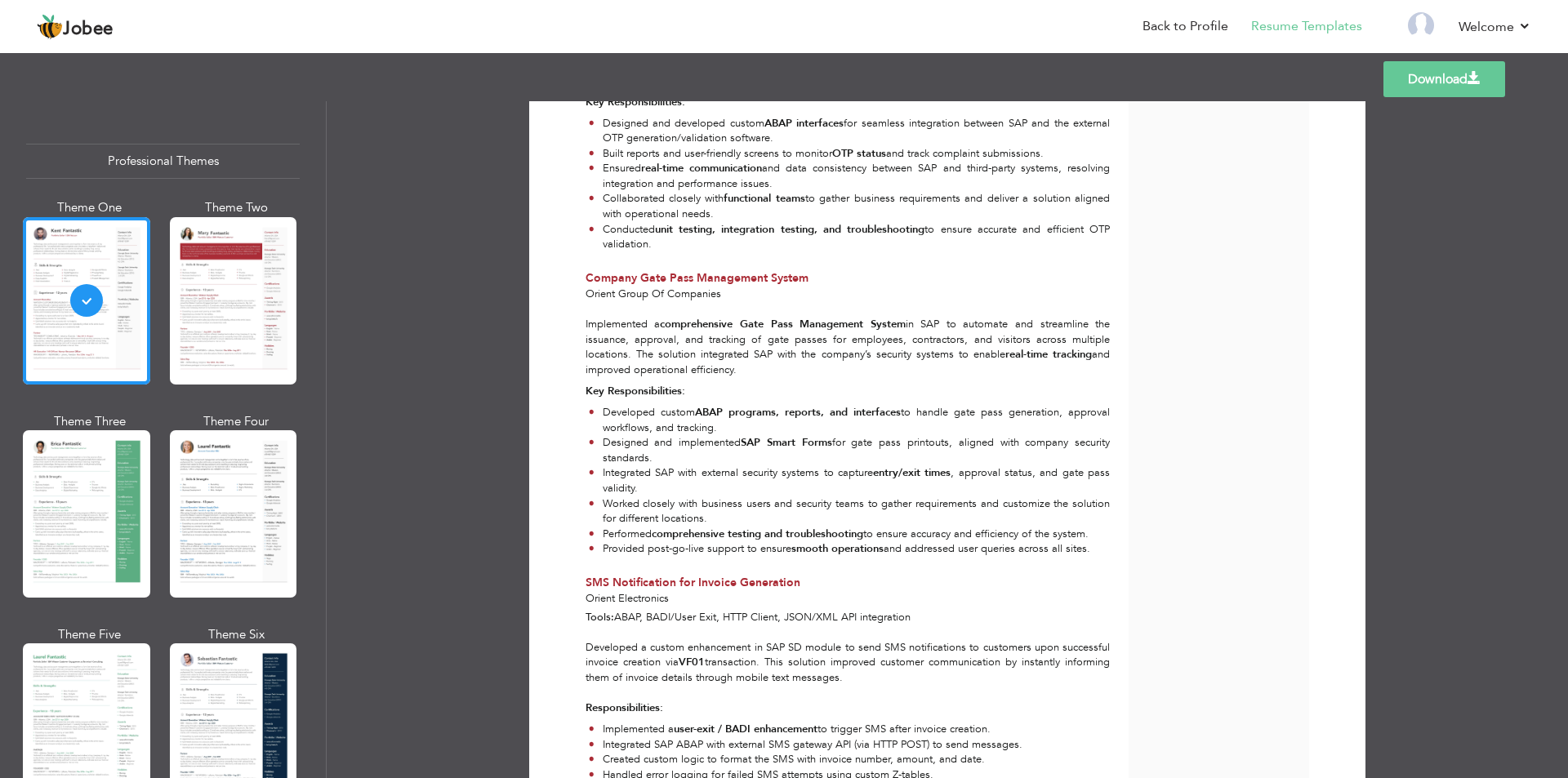
scroll to position [1821, 0]
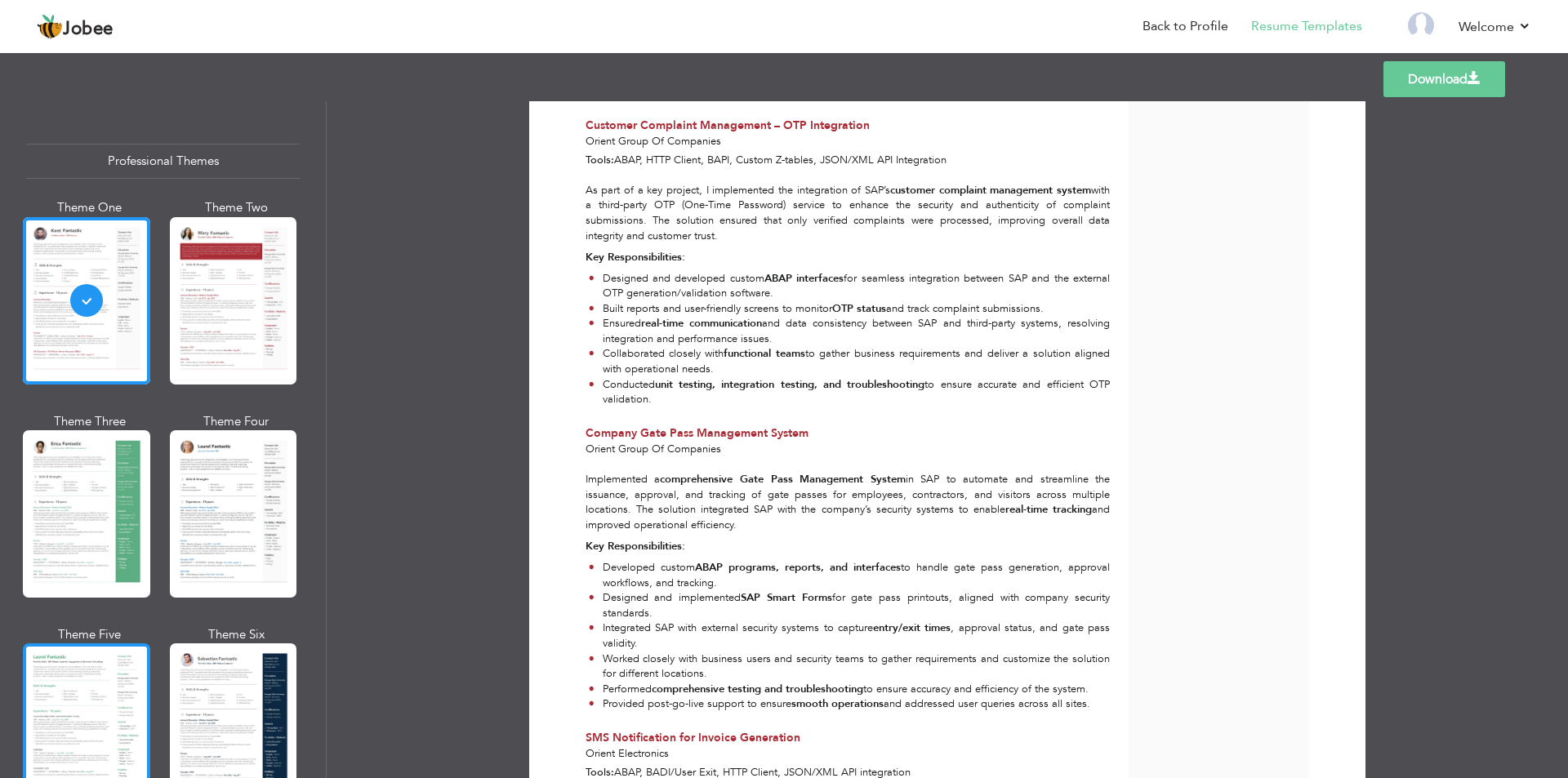
click at [83, 652] on div at bounding box center [86, 727] width 127 height 168
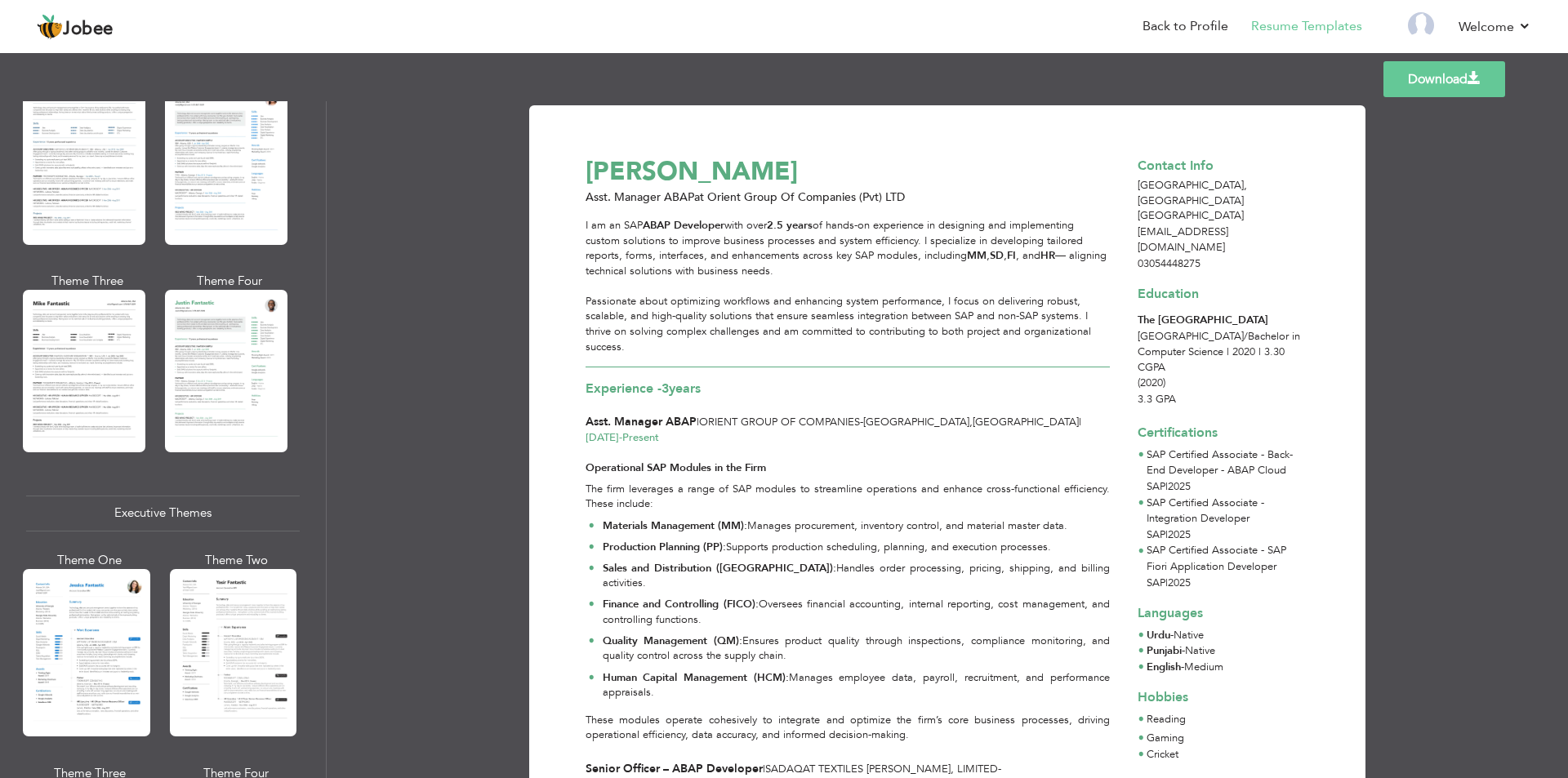
scroll to position [816, 0]
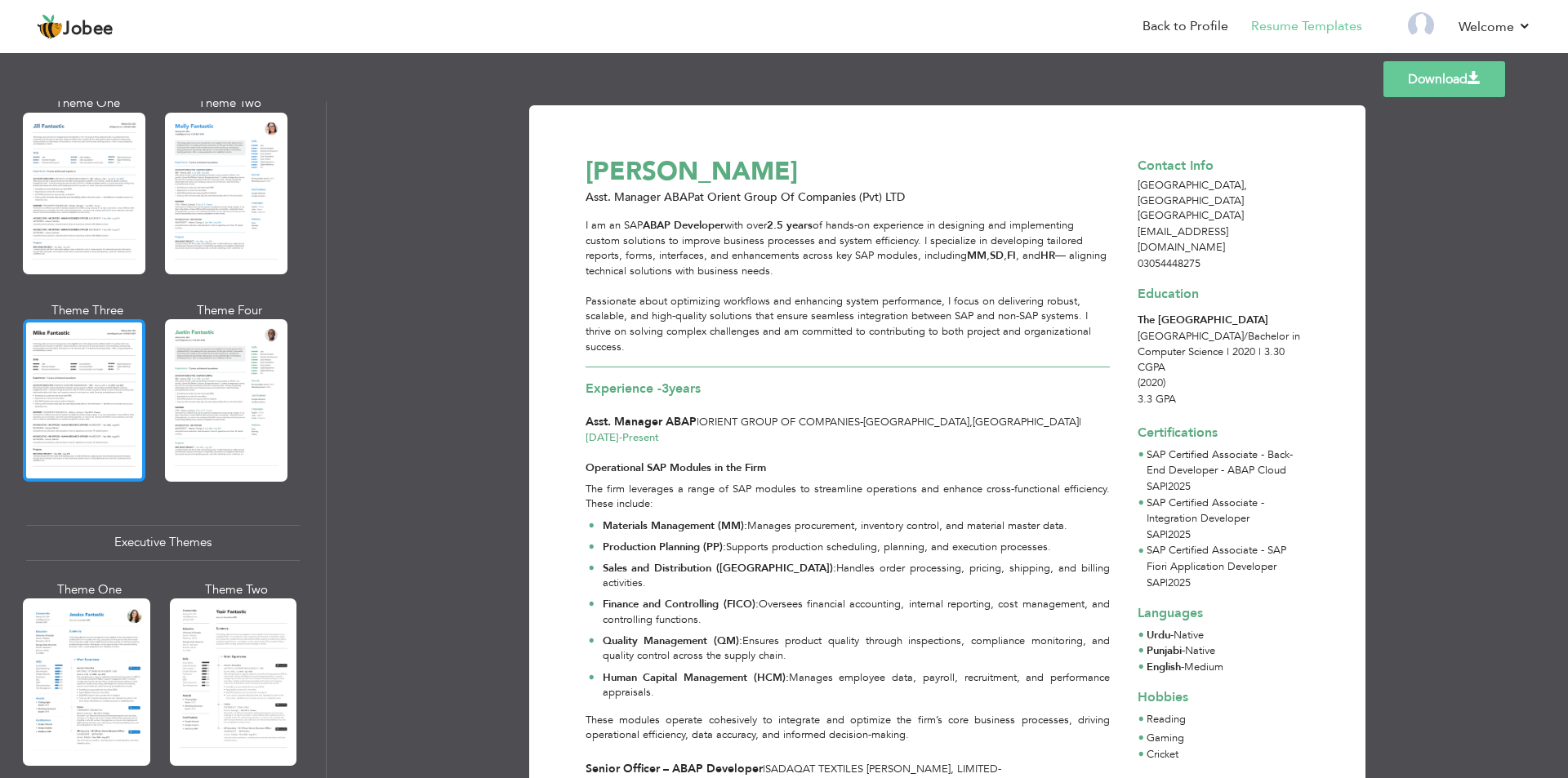
click at [97, 400] on div at bounding box center [84, 400] width 123 height 162
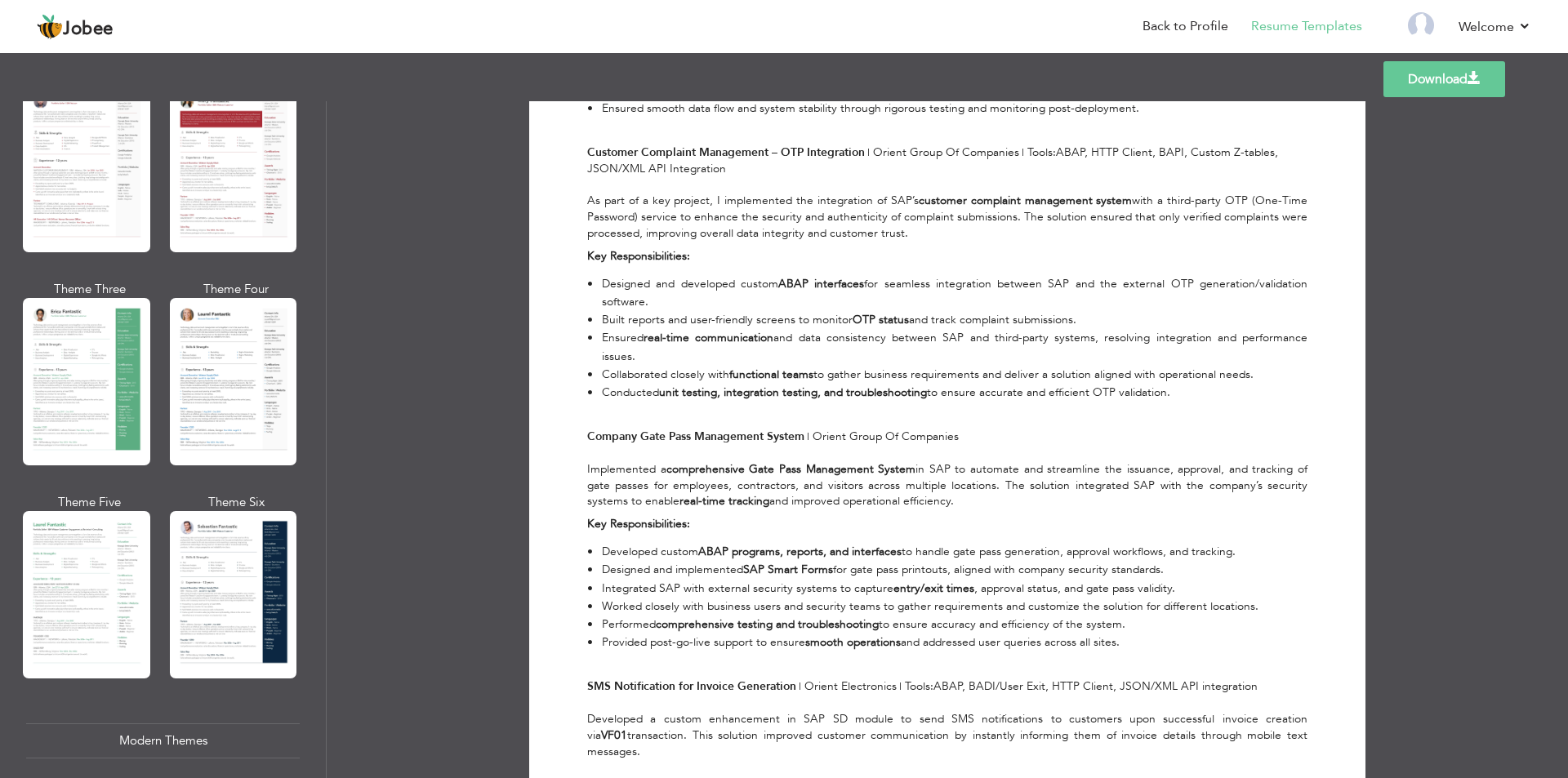
scroll to position [0, 0]
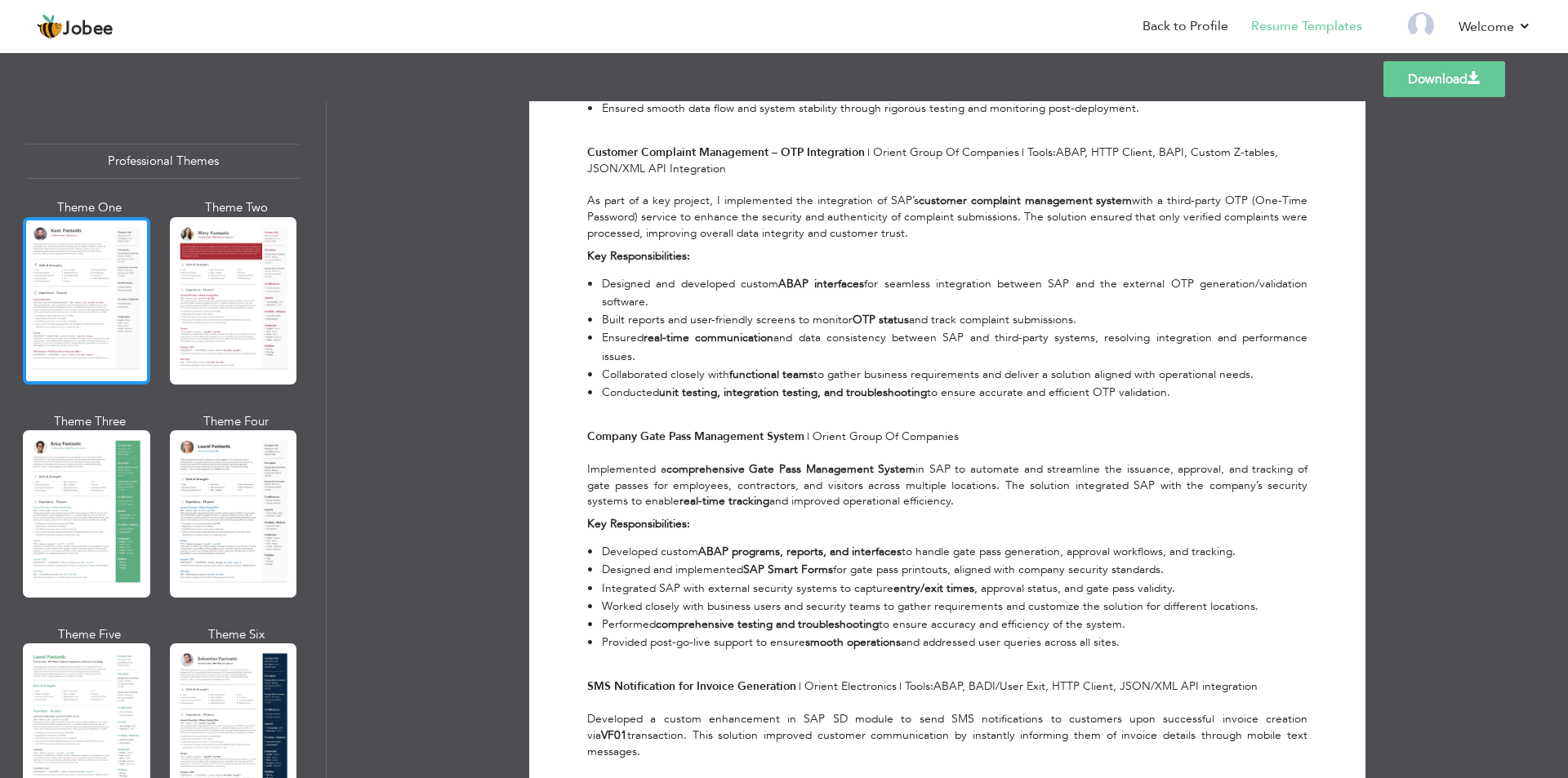
click at [97, 274] on div at bounding box center [86, 301] width 127 height 168
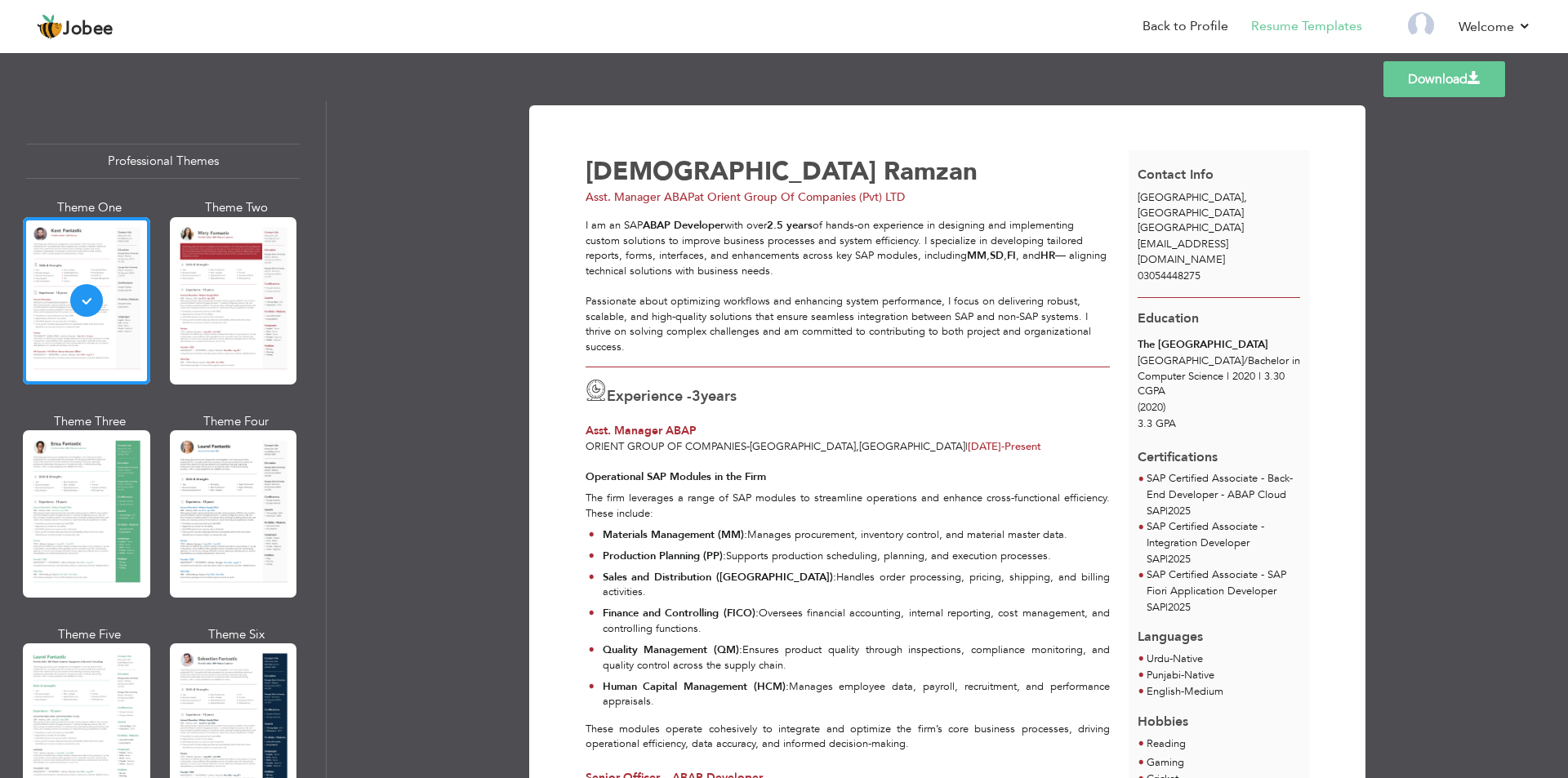
click at [1451, 81] on link "Download" at bounding box center [1443, 80] width 122 height 36
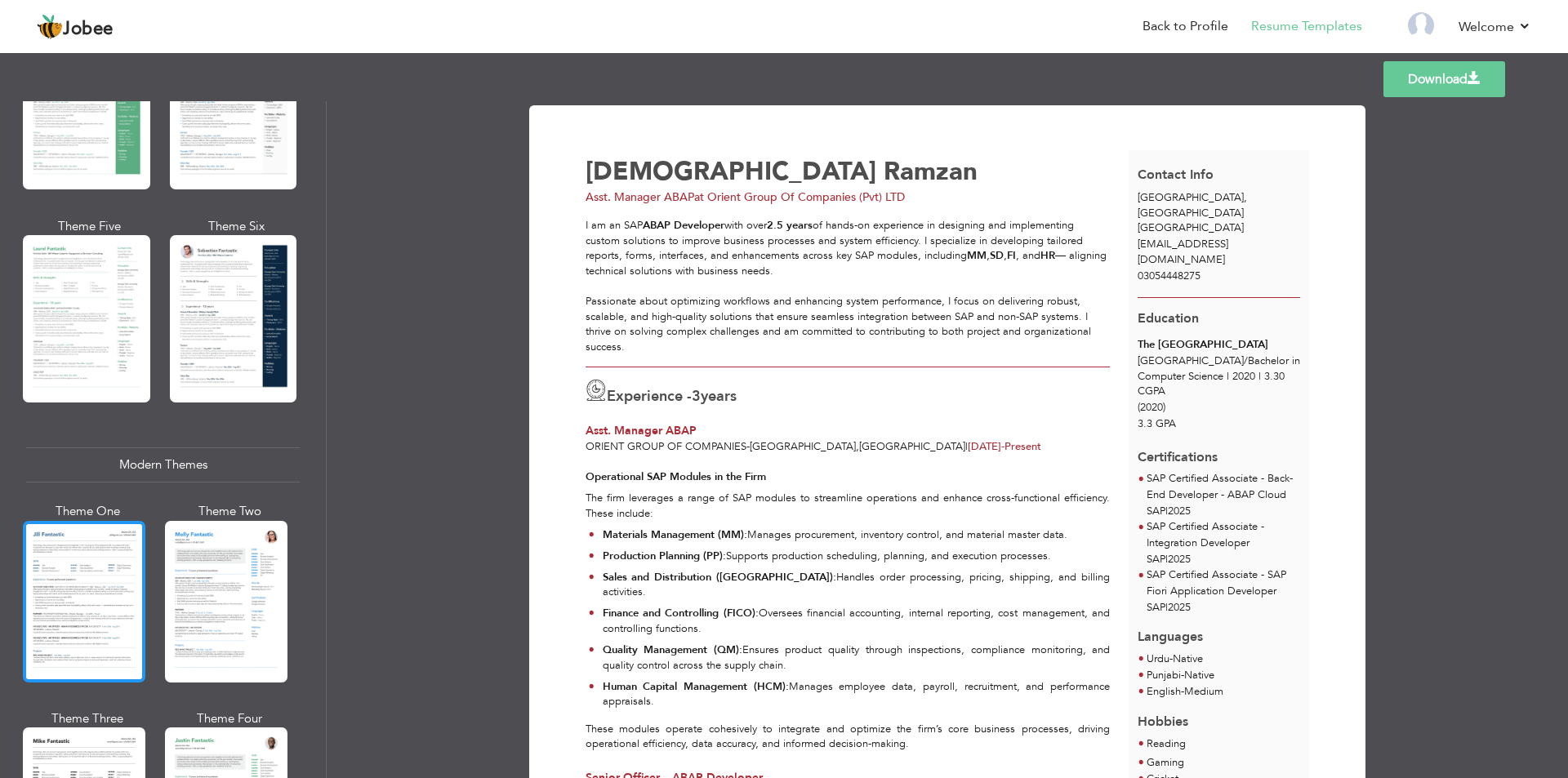
scroll to position [735, 0]
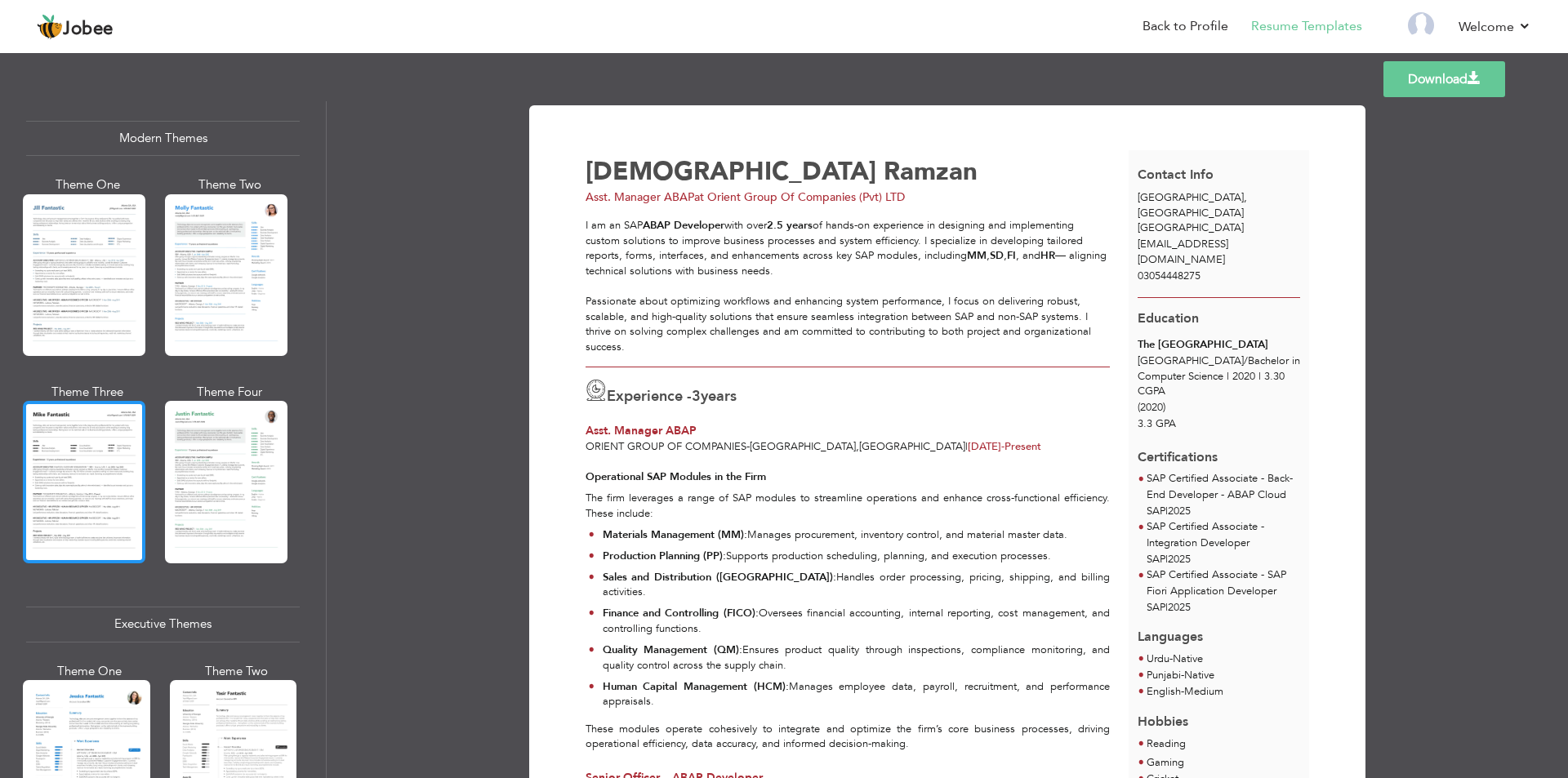
click at [69, 463] on div at bounding box center [84, 482] width 123 height 162
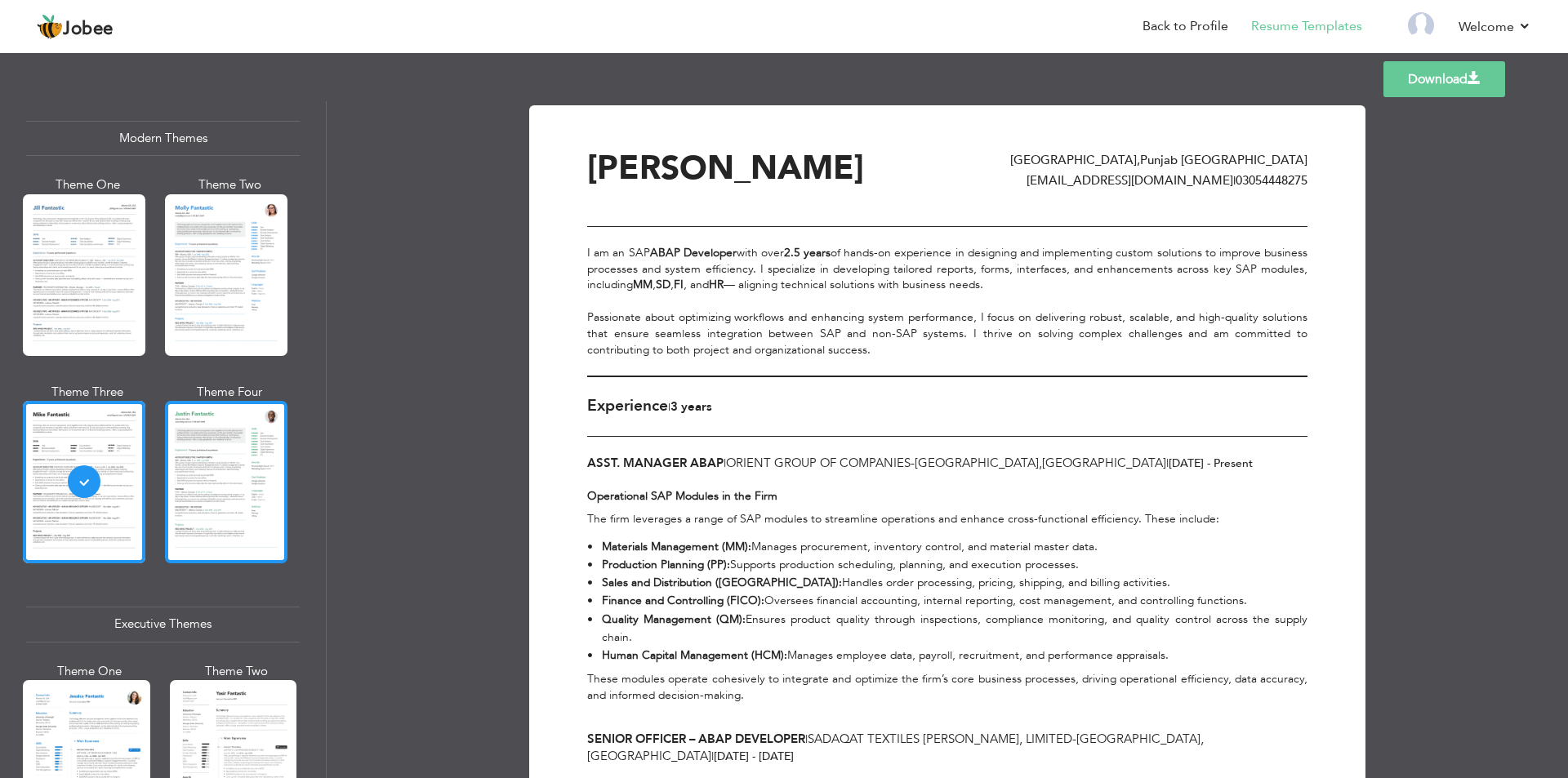
click at [218, 443] on div at bounding box center [226, 482] width 123 height 162
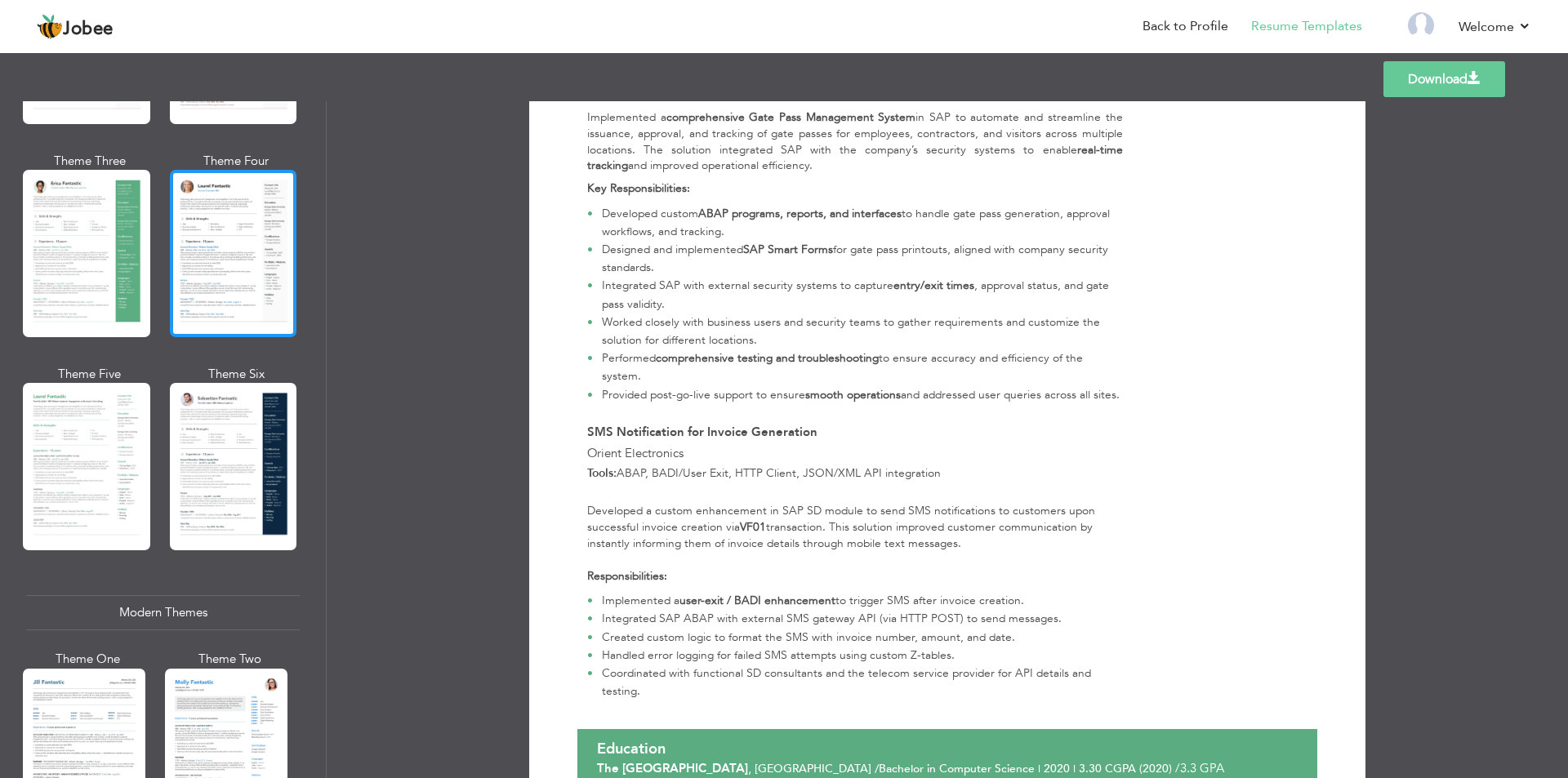
scroll to position [0, 0]
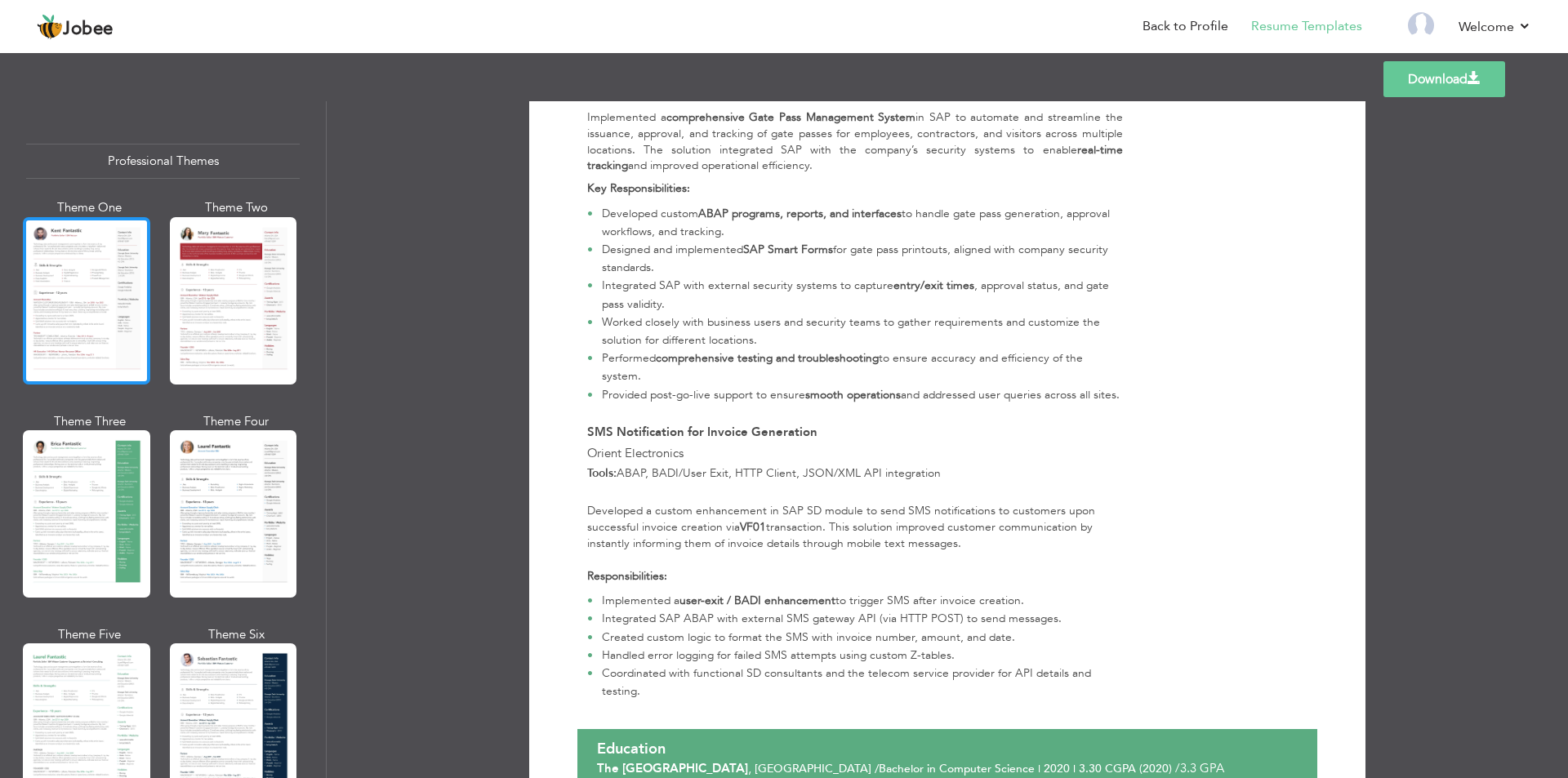
click at [79, 271] on div at bounding box center [86, 301] width 127 height 168
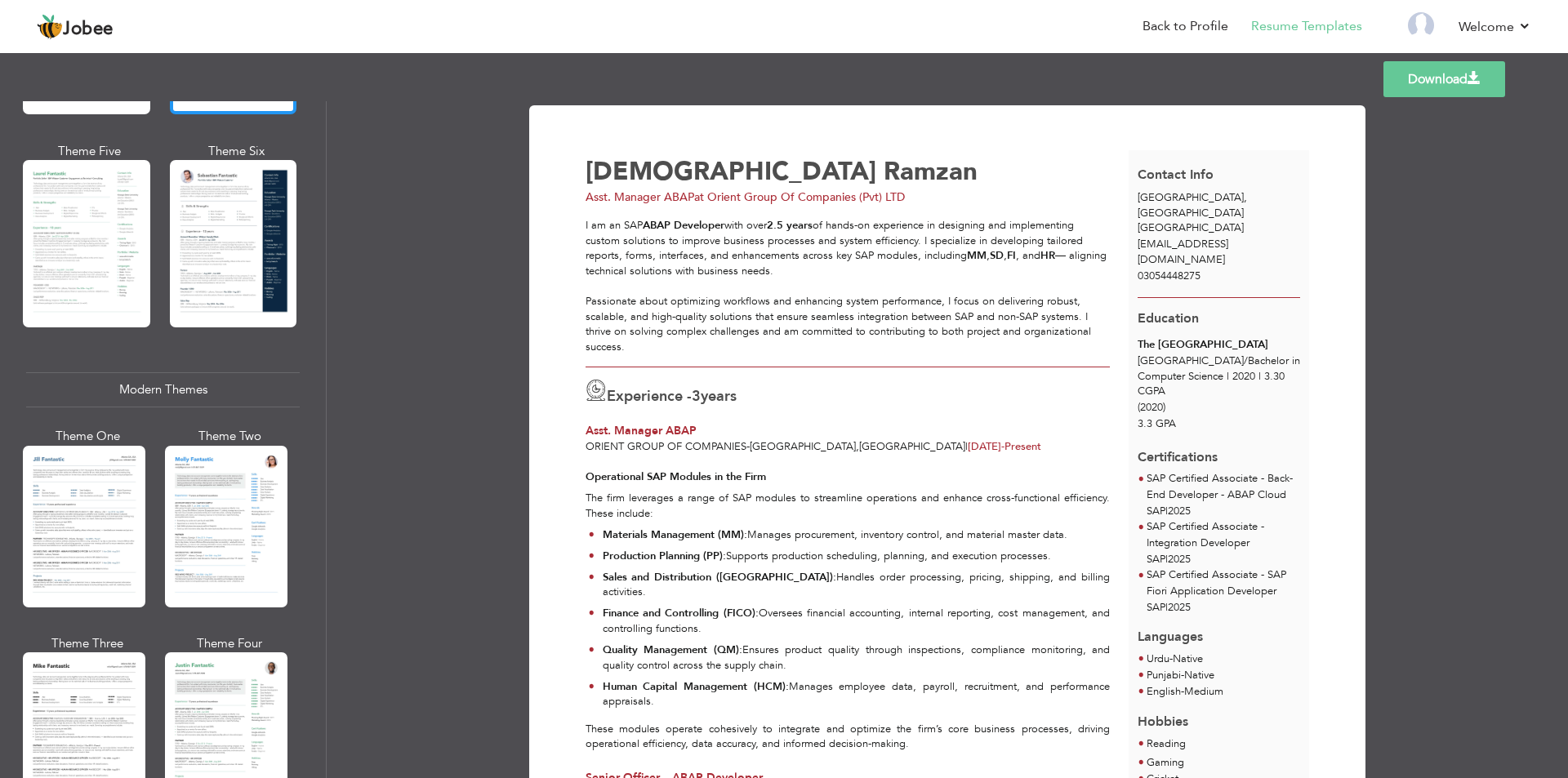
scroll to position [490, 0]
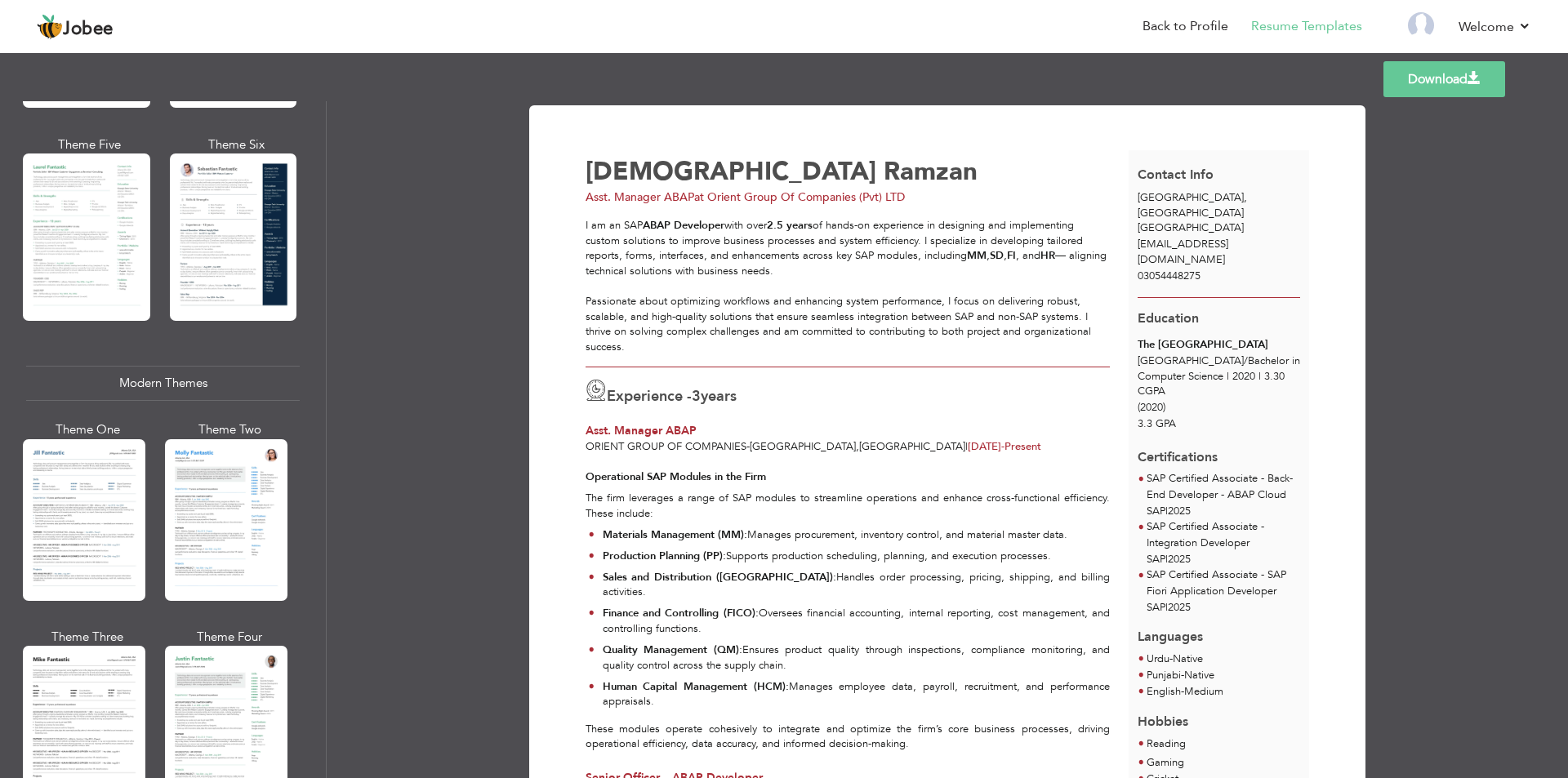
click at [119, 440] on div at bounding box center [84, 520] width 123 height 162
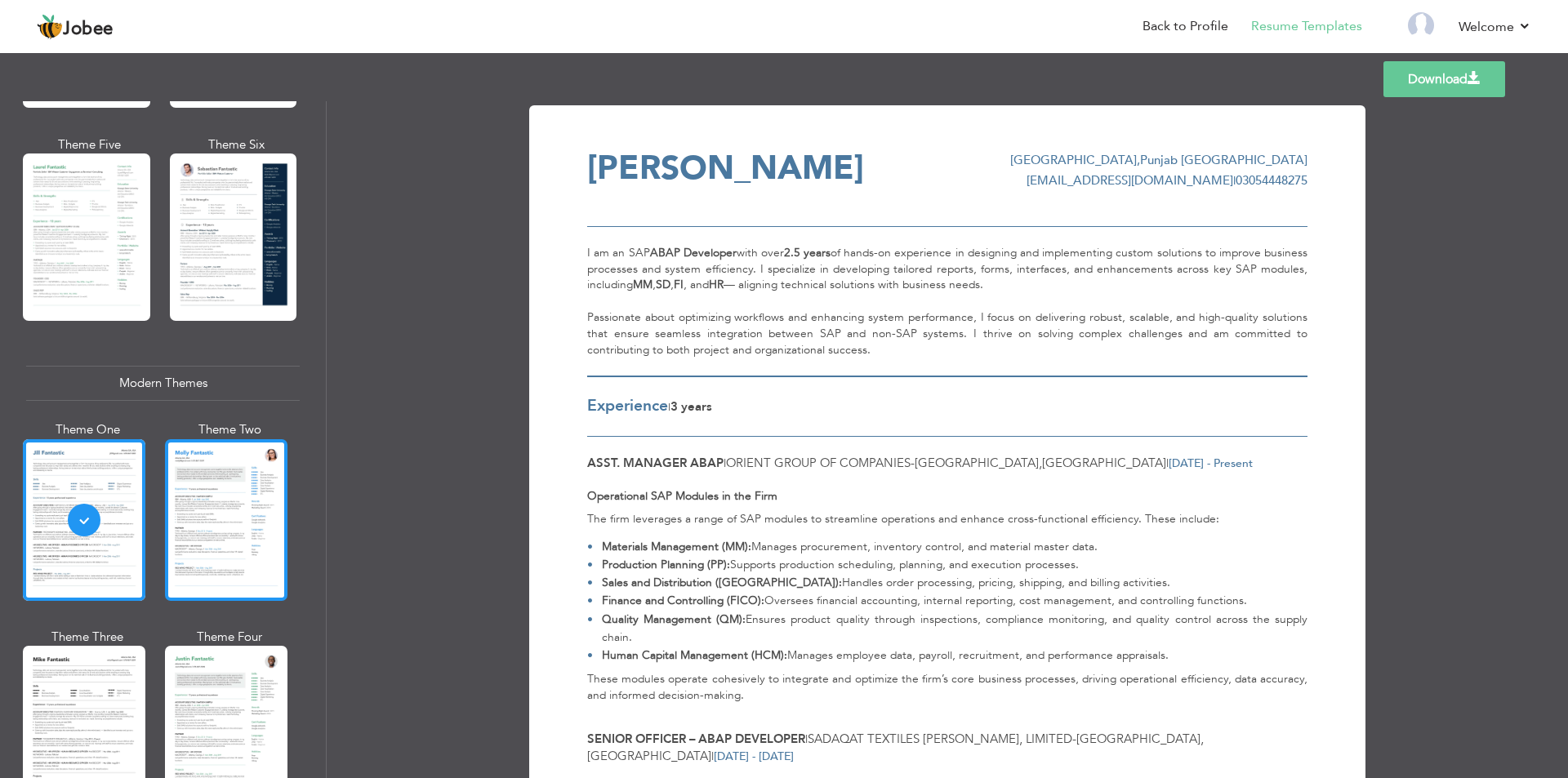
scroll to position [816, 0]
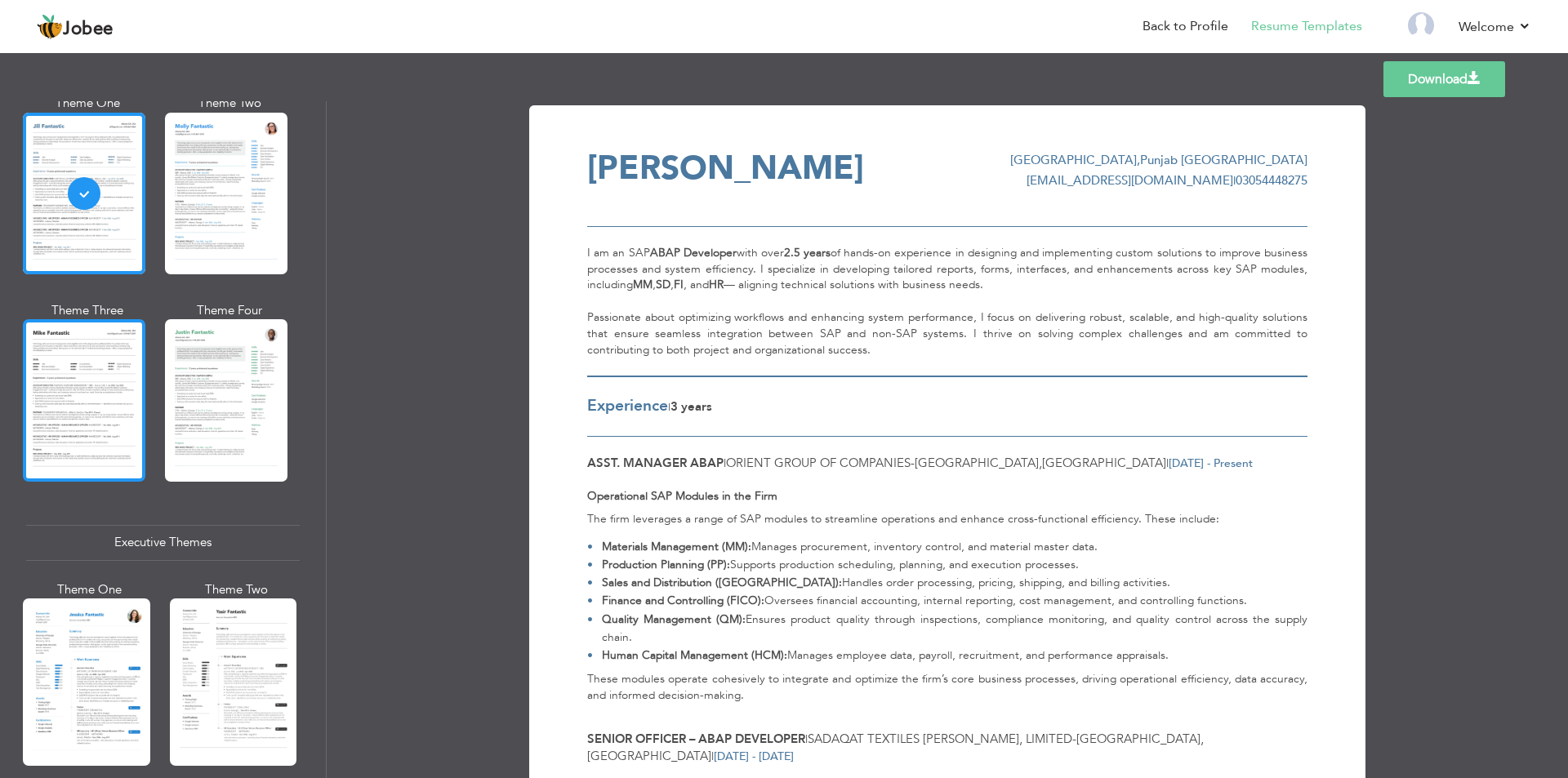
click at [103, 412] on div at bounding box center [84, 400] width 123 height 162
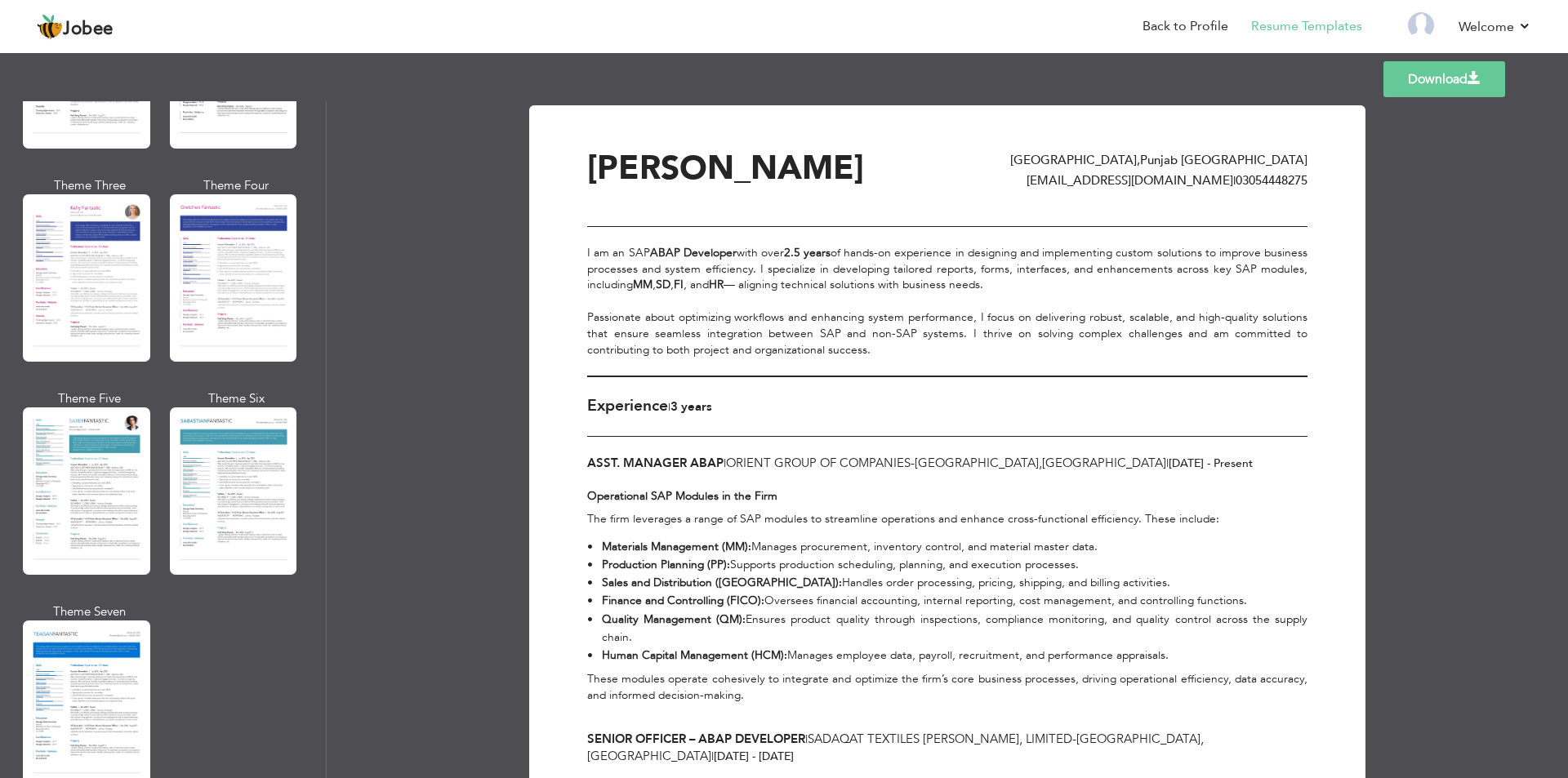
scroll to position [2450, 0]
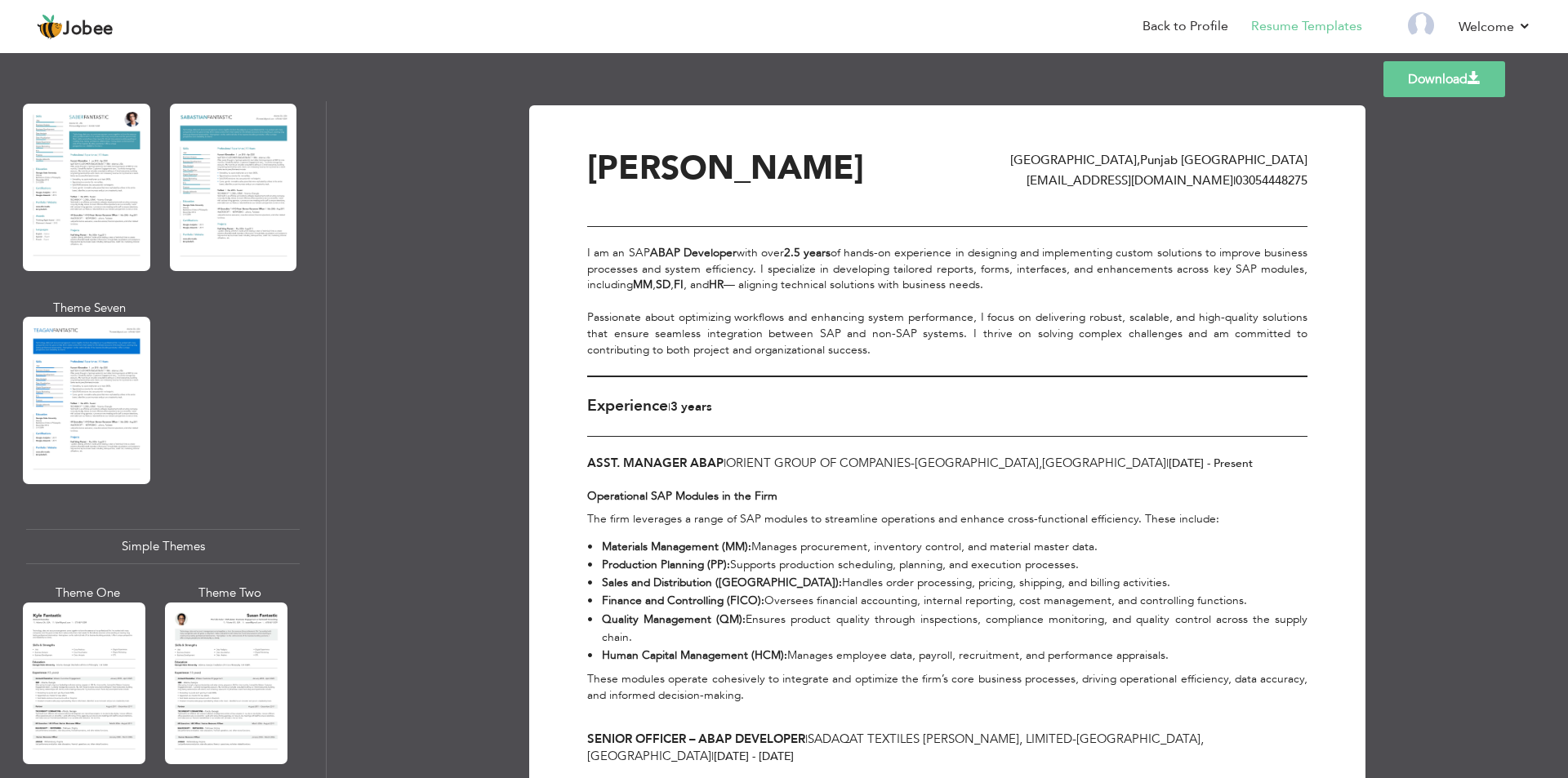
click at [1445, 103] on div "Download [PERSON_NAME] [GEOGRAPHIC_DATA] , [GEOGRAPHIC_DATA] [GEOGRAPHIC_DATA] …" at bounding box center [947, 440] width 1241 height 677
click at [1443, 95] on link "Download" at bounding box center [1443, 80] width 122 height 36
drag, startPoint x: 675, startPoint y: 409, endPoint x: 683, endPoint y: 404, distance: 9.4
click at [683, 404] on span "3 Years" at bounding box center [691, 406] width 41 height 16
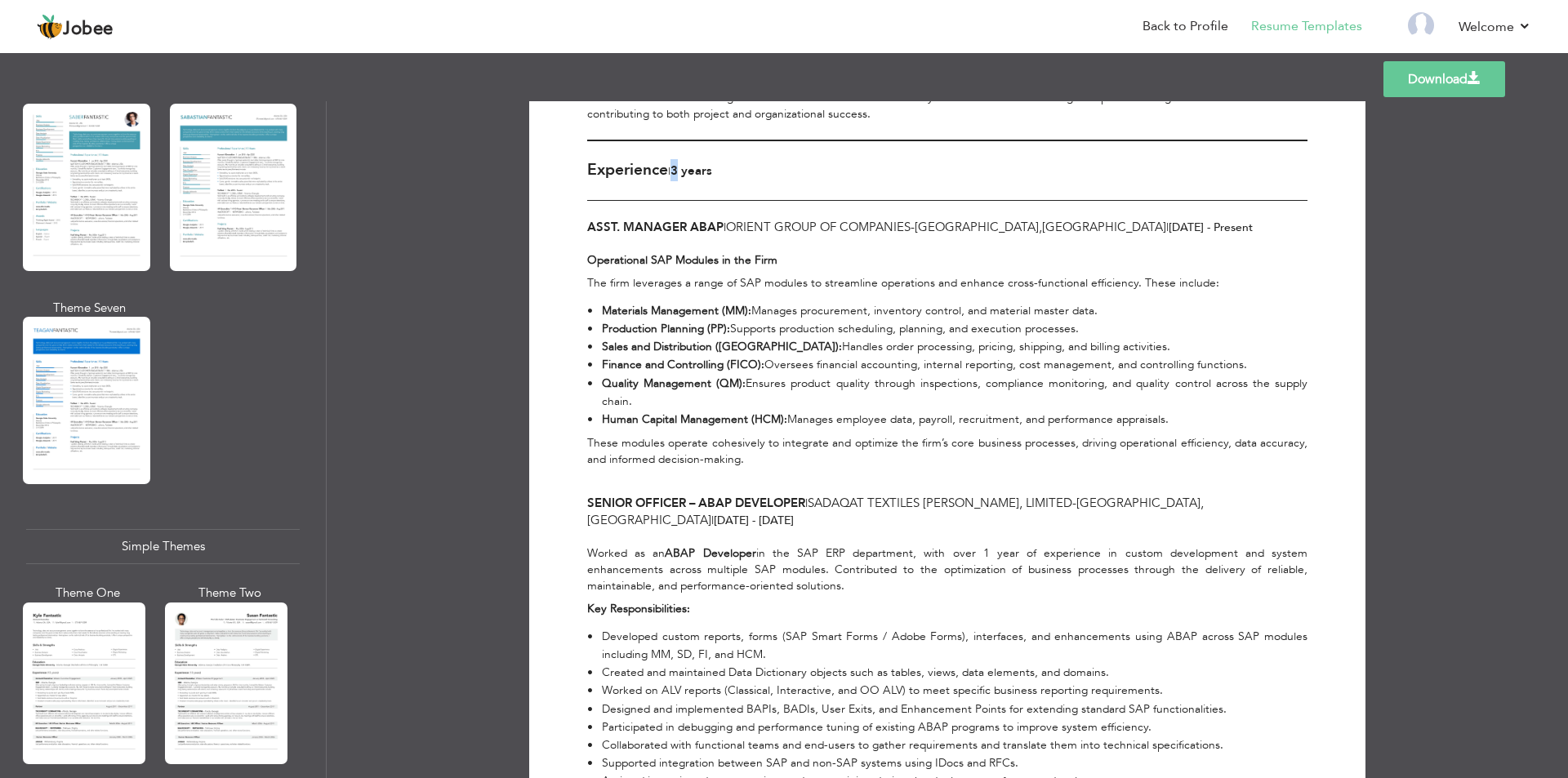
scroll to position [0, 0]
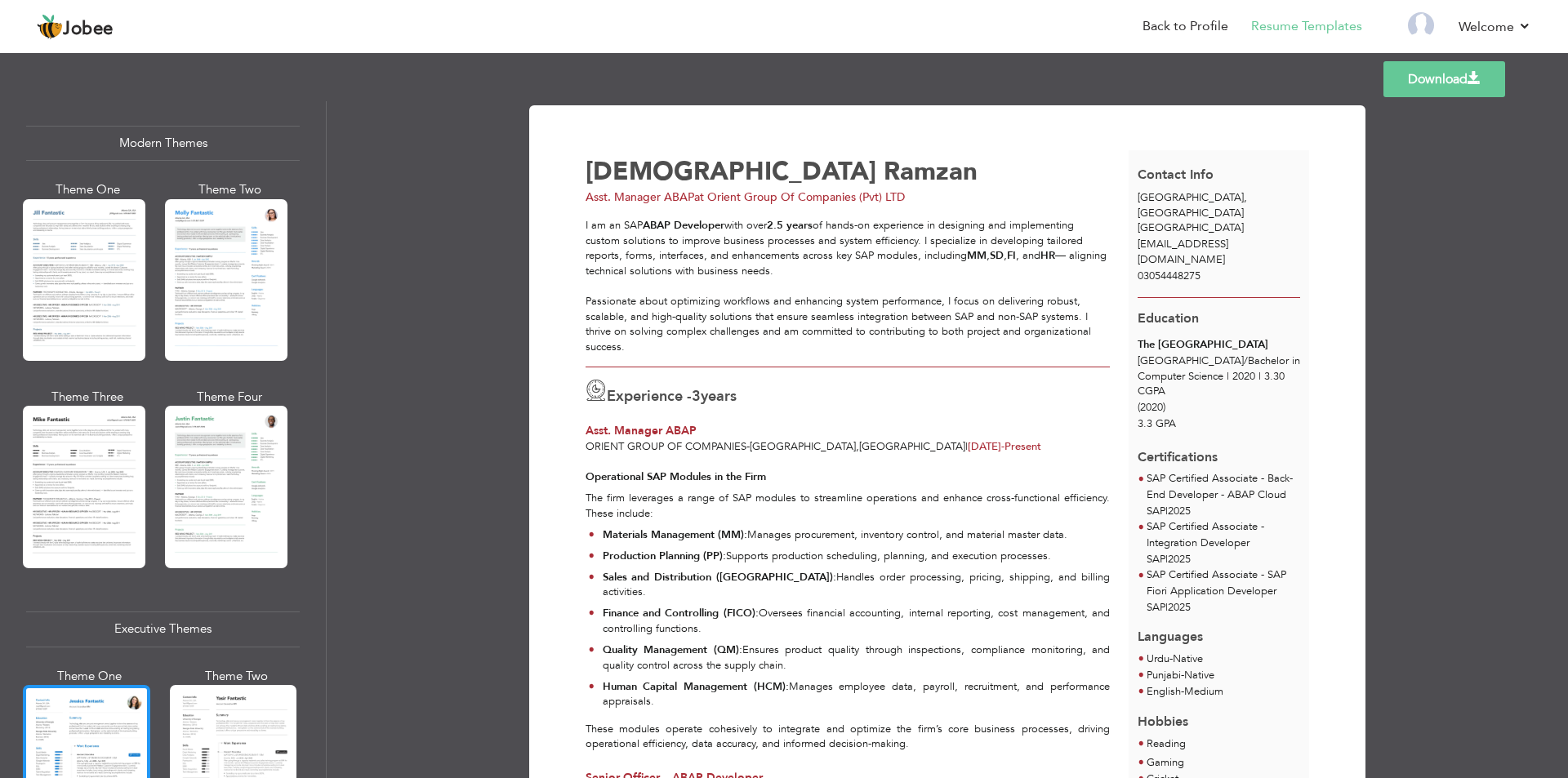
scroll to position [816, 0]
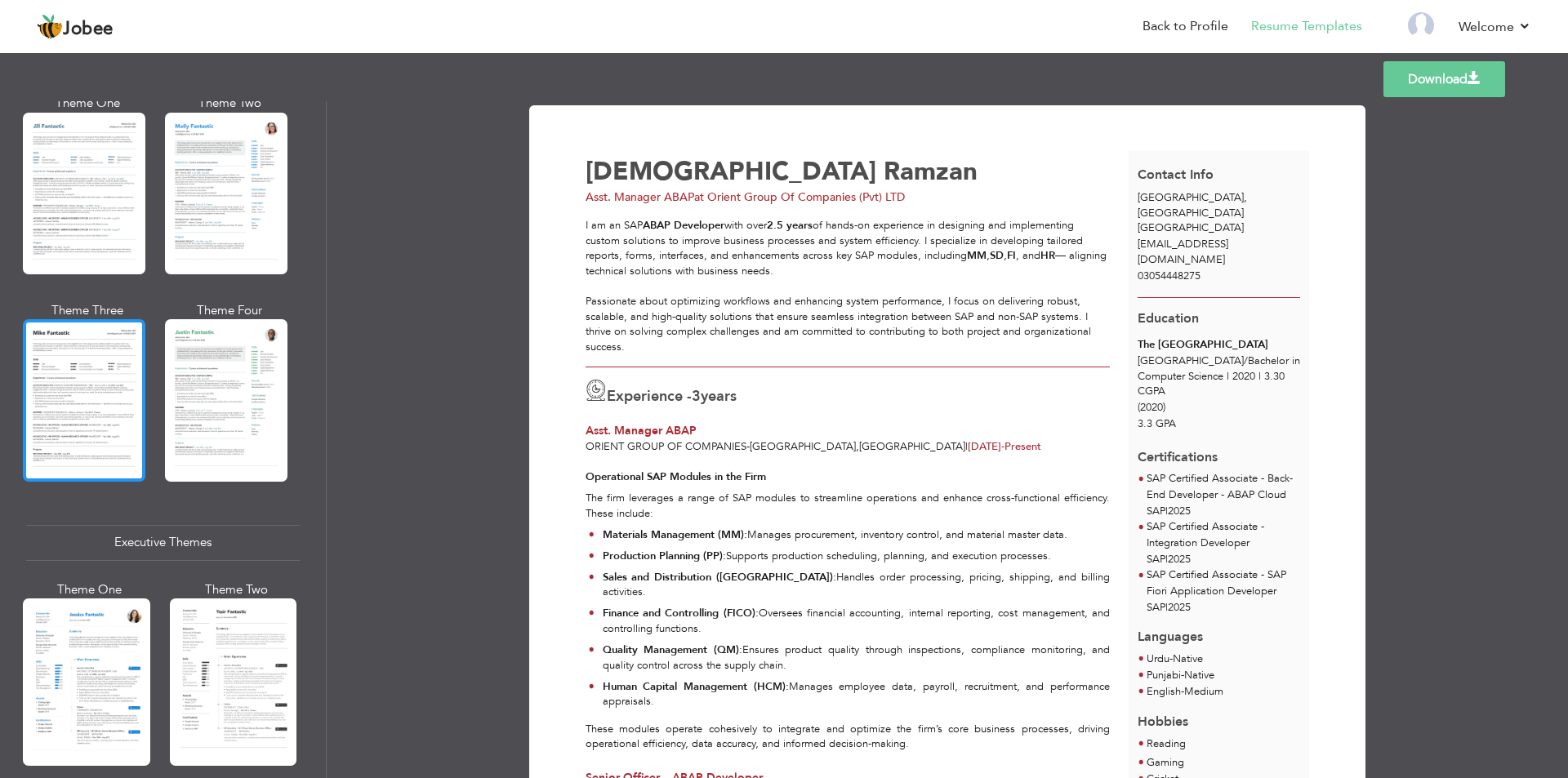
click at [56, 362] on div at bounding box center [84, 400] width 123 height 162
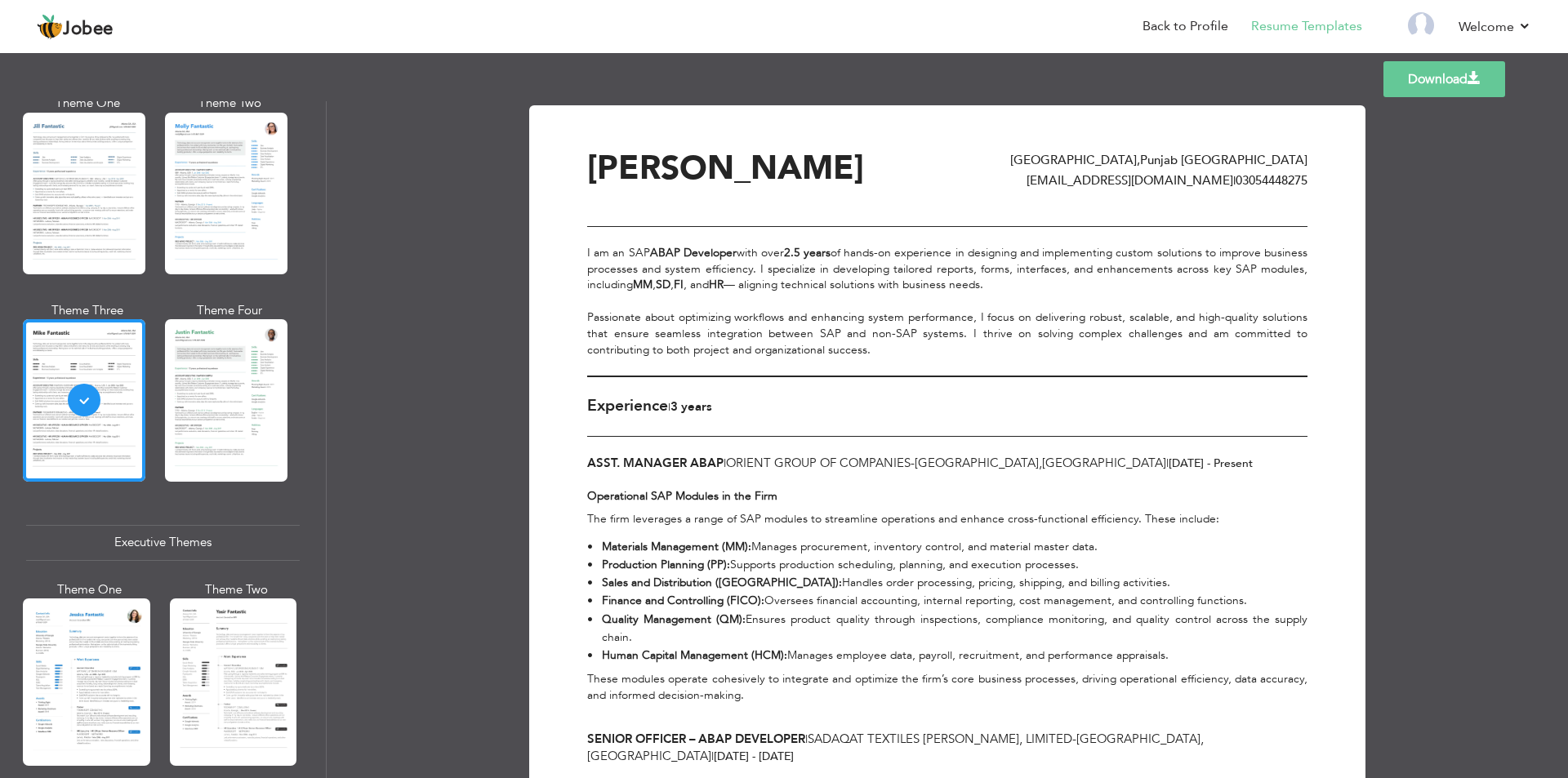
click at [1450, 79] on link "Download" at bounding box center [1443, 80] width 122 height 36
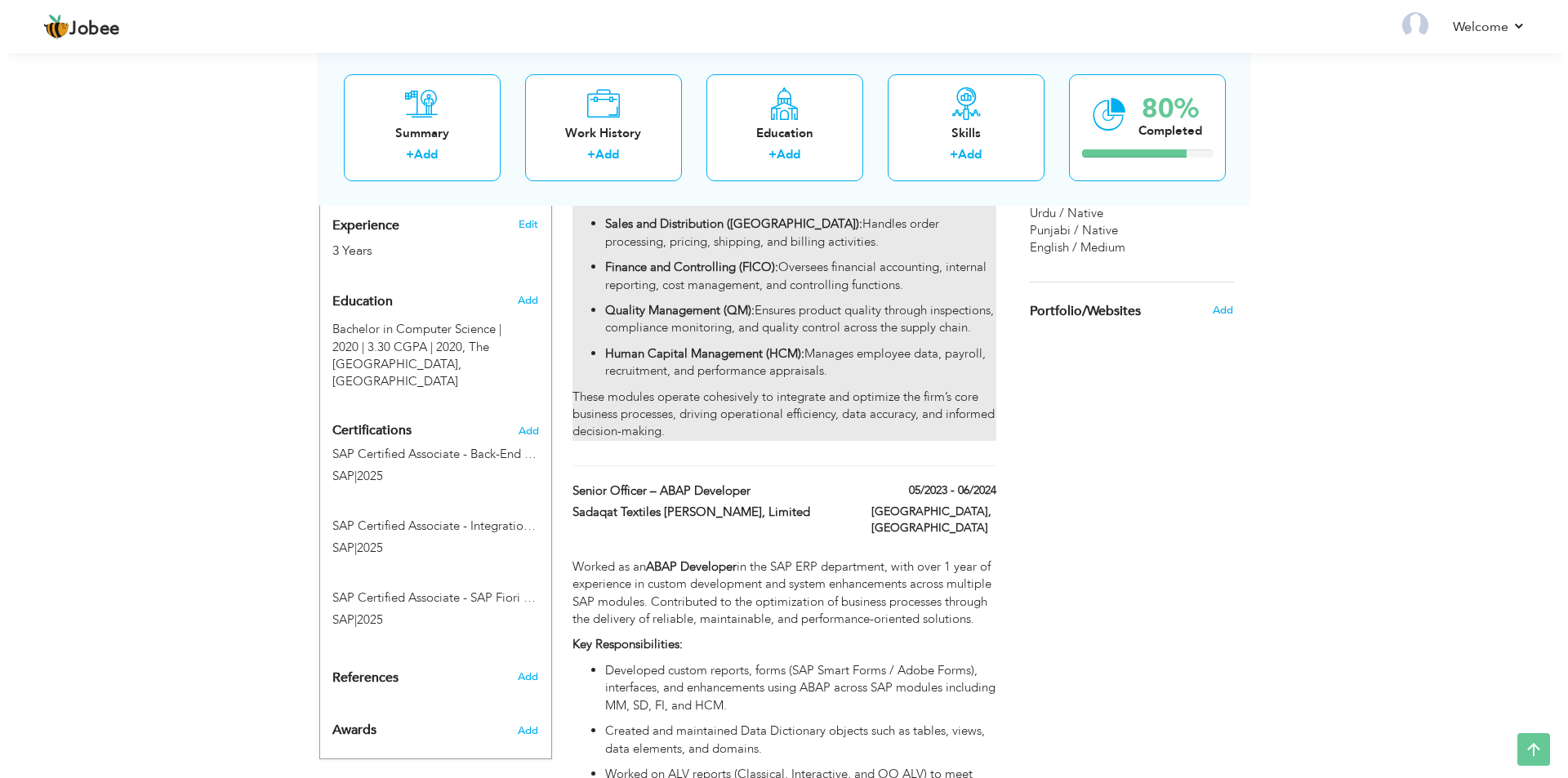
scroll to position [516, 0]
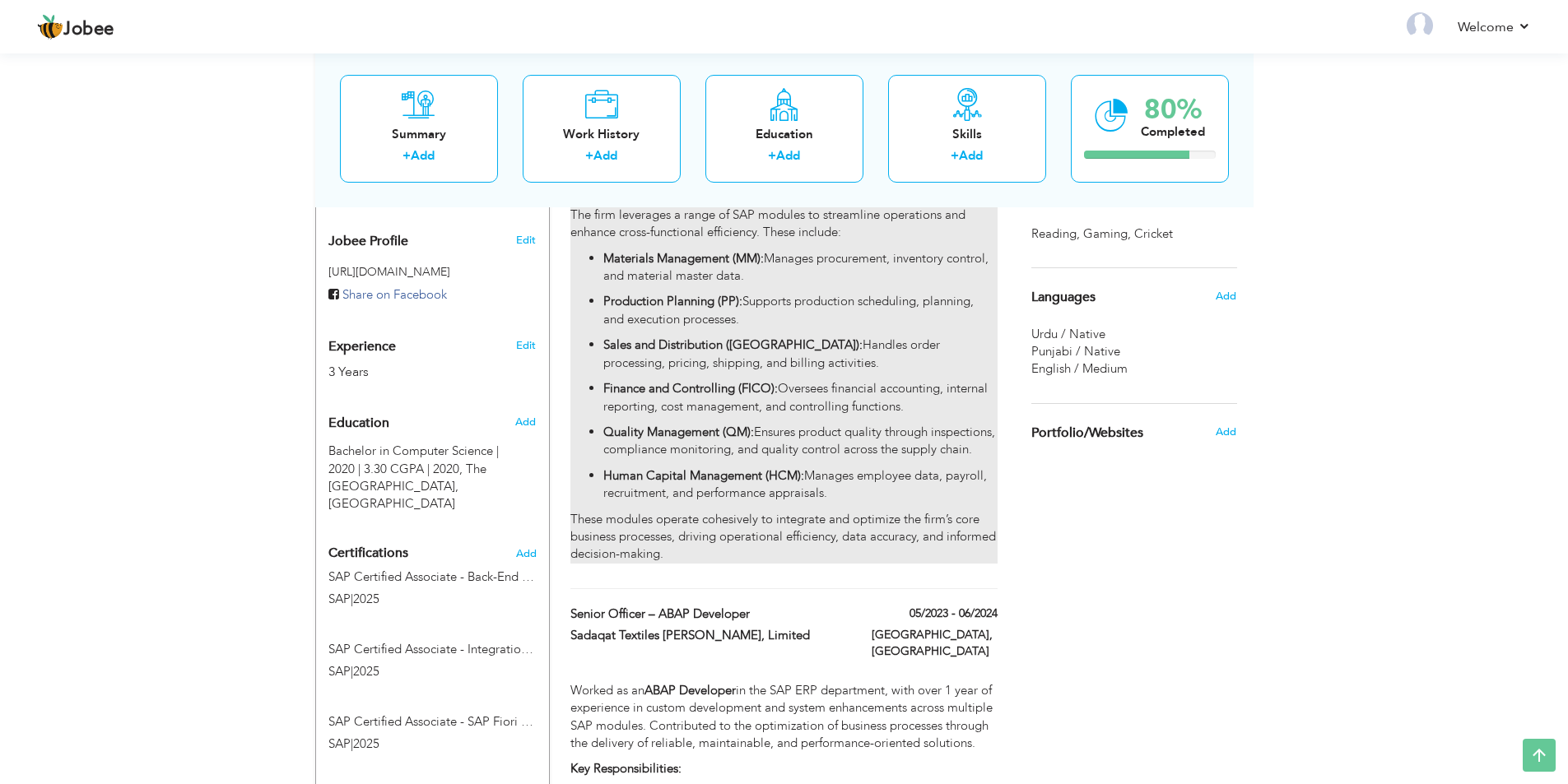
click at [652, 350] on p "Sales and Distribution (SD): Handles order processing, pricing, shipping, and b…" at bounding box center [799, 354] width 393 height 36
type input "Asst. Manager ABAP"
type input "Orient Group Of Companies"
type input "07/2024"
type input "[GEOGRAPHIC_DATA]"
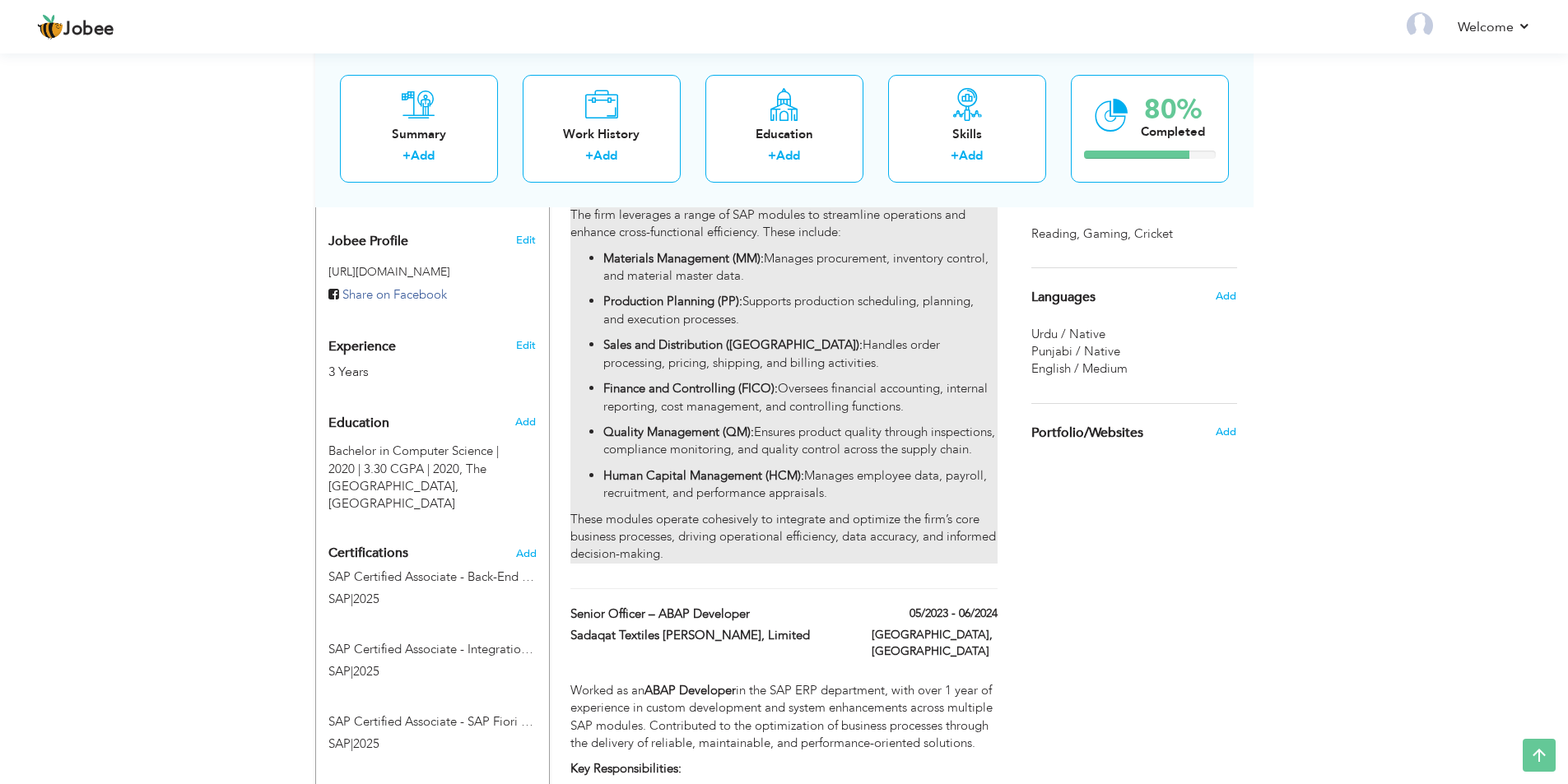
type input "[GEOGRAPHIC_DATA]"
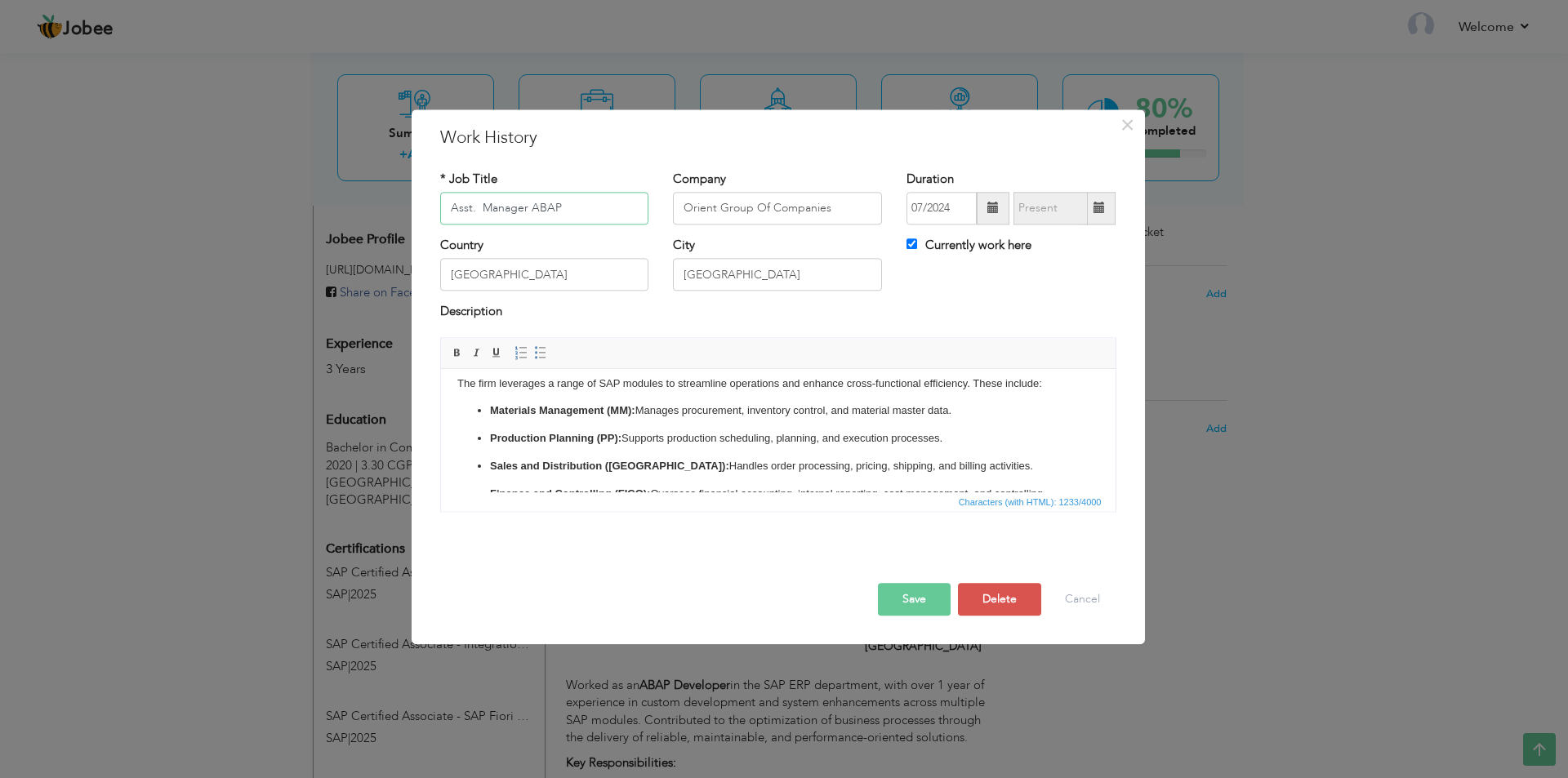
scroll to position [81, 0]
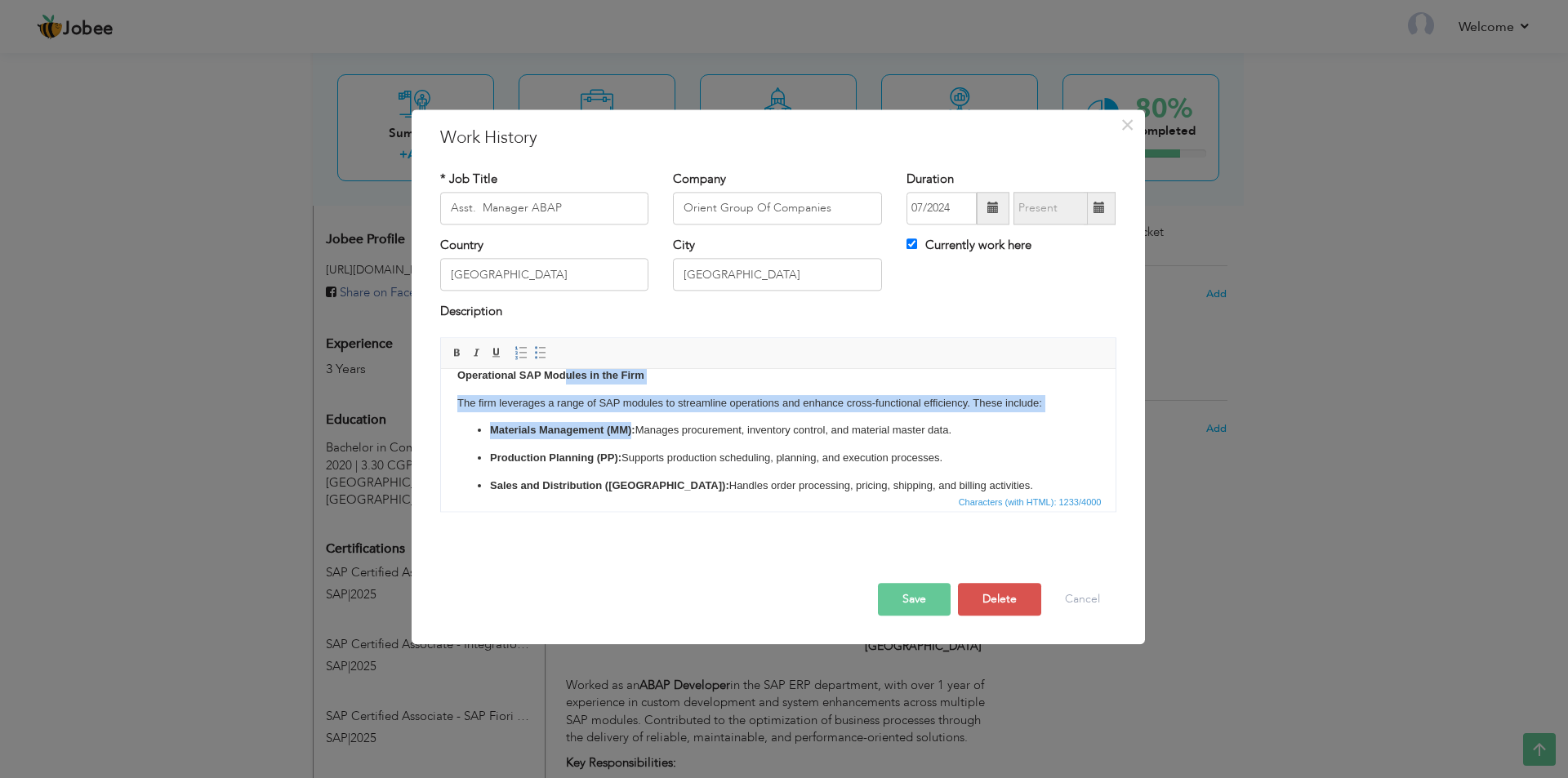
drag, startPoint x: 631, startPoint y: 383, endPoint x: 567, endPoint y: 382, distance: 64.0
click at [567, 382] on body "Operational SAP Modules in the Firm The firm leverages a range of SAP modules t…" at bounding box center [778, 503] width 642 height 306
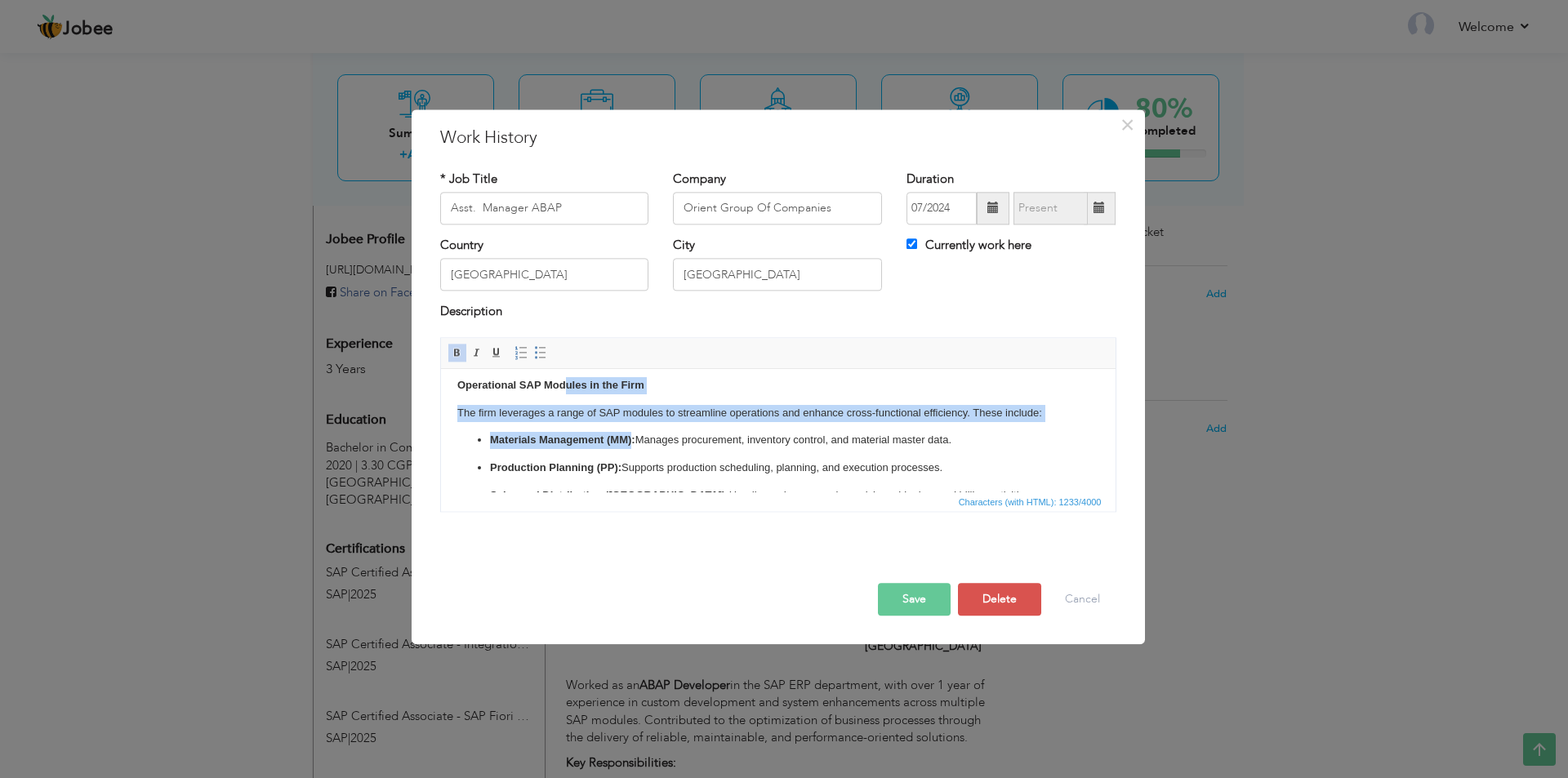
click at [613, 429] on body "Operational SAP Modules in the Firm The firm leverages a range of SAP modules t…" at bounding box center [778, 513] width 642 height 306
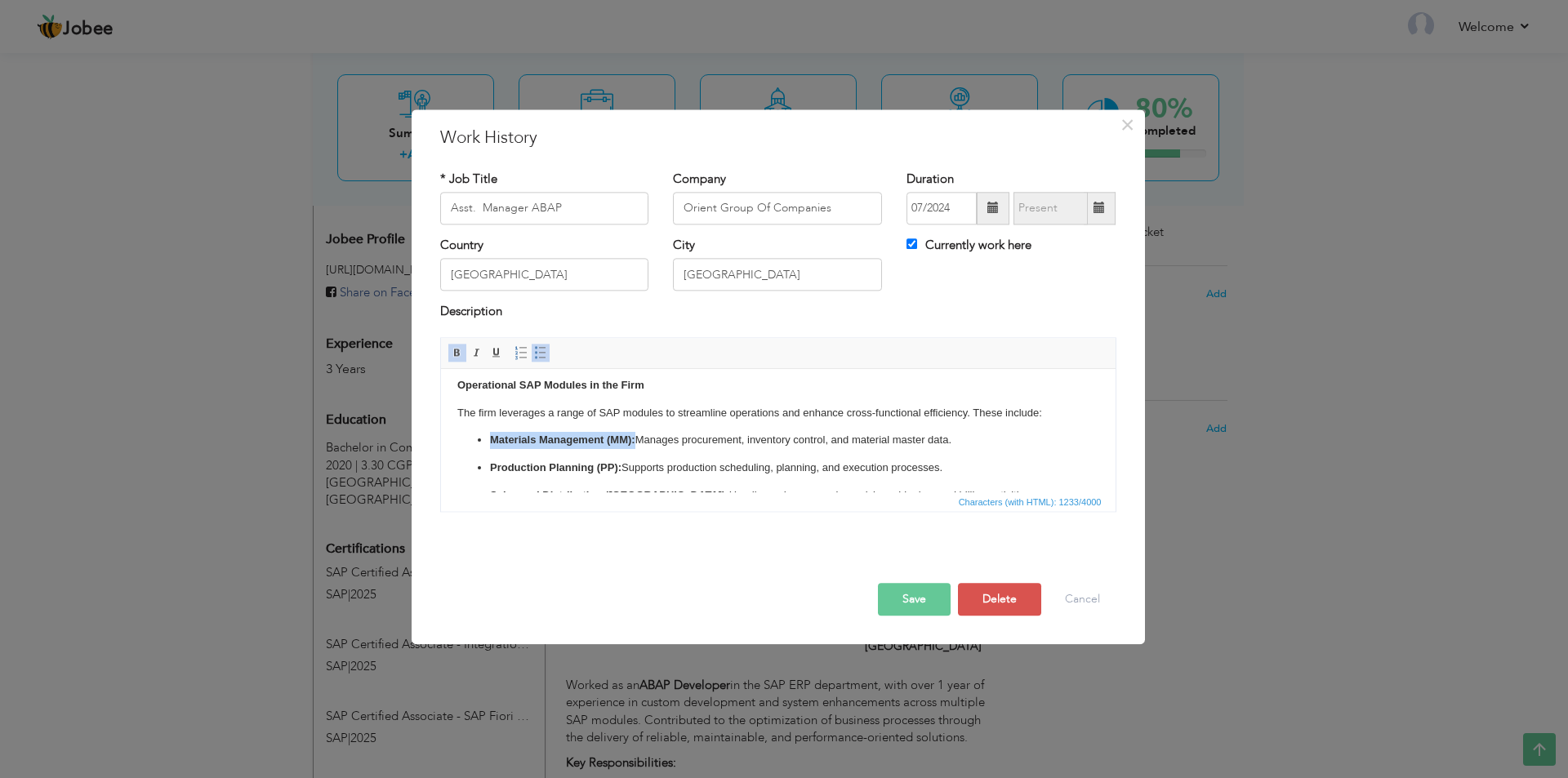
drag, startPoint x: 634, startPoint y: 442, endPoint x: 485, endPoint y: 433, distance: 149.3
click at [485, 433] on ul "Materials Management (MM): Manages procurement, inventory control, and material…" at bounding box center [778, 526] width 642 height 189
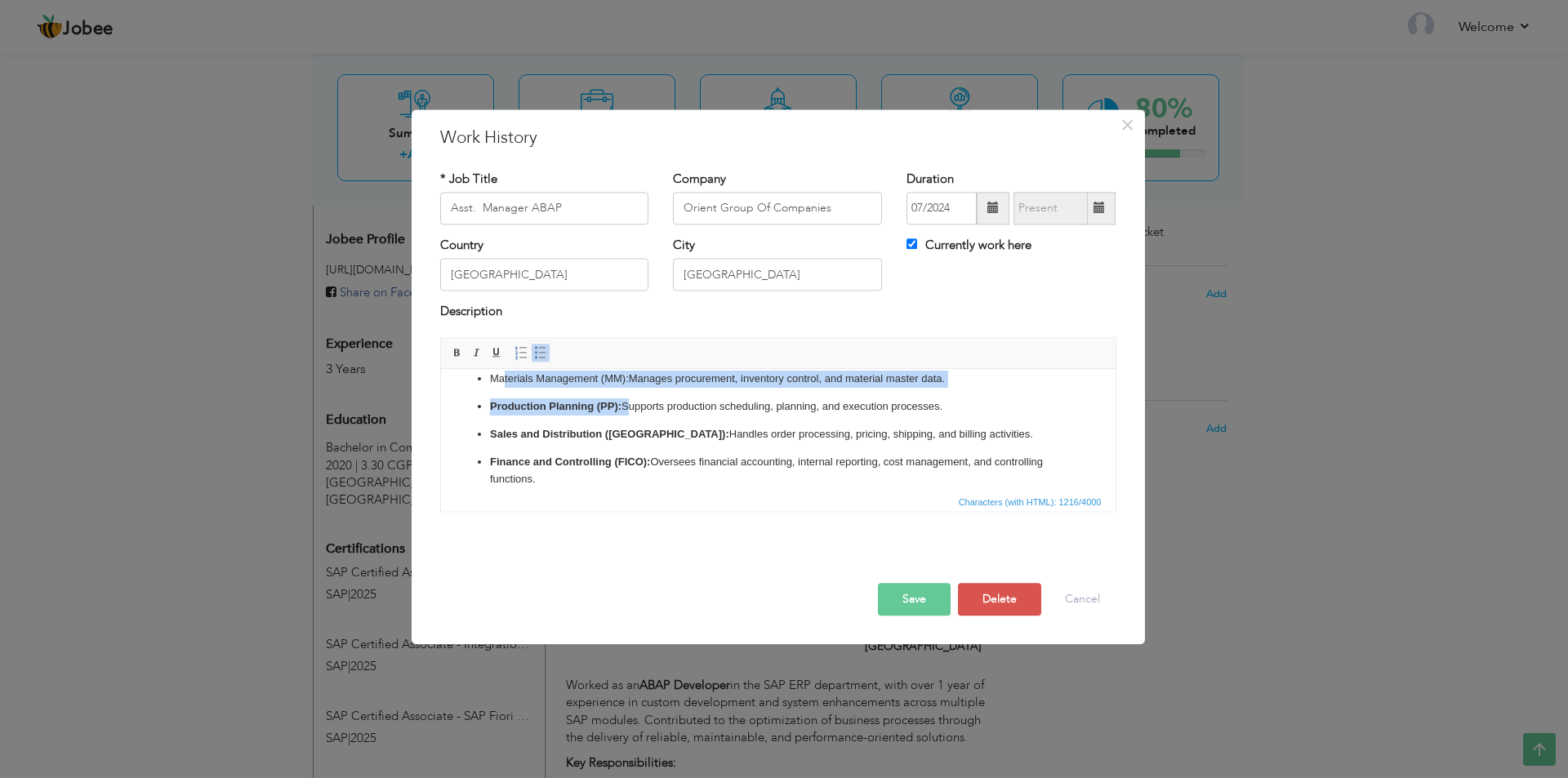
scroll to position [84, 0]
drag, startPoint x: 623, startPoint y: 384, endPoint x: 487, endPoint y: 407, distance: 137.9
click at [487, 407] on ul "Materials Management (MM): Manages procurement, inventory control, and material…" at bounding box center [778, 468] width 642 height 189
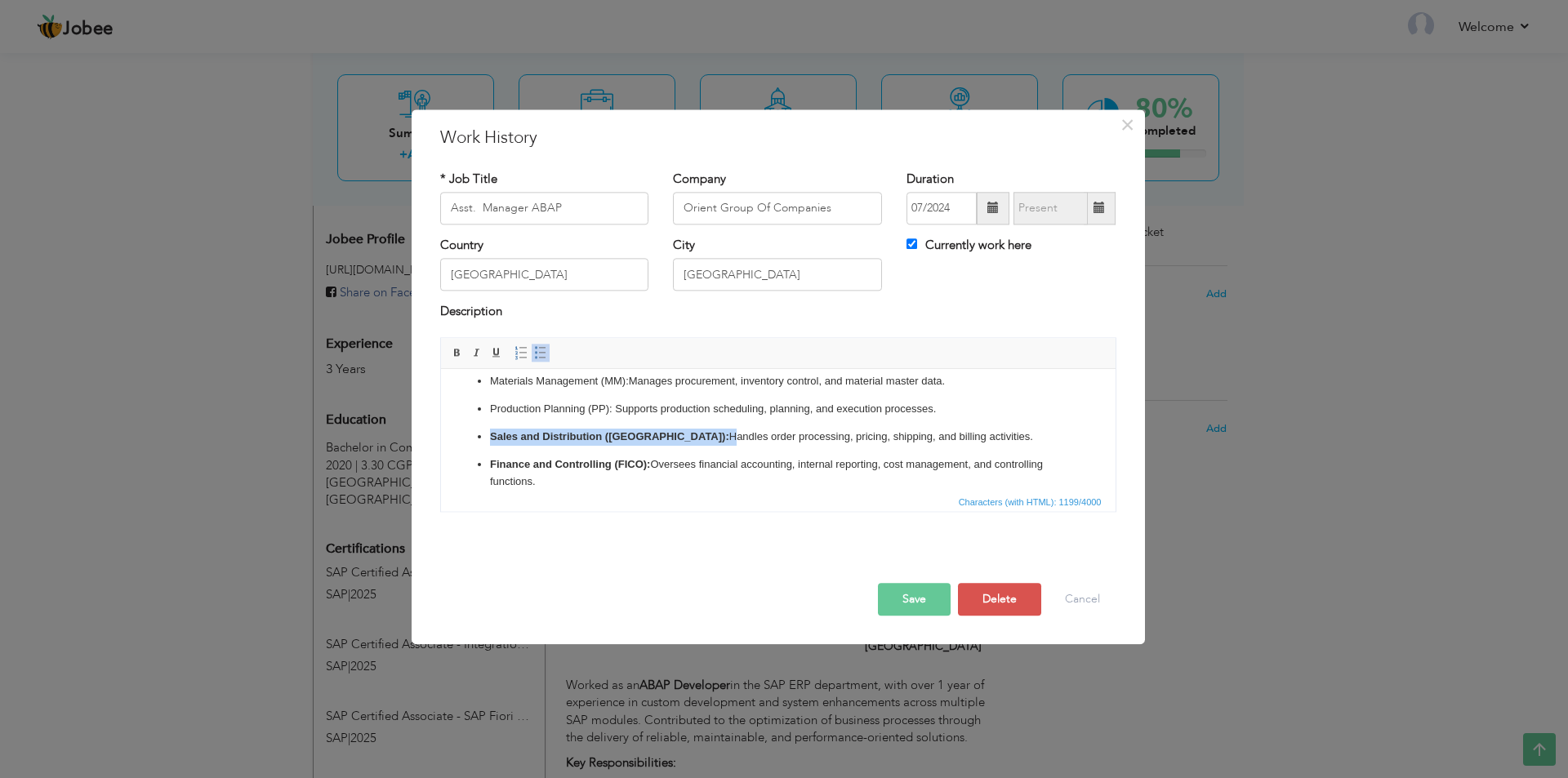
drag, startPoint x: 634, startPoint y: 437, endPoint x: 489, endPoint y: 437, distance: 145.0
click at [489, 437] on p "Sales and Distribution (SD): Handles order processing, pricing, shipping, and b…" at bounding box center [778, 438] width 577 height 17
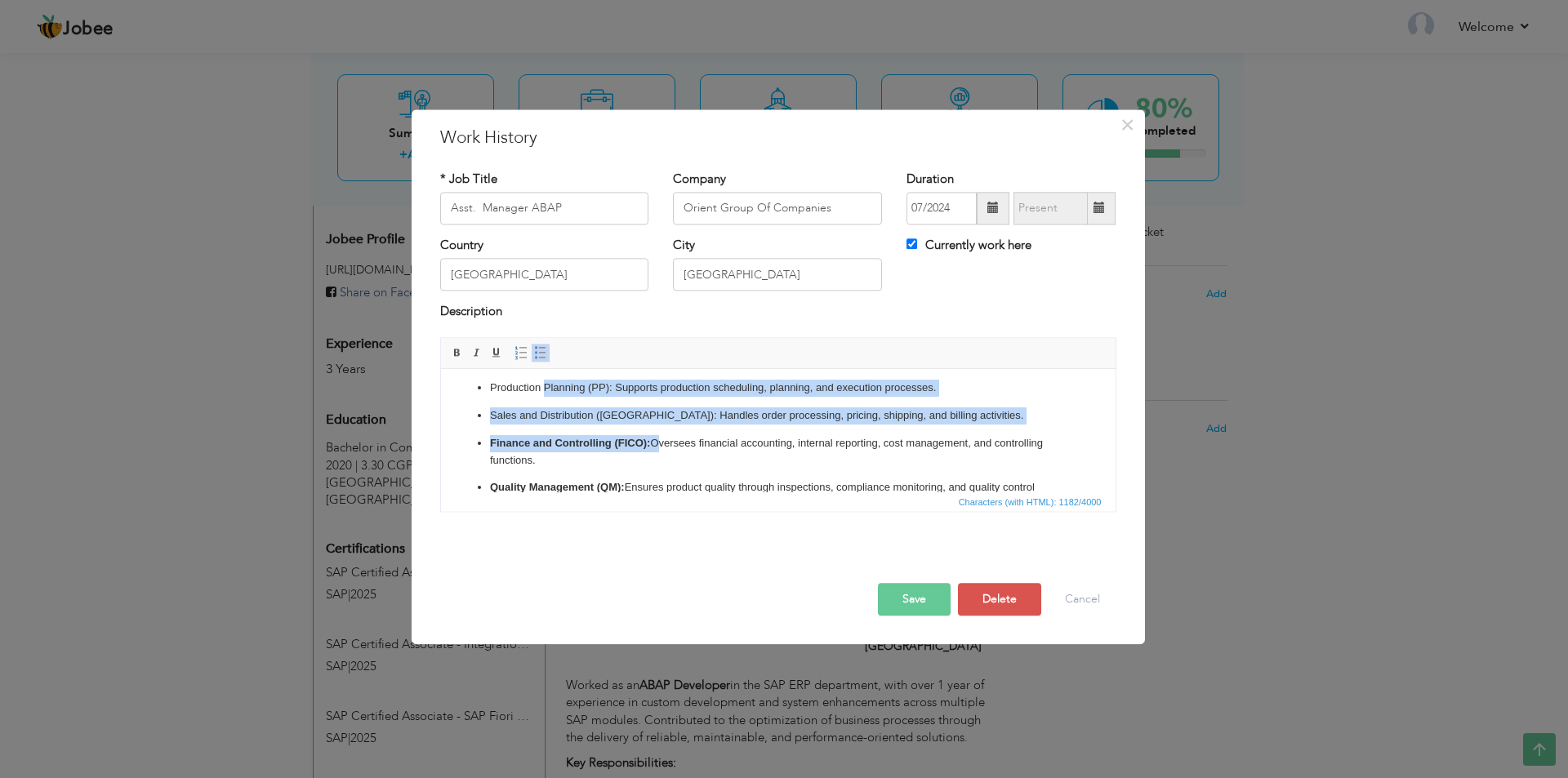
scroll to position [97, 0]
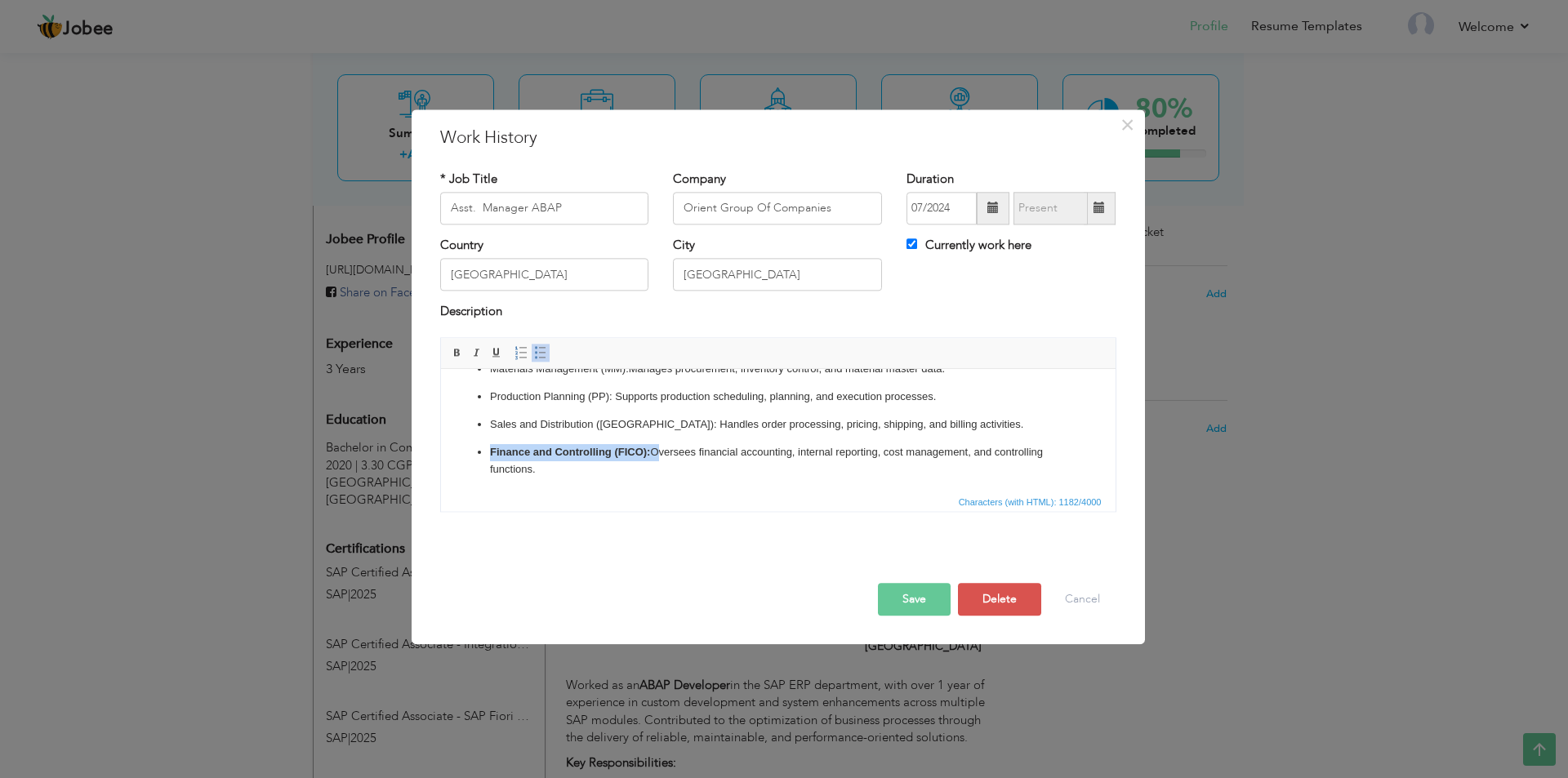
drag, startPoint x: 652, startPoint y: 380, endPoint x: 470, endPoint y: 444, distance: 192.9
click at [487, 444] on ul "Materials Management (MM): Manages procurement, inventory control, and material…" at bounding box center [778, 455] width 642 height 189
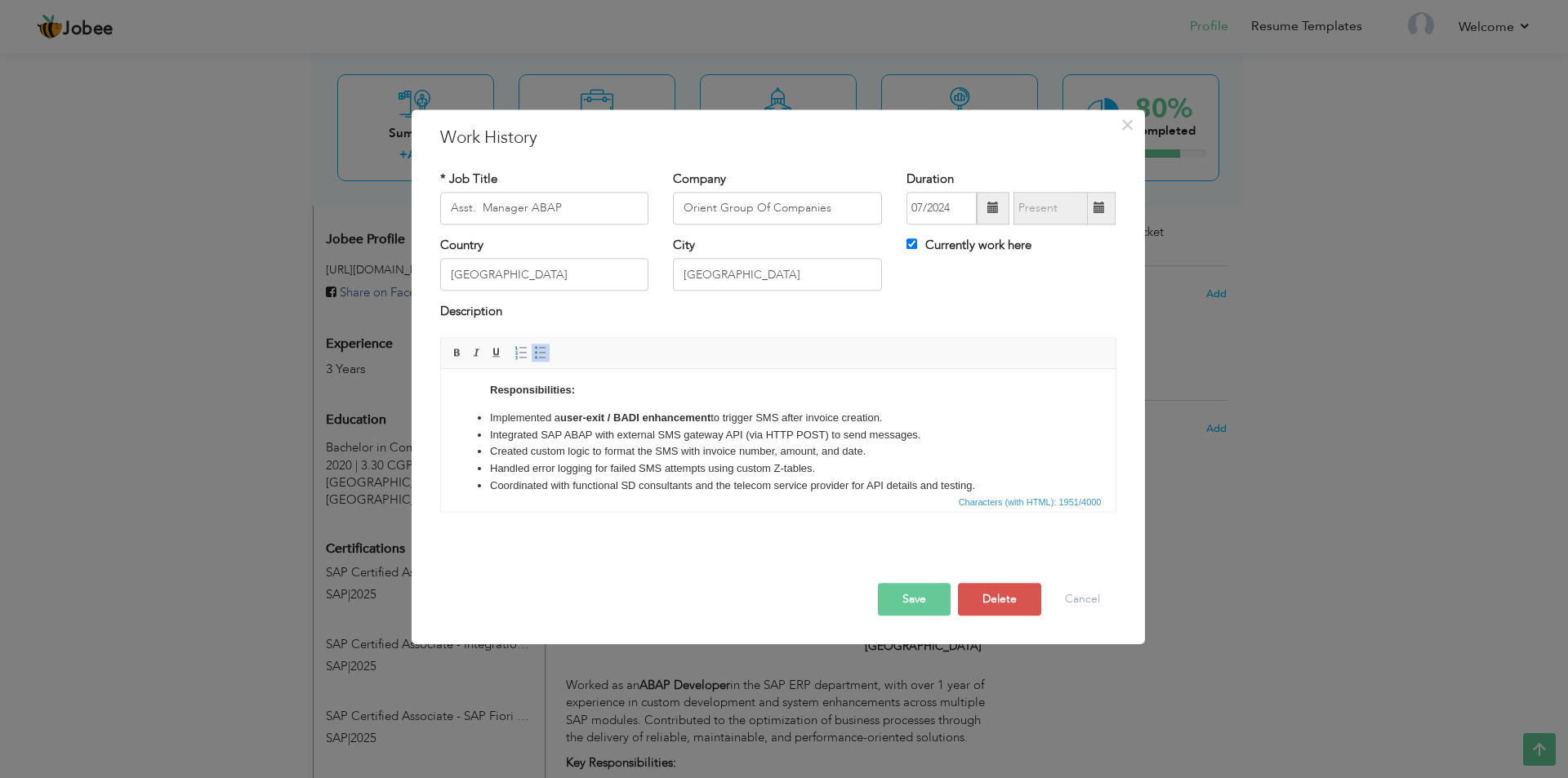
scroll to position [216, 0]
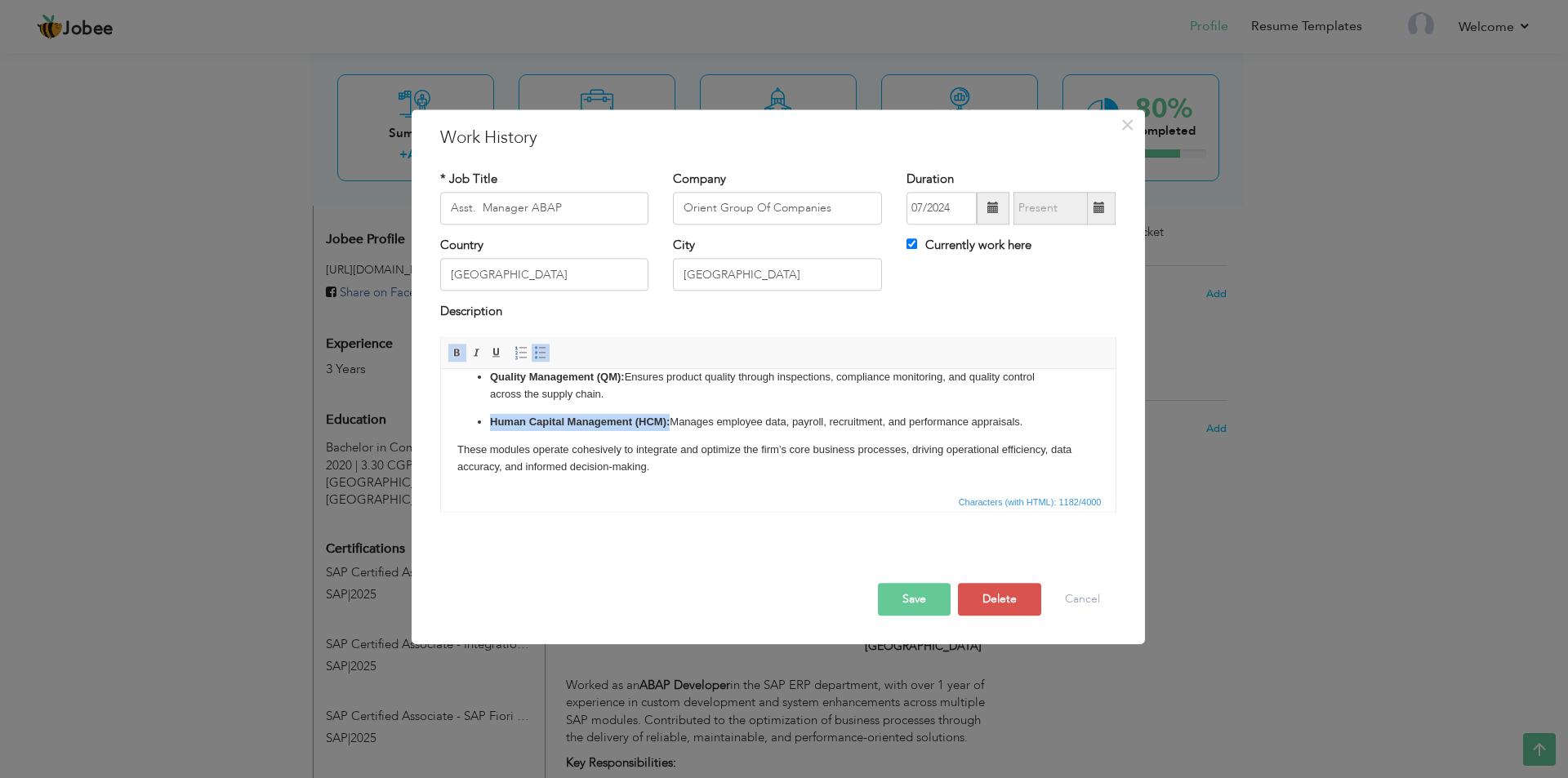
drag, startPoint x: 670, startPoint y: 421, endPoint x: 479, endPoint y: 421, distance: 191.0
click at [489, 421] on li "Human Capital Management (HCM): Manages employee data, payroll, recruitment, an…" at bounding box center [778, 423] width 577 height 17
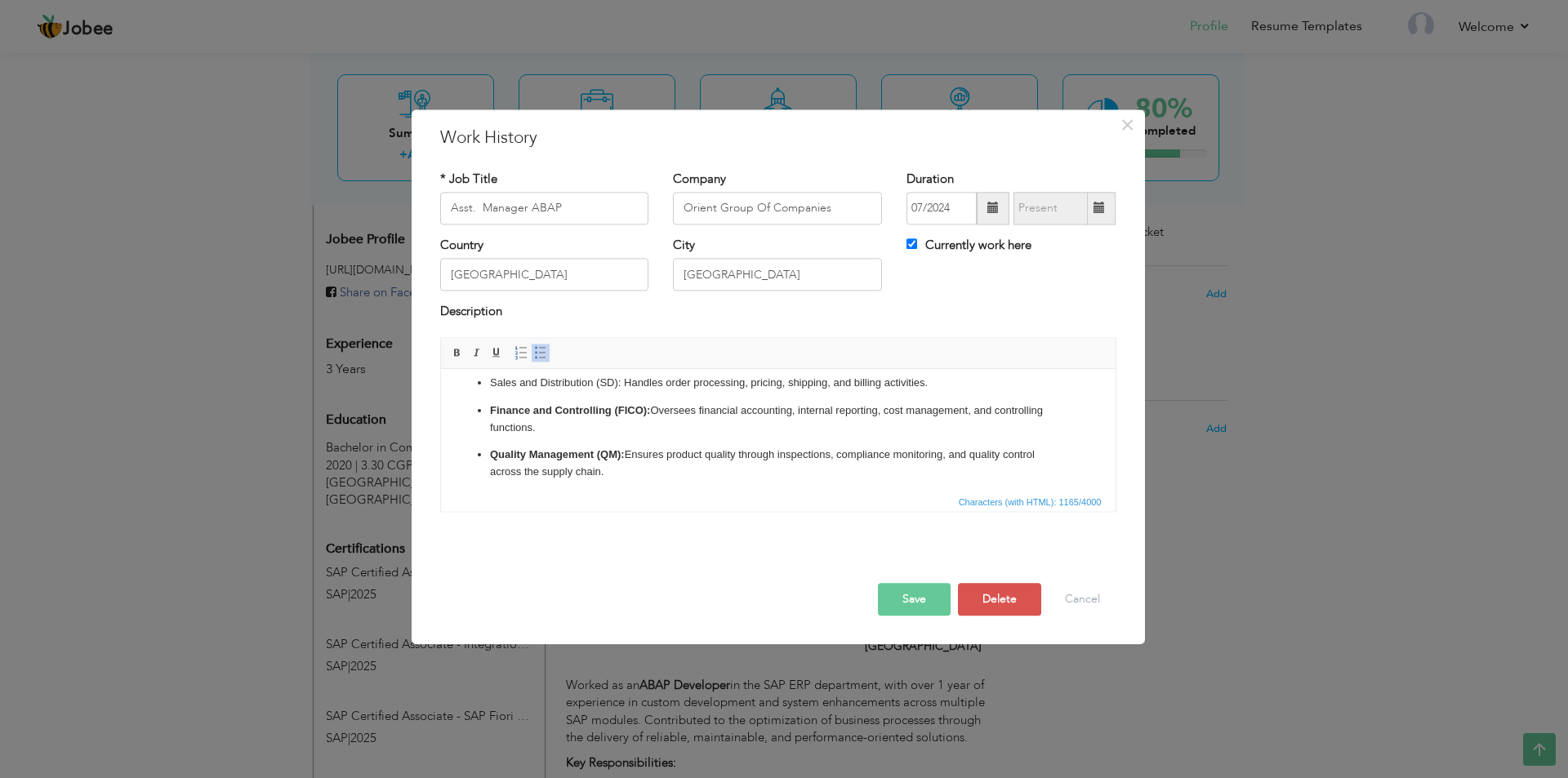
scroll to position [134, 0]
drag, startPoint x: 625, startPoint y: 454, endPoint x: 485, endPoint y: 454, distance: 140.0
click at [485, 454] on ul "Materials Management (MM): Manages procurement, inventory control, and material…" at bounding box center [778, 418] width 642 height 189
drag, startPoint x: 650, startPoint y: 414, endPoint x: 481, endPoint y: 413, distance: 169.0
click at [481, 413] on ul "Materials Management (MM): Manages procurement, inventory control, and material…" at bounding box center [778, 418] width 642 height 189
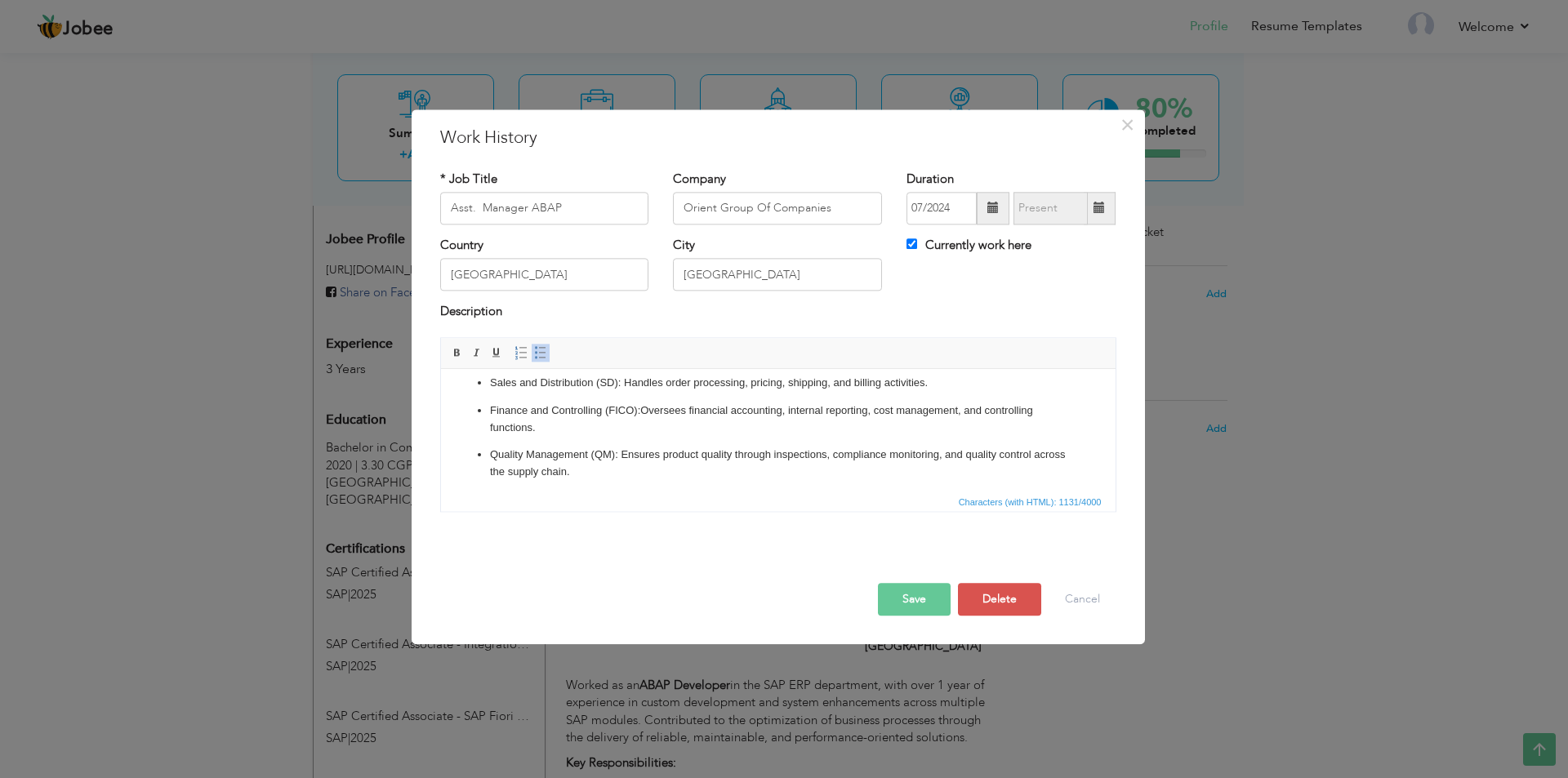
scroll to position [216, 0]
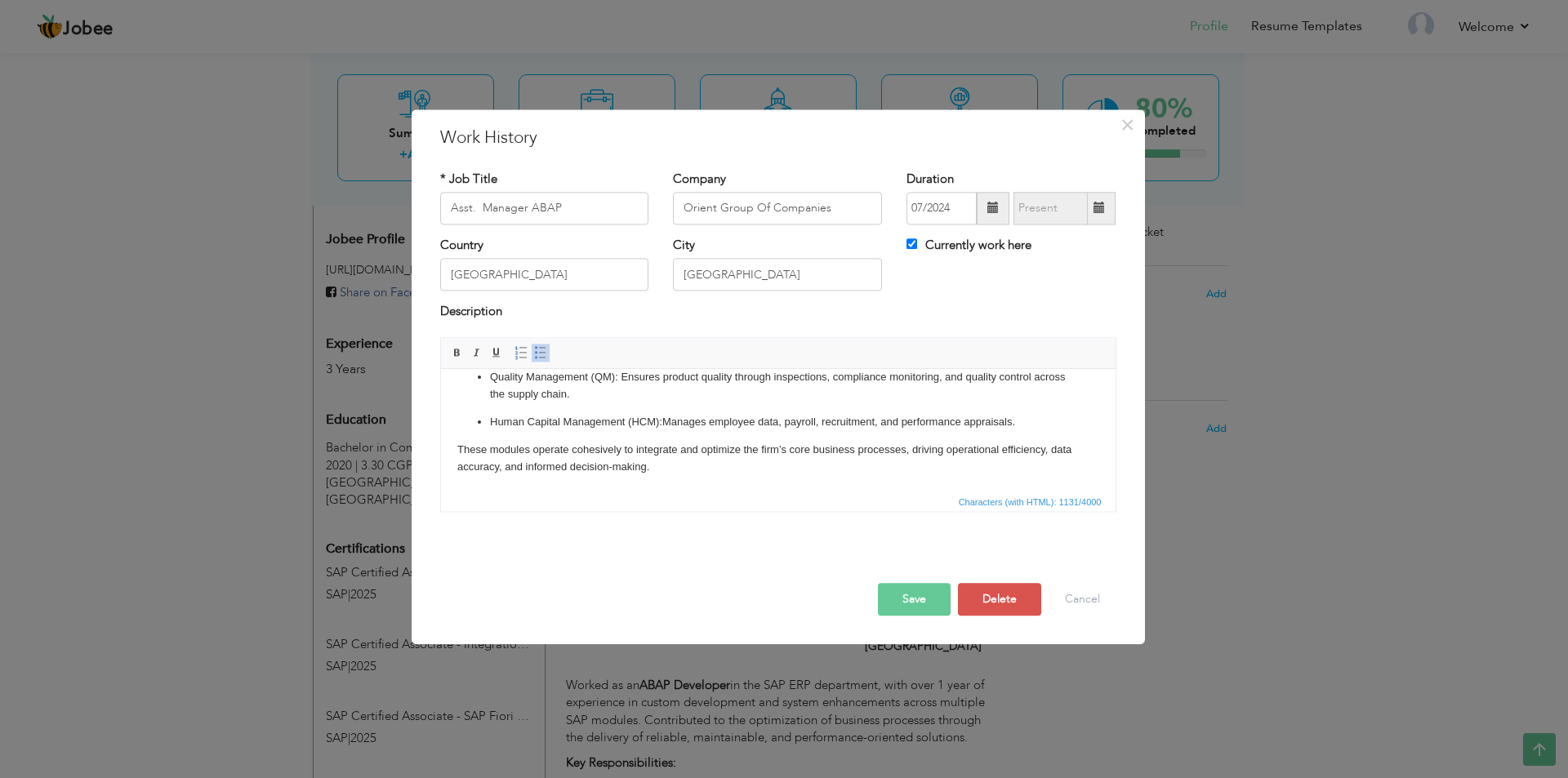
click at [910, 611] on button "Save" at bounding box center [914, 600] width 73 height 33
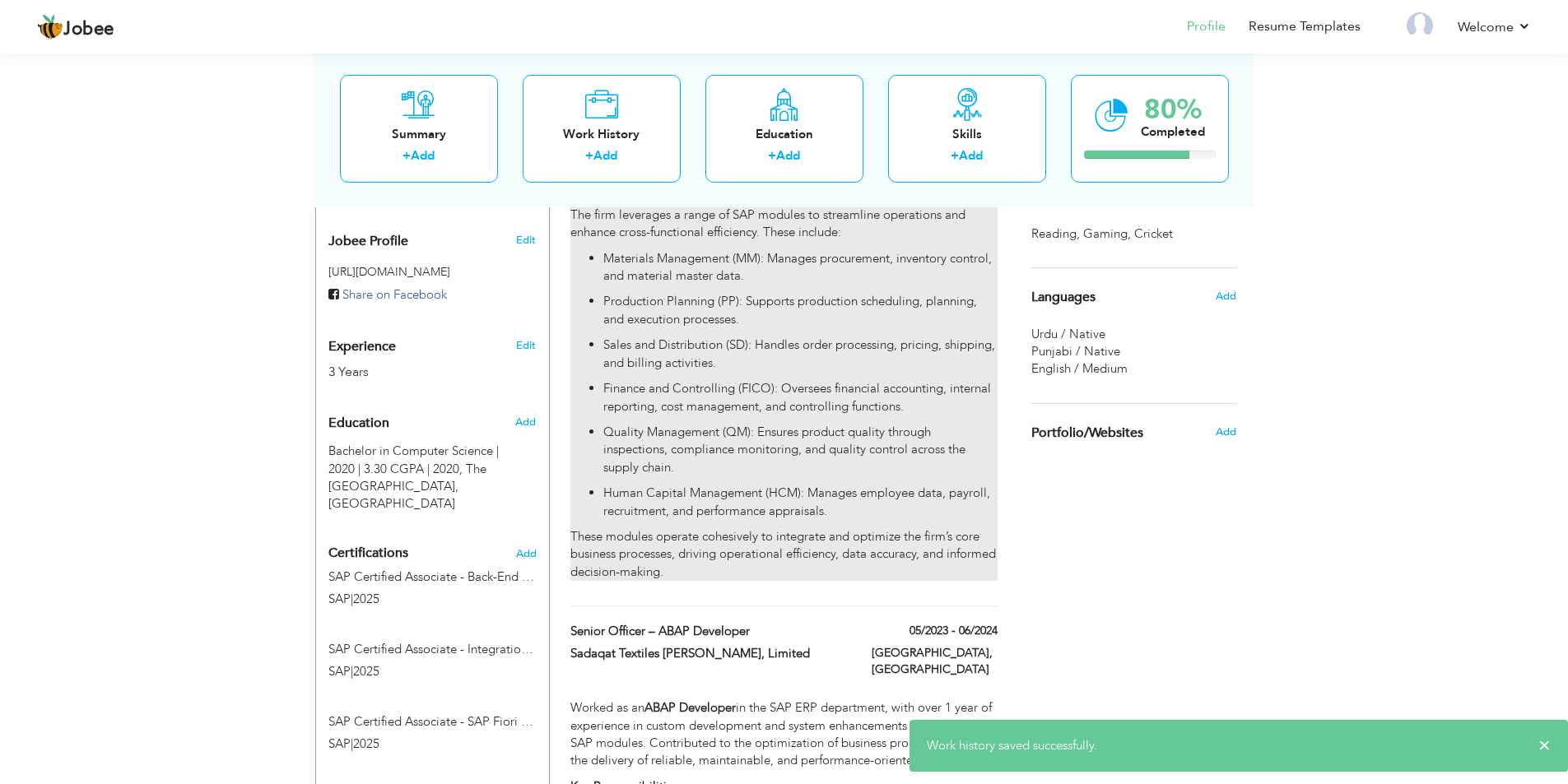
scroll to position [273, 0]
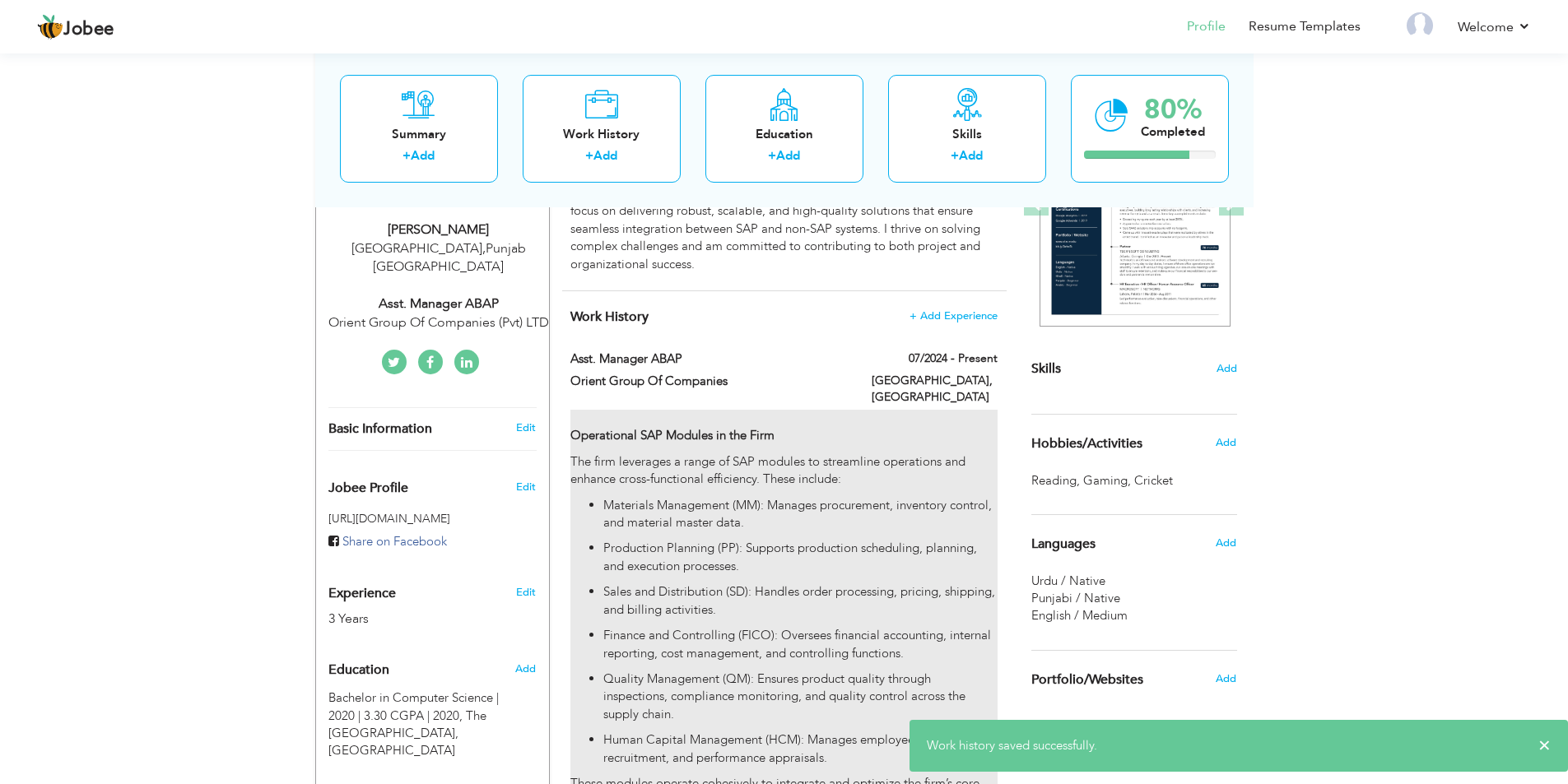
click at [707, 497] on p "Materials Management (MM): Manages procurement, inventory control, and material…" at bounding box center [799, 515] width 393 height 36
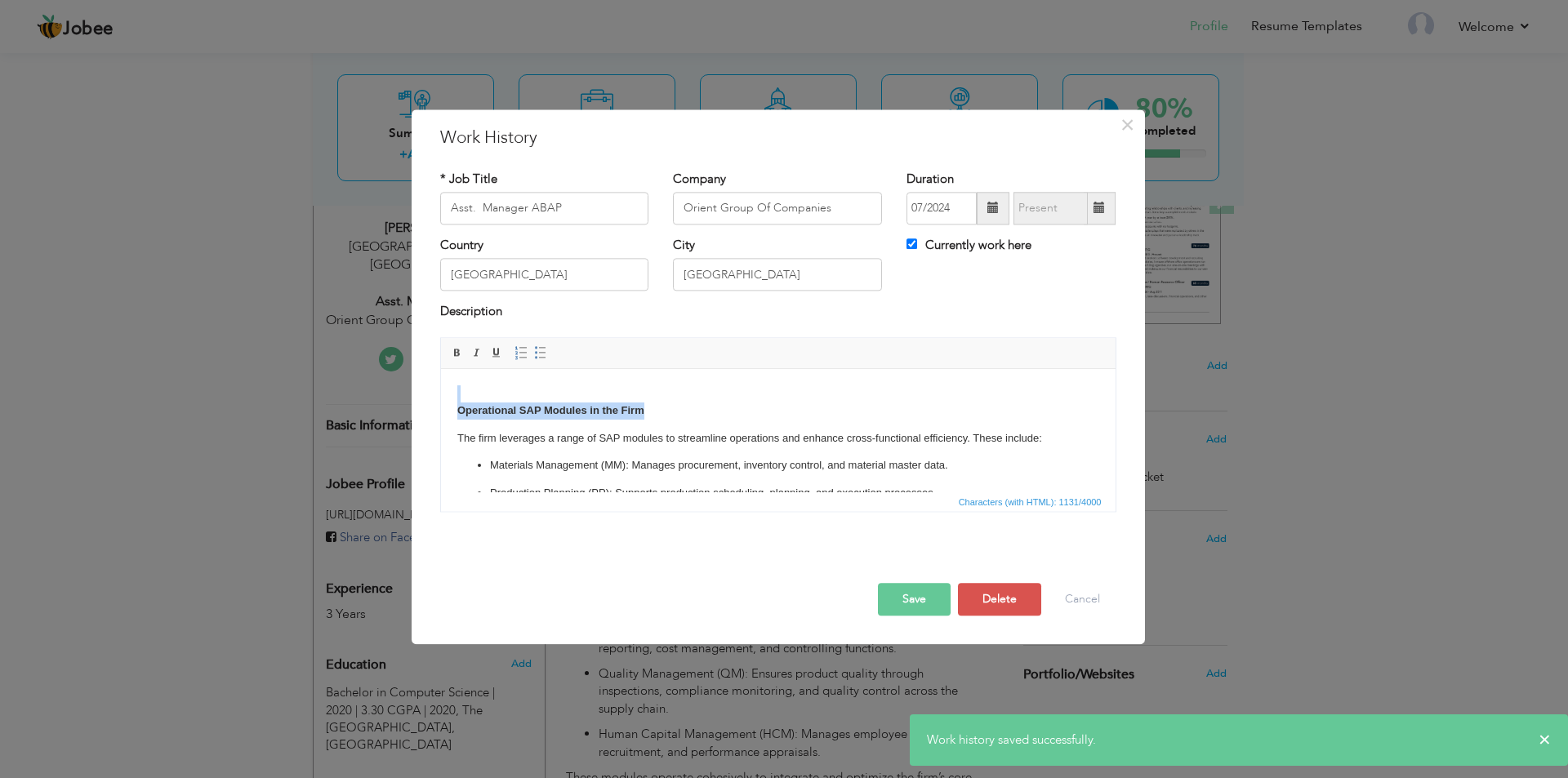
drag, startPoint x: 654, startPoint y: 410, endPoint x: 316, endPoint y: 398, distance: 338.2
click at [440, 398] on html "Operational SAP Modules in the Firm The firm leverages a range of SAP modules t…" at bounding box center [777, 538] width 674 height 338
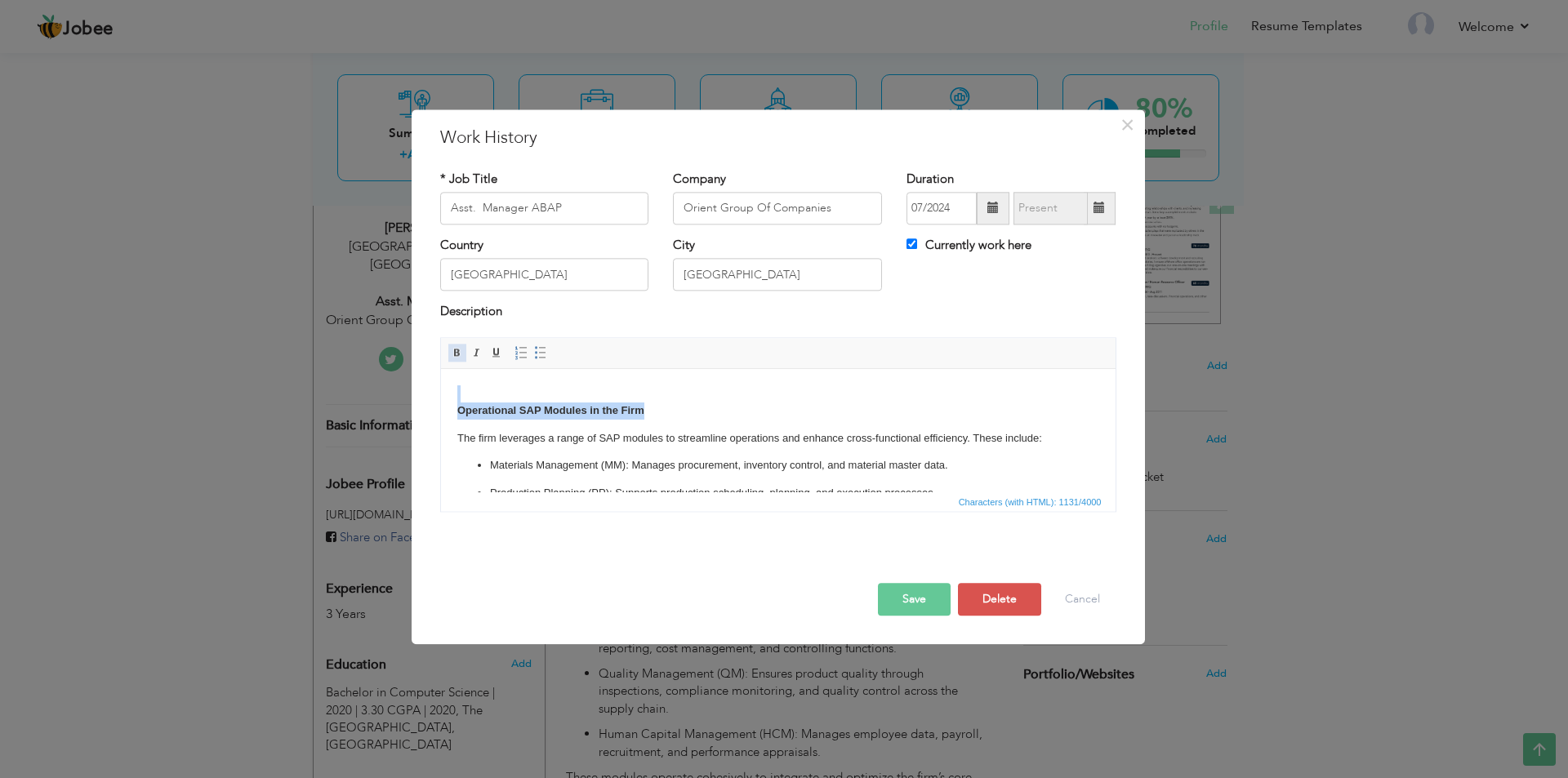
click at [459, 351] on span at bounding box center [458, 353] width 13 height 13
click at [911, 595] on button "Save" at bounding box center [914, 600] width 73 height 33
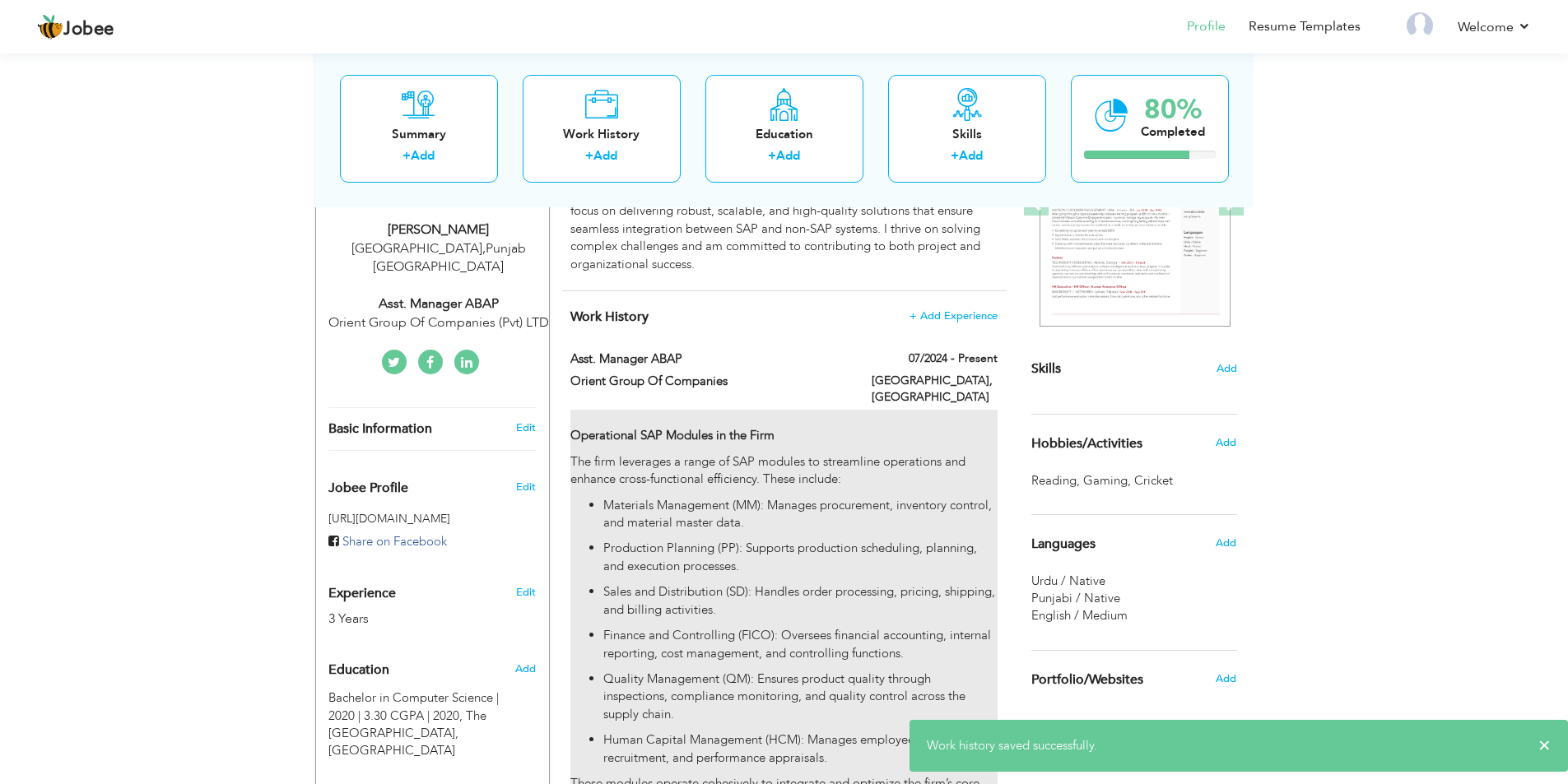
click at [643, 454] on p "The firm leverages a range of SAP modules to streamline operations and enhance …" at bounding box center [784, 471] width 427 height 36
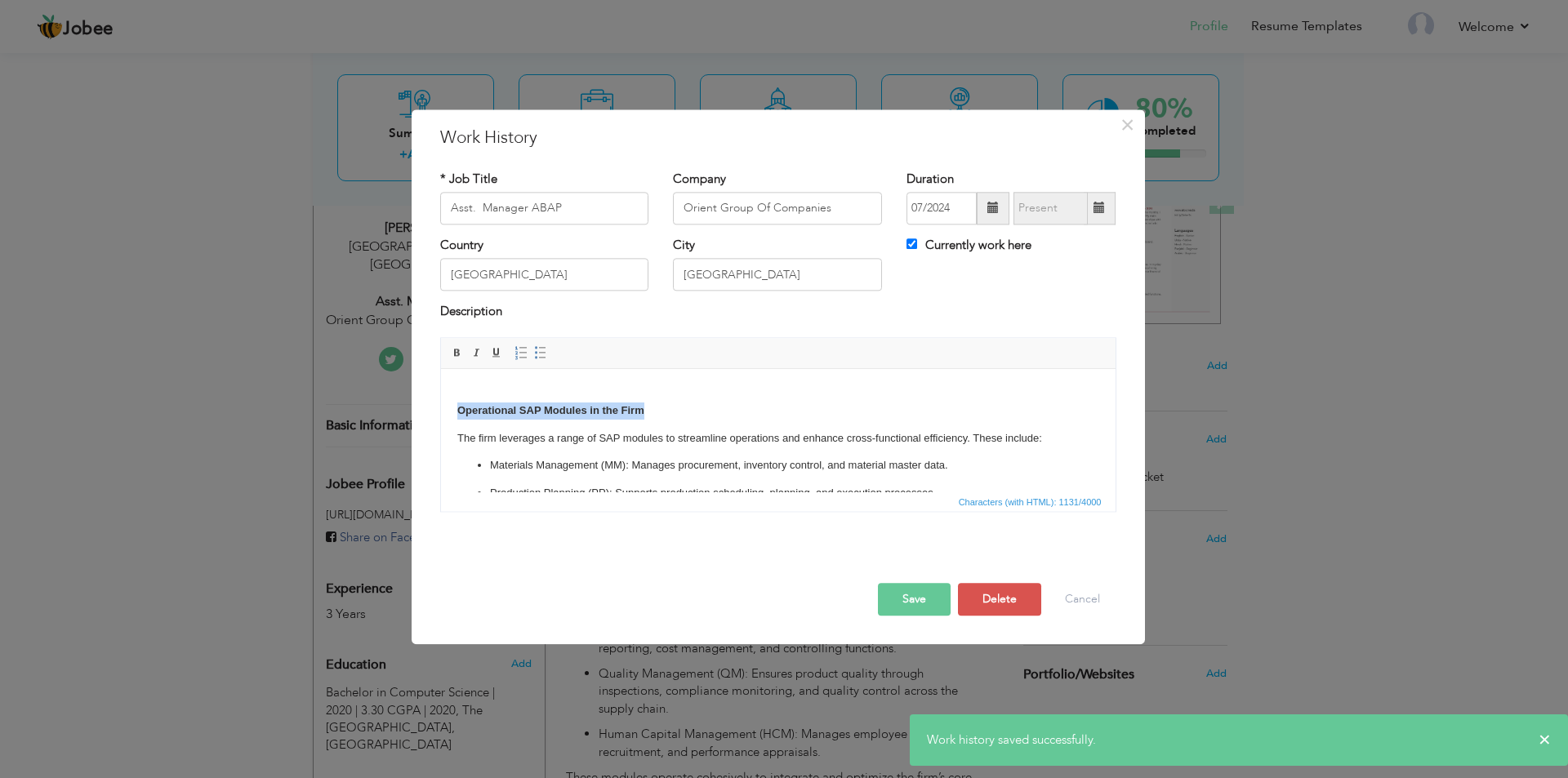
drag, startPoint x: 652, startPoint y: 412, endPoint x: 418, endPoint y: 411, distance: 234.0
click at [440, 411] on html "Operational SAP Modules in the Firm The firm leverages a range of SAP modules t…" at bounding box center [777, 538] width 674 height 338
click at [452, 355] on span at bounding box center [458, 353] width 13 height 13
click at [890, 591] on button "Save" at bounding box center [914, 600] width 73 height 33
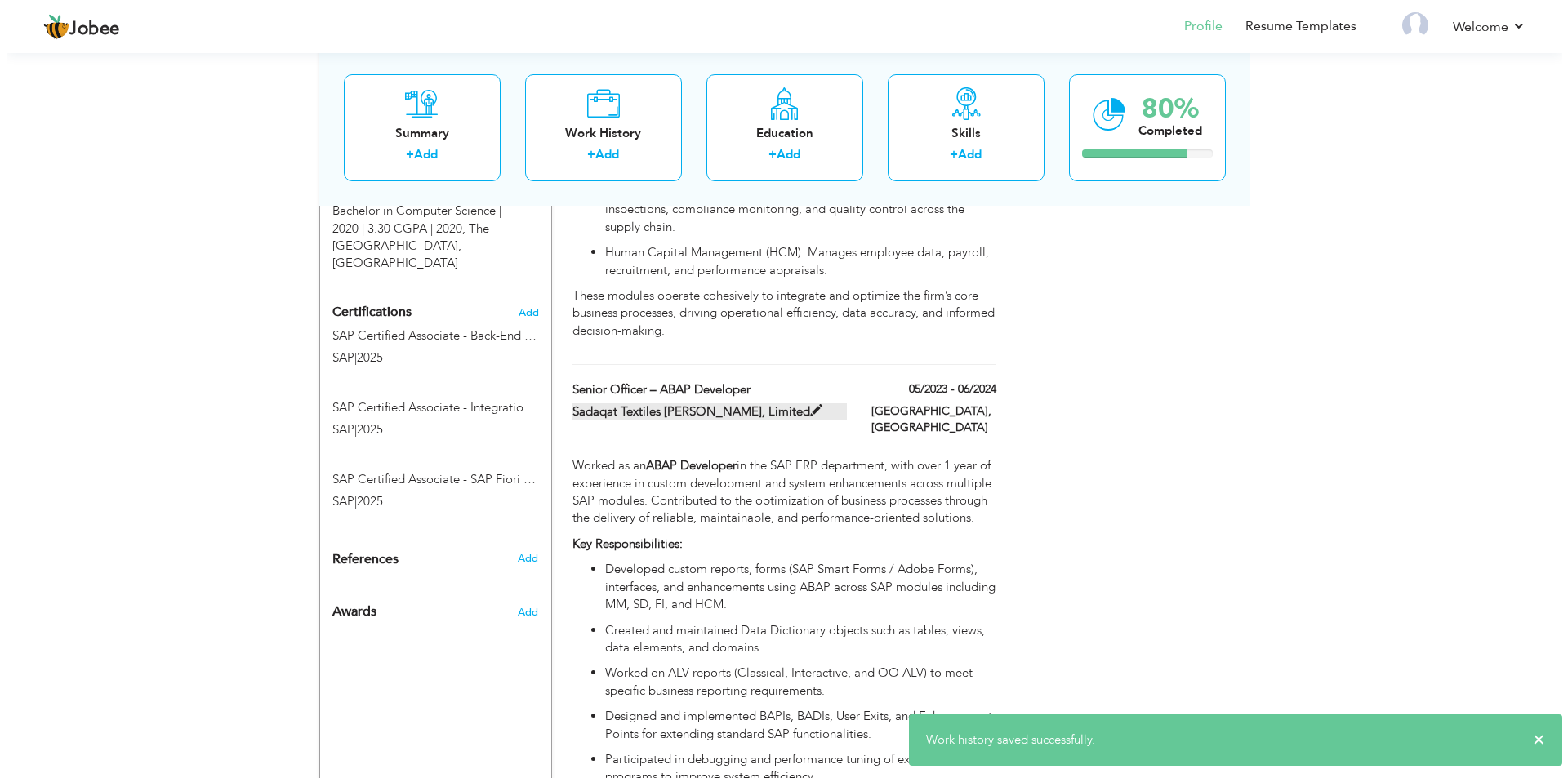
scroll to position [843, 0]
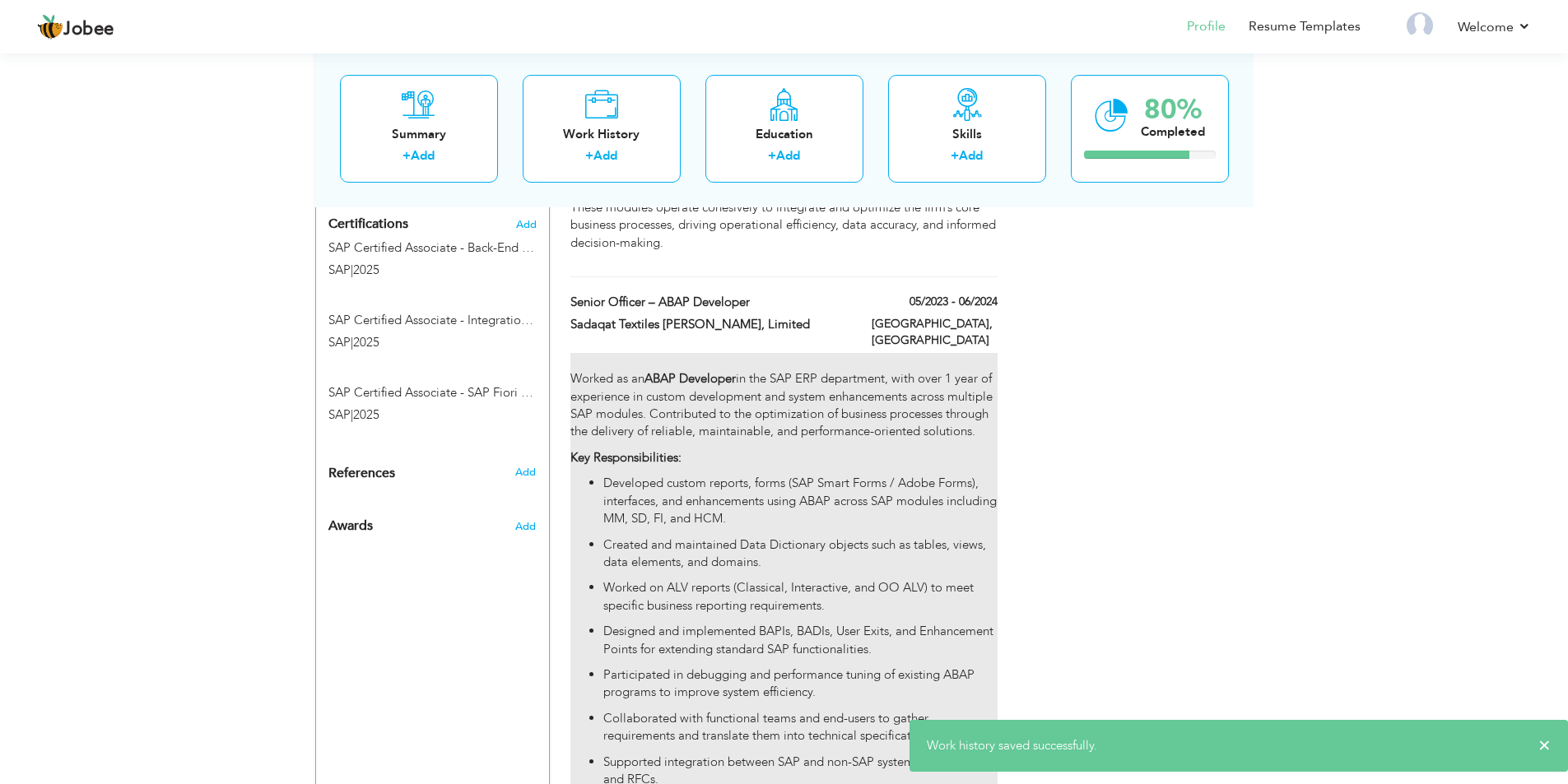
click at [714, 514] on p "Developed custom reports, forms (SAP Smart Forms / Adobe Forms), interfaces, an…" at bounding box center [799, 501] width 393 height 53
type input "Senior Officer – ABAP Developer"
type input "Sadaqat Textiles [PERSON_NAME], Limited"
type input "05/2023"
type input "06/2024"
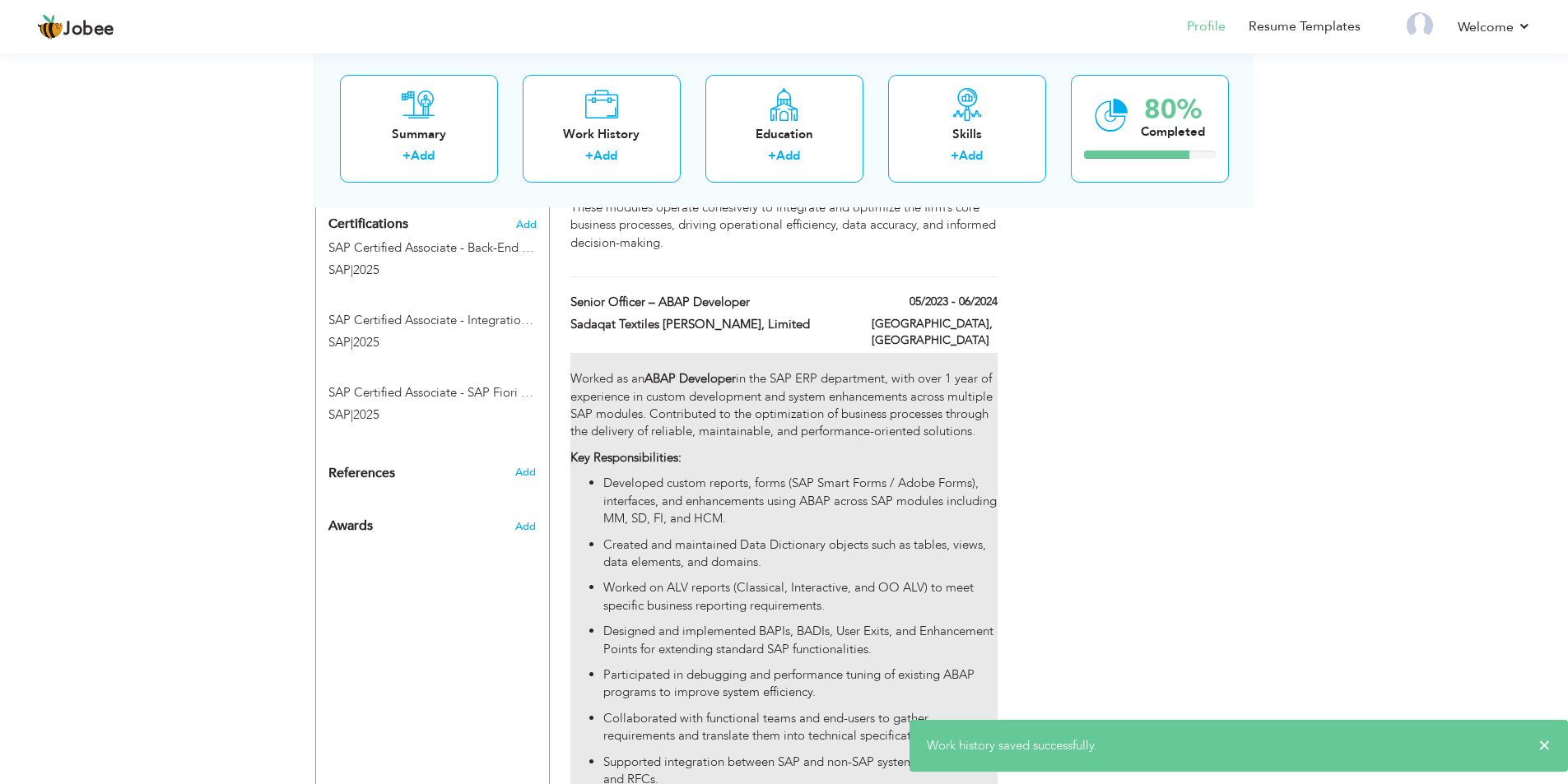
type input "[GEOGRAPHIC_DATA]"
checkbox input "false"
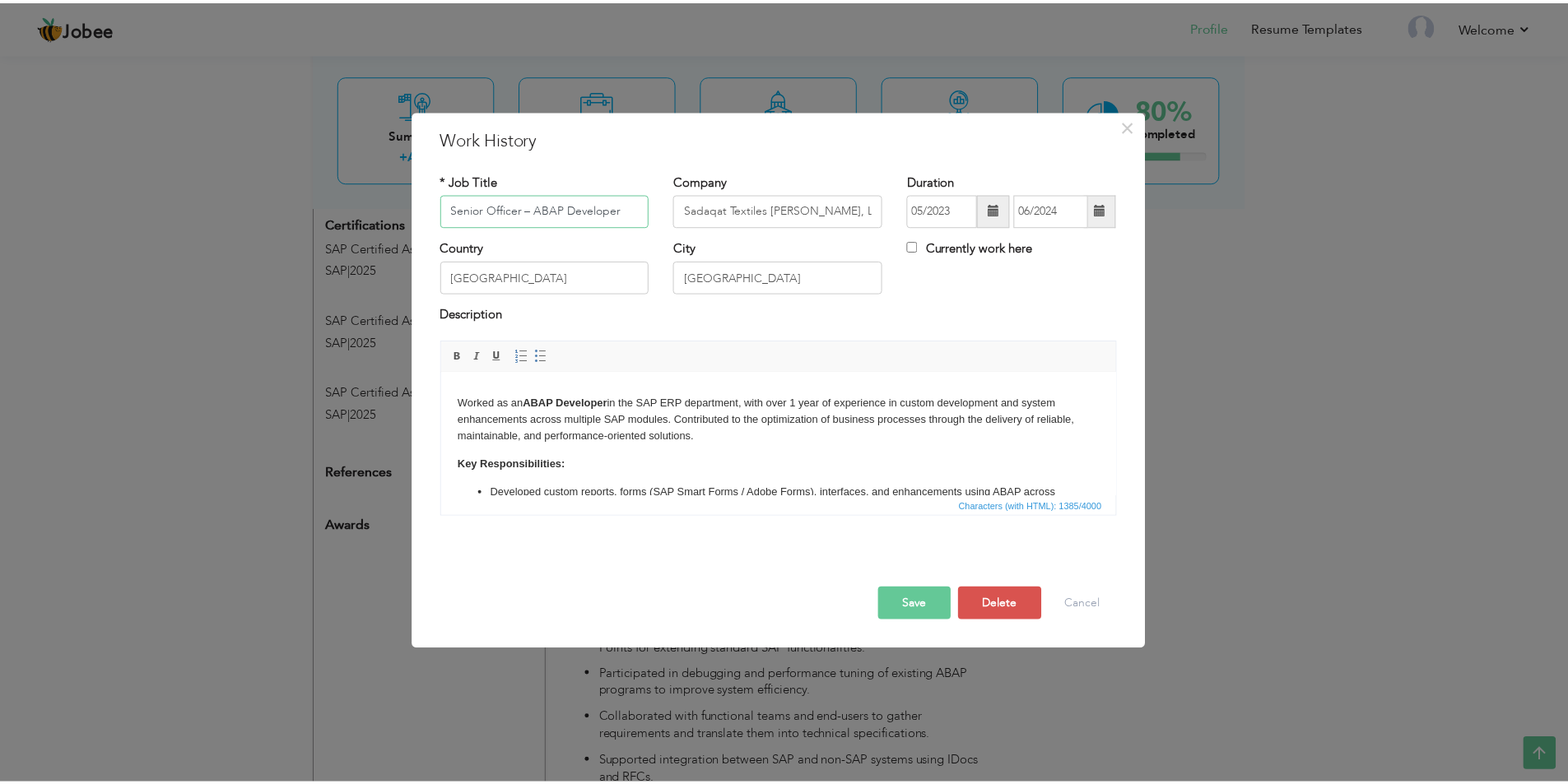
scroll to position [0, 0]
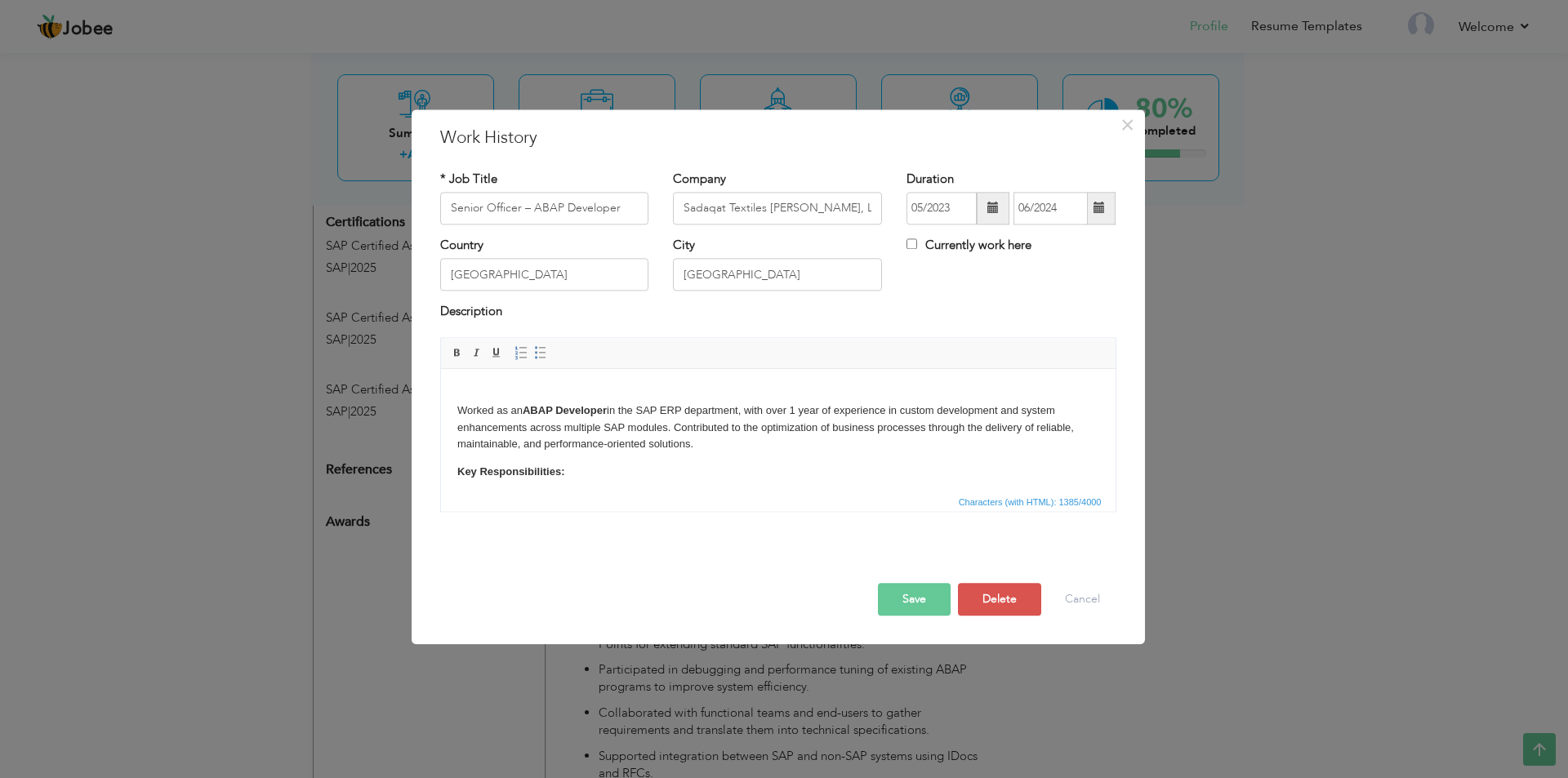
click at [906, 596] on button "Save" at bounding box center [914, 600] width 73 height 33
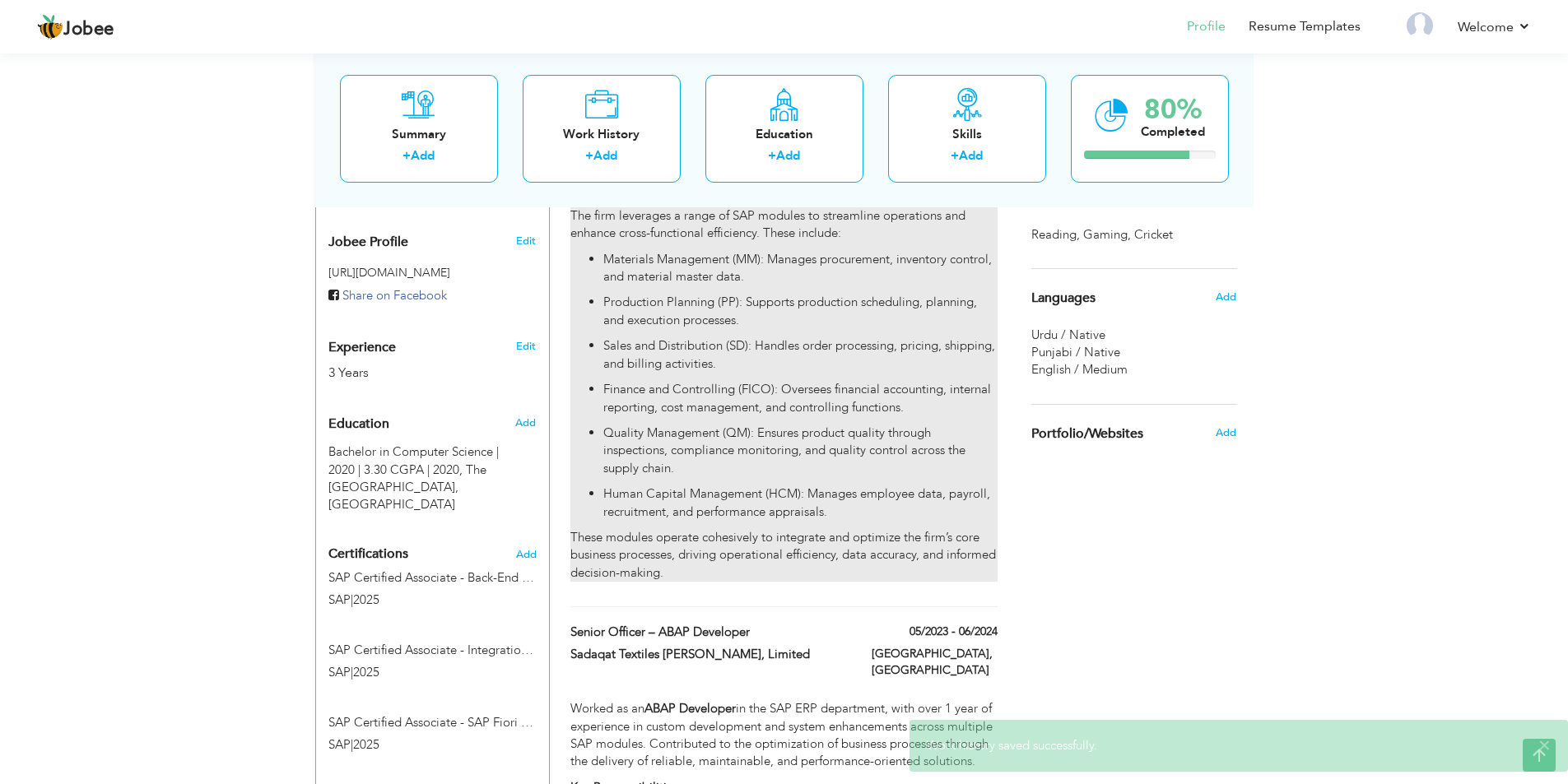
scroll to position [520, 0]
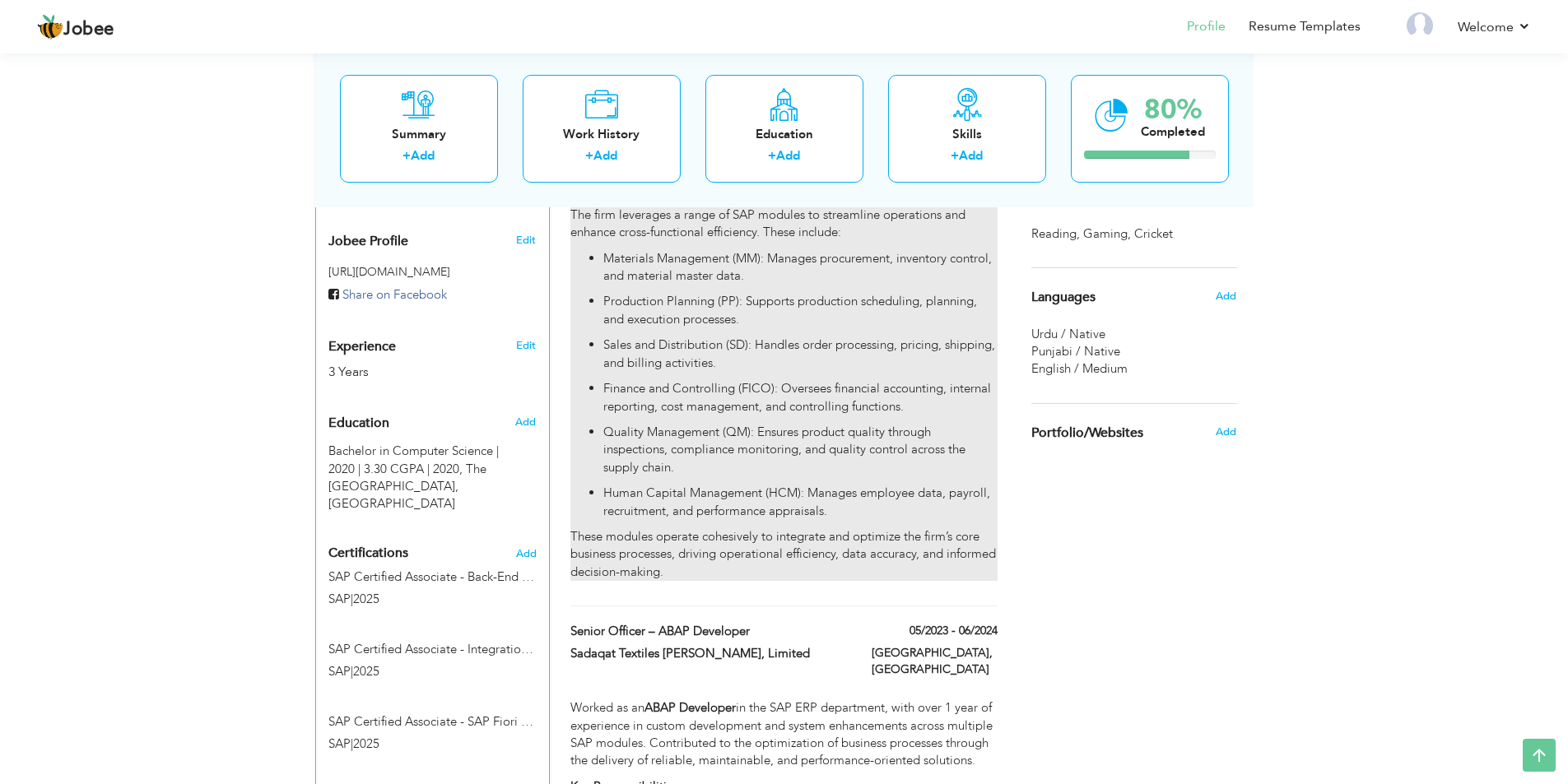
click at [748, 490] on p "Human Capital Management (HCM): Manages employee data, payroll, recruitment, an…" at bounding box center [799, 502] width 393 height 36
type input "Asst. Manager ABAP"
type input "Orient Group Of Companies"
type input "07/2024"
type input "[GEOGRAPHIC_DATA]"
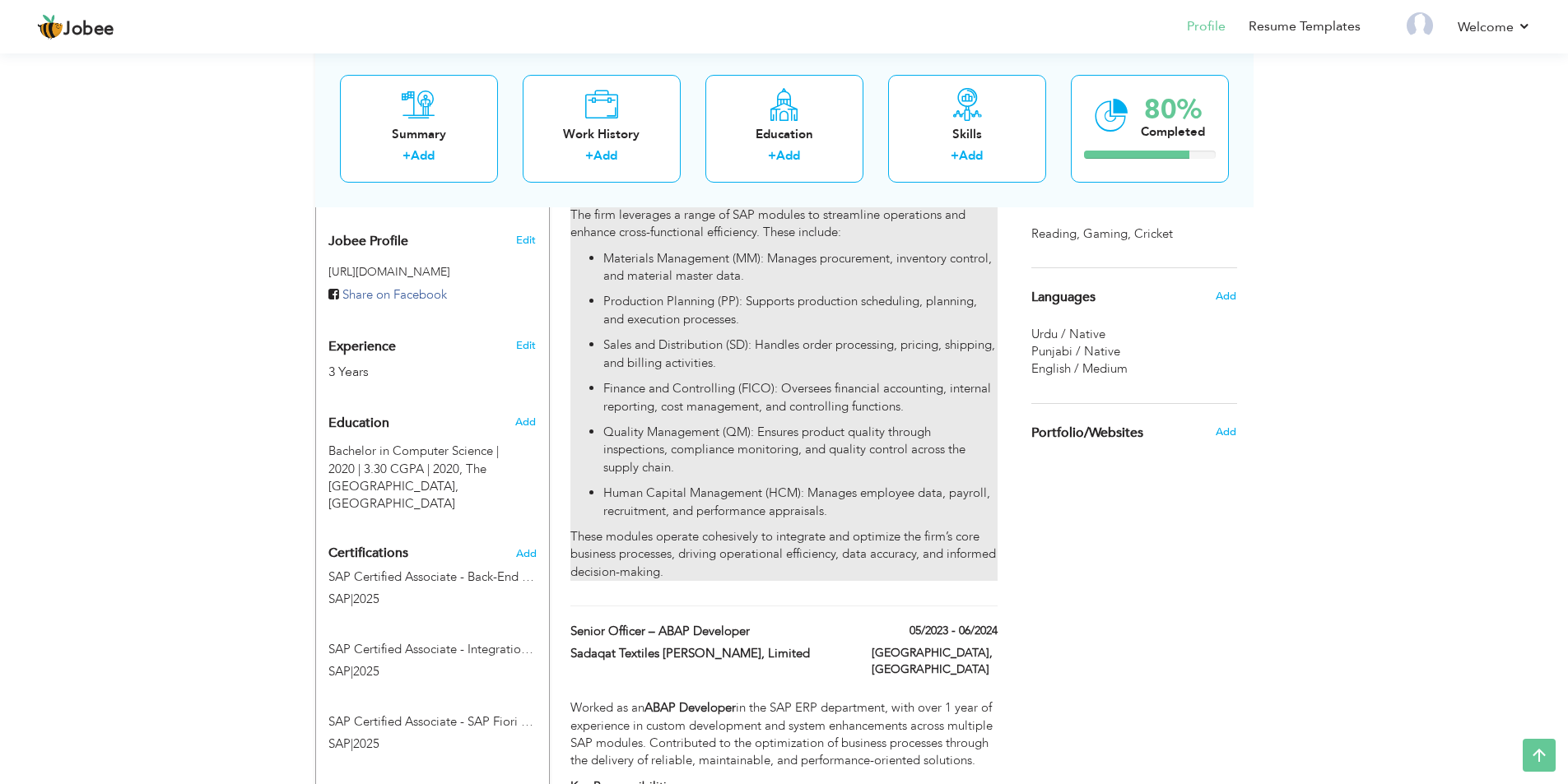
checkbox input "true"
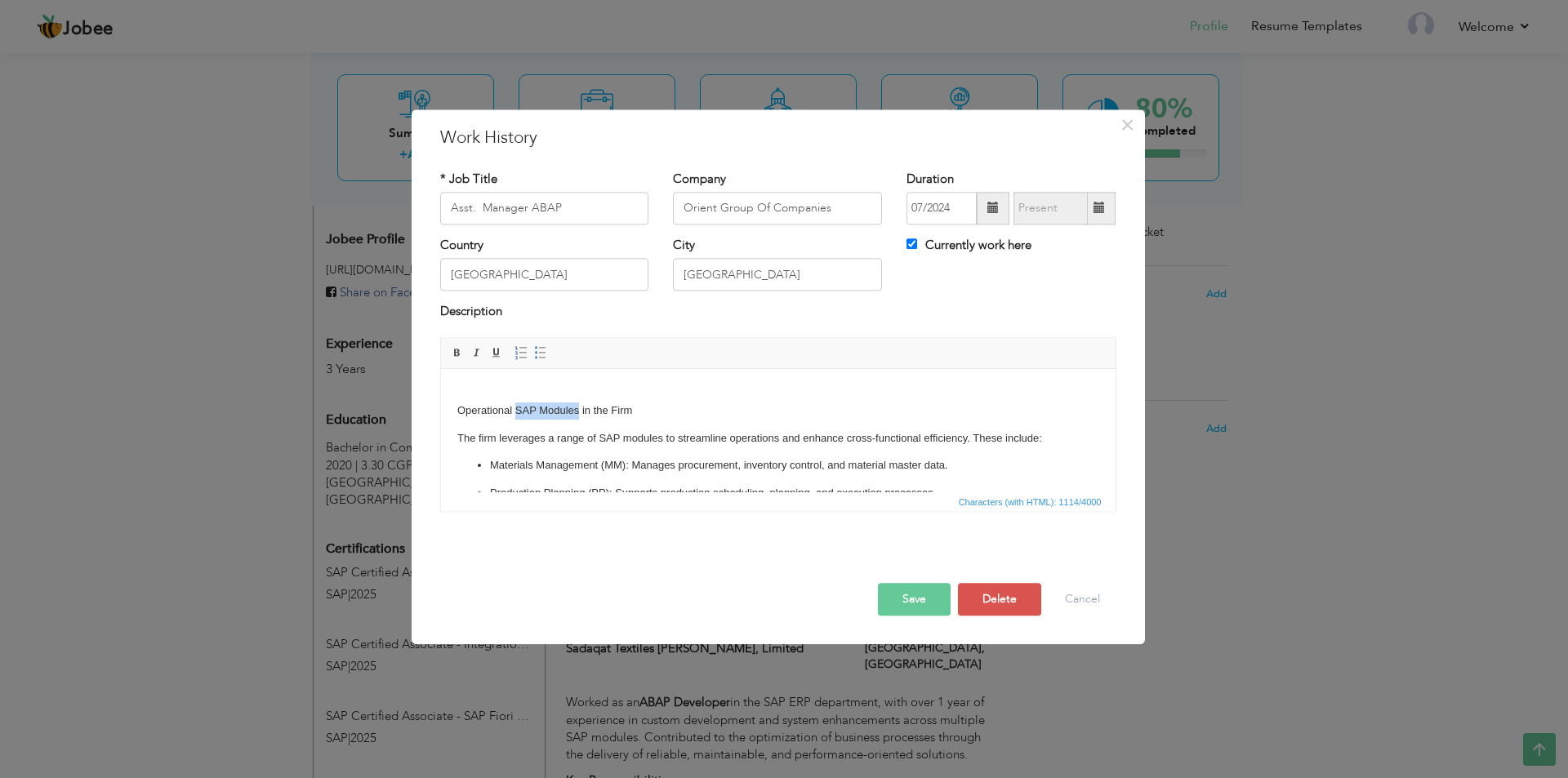
drag, startPoint x: 513, startPoint y: 407, endPoint x: 579, endPoint y: 409, distance: 66.0
click at [579, 409] on p "Operational SAP Modules in the Firm" at bounding box center [778, 402] width 642 height 34
click at [455, 354] on span at bounding box center [458, 353] width 13 height 13
click at [897, 601] on button "Save" at bounding box center [914, 600] width 73 height 33
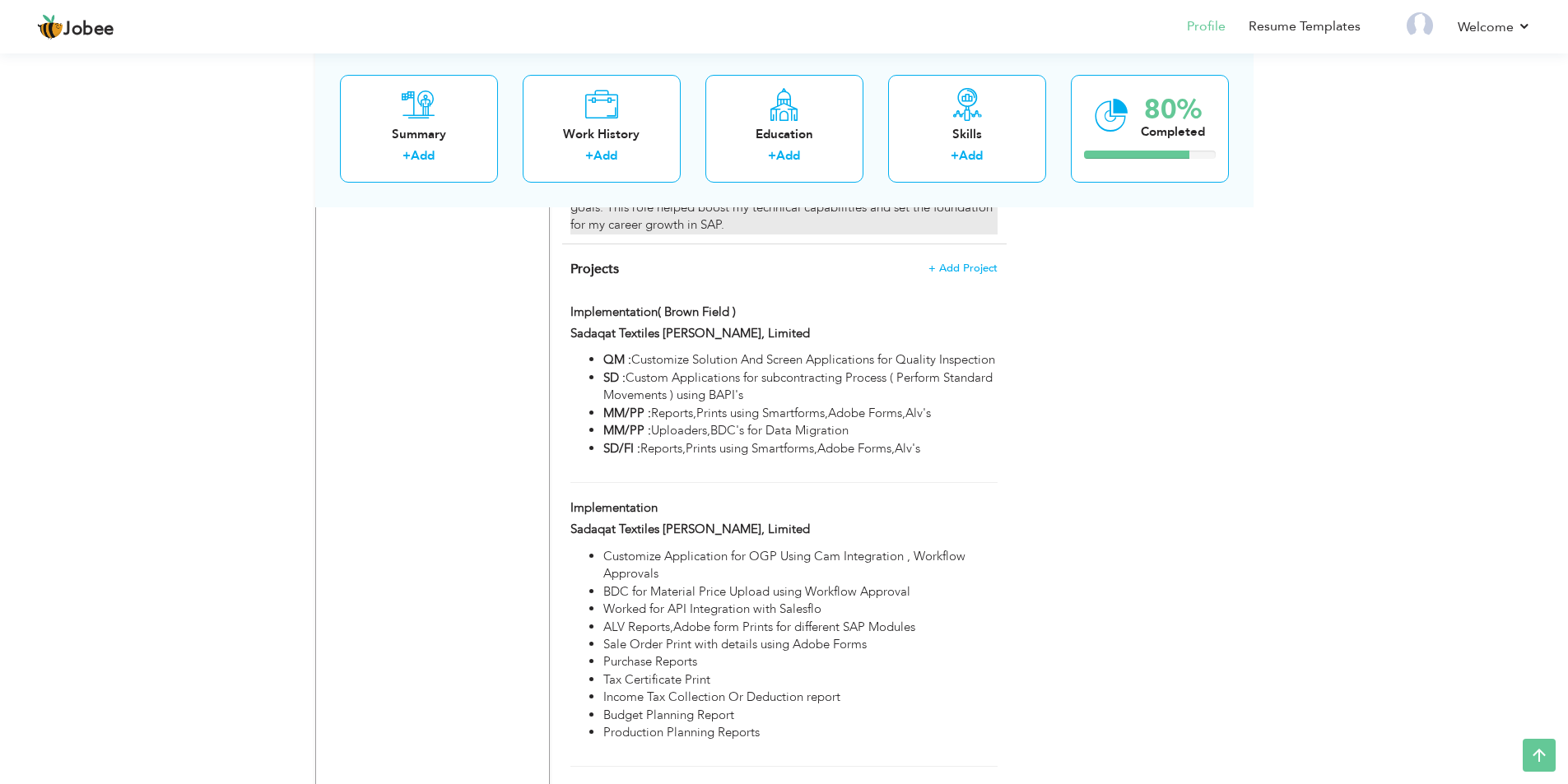
scroll to position [1672, 0]
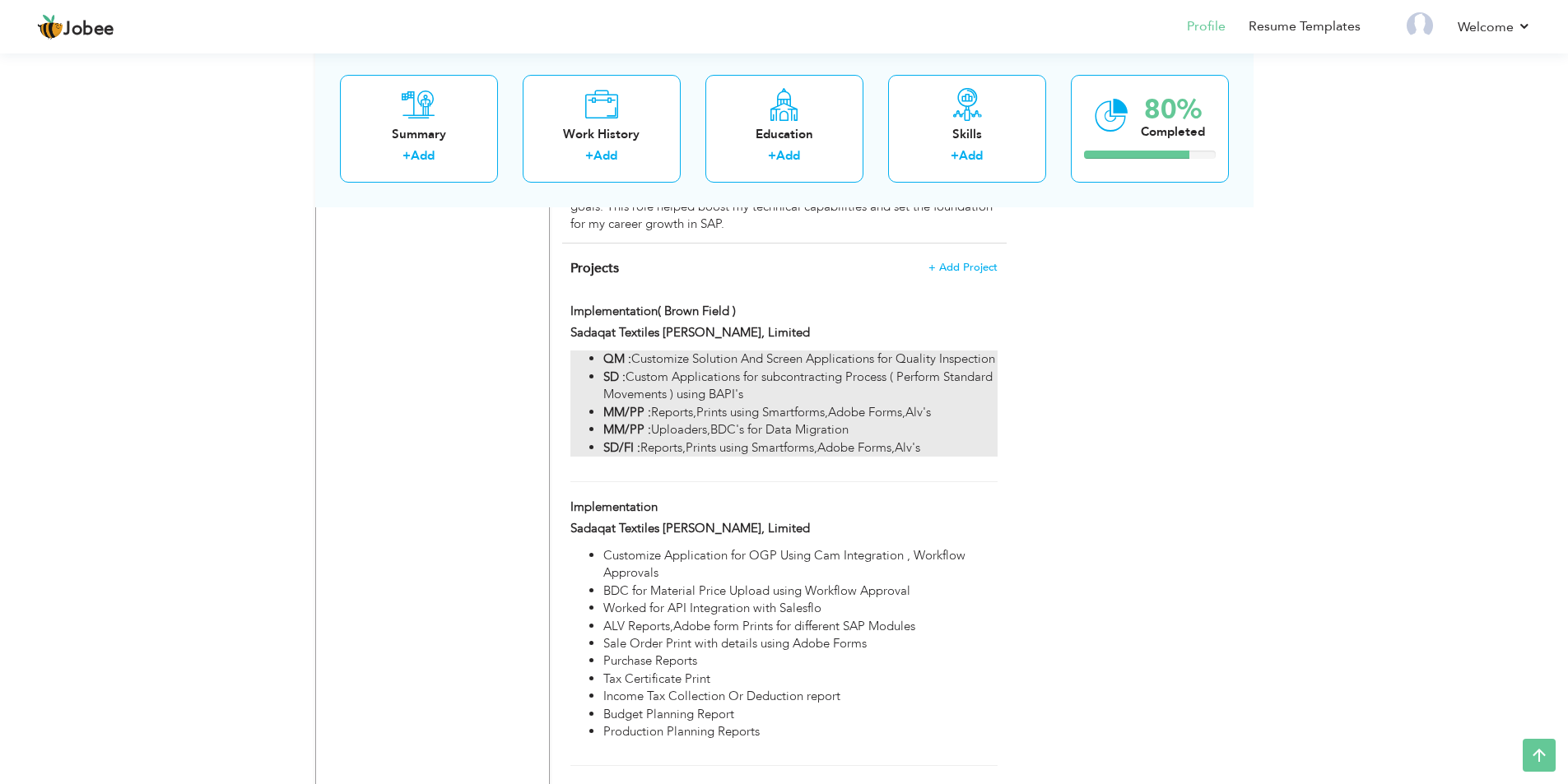
click at [721, 391] on li "SD : Custom Applications for subcontracting Process ( Perform Standard Movement…" at bounding box center [799, 386] width 393 height 36
type input "Implementation( Brown Field )"
type input "Sadaqat Textiles [PERSON_NAME], Limited"
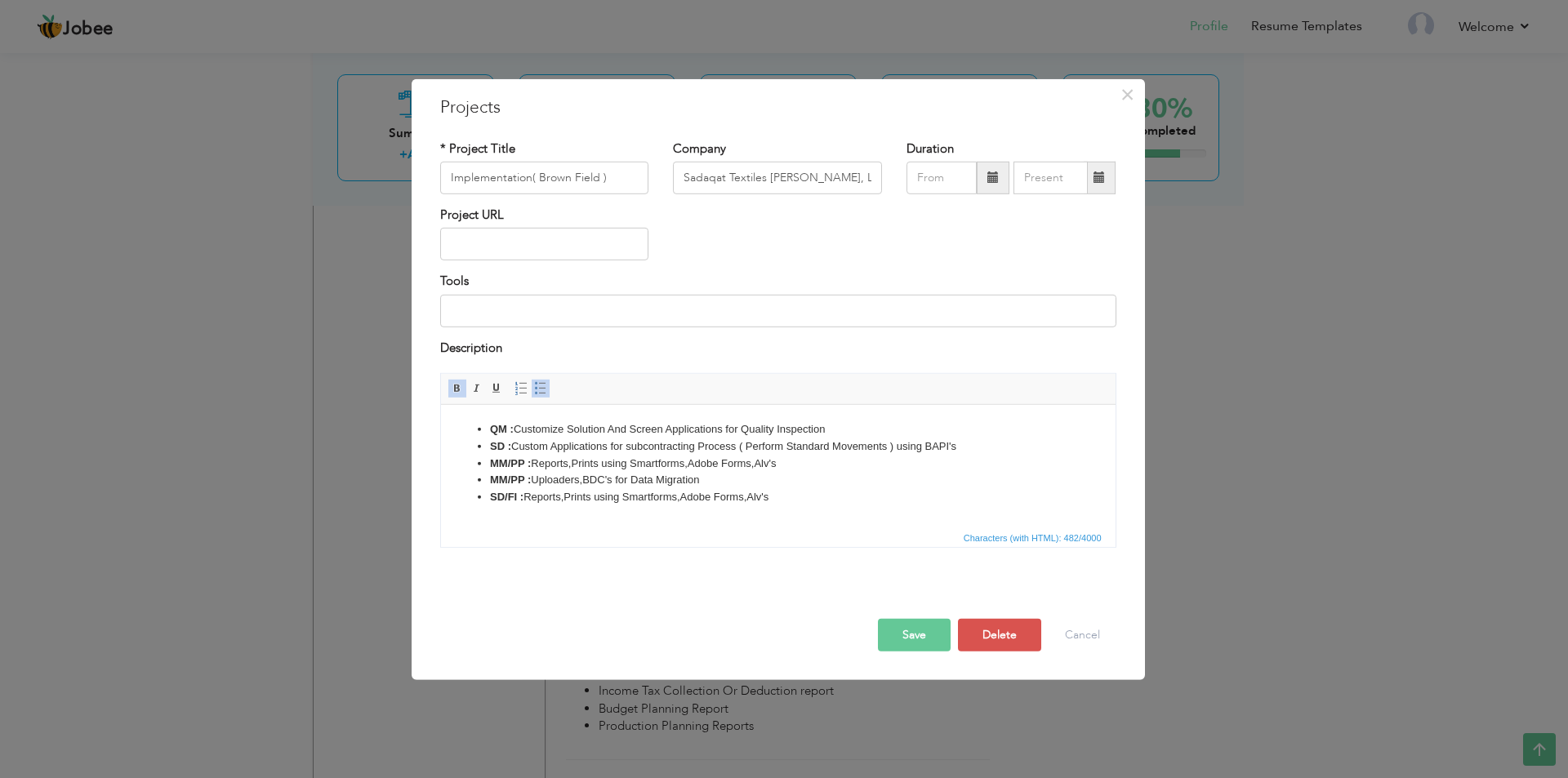
drag, startPoint x: 514, startPoint y: 430, endPoint x: 492, endPoint y: 435, distance: 22.6
click at [492, 435] on strong "QM :" at bounding box center [501, 429] width 24 height 12
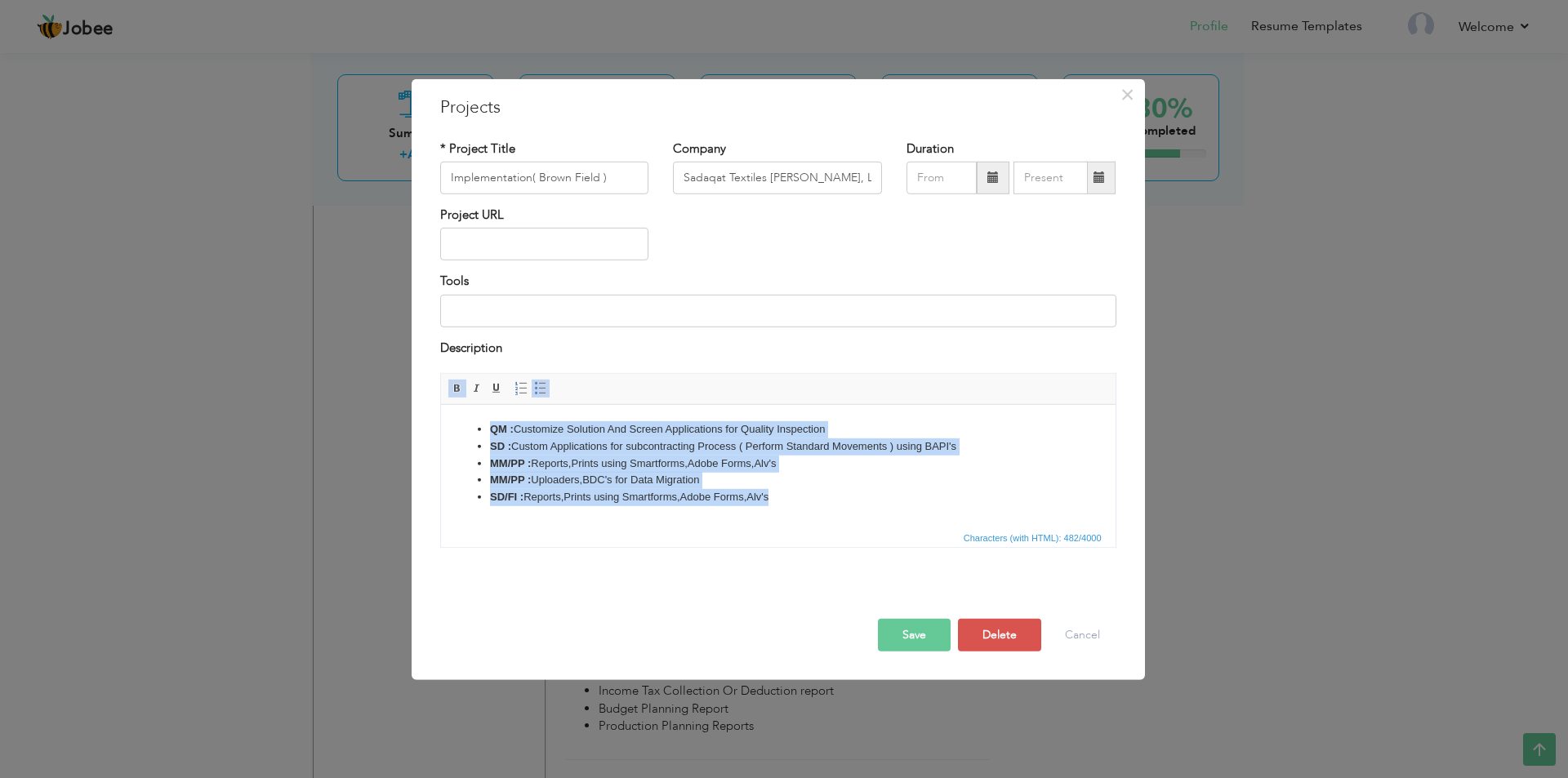
click at [459, 392] on span at bounding box center [458, 389] width 13 height 13
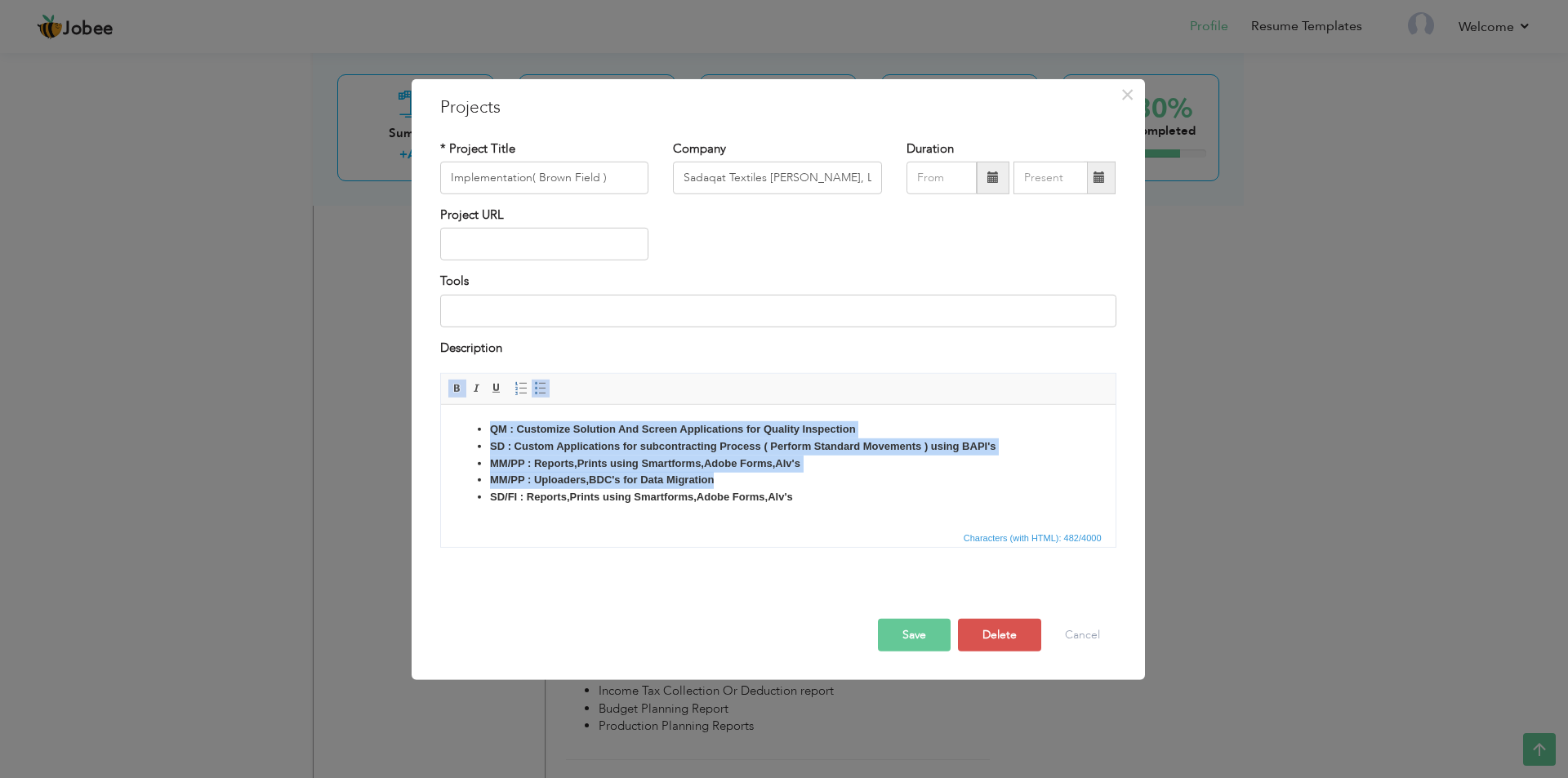
click at [459, 392] on span at bounding box center [458, 389] width 13 height 13
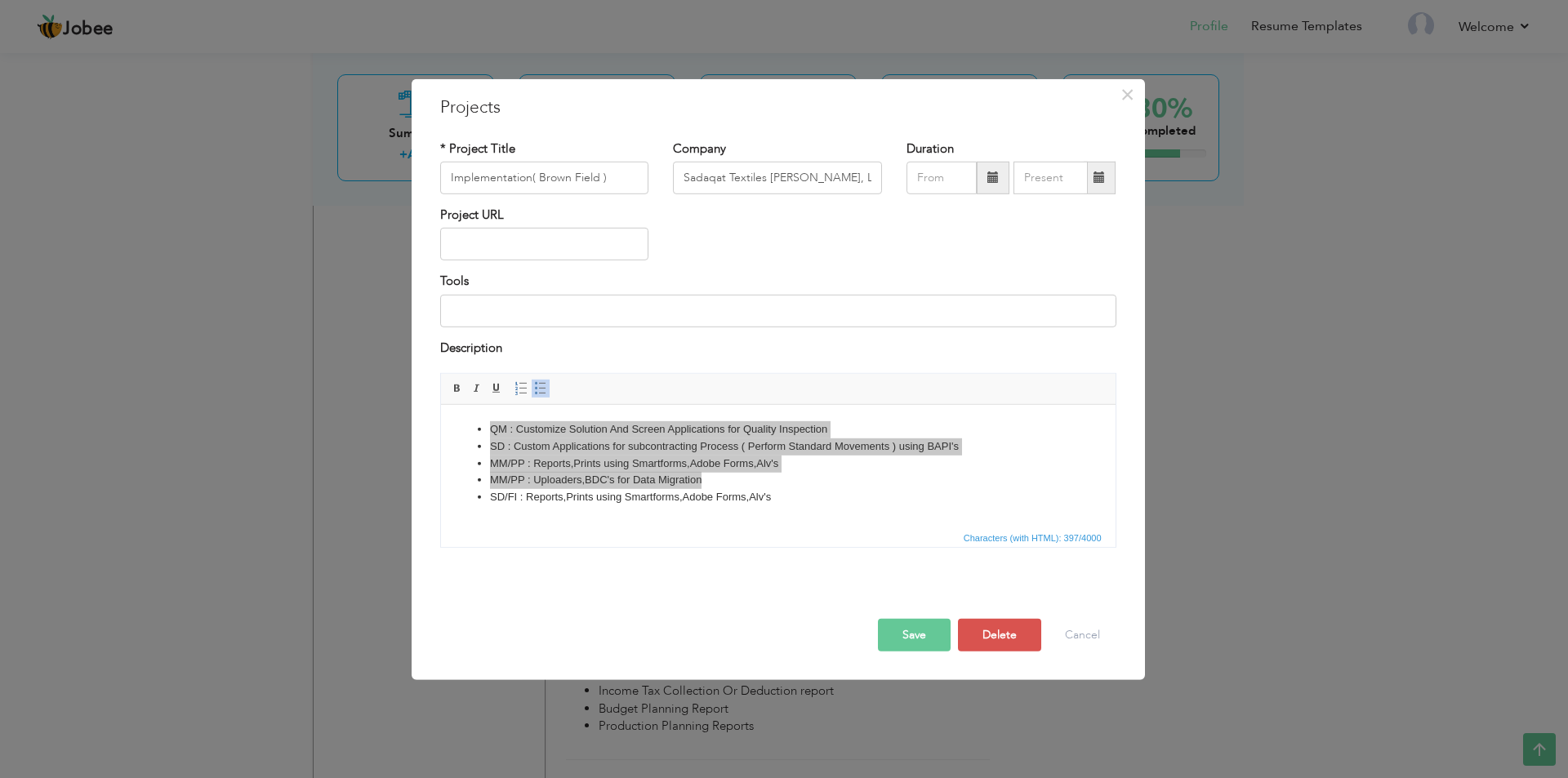
click at [902, 623] on button "Save" at bounding box center [914, 635] width 73 height 33
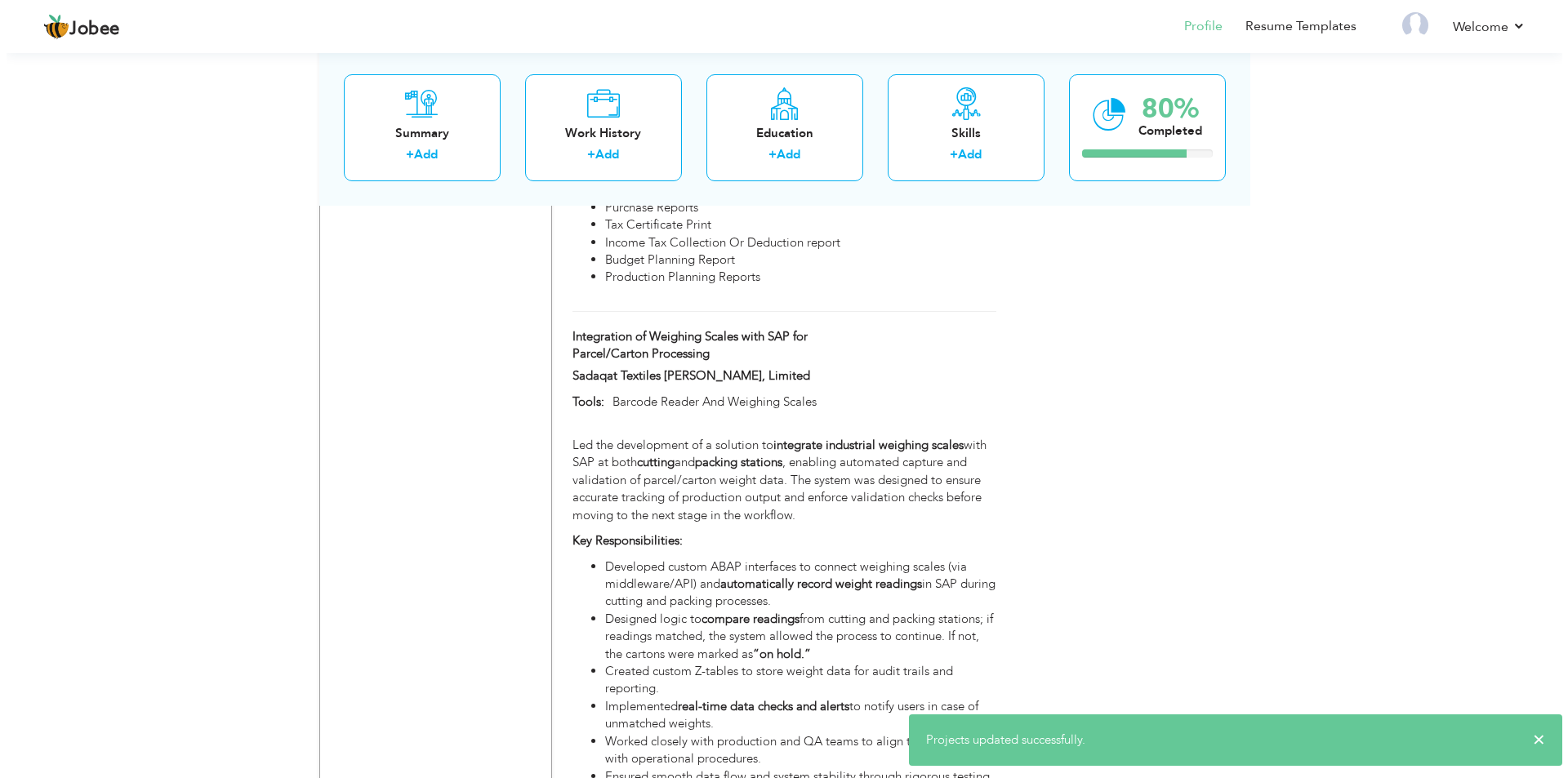
scroll to position [2150, 0]
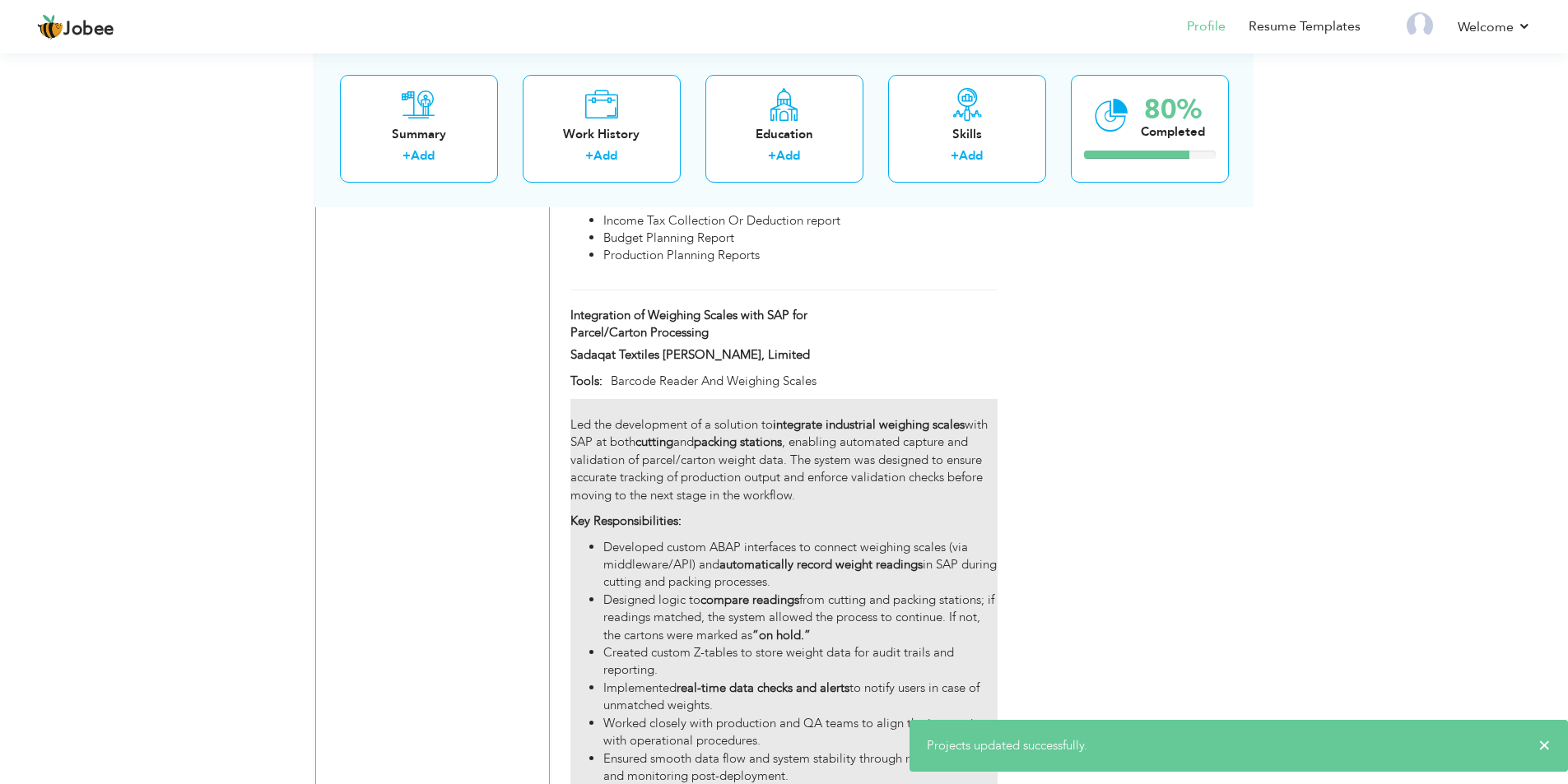
click at [689, 432] on p "Led the development of a solution to integrate industrial weighing scales with …" at bounding box center [784, 452] width 427 height 106
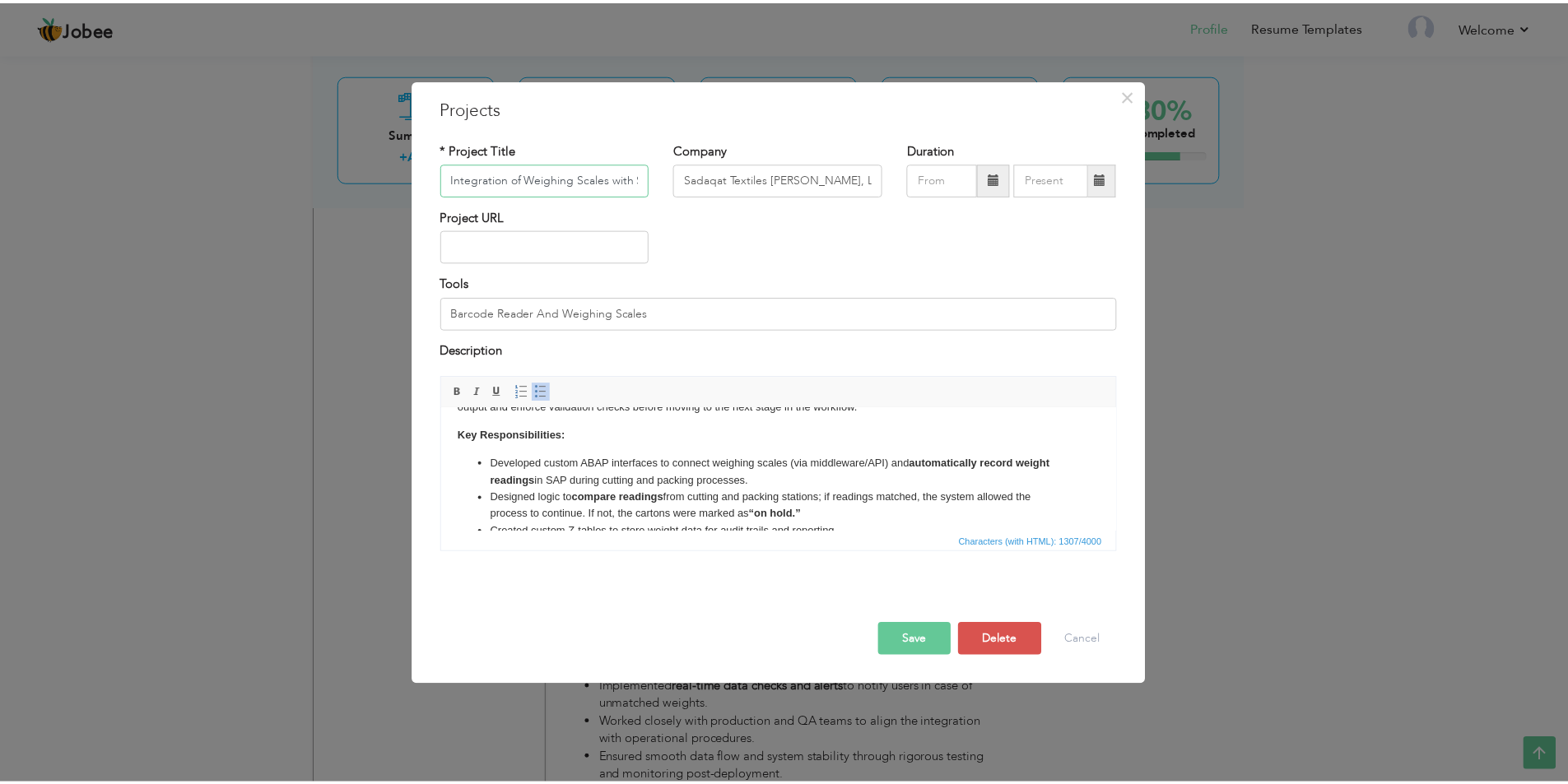
scroll to position [0, 0]
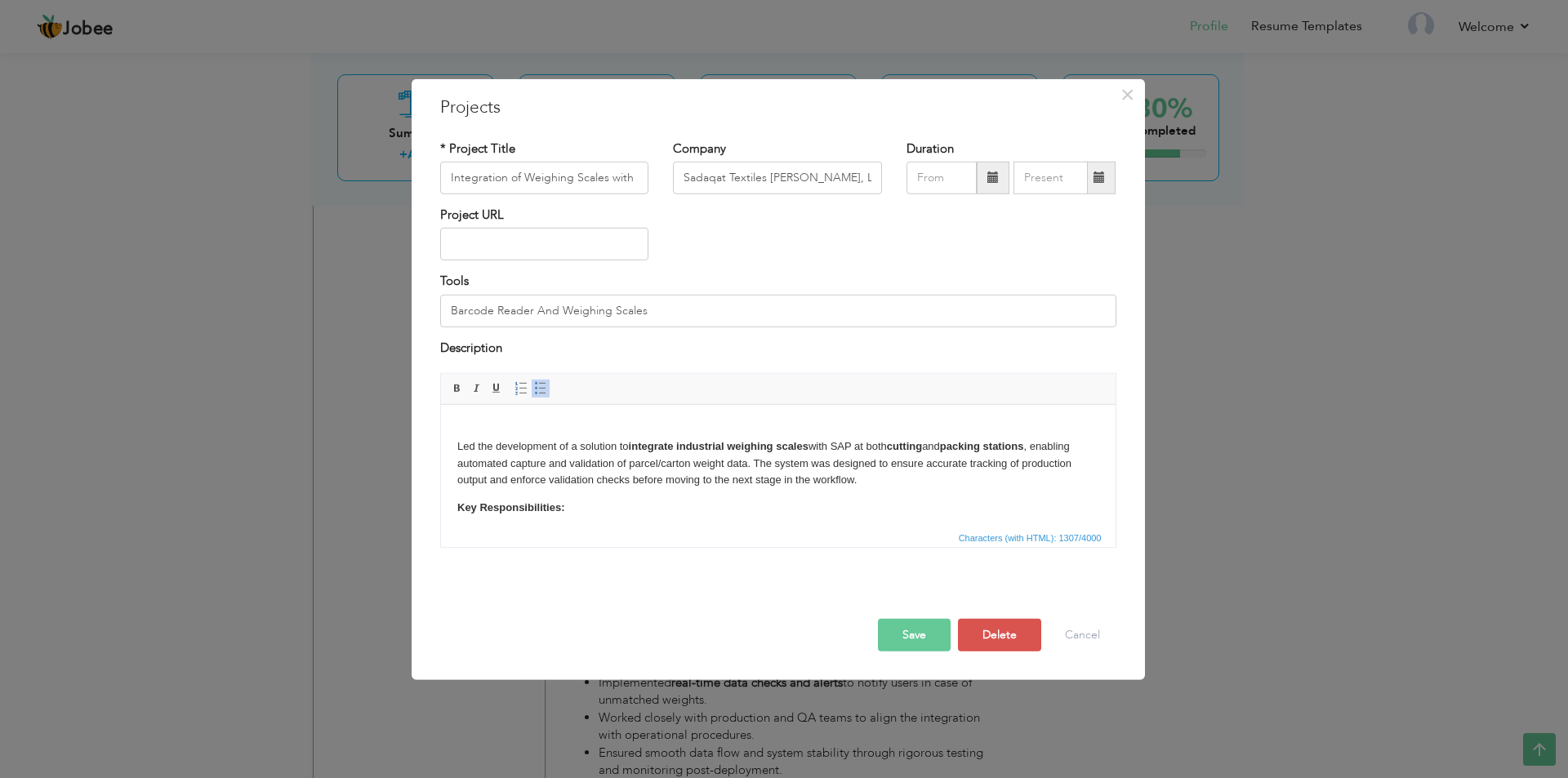
click at [903, 643] on button "Save" at bounding box center [914, 635] width 73 height 33
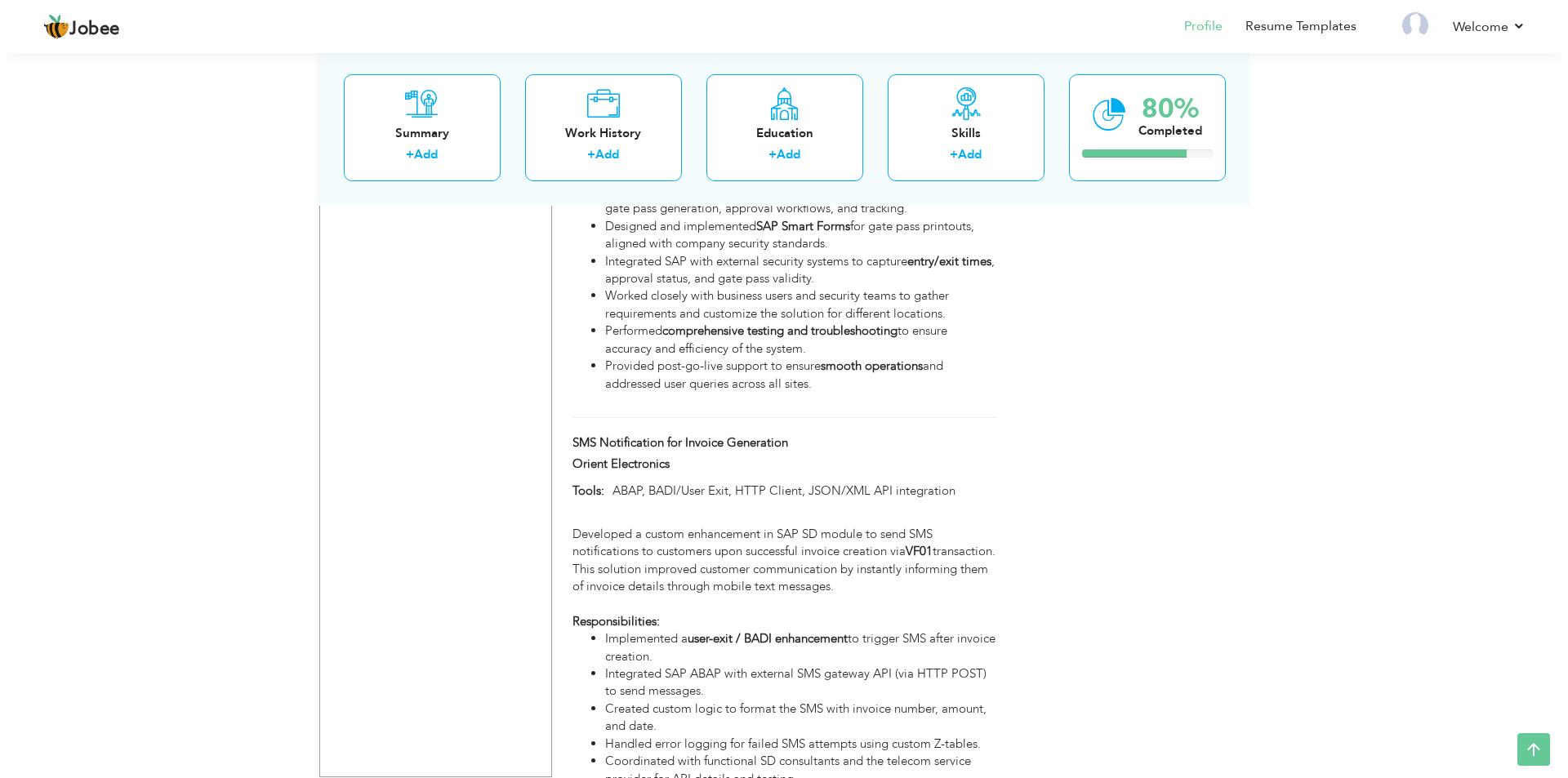
scroll to position [3501, 0]
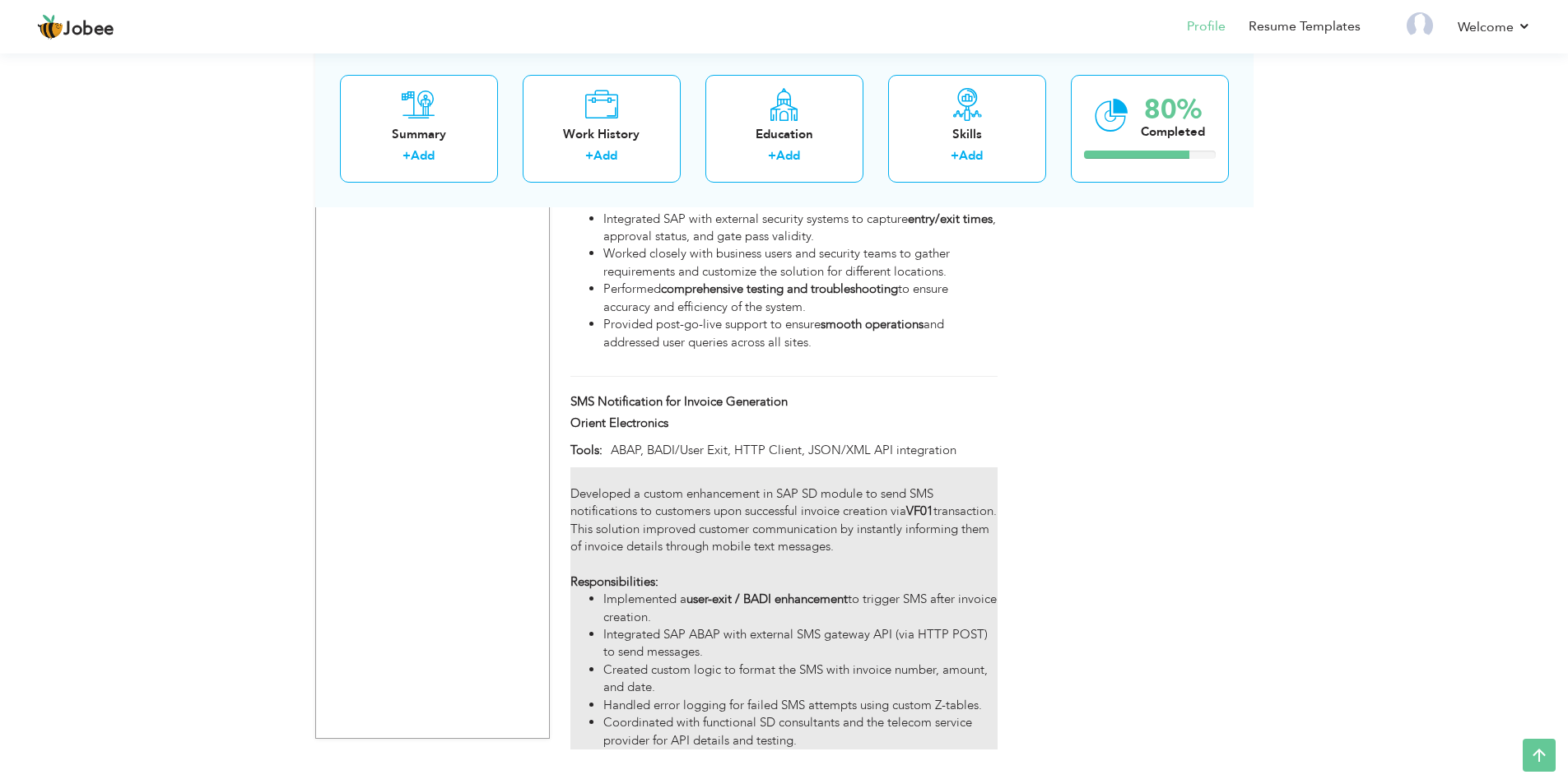
click at [908, 591] on li "Implemented a user-exit / BADI enhancement to trigger SMS after invoice creatio…" at bounding box center [799, 608] width 393 height 36
type input "SMS Notification for Invoice Generation"
type input "Orient Electronics"
type input "ABAP, BADI/User Exit, HTTP Client, JSON/XML API integration"
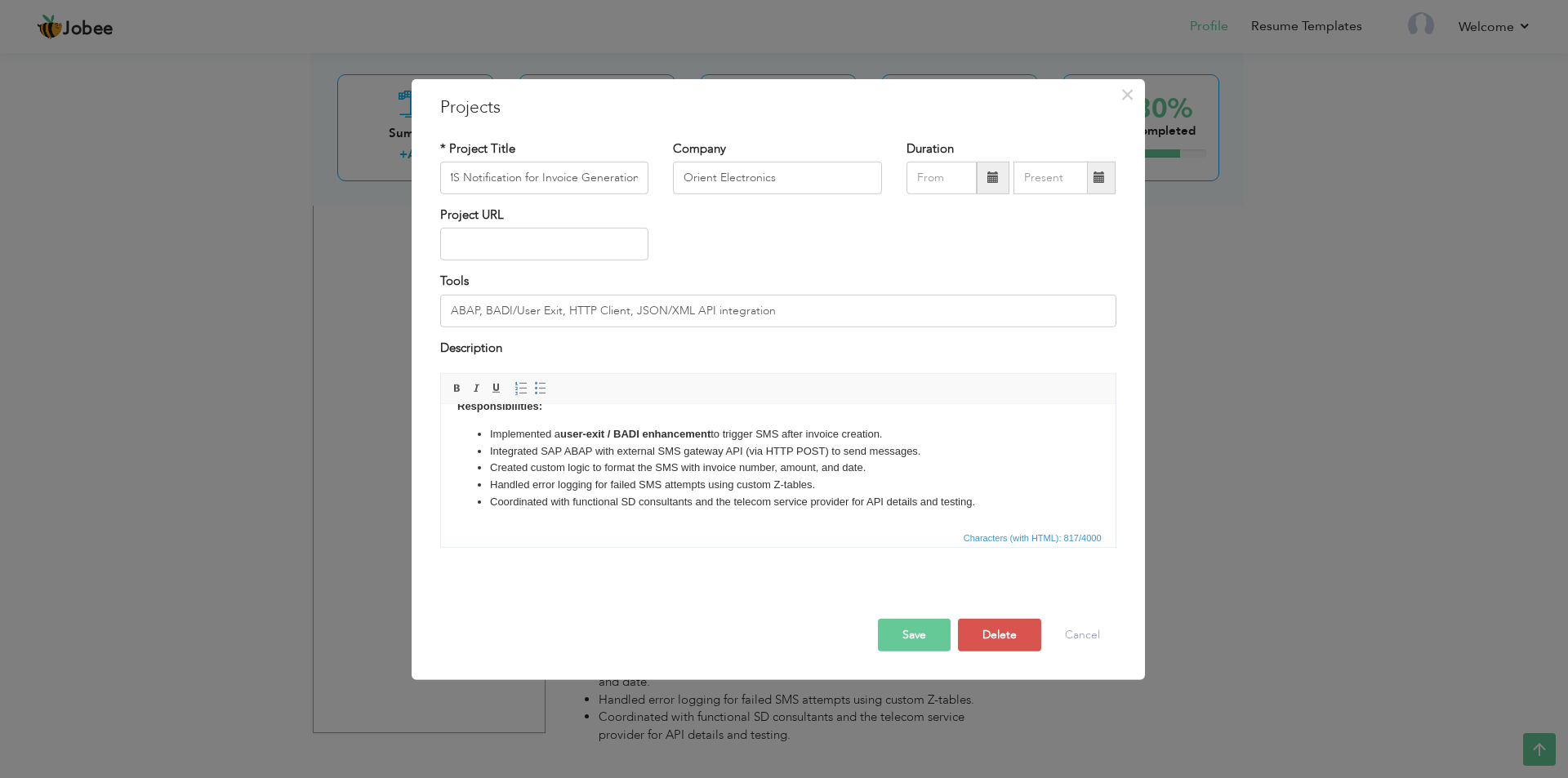
scroll to position [0, 0]
drag, startPoint x: 560, startPoint y: 435, endPoint x: 713, endPoint y: 437, distance: 153.0
click at [713, 437] on li "Implemented a user-exit / BADI enhancement to trigger SMS after invoice creatio…" at bounding box center [778, 435] width 577 height 17
click at [904, 635] on button "Save" at bounding box center [914, 635] width 73 height 33
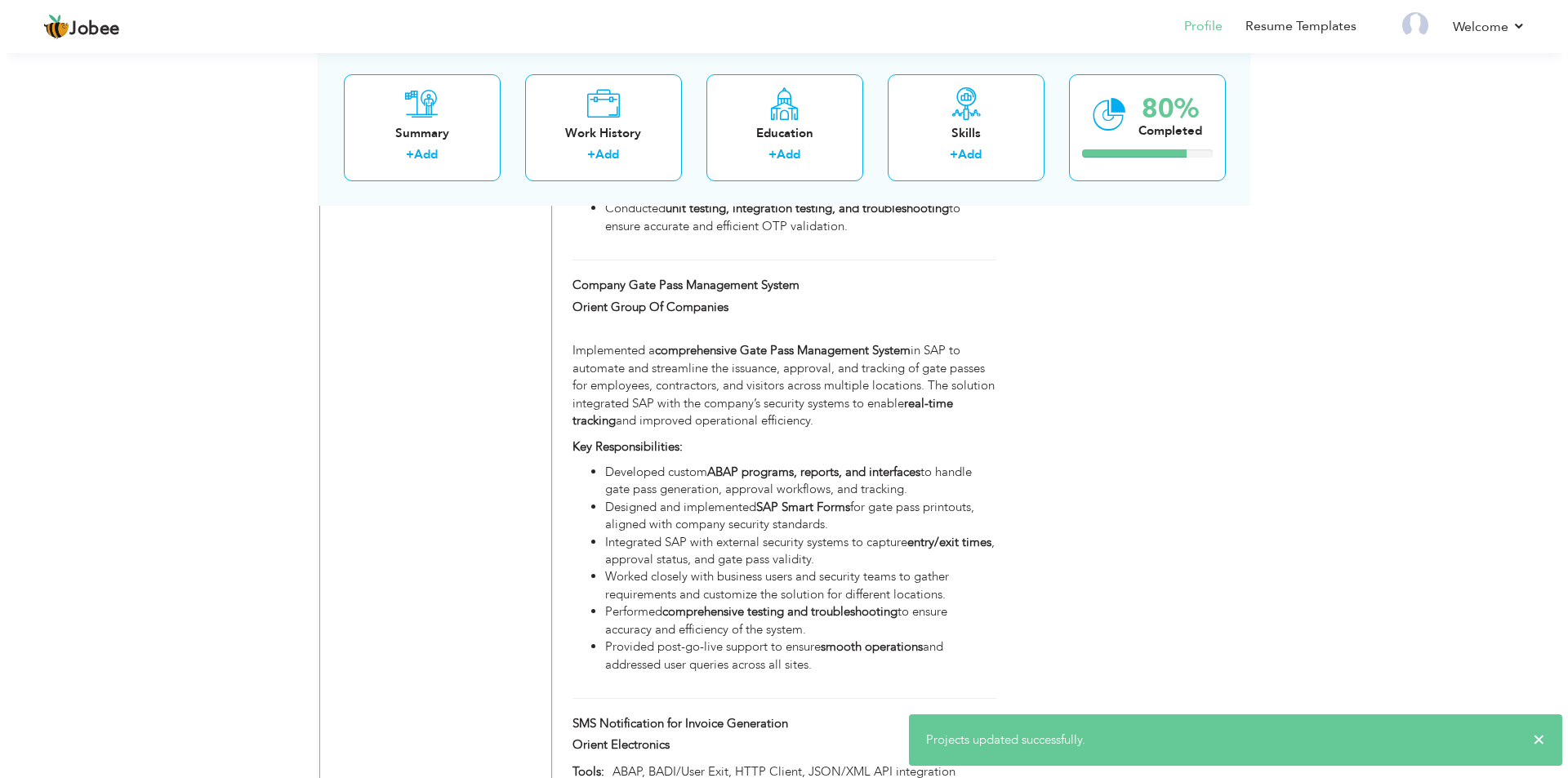
scroll to position [3174, 0]
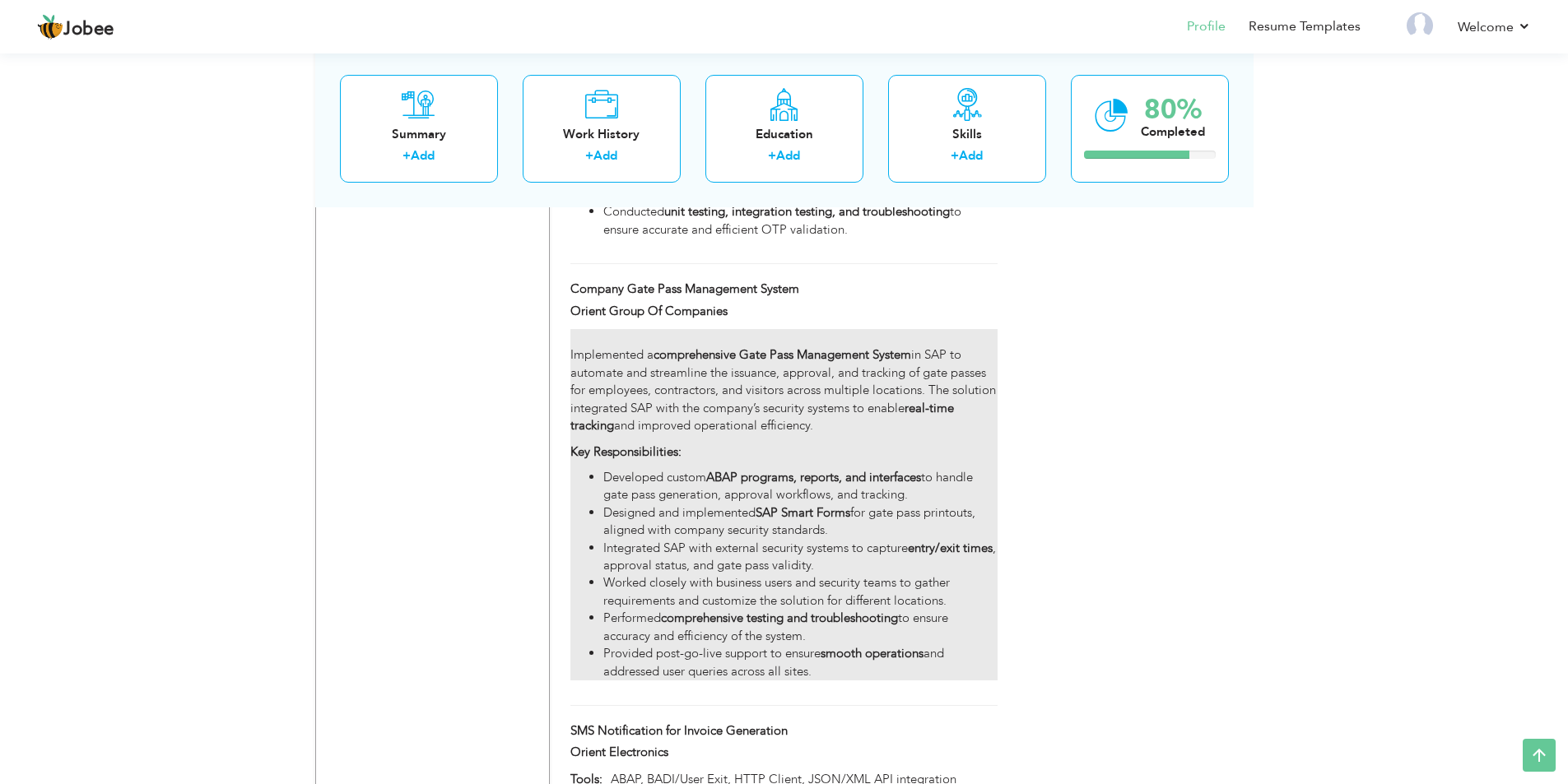
click at [811, 574] on li "Worked closely with business users and security teams to gather requirements an…" at bounding box center [799, 592] width 393 height 36
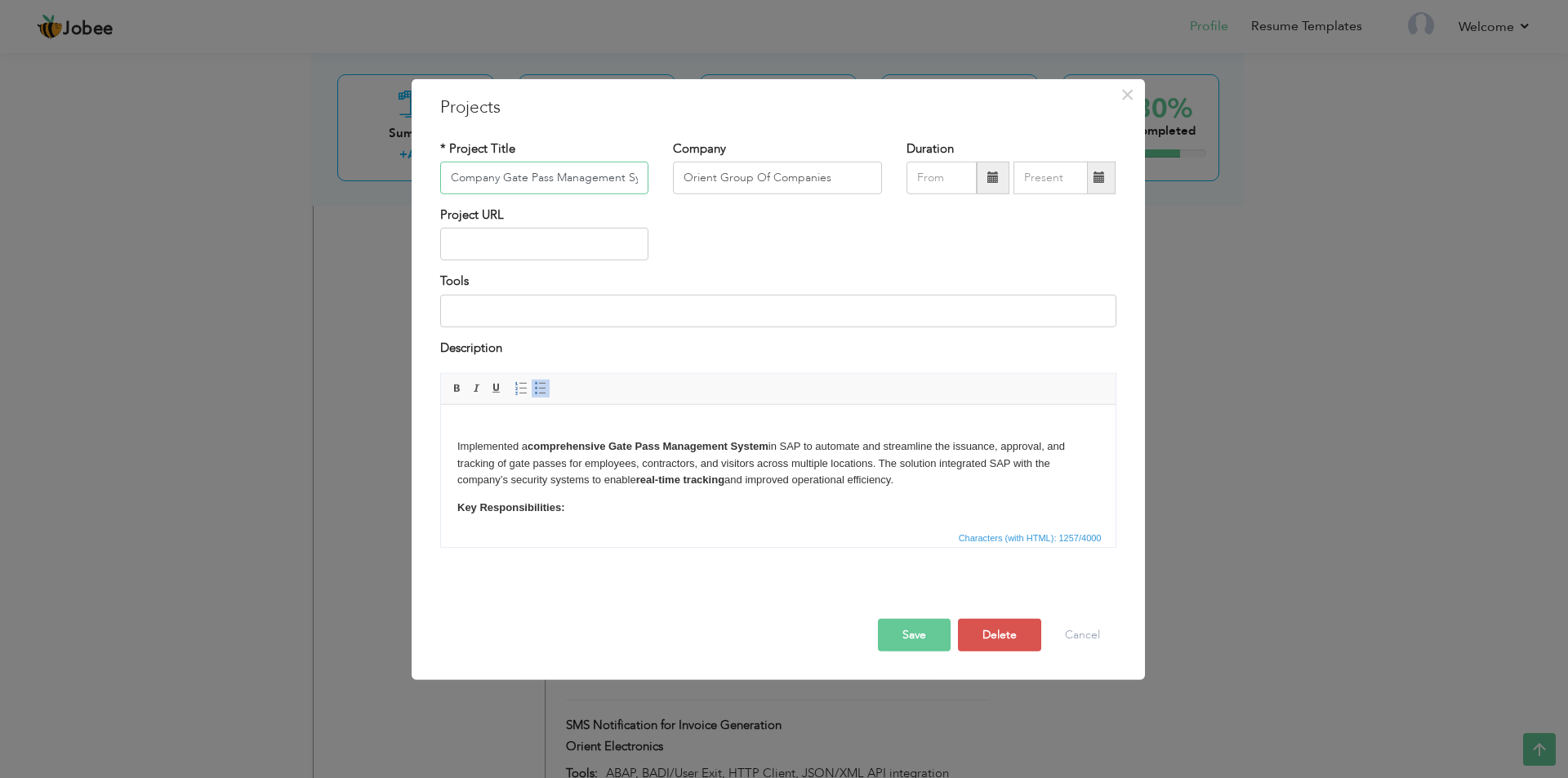
scroll to position [0, 25]
click at [1076, 634] on button "Cancel" at bounding box center [1082, 635] width 68 height 33
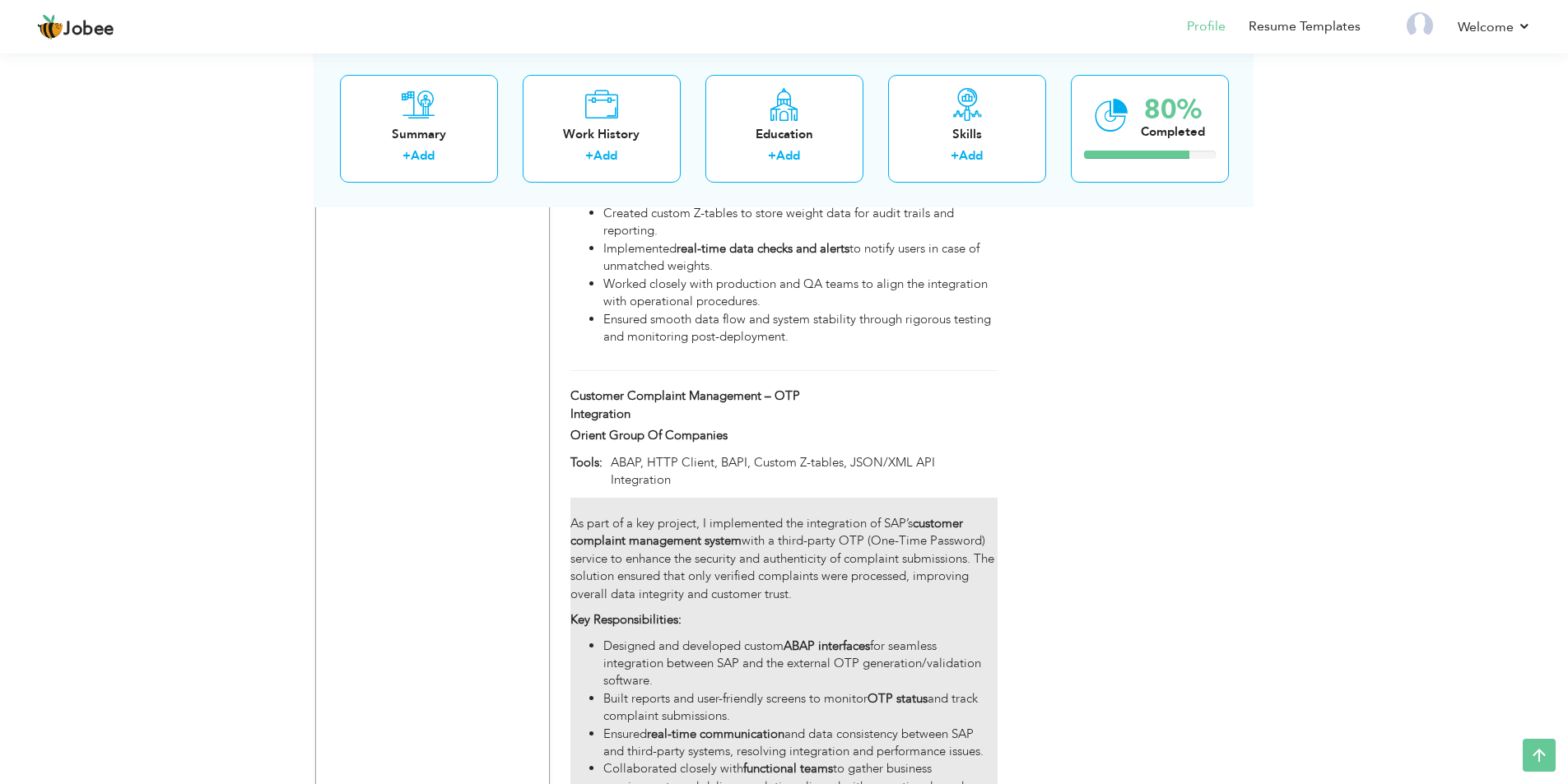
scroll to position [2457, 0]
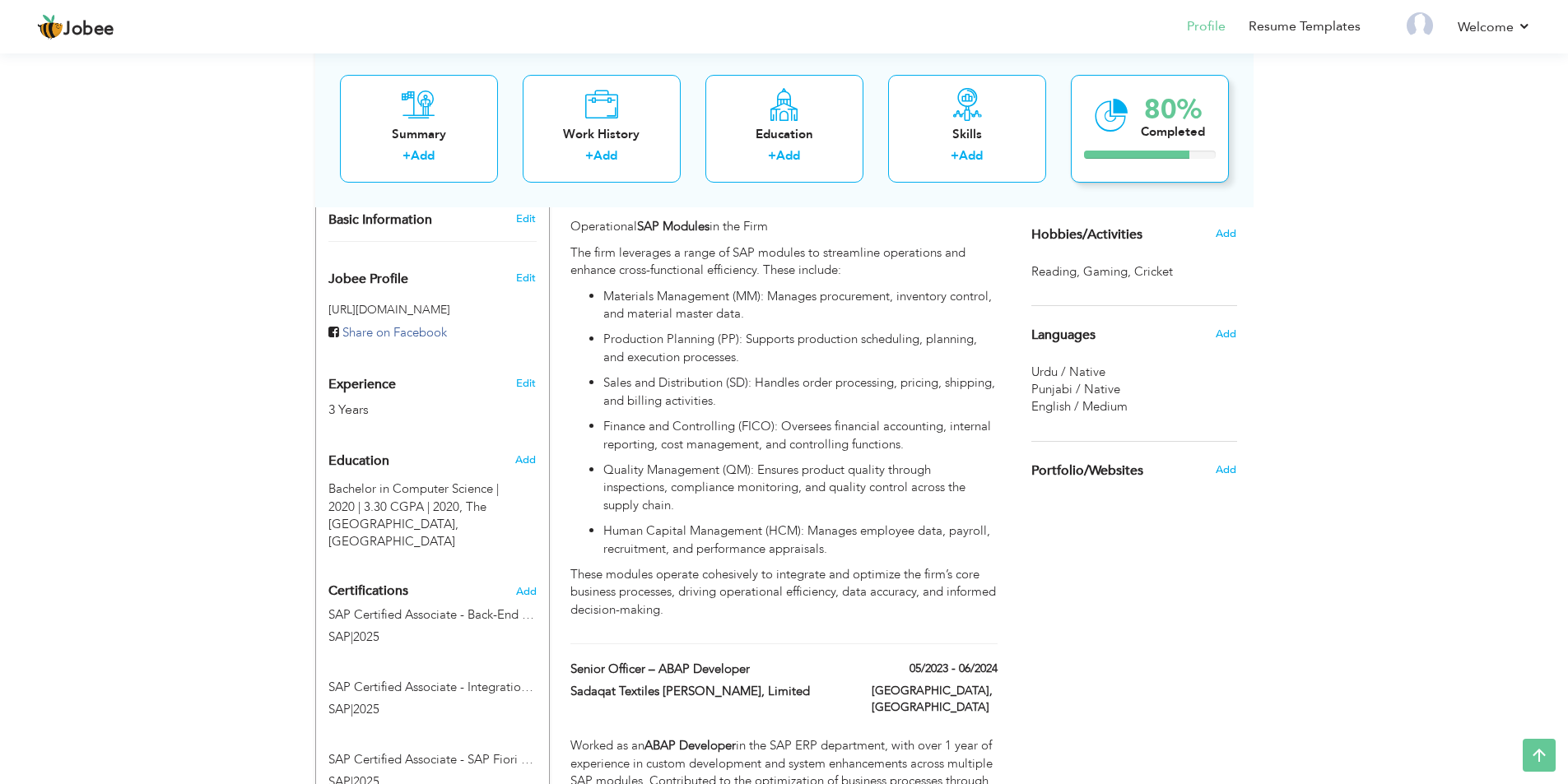
click at [1159, 108] on div "80%" at bounding box center [1172, 109] width 64 height 27
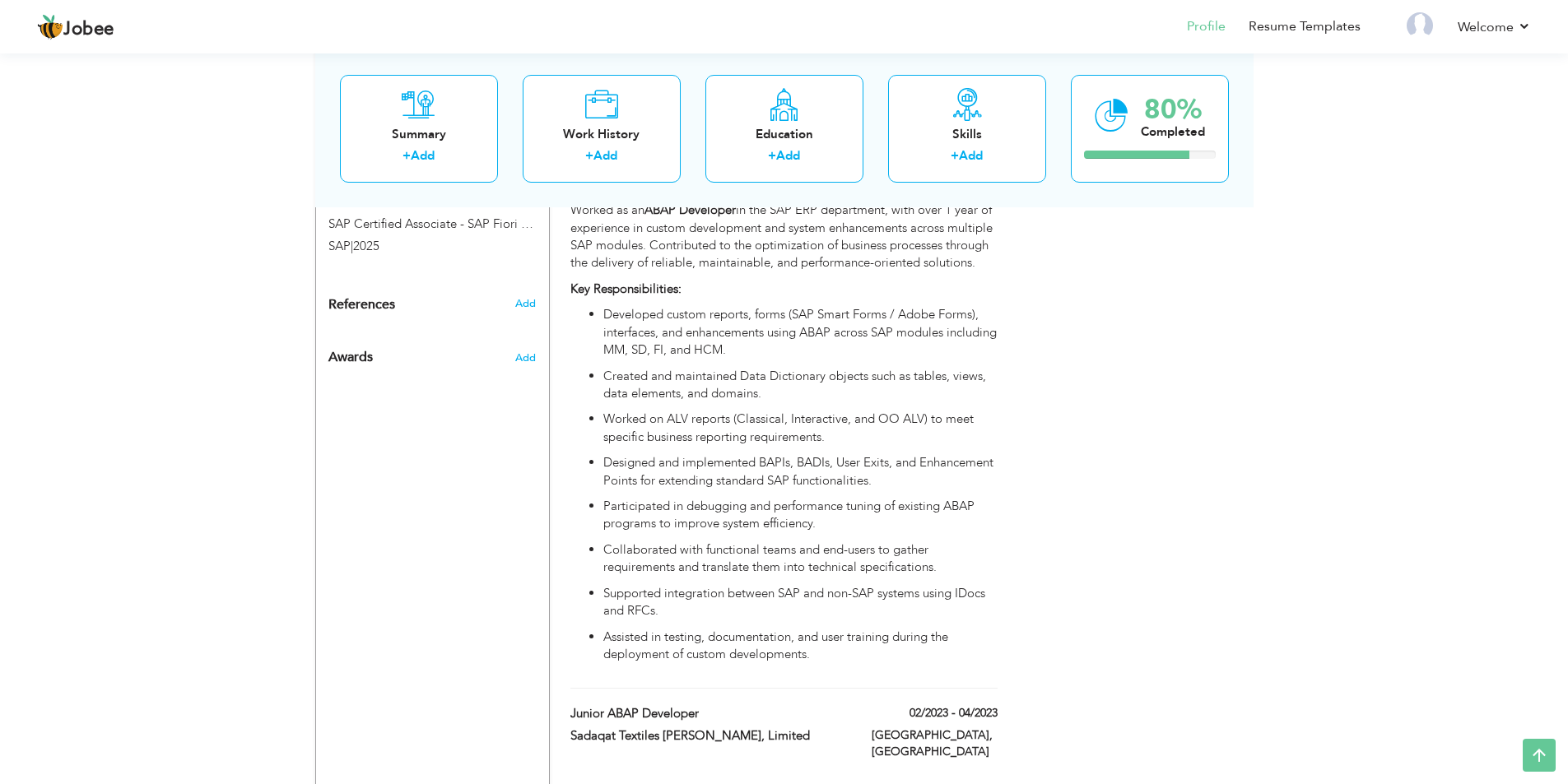
scroll to position [823, 0]
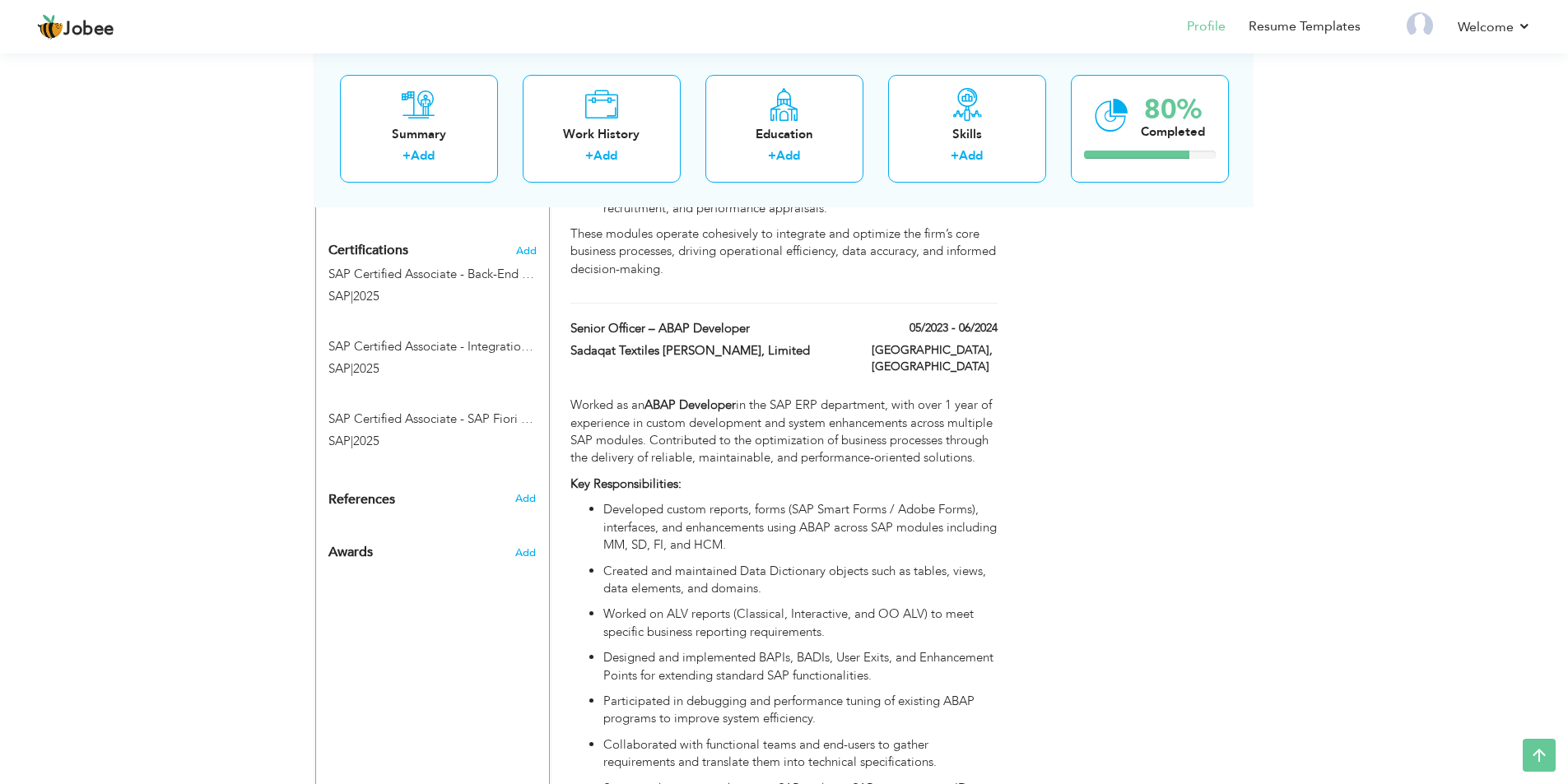
click at [530, 546] on div "Add" at bounding box center [529, 548] width 39 height 40
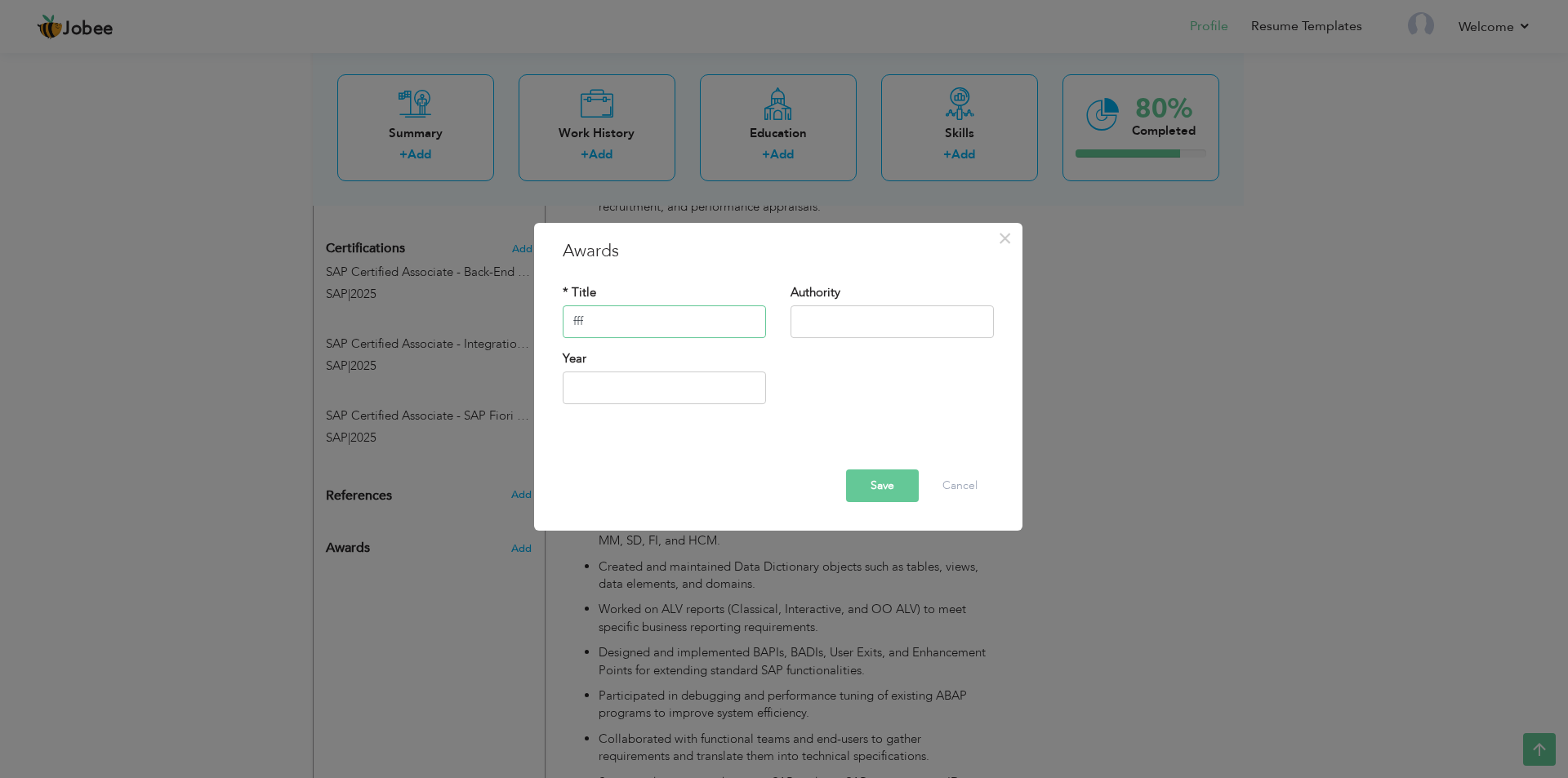
type input "fff"
click at [884, 479] on button "Save" at bounding box center [882, 486] width 73 height 33
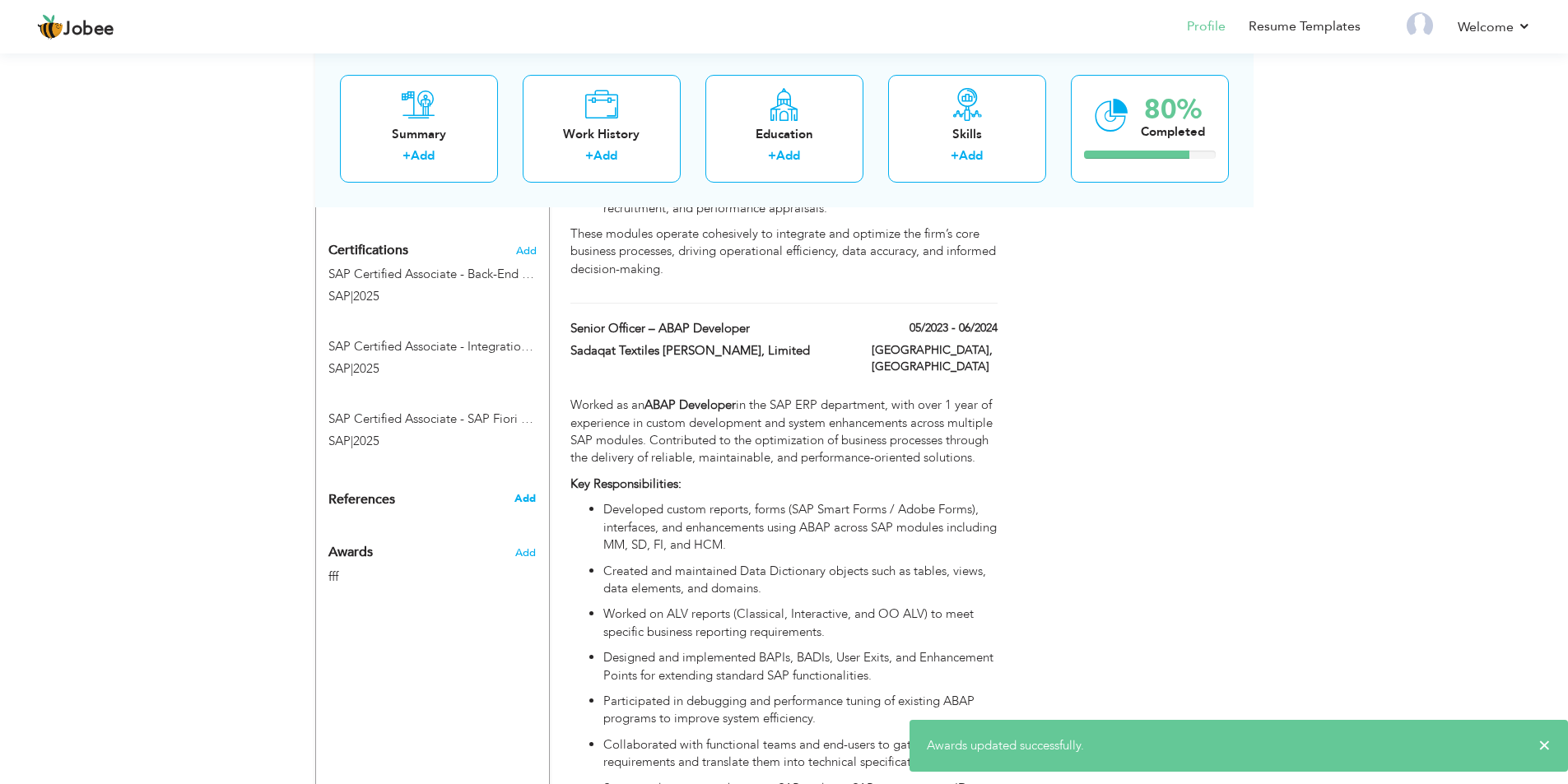
click at [519, 500] on span "Add" at bounding box center [525, 498] width 21 height 14
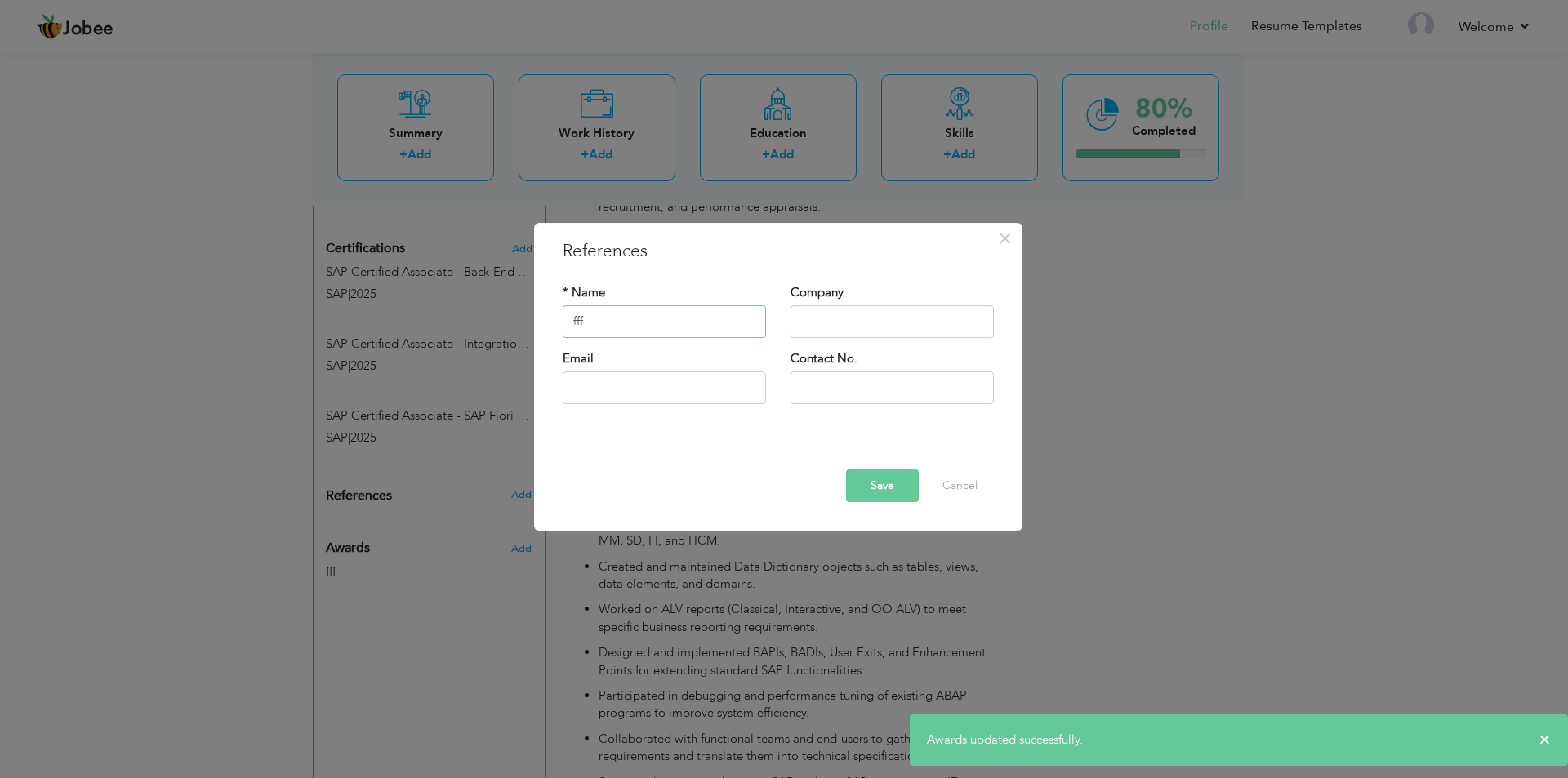
type input "fff"
click at [890, 486] on button "Save" at bounding box center [882, 486] width 73 height 33
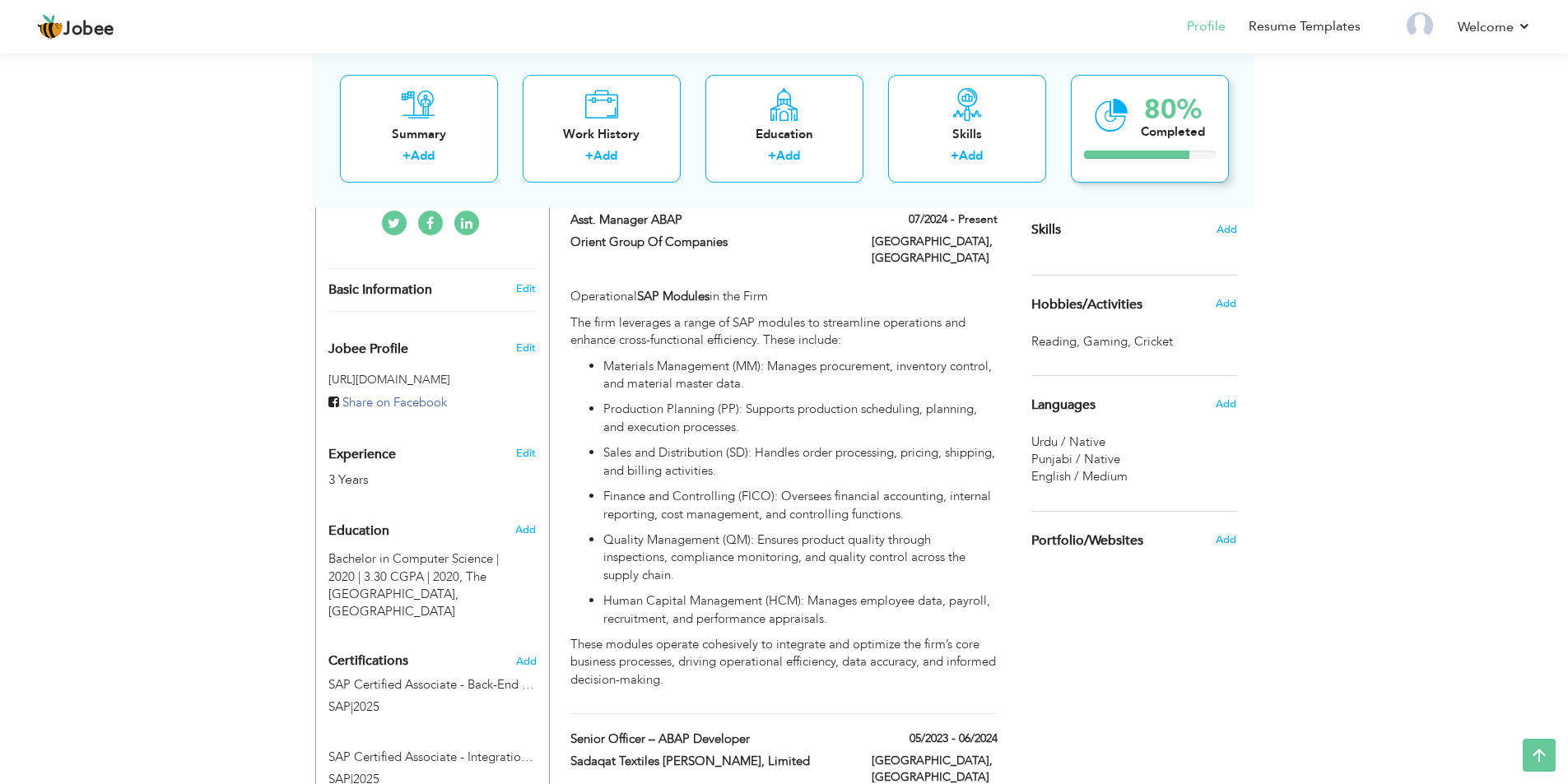
scroll to position [411, 0]
click at [1152, 137] on div "Completed" at bounding box center [1172, 131] width 64 height 17
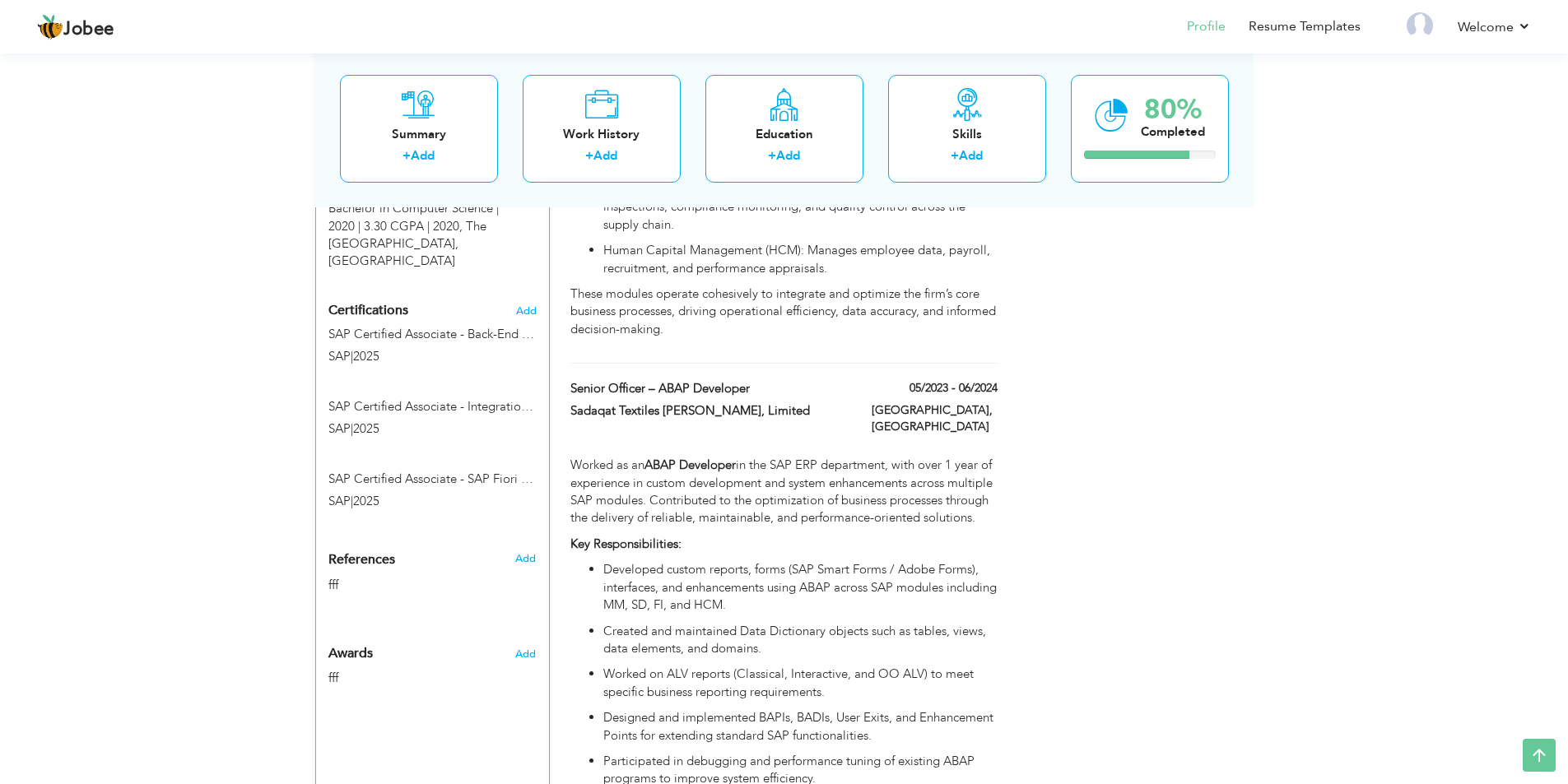
scroll to position [823, 0]
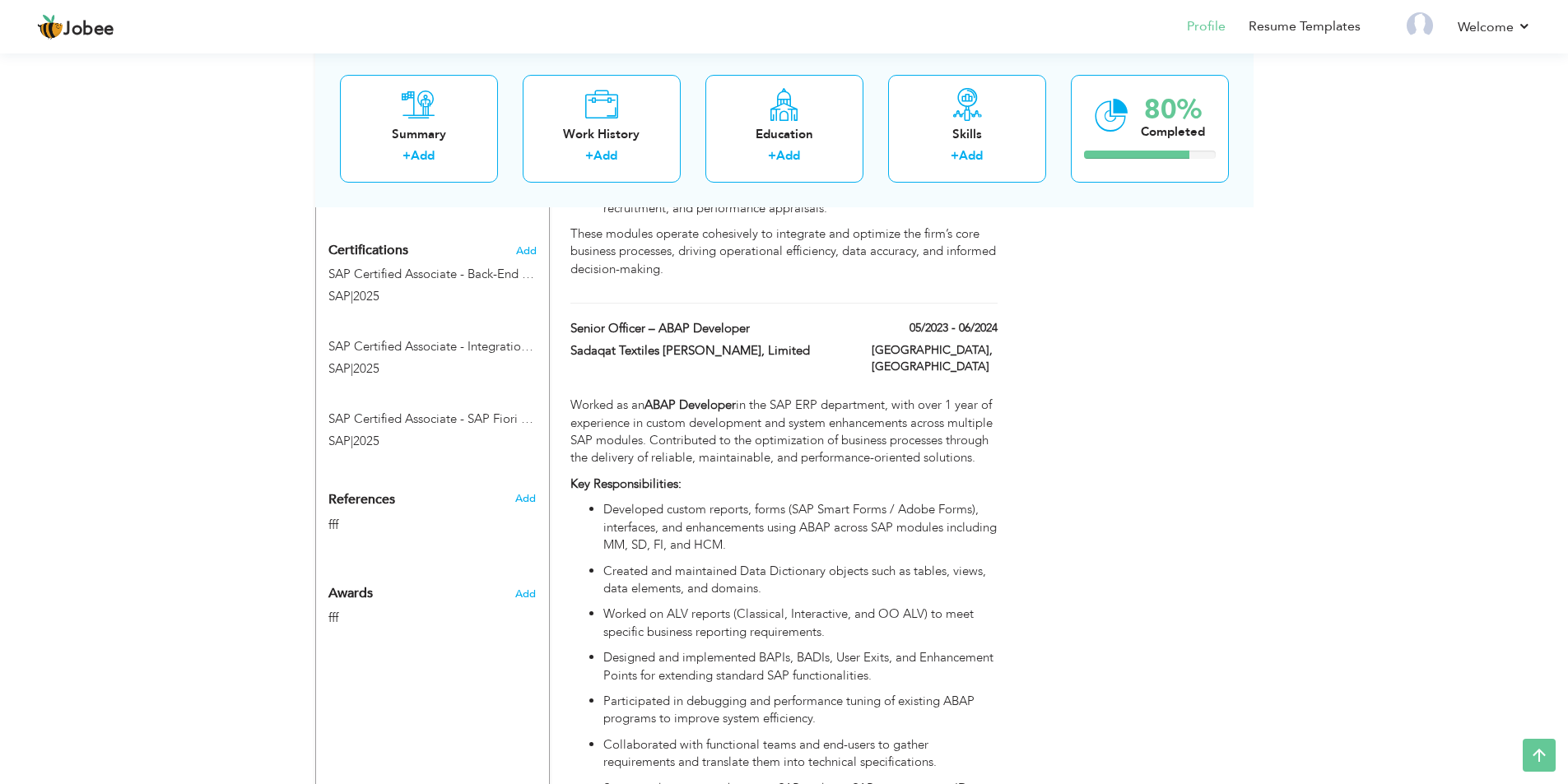
click at [515, 501] on div "Add" at bounding box center [529, 498] width 39 height 14
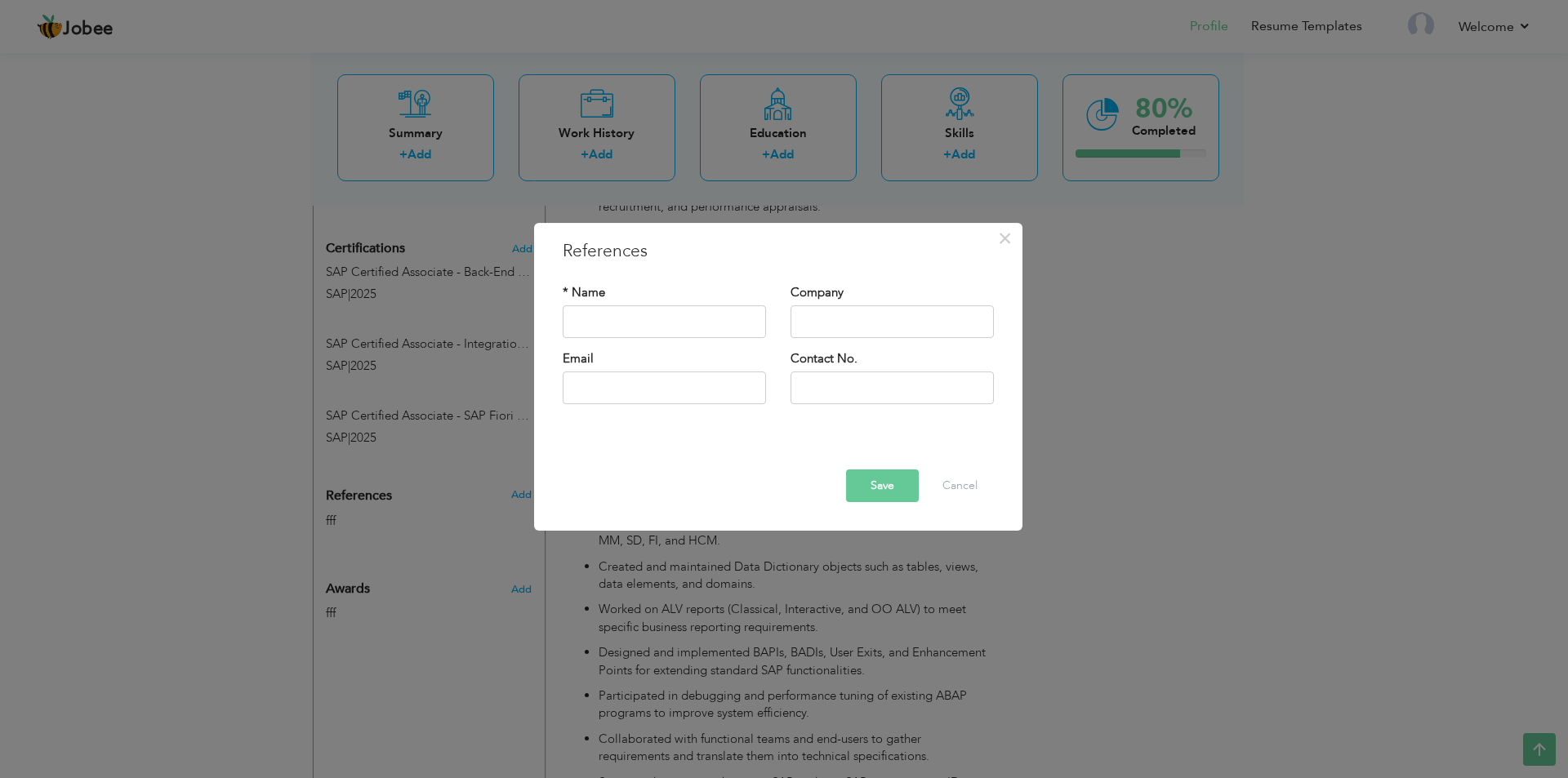
click at [390, 498] on div "× References * Name Company Email" at bounding box center [784, 389] width 1568 height 778
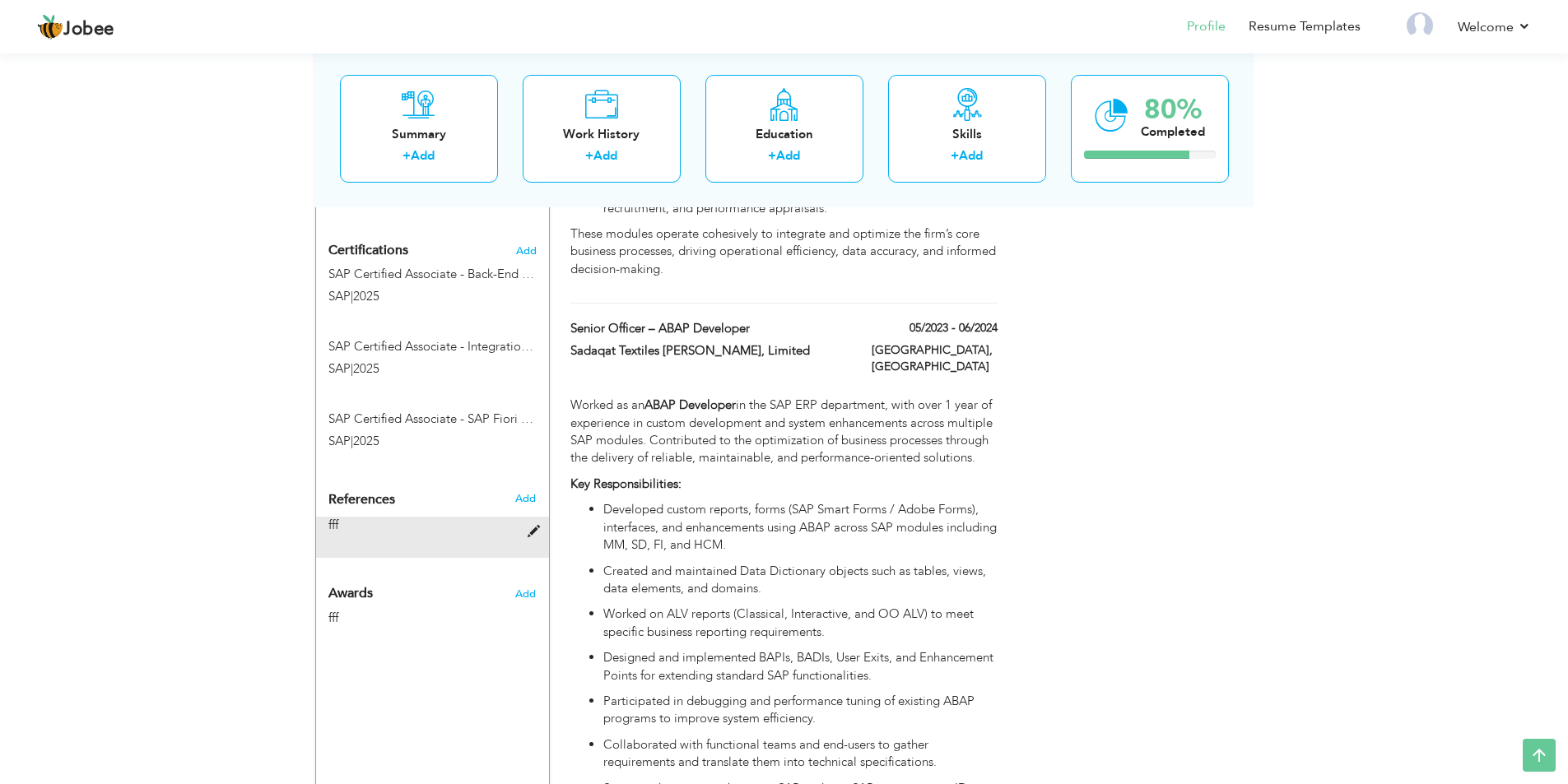
click at [539, 528] on span at bounding box center [537, 532] width 20 height 13
type input "fff"
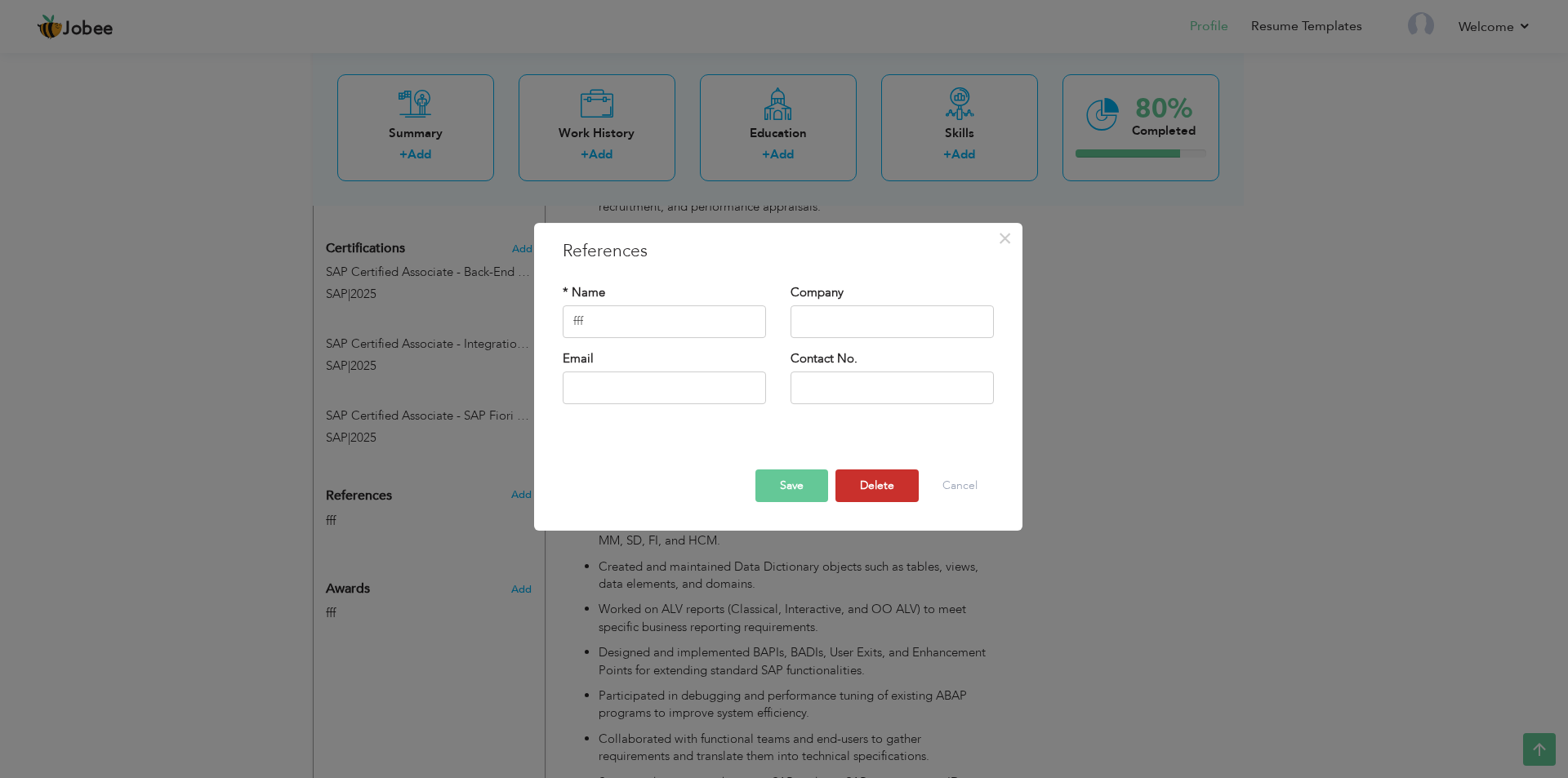
click at [893, 488] on button "Delete" at bounding box center [876, 486] width 83 height 33
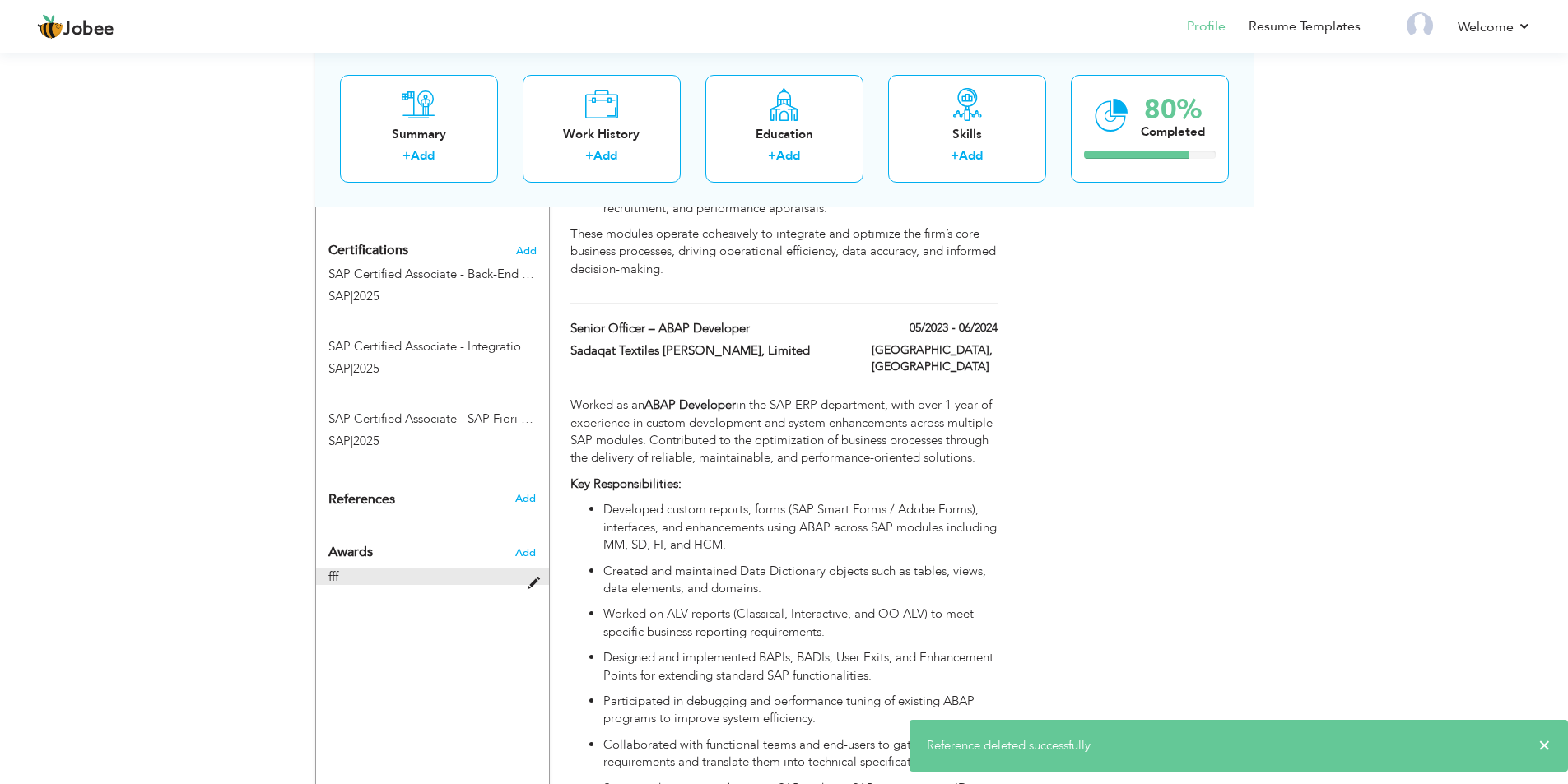
click at [533, 579] on span at bounding box center [537, 583] width 20 height 13
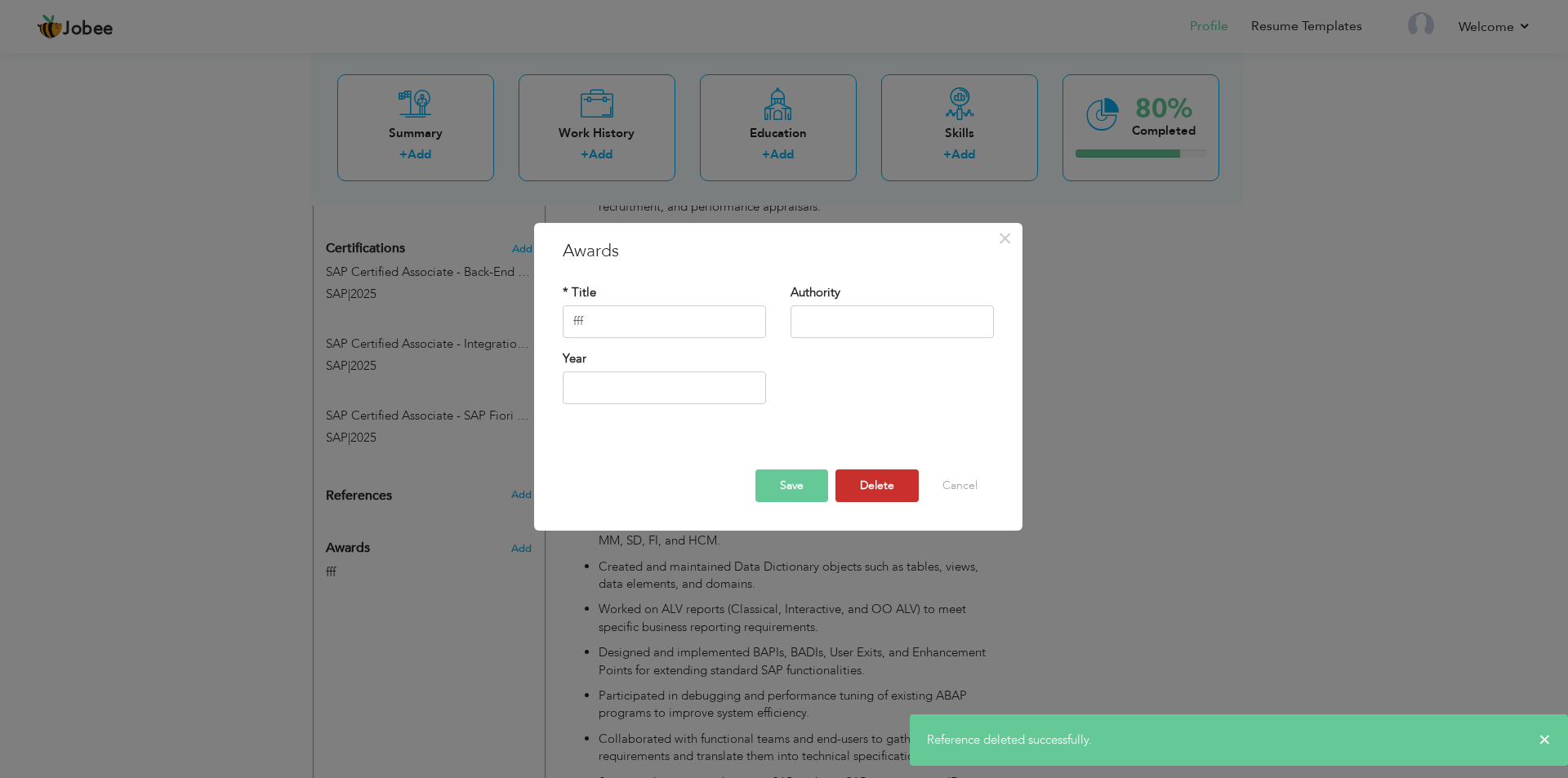
click at [876, 490] on button "Delete" at bounding box center [876, 486] width 83 height 33
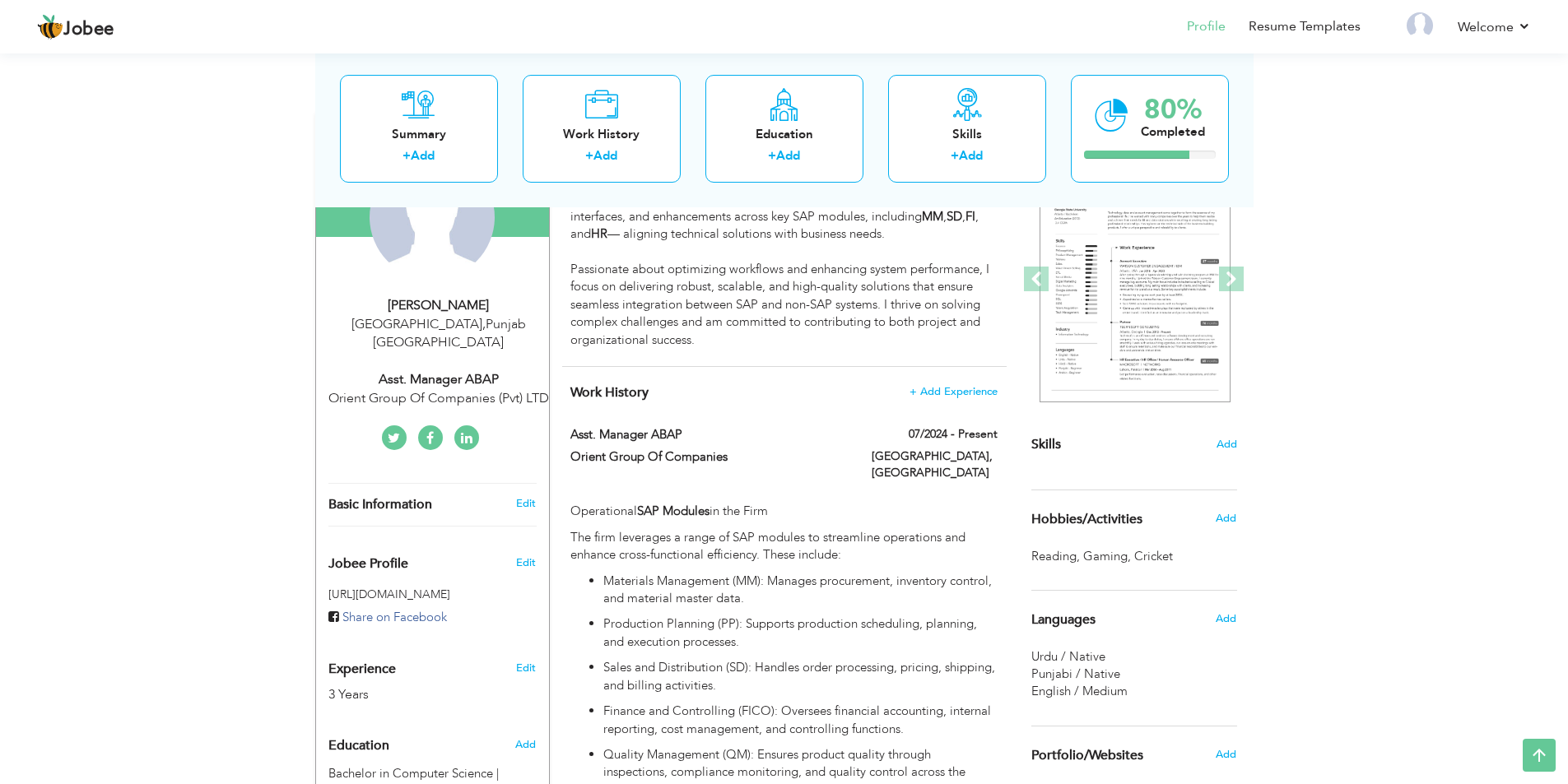
scroll to position [0, 0]
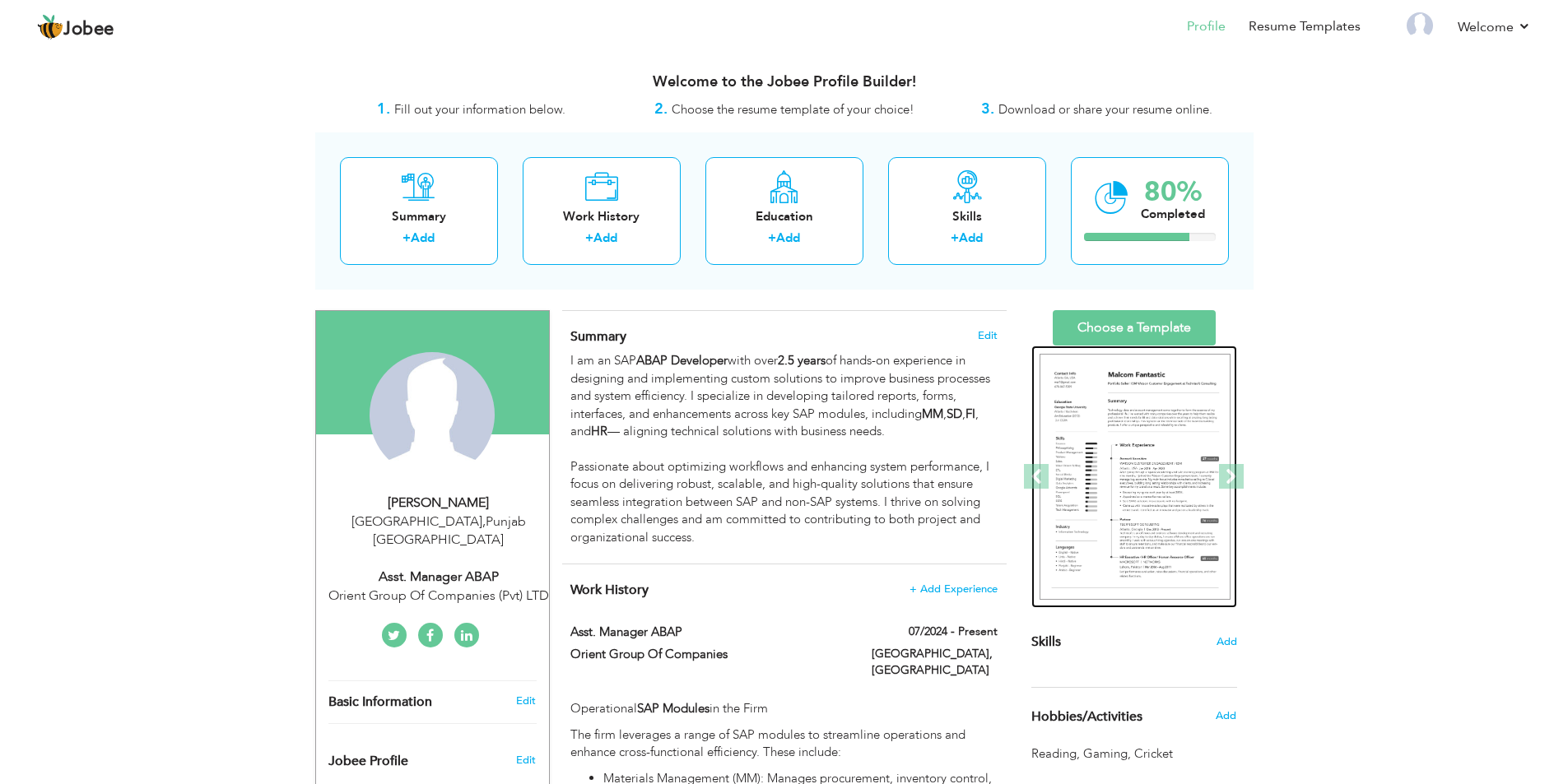
click at [1148, 493] on img at bounding box center [1135, 478] width 191 height 247
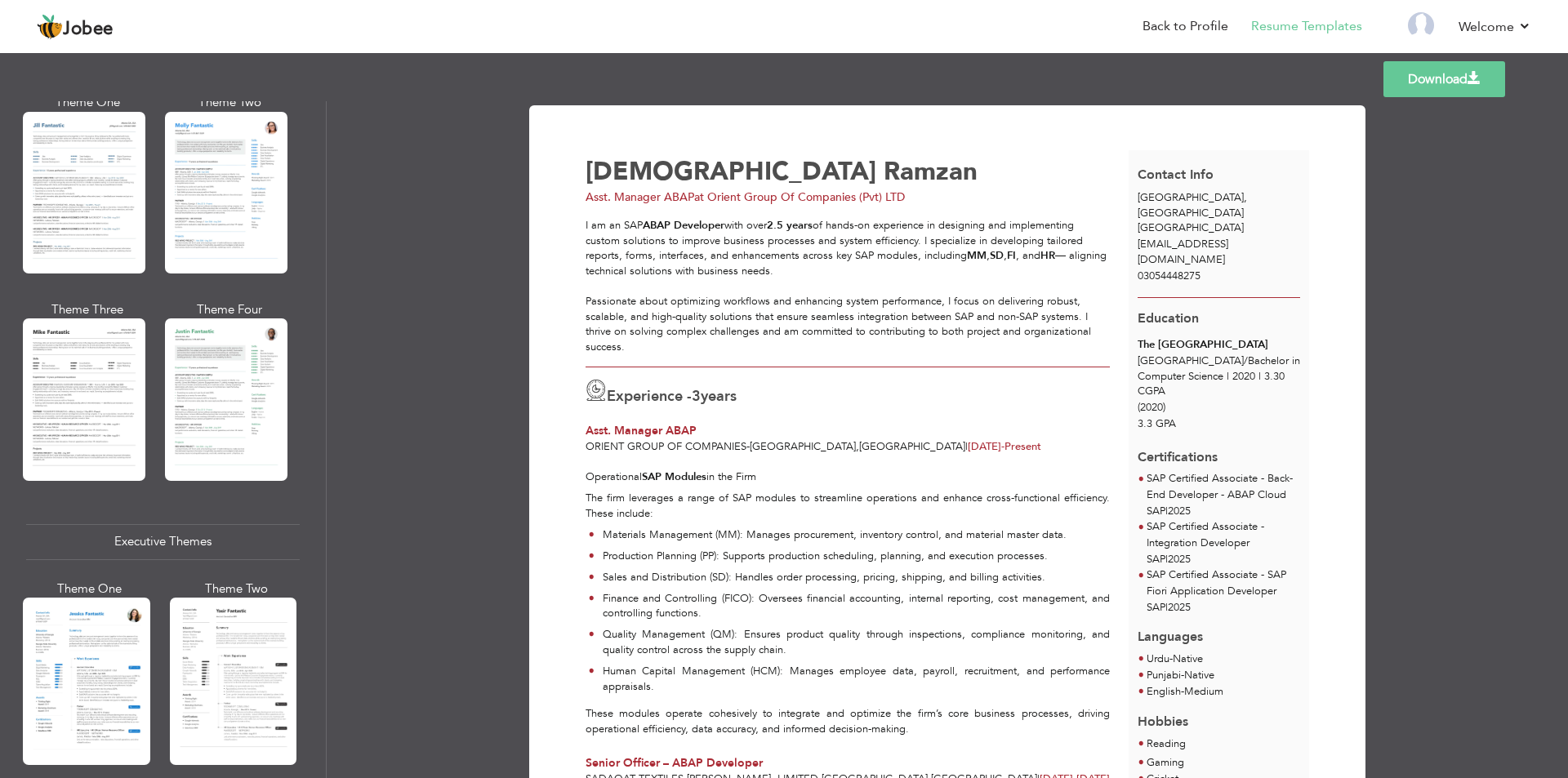
scroll to position [816, 0]
click at [76, 428] on div at bounding box center [84, 400] width 123 height 162
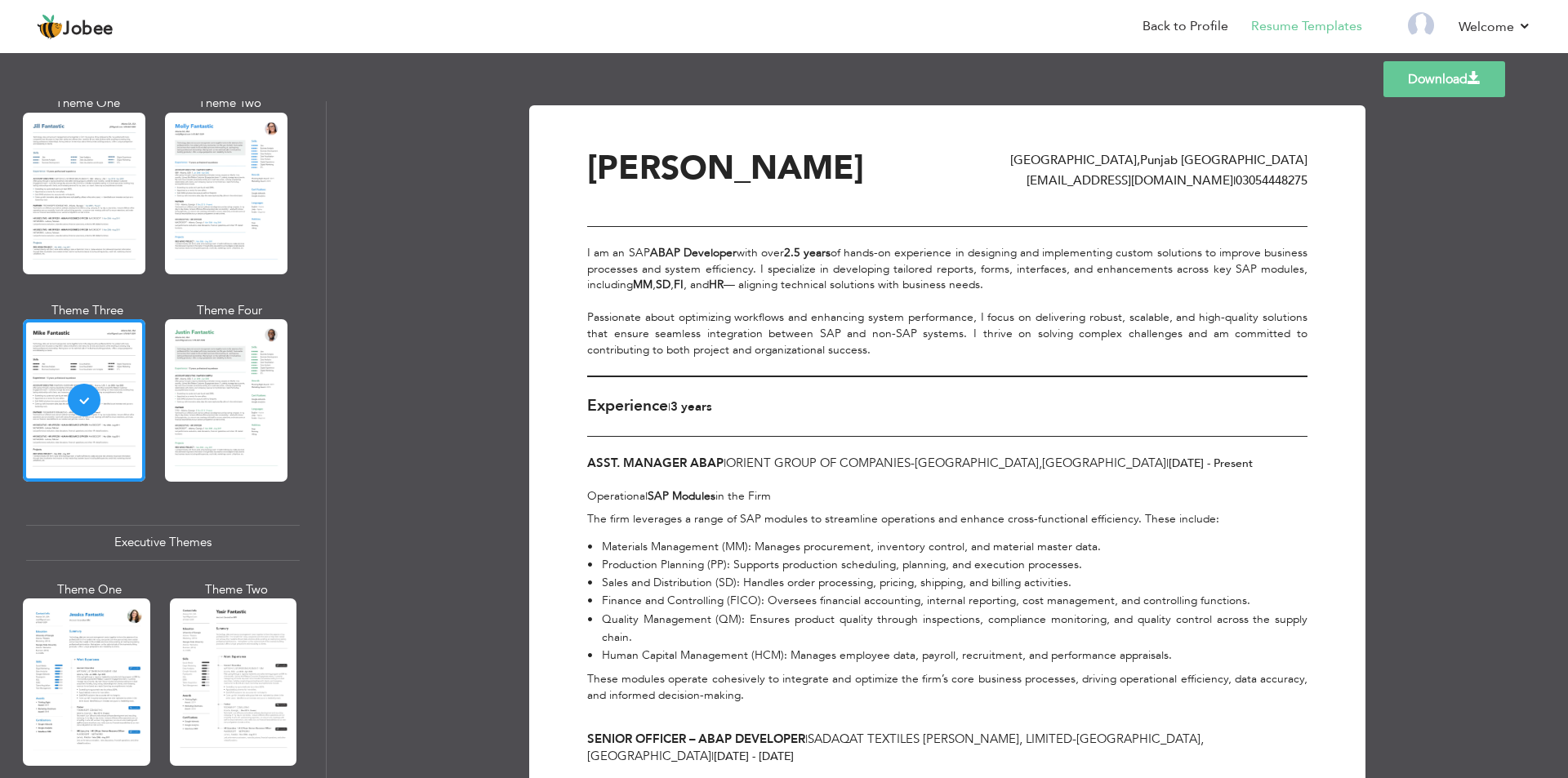
click at [1456, 85] on link "Download" at bounding box center [1443, 80] width 122 height 36
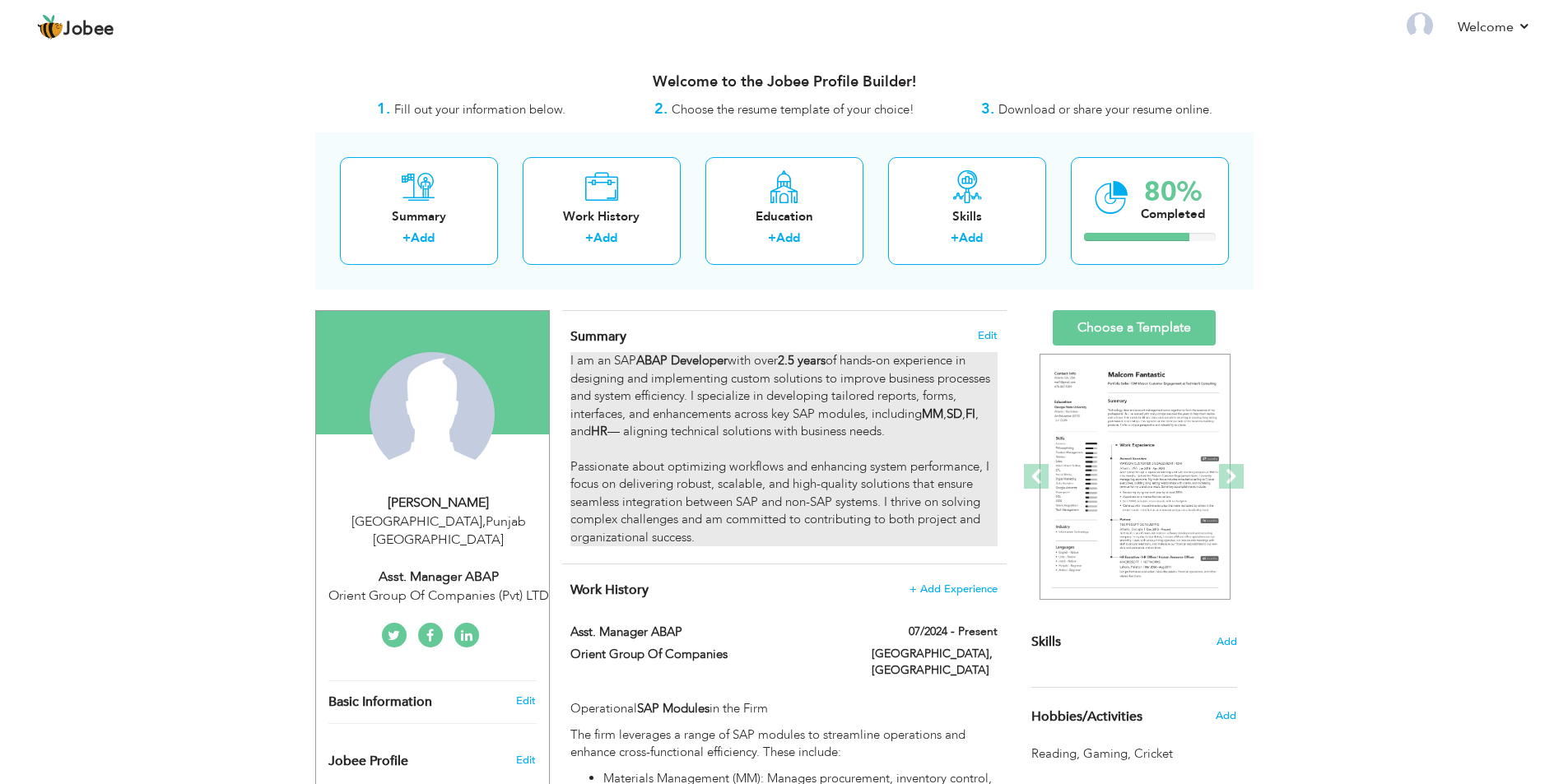
click at [625, 460] on div "I am an SAP ABAP Developer with over 2.5 years of hands-on experience in design…" at bounding box center [784, 449] width 427 height 194
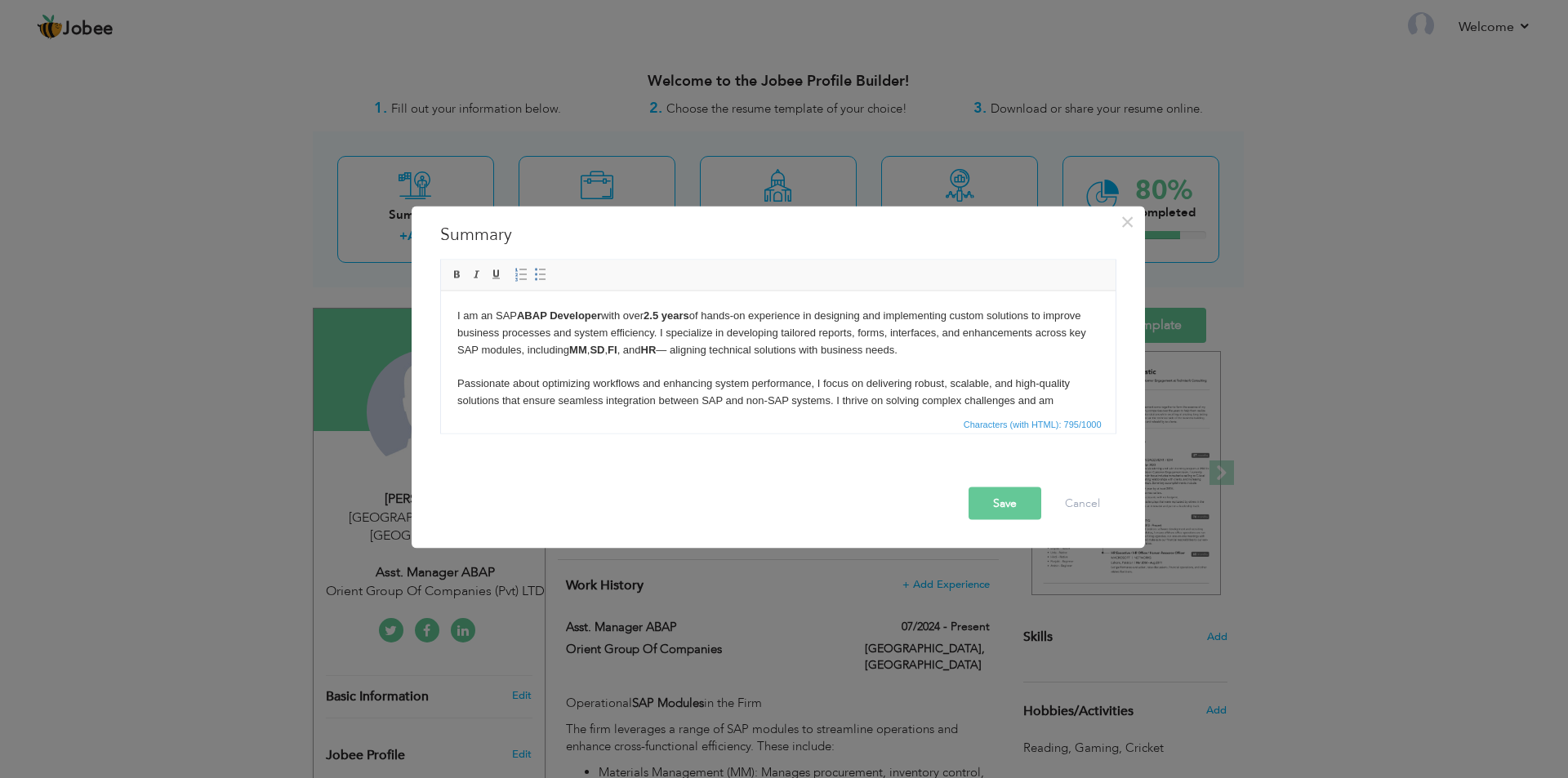
click at [633, 406] on body "I am an SAP ABAP Developer with over 2.5 years of hands-on experience in design…" at bounding box center [778, 367] width 642 height 119
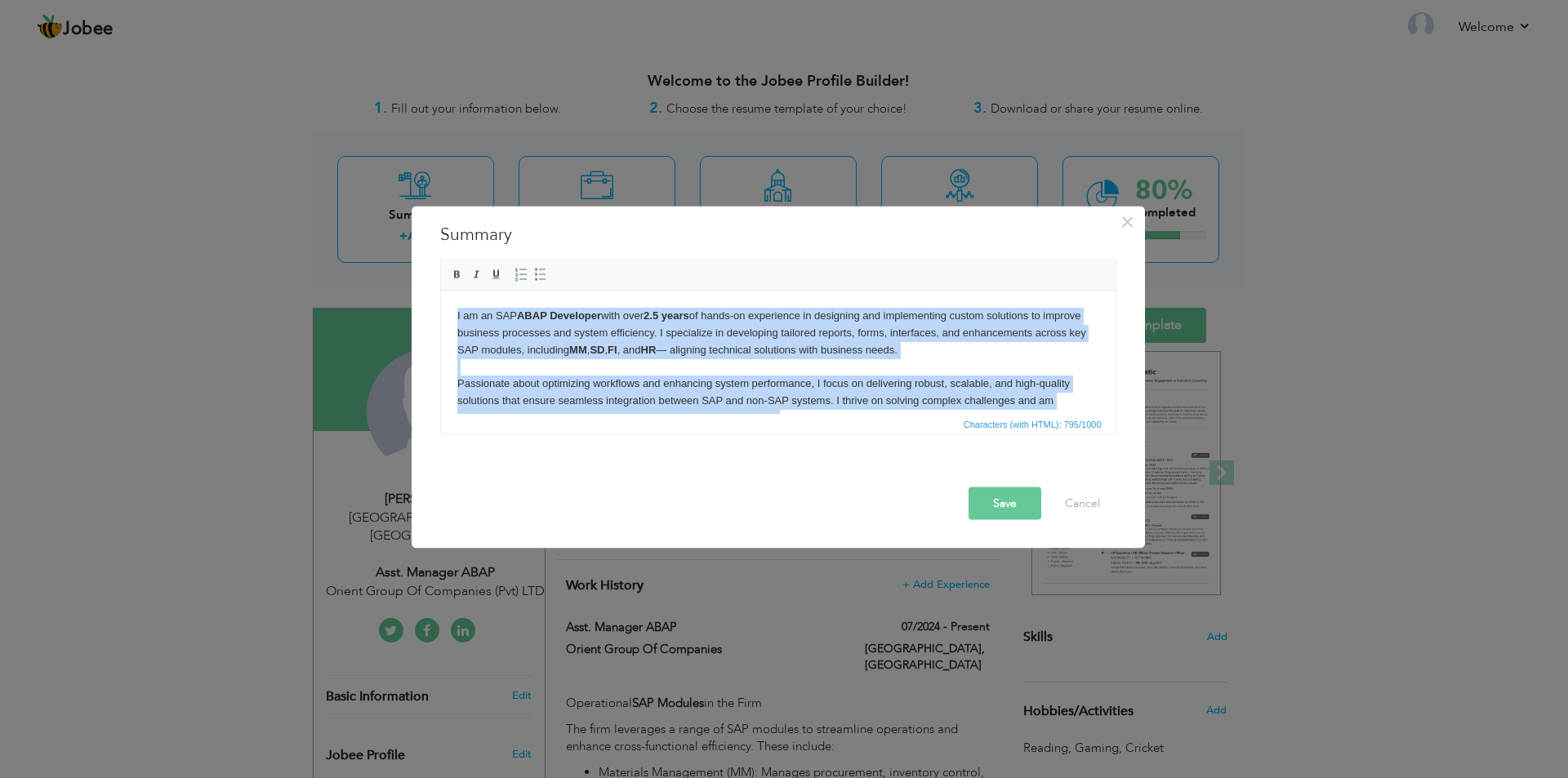
copy body "I am an SAP ABAP Developer with over 2.5 years of hands-on experience in design…"
click at [767, 378] on body "I am an SAP ABAP Developer with over 2.5 years of hands-on experience in design…" at bounding box center [778, 367] width 642 height 119
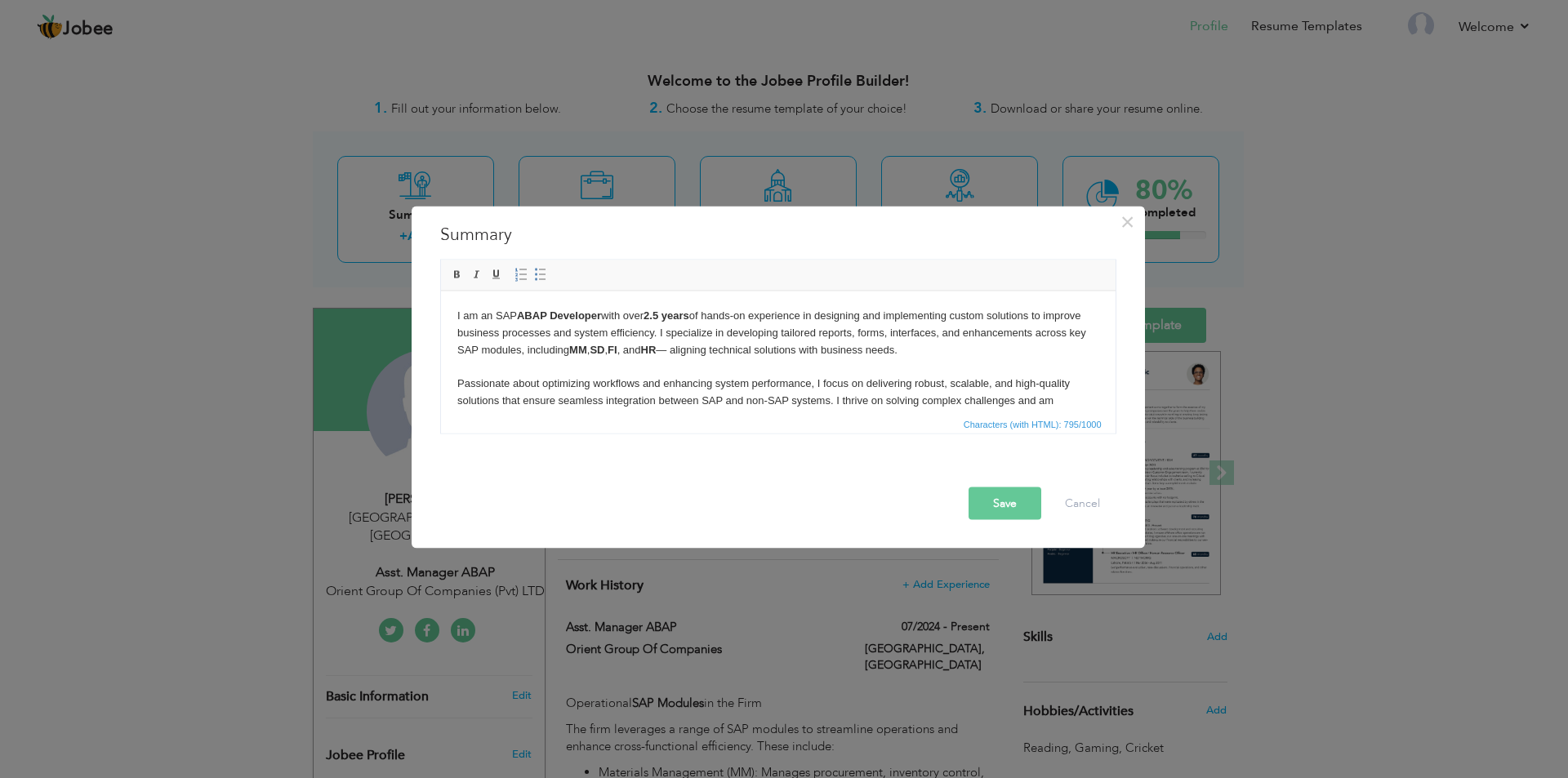
click at [679, 348] on body "I am an SAP ABAP Developer with over 2.5 years of hands-on experience in design…" at bounding box center [778, 367] width 642 height 119
paste body
click at [650, 346] on body "I am an SAP ABAP Developer with over 2.5 years of hands-on experience in design…" at bounding box center [778, 367] width 642 height 119
click at [661, 349] on body "I am an SAP ABAP Developer with over 2.5 years of hands-on experience in design…" at bounding box center [778, 367] width 642 height 119
click at [647, 350] on body "I am an SAP ABAP Developer with over 2.5 years of hands-on experience in design…" at bounding box center [778, 367] width 642 height 119
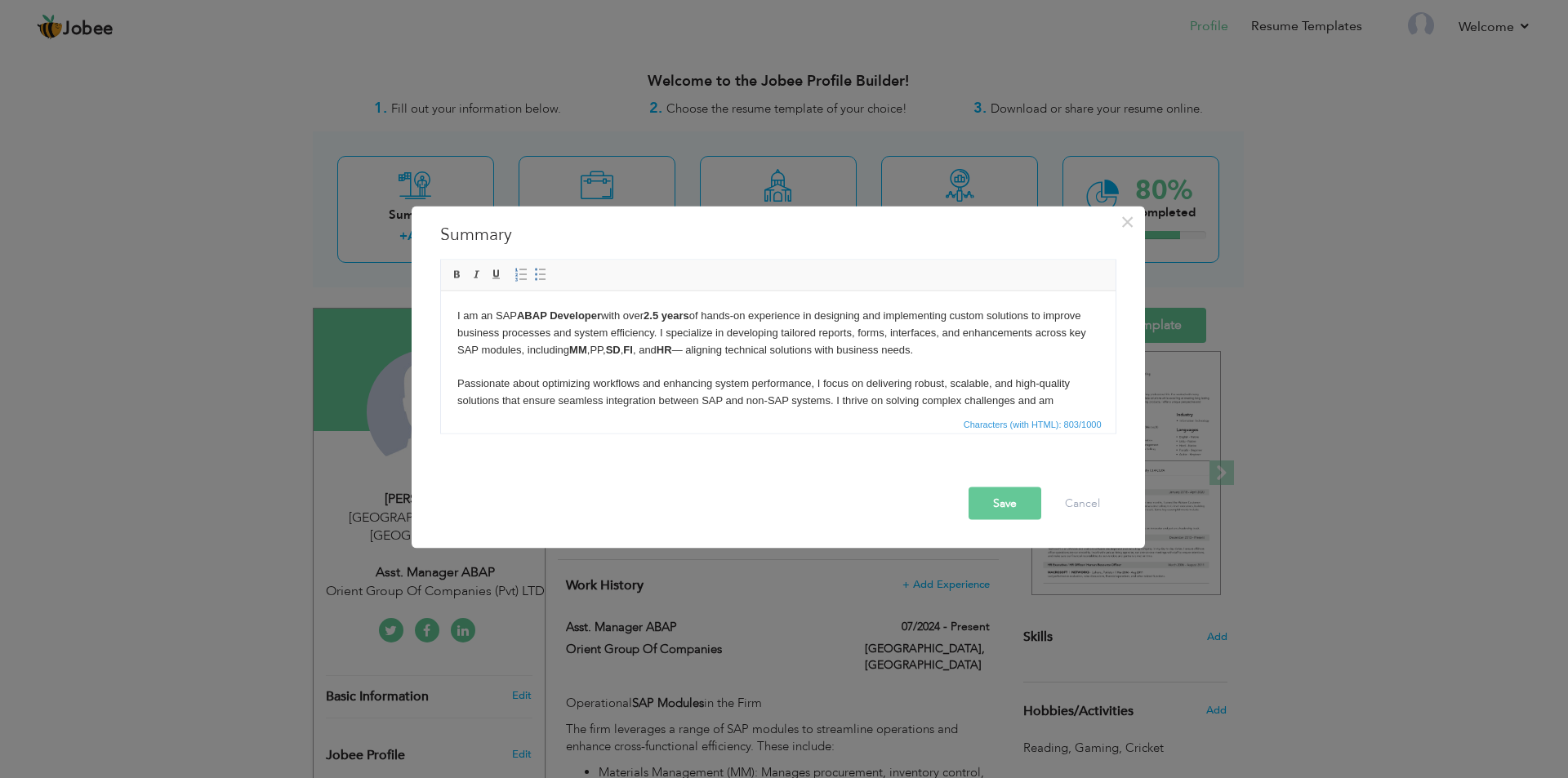
click at [663, 352] on body "I am an SAP ABAP Developer with over 2.5 years of hands-on experience in design…" at bounding box center [778, 367] width 642 height 119
click at [664, 354] on body "I am an SAP ABAP Developer with over 2.5 years of hands-on experience in design…" at bounding box center [778, 367] width 642 height 119
click at [662, 352] on body "I am an SAP ABAP Developer with over 2.5 years of hands-on experience in design…" at bounding box center [778, 367] width 642 height 119
click at [632, 348] on strong "FI" at bounding box center [627, 349] width 10 height 12
click at [642, 347] on body "I am an SAP ABAP Developer with over 2.5 years of hands-on experience in design…" at bounding box center [778, 367] width 642 height 119
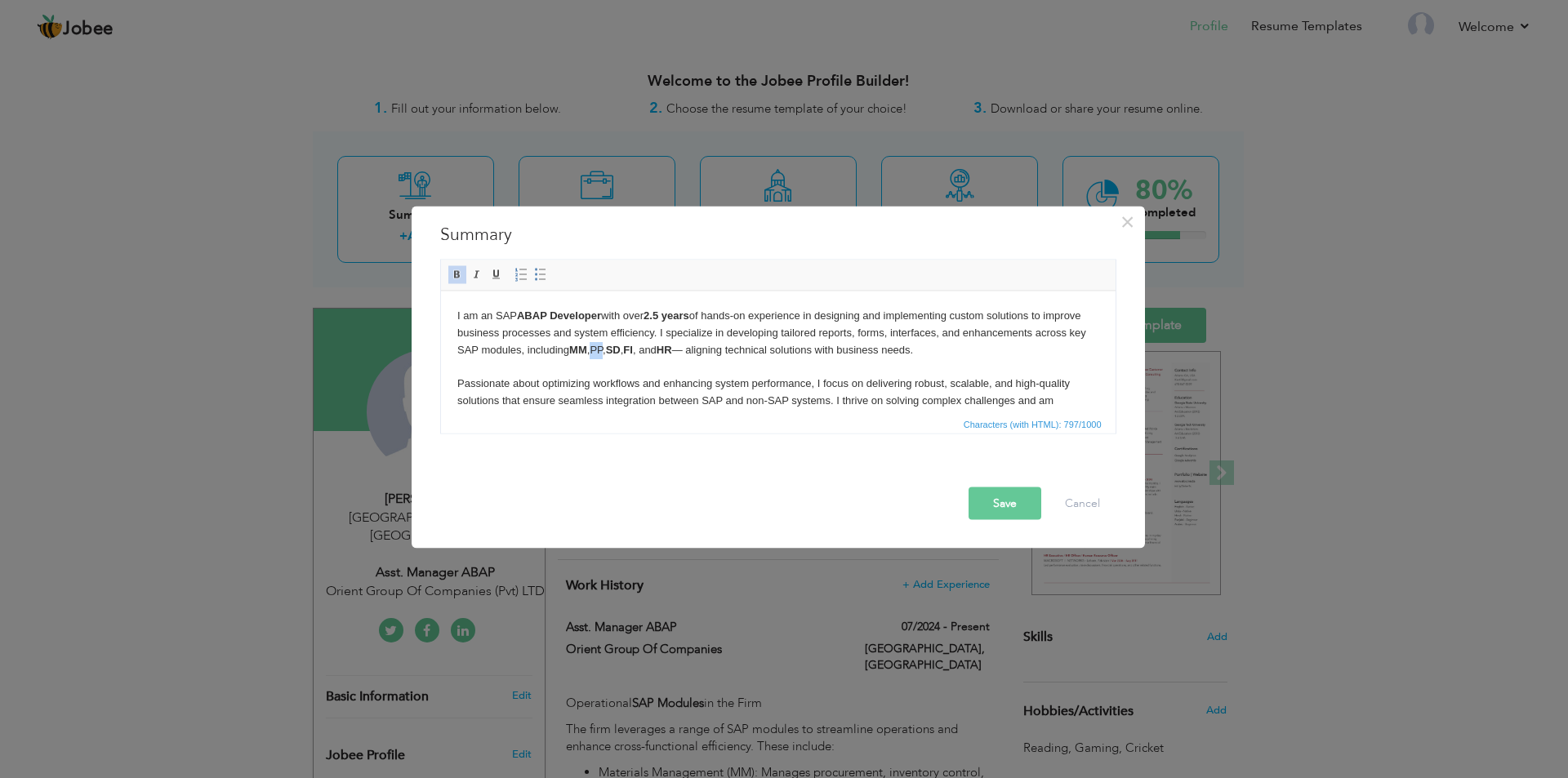
drag, startPoint x: 645, startPoint y: 347, endPoint x: 656, endPoint y: 352, distance: 12.1
click at [656, 352] on body "I am an SAP ABAP Developer with over 2.5 years of hands-on experience in design…" at bounding box center [778, 367] width 642 height 119
click at [620, 355] on strong "SD" at bounding box center [612, 349] width 14 height 12
click at [689, 378] on body "I am an SAP ABAP Developer with over 2.5 years of hands-on experience in design…" at bounding box center [778, 367] width 642 height 119
click at [993, 505] on button "Save" at bounding box center [1005, 503] width 73 height 33
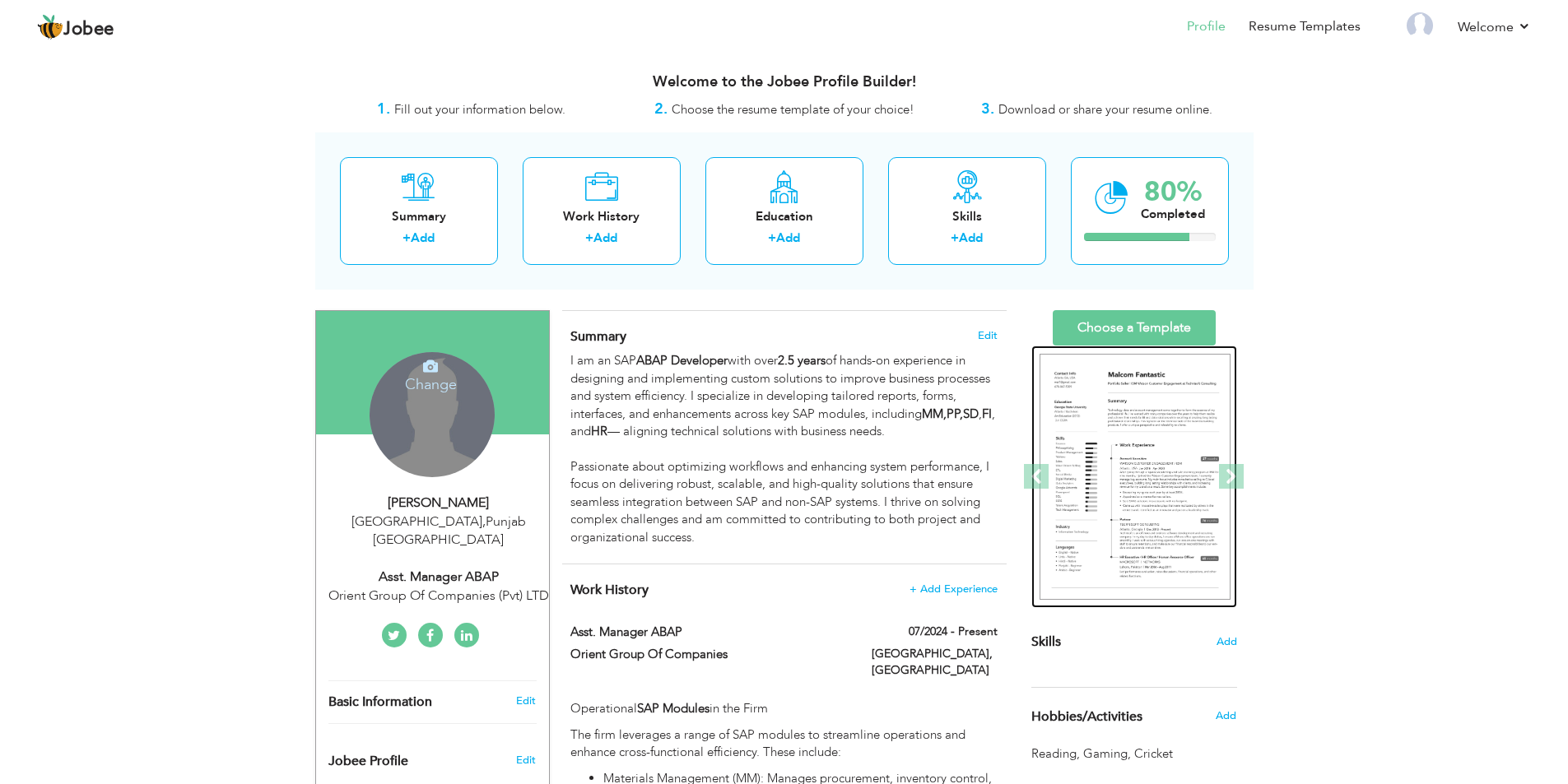
click at [1154, 434] on img at bounding box center [1135, 478] width 191 height 247
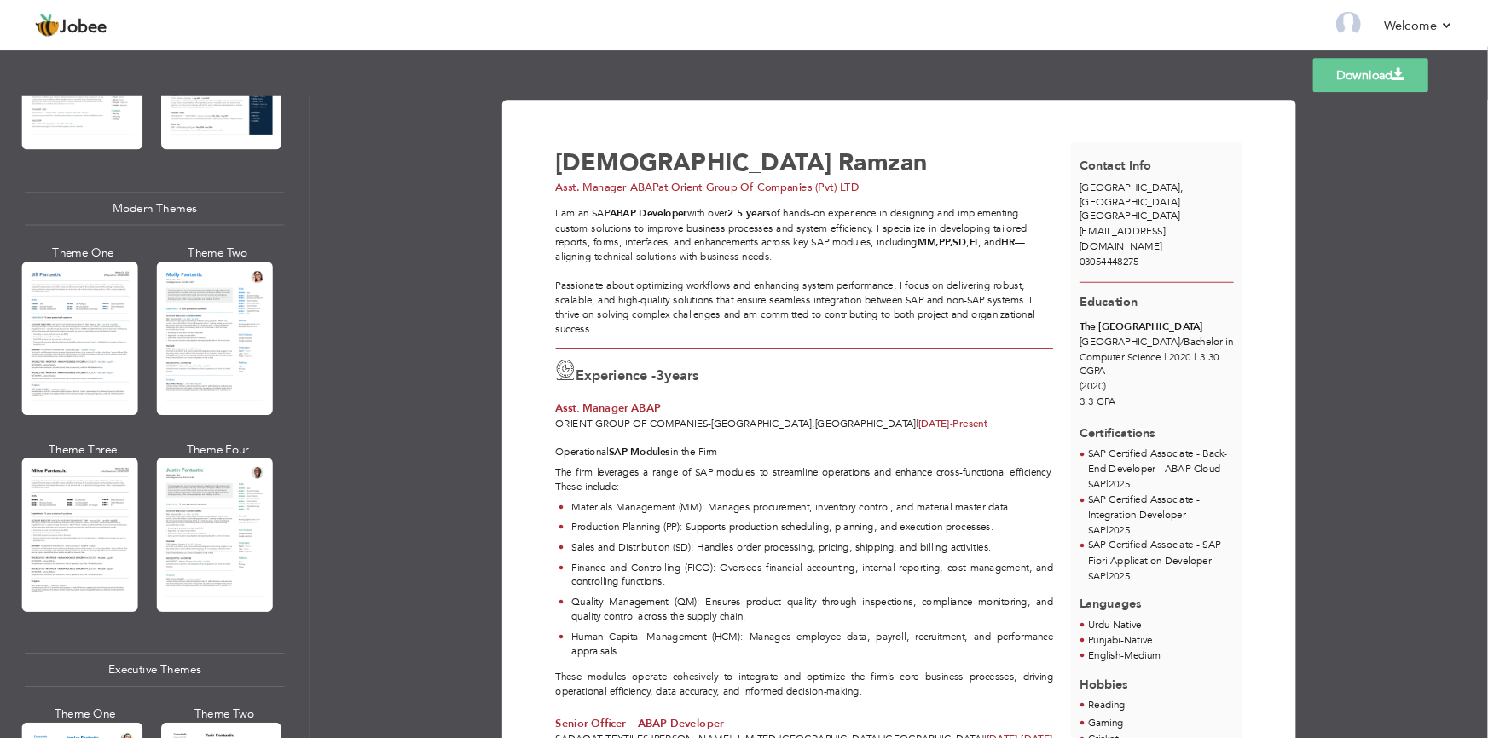
scroll to position [1023, 0]
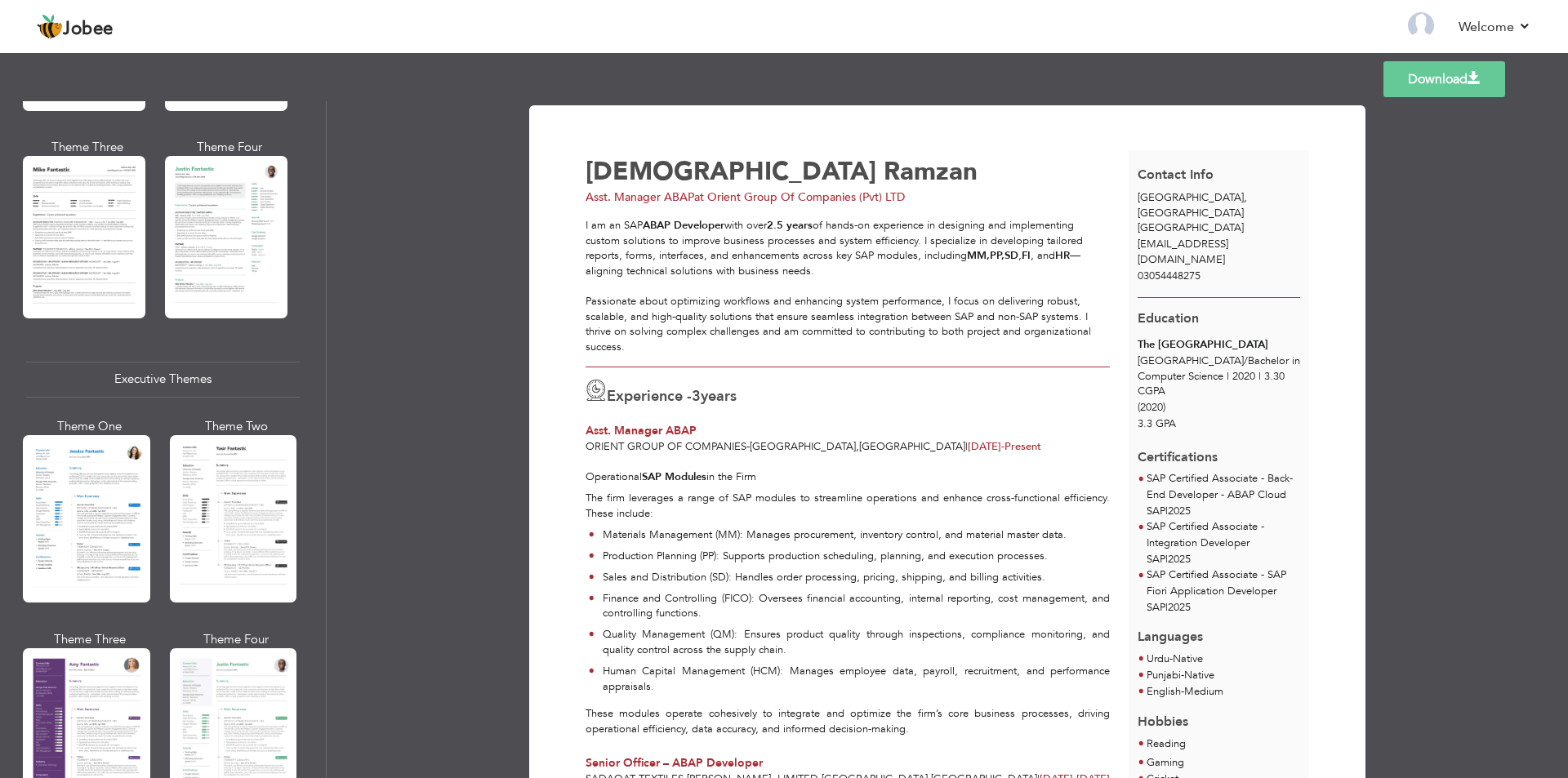
click at [61, 144] on div "Theme Three" at bounding box center [87, 148] width 123 height 17
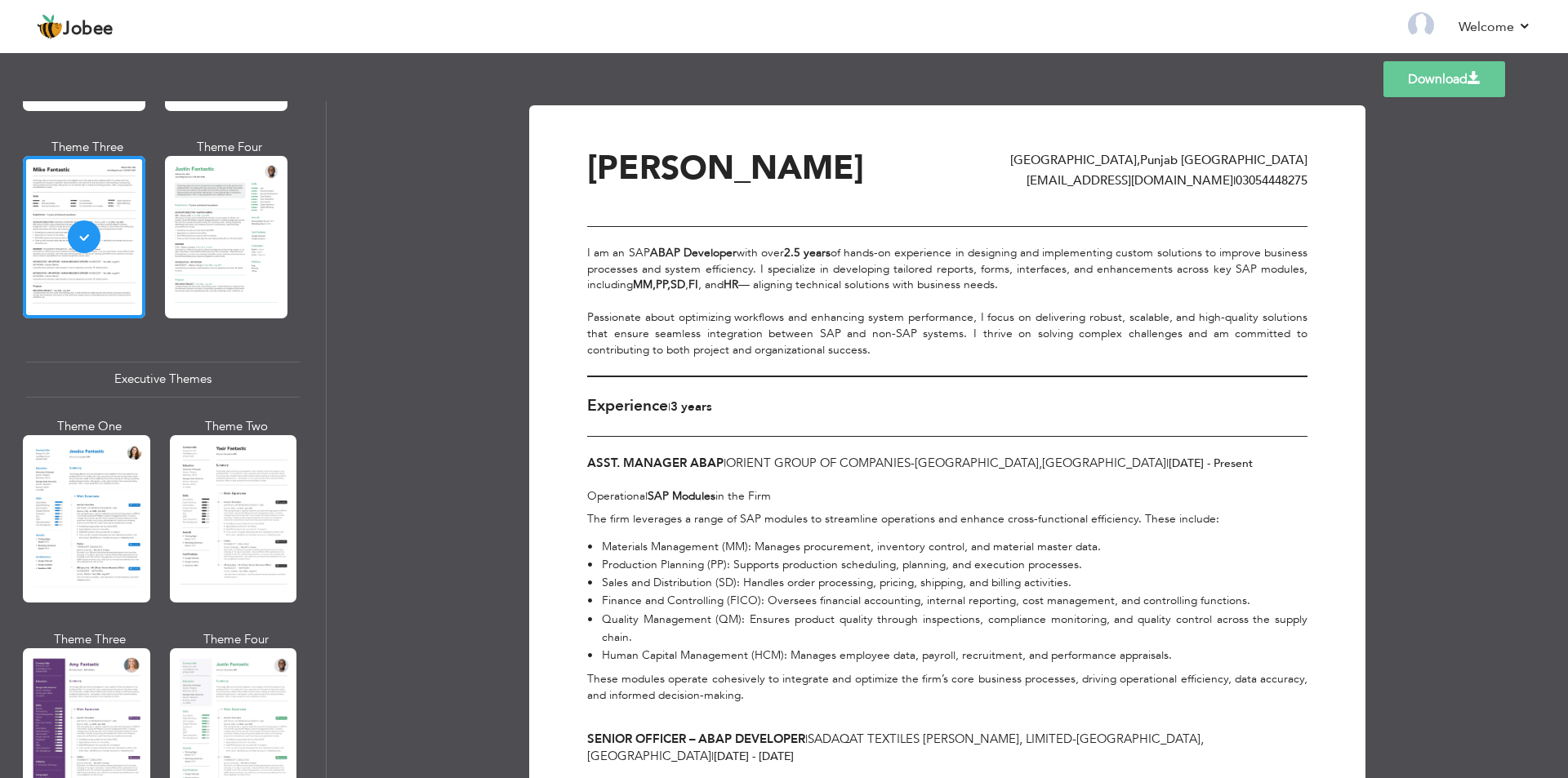
click at [1467, 79] on span at bounding box center [1474, 79] width 13 height 13
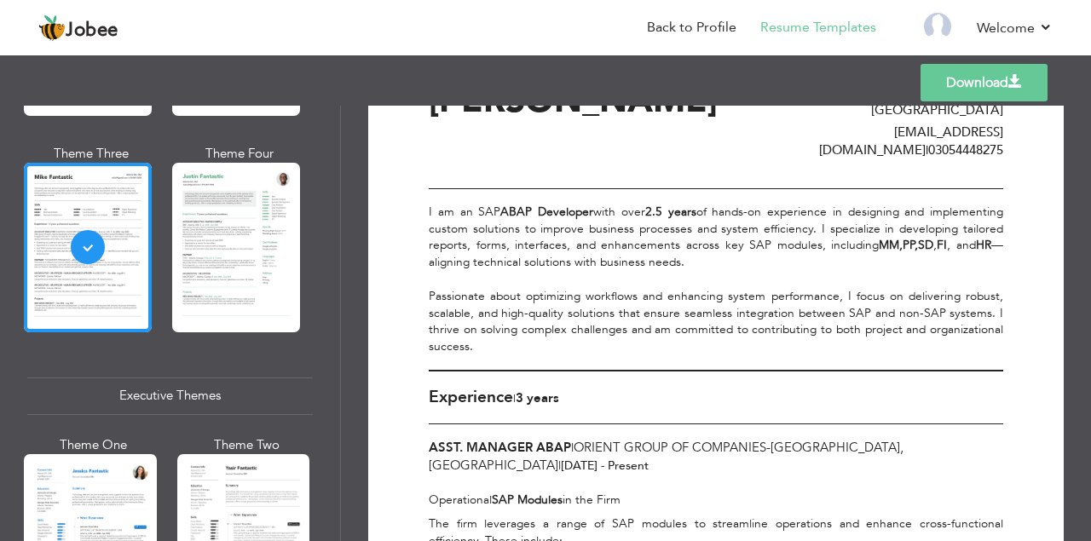
scroll to position [0, 0]
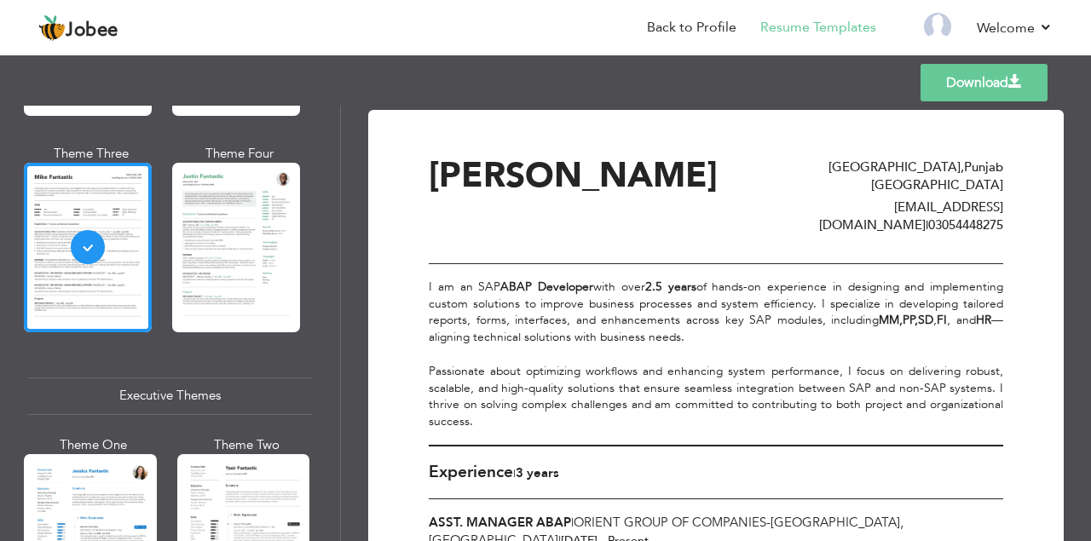
click at [849, 199] on span "[EMAIL_ADDRESS][DOMAIN_NAME]" at bounding box center [911, 216] width 184 height 35
click at [794, 228] on div "[PERSON_NAME] [GEOGRAPHIC_DATA] , [GEOGRAPHIC_DATA] [GEOGRAPHIC_DATA] [EMAIL_AD…" at bounding box center [716, 211] width 575 height 105
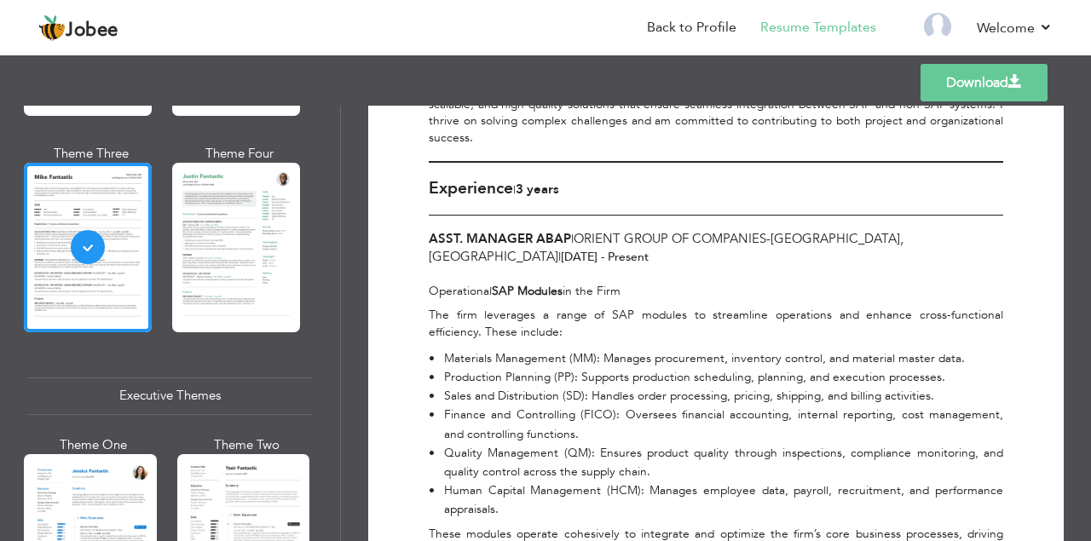
scroll to position [341, 0]
